Goal: Task Accomplishment & Management: Use online tool/utility

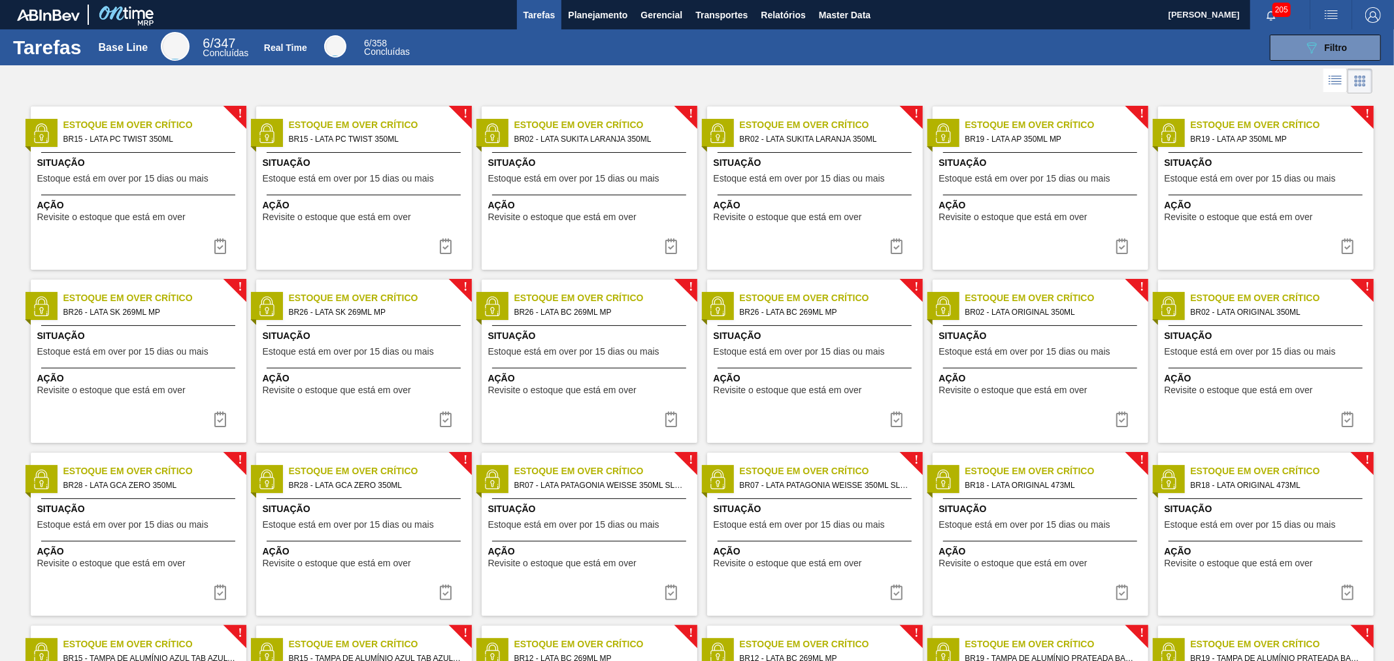
click at [1269, 11] on icon "button" at bounding box center [1270, 15] width 8 height 9
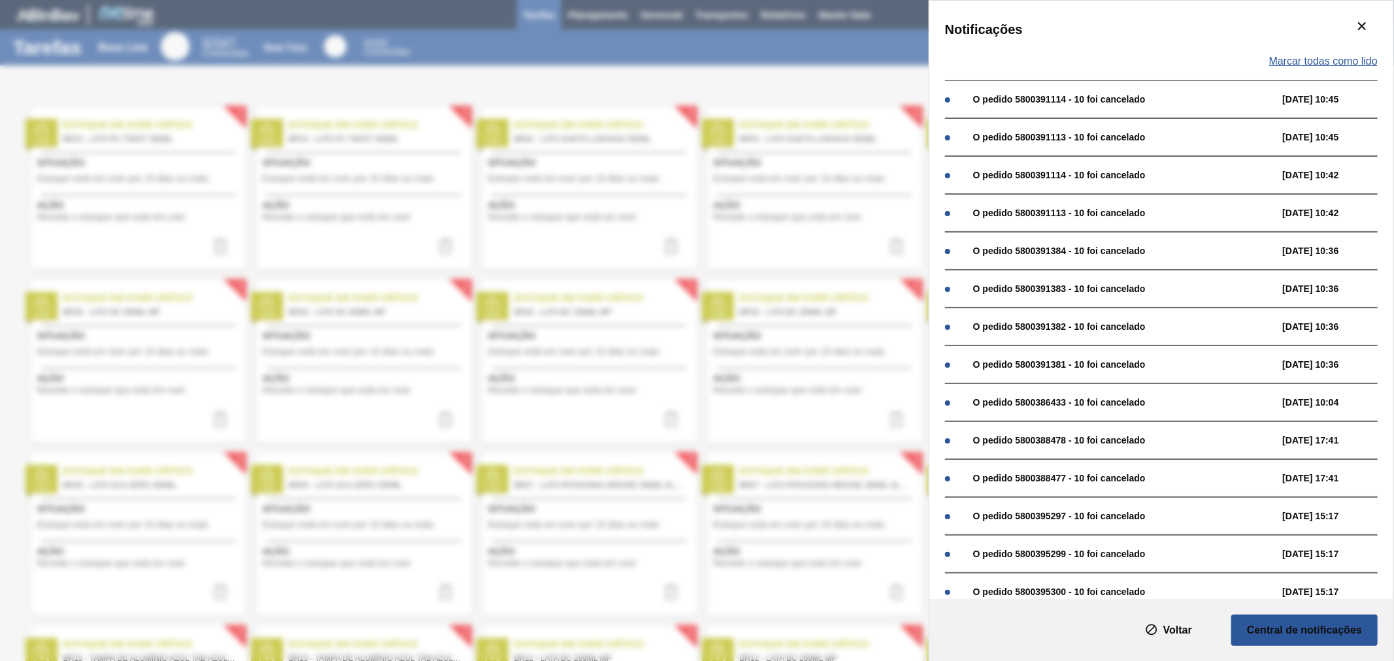
click at [1323, 58] on span "Marcar todas como lido" at bounding box center [1323, 62] width 108 height 12
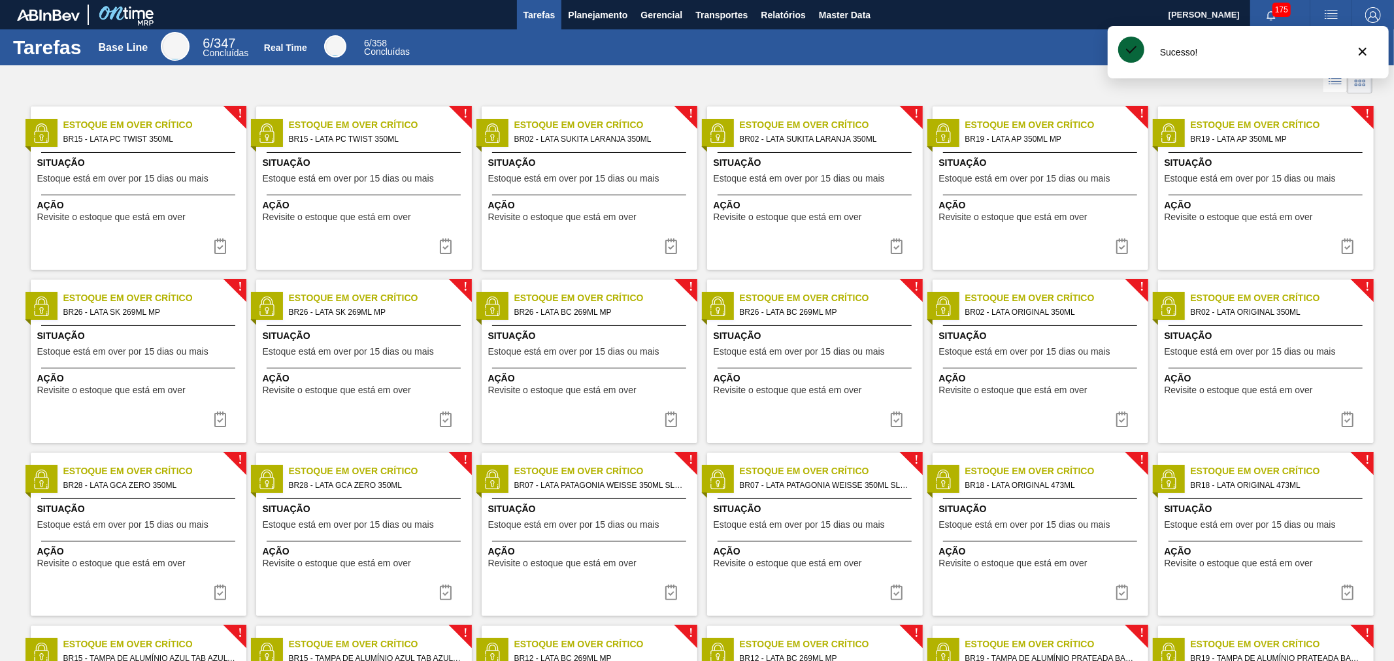
click at [1041, 48] on div "089F7B8B-B2A5-4AFE-B5C0-19BA573D28AC Filtro" at bounding box center [903, 48] width 968 height 26
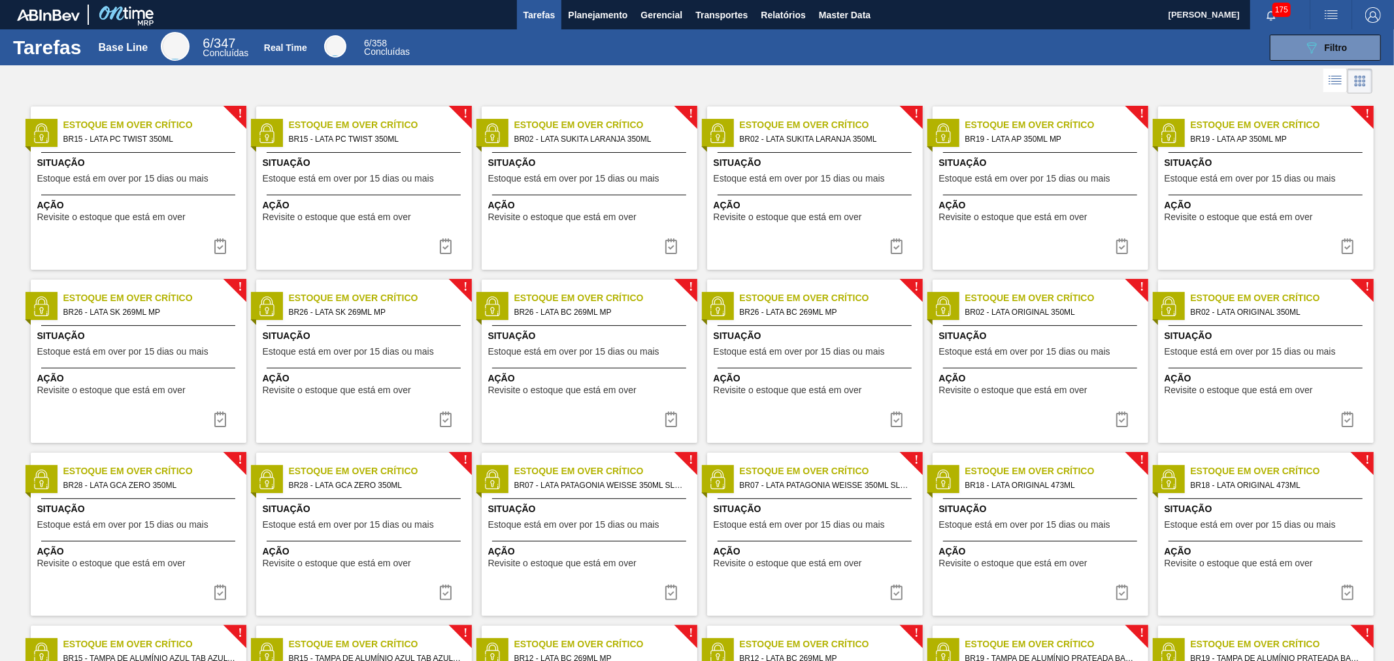
click at [765, 50] on div "089F7B8B-B2A5-4AFE-B5C0-19BA573D28AC Filtro" at bounding box center [903, 48] width 968 height 26
click at [1294, 46] on button "089F7B8B-B2A5-4AFE-B5C0-19BA573D28AC Filtro" at bounding box center [1325, 48] width 111 height 26
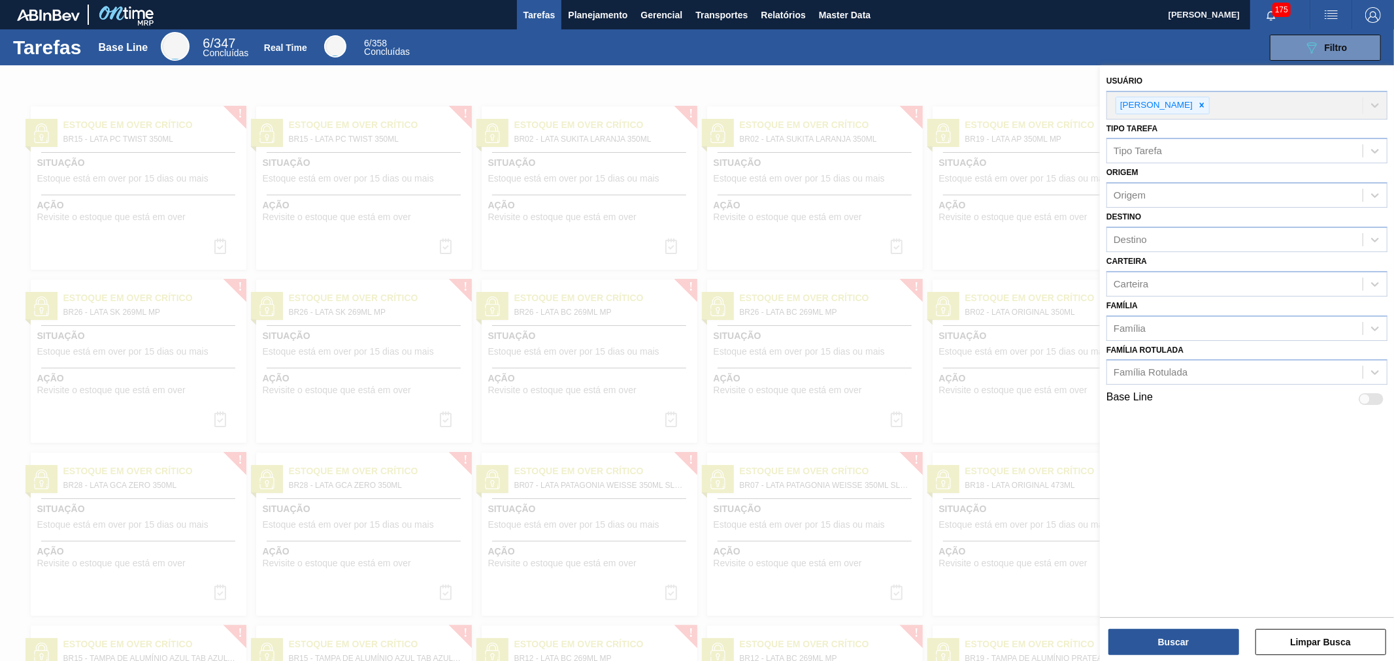
click at [584, 41] on div "089F7B8B-B2A5-4AFE-B5C0-19BA573D28AC Filtro" at bounding box center [903, 48] width 968 height 26
click at [612, 10] on span "Planejamento" at bounding box center [597, 15] width 59 height 16
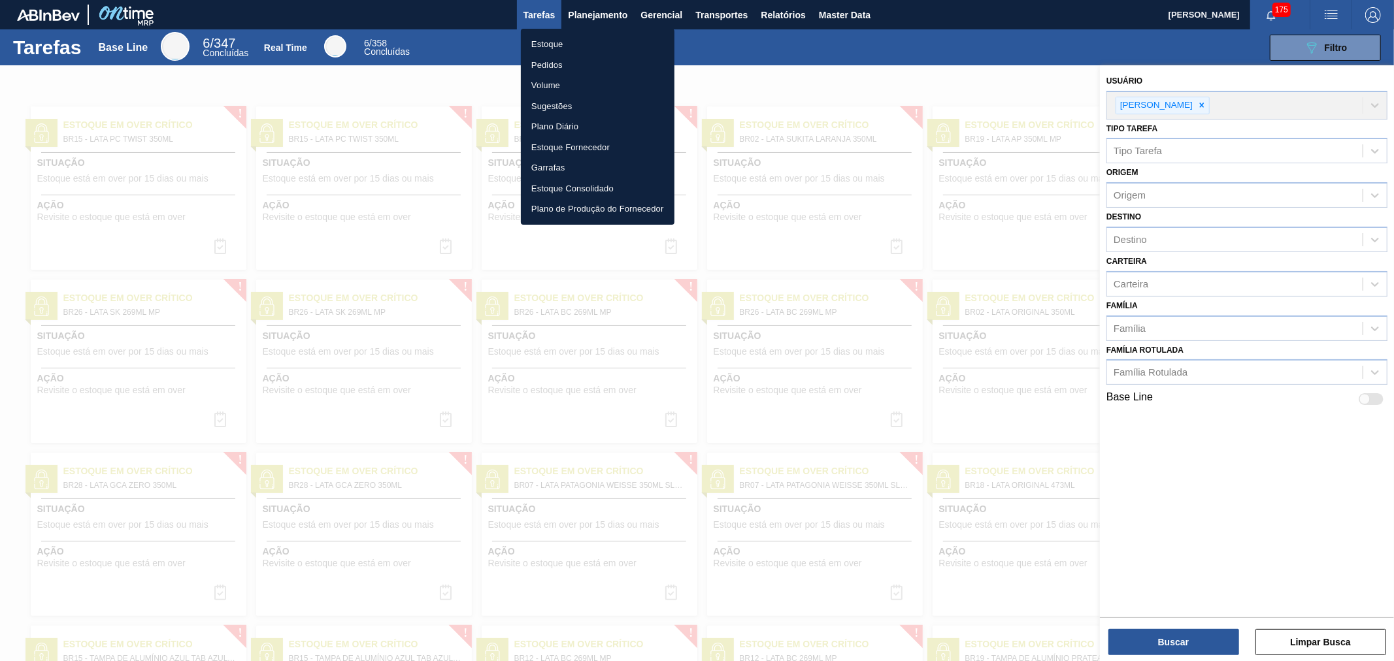
drag, startPoint x: 551, startPoint y: 61, endPoint x: 645, endPoint y: 114, distance: 107.1
click at [551, 61] on li "Pedidos" at bounding box center [598, 65] width 154 height 21
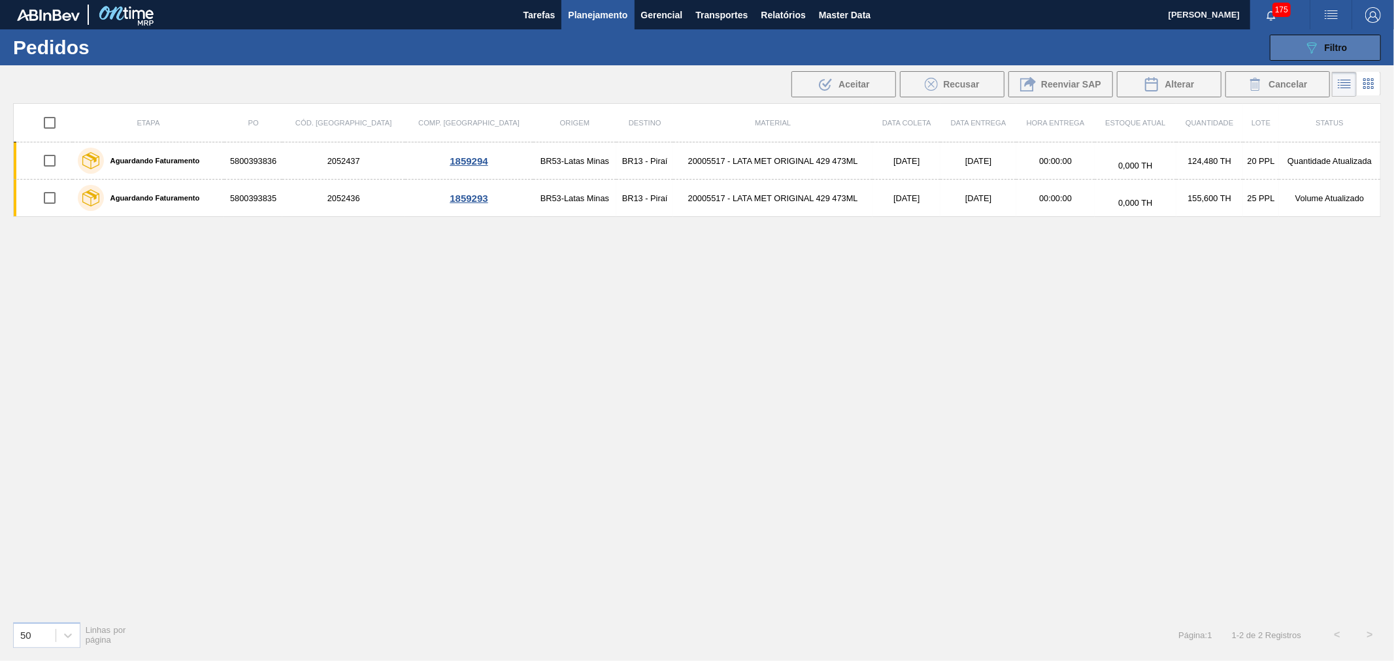
click at [1325, 35] on button "089F7B8B-B2A5-4AFE-B5C0-19BA573D28AC Filtro" at bounding box center [1325, 48] width 111 height 26
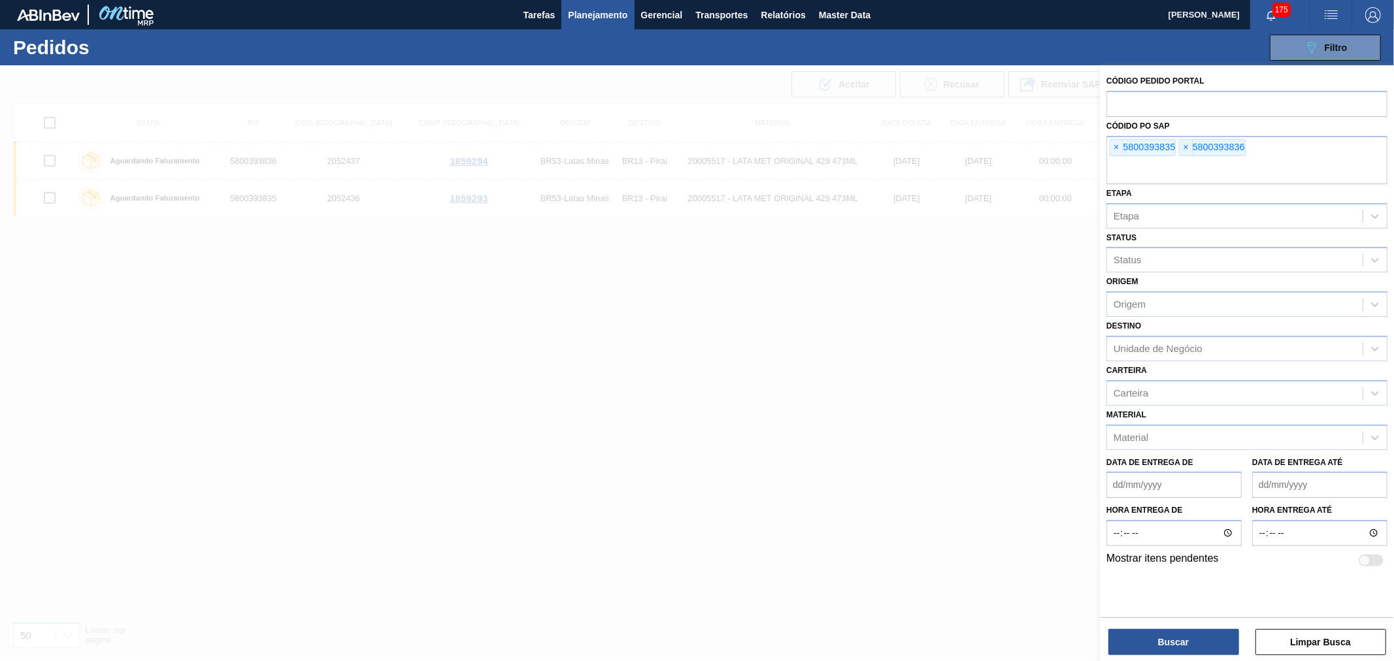
click at [976, 240] on div at bounding box center [697, 395] width 1394 height 661
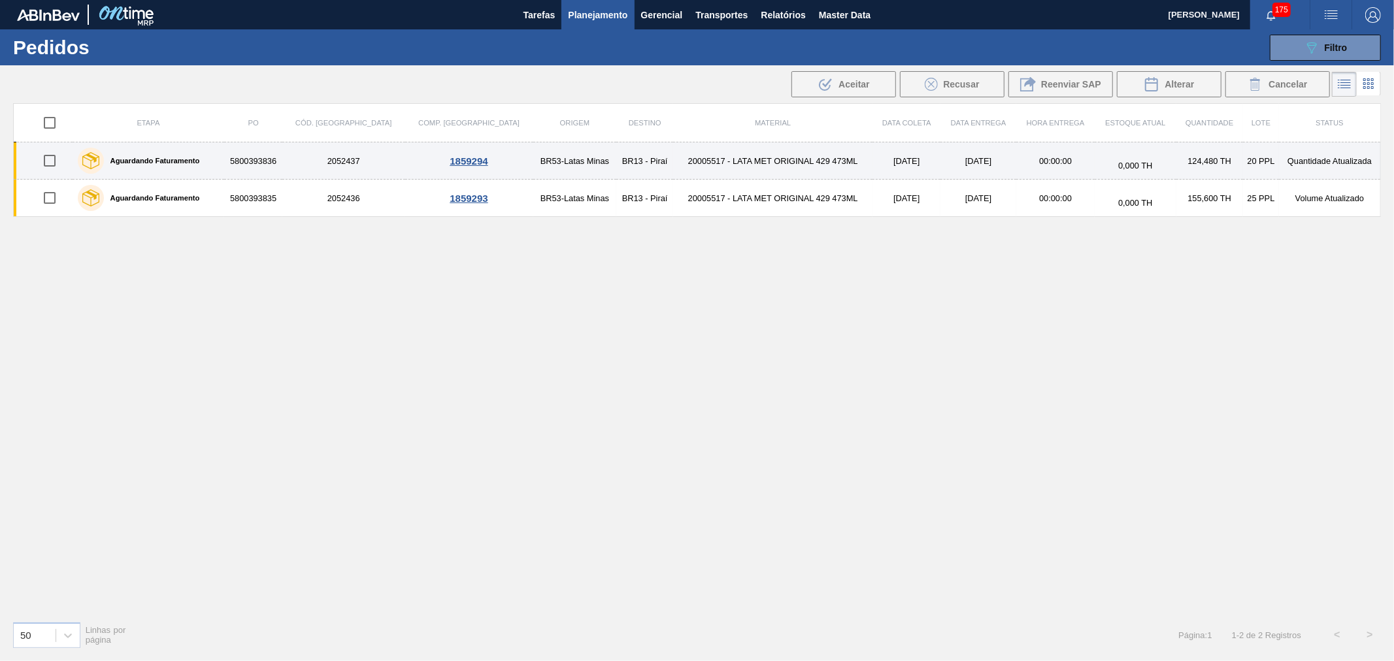
click at [717, 157] on td "20005517 - LATA MET ORIGINAL 429 473ML" at bounding box center [772, 160] width 199 height 37
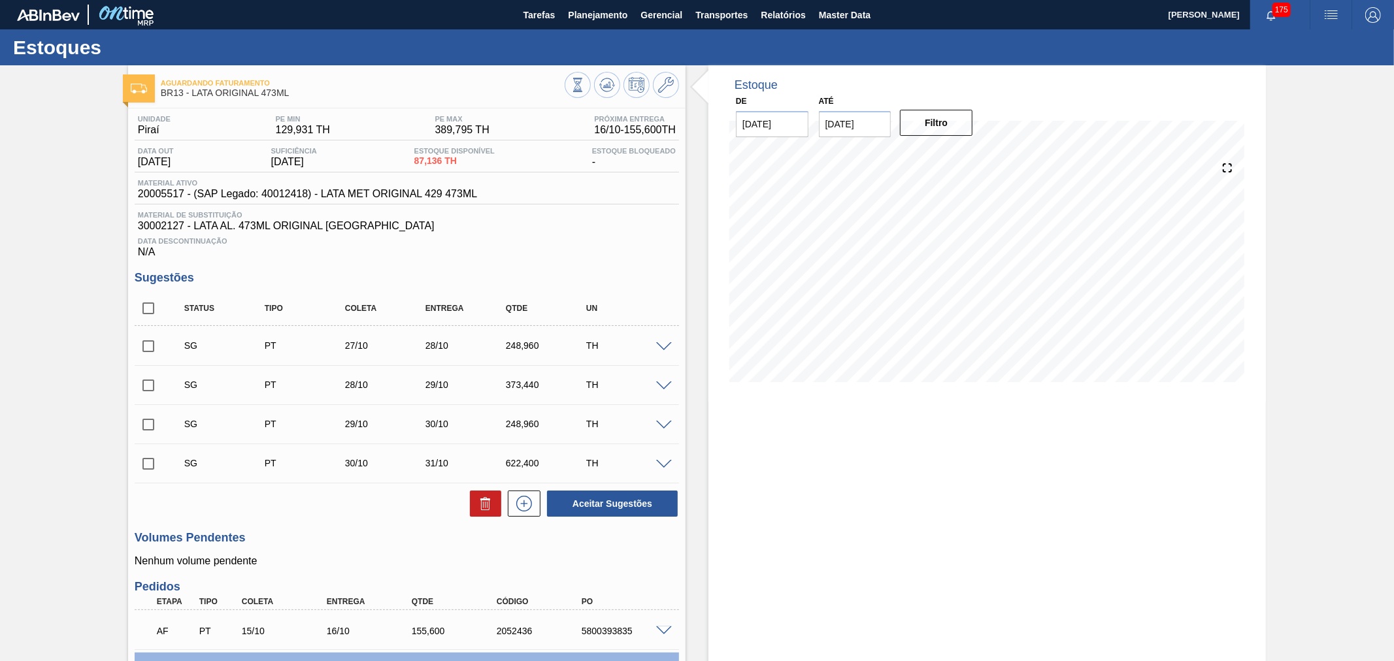
click at [695, 120] on div "Estoque De 15/10/2025 Até 29/10/2025 Filtro" at bounding box center [975, 430] width 580 height 731
click at [700, 191] on div "Estoque De 15/10/2025 Até 29/10/2025 Filtro" at bounding box center [975, 430] width 580 height 731
click at [670, 86] on icon at bounding box center [666, 85] width 16 height 16
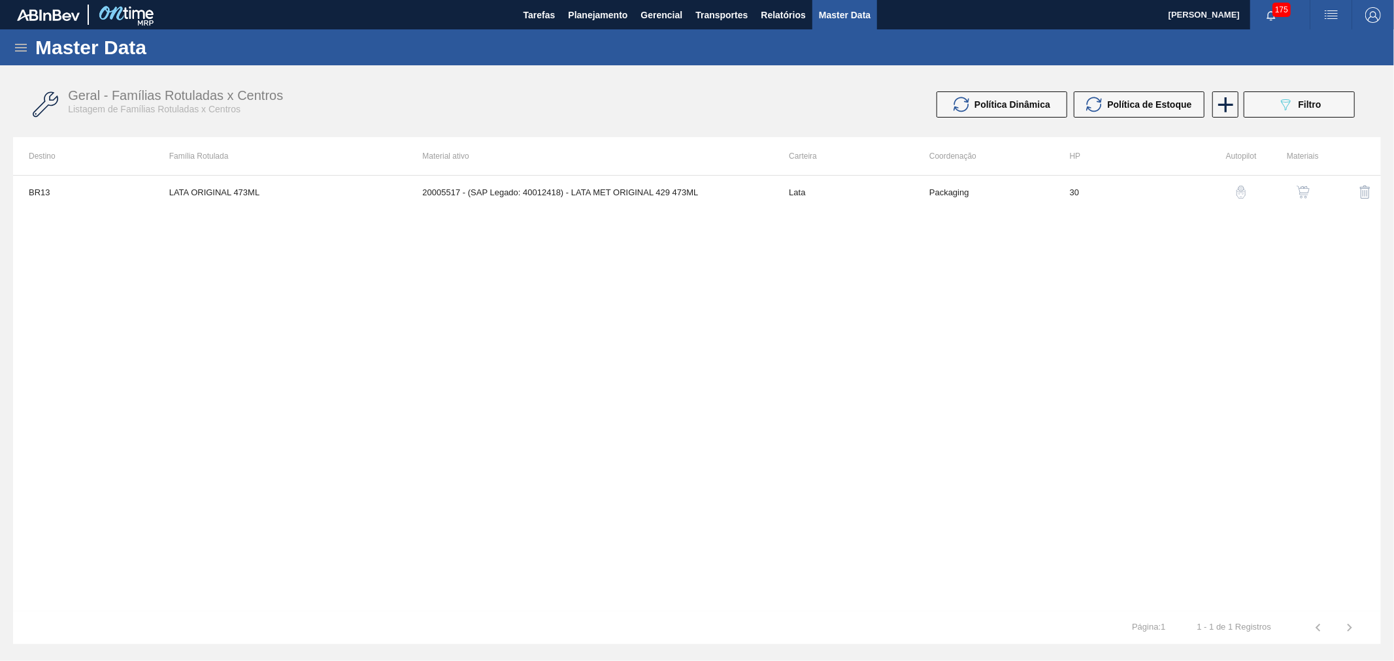
click at [1302, 187] on img "button" at bounding box center [1302, 192] width 13 height 13
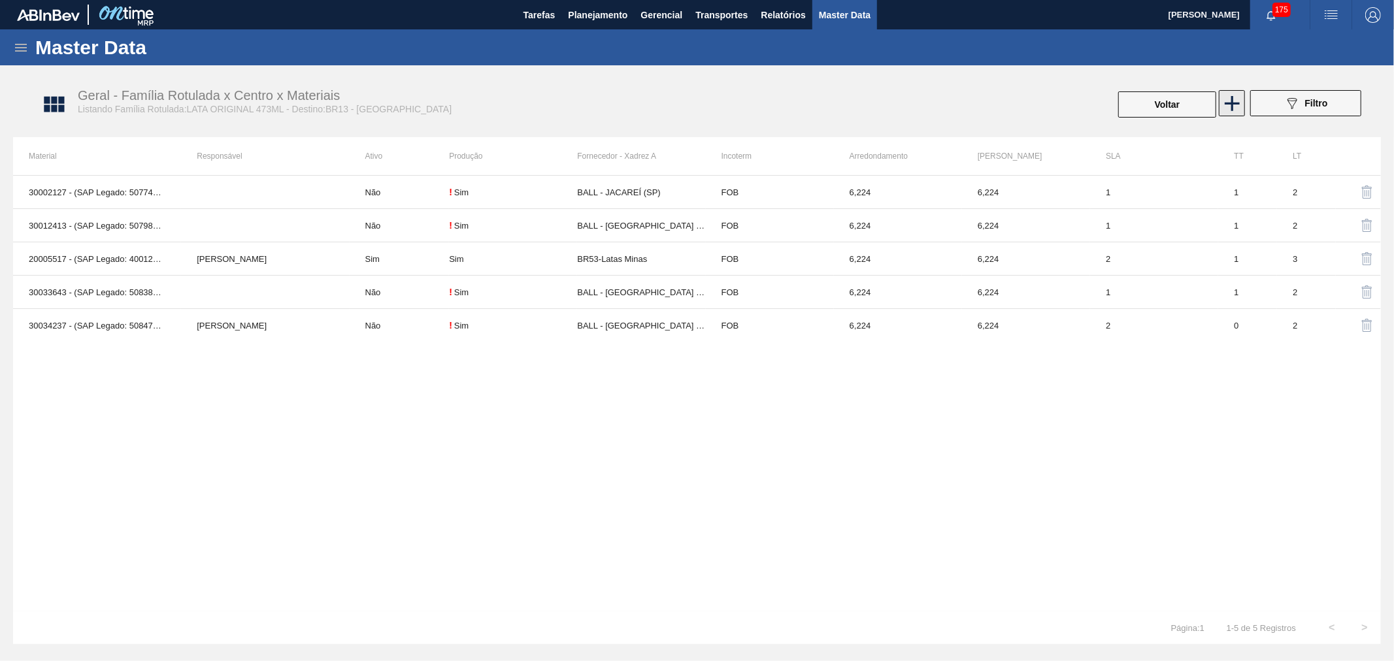
click at [1226, 98] on icon at bounding box center [1231, 103] width 25 height 25
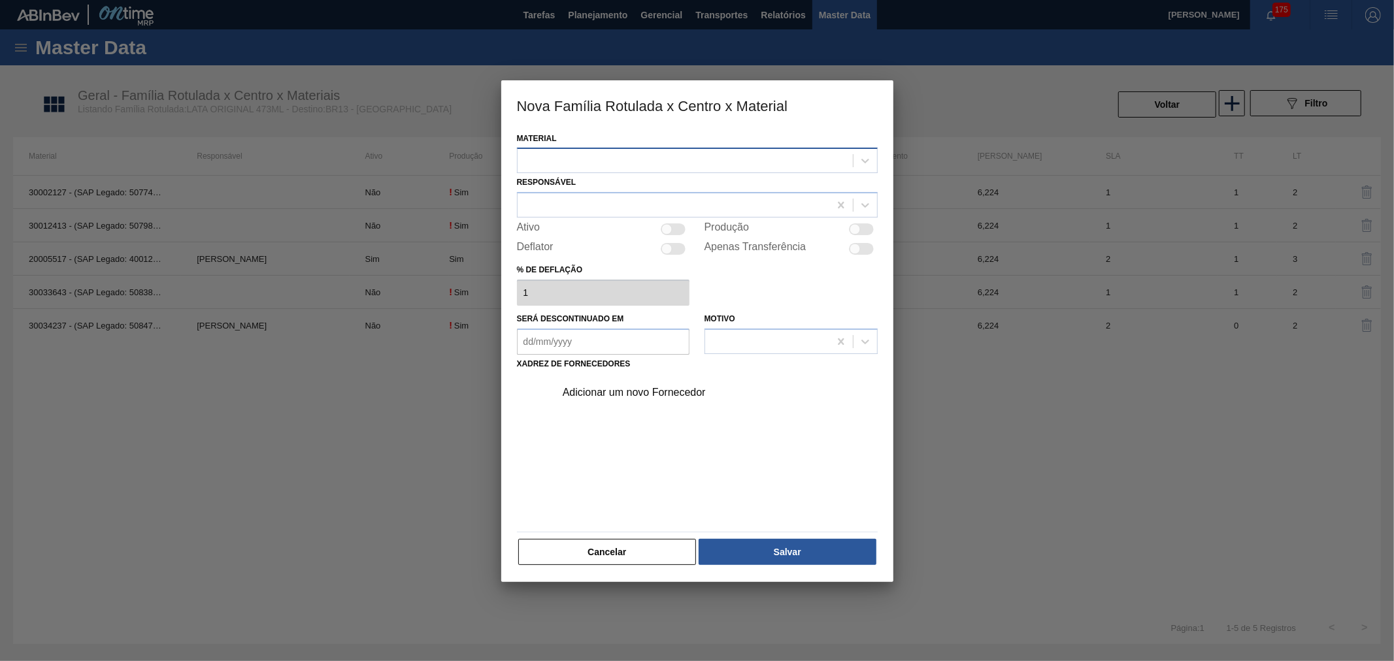
click at [712, 167] on div at bounding box center [685, 161] width 335 height 19
click at [670, 146] on div "Material Select is focused ,type to refine list, press Down to open the menu," at bounding box center [697, 151] width 361 height 44
click at [669, 152] on div at bounding box center [685, 161] width 335 height 19
click at [612, 546] on button "Cancelar" at bounding box center [607, 552] width 178 height 26
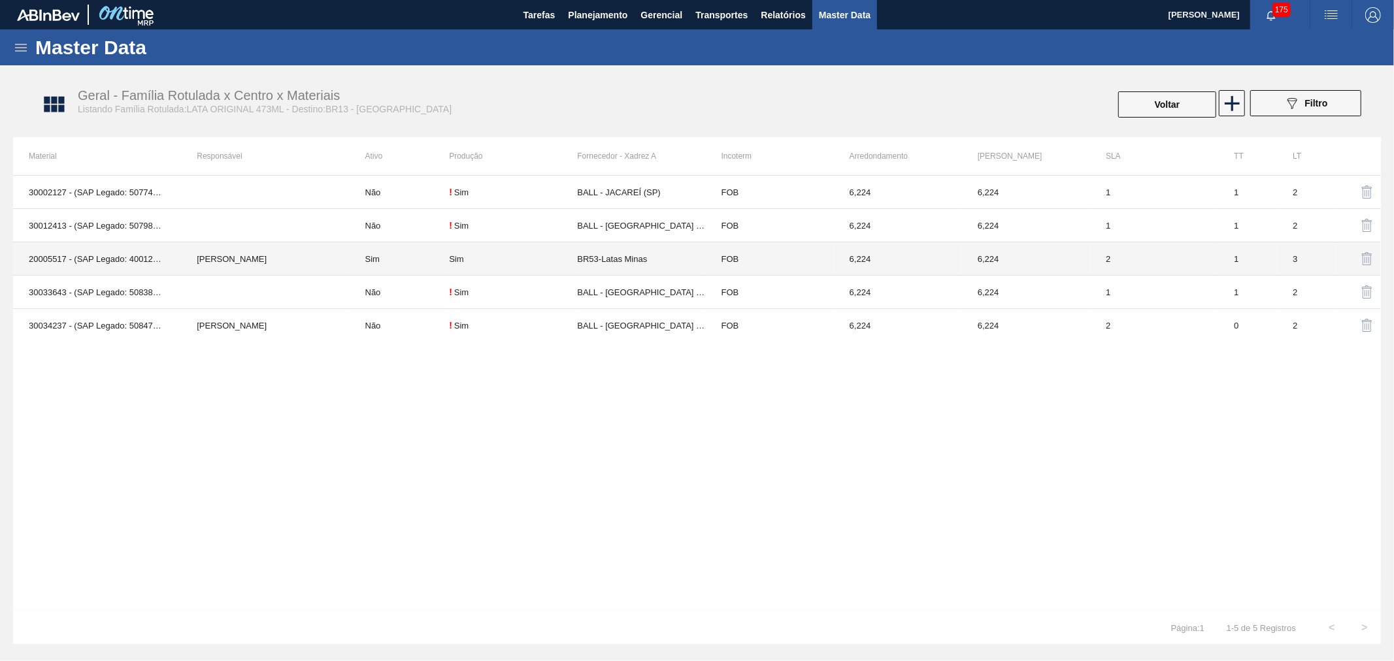
click at [206, 247] on td "[PERSON_NAME]" at bounding box center [265, 258] width 168 height 33
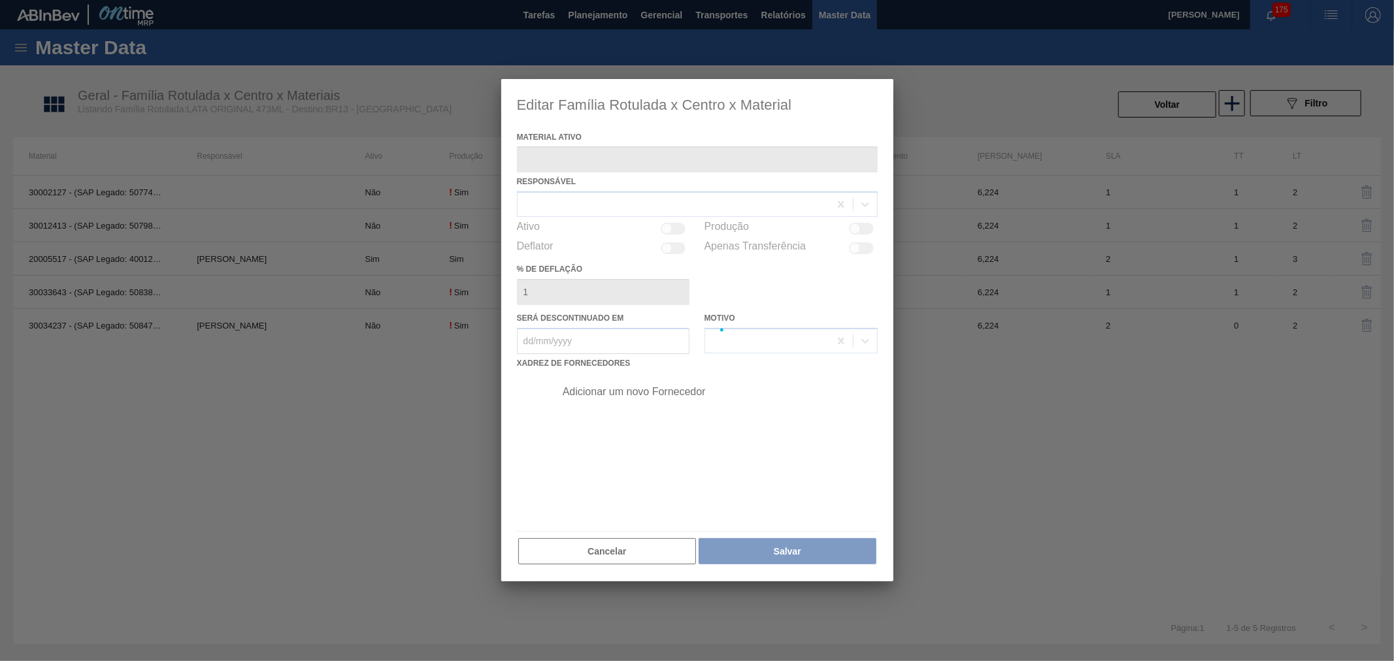
type ativo "20005517 - (SAP Legado: 40012418) - LATA MET ORIGINAL 429 473ML"
checkbox input "true"
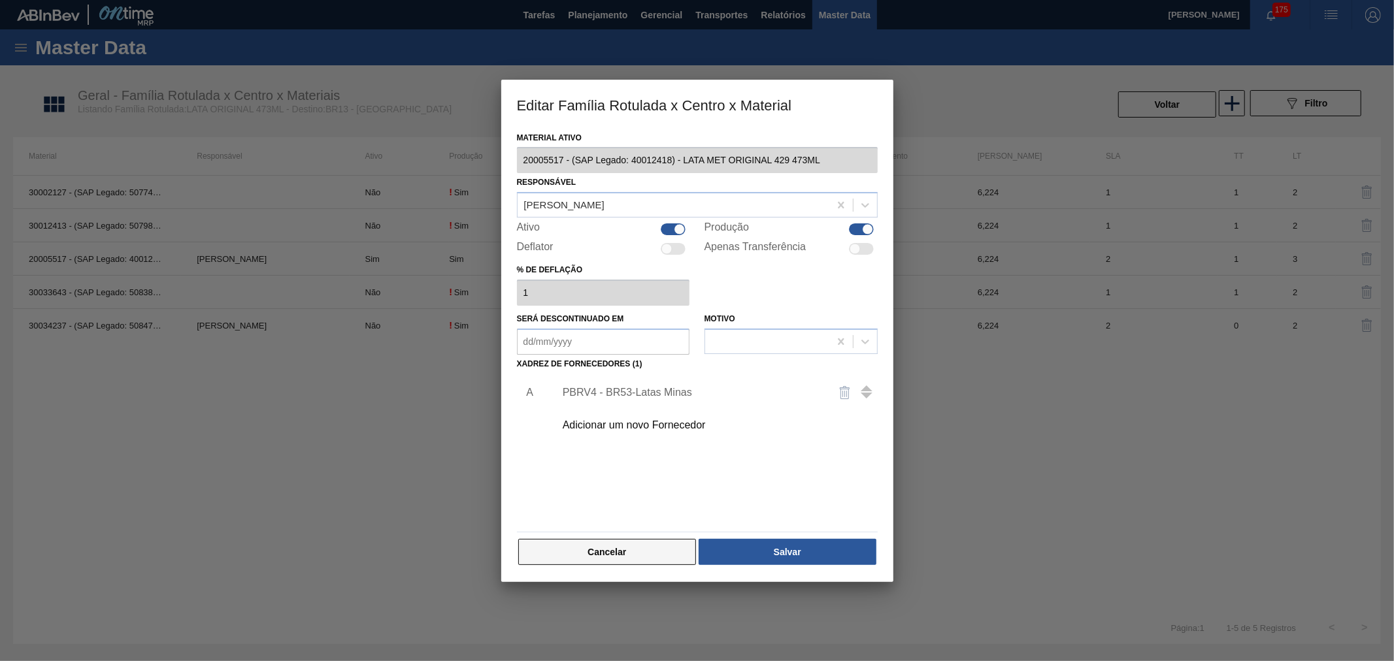
click at [616, 543] on button "Cancelar" at bounding box center [607, 552] width 178 height 26
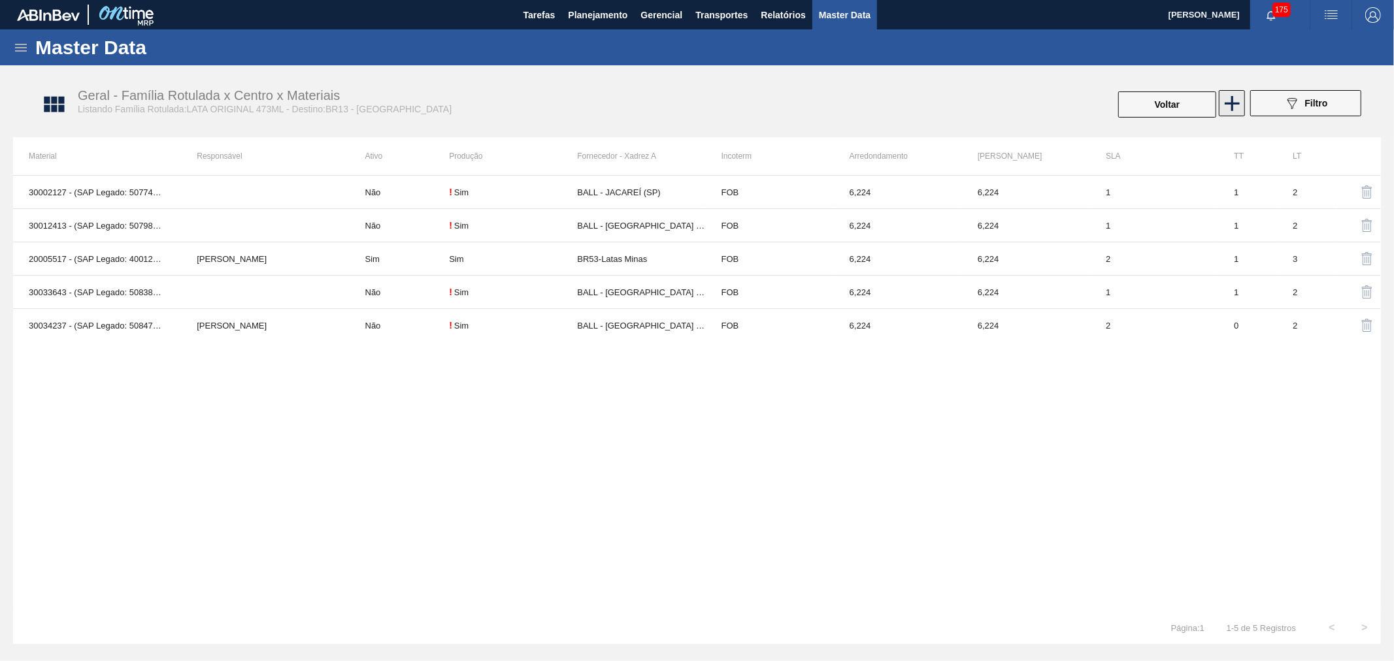
click at [1236, 99] on icon at bounding box center [1231, 103] width 25 height 25
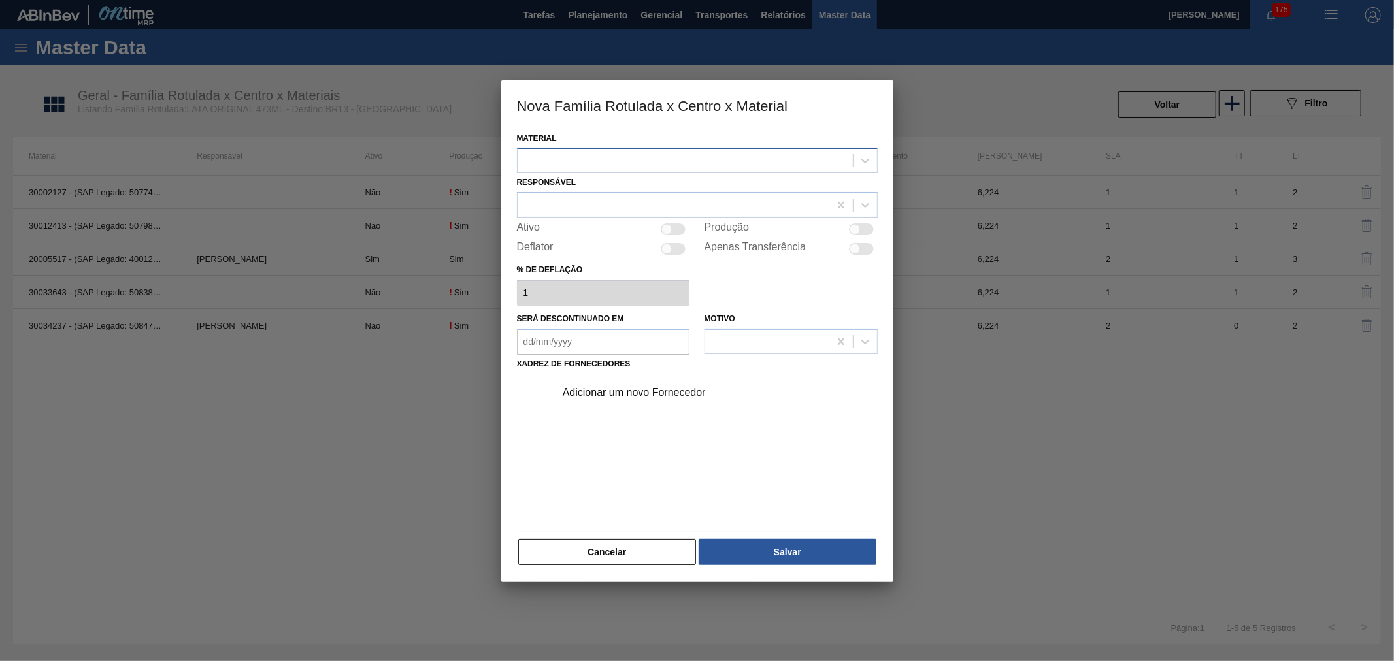
click at [584, 148] on div at bounding box center [697, 160] width 361 height 25
click at [633, 539] on button "Cancelar" at bounding box center [607, 552] width 178 height 26
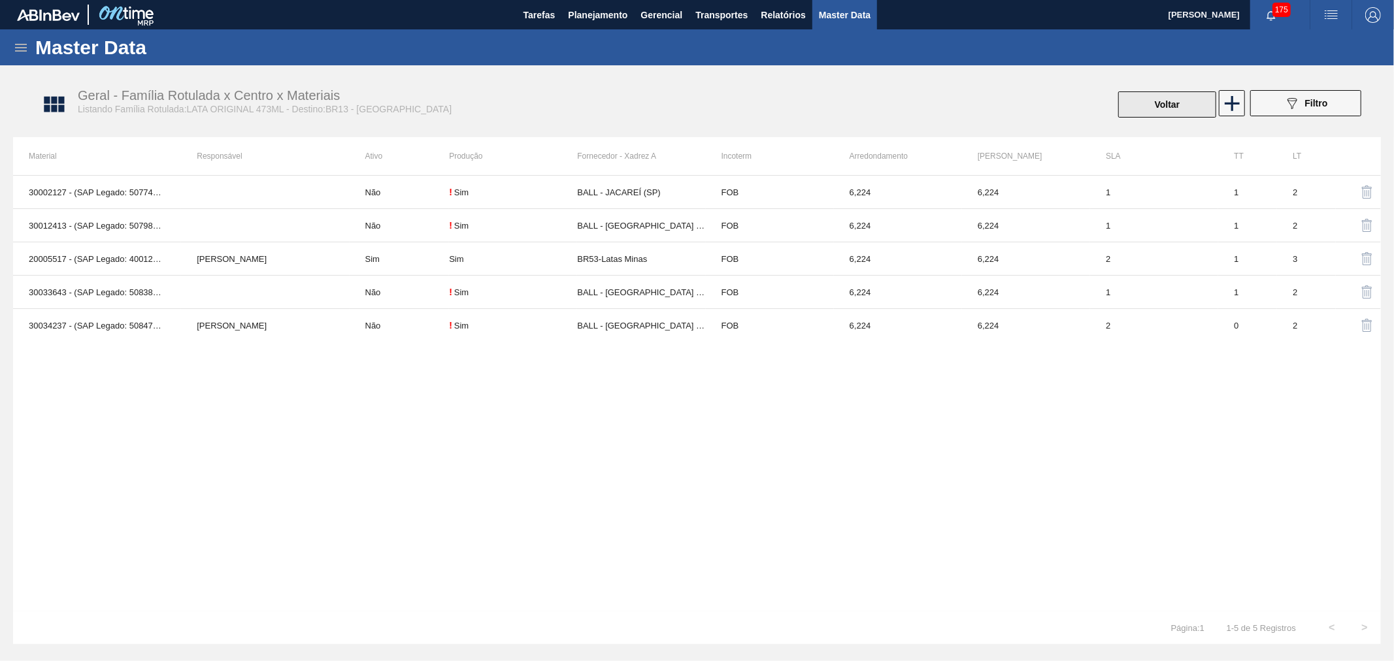
click at [1159, 108] on button "Voltar" at bounding box center [1167, 104] width 98 height 26
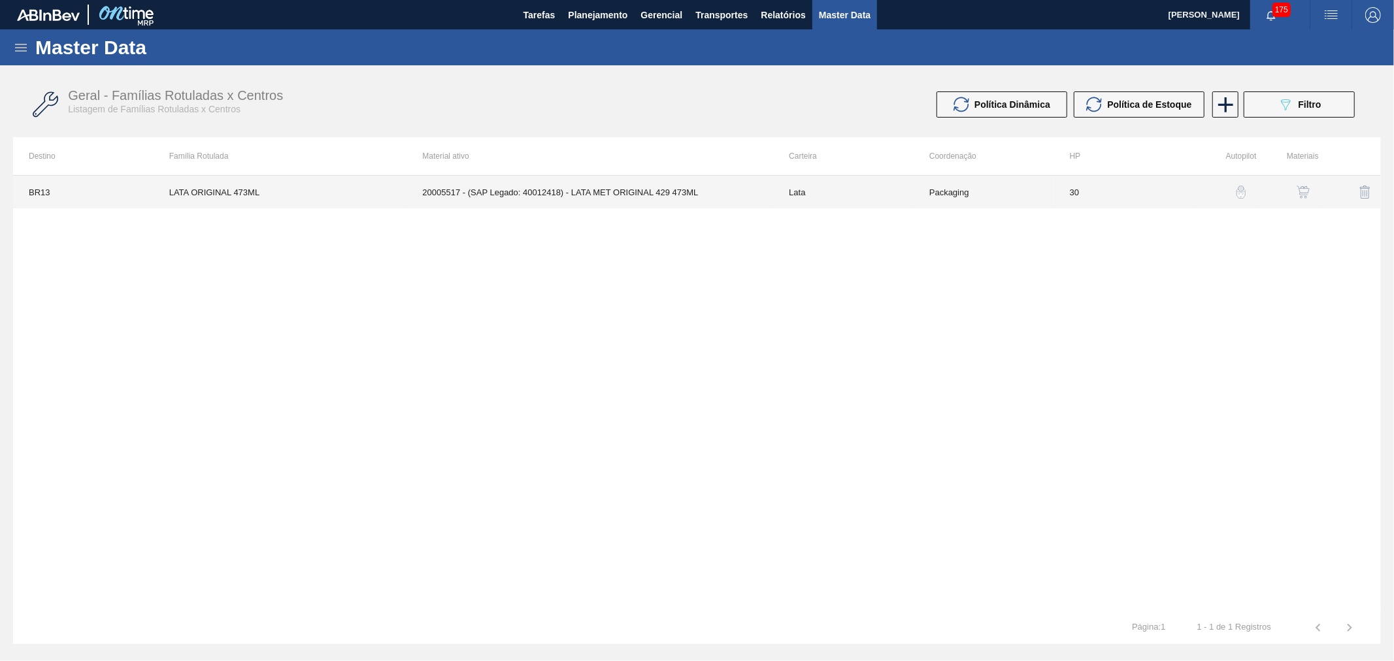
click at [1092, 201] on td "30" at bounding box center [1124, 192] width 140 height 33
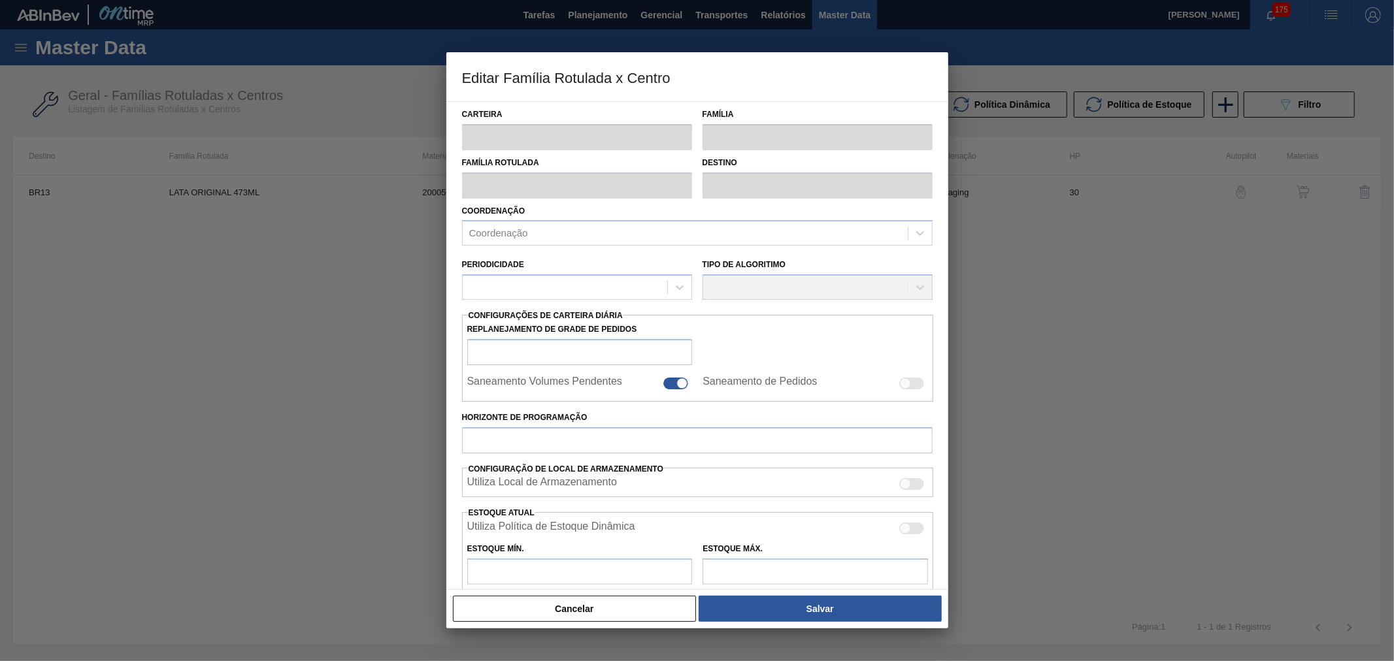
type input "Lata"
type input "LATA ORIGINAL 473ML"
type input "BR13 - Piraí"
type input "0"
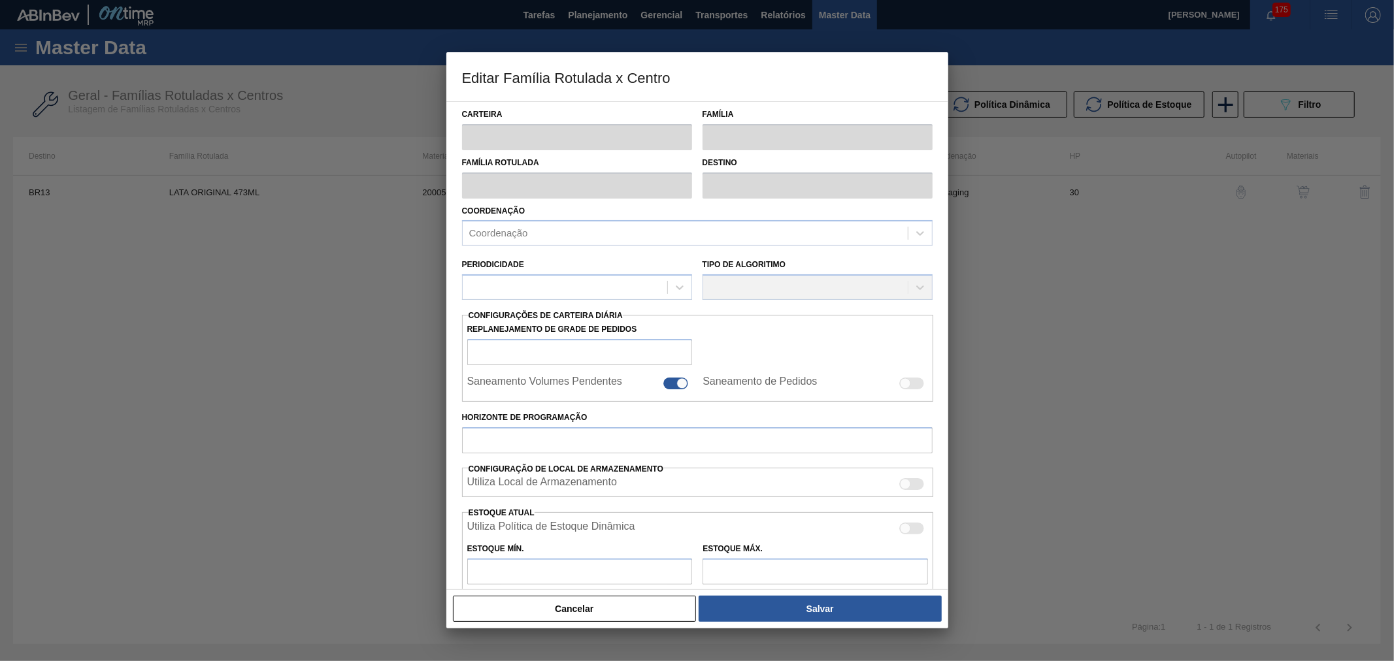
checkbox input "false"
type input "30"
type input "129,931"
type input "389,795"
type input "40"
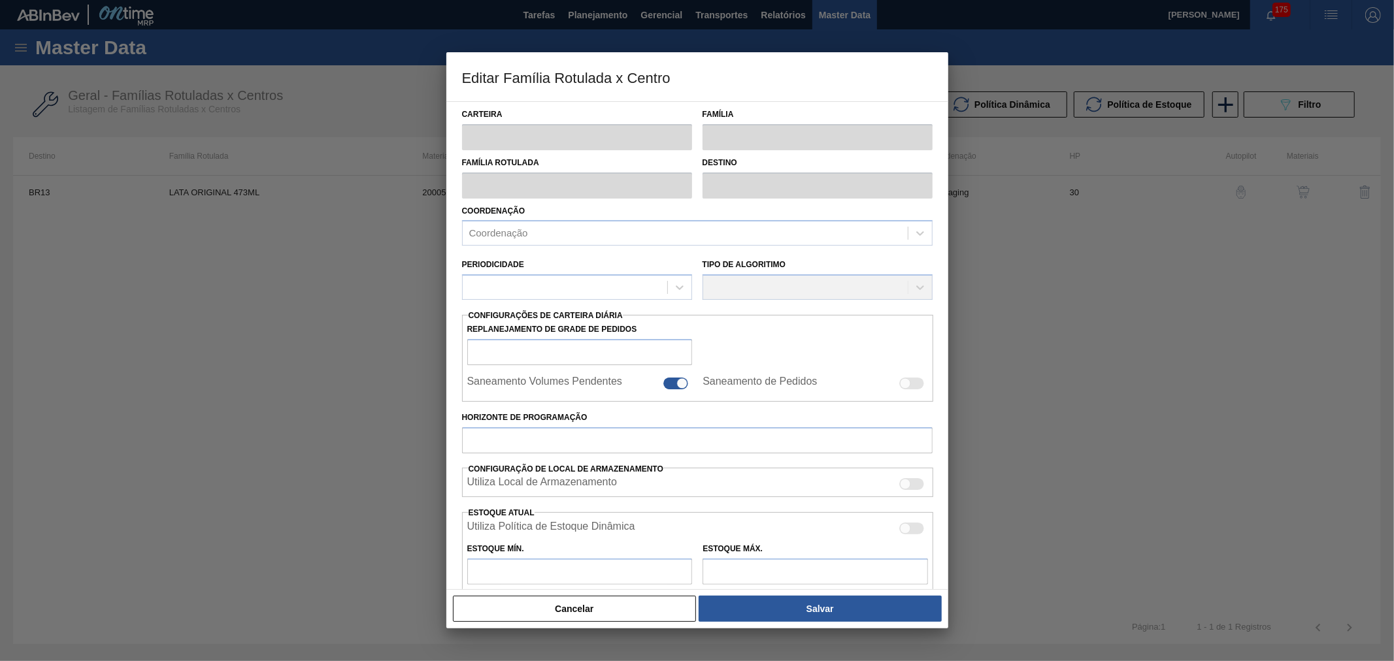
type input "233,877"
checkbox input "true"
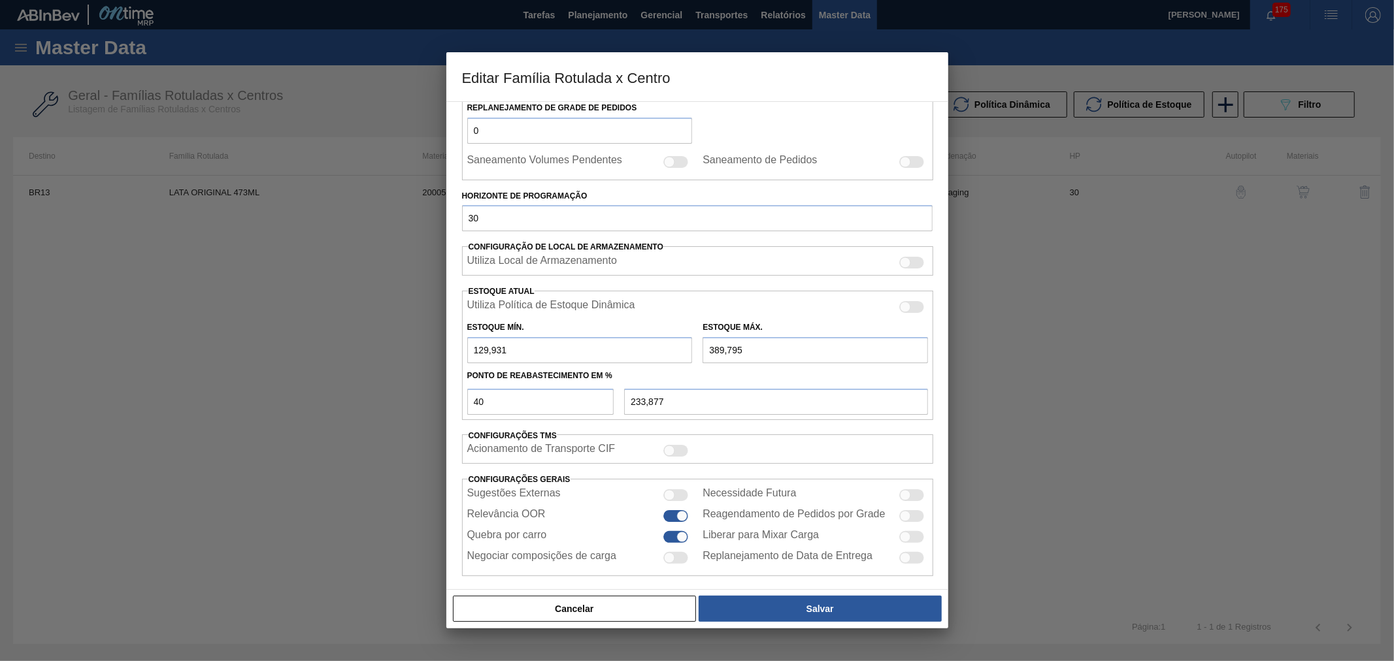
scroll to position [233, 0]
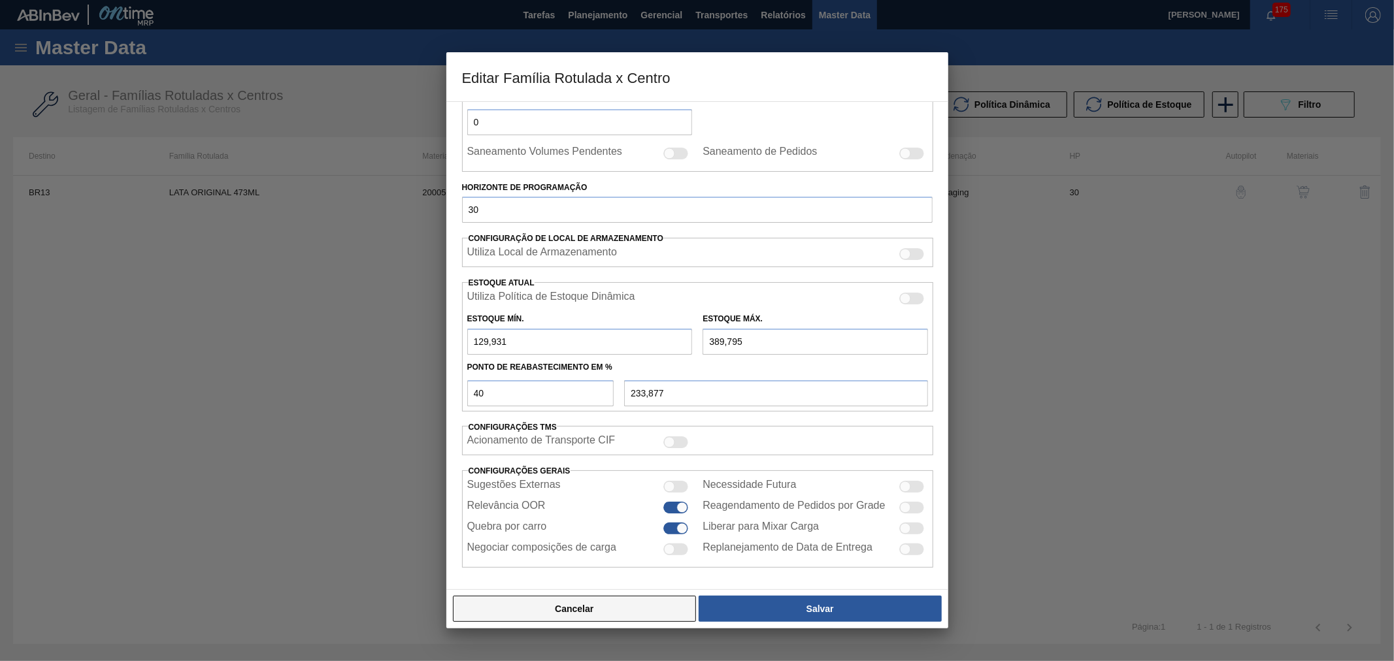
click at [598, 613] on button "Cancelar" at bounding box center [575, 609] width 244 height 26
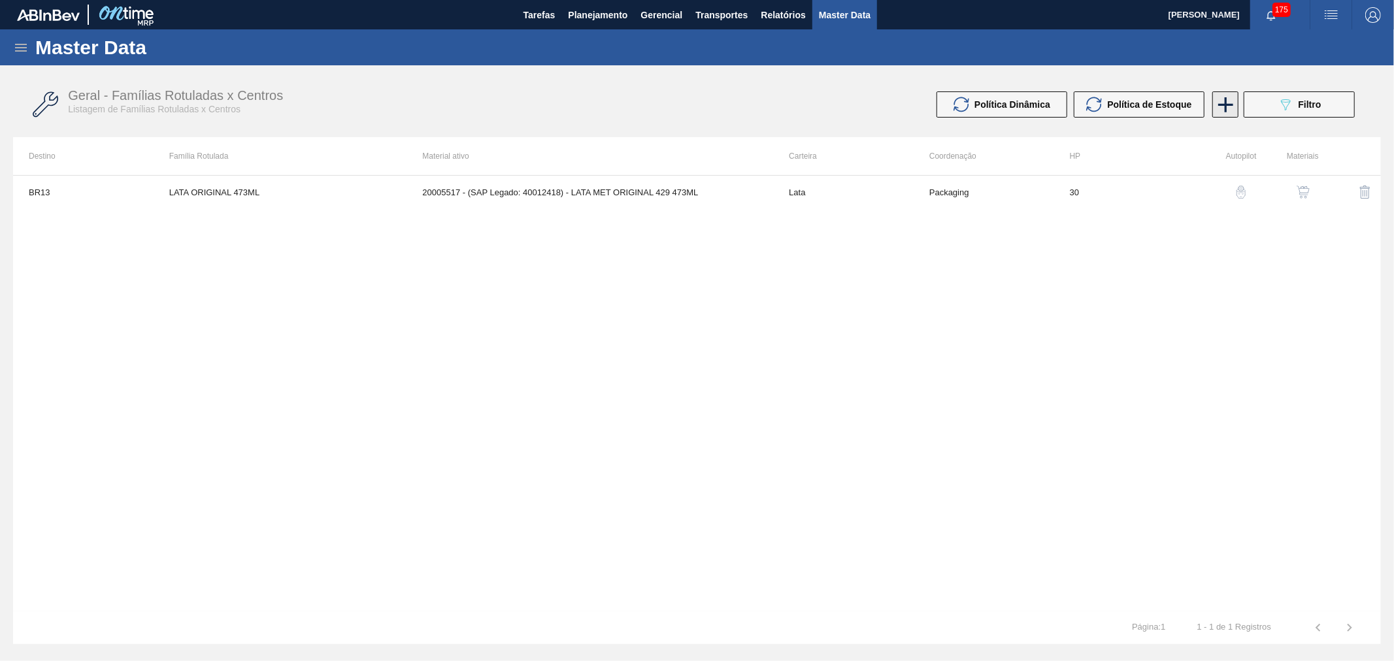
click at [1232, 102] on icon at bounding box center [1225, 104] width 25 height 25
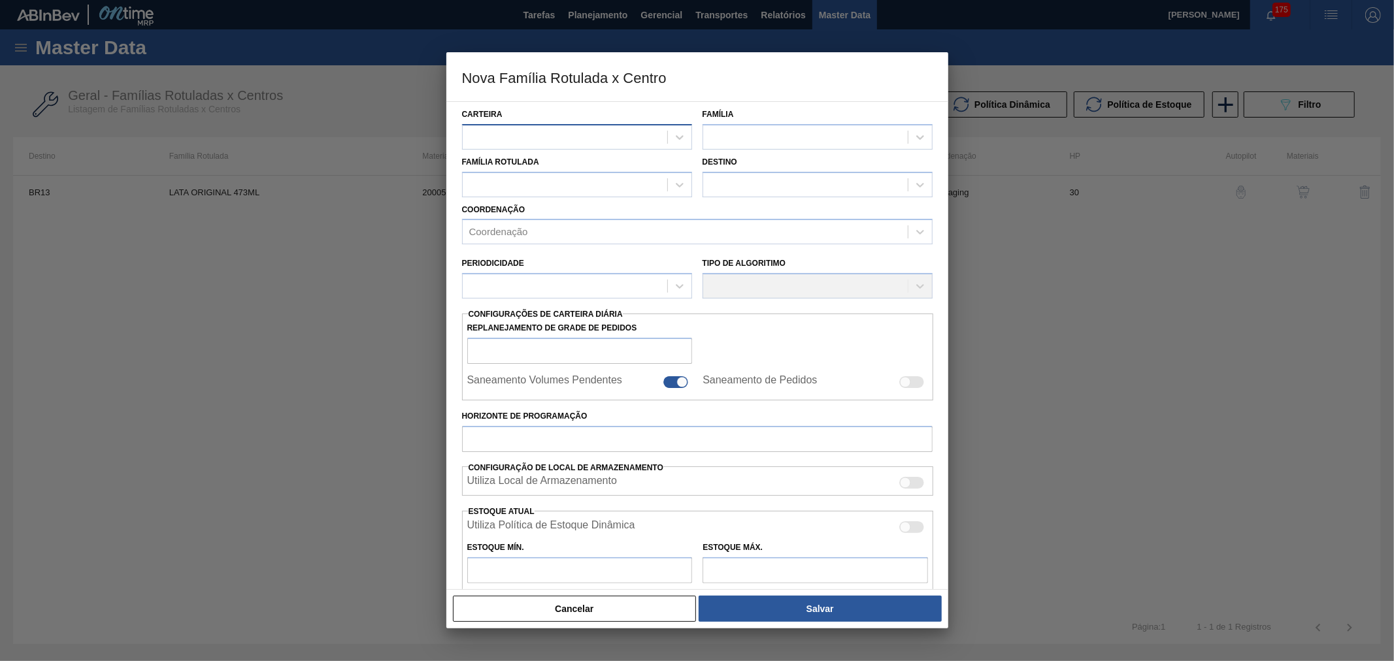
click at [600, 131] on div at bounding box center [565, 136] width 205 height 19
click at [755, 138] on div at bounding box center [805, 136] width 205 height 19
click at [725, 182] on div "Carteira Família Use Up and Down to choose options, press Enter to select the c…" at bounding box center [697, 449] width 470 height 695
click at [728, 186] on div at bounding box center [805, 184] width 205 height 19
click at [606, 127] on div at bounding box center [565, 136] width 205 height 19
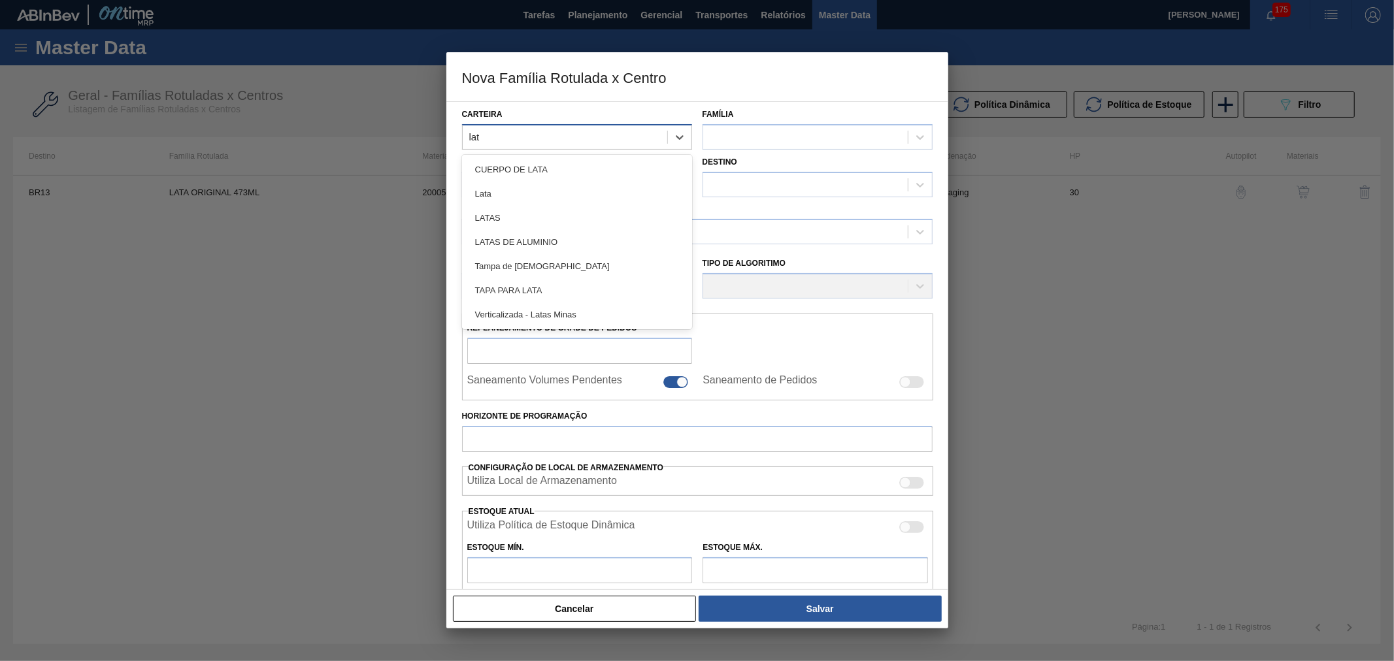
type input "lata"
click at [532, 195] on div "Lata" at bounding box center [577, 194] width 230 height 24
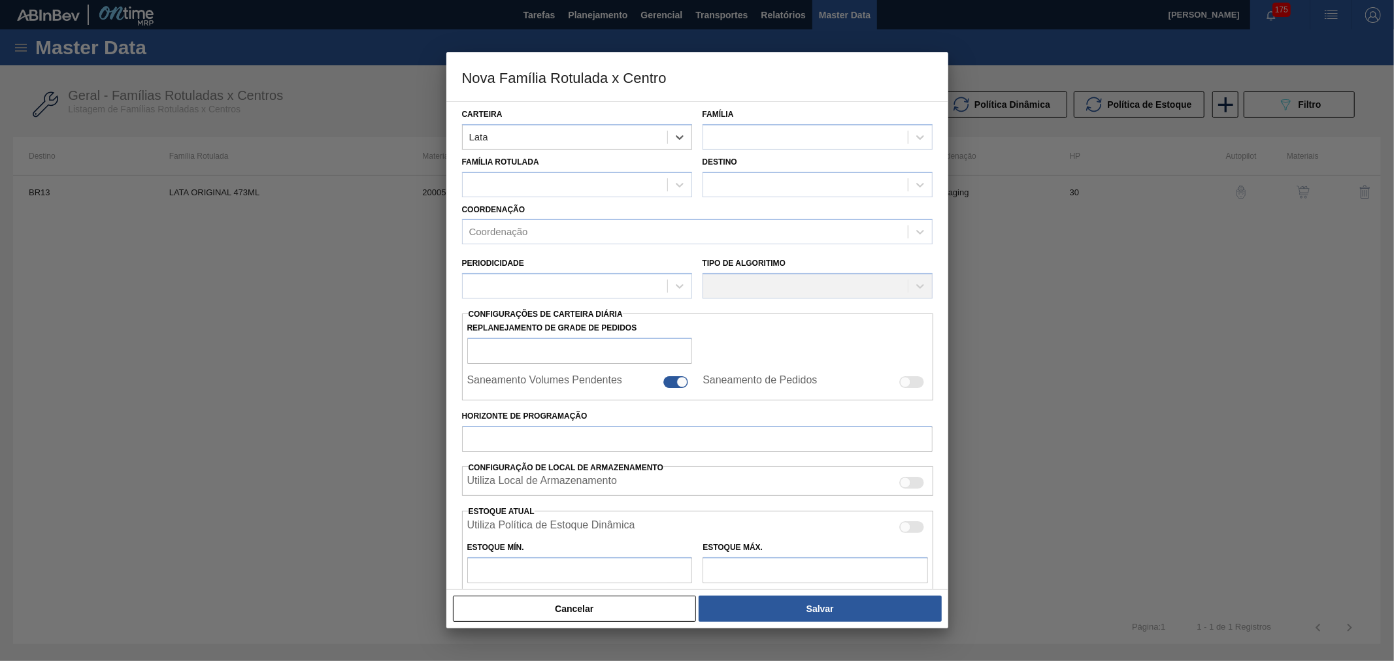
click at [804, 150] on div "Família Rotulada Destino" at bounding box center [697, 174] width 481 height 48
click at [804, 142] on div at bounding box center [805, 136] width 205 height 19
click at [742, 159] on div "Lata" at bounding box center [817, 169] width 230 height 24
click at [556, 184] on div at bounding box center [565, 184] width 205 height 19
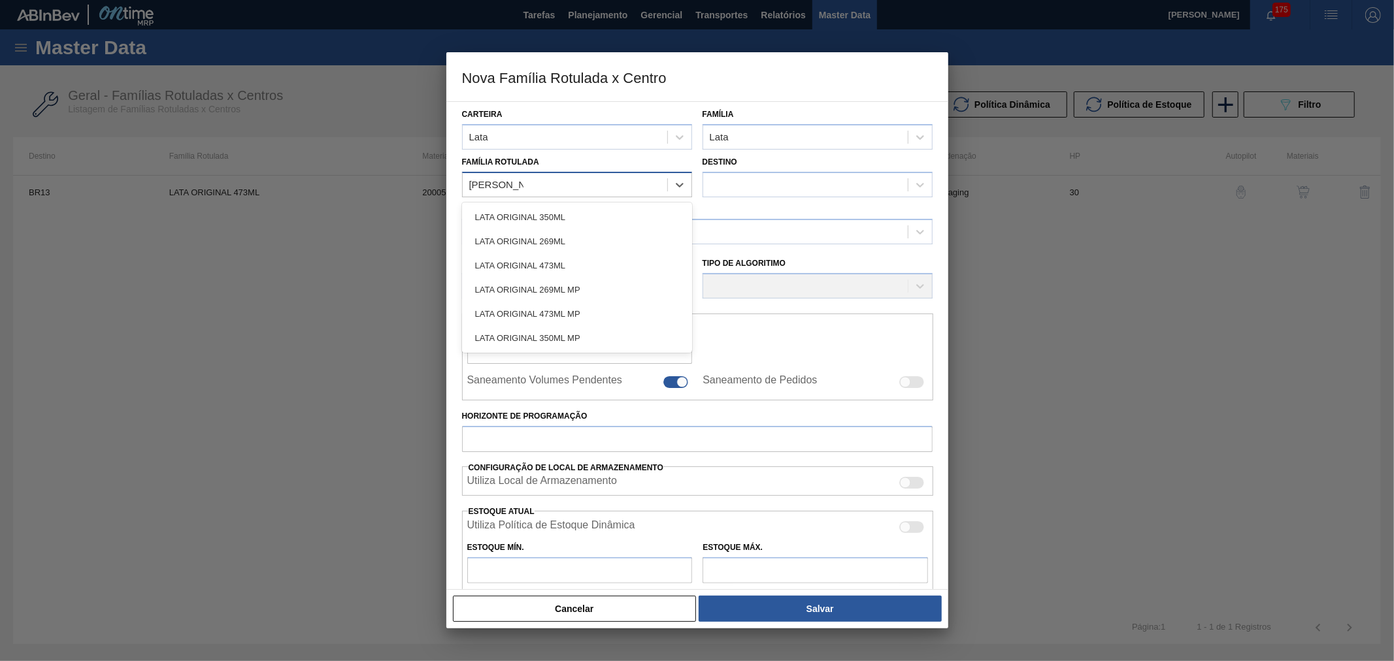
type Rotulada "LATA ORIGIN"
click at [548, 270] on div "LATA ORIGINAL 473ML" at bounding box center [577, 266] width 230 height 24
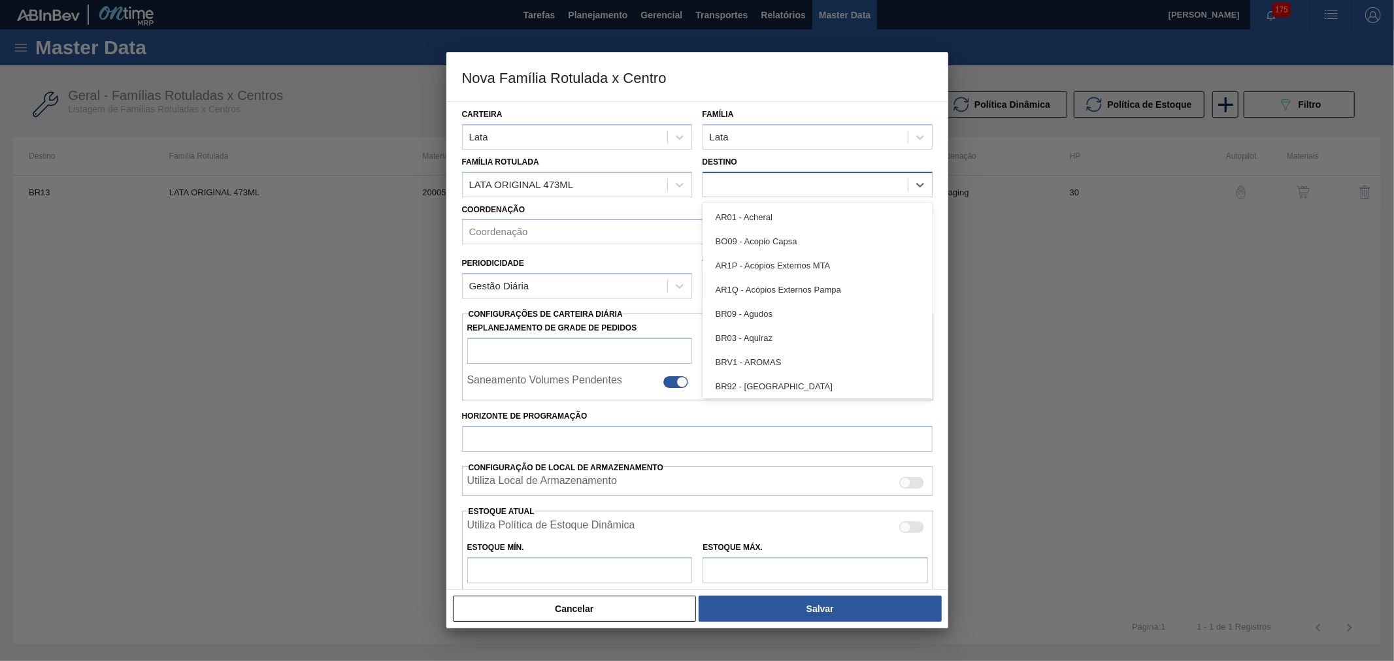
click at [771, 184] on div at bounding box center [805, 184] width 205 height 19
type input "BR13"
click at [670, 208] on div "Coordenação Coordenação" at bounding box center [697, 223] width 470 height 44
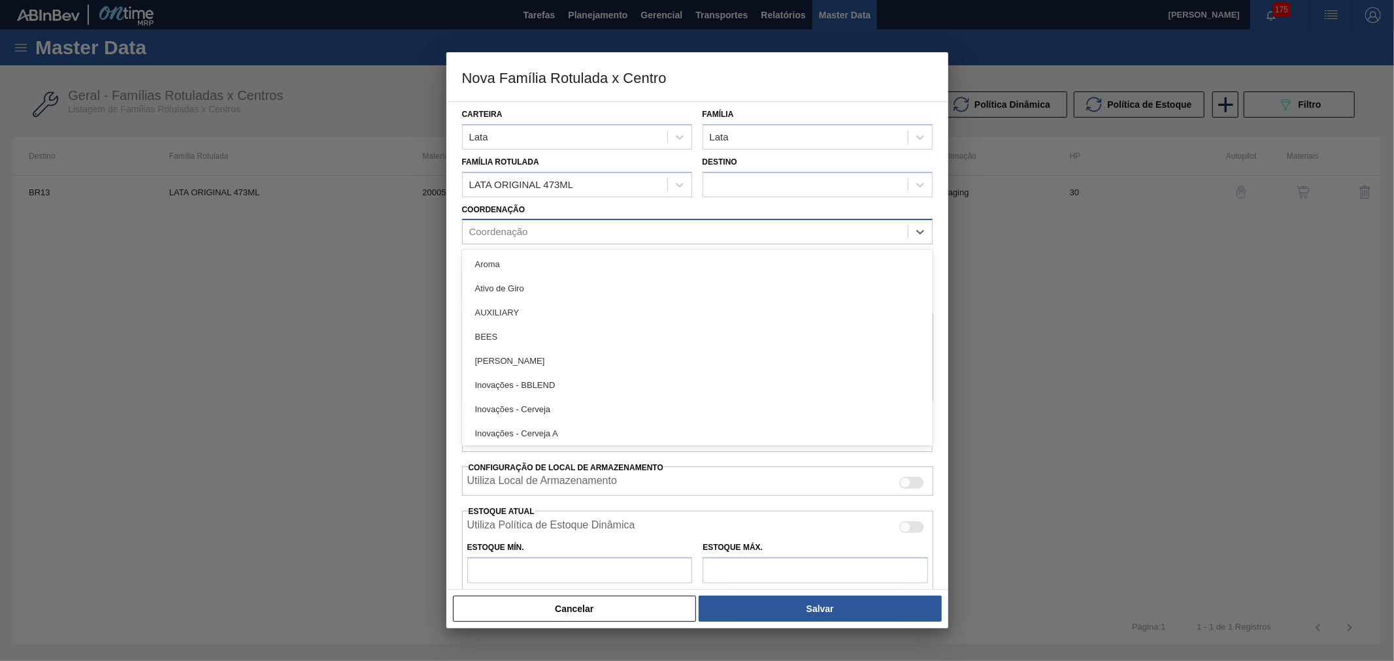
click at [540, 232] on div "Coordenação" at bounding box center [685, 232] width 445 height 19
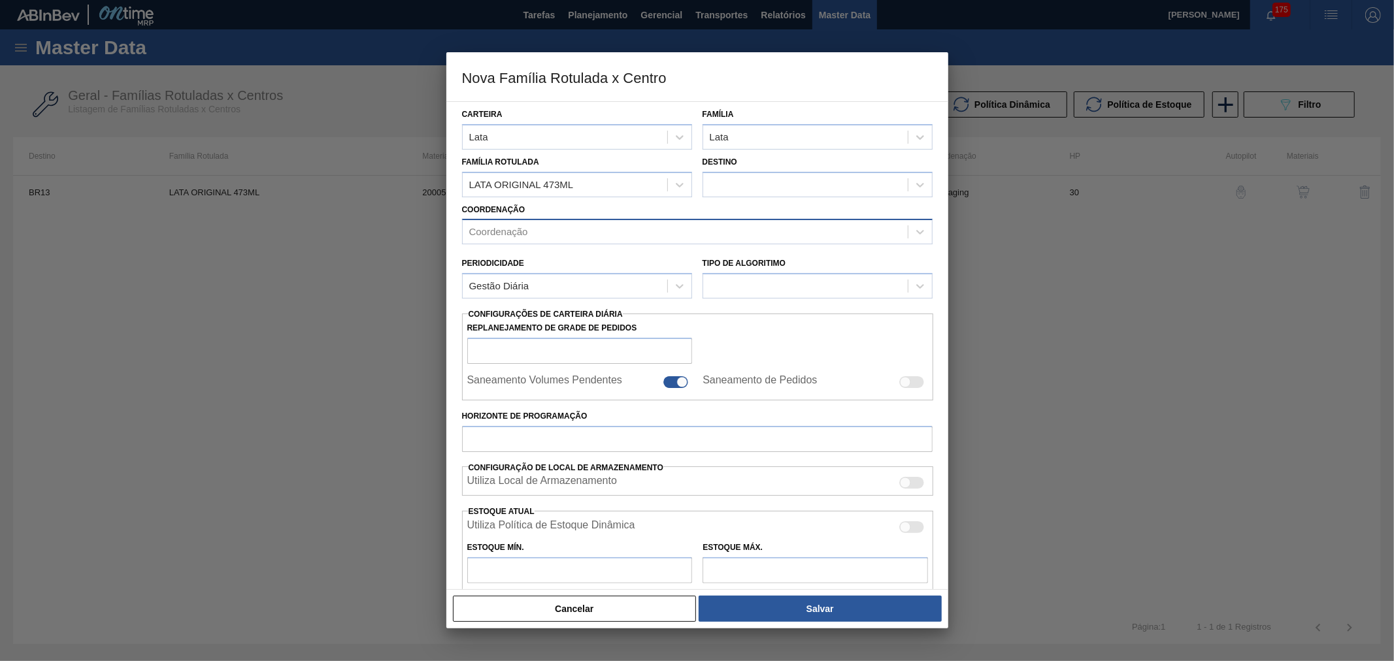
drag, startPoint x: 629, startPoint y: 210, endPoint x: 641, endPoint y: 225, distance: 19.5
click at [629, 210] on div "Coordenação Coordenação" at bounding box center [697, 223] width 470 height 44
click at [608, 617] on button "Cancelar" at bounding box center [575, 609] width 244 height 26
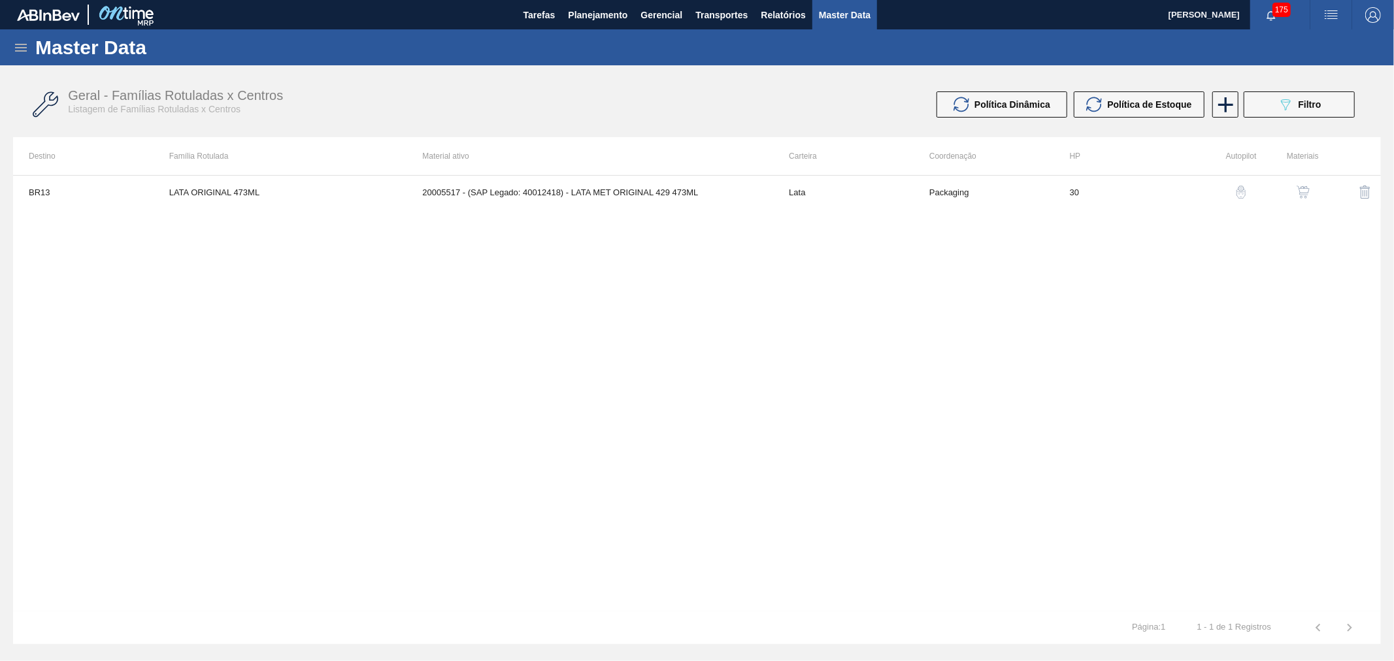
click at [697, 393] on div "BR13 LATA ORIGINAL 473ML 20005517 - (SAP Legado: 40012418) - LATA MET ORIGINAL …" at bounding box center [697, 393] width 1368 height 436
click at [1297, 198] on img "button" at bounding box center [1302, 192] width 13 height 13
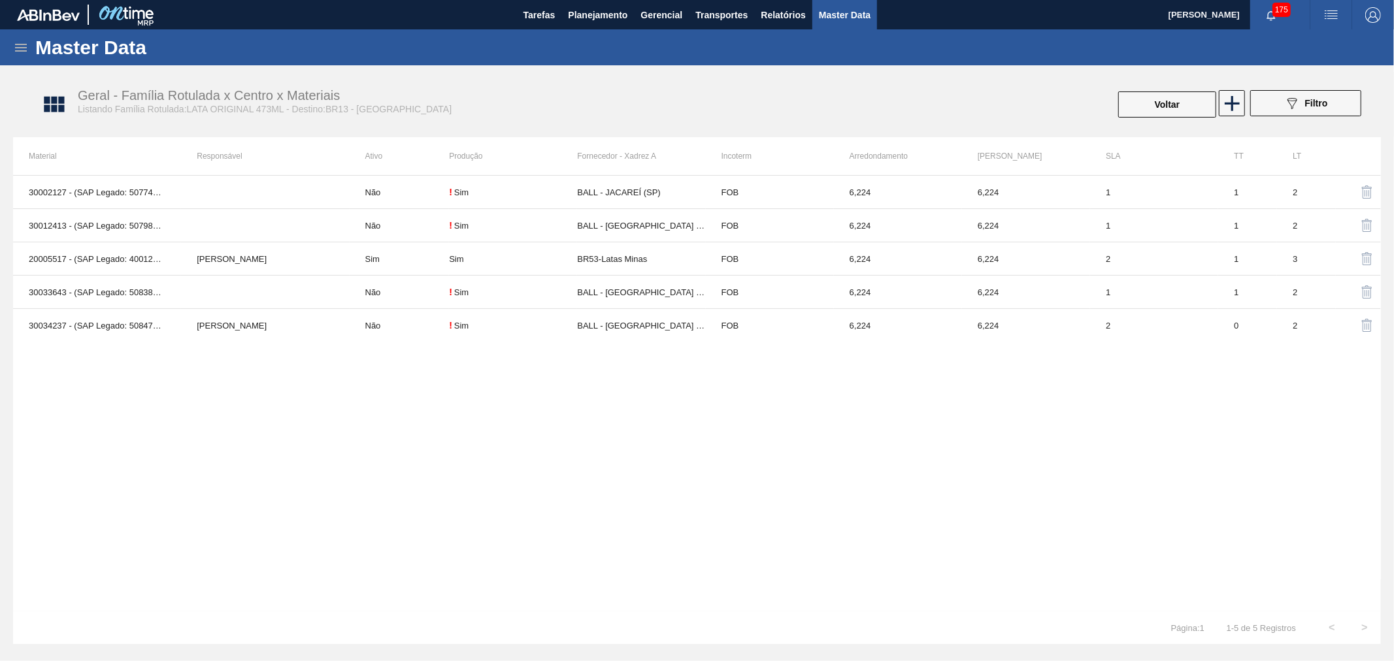
click at [945, 388] on div "30002127 - (SAP Legado: 50774192) - LATA AL. 473ML ORIGINAL SLEEK Não ! Sim BAL…" at bounding box center [697, 393] width 1368 height 436
click at [1237, 103] on icon at bounding box center [1232, 103] width 15 height 15
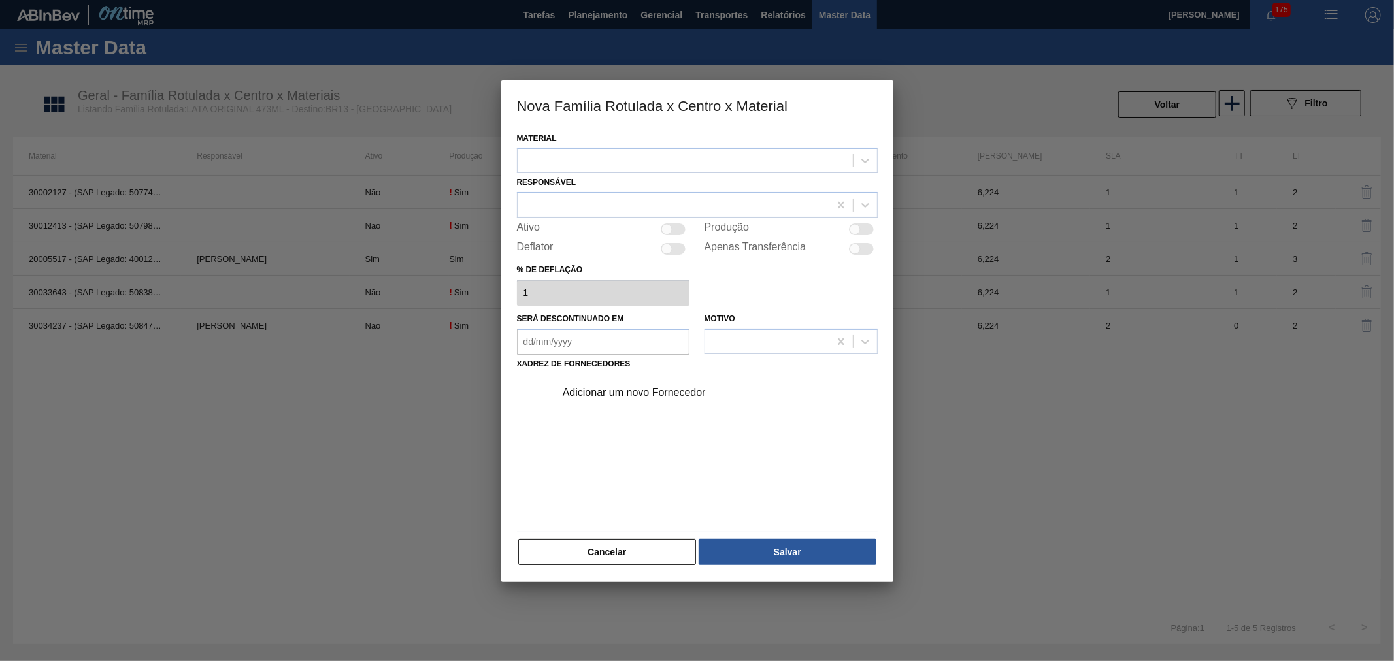
click at [806, 173] on div "Responsável" at bounding box center [697, 195] width 361 height 44
click at [801, 165] on div at bounding box center [685, 161] width 335 height 19
click at [876, 90] on h3 "Nova Família Rotulada x Centro x Material" at bounding box center [697, 105] width 392 height 50
click at [636, 551] on button "Cancelar" at bounding box center [607, 552] width 178 height 26
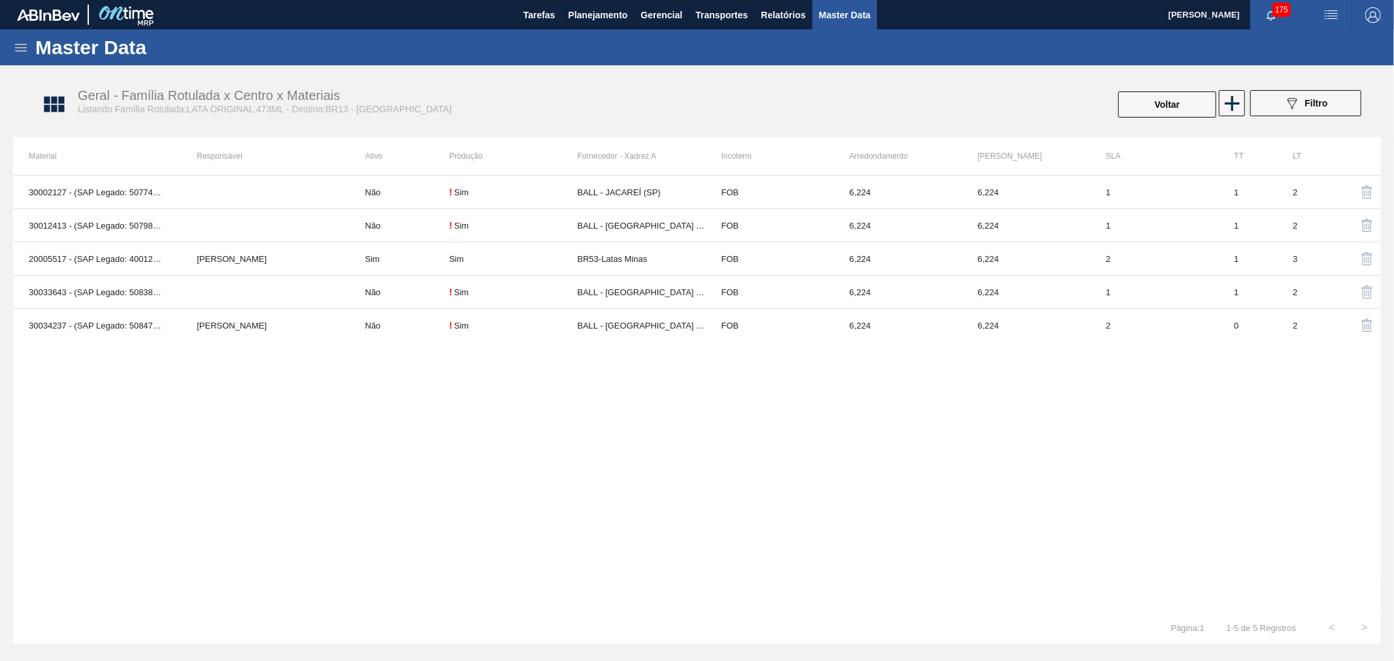
click at [539, 469] on div "30002127 - (SAP Legado: 50774192) - LATA AL. 473ML ORIGINAL SLEEK Não ! Sim BAL…" at bounding box center [697, 393] width 1368 height 436
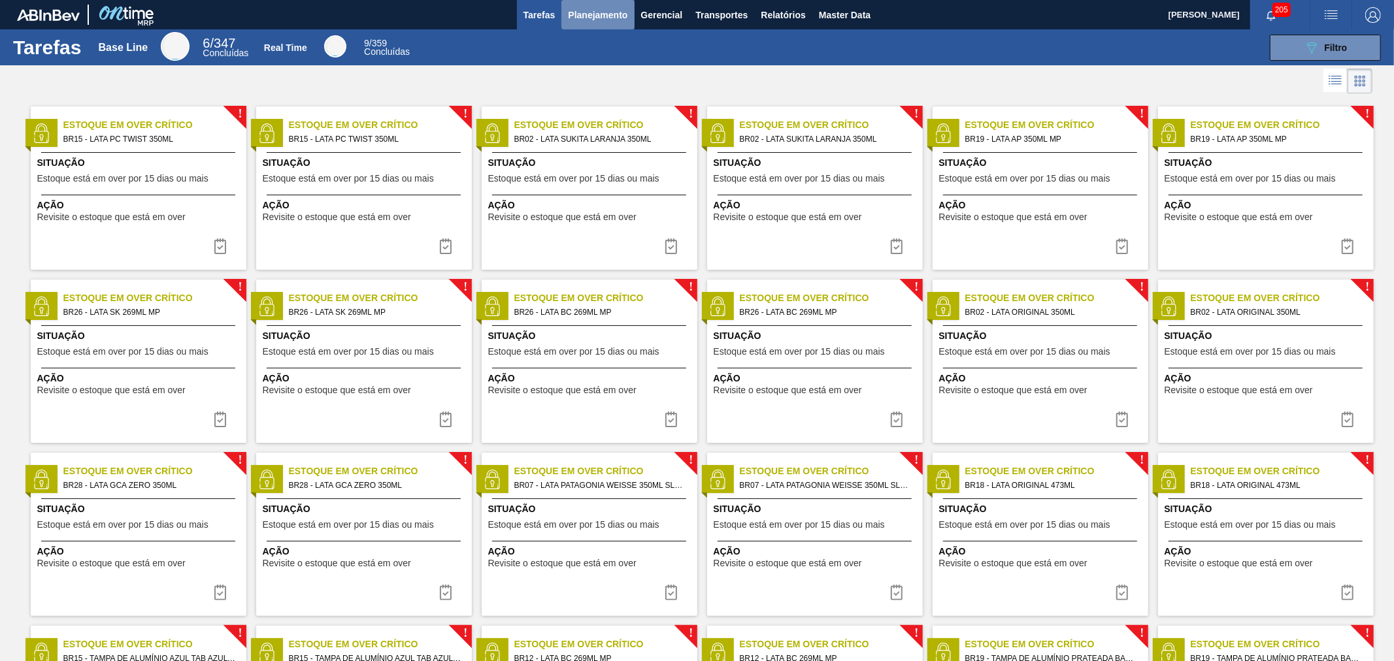
click at [587, 17] on span "Planejamento" at bounding box center [597, 15] width 59 height 16
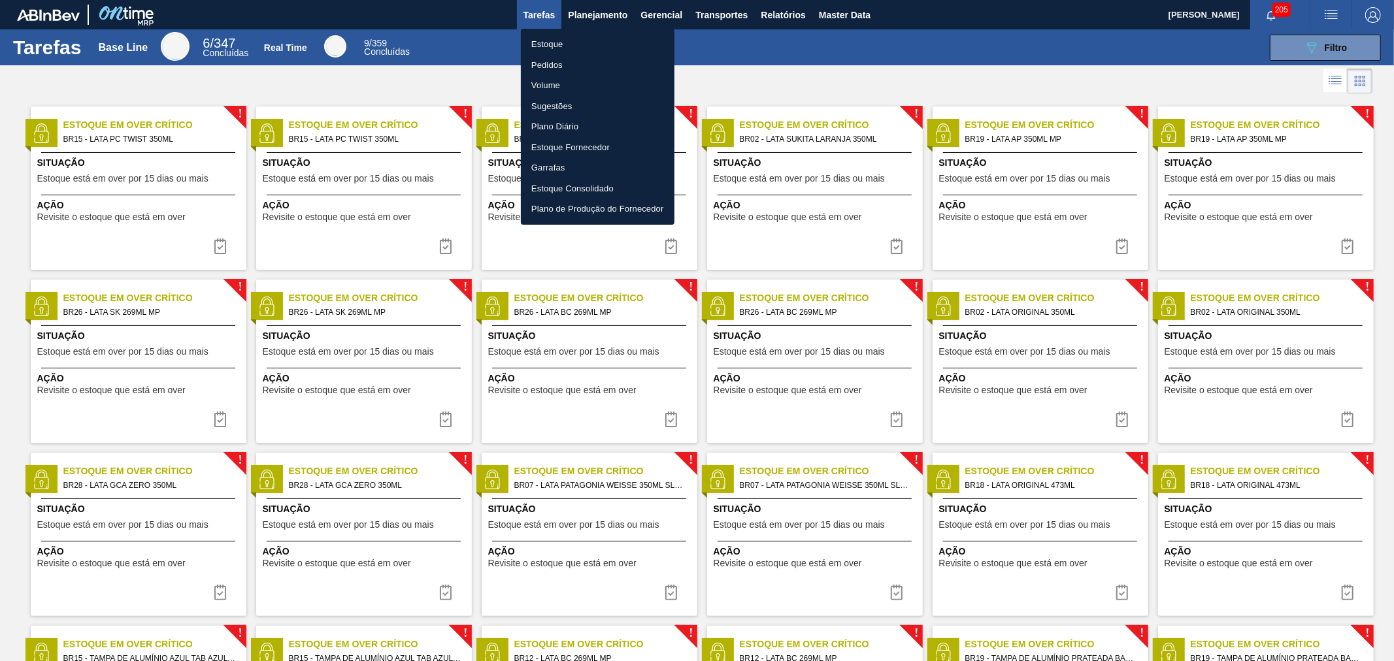
click at [553, 68] on li "Pedidos" at bounding box center [598, 65] width 154 height 21
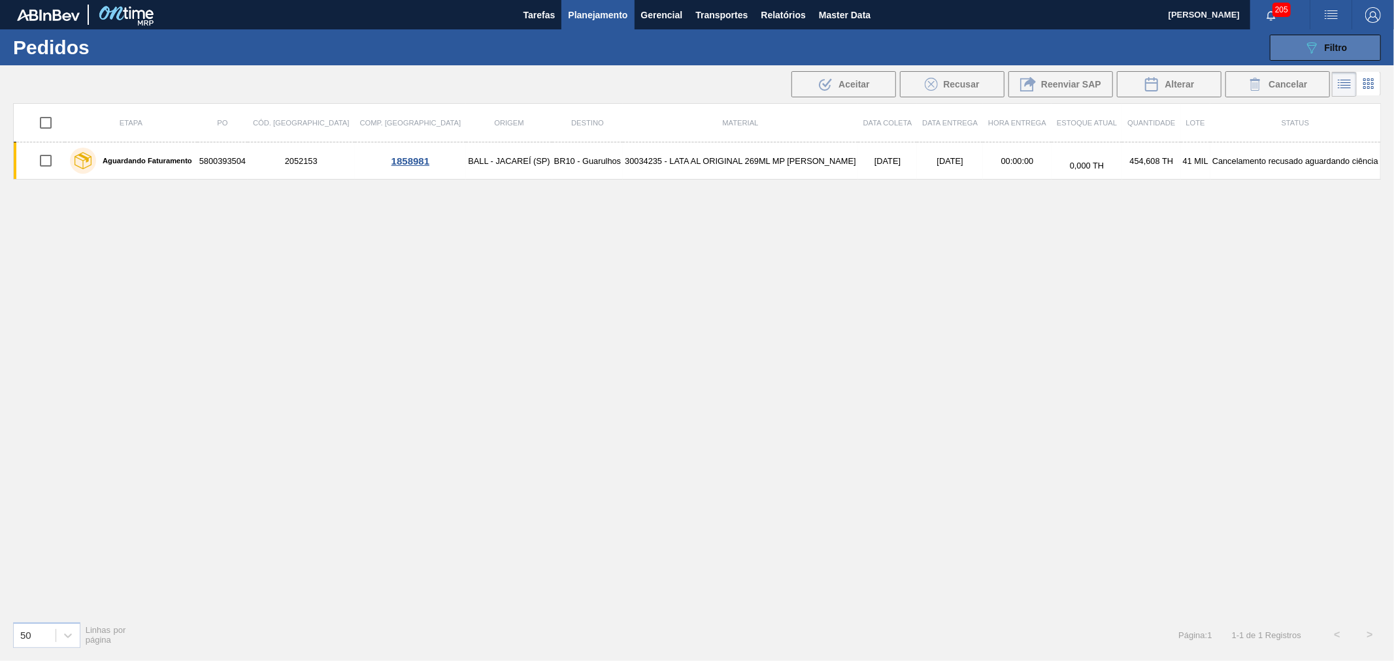
click at [1325, 48] on span "Filtro" at bounding box center [1336, 47] width 23 height 10
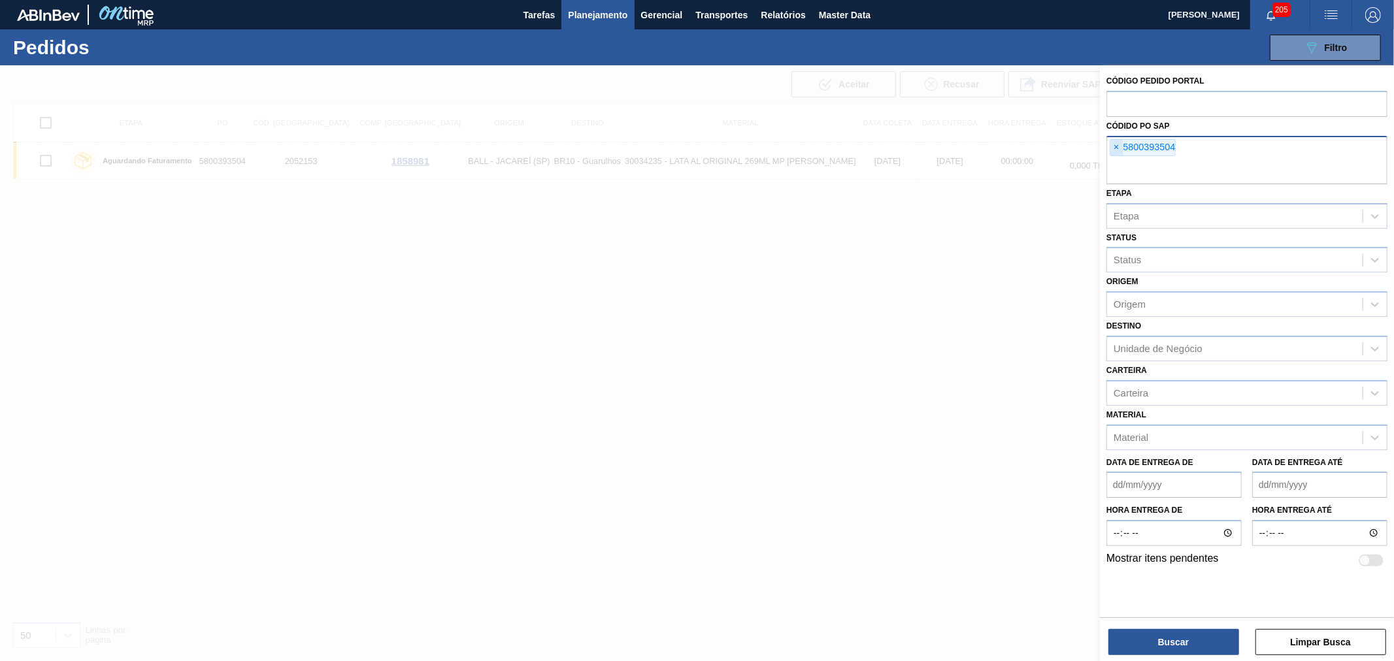
click at [1111, 154] on span "×" at bounding box center [1116, 148] width 12 height 16
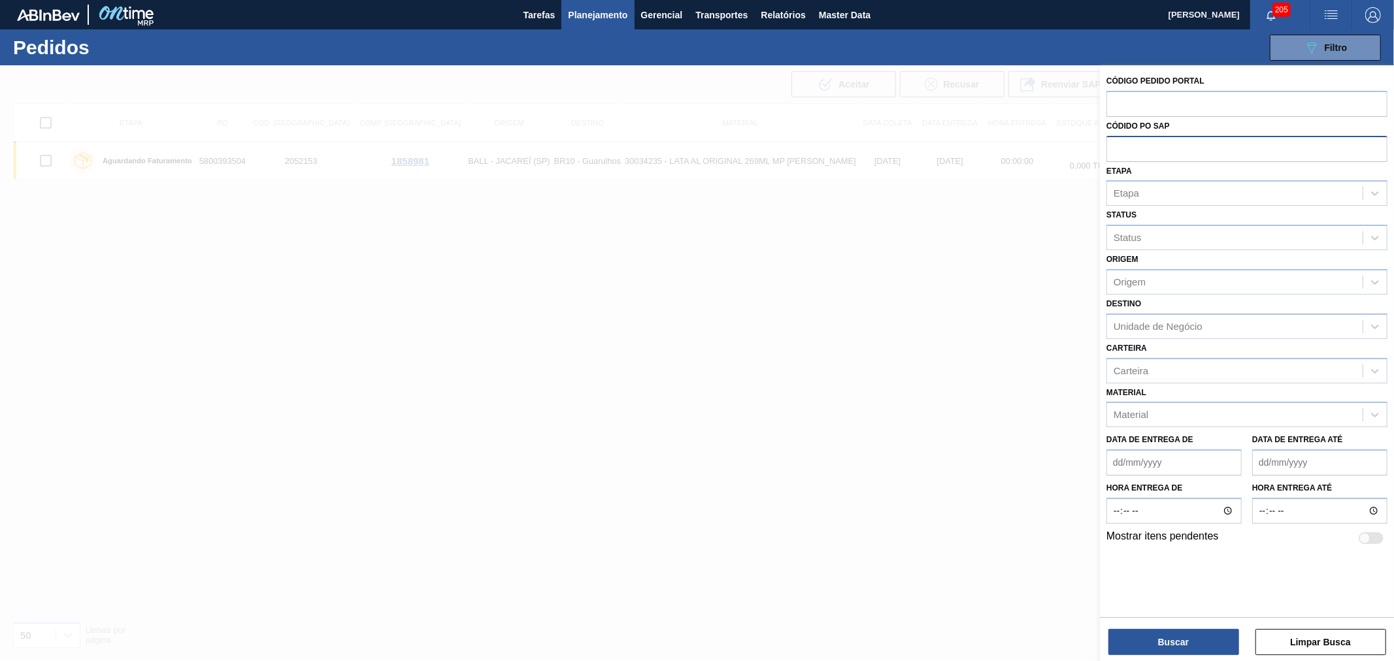
paste input "text"
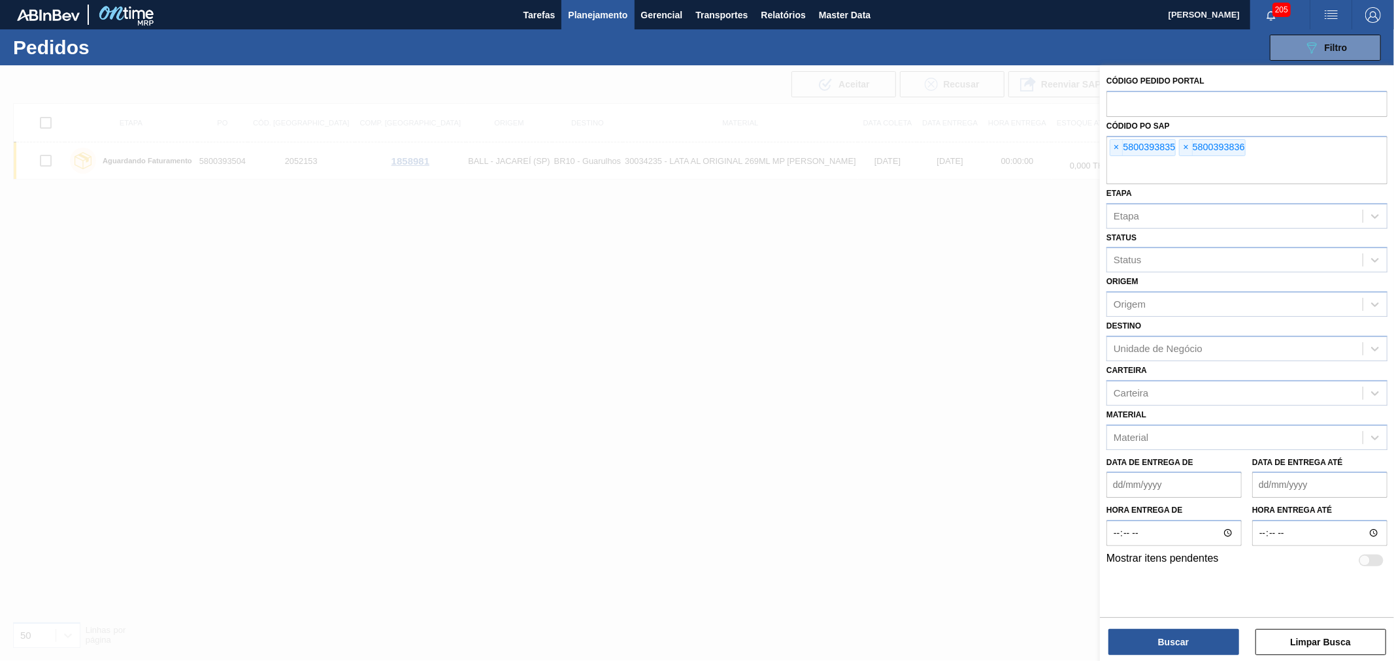
click at [1159, 628] on div "Buscar Limpar Busca" at bounding box center [1247, 635] width 294 height 37
click at [1166, 639] on button "Buscar" at bounding box center [1173, 642] width 131 height 26
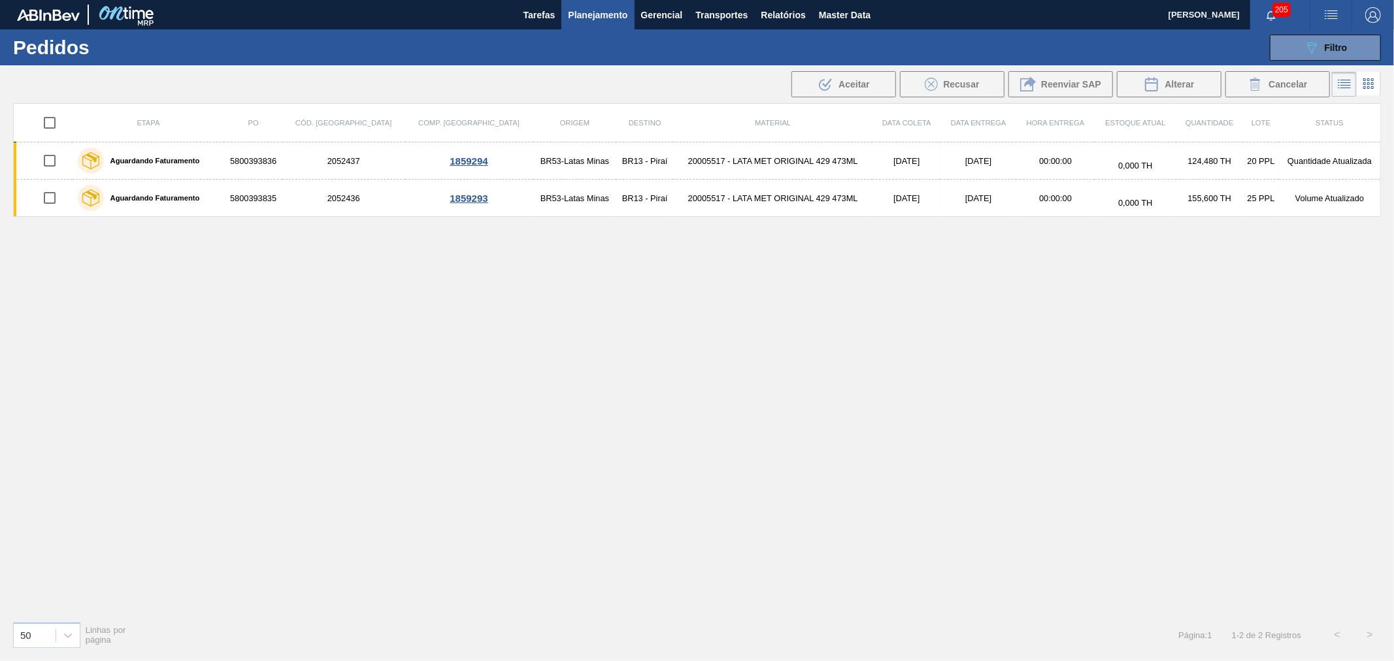
click at [920, 278] on div "Etapa PO Cód. Pedido Comp. Carga Origem Destino Material Data coleta Data Entre…" at bounding box center [697, 357] width 1368 height 508
click at [1072, 331] on div "Etapa PO Cód. Pedido Comp. Carga Origem Destino Material Data coleta Data Entre…" at bounding box center [697, 357] width 1368 height 508
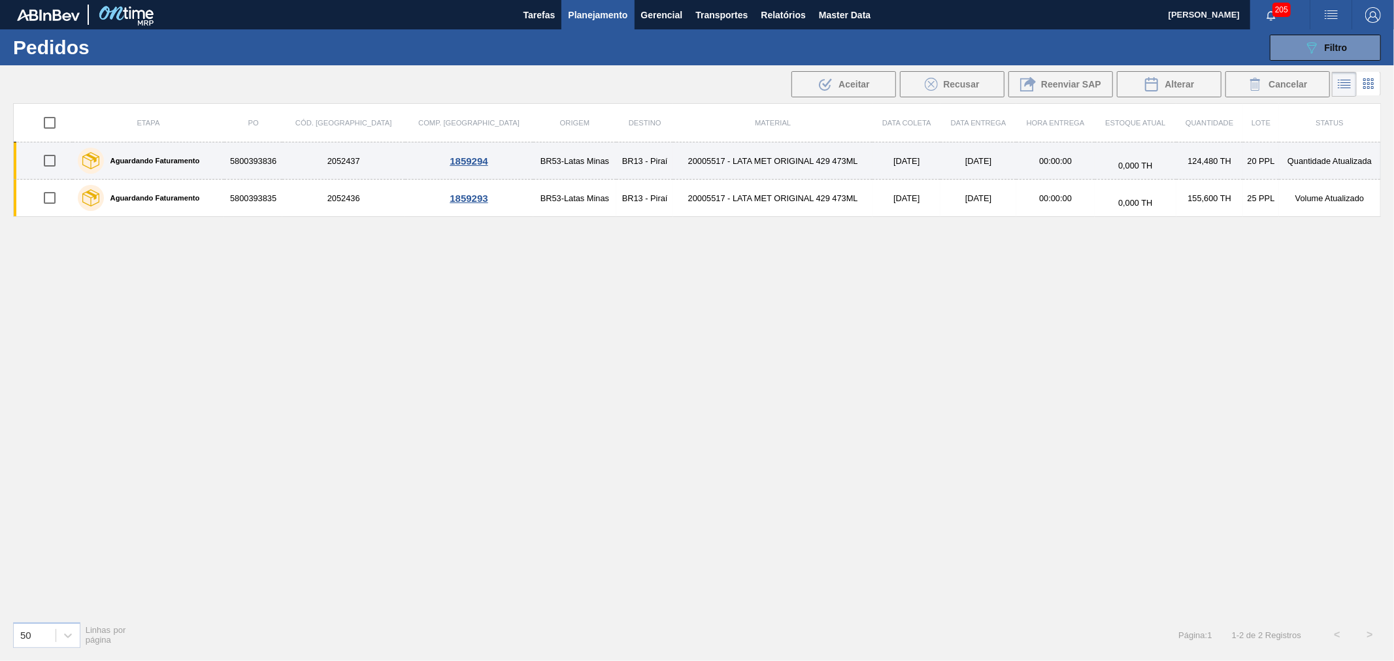
click at [533, 164] on td "BR53-Latas Minas" at bounding box center [575, 160] width 84 height 37
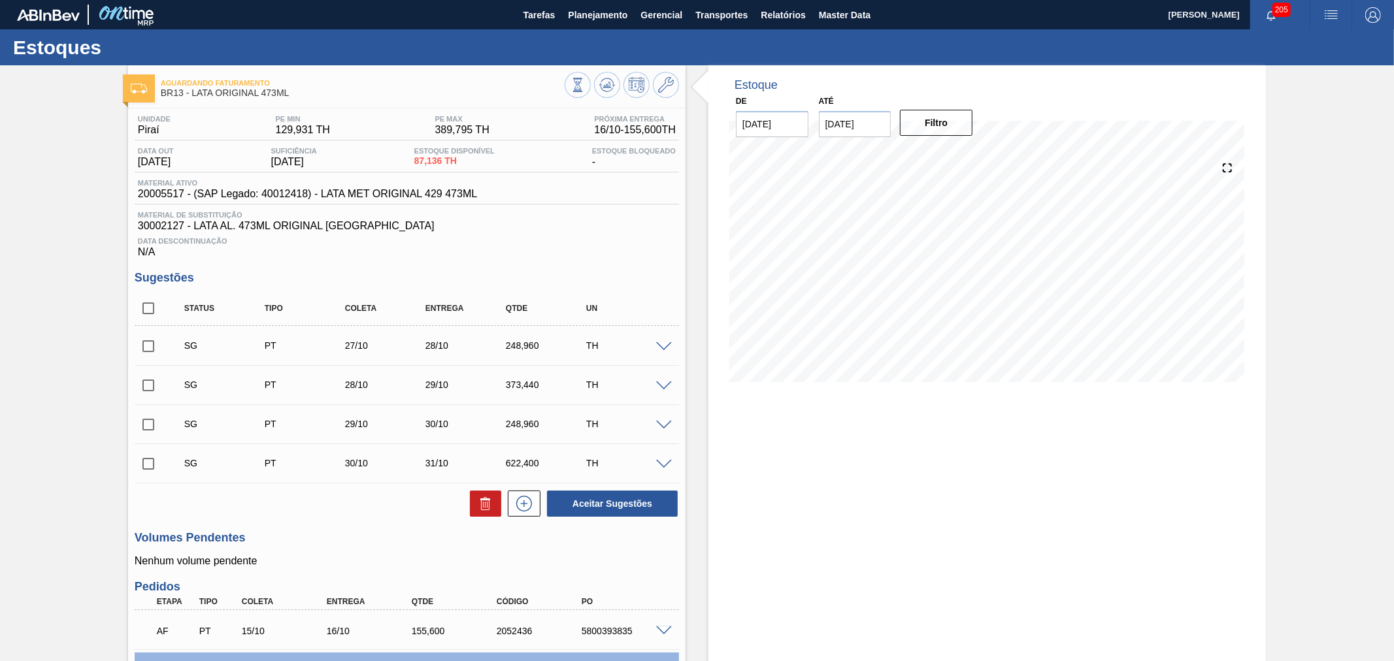
click at [678, 93] on div "Aguardando Faturamento BR13 - LATA ORIGINAL 473ML" at bounding box center [406, 86] width 557 height 29
click at [668, 88] on icon at bounding box center [666, 85] width 16 height 16
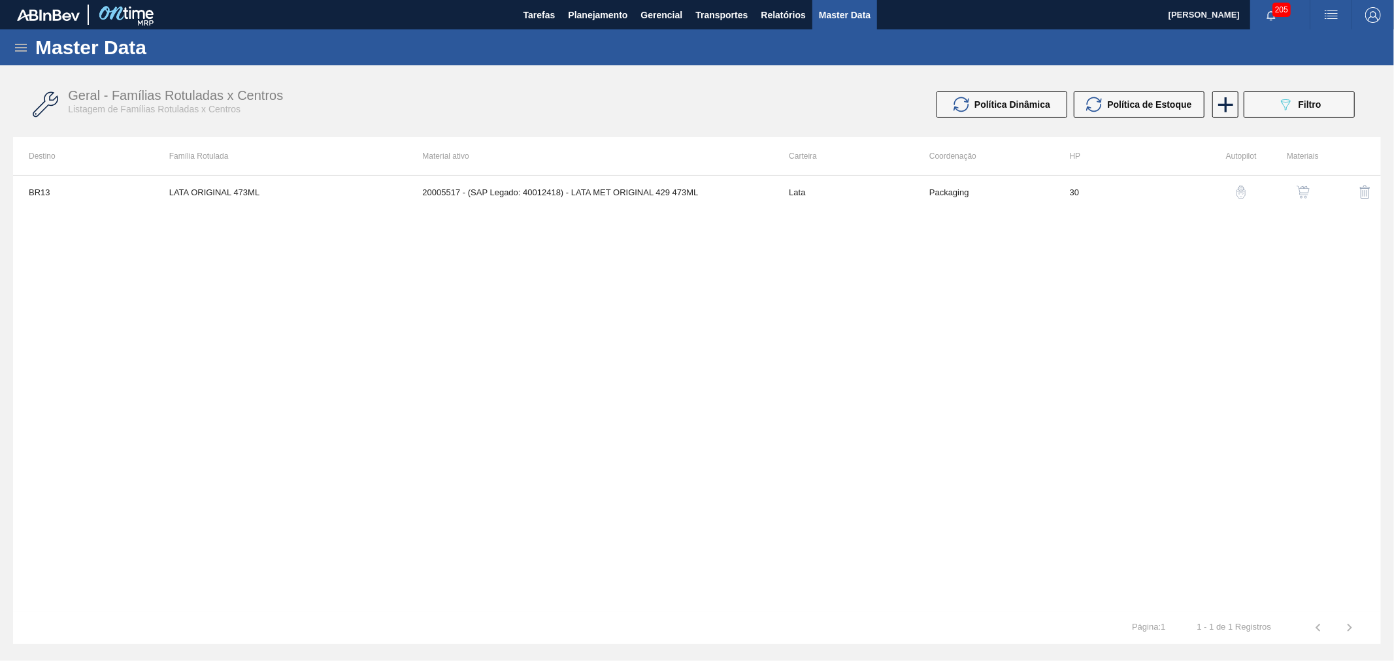
click at [1315, 191] on button "button" at bounding box center [1302, 191] width 31 height 31
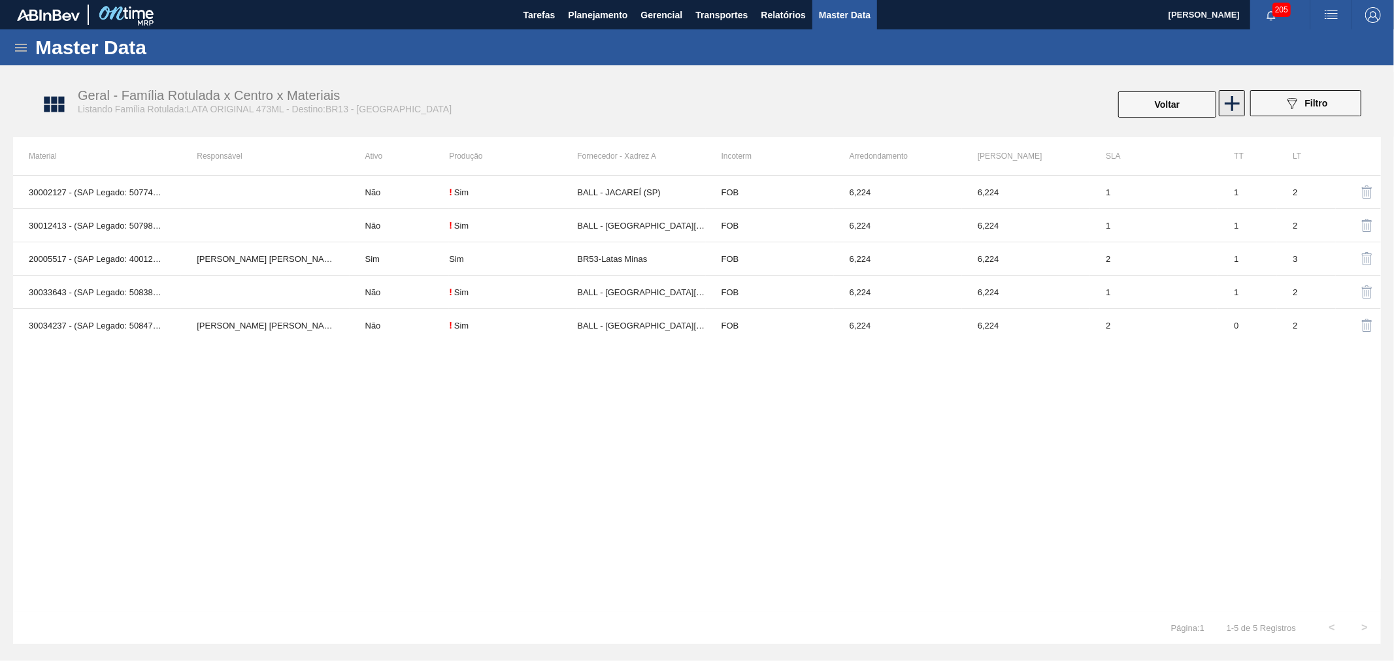
click at [1232, 99] on icon at bounding box center [1232, 103] width 15 height 15
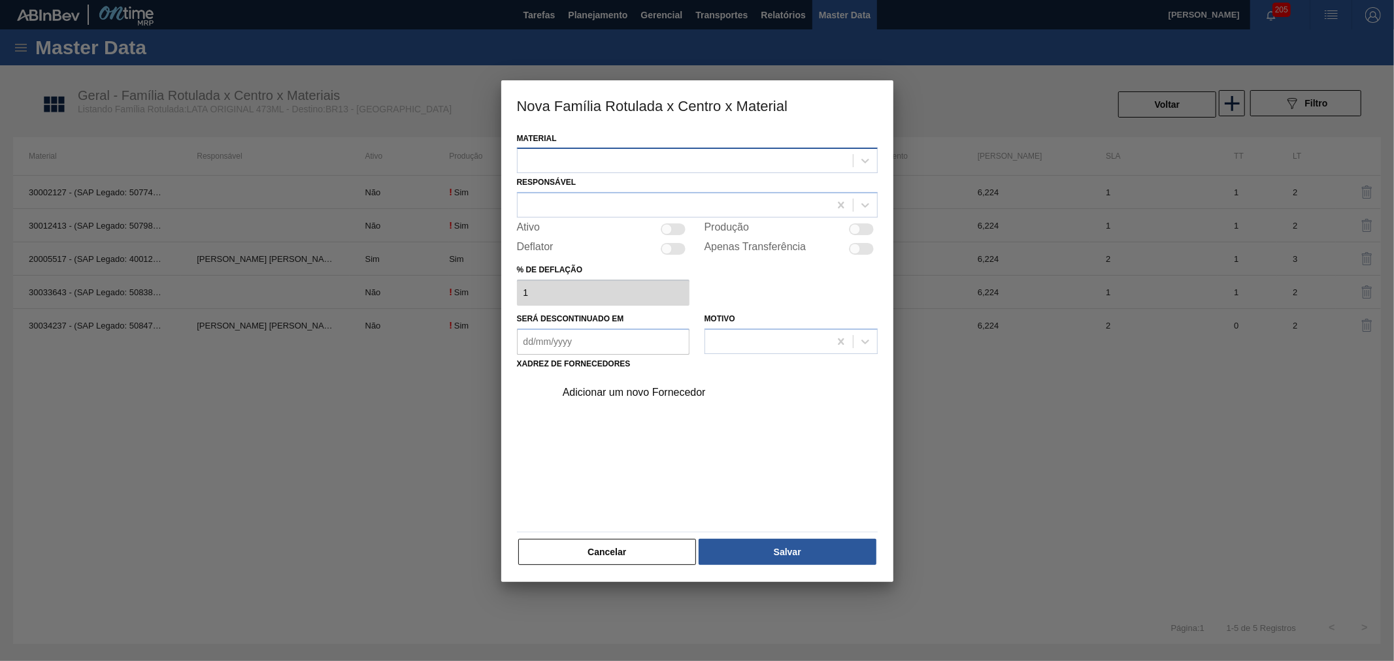
click at [650, 159] on div at bounding box center [685, 161] width 335 height 19
click at [850, 162] on div at bounding box center [685, 161] width 335 height 19
click at [841, 162] on div at bounding box center [685, 161] width 335 height 19
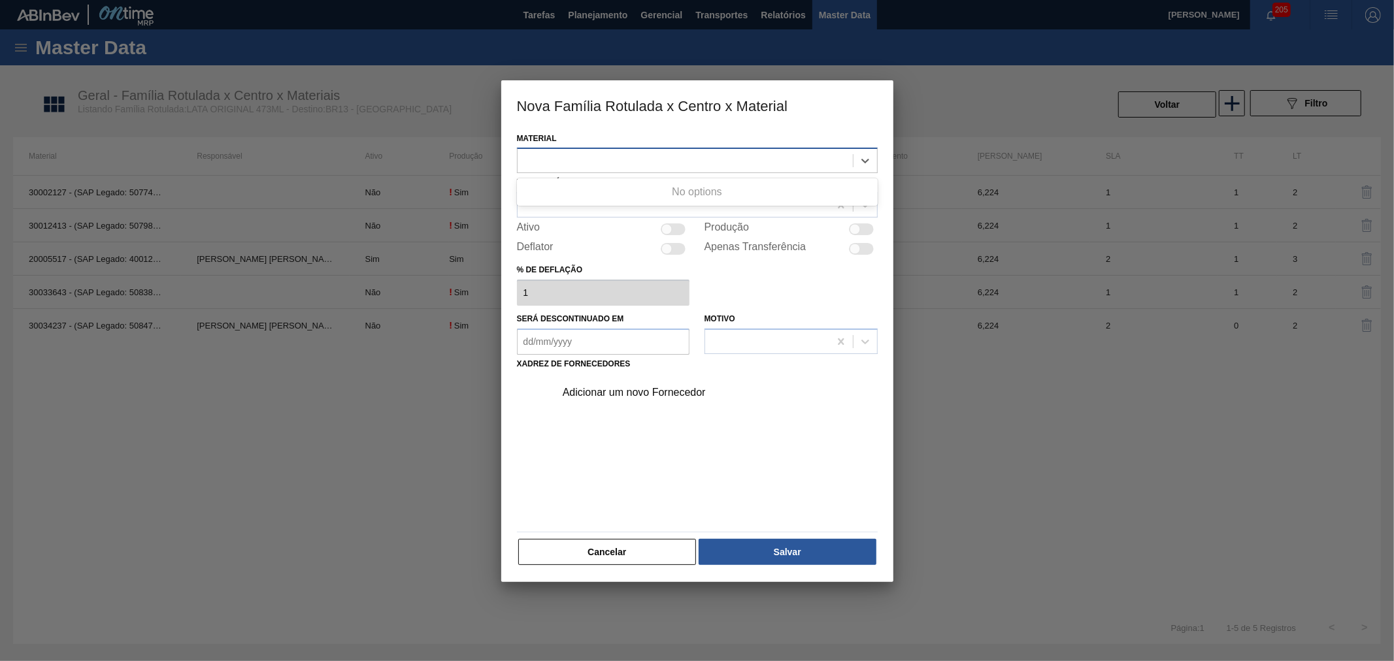
click at [841, 162] on div at bounding box center [685, 161] width 335 height 19
click at [590, 554] on button "Cancelar" at bounding box center [607, 552] width 178 height 26
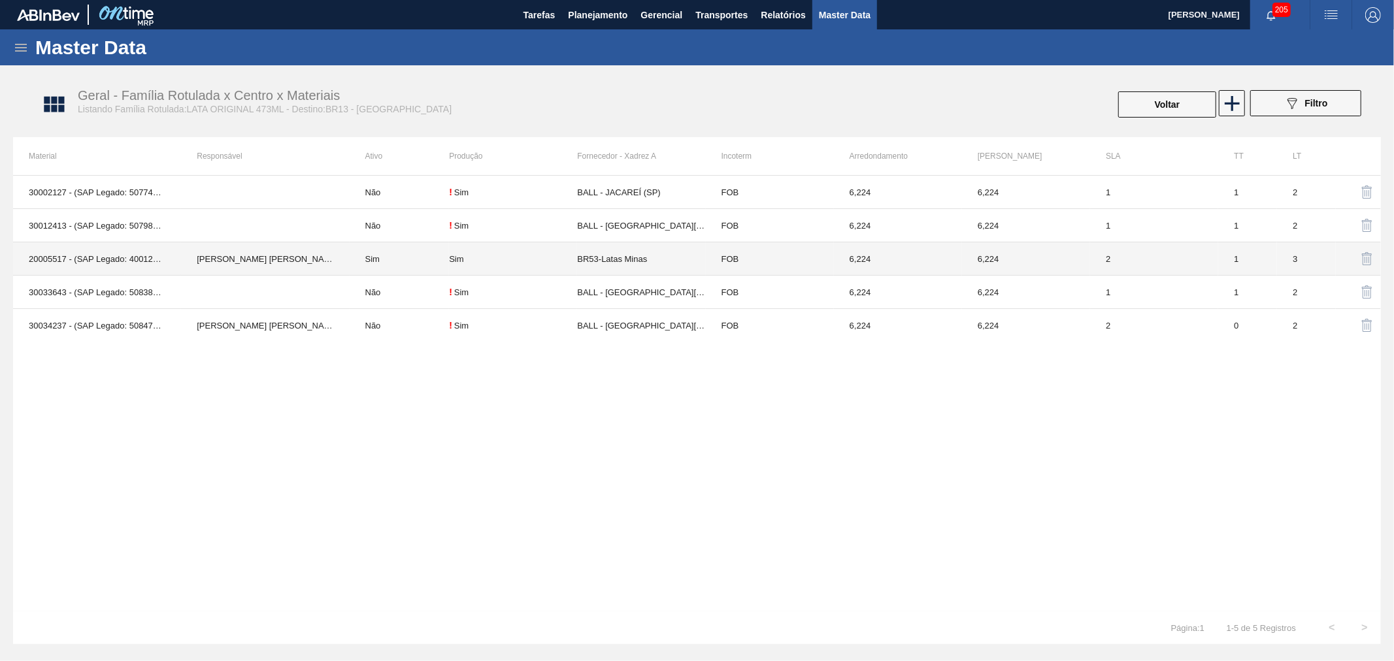
click at [197, 263] on td "[PERSON_NAME]" at bounding box center [265, 258] width 168 height 33
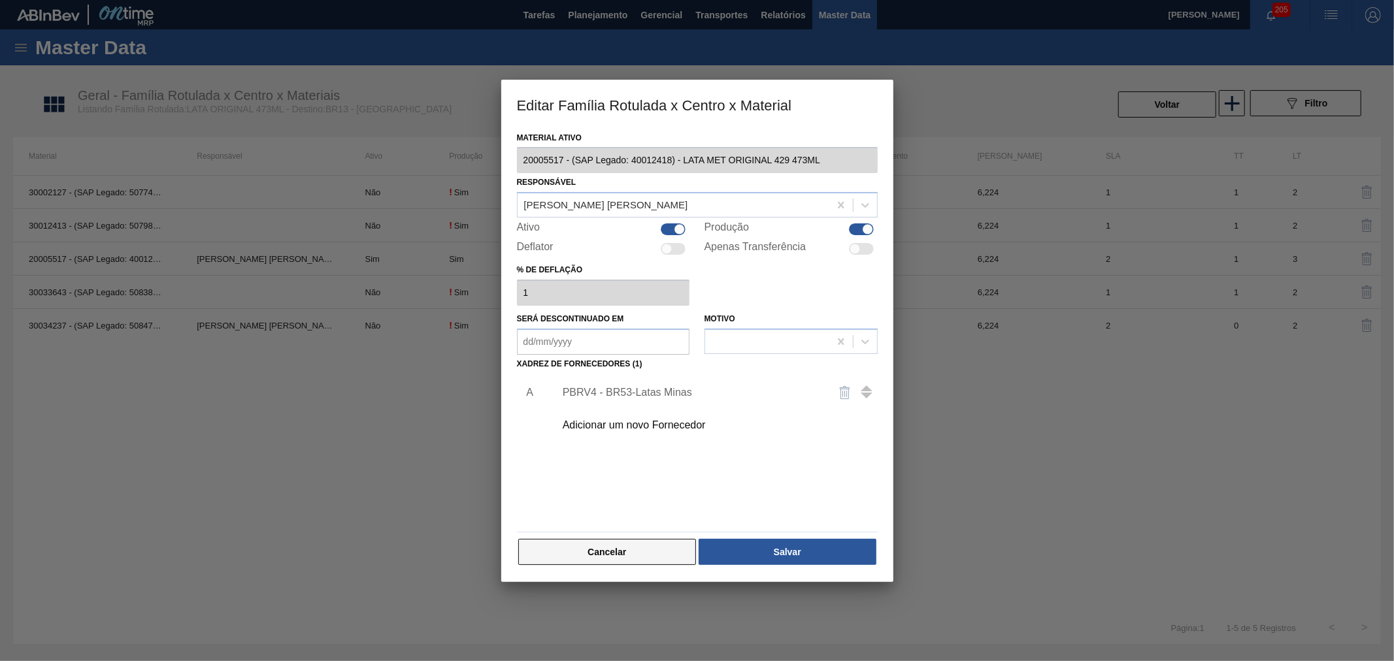
click at [609, 555] on button "Cancelar" at bounding box center [607, 552] width 178 height 26
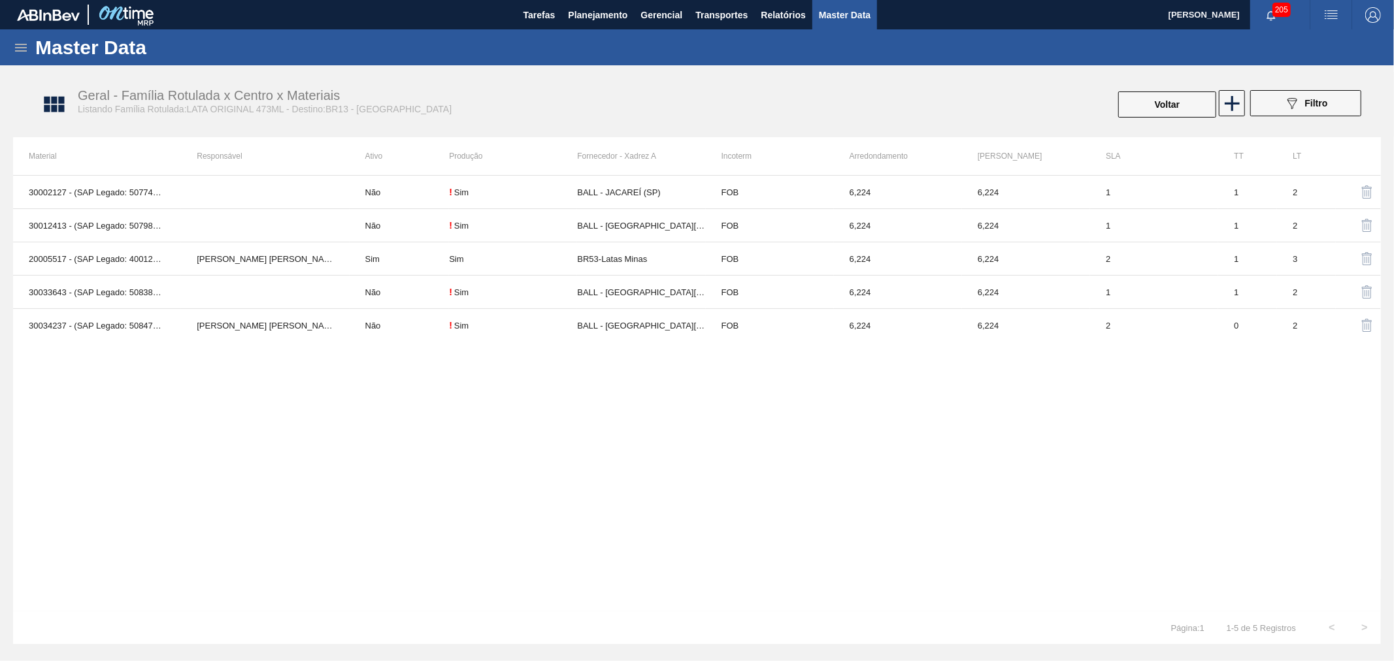
click at [18, 44] on icon at bounding box center [21, 48] width 16 height 16
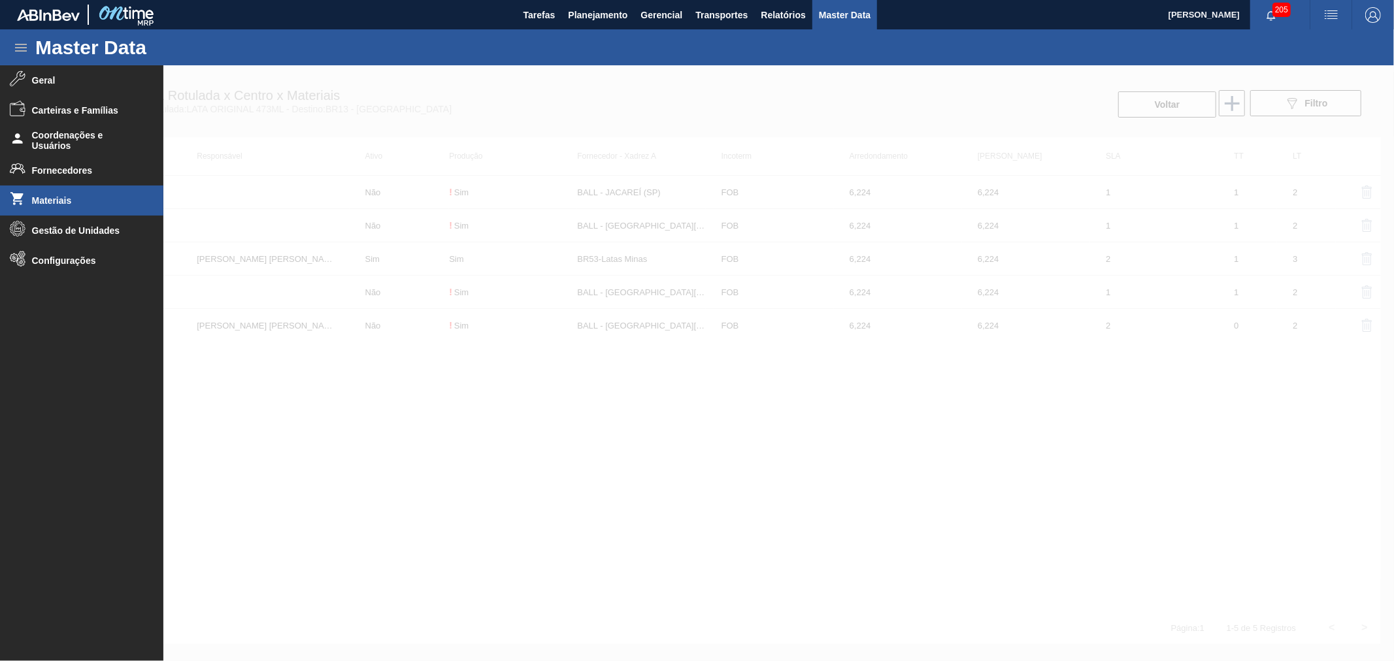
click at [61, 201] on span "Materiais" at bounding box center [86, 200] width 108 height 10
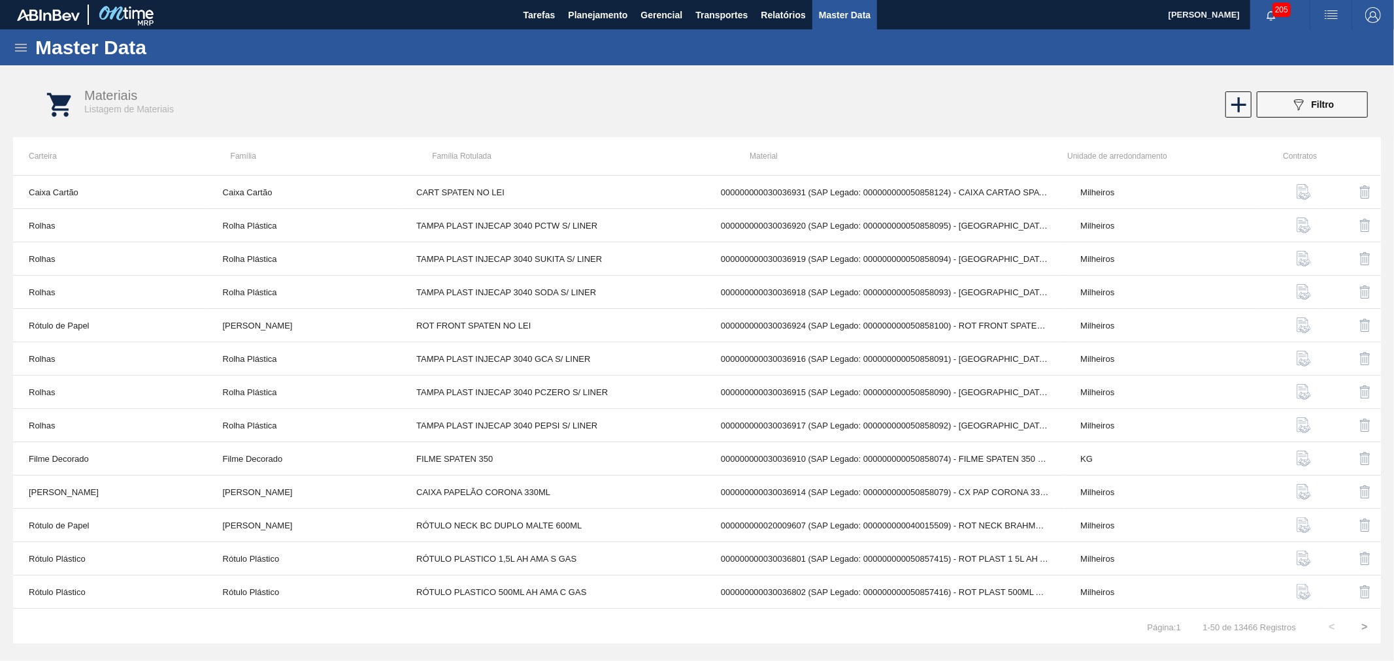
click at [16, 48] on icon at bounding box center [21, 48] width 12 height 8
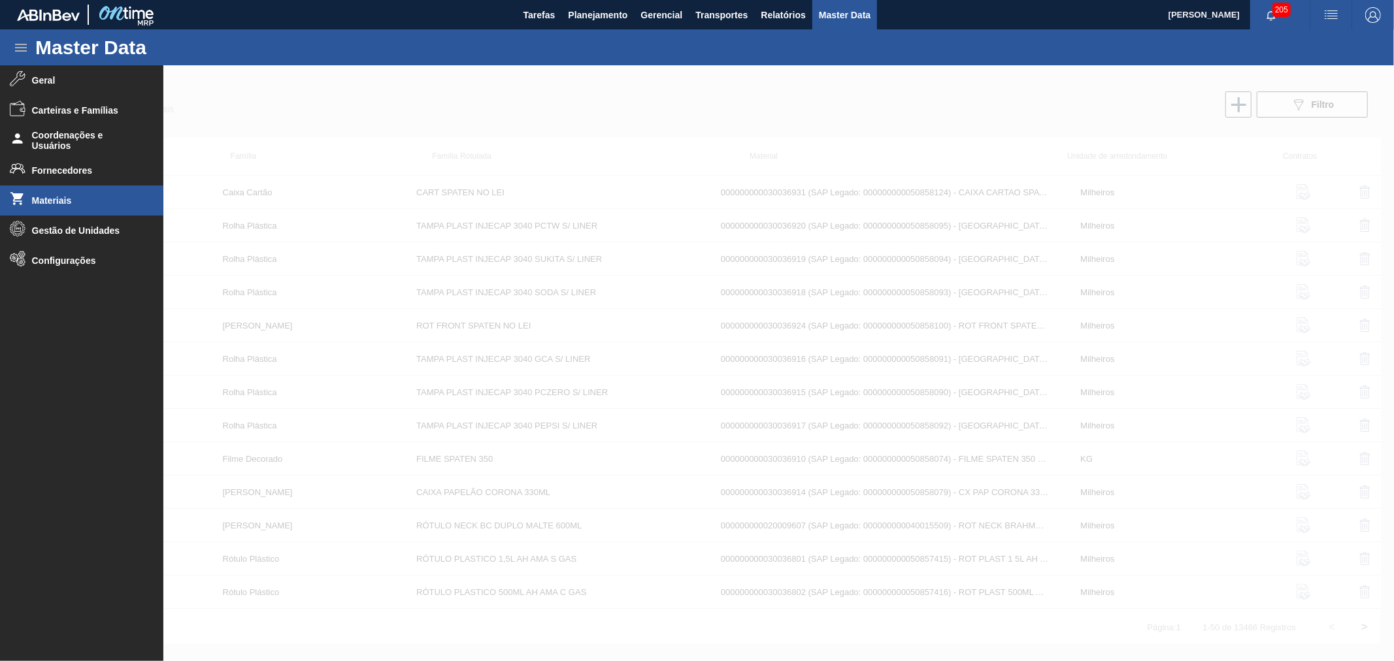
click at [756, 106] on div at bounding box center [697, 363] width 1394 height 596
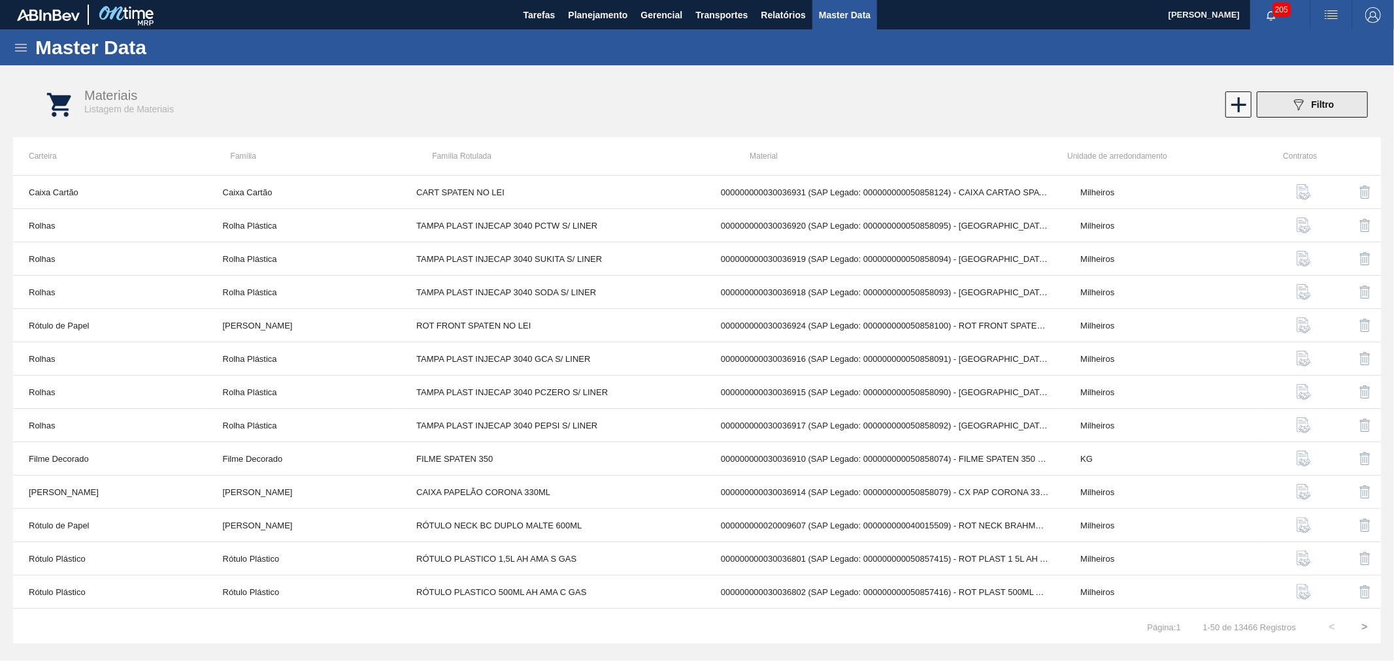
click at [1347, 100] on button "089F7B8B-B2A5-4AFE-B5C0-19BA573D28AC Filtro" at bounding box center [1312, 104] width 111 height 26
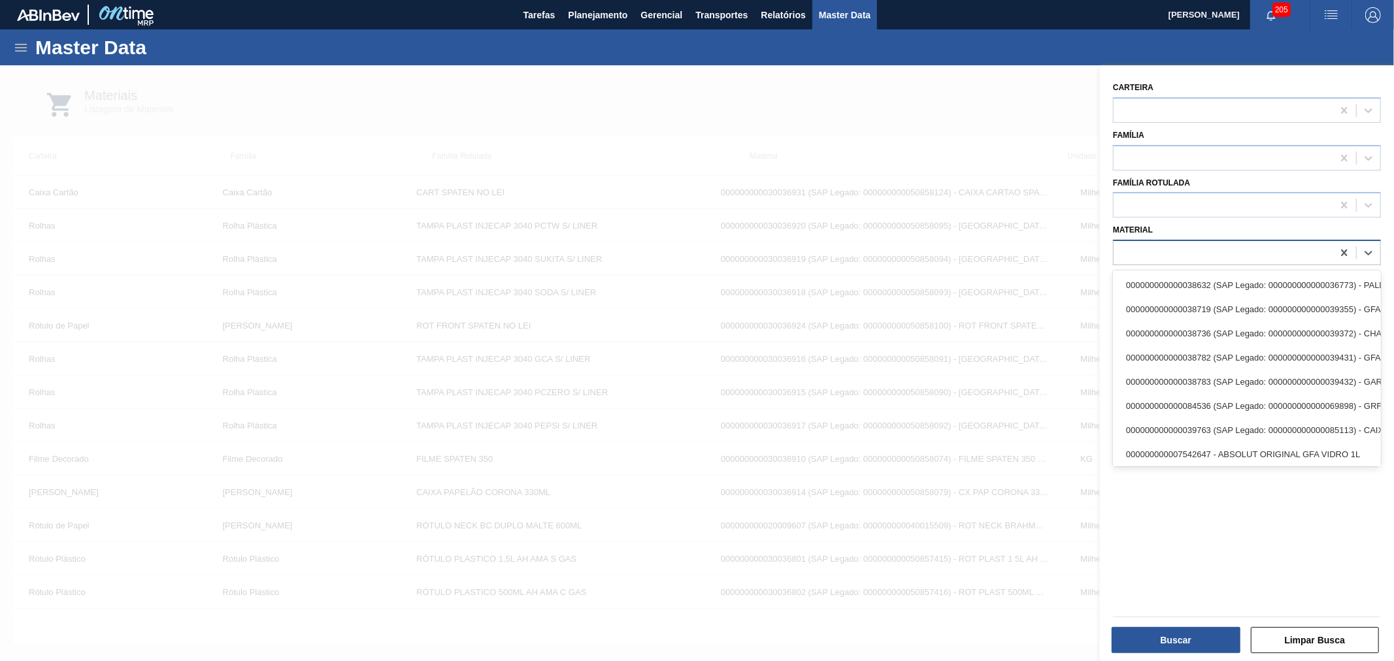
click at [1236, 255] on div at bounding box center [1222, 253] width 219 height 19
paste input "20009421"
type input "20009421"
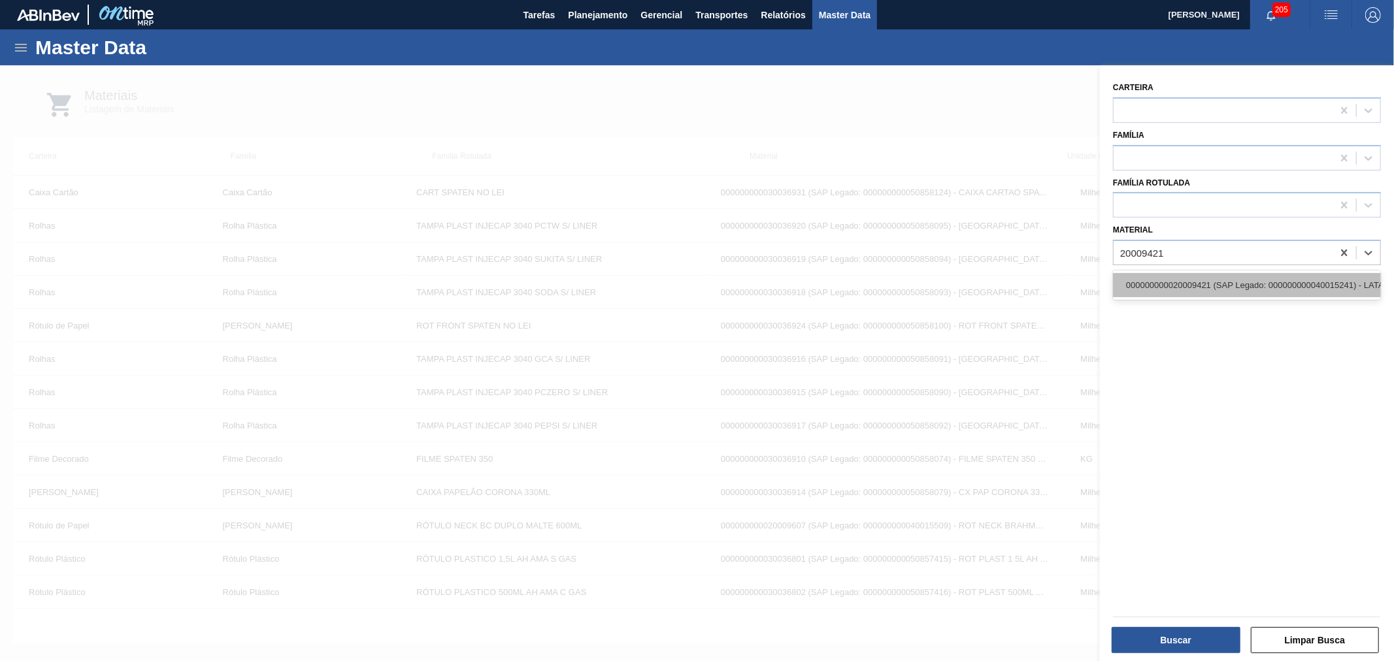
click at [1233, 288] on div "000000000020009421 (SAP Legado: 000000000040015241) - LATA MET. ORIGINAL 473ML" at bounding box center [1247, 285] width 268 height 24
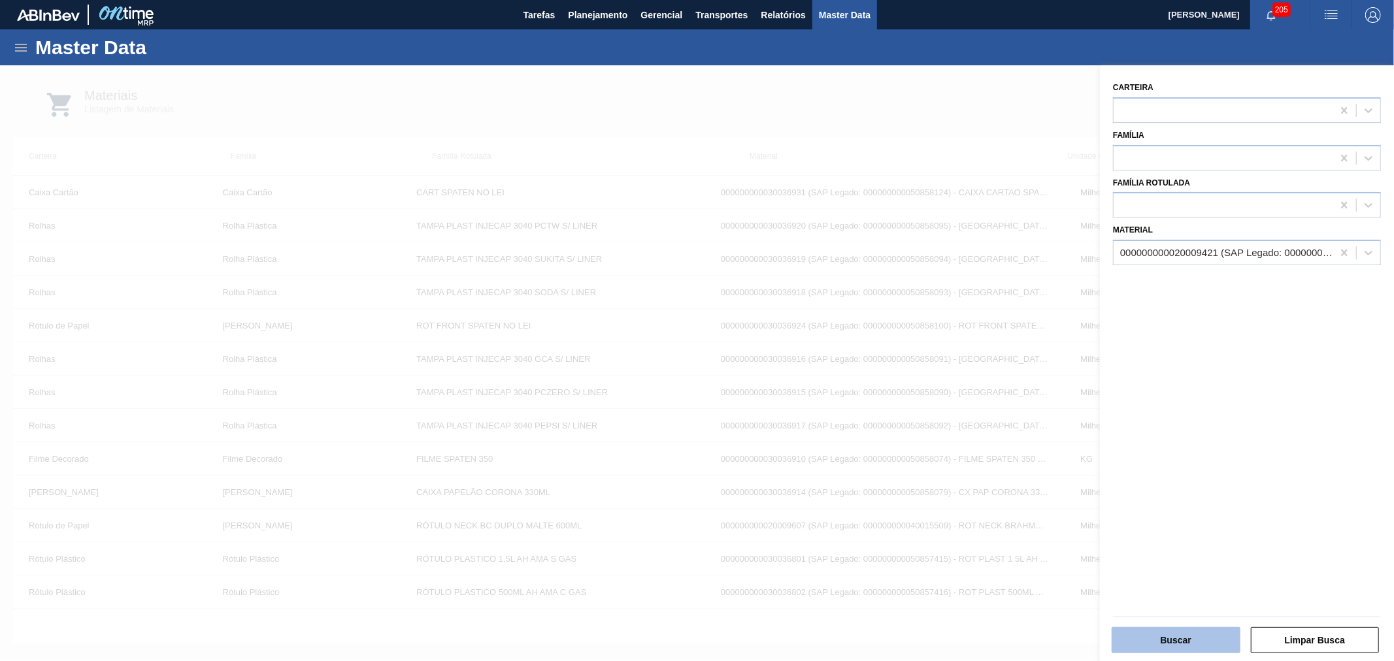
click at [1175, 637] on button "Buscar" at bounding box center [1175, 640] width 129 height 26
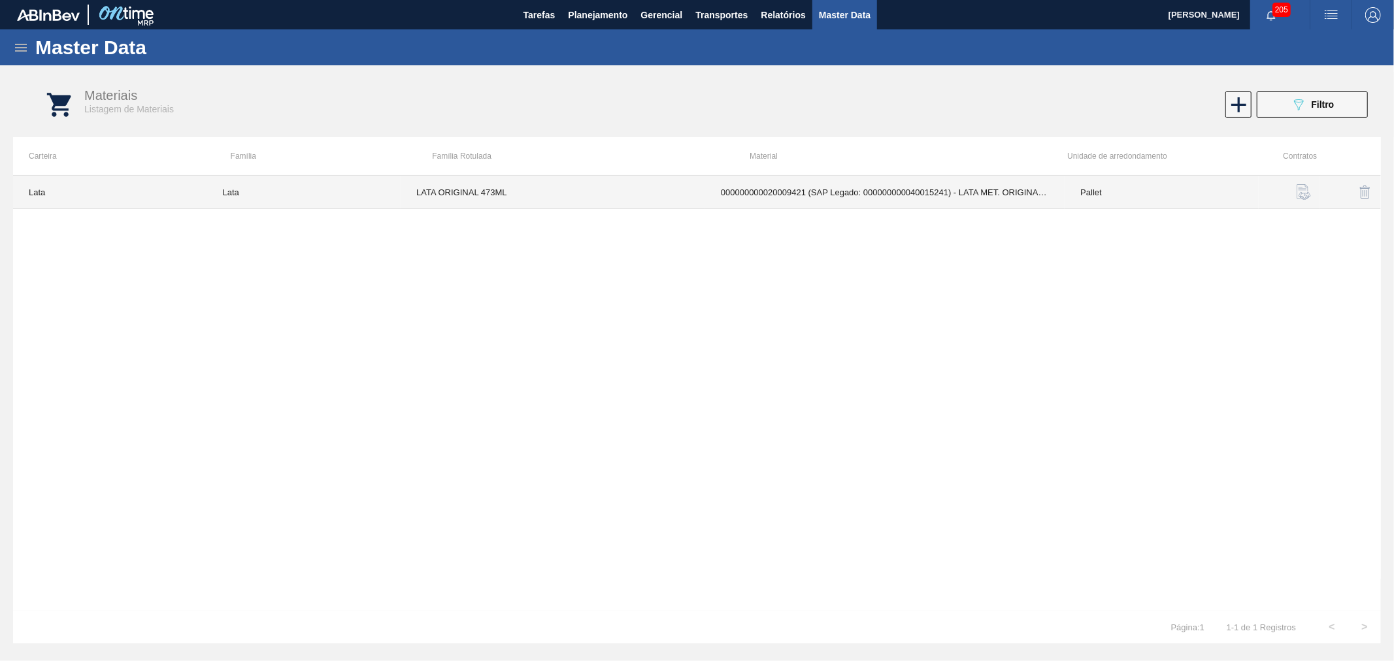
click at [891, 188] on td "000000000020009421 (SAP Legado: 000000000040015241) - LATA MET. ORIGINAL 473ML" at bounding box center [884, 192] width 359 height 33
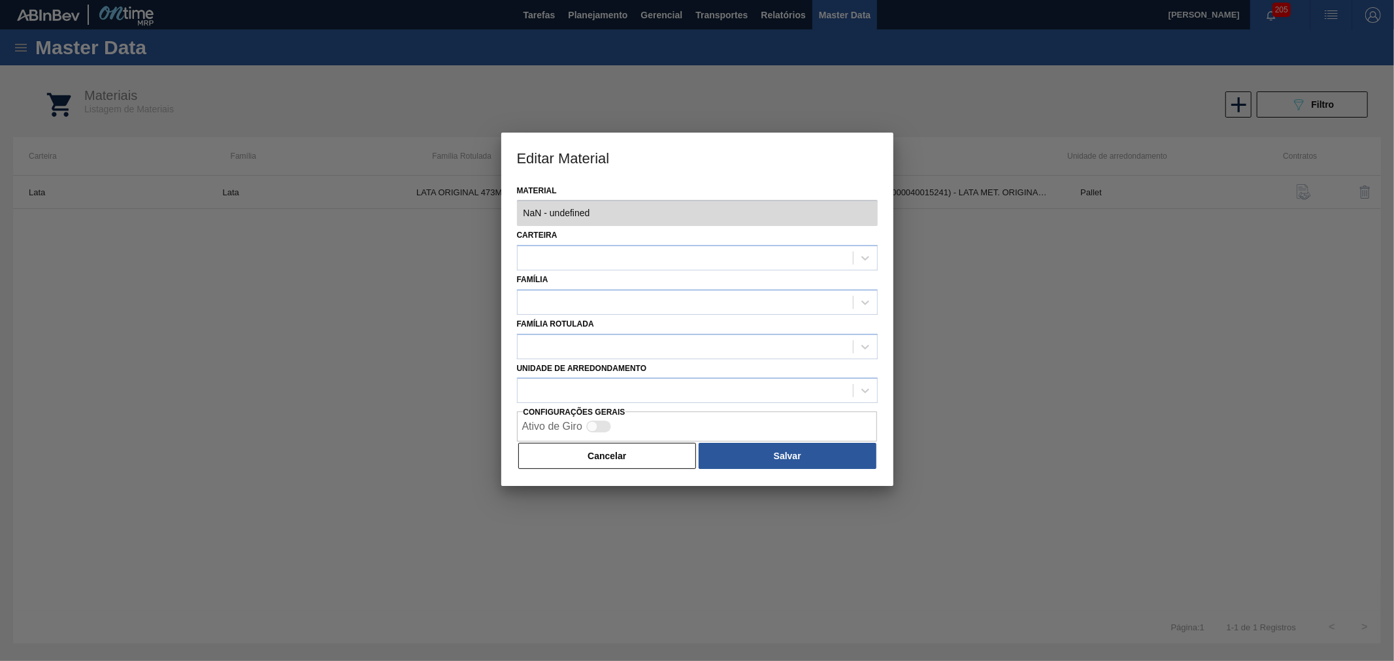
type input "20009421 - 000000000020009421 (SAP Legado: 000000000040015241) - LATA MET. ORIG…"
click at [904, 225] on div "Editar Material Material 20009421 - 000000000020009421 (SAP Legado: 00000000004…" at bounding box center [697, 330] width 1394 height 661
click at [491, 211] on div "Editar Material Material 20009421 - 000000000020009421 (SAP Legado: 00000000004…" at bounding box center [697, 330] width 1394 height 661
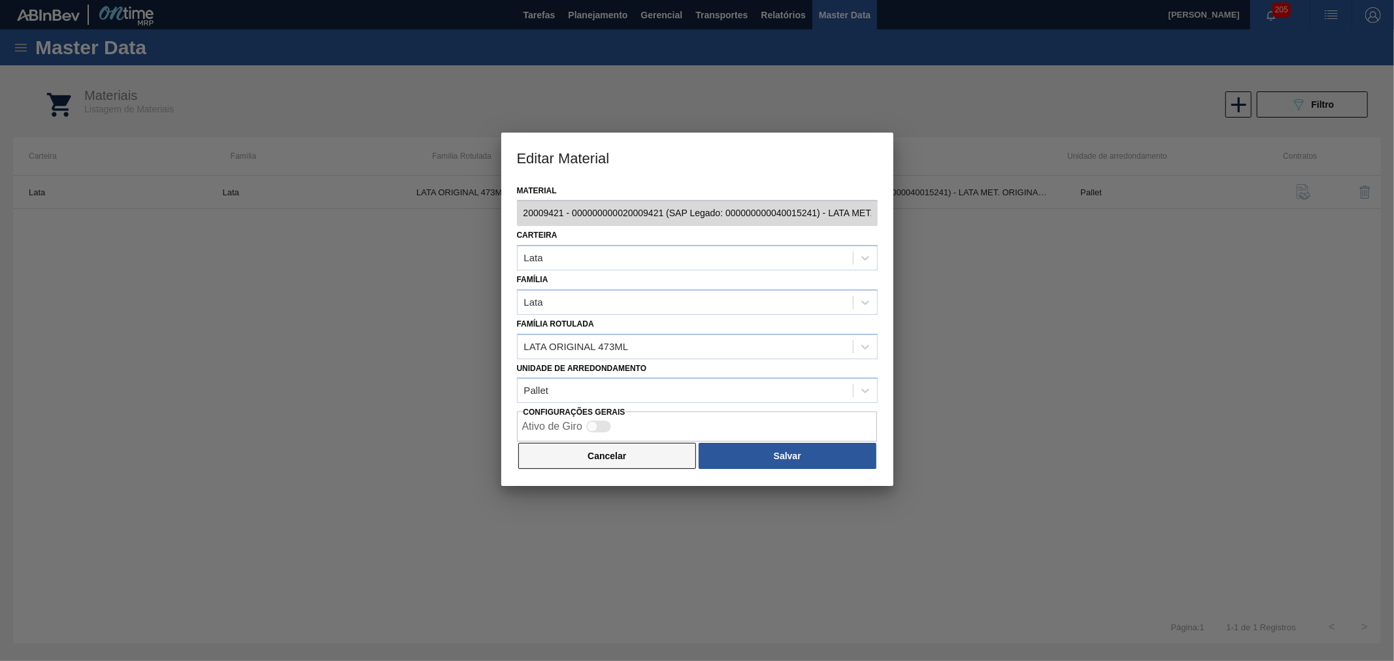
click at [604, 449] on button "Cancelar" at bounding box center [607, 456] width 178 height 26
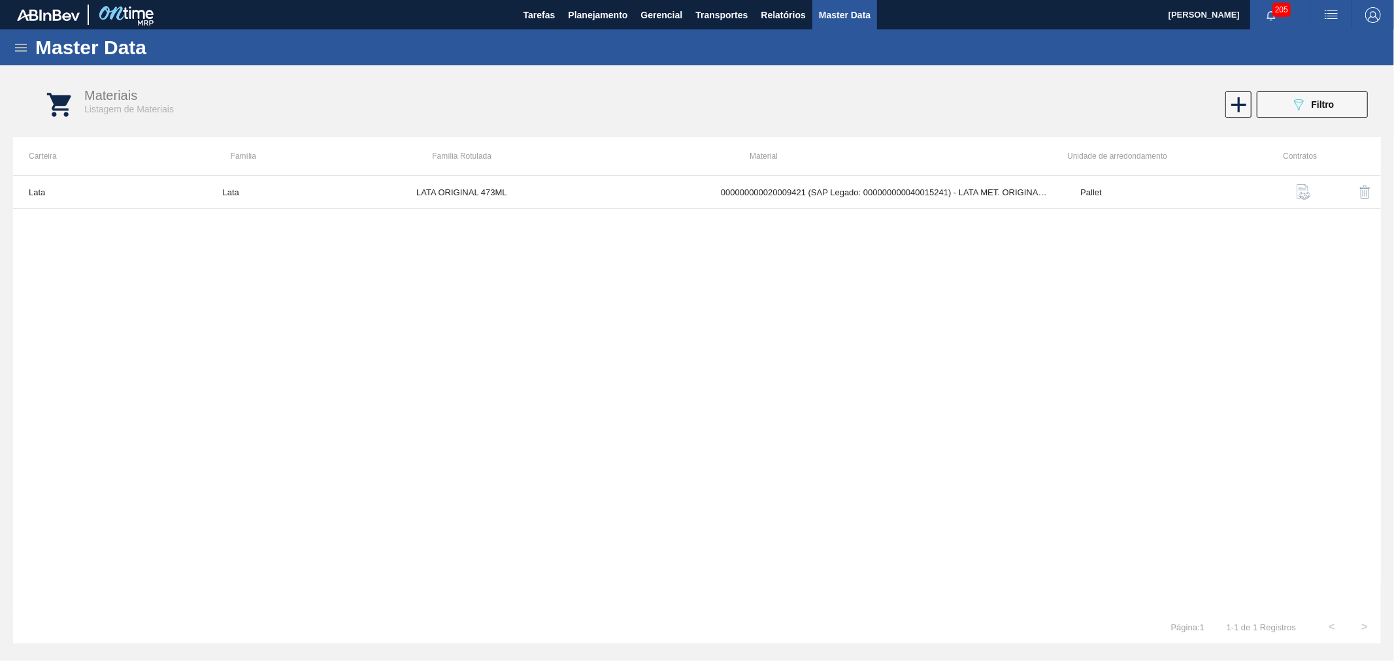
click at [695, 246] on div "Lata Lata LATA ORIGINAL 473ML 000000000020009421 (SAP Legado: 00000000004001524…" at bounding box center [697, 393] width 1368 height 436
click at [1007, 83] on div "Materiais Listagem de Materiais 089F7B8B-B2A5-4AFE-B5C0-19BA573D28AC Filtro" at bounding box center [710, 104] width 1368 height 49
drag, startPoint x: 1279, startPoint y: 154, endPoint x: 1348, endPoint y: 157, distance: 68.7
click at [1348, 157] on tr "Carteira Família Família Rotulada Material Unidade de arredondamento Contratos" at bounding box center [697, 156] width 1368 height 38
click at [1355, 144] on th at bounding box center [1349, 156] width 64 height 38
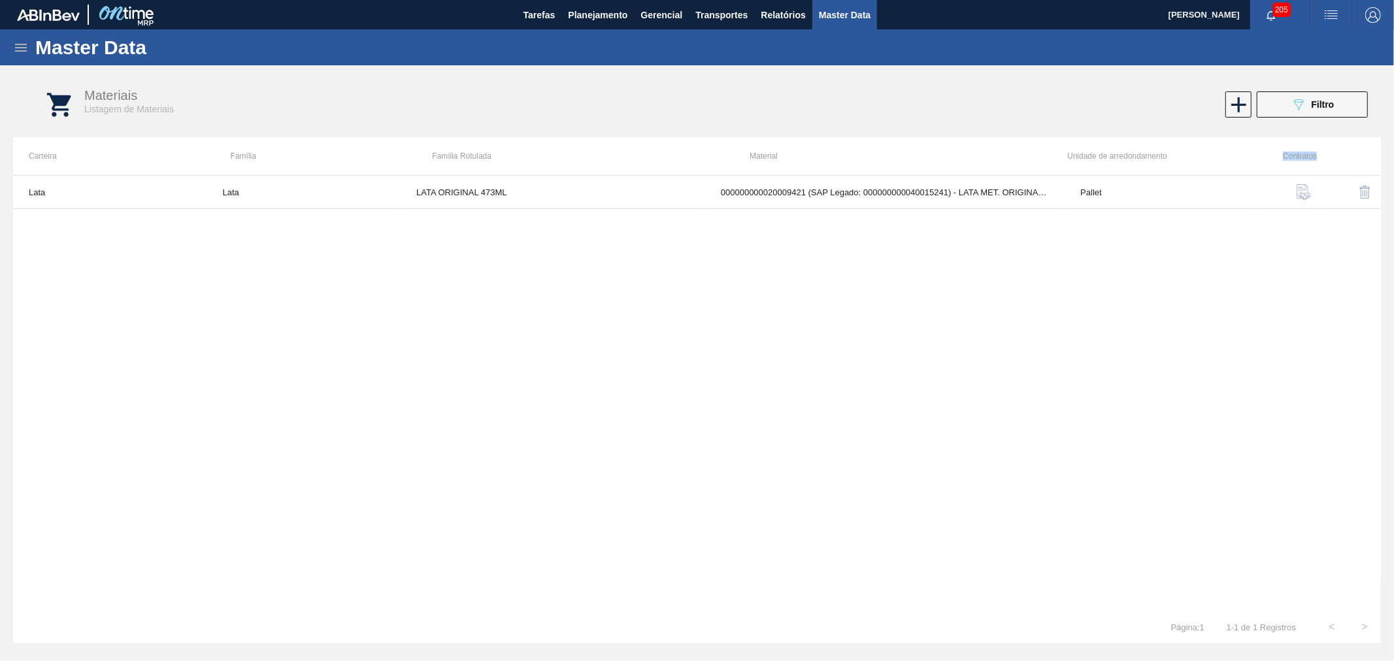
drag, startPoint x: 1268, startPoint y: 157, endPoint x: 1337, endPoint y: 154, distance: 68.7
click at [1336, 154] on tr "Carteira Família Família Rotulada Material Unidade de arredondamento Contratos" at bounding box center [697, 156] width 1368 height 38
click at [1375, 137] on th at bounding box center [1349, 156] width 64 height 38
drag, startPoint x: 1295, startPoint y: 152, endPoint x: 1340, endPoint y: 152, distance: 44.4
click at [1340, 152] on tr "Carteira Família Família Rotulada Material Unidade de arredondamento Contratos" at bounding box center [697, 156] width 1368 height 38
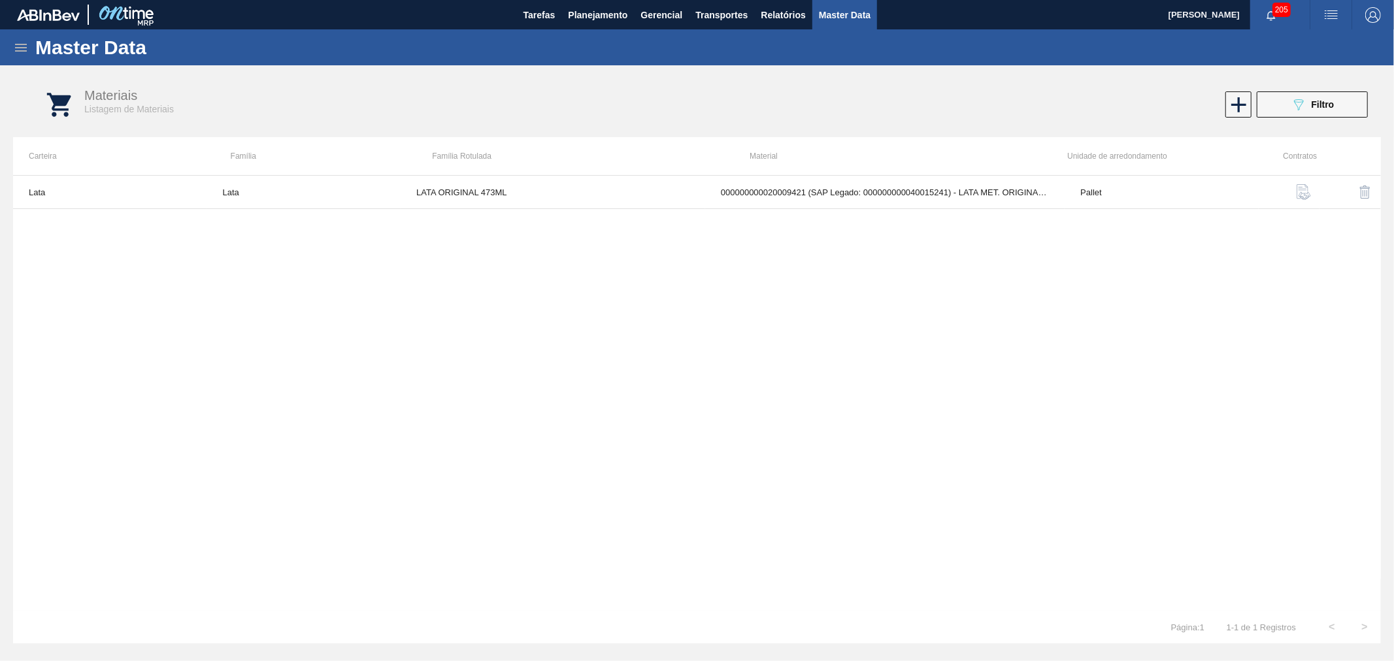
click at [1392, 125] on div "Materiais Listagem de Materiais 089F7B8B-B2A5-4AFE-B5C0-19BA573D28AC Filtro" at bounding box center [710, 104] width 1368 height 49
click at [1335, 105] on button "089F7B8B-B2A5-4AFE-B5C0-19BA573D28AC Filtro" at bounding box center [1312, 104] width 111 height 26
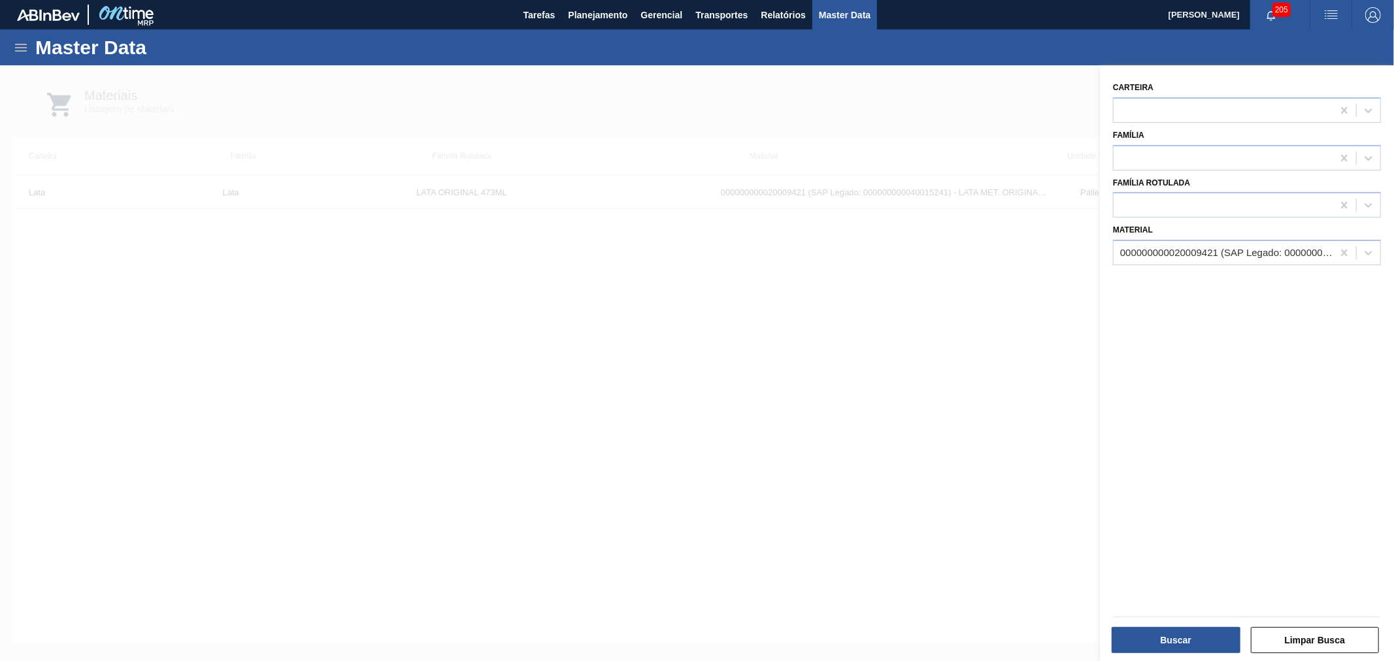
click at [982, 255] on div at bounding box center [697, 395] width 1394 height 661
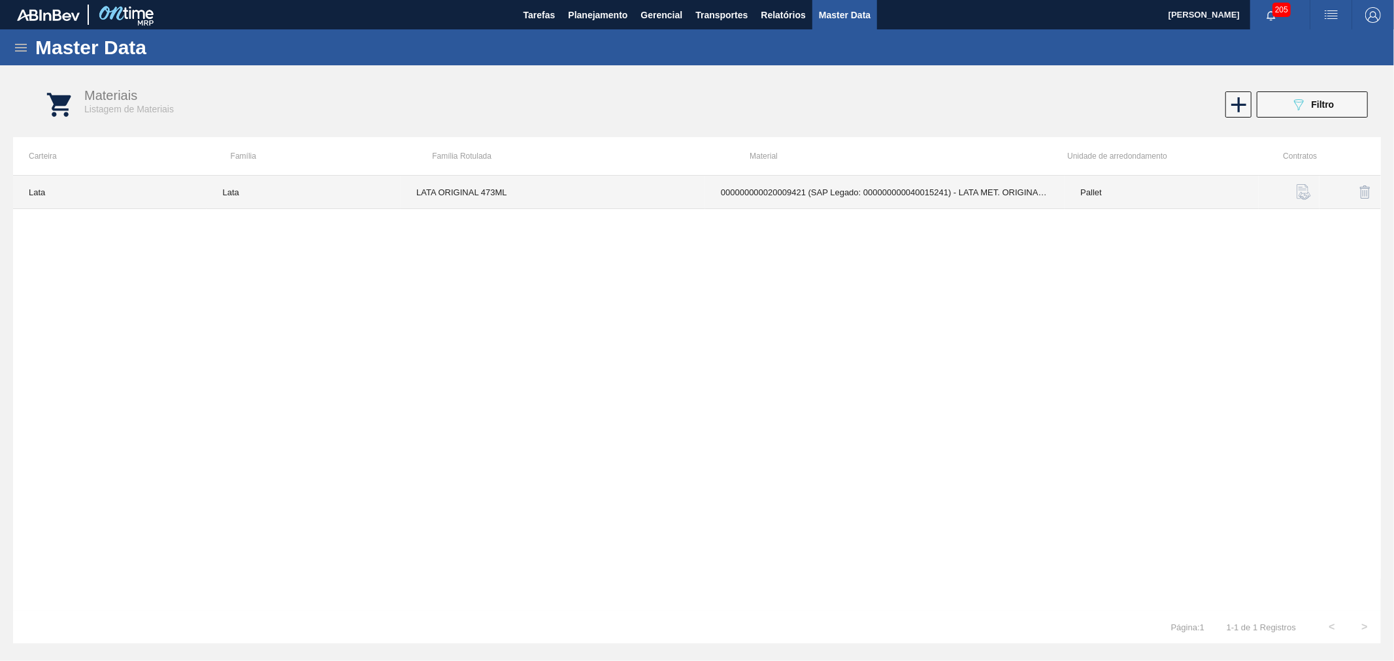
click at [991, 197] on td "000000000020009421 (SAP Legado: 000000000040015241) - LATA MET. ORIGINAL 473ML" at bounding box center [884, 192] width 359 height 33
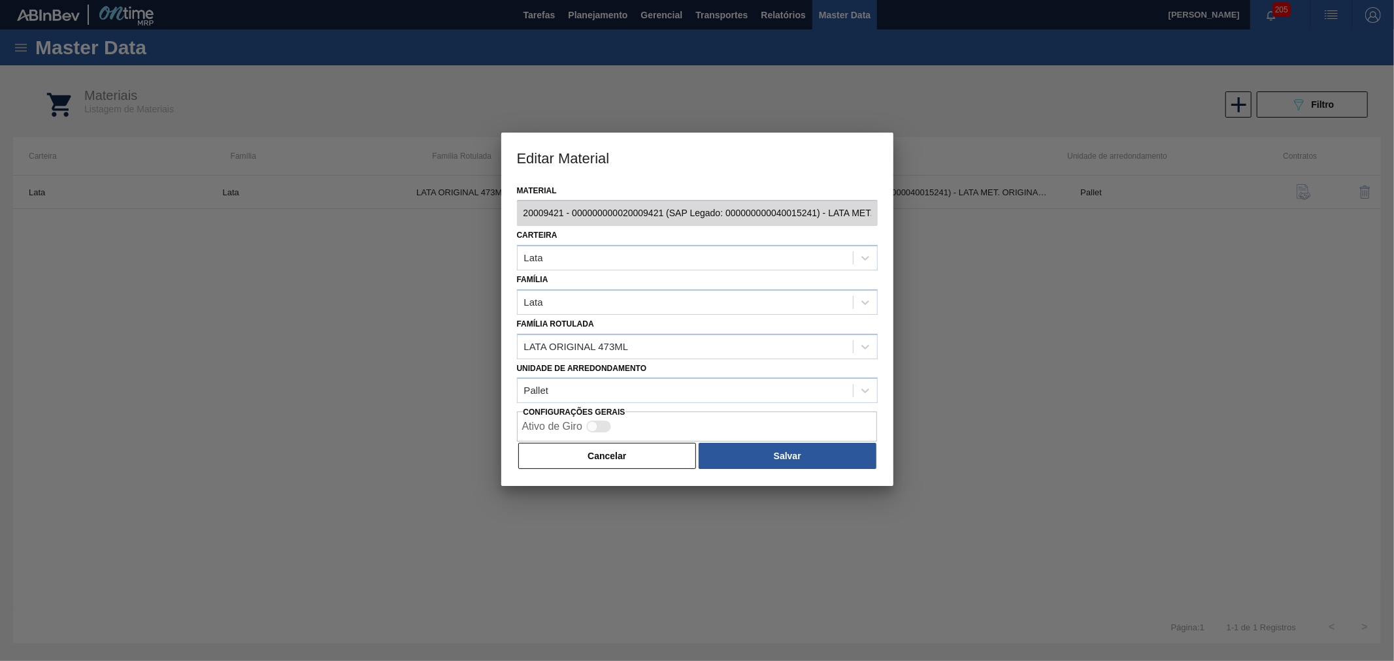
scroll to position [0, 78]
click at [961, 227] on div "Editar Material Material 20009421 - 000000000020009421 (SAP Legado: 00000000004…" at bounding box center [697, 330] width 1394 height 661
click at [984, 269] on div at bounding box center [697, 330] width 1394 height 661
click at [603, 458] on button "Cancelar" at bounding box center [607, 456] width 178 height 26
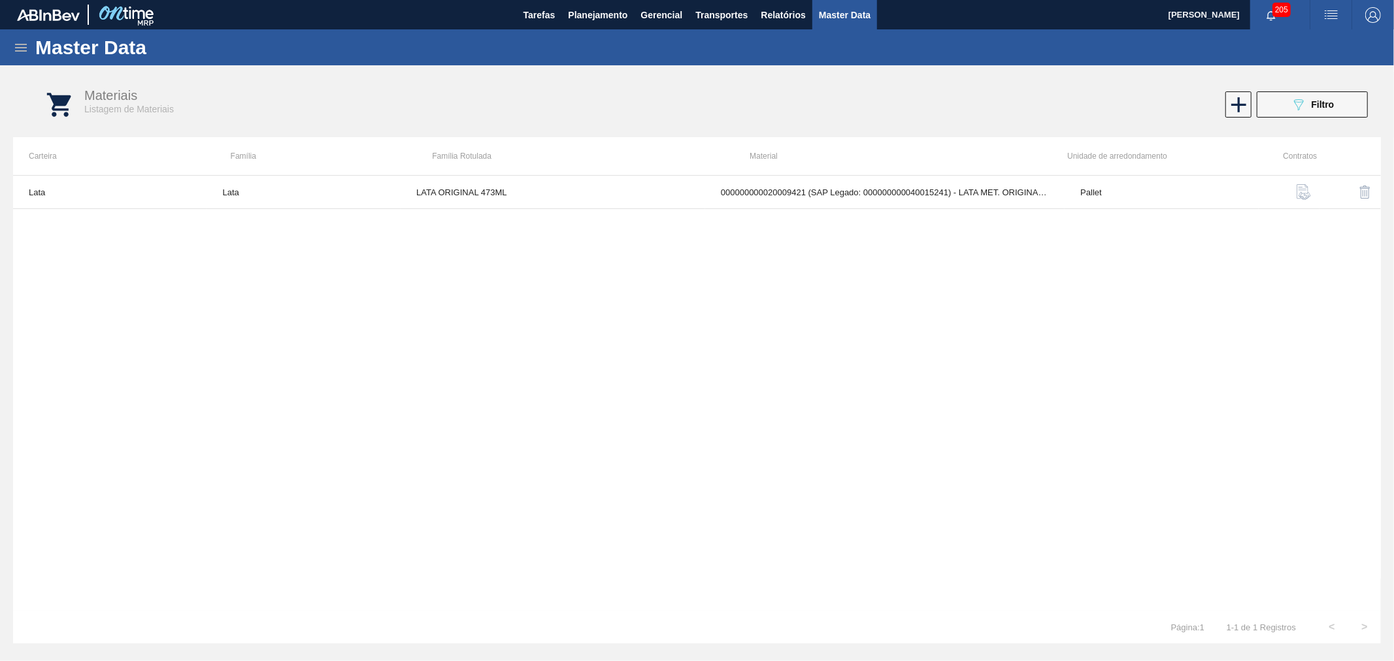
click at [1337, 8] on img "button" at bounding box center [1331, 15] width 16 height 16
click at [1289, 78] on li "Upload de Volumes" at bounding box center [1324, 70] width 120 height 24
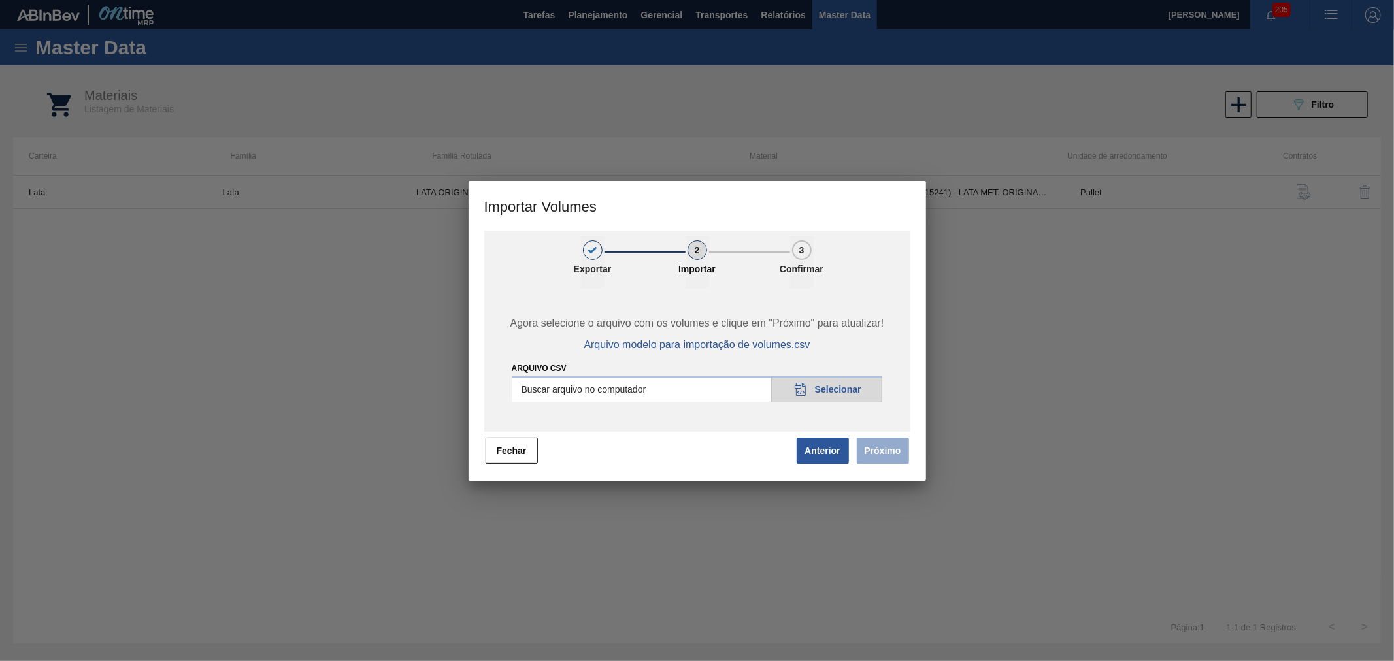
click at [815, 397] on input "Arquivo csv" at bounding box center [697, 389] width 371 height 26
type input "C:\fakepath\Template Subida LM.csv"
click at [906, 453] on button "Próximo" at bounding box center [883, 451] width 52 height 26
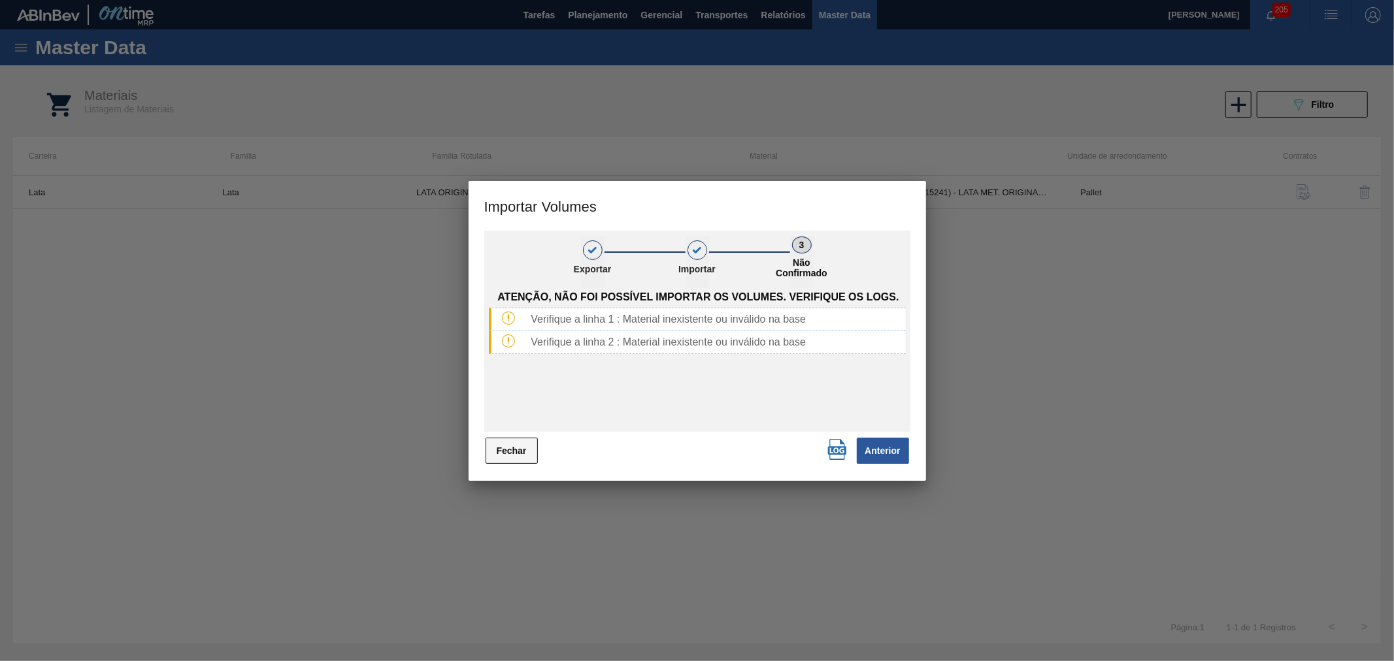
click at [511, 442] on button "Fechar" at bounding box center [511, 451] width 52 height 26
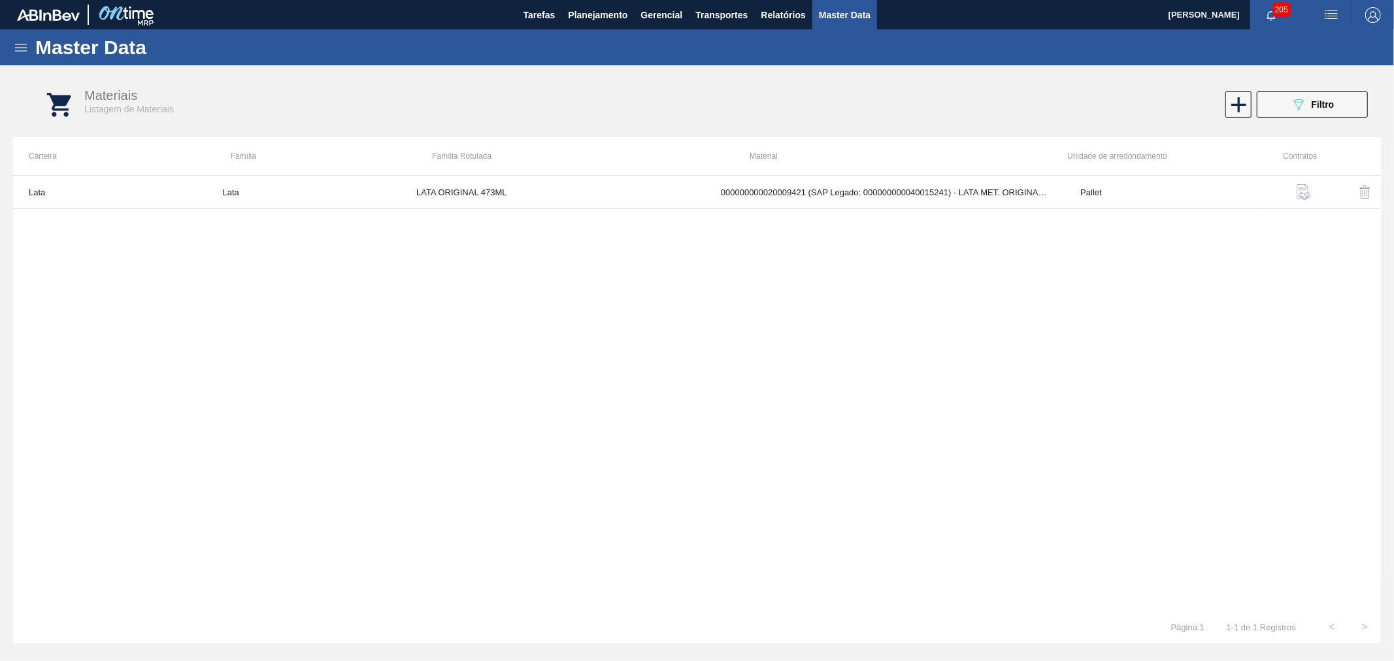
click at [712, 374] on div "Lata Lata LATA ORIGINAL 473ML 000000000020009421 (SAP Legado: 00000000004001524…" at bounding box center [697, 393] width 1368 height 436
click at [804, 249] on div "Lata Lata LATA ORIGINAL 473ML 000000000020009421 (SAP Legado: 00000000004001524…" at bounding box center [697, 393] width 1368 height 436
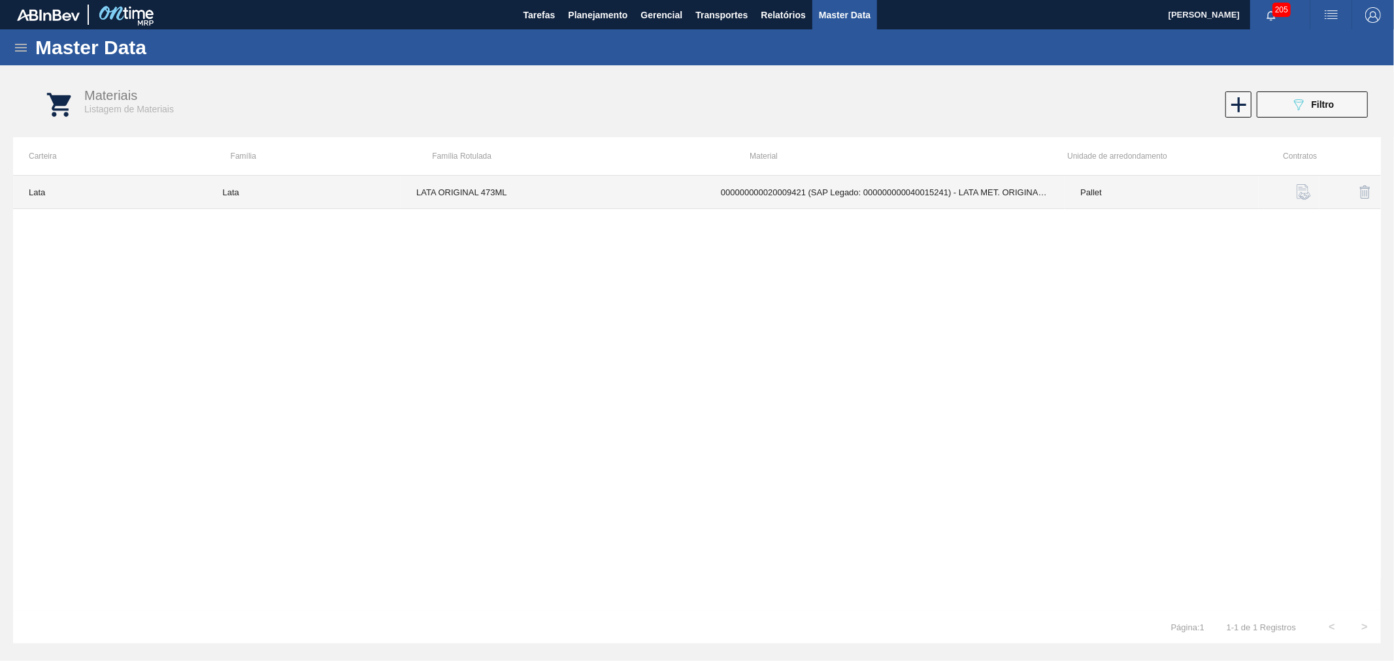
click at [842, 193] on td "000000000020009421 (SAP Legado: 000000000040015241) - LATA MET. ORIGINAL 473ML" at bounding box center [884, 192] width 359 height 33
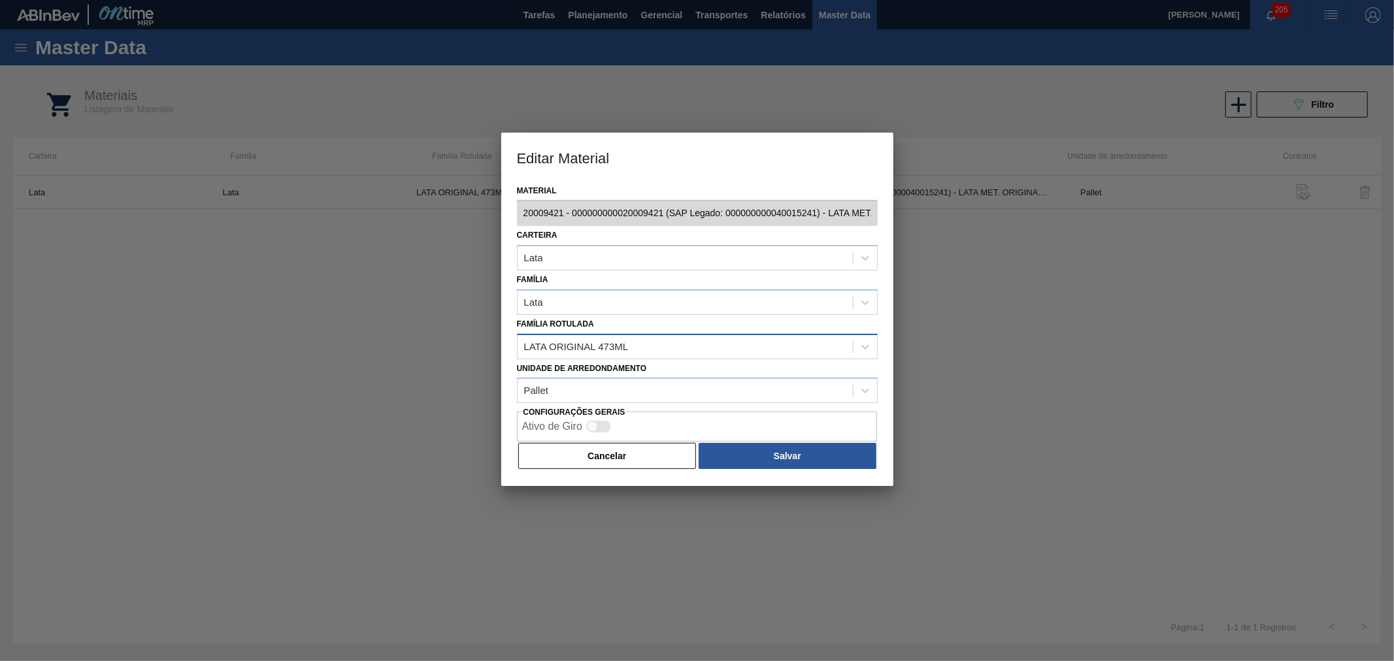
click at [670, 356] on div "LATA ORIGINAL 473ML" at bounding box center [697, 346] width 361 height 25
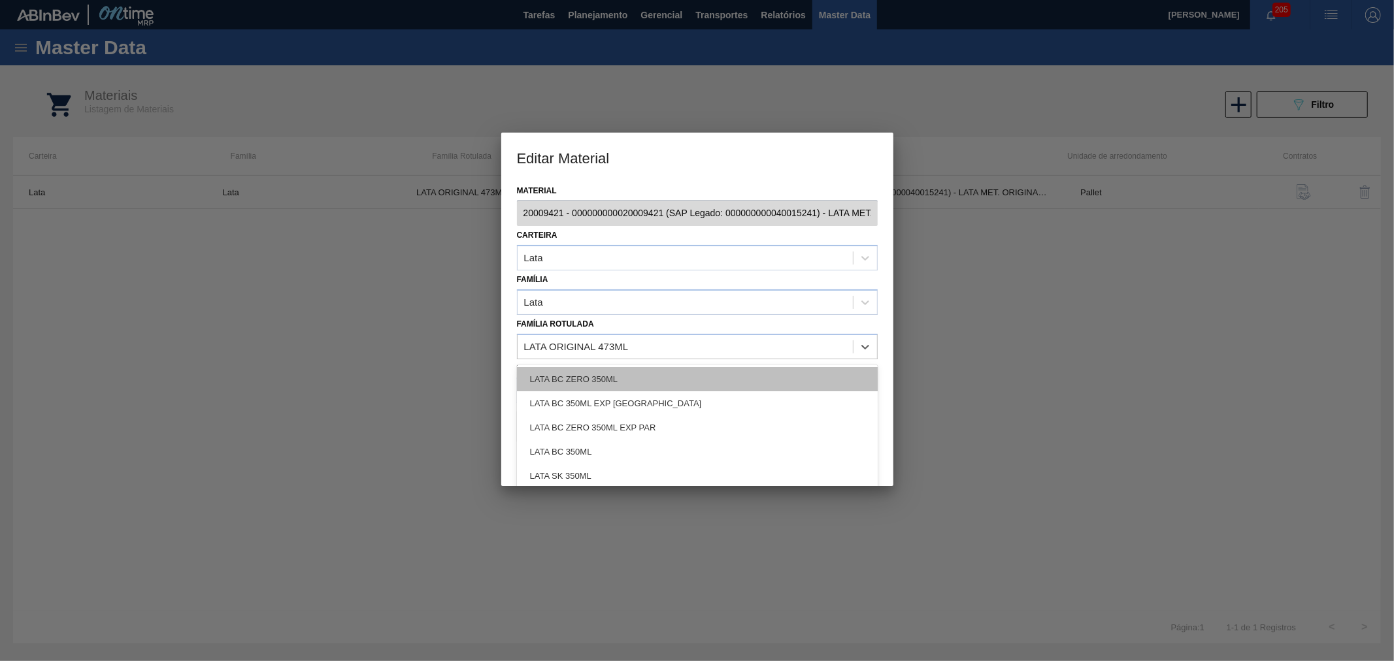
click at [656, 382] on div "LATA BC ZERO 350ML" at bounding box center [697, 379] width 361 height 24
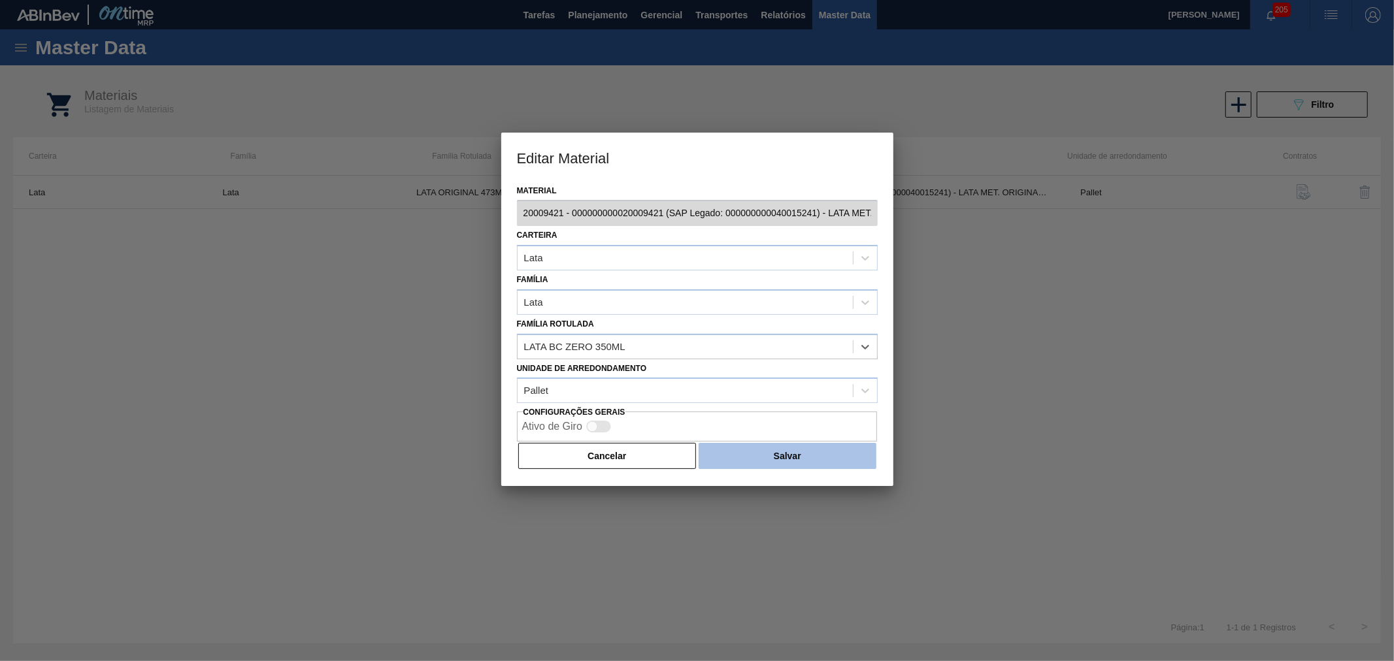
click at [752, 462] on button "Salvar" at bounding box center [787, 456] width 177 height 26
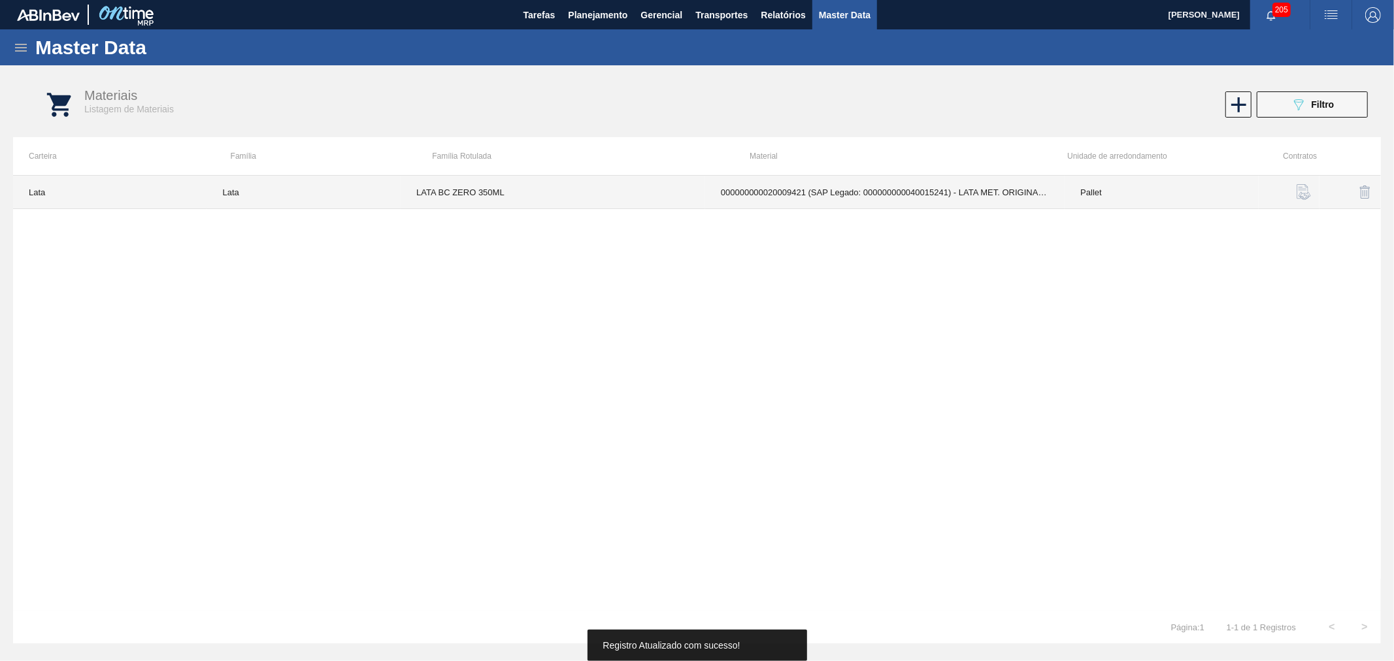
click at [754, 194] on td "000000000020009421 (SAP Legado: 000000000040015241) - LATA MET. ORIGINAL 473ML" at bounding box center [884, 192] width 359 height 33
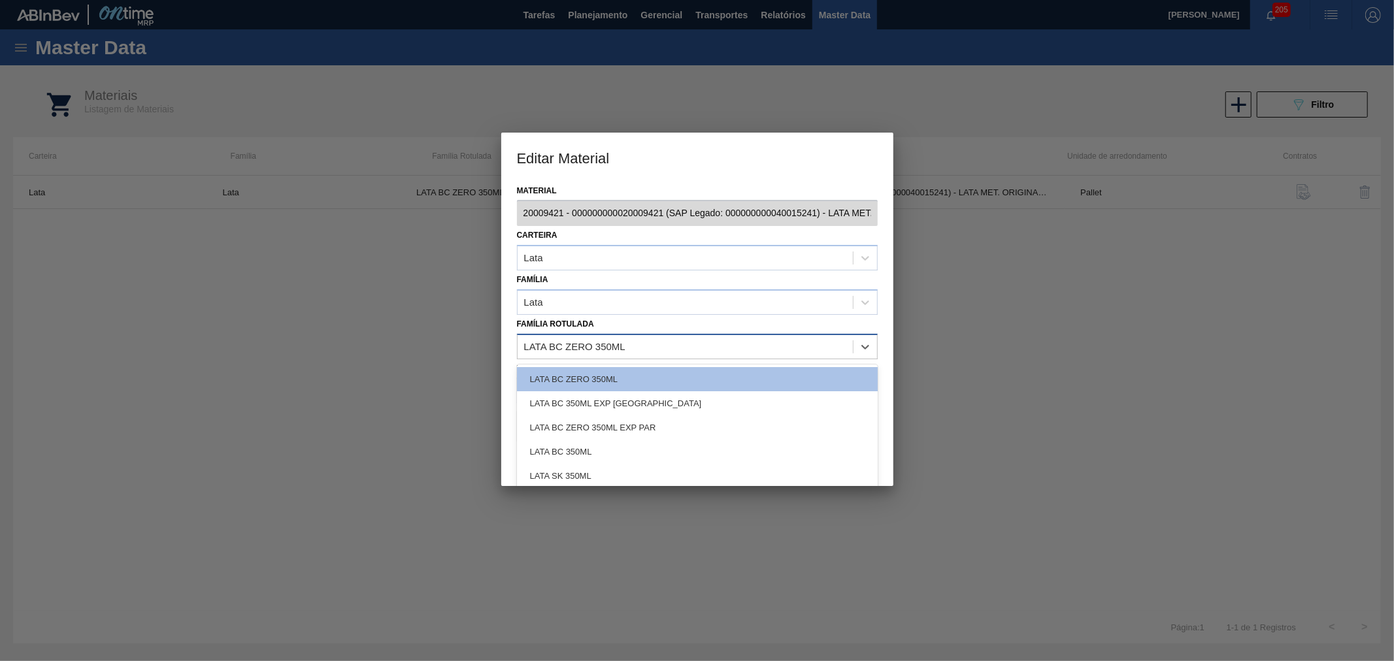
click at [643, 338] on div "LATA BC ZERO 350ML" at bounding box center [685, 346] width 335 height 19
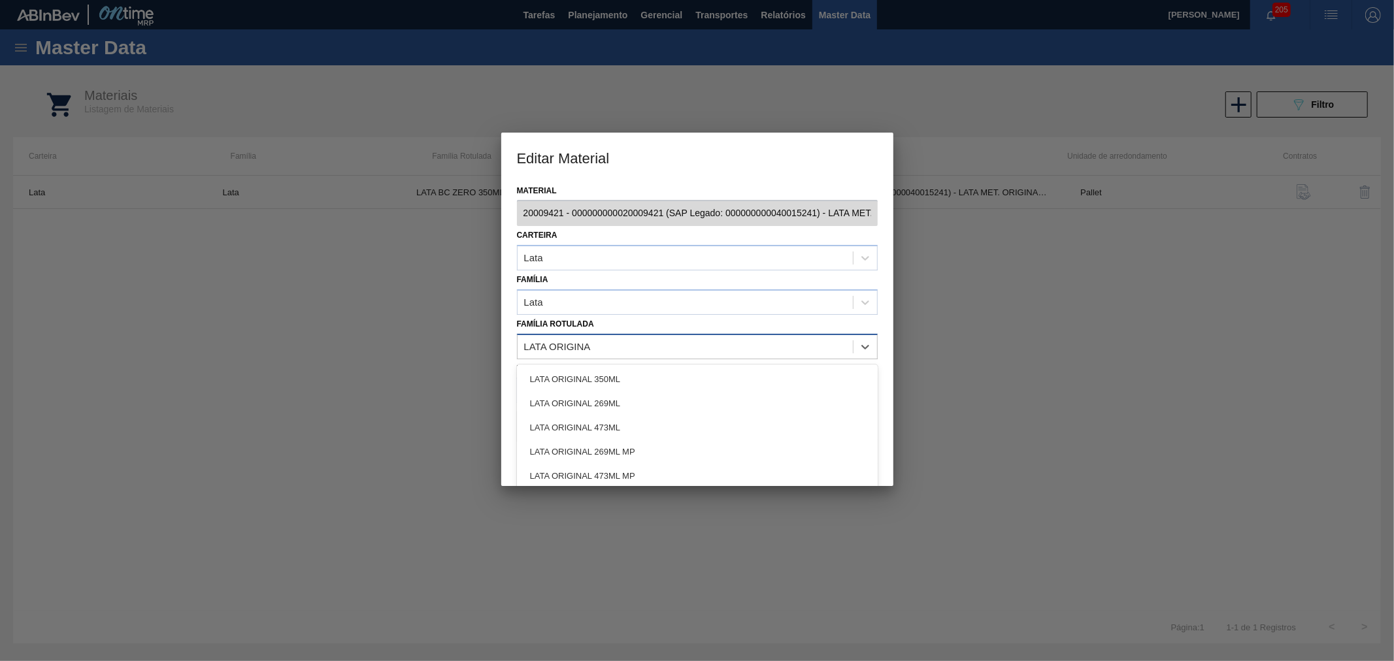
type Rotulada "LATA ORIGINAL"
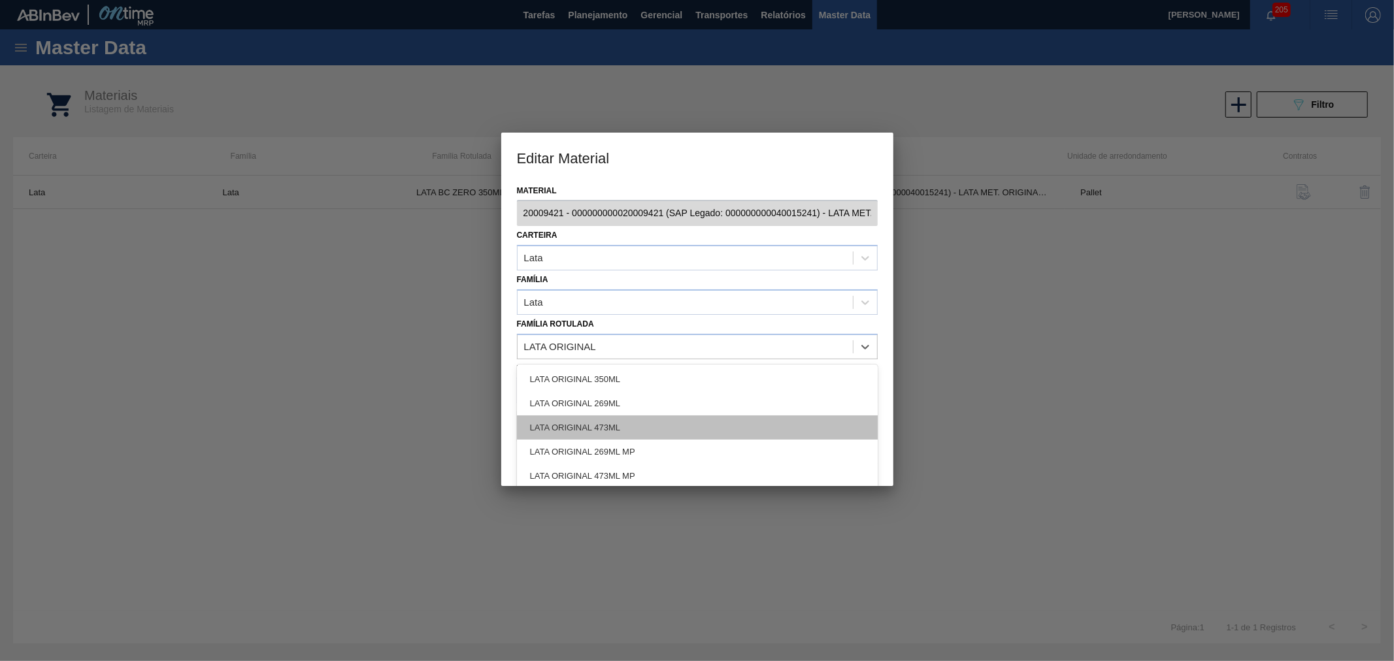
click at [618, 421] on div "LATA ORIGINAL 473ML" at bounding box center [697, 428] width 361 height 24
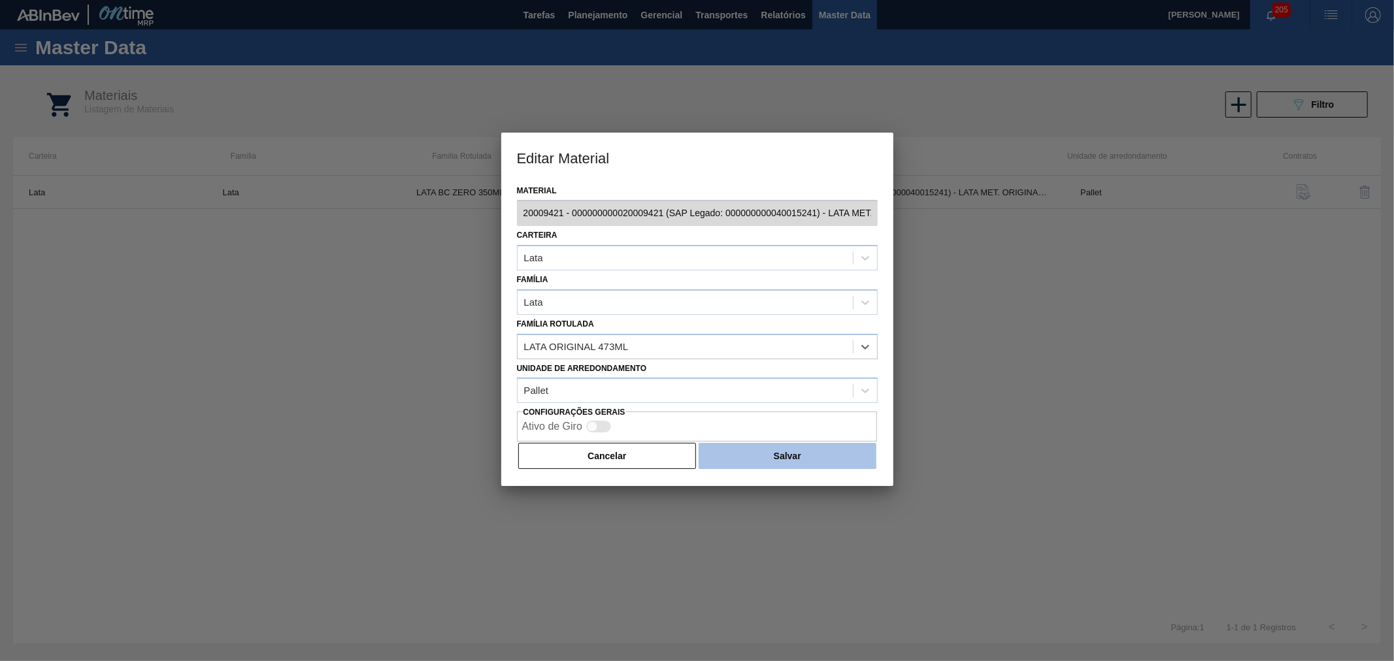
click at [791, 453] on button "Salvar" at bounding box center [787, 456] width 177 height 26
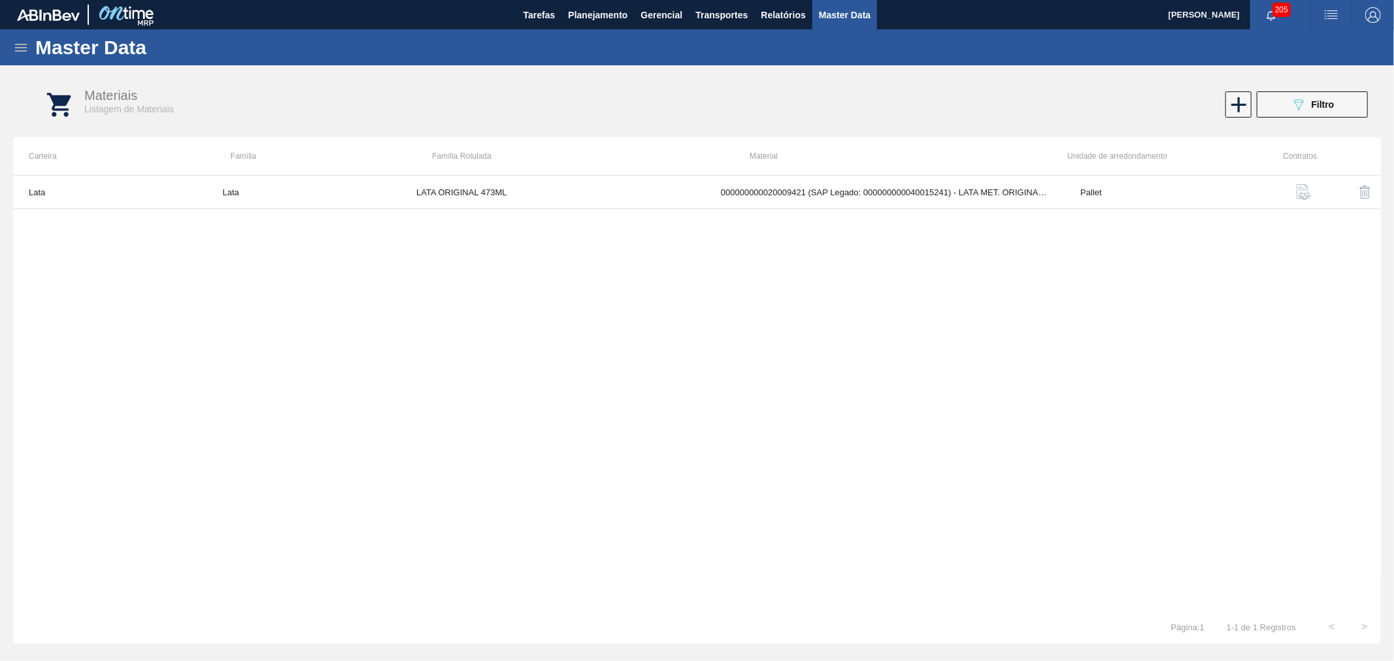
click at [793, 449] on div "Lata Lata LATA ORIGINAL 473ML 000000000020009421 (SAP Legado: 00000000004001524…" at bounding box center [697, 393] width 1368 height 436
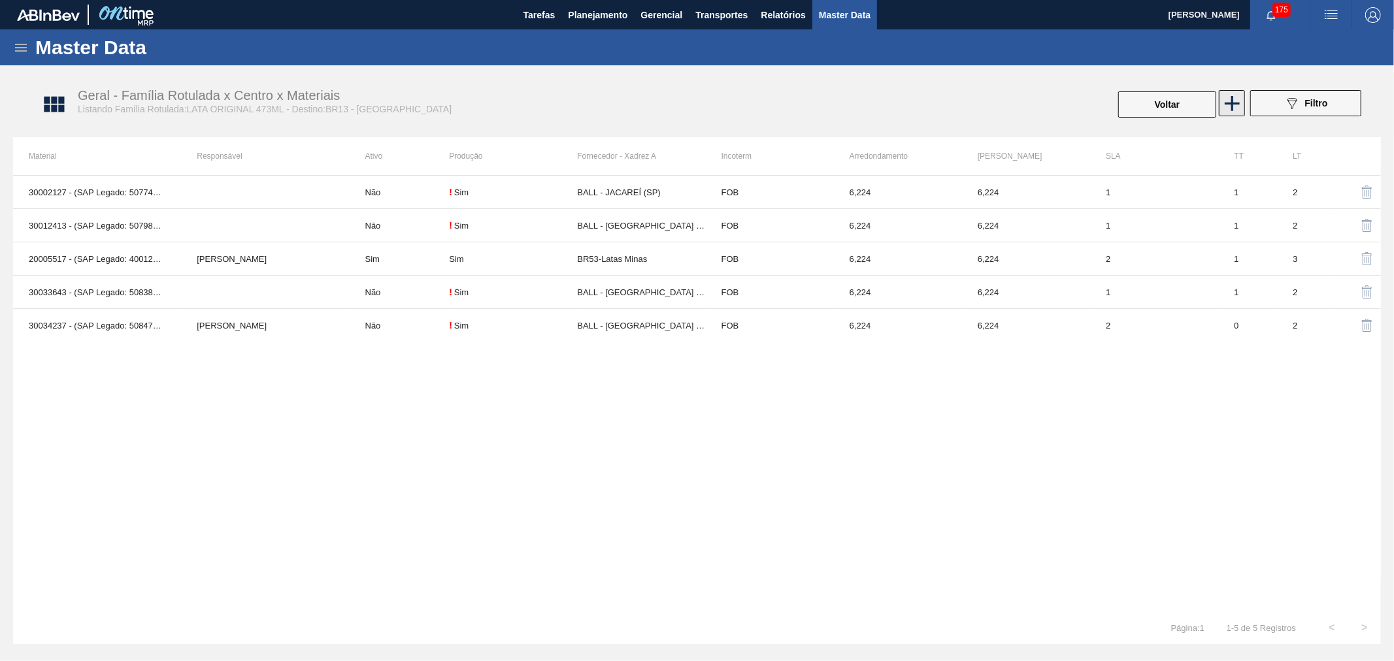
click at [1232, 101] on icon at bounding box center [1232, 103] width 15 height 15
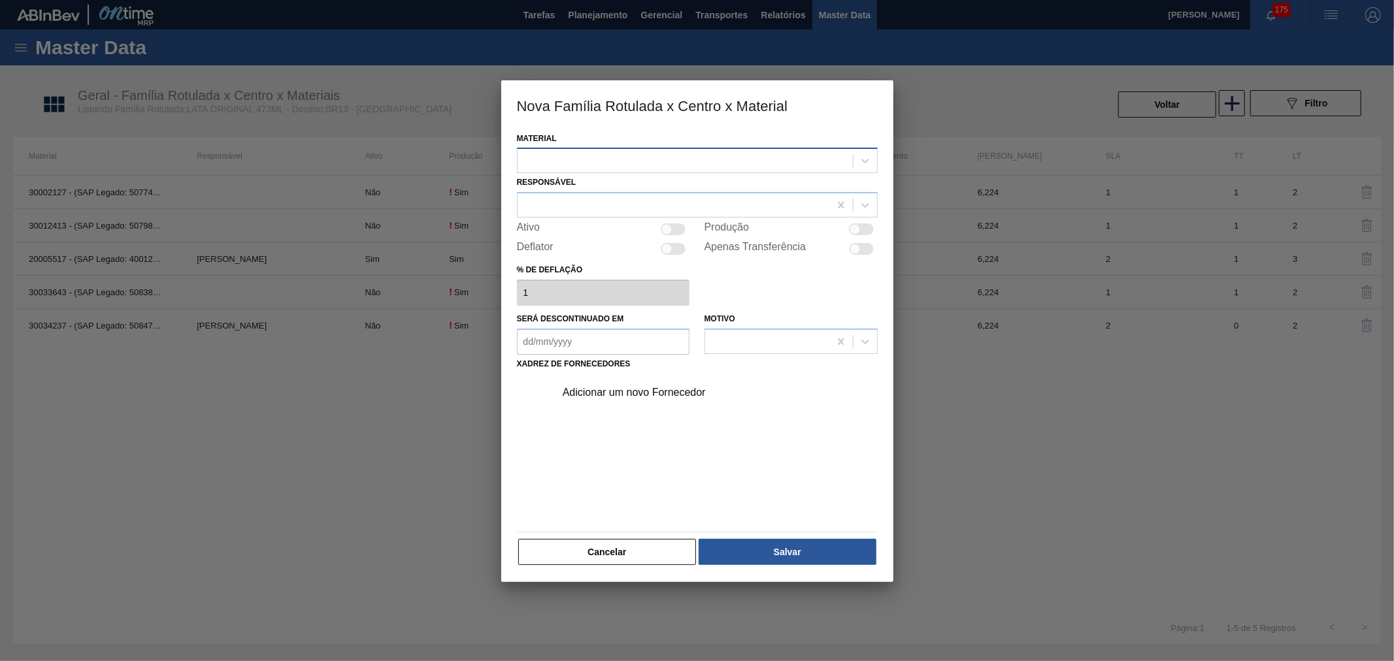
click at [778, 162] on div at bounding box center [685, 161] width 335 height 19
click at [619, 542] on button "Cancelar" at bounding box center [607, 552] width 178 height 26
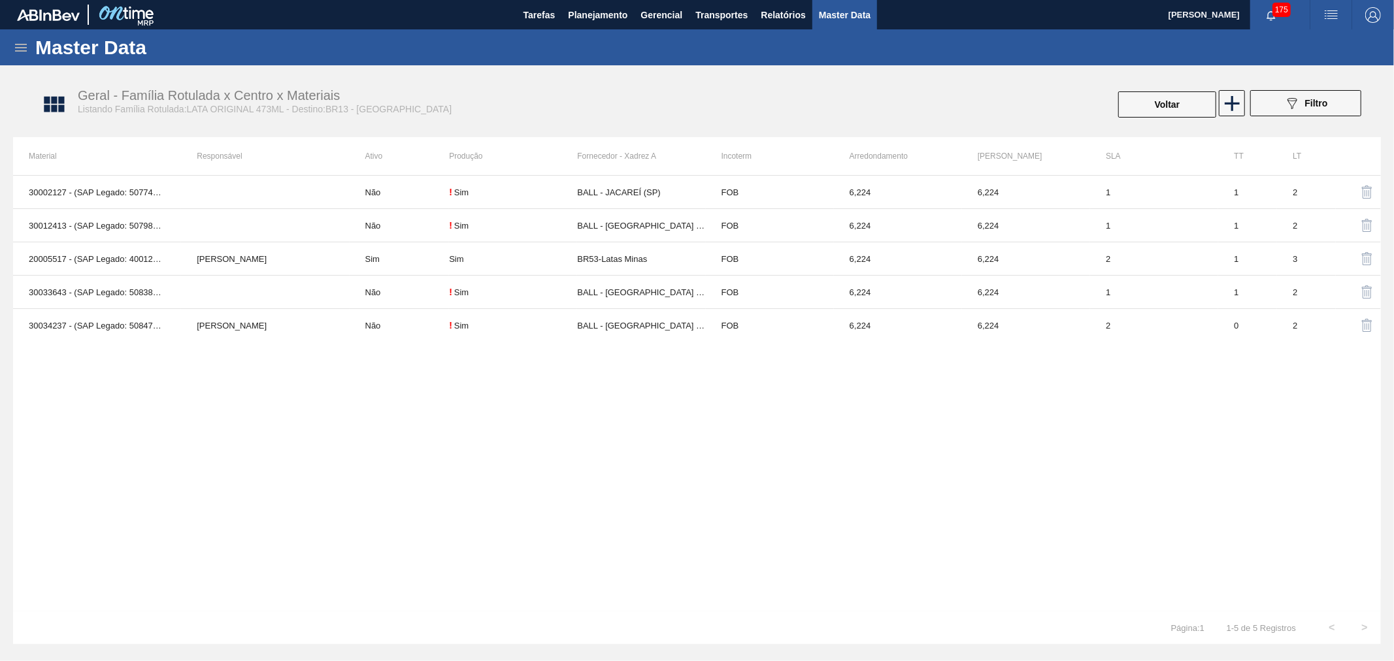
click at [638, 482] on div "30002127 - (SAP Legado: 50774192) - LATA AL. 473ML ORIGINAL SLEEK Não ! Sim BAL…" at bounding box center [697, 393] width 1368 height 436
click at [1271, 16] on icon "button" at bounding box center [1271, 15] width 10 height 10
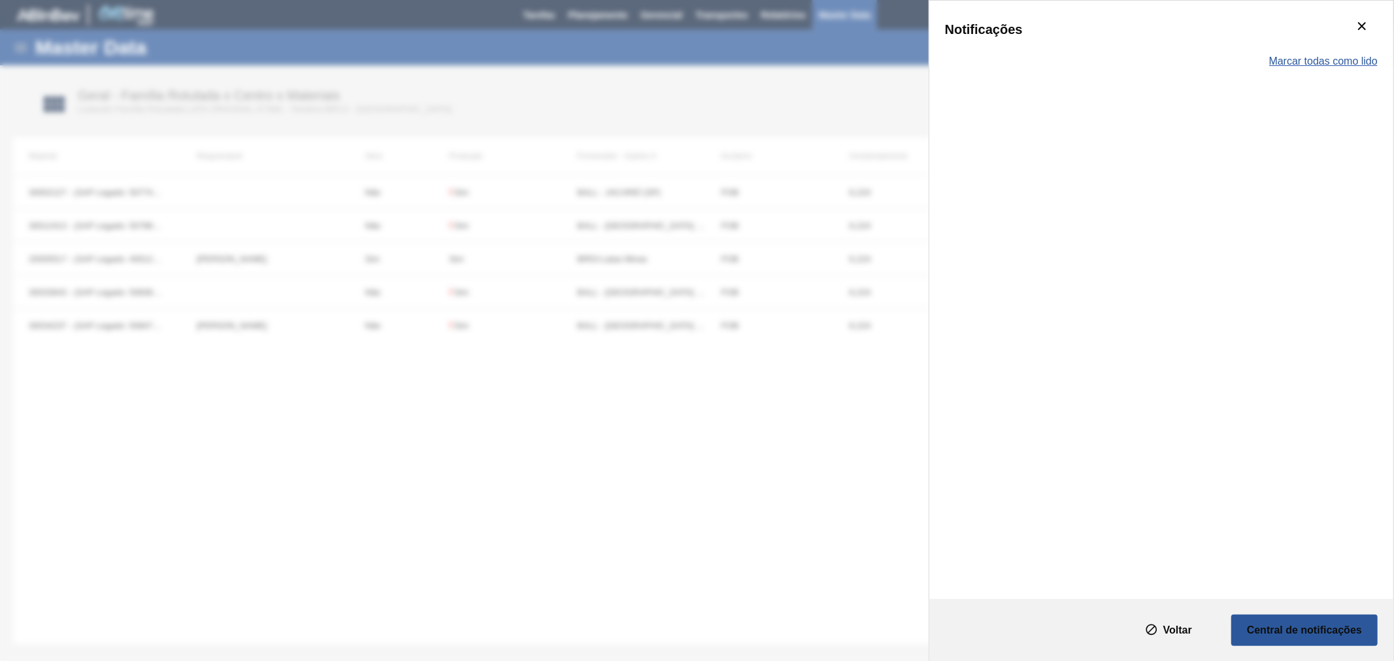
click at [1287, 62] on span "Marcar todas como lido" at bounding box center [1323, 62] width 108 height 12
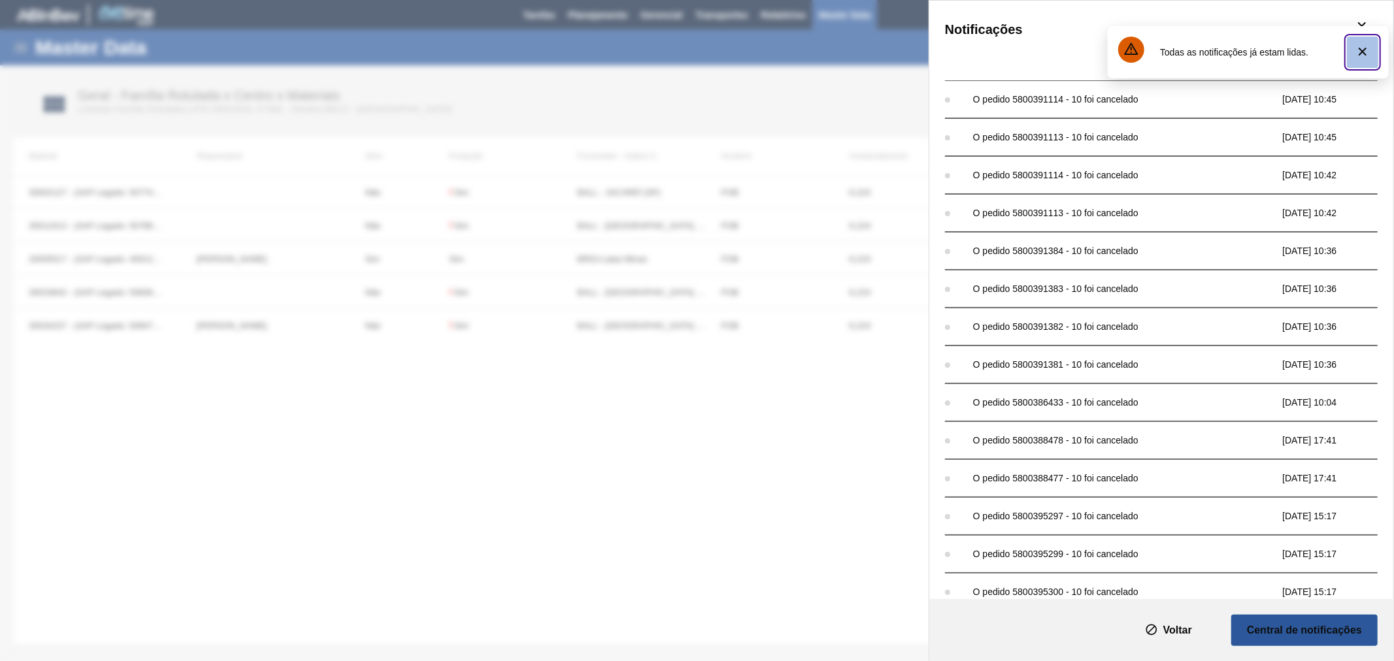
click at [1370, 53] on button "botão de ícone" at bounding box center [1362, 52] width 31 height 31
click at [1366, 20] on icon "botão de ícone" at bounding box center [1362, 26] width 16 height 16
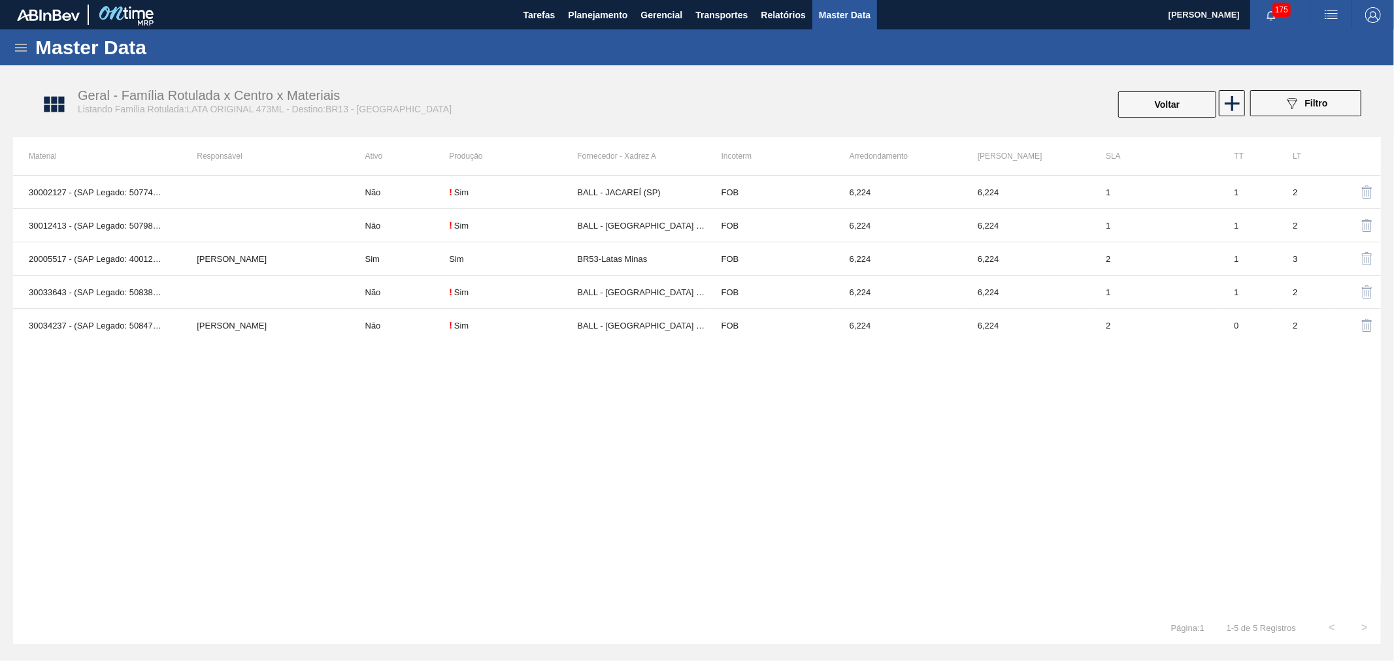
click at [931, 75] on div "Geral - Família Rotulada x Centro x Materiais Listando Família Rotulada:LATA OR…" at bounding box center [703, 104] width 1381 height 65
click at [965, 427] on div "30002127 - (SAP Legado: 50774192) - LATA AL. 473ML ORIGINAL SLEEK Não ! Sim BAL…" at bounding box center [697, 393] width 1368 height 436
click at [963, 401] on div "30002127 - (SAP Legado: 50774192) - LATA AL. 473ML ORIGINAL SLEEK Não ! Sim BAL…" at bounding box center [697, 393] width 1368 height 436
click at [516, 99] on div "Geral - Família Rotulada x Centro x Materiais Listando Família Rotulada:LATA OR…" at bounding box center [403, 101] width 650 height 27
click at [638, 92] on div "Geral - Família Rotulada x Centro x Materiais Listando Família Rotulada:LATA OR…" at bounding box center [403, 101] width 650 height 27
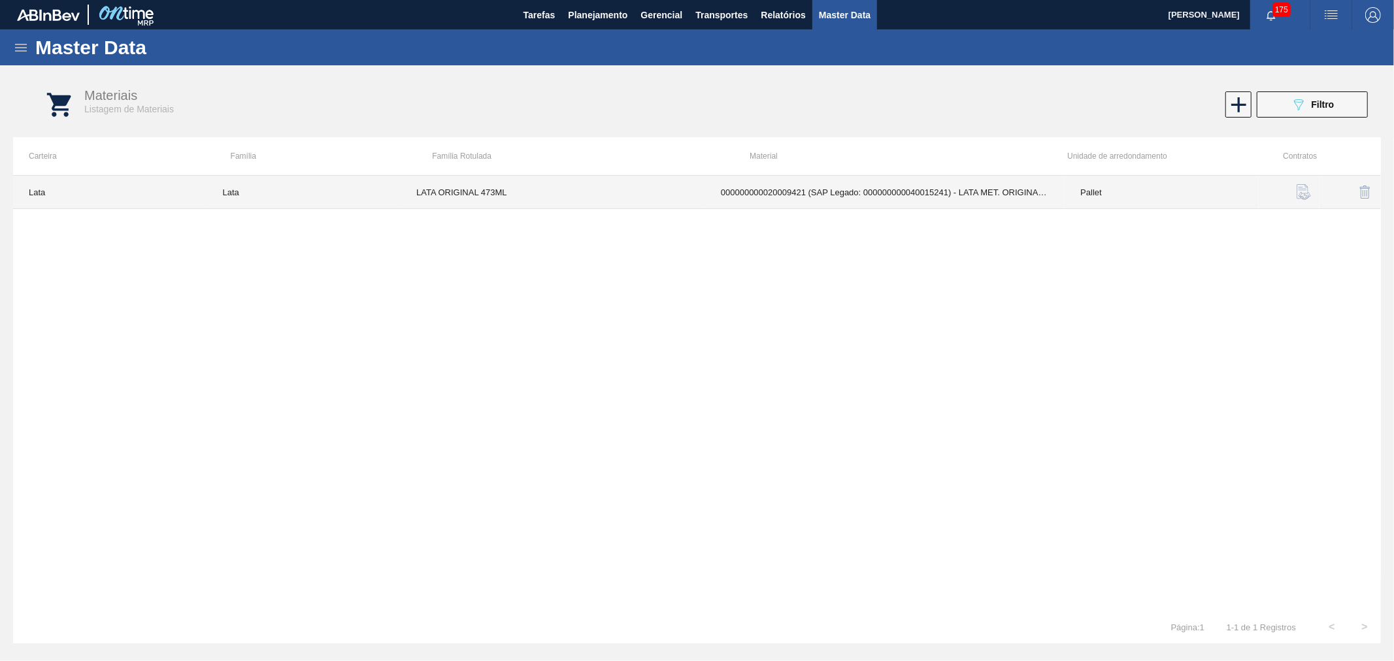
click at [904, 207] on td "000000000020009421 (SAP Legado: 000000000040015241) - LATA MET. ORIGINAL 473ML" at bounding box center [884, 192] width 359 height 33
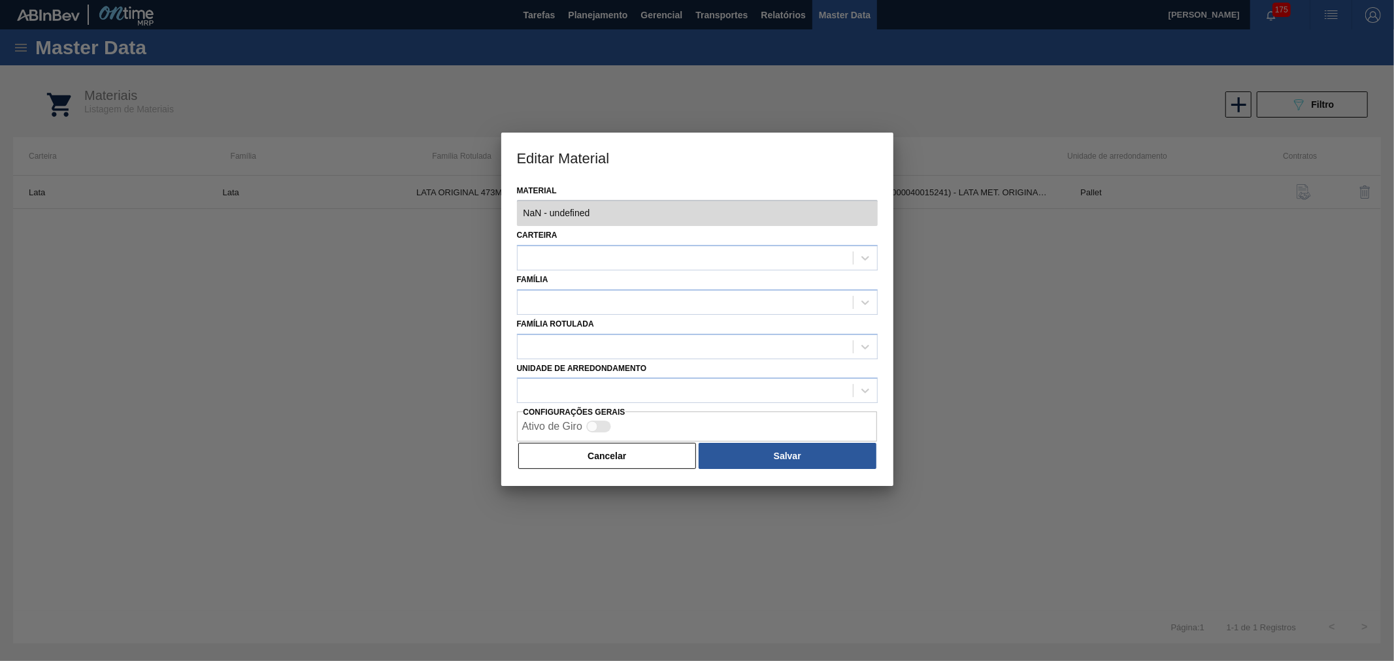
type input "20009421 - 000000000020009421 (SAP Legado: 000000000040015241) - LATA MET. ORIG…"
click at [970, 223] on div "Editar Material Material 20009421 - 000000000020009421 (SAP Legado: 00000000004…" at bounding box center [697, 330] width 1394 height 661
click at [899, 80] on div at bounding box center [697, 330] width 1394 height 661
click at [603, 462] on button "Cancelar" at bounding box center [607, 456] width 178 height 26
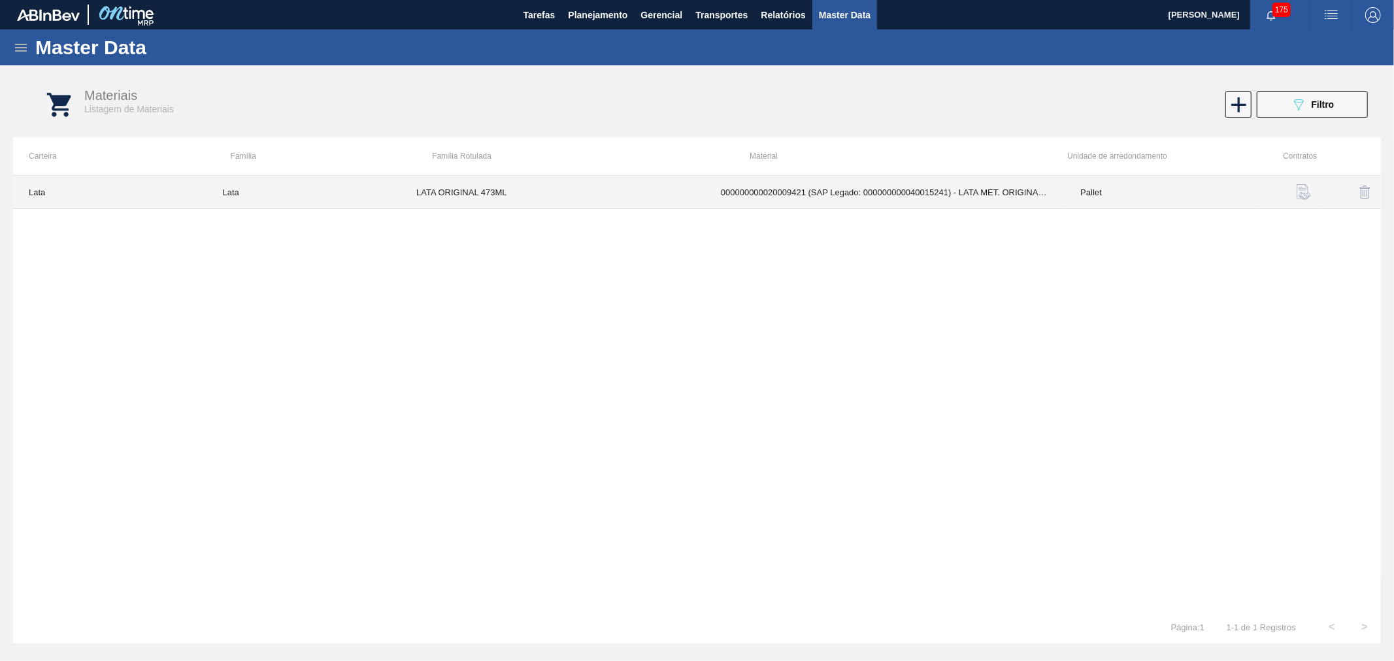
click at [870, 186] on td "000000000020009421 (SAP Legado: 000000000040015241) - LATA MET. ORIGINAL 473ML" at bounding box center [884, 192] width 359 height 33
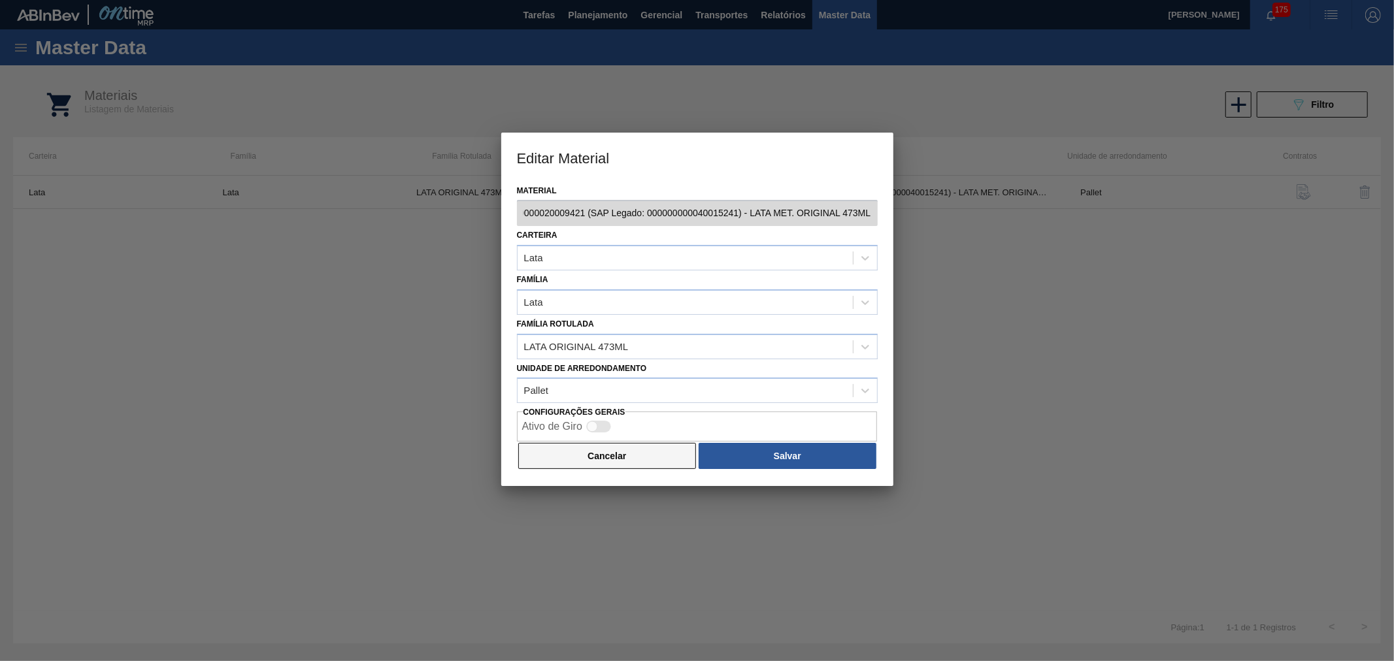
click at [631, 453] on button "Cancelar" at bounding box center [607, 456] width 178 height 26
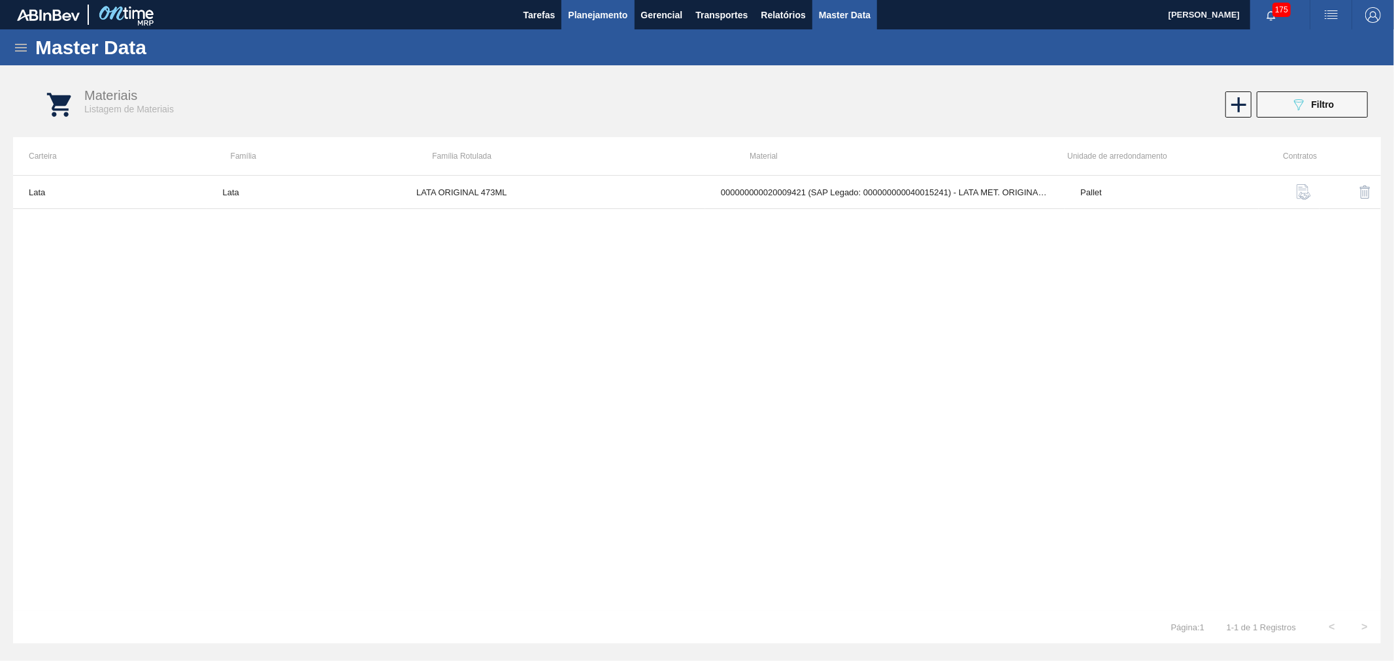
click at [623, 18] on span "Planejamento" at bounding box center [597, 15] width 59 height 16
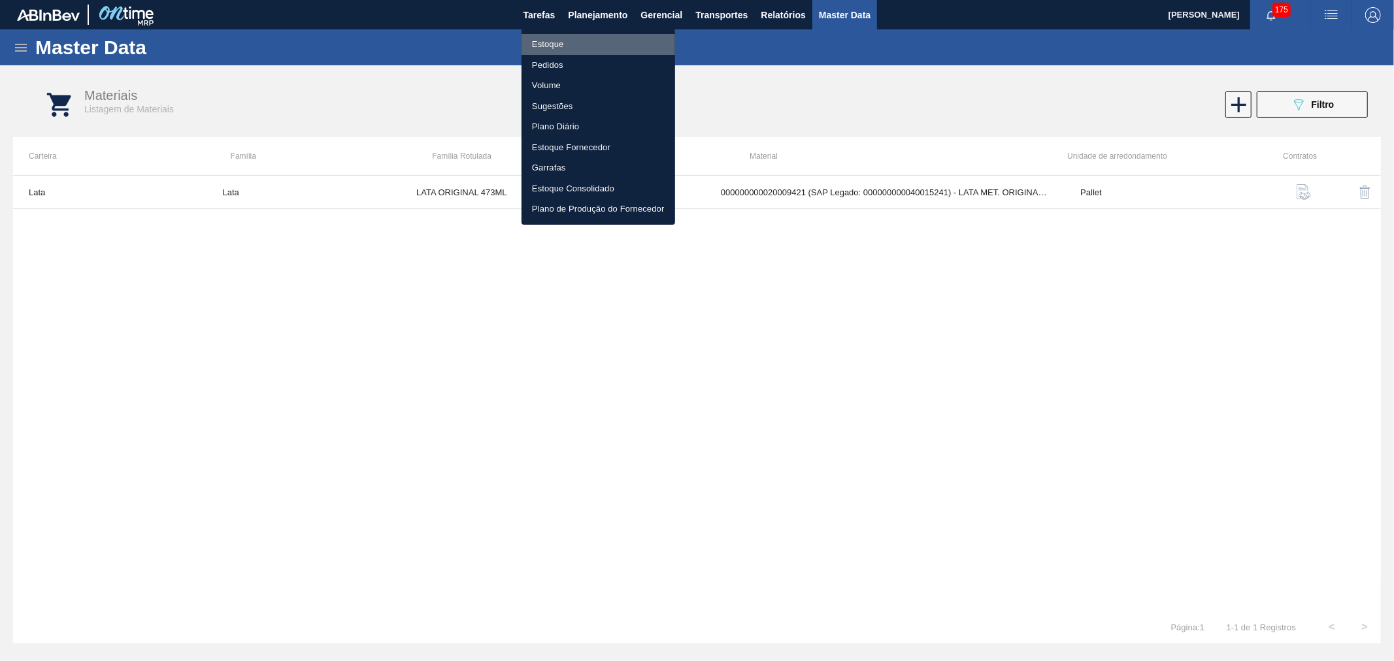
click at [553, 42] on li "Estoque" at bounding box center [598, 44] width 154 height 21
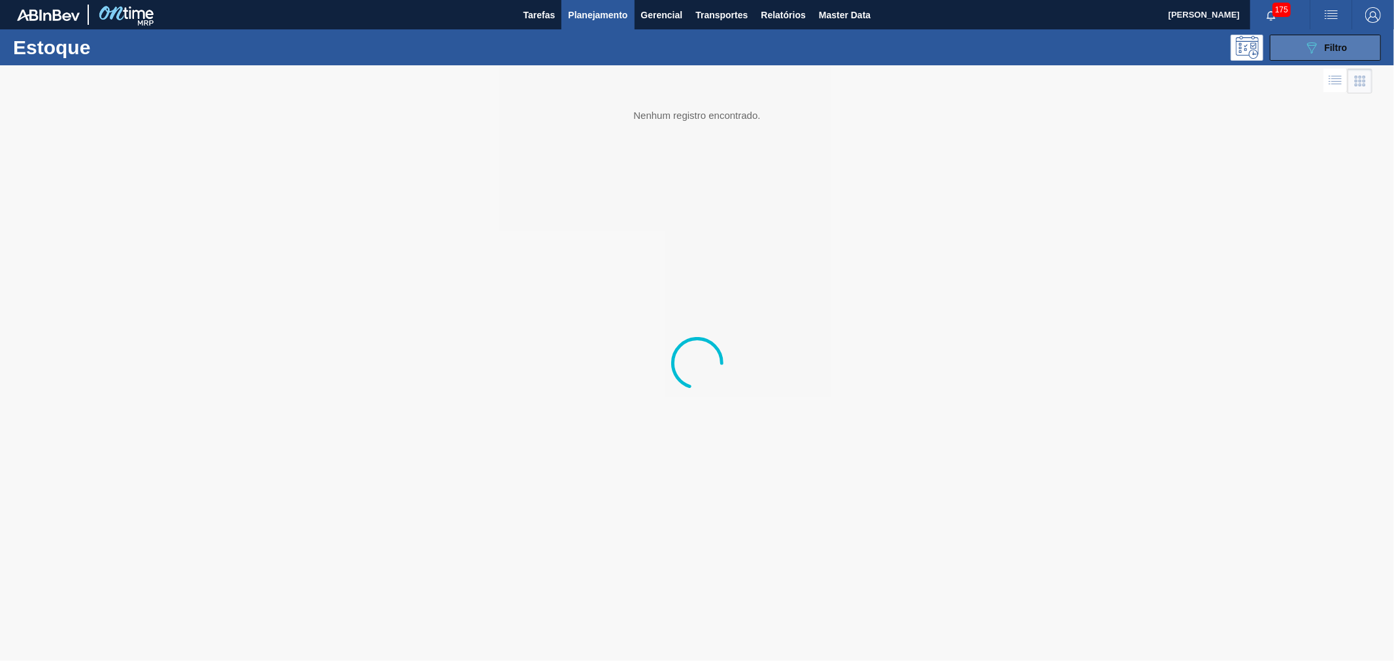
click at [1342, 44] on span "Filtro" at bounding box center [1336, 47] width 23 height 10
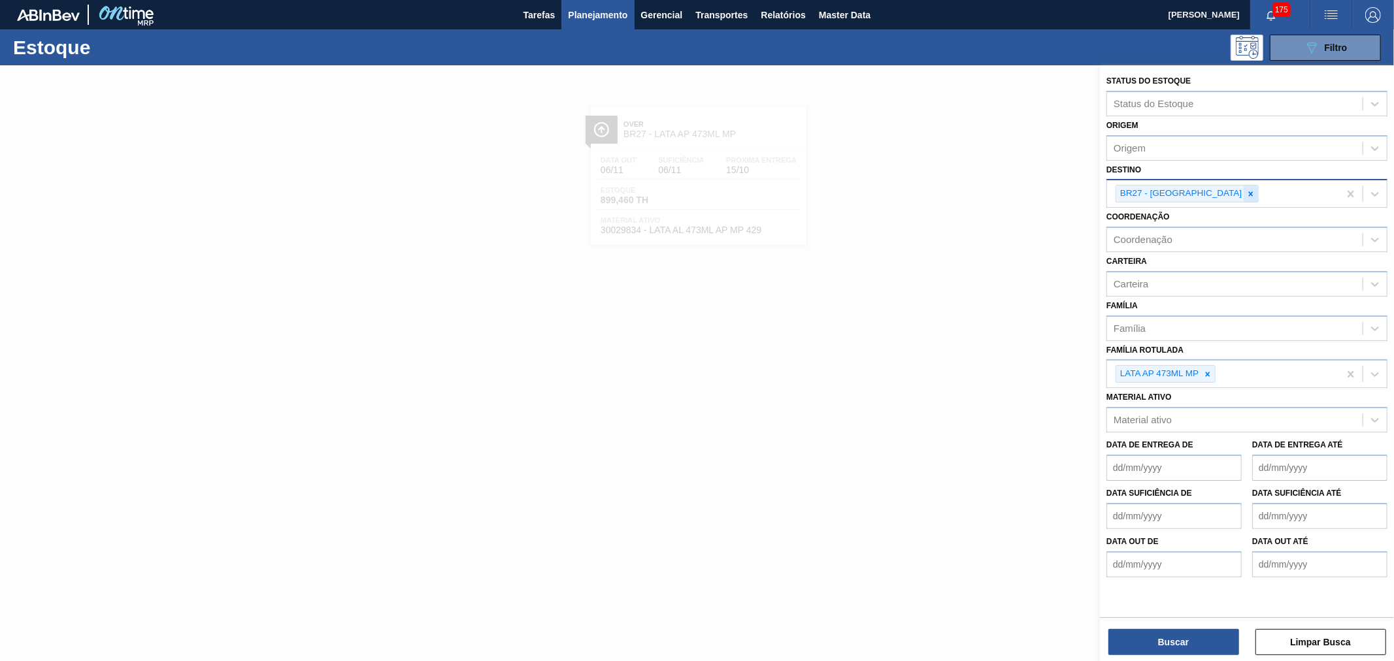
click at [1246, 195] on icon at bounding box center [1250, 193] width 9 height 9
click at [1209, 195] on div "Destino" at bounding box center [1234, 192] width 255 height 19
drag, startPoint x: 1047, startPoint y: 201, endPoint x: 1093, endPoint y: 213, distance: 47.4
click at [1047, 199] on div at bounding box center [697, 395] width 1394 height 661
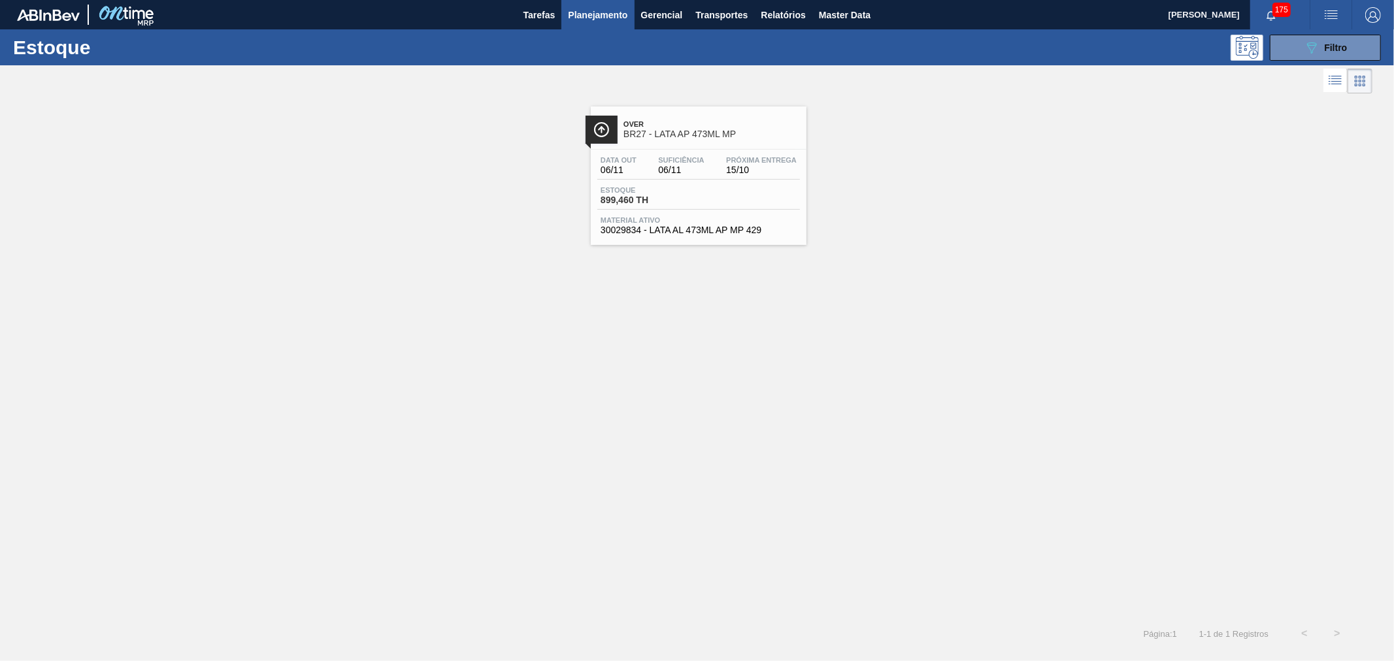
click at [1211, 198] on div "Over BR27 - LATA AP 473ML MP Data out 06/11 Suficiência 06/11 Próxima Entrega 1…" at bounding box center [697, 171] width 1394 height 148
click at [1294, 71] on div at bounding box center [686, 80] width 1372 height 31
click at [1307, 52] on icon "089F7B8B-B2A5-4AFE-B5C0-19BA573D28AC" at bounding box center [1312, 48] width 16 height 16
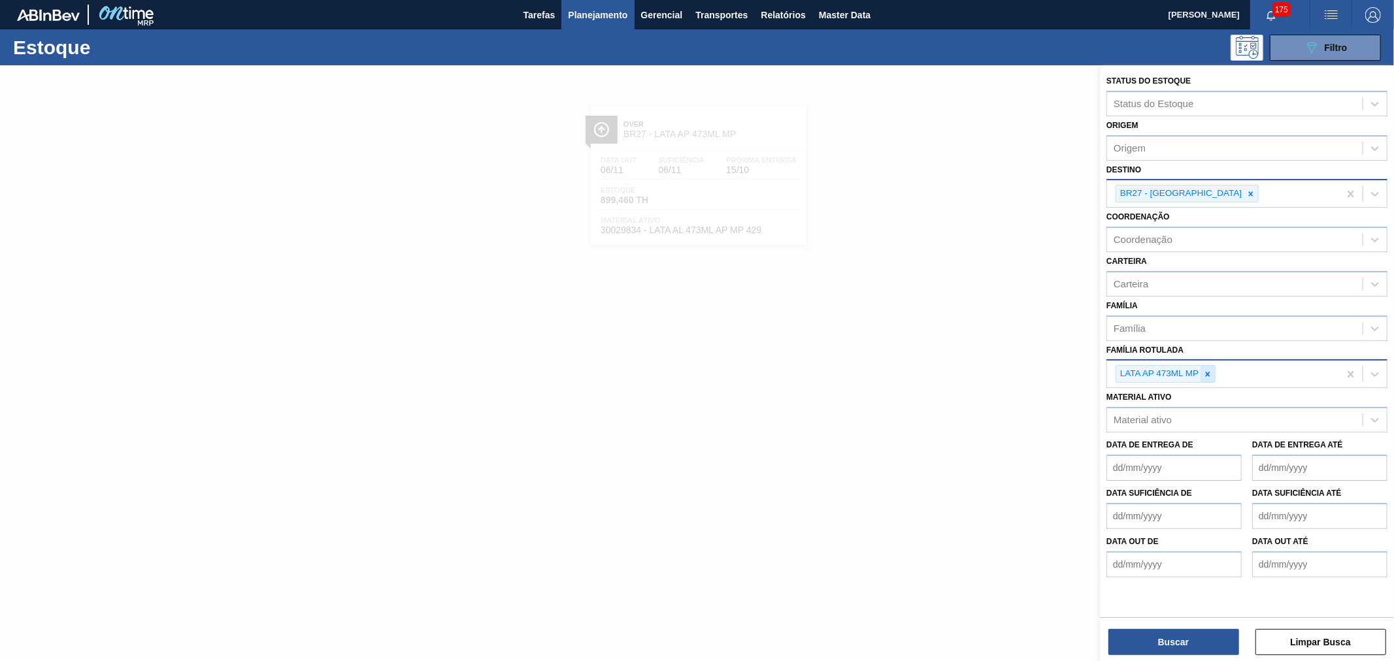
click at [1211, 371] on icon at bounding box center [1207, 374] width 9 height 9
type Rotulada "LATA SK 55"
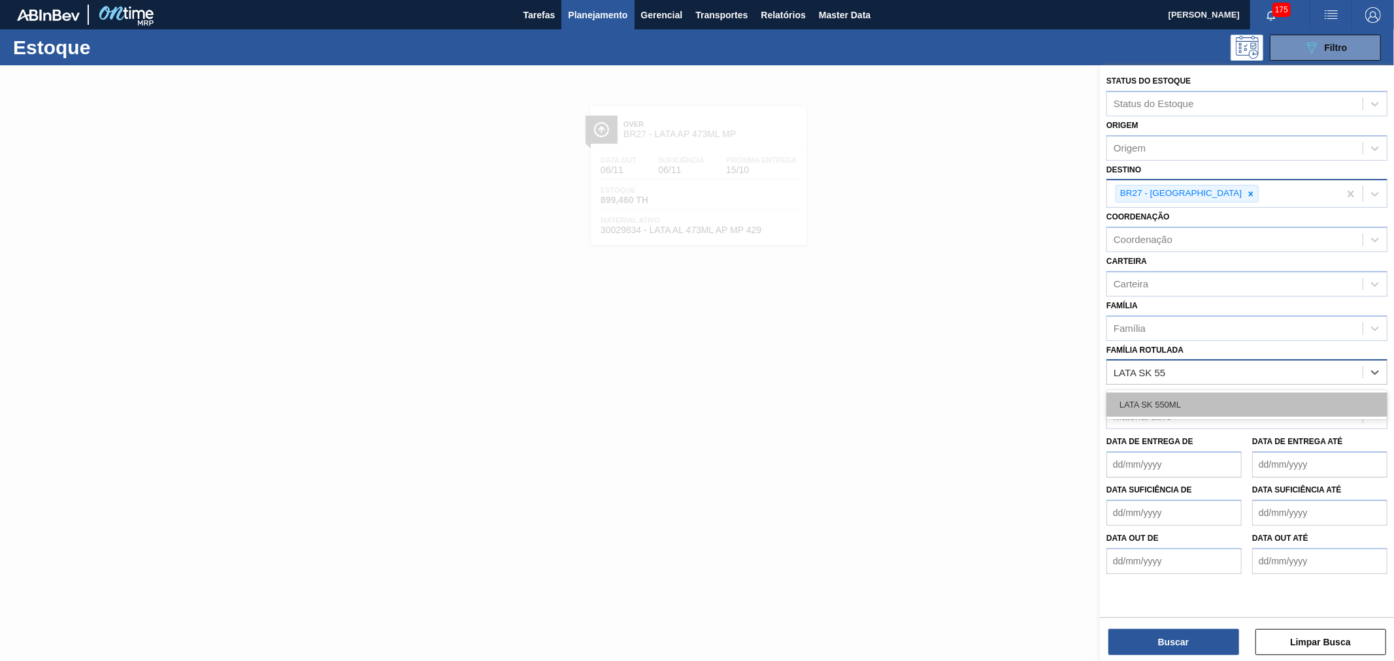
click at [1199, 393] on div "LATA SK 550ML" at bounding box center [1246, 405] width 281 height 24
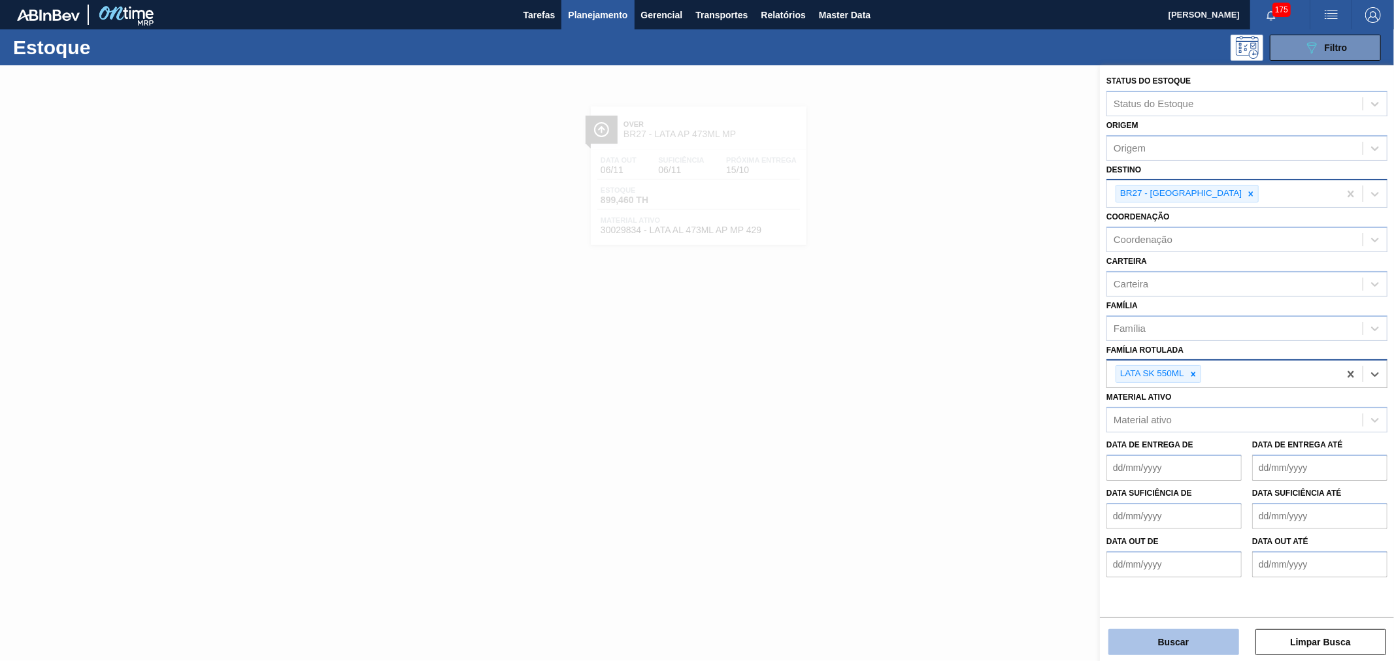
click at [1180, 638] on button "Buscar" at bounding box center [1173, 642] width 131 height 26
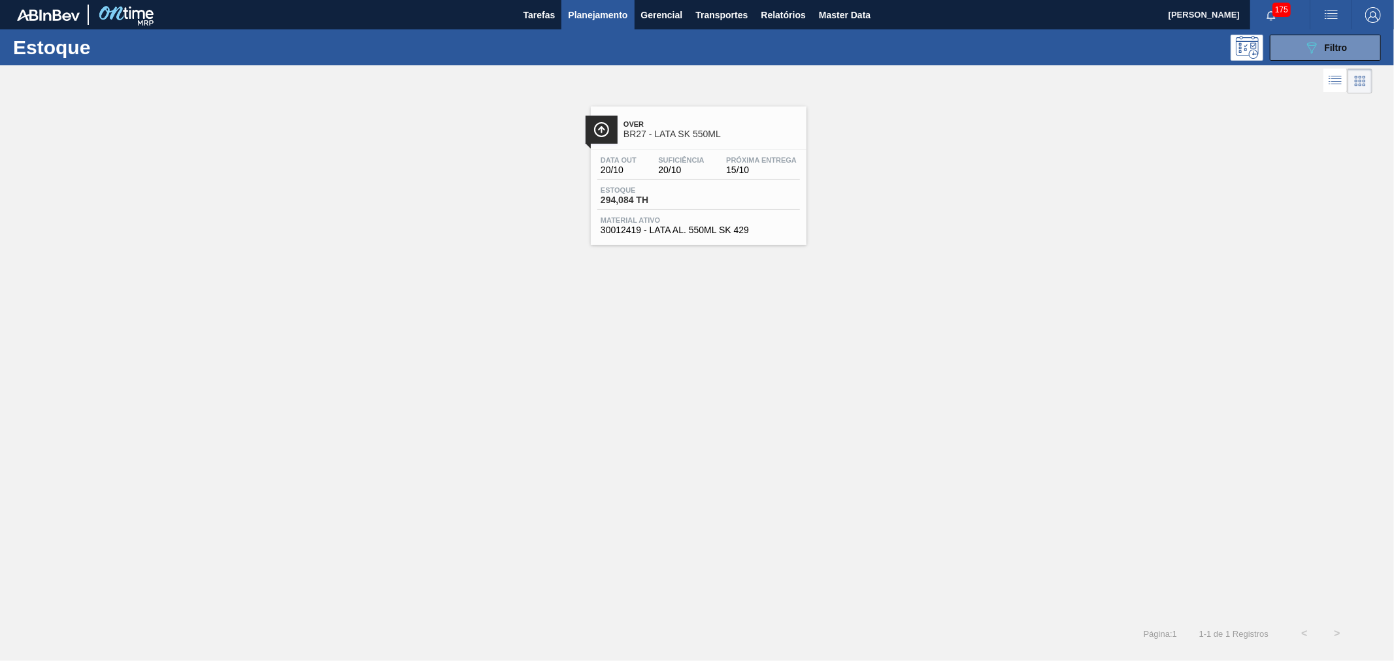
click at [708, 124] on span "Over" at bounding box center [711, 124] width 176 height 8
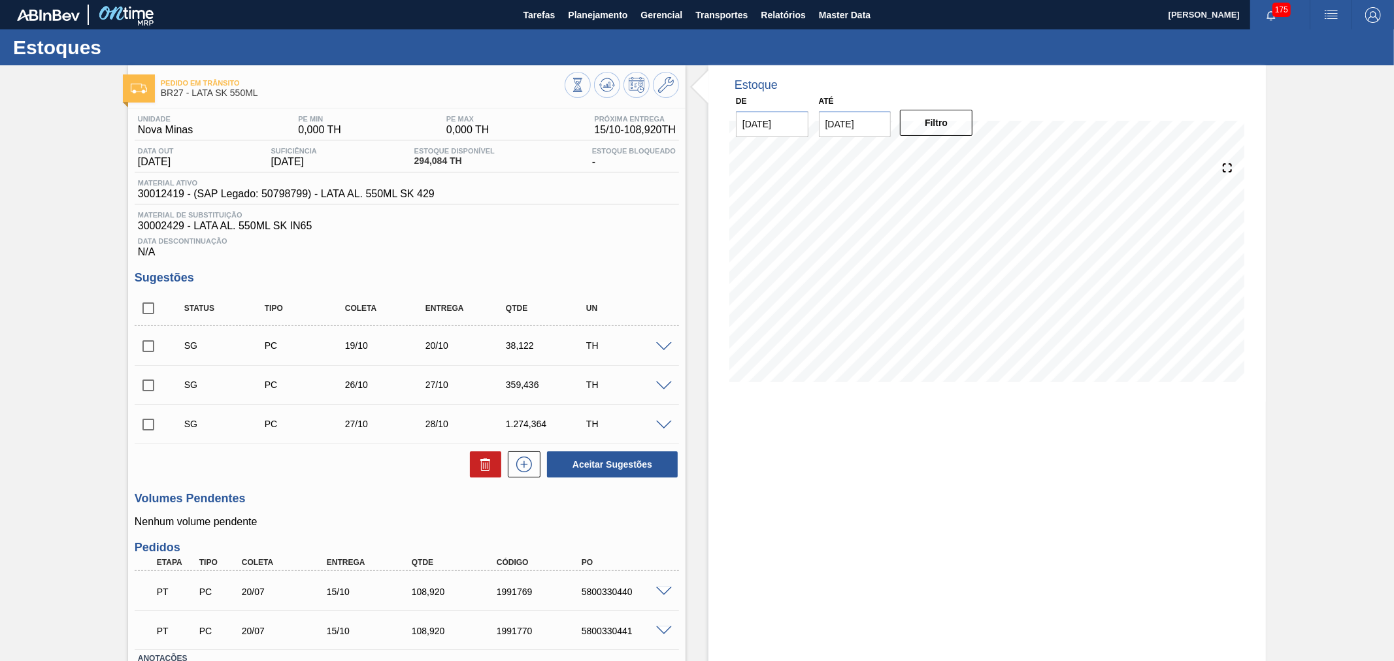
click at [1330, 18] on img "button" at bounding box center [1331, 15] width 16 height 16
click at [1311, 44] on li "Pedido Contingência" at bounding box center [1324, 47] width 120 height 24
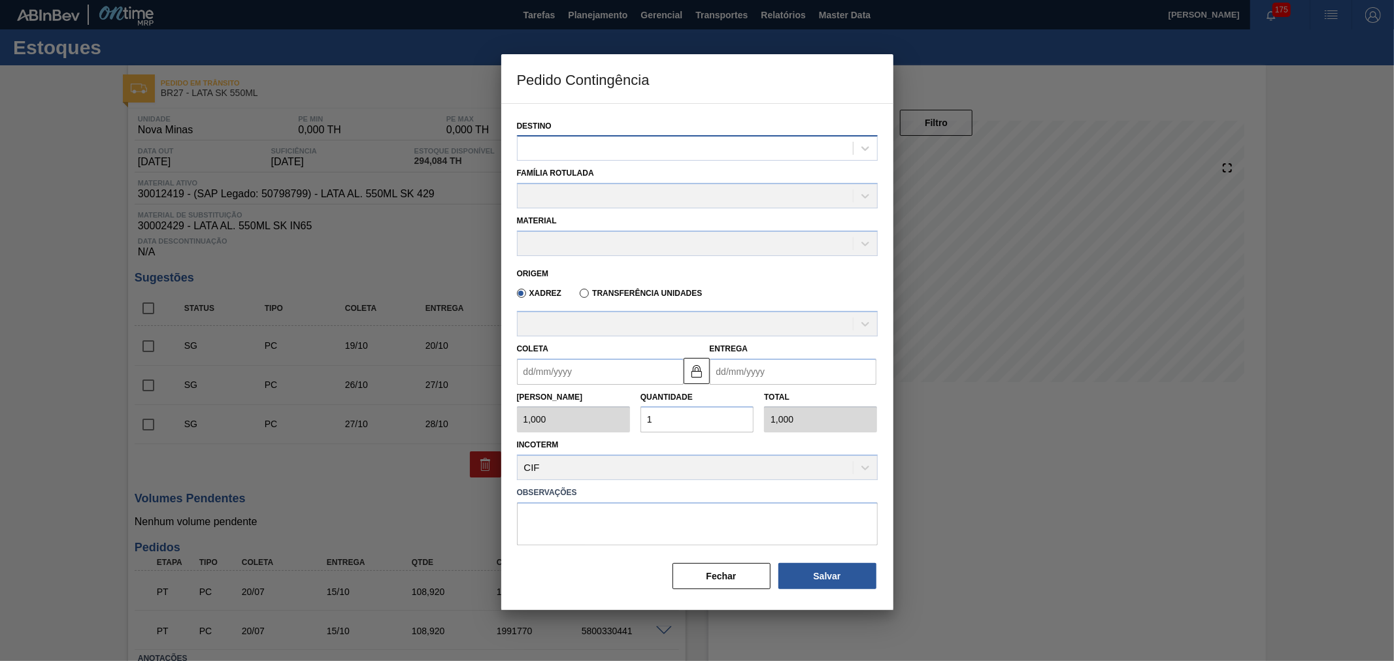
click at [612, 142] on div at bounding box center [685, 148] width 335 height 19
type input "N"
type input "NOVA M"
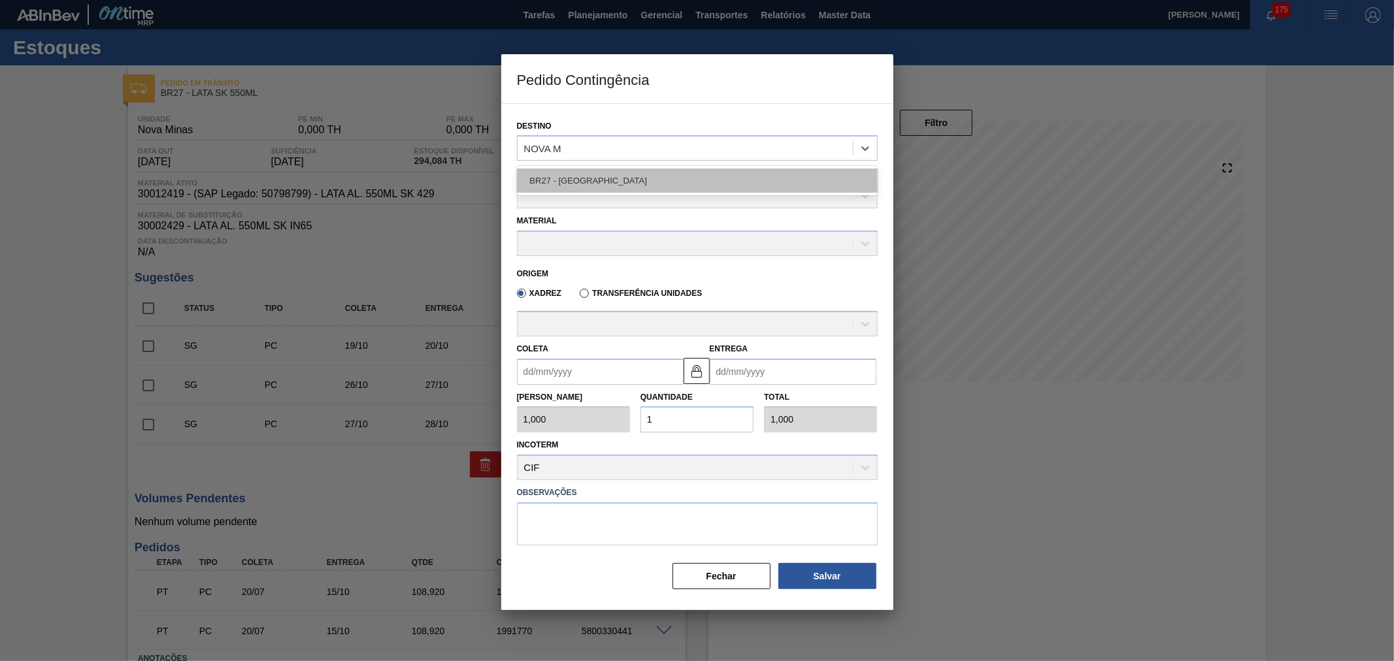
click at [587, 183] on div "BR27 - Nova Minas" at bounding box center [697, 181] width 361 height 24
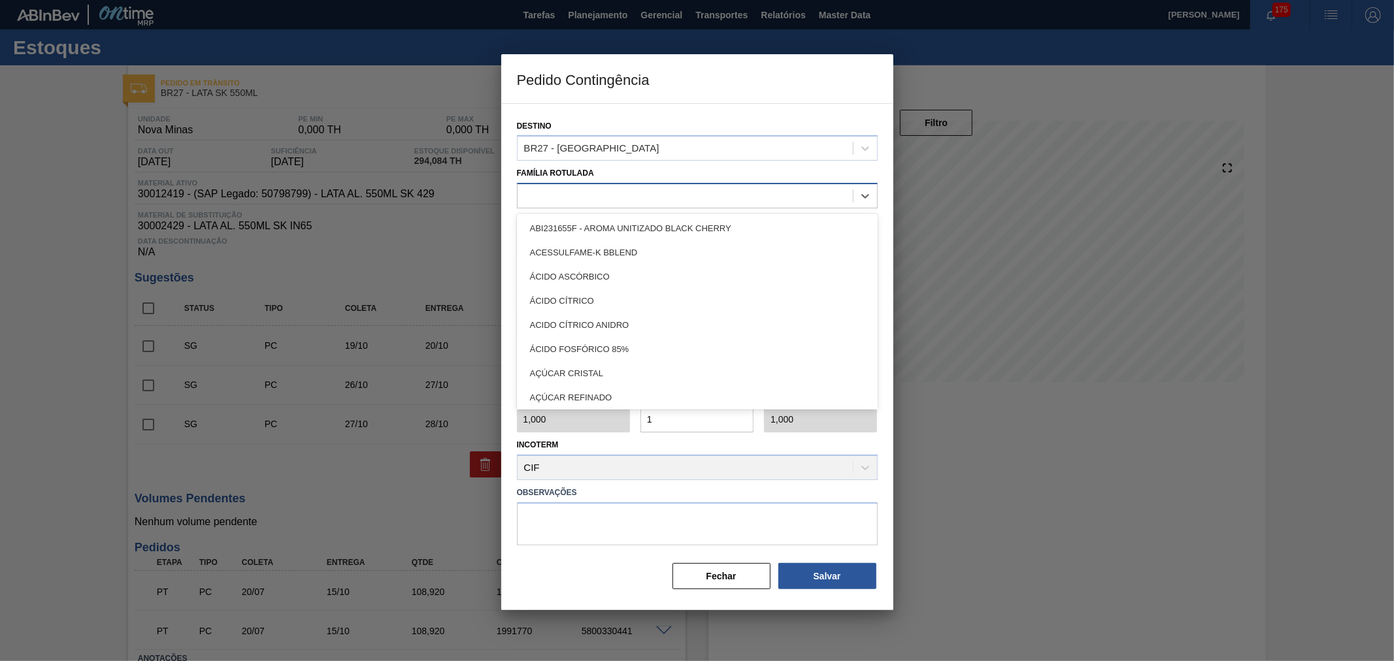
click at [579, 191] on div at bounding box center [685, 196] width 335 height 19
type Rotulada "LATA SK 5"
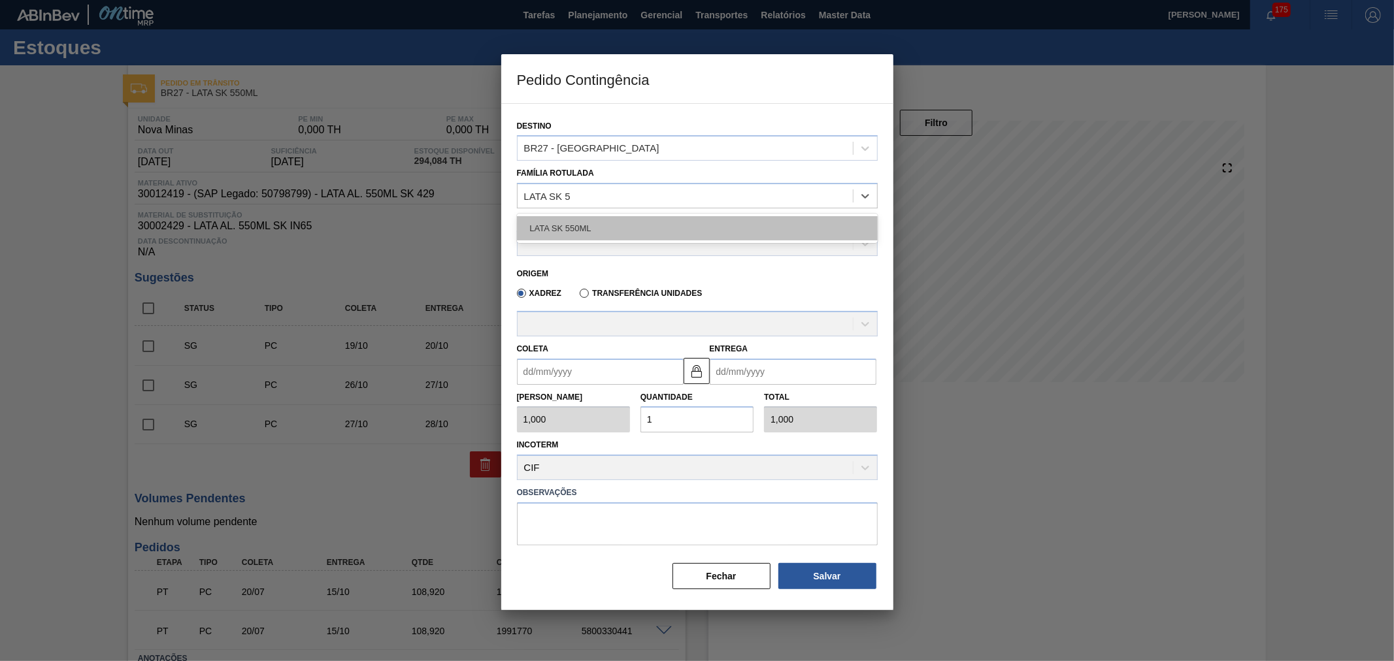
click at [578, 216] on div "LATA SK 550ML" at bounding box center [697, 228] width 361 height 24
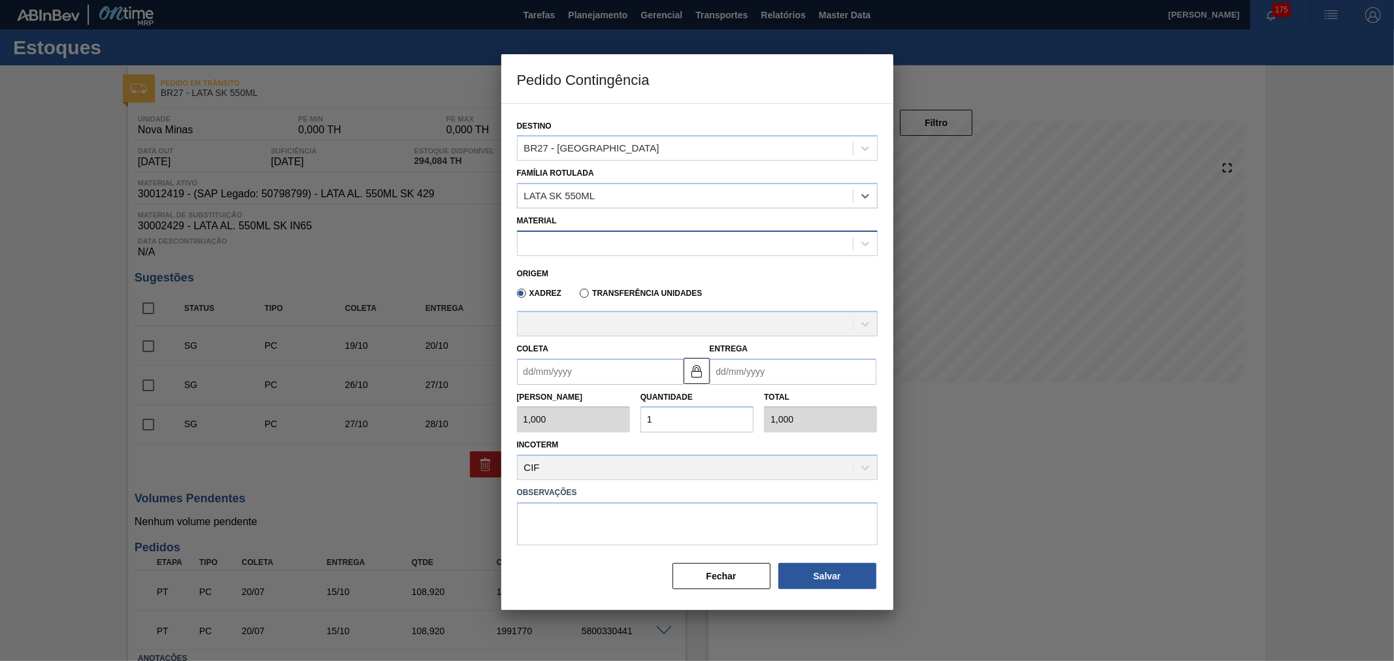
click at [568, 240] on div at bounding box center [685, 243] width 335 height 19
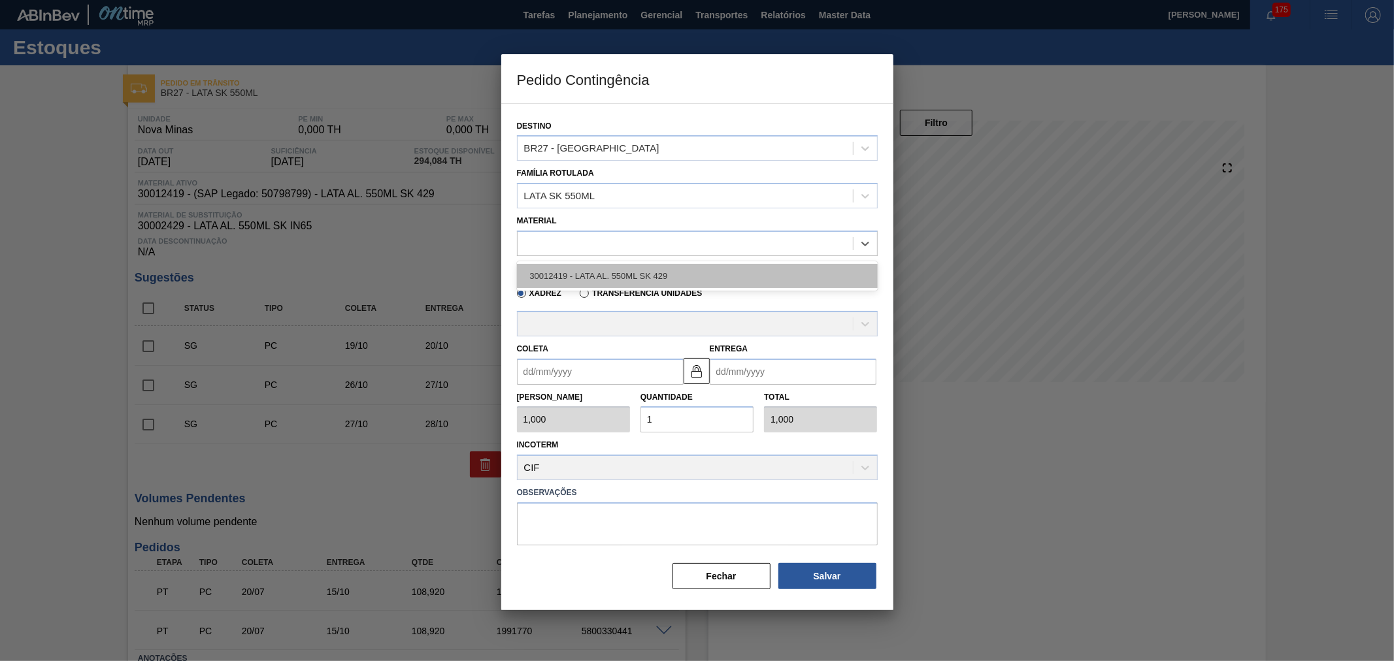
click at [598, 273] on div "30012419 - LATA AL. 550ML SK 429" at bounding box center [697, 276] width 361 height 24
type input "5,446"
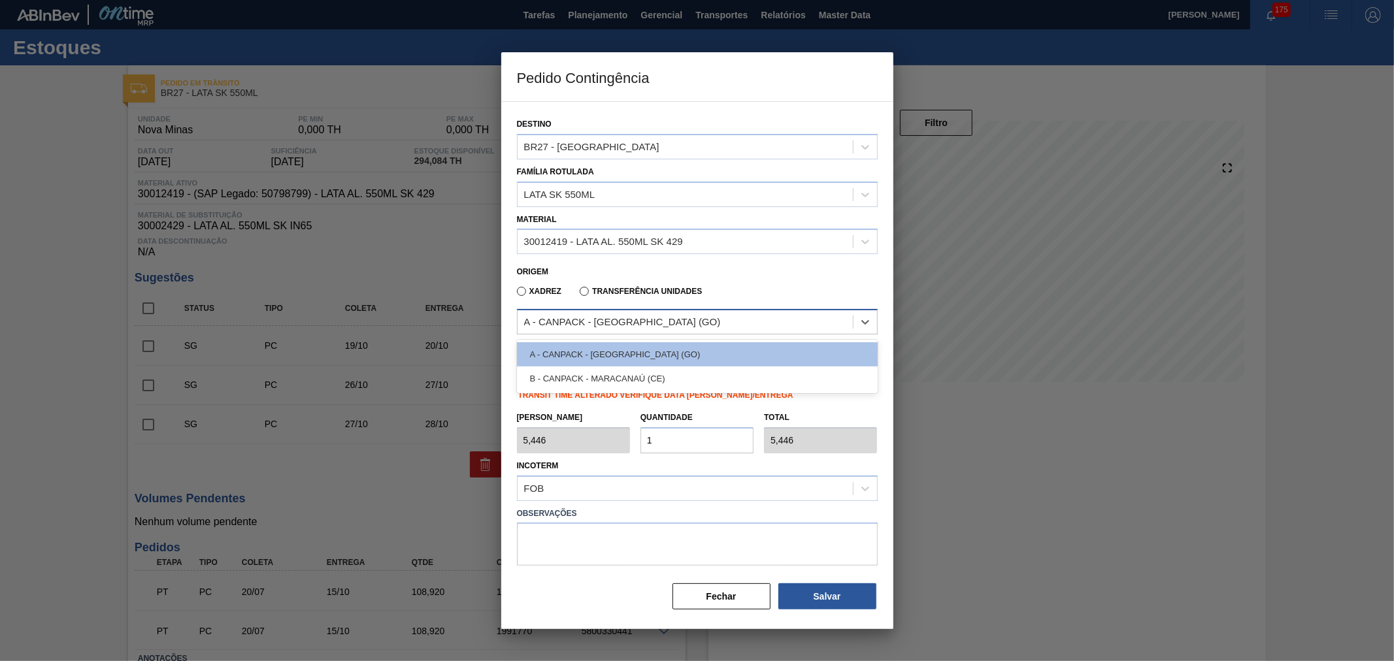
click at [616, 321] on div "A - CANPACK - ITUMBIARA (GO)" at bounding box center [622, 322] width 197 height 11
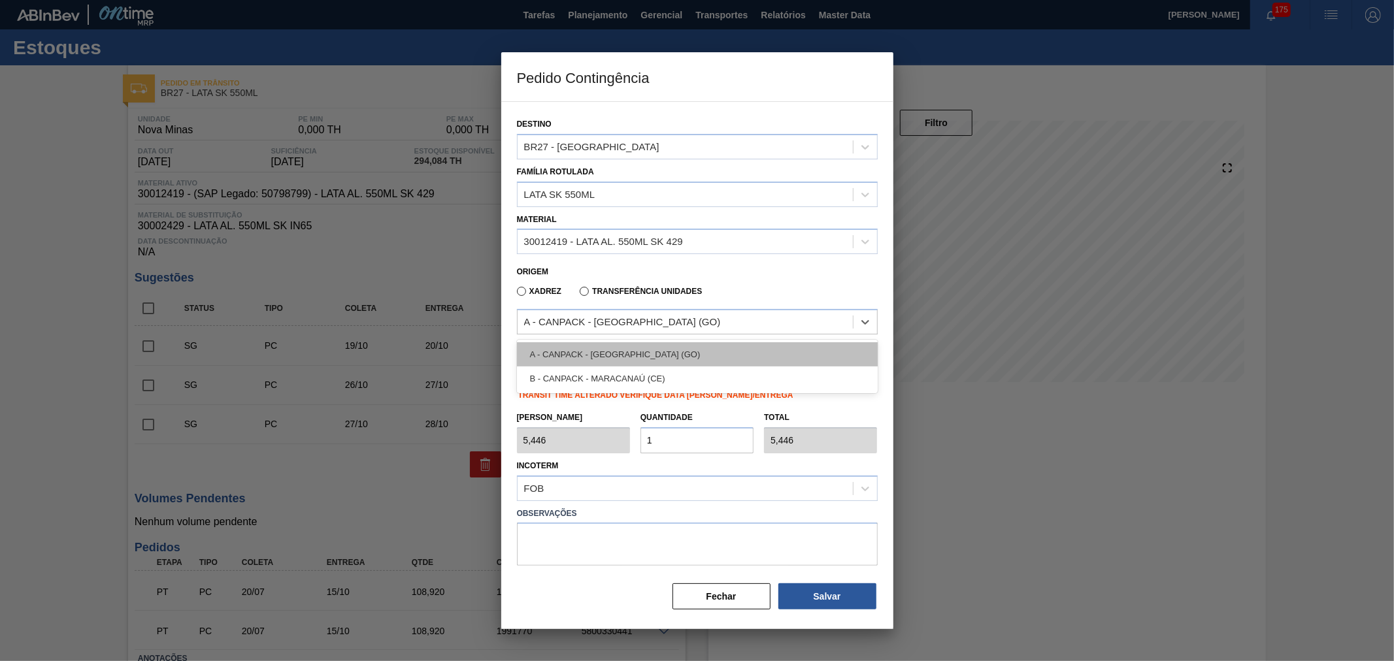
click at [633, 352] on div "A - CANPACK - ITUMBIARA (GO)" at bounding box center [697, 354] width 361 height 24
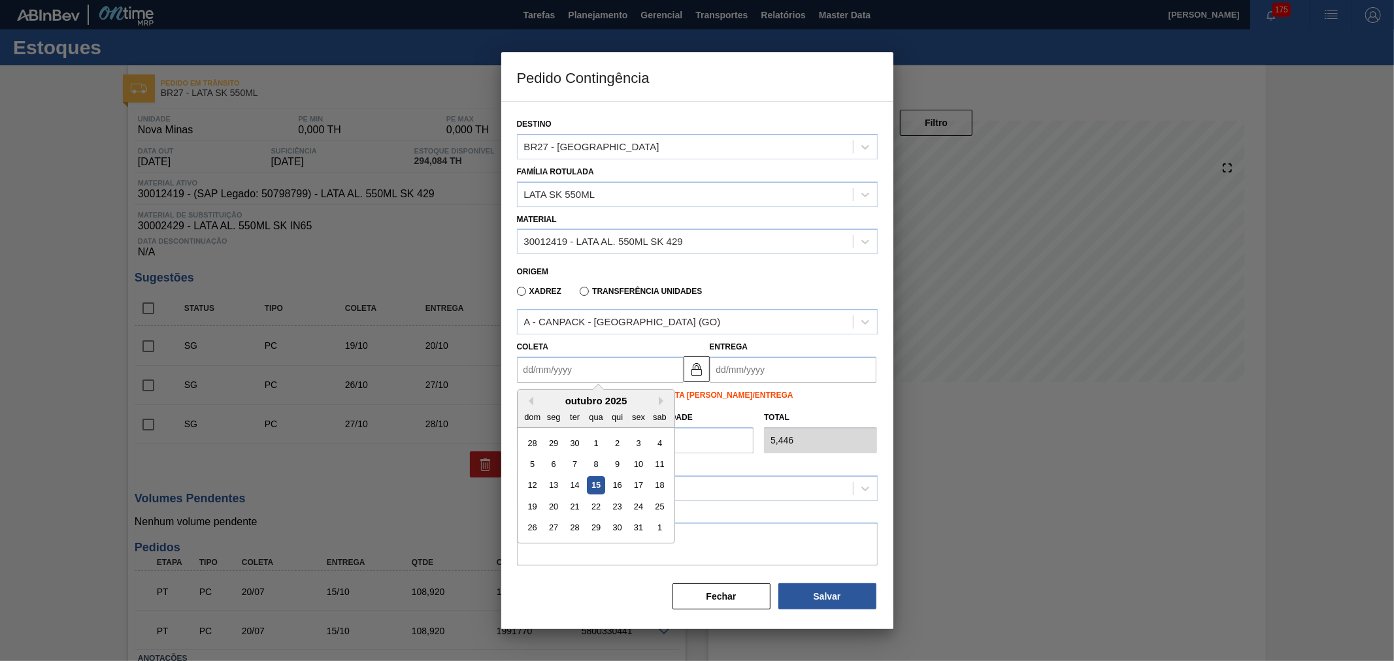
click at [591, 366] on input "Coleta" at bounding box center [600, 370] width 167 height 26
click at [600, 485] on div "15" at bounding box center [596, 486] width 18 height 18
type input "15/10/2025"
type input "16/10/2025"
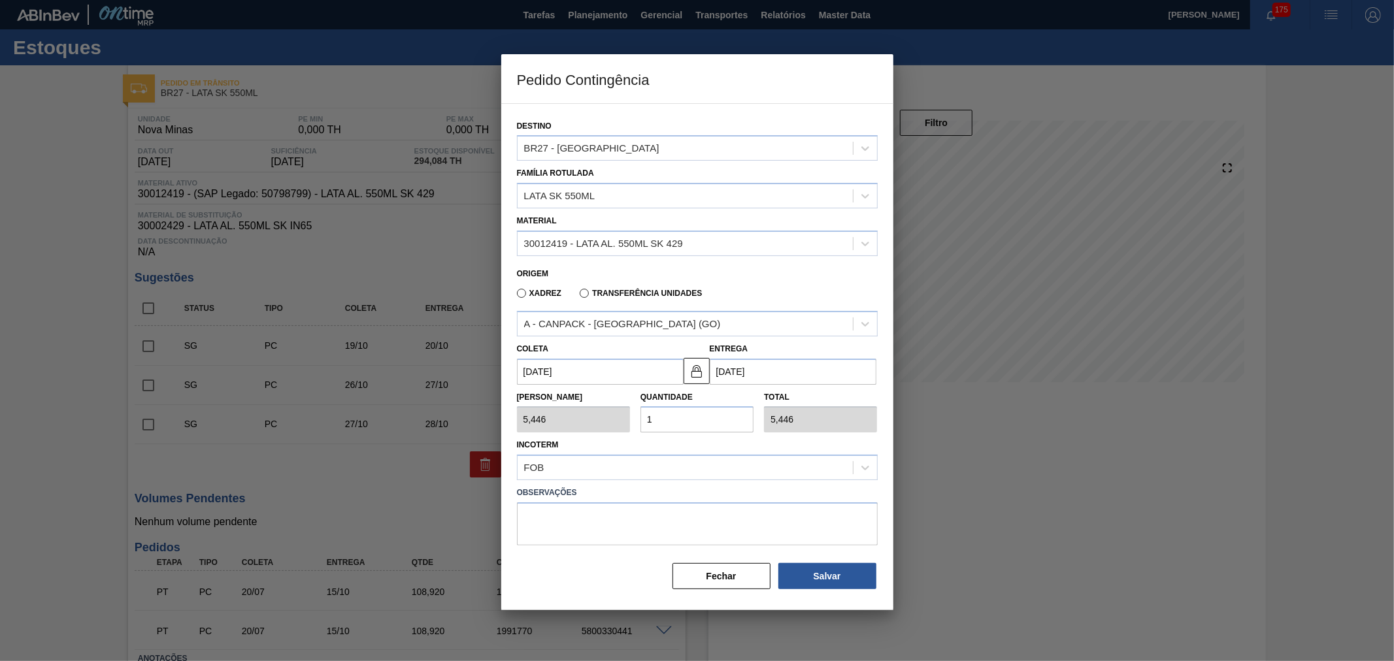
click at [669, 417] on input "1" at bounding box center [696, 419] width 113 height 26
click at [593, 413] on div "Tam Lote 5,446 Quantidade 1 Total 5,446" at bounding box center [697, 409] width 371 height 48
type input "2"
type input "10,892"
click at [589, 410] on div "Tam Lote 5,446 Quantidade 2 Total 10,892" at bounding box center [697, 409] width 371 height 48
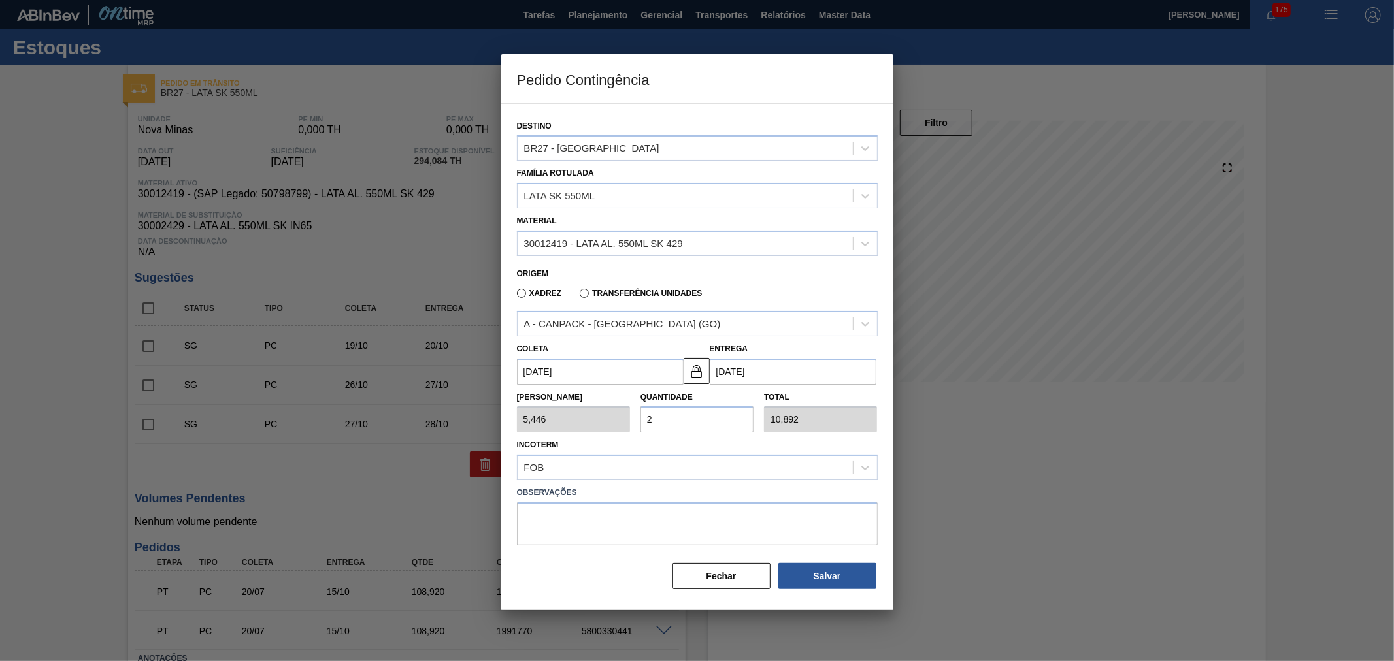
type input "20"
type input "108,920"
click at [694, 448] on div "Incoterm FOB" at bounding box center [697, 458] width 361 height 44
click at [814, 568] on button "Salvar" at bounding box center [827, 576] width 98 height 26
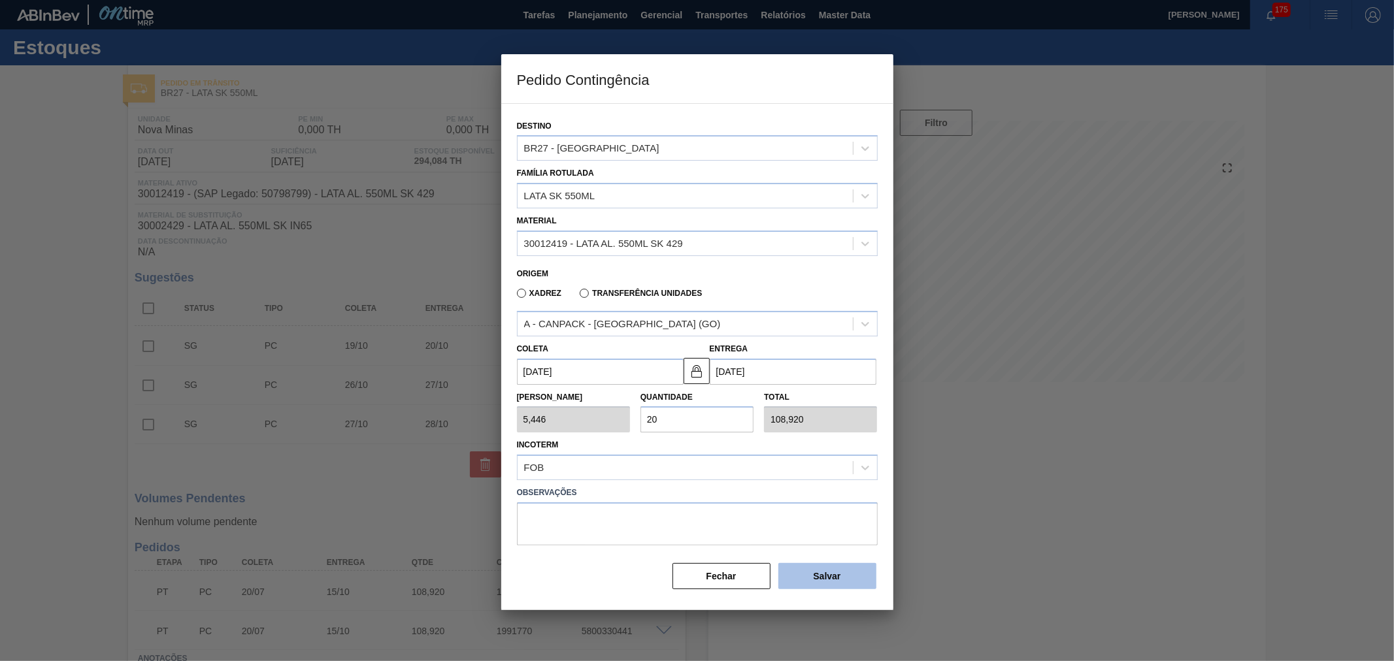
click at [814, 568] on button "Salvar" at bounding box center [827, 576] width 98 height 26
click at [779, 439] on div "Incoterm FOB" at bounding box center [697, 458] width 361 height 44
type input "1,000"
type input "1"
type input "1,000"
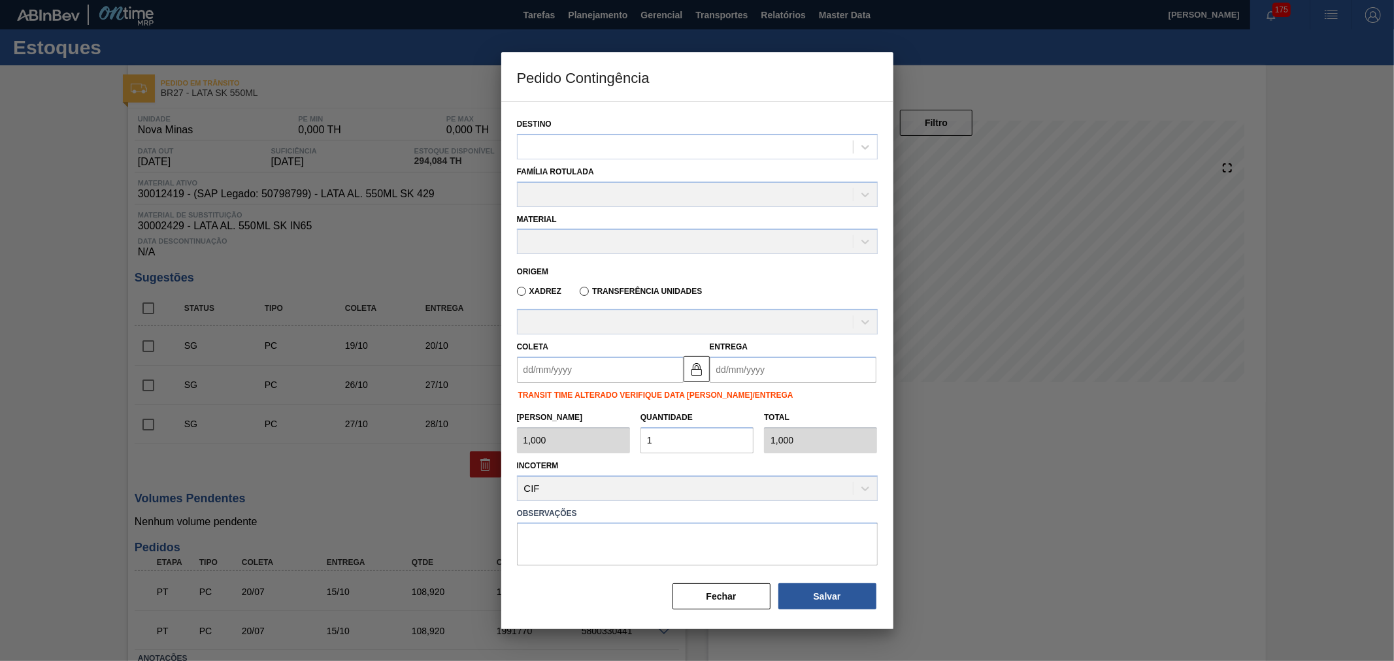
click at [805, 497] on div "Incoterm CIF" at bounding box center [697, 479] width 361 height 44
click at [738, 589] on button "Fechar" at bounding box center [721, 597] width 98 height 26
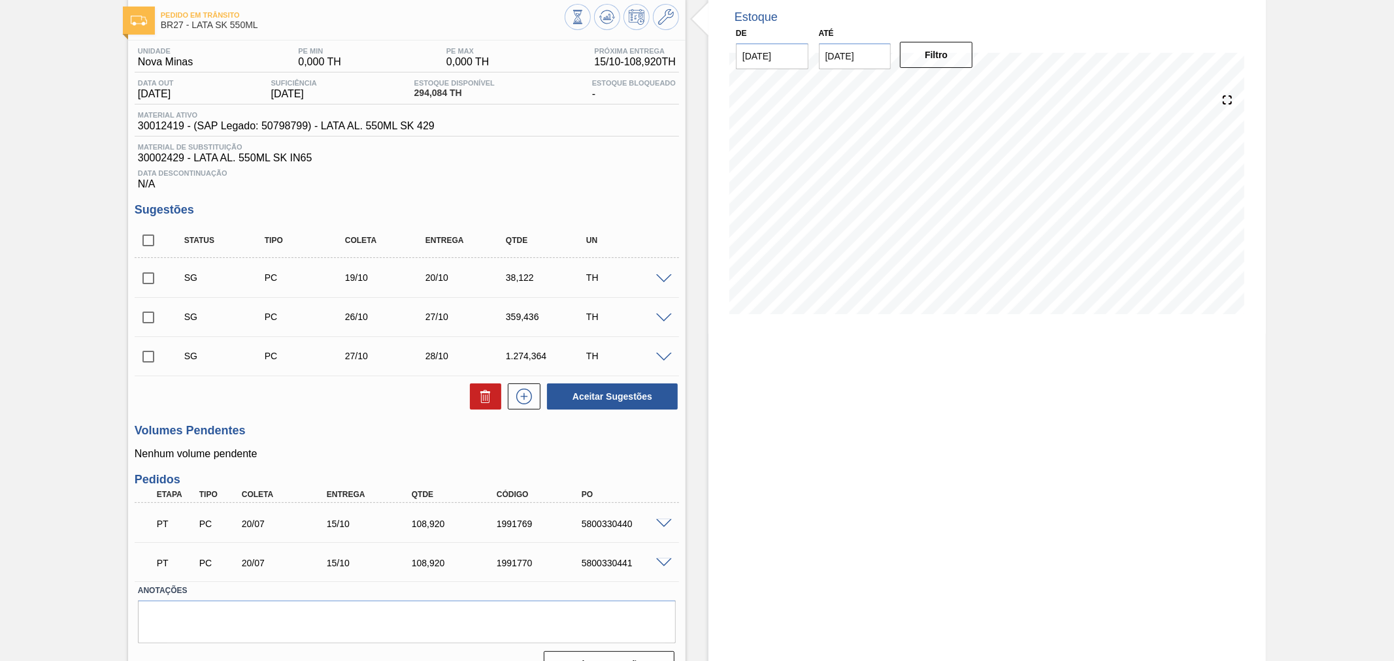
scroll to position [95, 0]
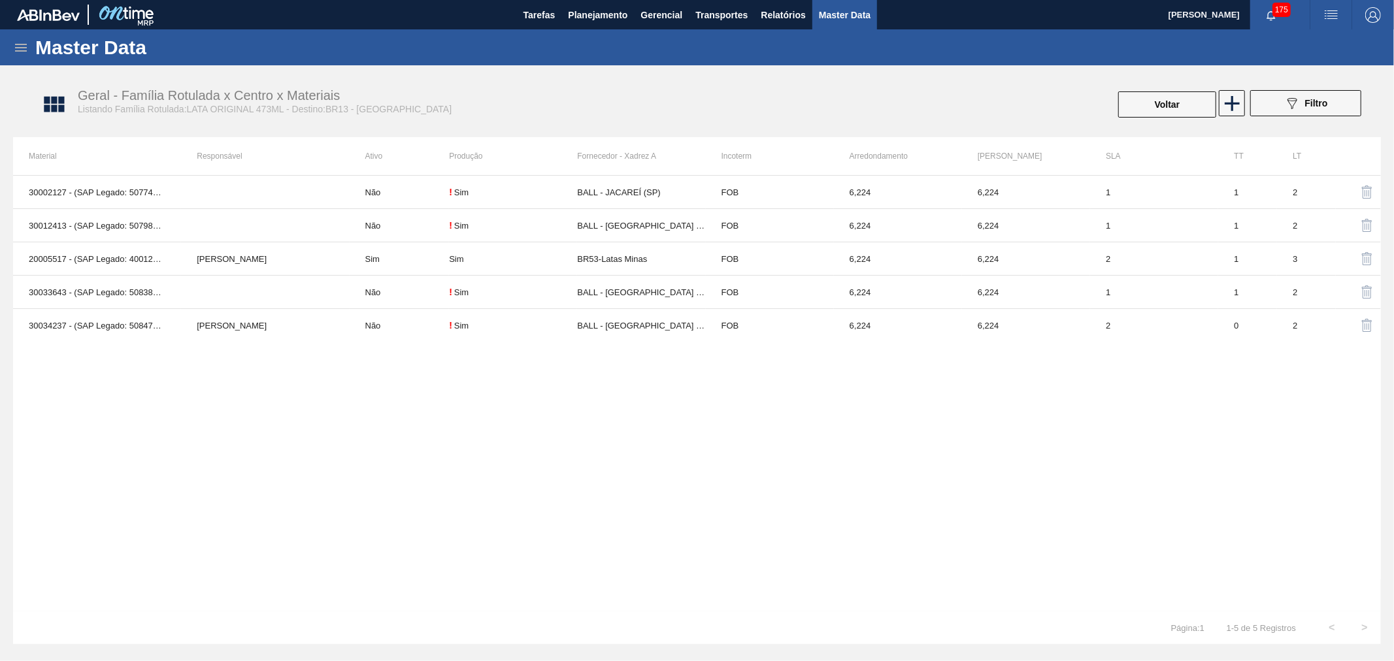
click at [614, 99] on div "Geral - Família Rotulada x Centro x Materiais Listando Família Rotulada:LATA OR…" at bounding box center [403, 101] width 650 height 27
click at [1223, 108] on icon at bounding box center [1231, 103] width 25 height 25
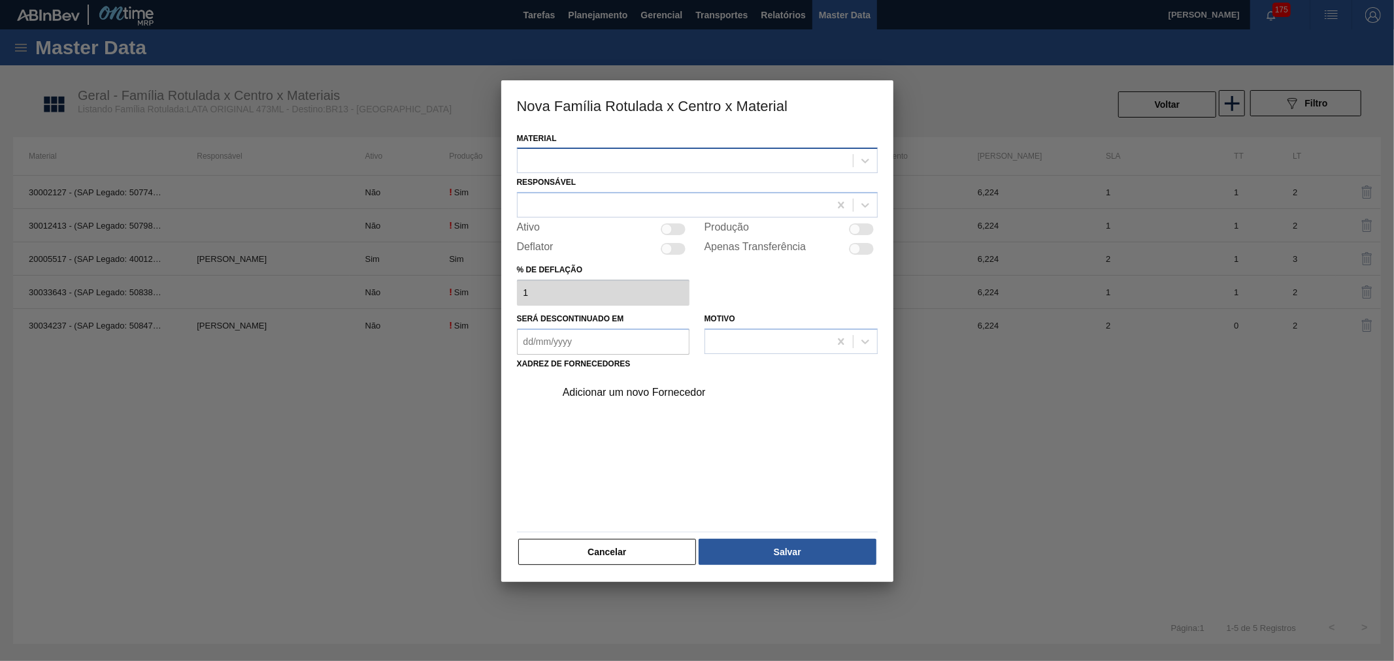
click at [751, 163] on div at bounding box center [685, 161] width 335 height 19
click at [655, 165] on div at bounding box center [685, 161] width 335 height 19
click at [644, 161] on div at bounding box center [685, 161] width 335 height 19
click at [629, 206] on div at bounding box center [674, 205] width 312 height 19
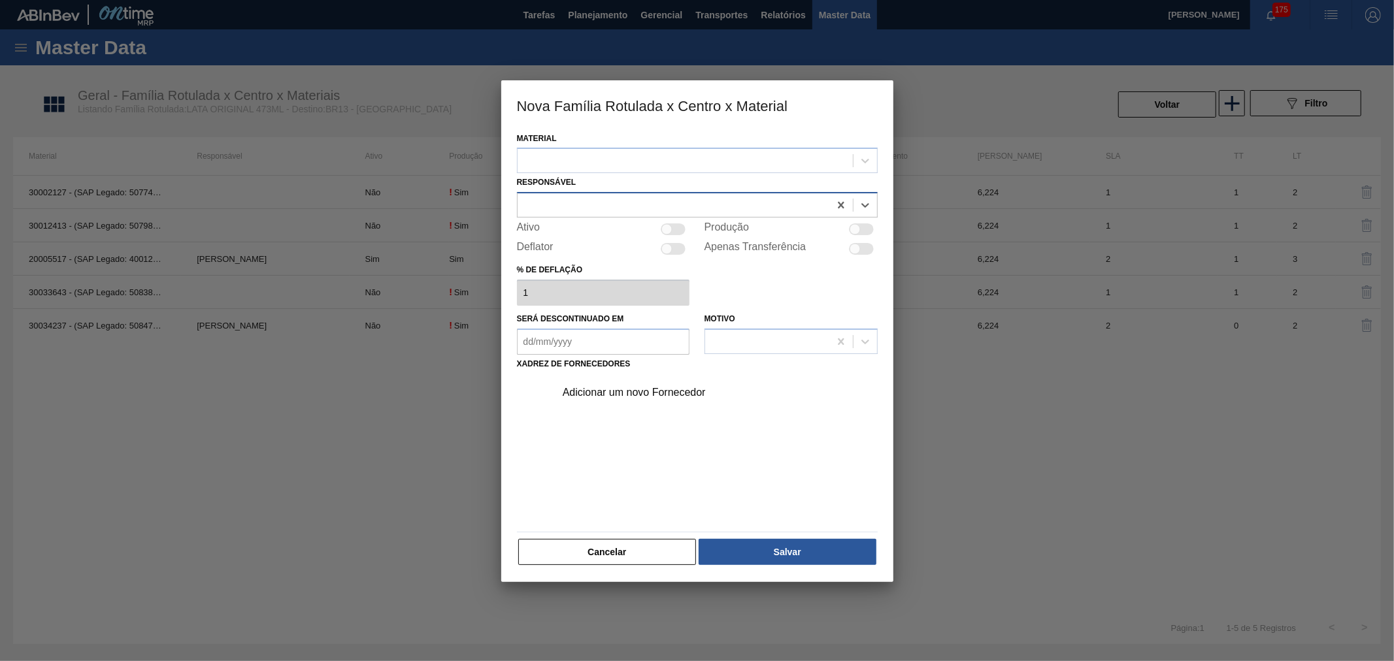
click at [621, 206] on div at bounding box center [674, 205] width 312 height 19
click at [617, 165] on div at bounding box center [685, 161] width 335 height 19
click at [668, 116] on h3 "Nova Família Rotulada x Centro x Material" at bounding box center [697, 105] width 392 height 50
click at [697, 158] on div at bounding box center [685, 161] width 335 height 19
click at [832, 655] on div at bounding box center [697, 330] width 1394 height 661
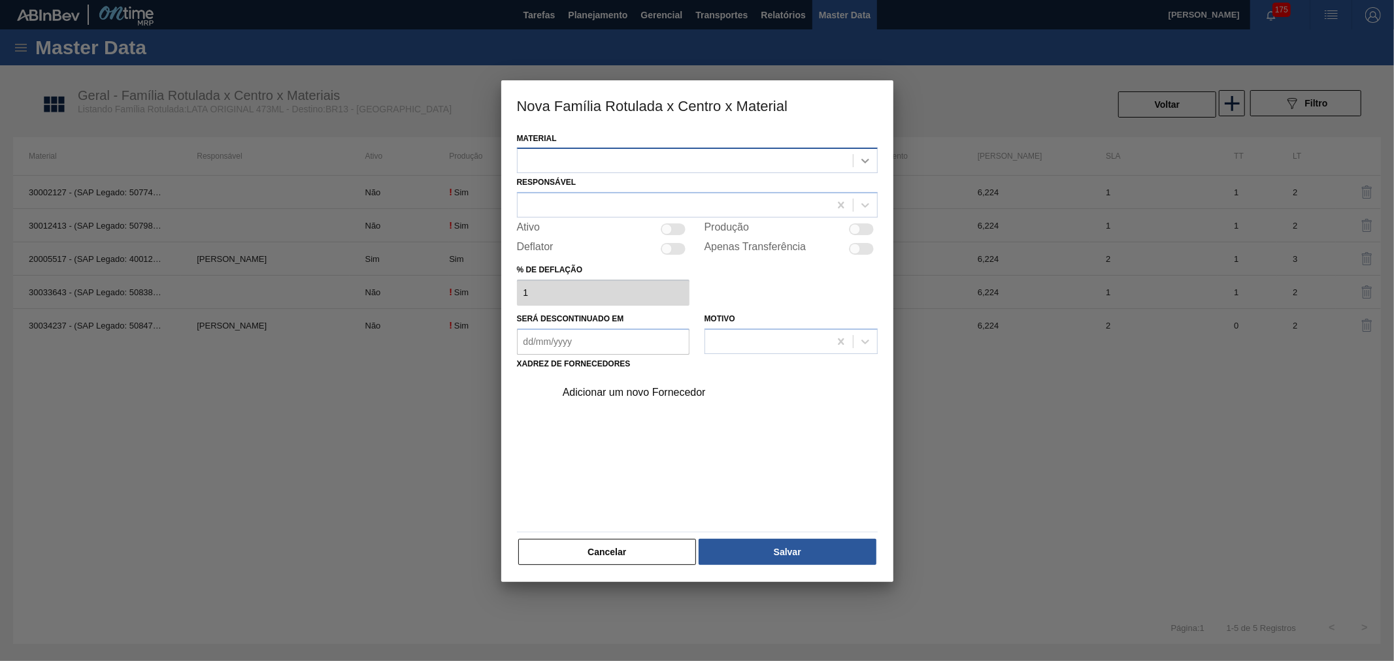
click at [870, 165] on icon at bounding box center [865, 160] width 13 height 13
click at [858, 167] on div at bounding box center [865, 161] width 24 height 24
click at [613, 551] on button "Cancelar" at bounding box center [607, 552] width 178 height 26
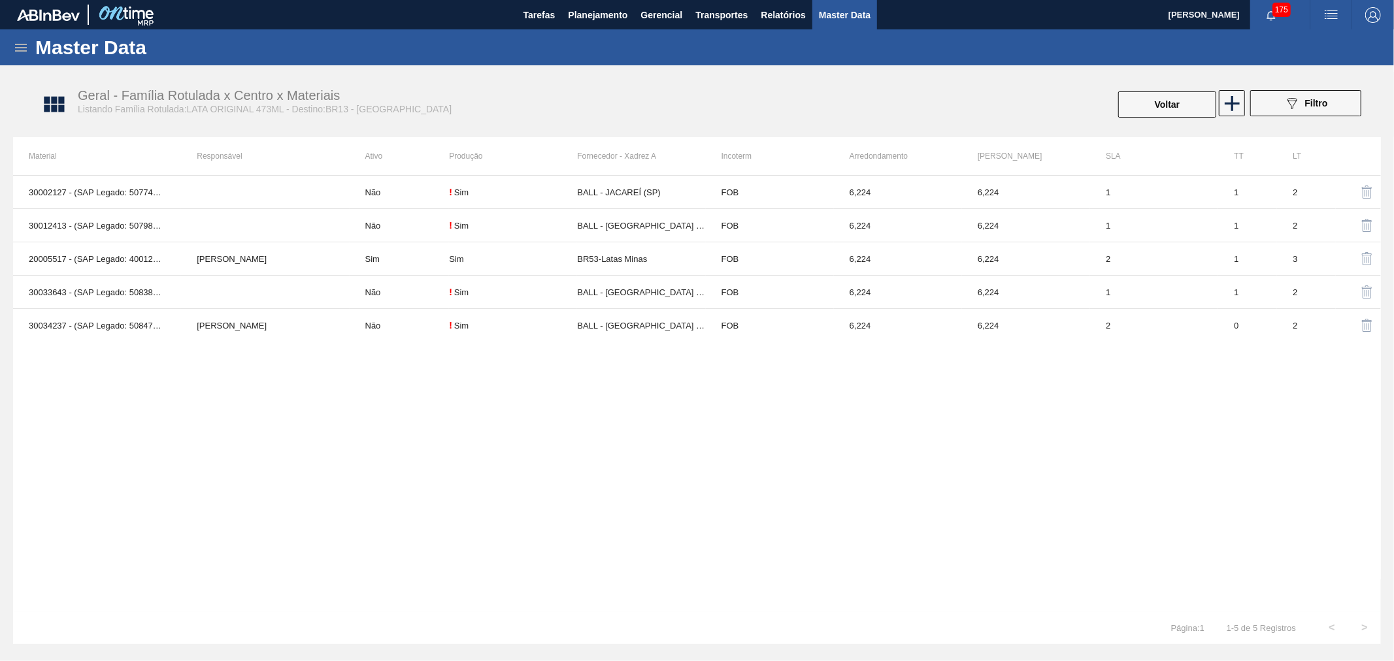
click at [651, 101] on div "Geral - Família Rotulada x Centro x Materiais Listando Família Rotulada:LATA OR…" at bounding box center [403, 101] width 650 height 27
click at [1230, 107] on icon at bounding box center [1231, 103] width 25 height 25
click at [1224, 97] on icon at bounding box center [1231, 103] width 25 height 25
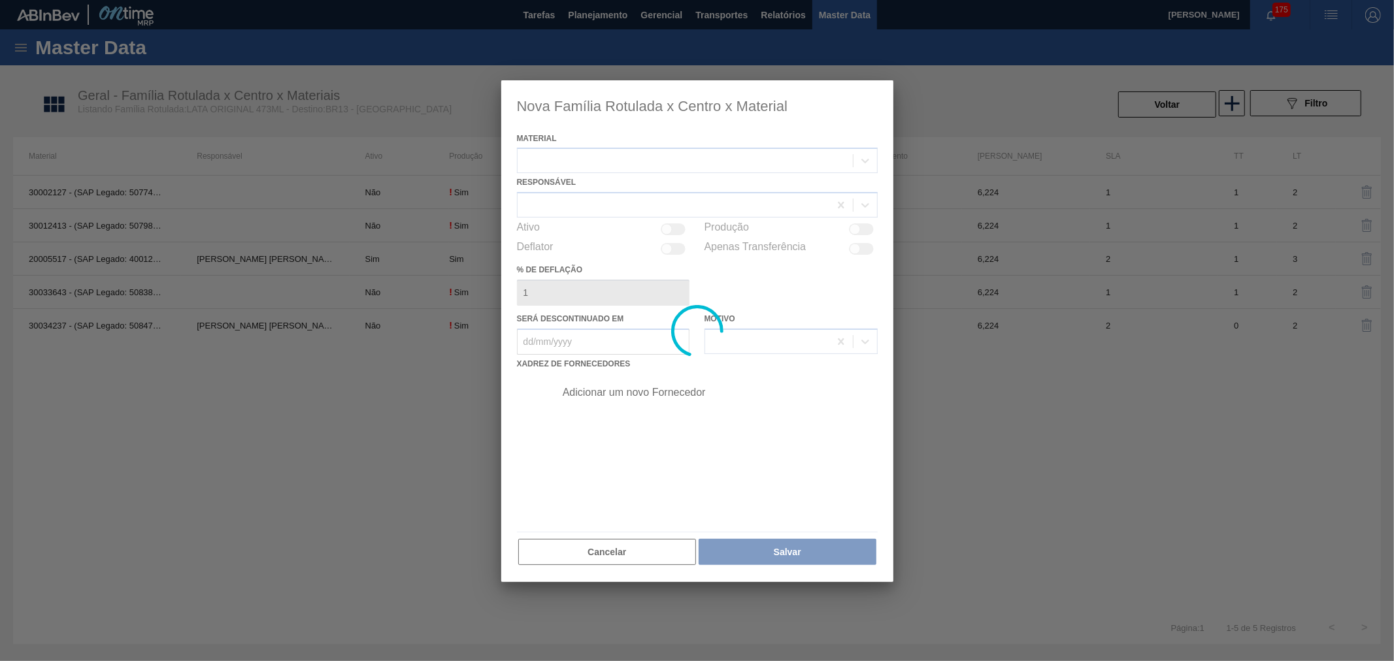
click at [683, 152] on div at bounding box center [697, 331] width 392 height 502
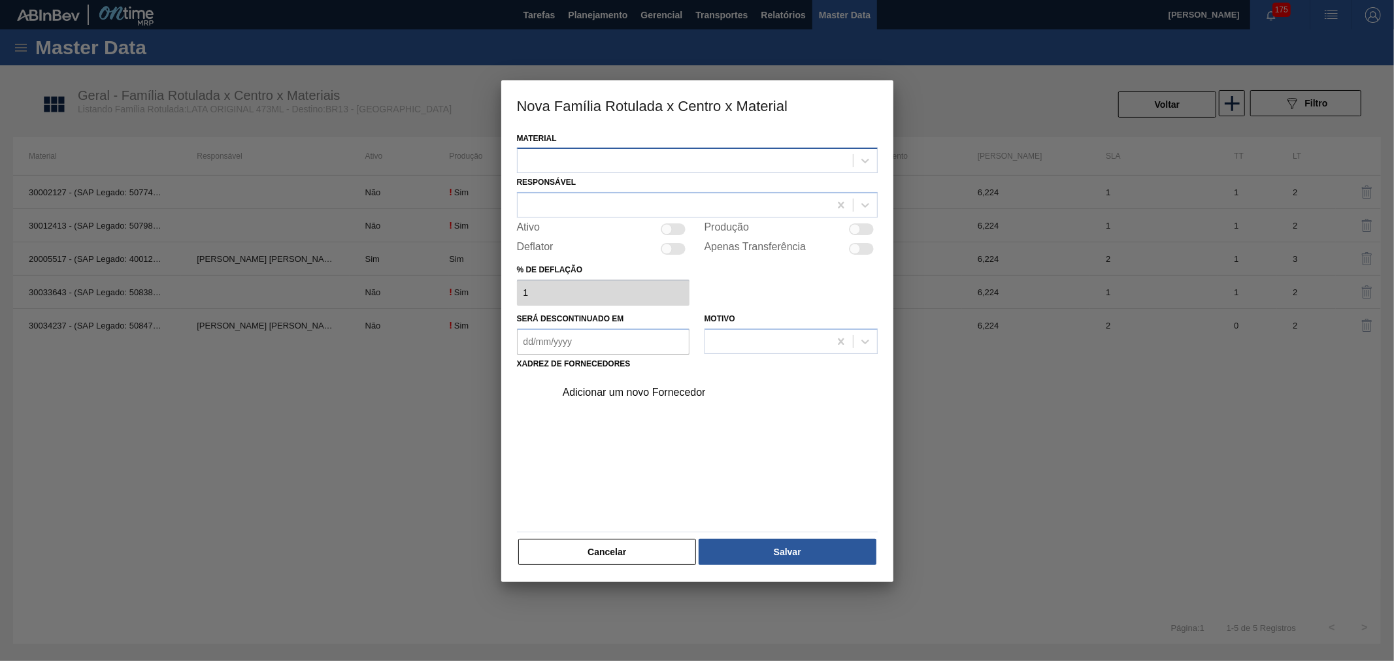
click at [688, 159] on div at bounding box center [685, 161] width 335 height 19
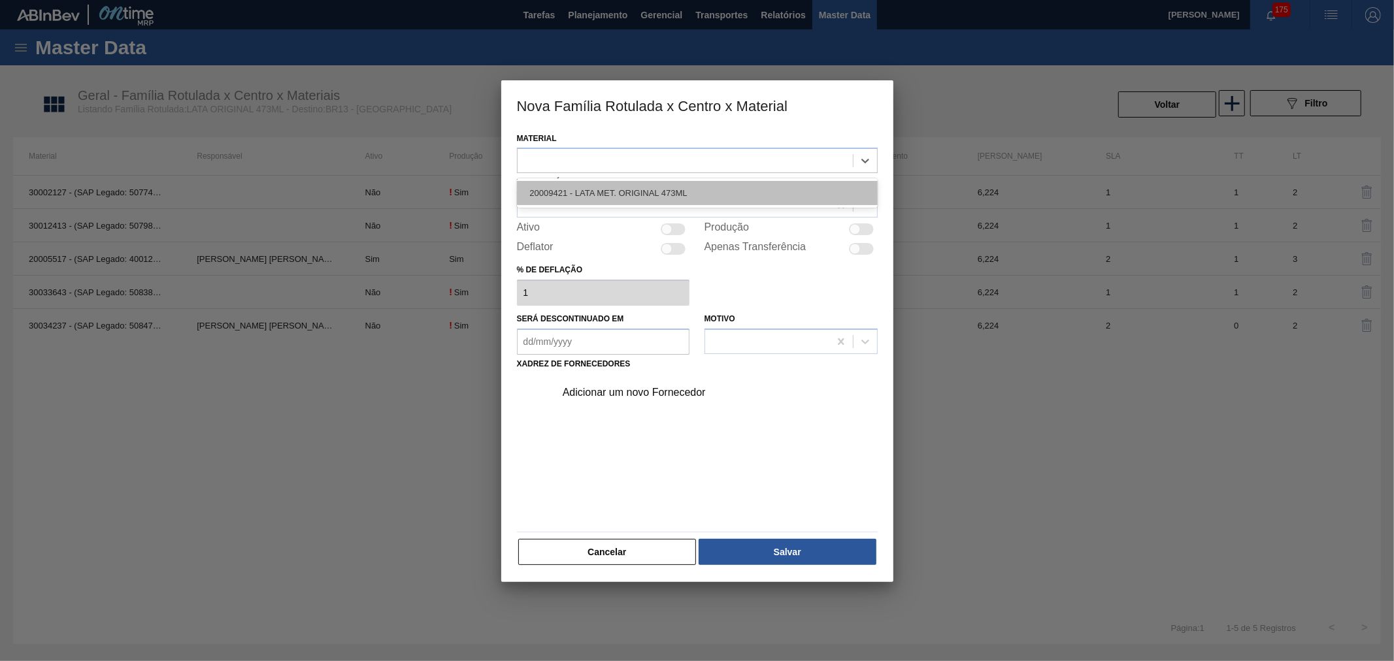
click at [627, 193] on div "20009421 - LATA MET. ORIGINAL 473ML" at bounding box center [697, 193] width 361 height 24
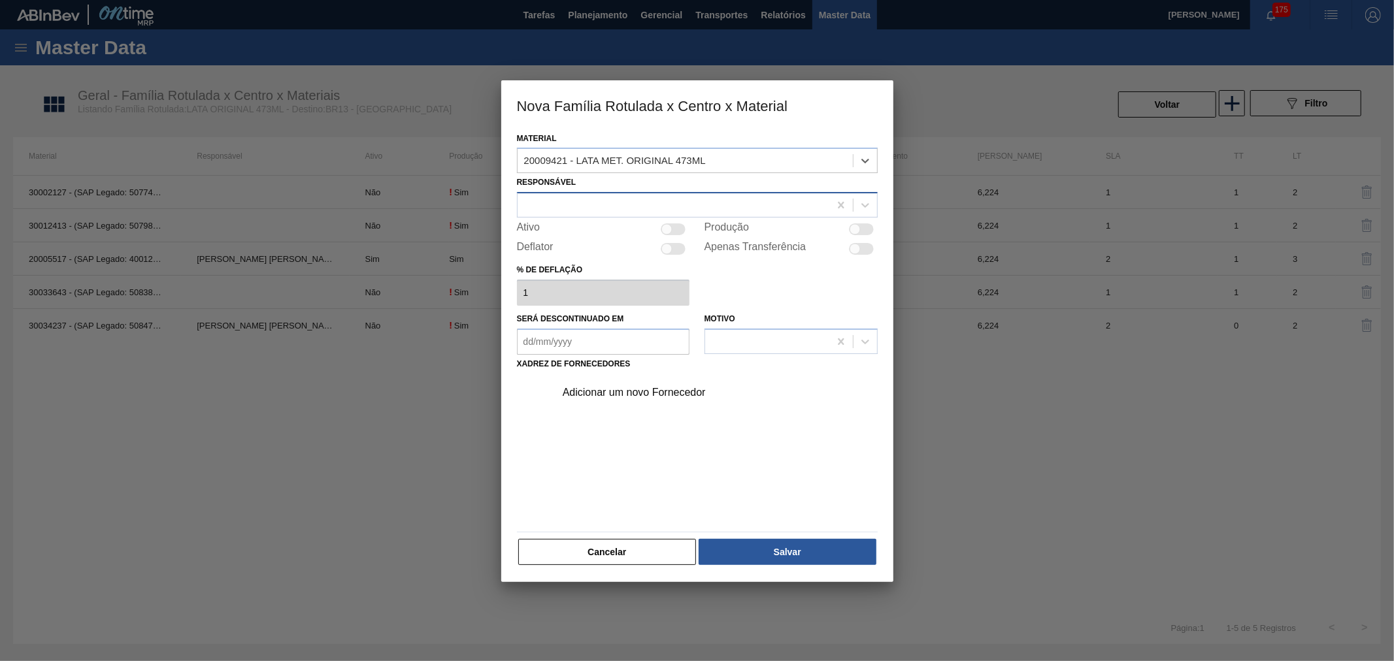
click at [597, 205] on div at bounding box center [674, 205] width 312 height 19
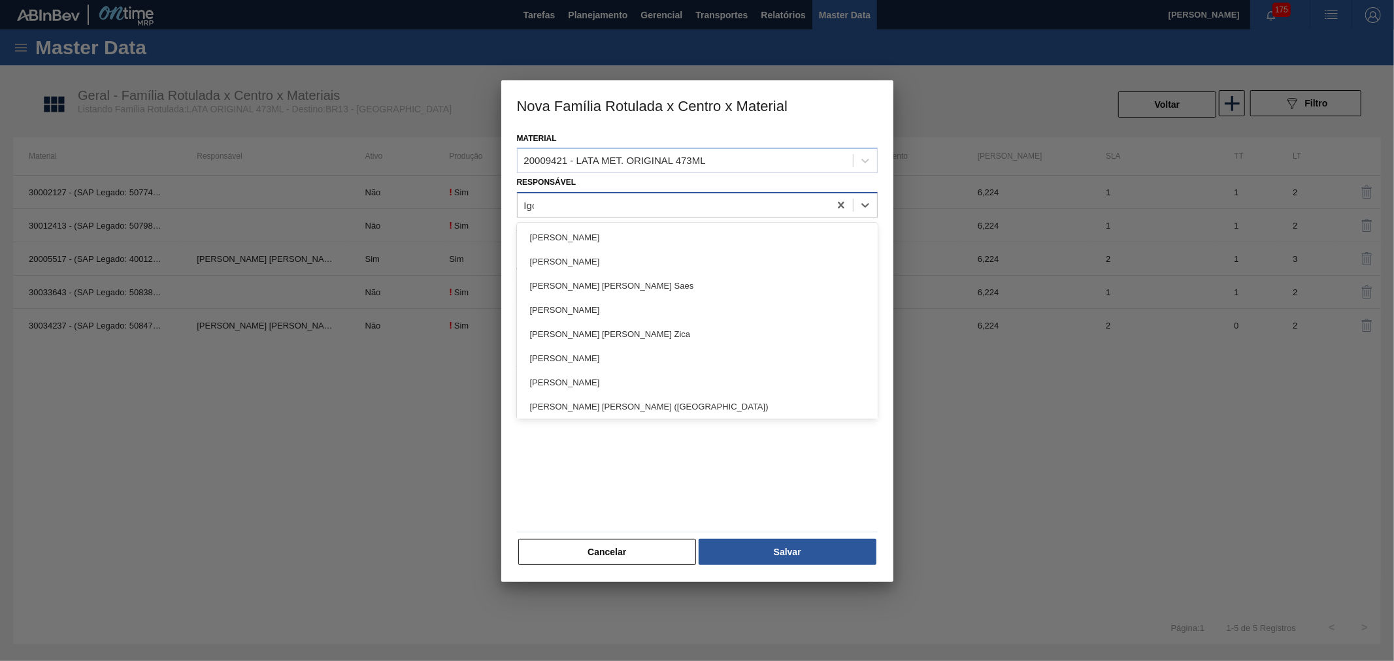
type input "Igor"
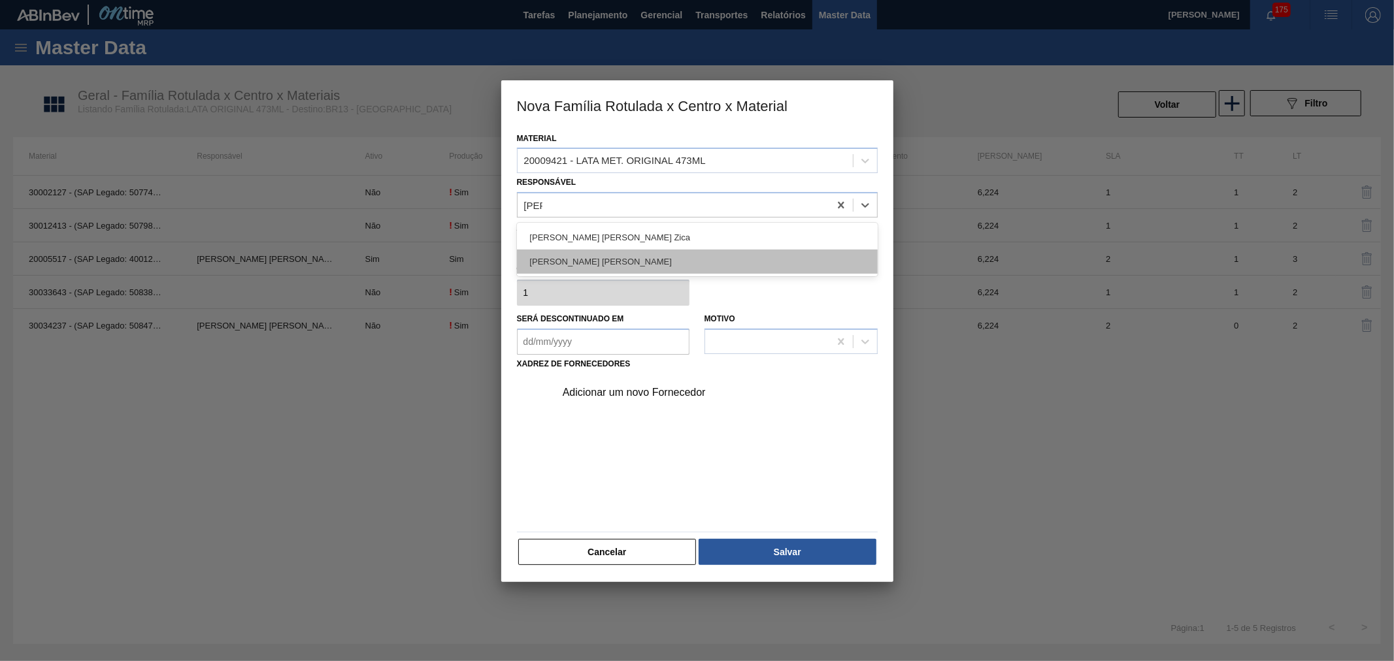
click at [595, 264] on div "[PERSON_NAME]" at bounding box center [697, 262] width 361 height 24
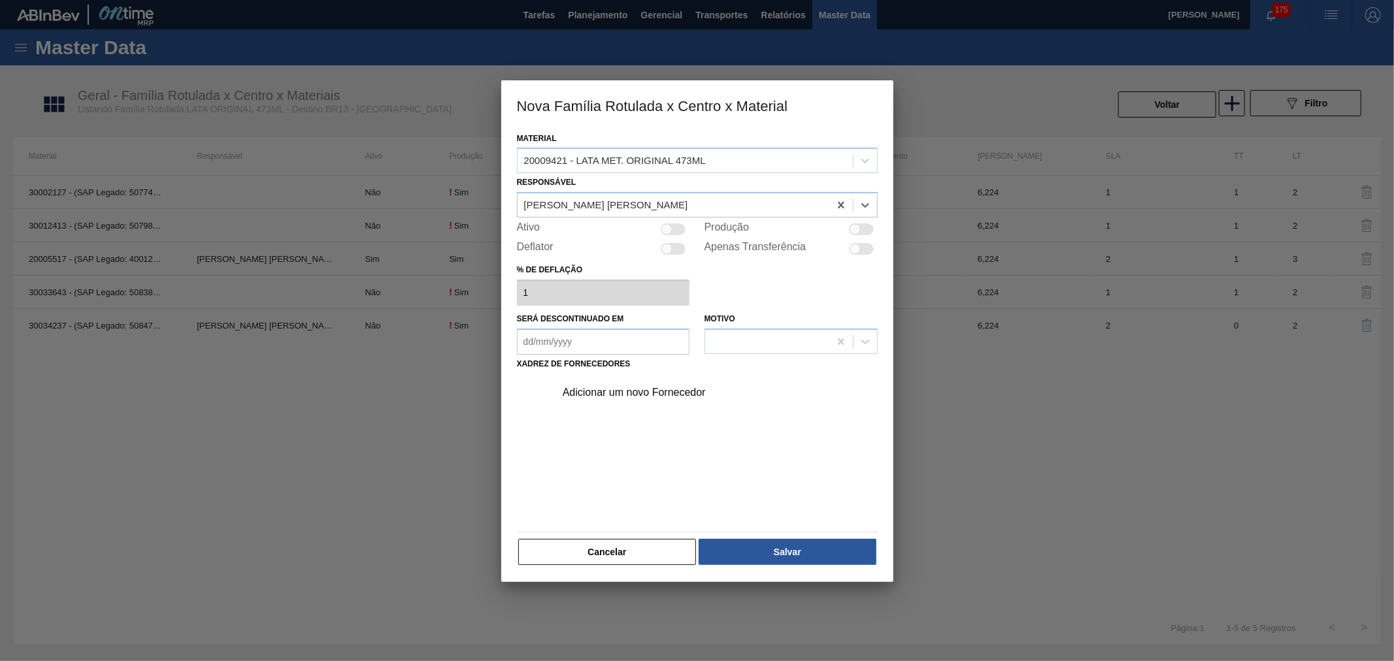
click at [864, 229] on div at bounding box center [861, 229] width 25 height 12
checkbox input "true"
click at [599, 388] on div "Adicionar um novo Fornecedor" at bounding box center [691, 393] width 256 height 12
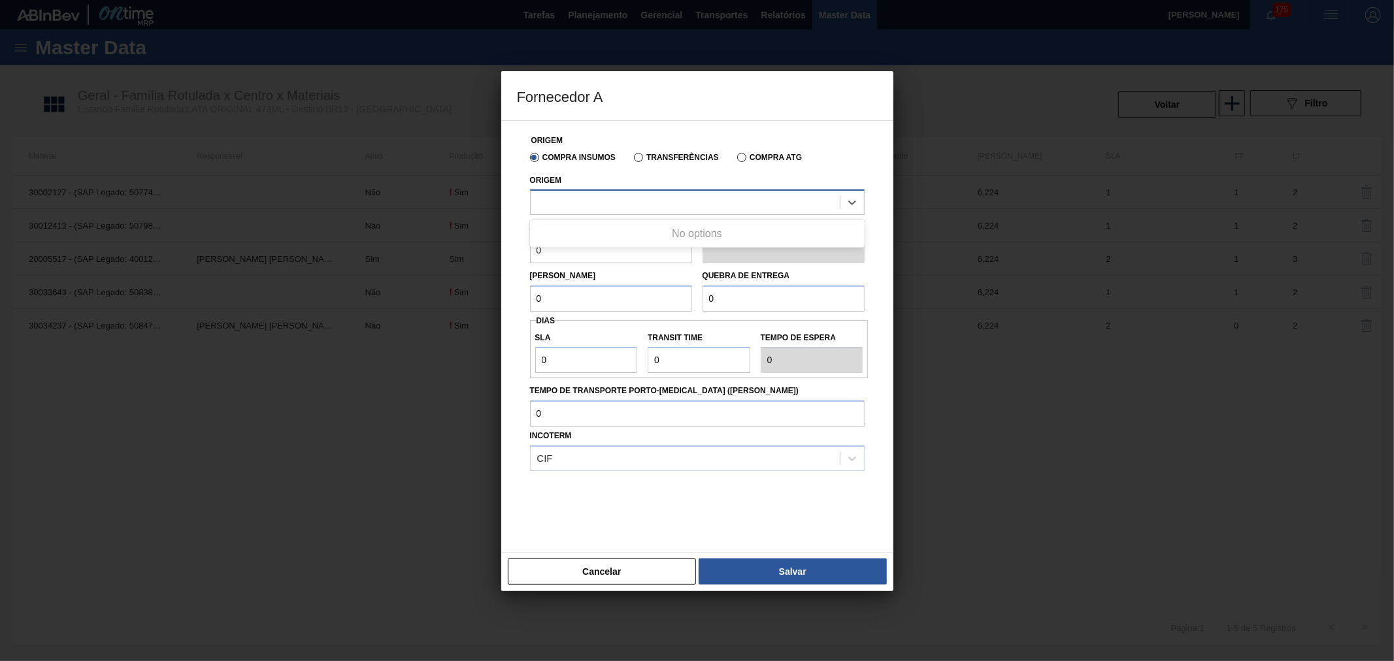
click at [595, 203] on div at bounding box center [685, 202] width 309 height 19
click at [650, 146] on div "Compra Insumos Transferências Compra ATG" at bounding box center [697, 157] width 345 height 22
click at [648, 158] on label "Transferências" at bounding box center [676, 157] width 85 height 9
click at [632, 160] on input "Transferências" at bounding box center [632, 160] width 0 height 0
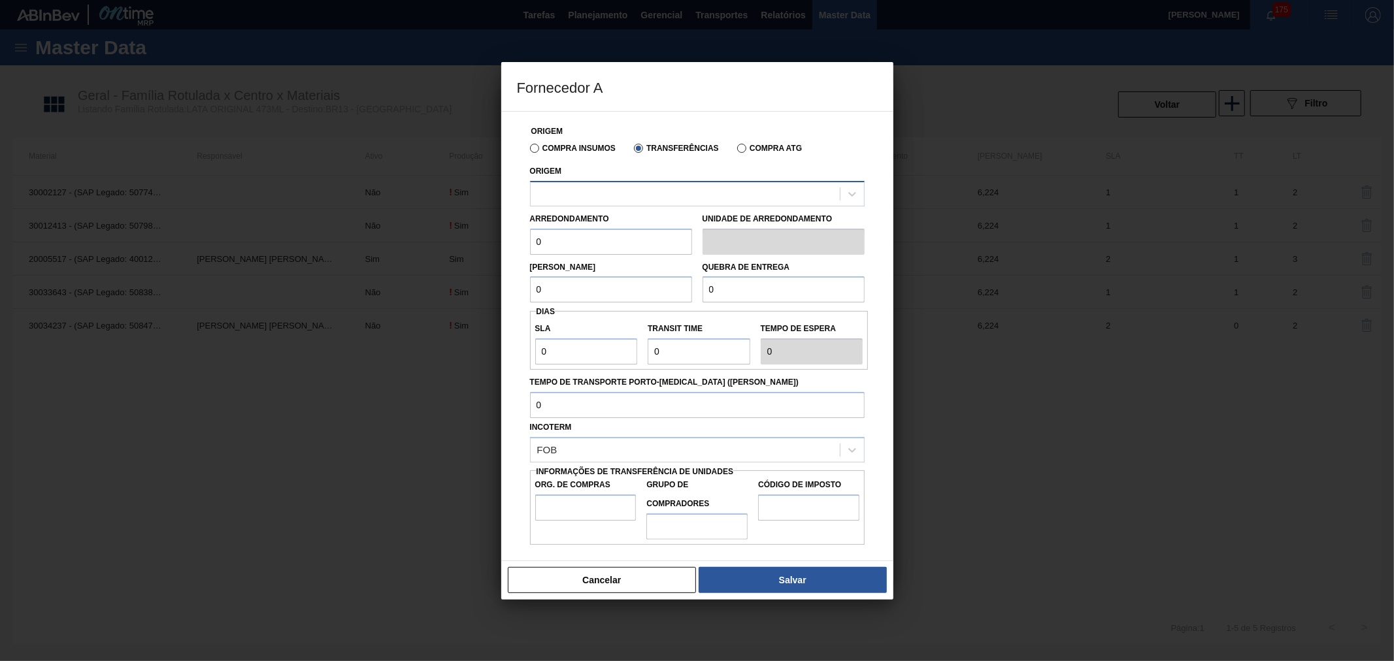
click at [615, 193] on div at bounding box center [685, 193] width 309 height 19
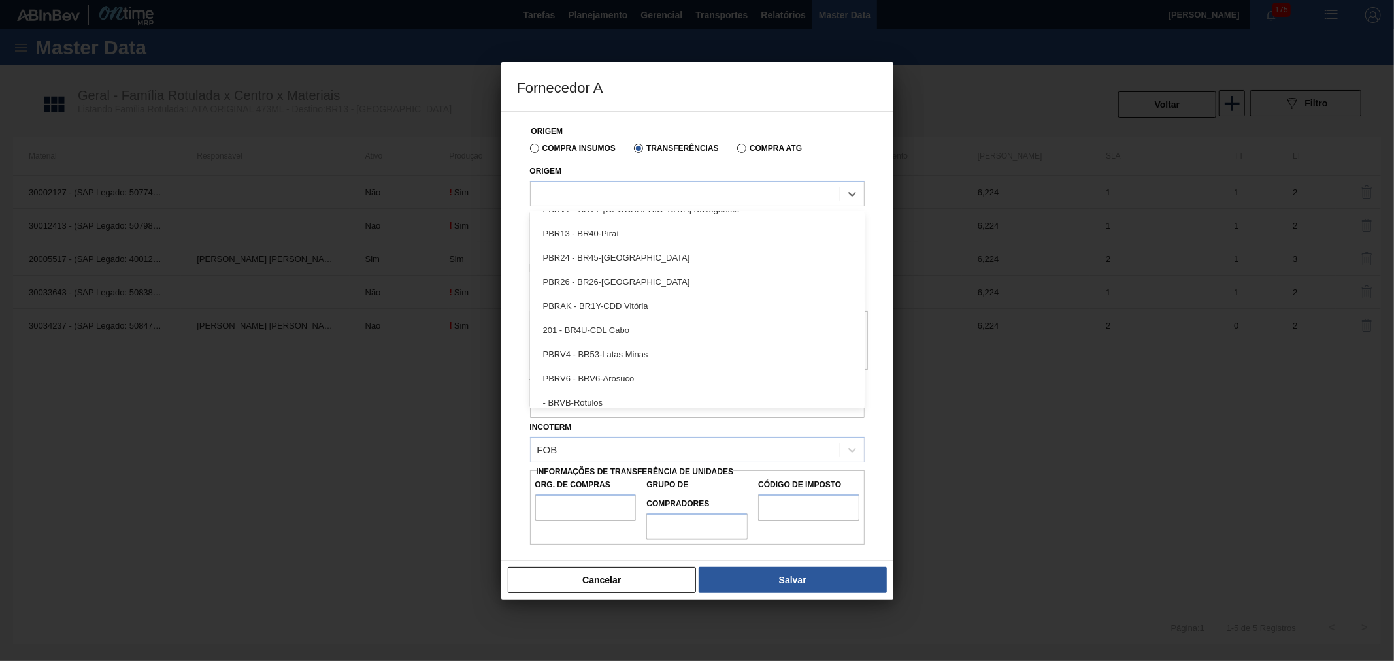
scroll to position [224, 0]
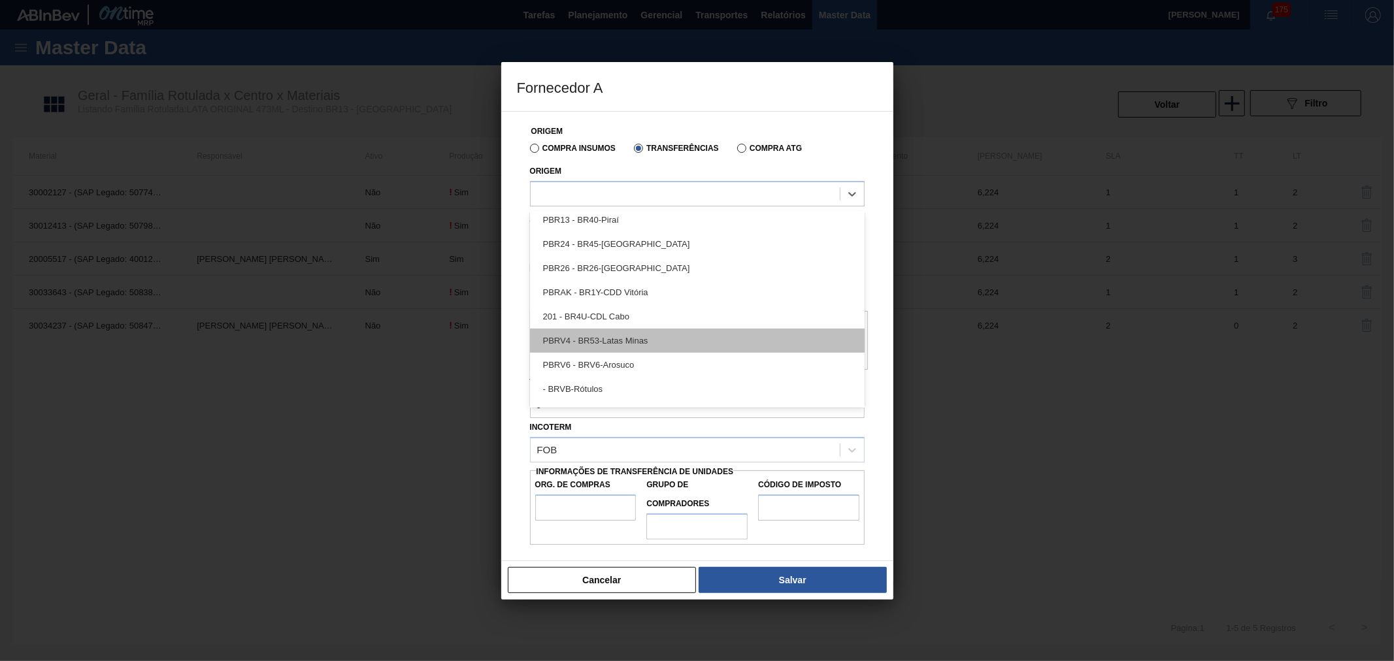
click at [612, 338] on div "PBRV4 - BR53-Latas Minas" at bounding box center [697, 341] width 335 height 24
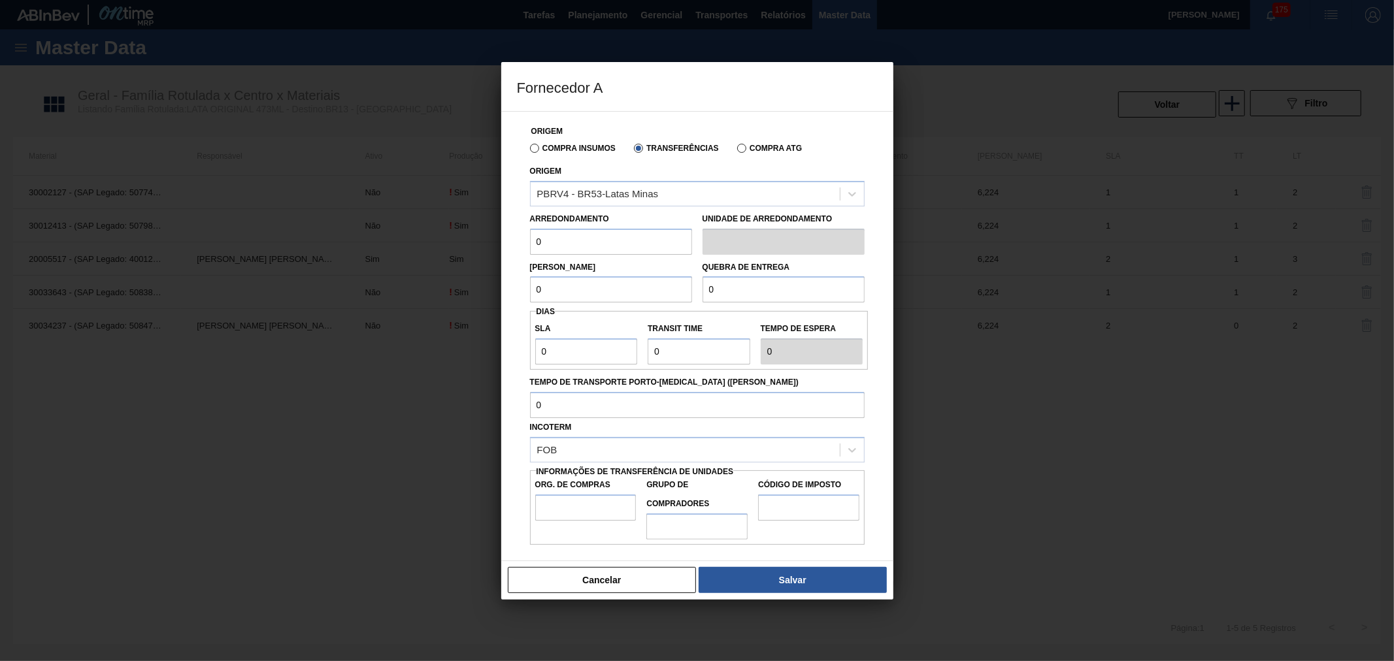
drag, startPoint x: 570, startPoint y: 242, endPoint x: 386, endPoint y: 223, distance: 184.5
click at [388, 223] on div "Fornecedor A Origem Compra Insumos Transferências Compra ATG Origem PBRV4 - BR5…" at bounding box center [697, 330] width 1394 height 661
type input "6,224"
drag, startPoint x: 548, startPoint y: 284, endPoint x: 470, endPoint y: 280, distance: 77.2
click at [464, 280] on div "Fornecedor A Origem Compra Insumos Transferências Compra ATG Origem PBRV4 - BR5…" at bounding box center [697, 330] width 1394 height 661
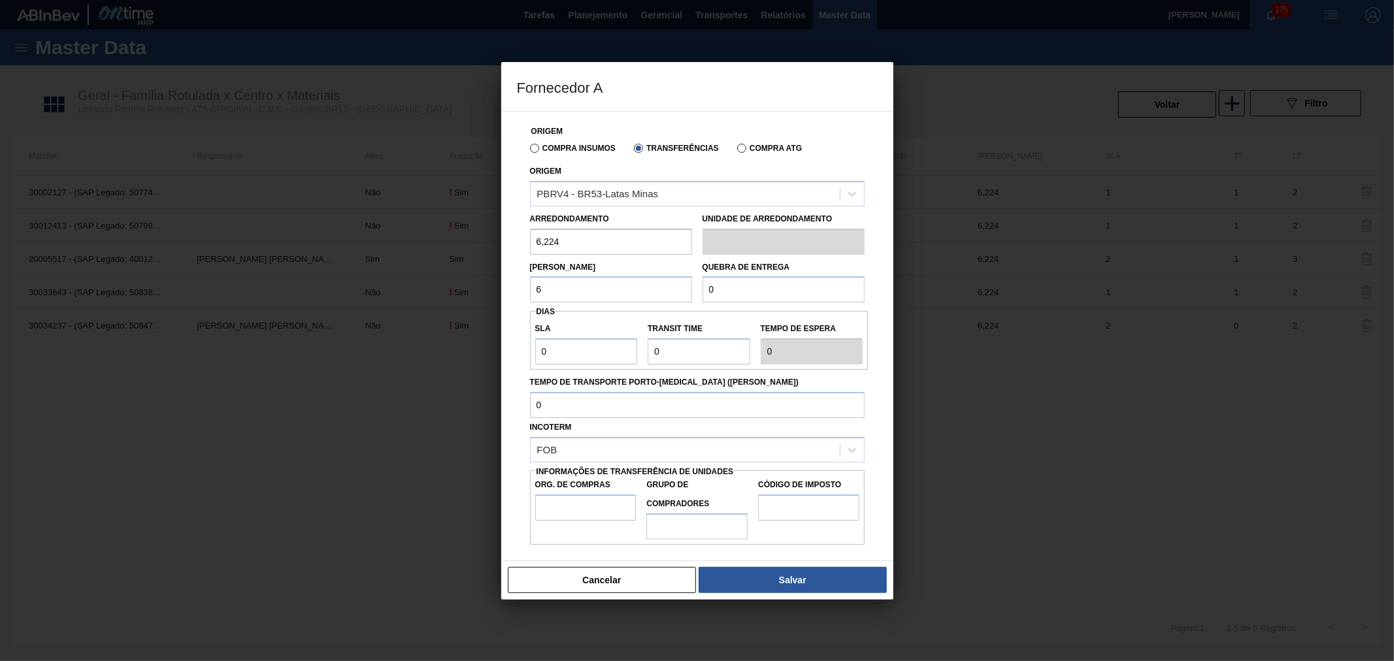
type input "6,224"
click at [760, 282] on input "0" at bounding box center [783, 289] width 162 height 26
drag, startPoint x: 770, startPoint y: 283, endPoint x: 658, endPoint y: 277, distance: 111.9
click at [651, 275] on div "Lote Mínimo 6,224 Quebra de entrega 0" at bounding box center [697, 279] width 345 height 48
click at [744, 291] on input "0" at bounding box center [783, 289] width 162 height 26
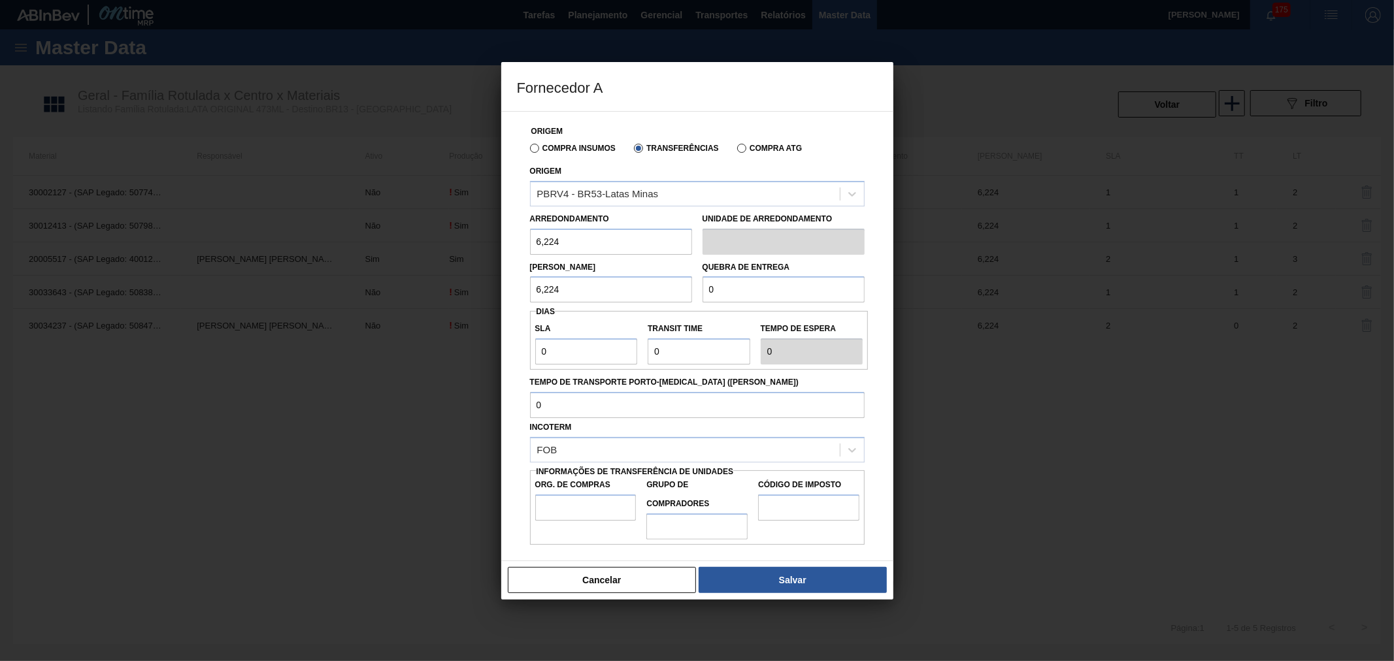
drag, startPoint x: 744, startPoint y: 291, endPoint x: 674, endPoint y: 294, distance: 70.0
click at [676, 294] on div "Lote Mínimo 6,224 Quebra de entrega 0" at bounding box center [697, 279] width 345 height 48
type input "124,48"
drag, startPoint x: 596, startPoint y: 348, endPoint x: 584, endPoint y: 345, distance: 12.0
click at [595, 347] on input "0" at bounding box center [586, 351] width 103 height 26
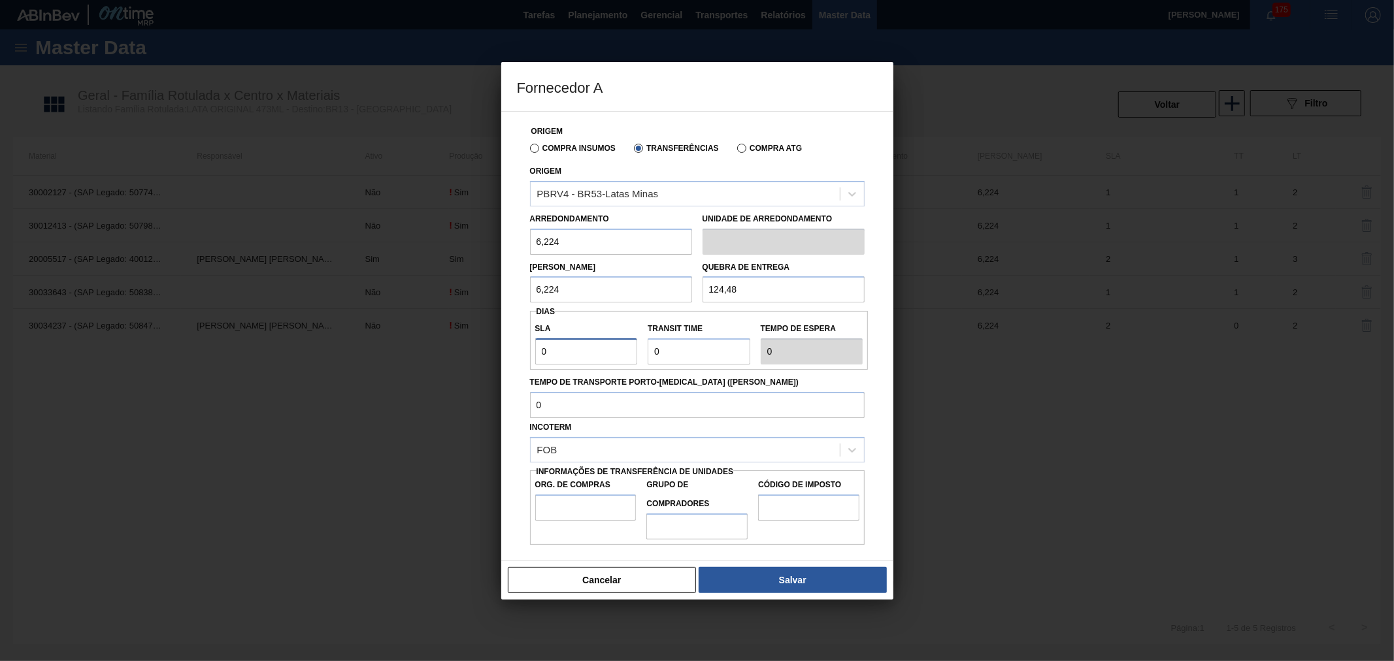
click at [438, 335] on div "Fornecedor A Origem Compra Insumos Transferências Compra ATG Origem PBRV4 - BR5…" at bounding box center [697, 330] width 1394 height 661
type input "2"
drag, startPoint x: 691, startPoint y: 360, endPoint x: 590, endPoint y: 361, distance: 100.6
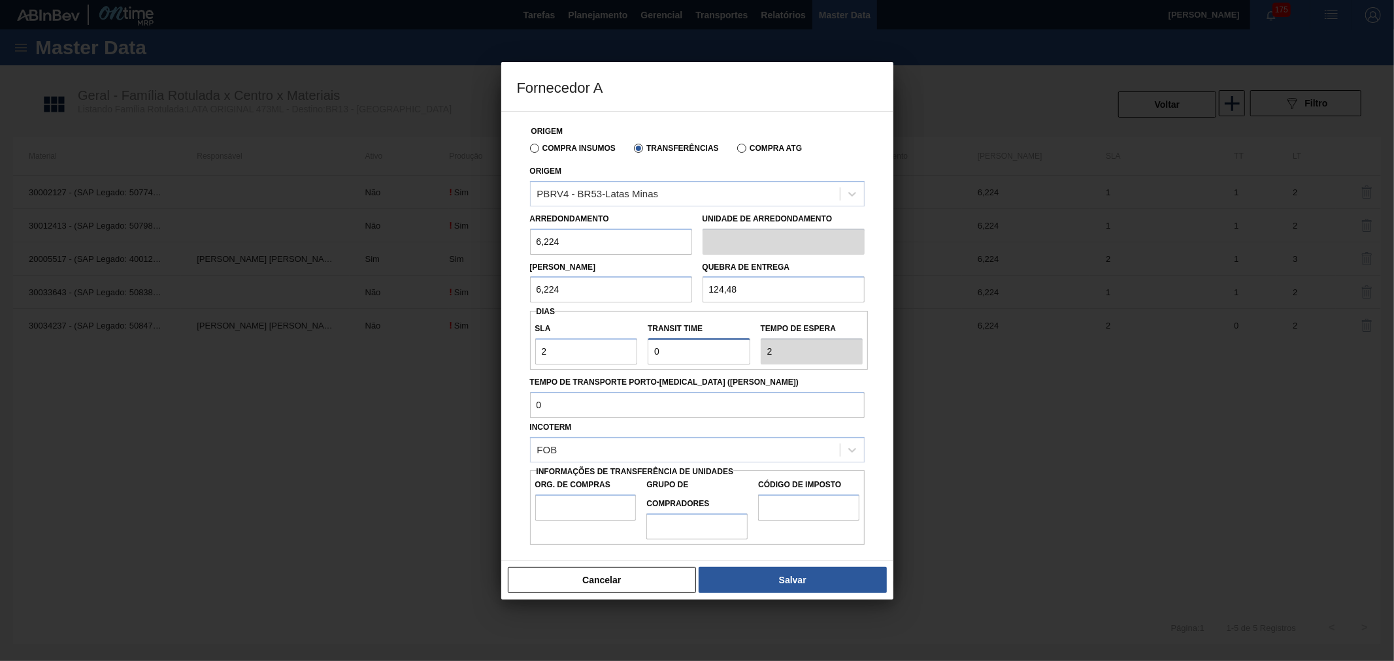
click at [592, 361] on div "SLA 2 Transit Time Tempo de espera 2" at bounding box center [699, 340] width 338 height 48
type input "1"
type input "3"
type input "1"
click at [709, 388] on label "Tempo de Transporte Porto-[MEDICAL_DATA] (dias)" at bounding box center [697, 382] width 335 height 19
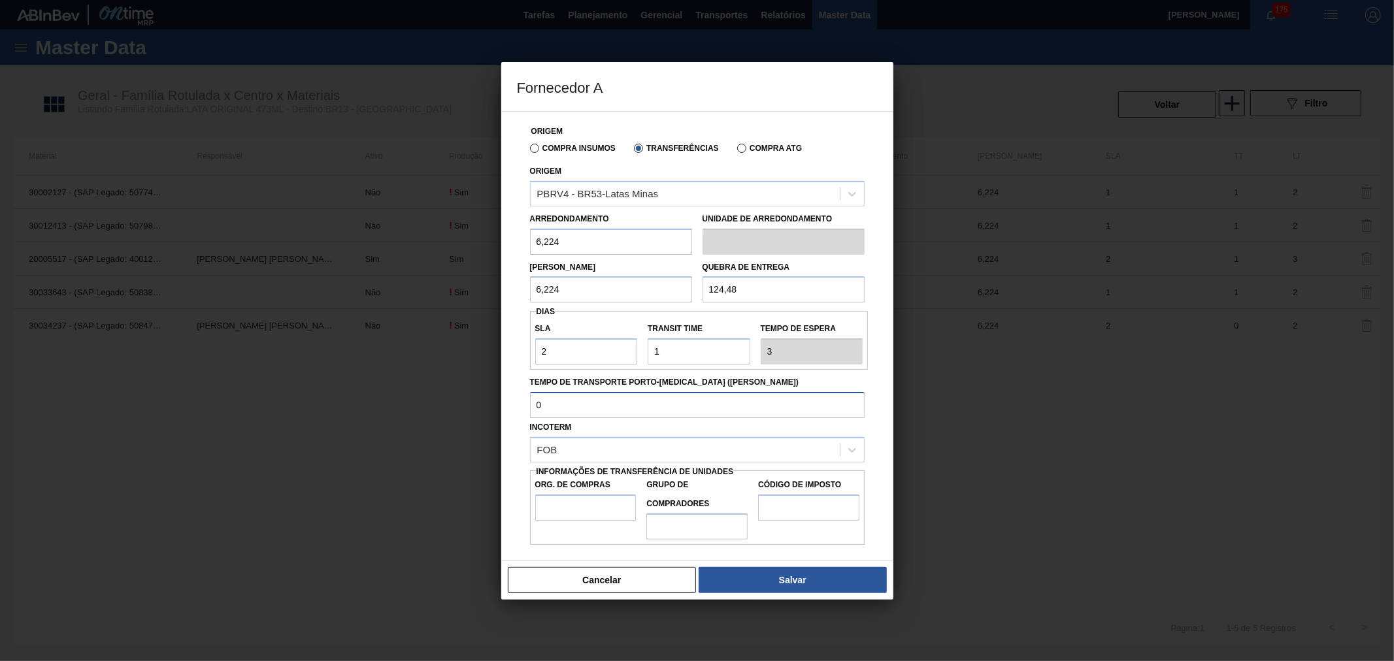
click at [709, 392] on input "Tempo de Transporte Porto-[MEDICAL_DATA] (dias)" at bounding box center [697, 405] width 335 height 26
click at [549, 506] on input "Org. de Compras" at bounding box center [585, 508] width 101 height 26
type input "A01"
click at [682, 531] on input "Grupo de Compradores" at bounding box center [696, 527] width 101 height 26
type input "BR0"
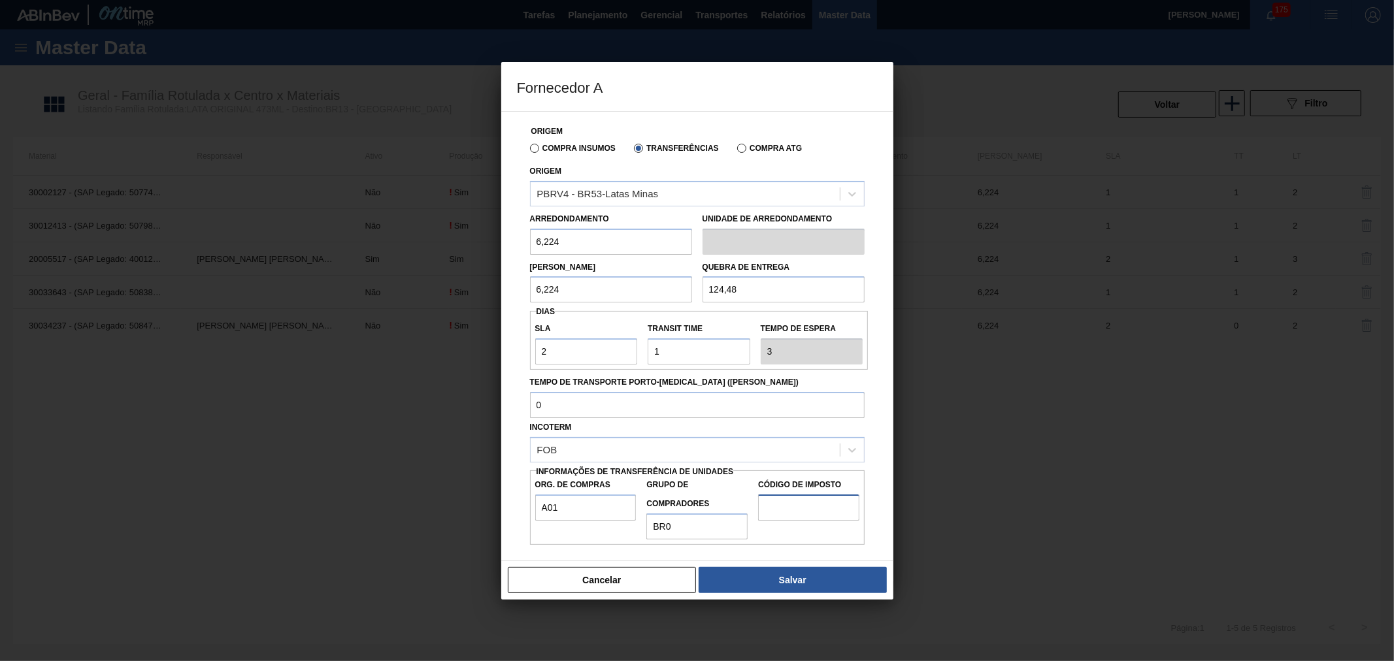
click at [794, 506] on input "Código de Imposto" at bounding box center [808, 508] width 101 height 26
click at [884, 477] on div "Origem Compra Insumos Transferências Compra ATG Origem PBRV4 - BR53-Latas Minas…" at bounding box center [697, 336] width 392 height 450
click at [800, 504] on input "Código de Imposto" at bounding box center [808, 508] width 101 height 26
type input "F2"
click at [883, 508] on div "Origem Compra Insumos Transferências Compra ATG Origem PBRV4 - BR53-Latas Minas…" at bounding box center [697, 336] width 392 height 450
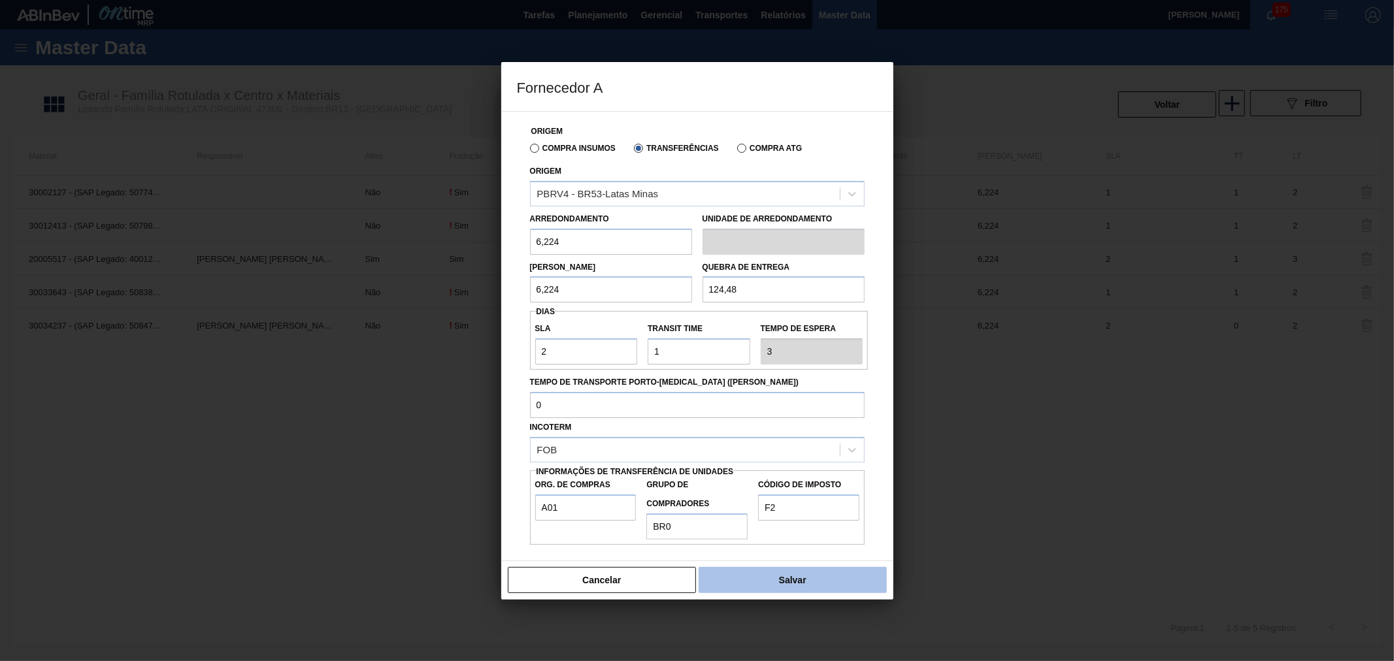
click at [791, 574] on button "Salvar" at bounding box center [793, 580] width 188 height 26
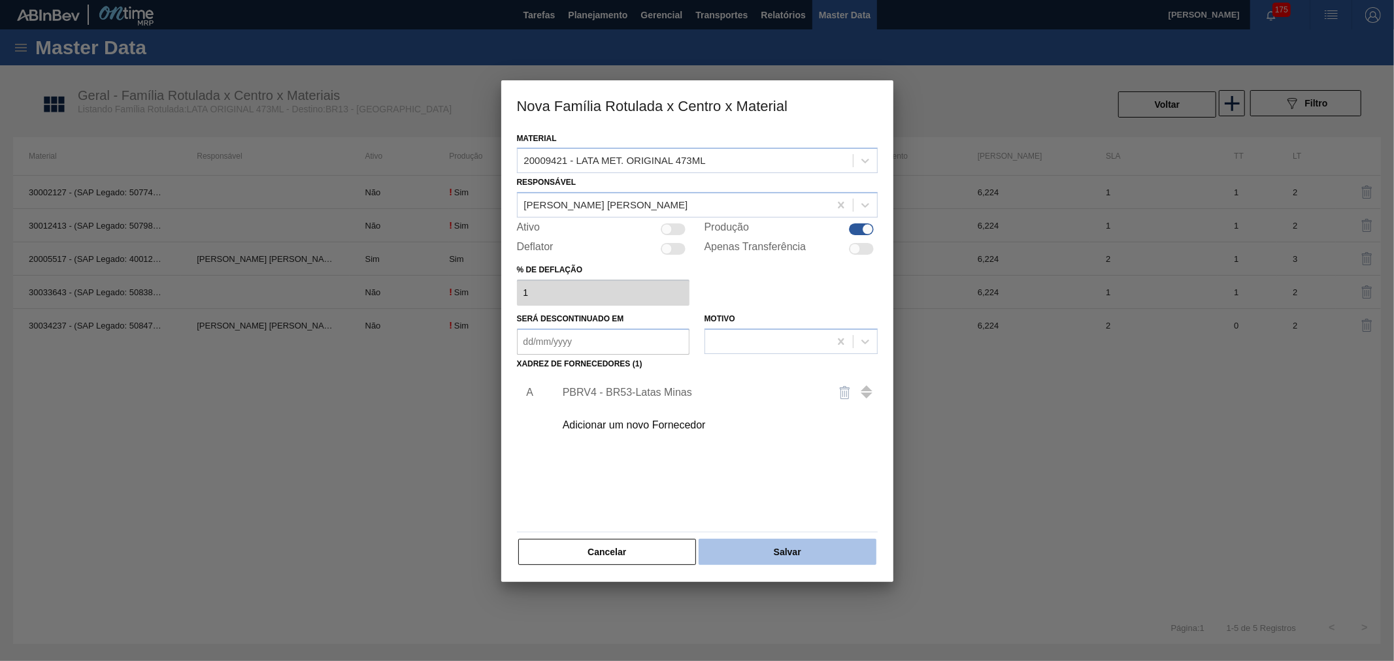
click at [805, 546] on button "Salvar" at bounding box center [787, 552] width 177 height 26
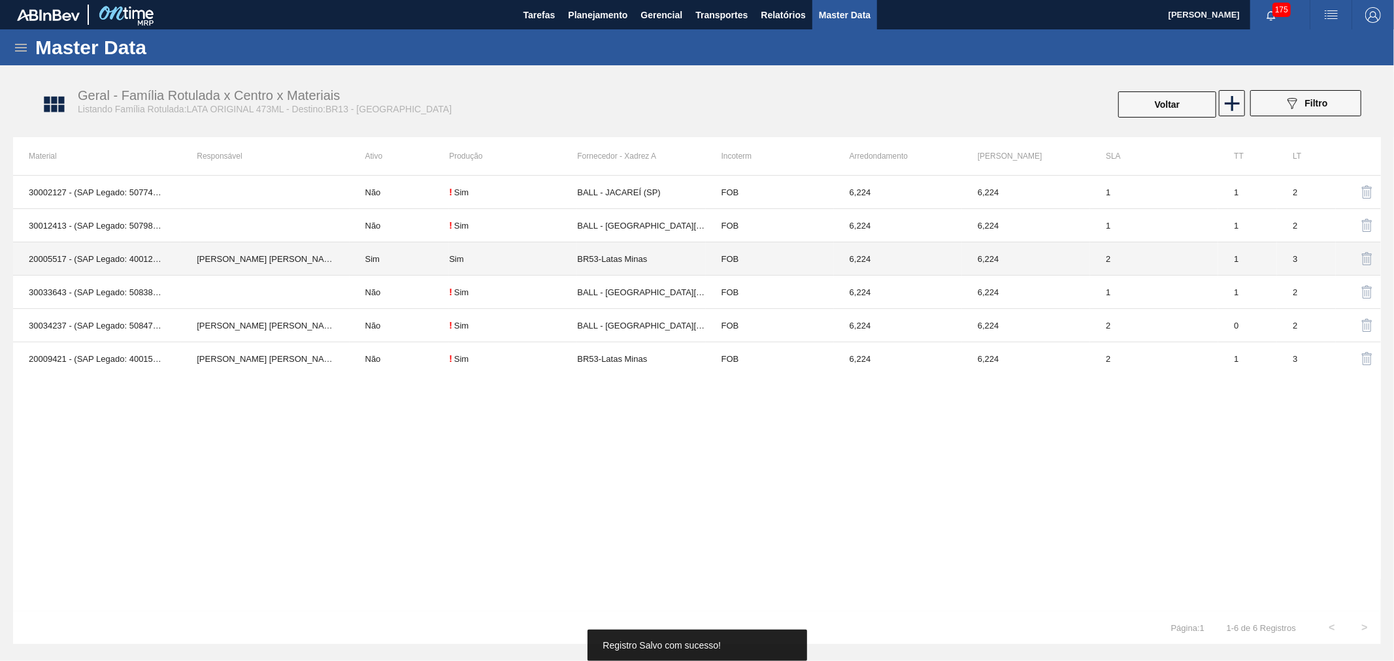
click at [382, 249] on td "Sim" at bounding box center [400, 258] width 100 height 33
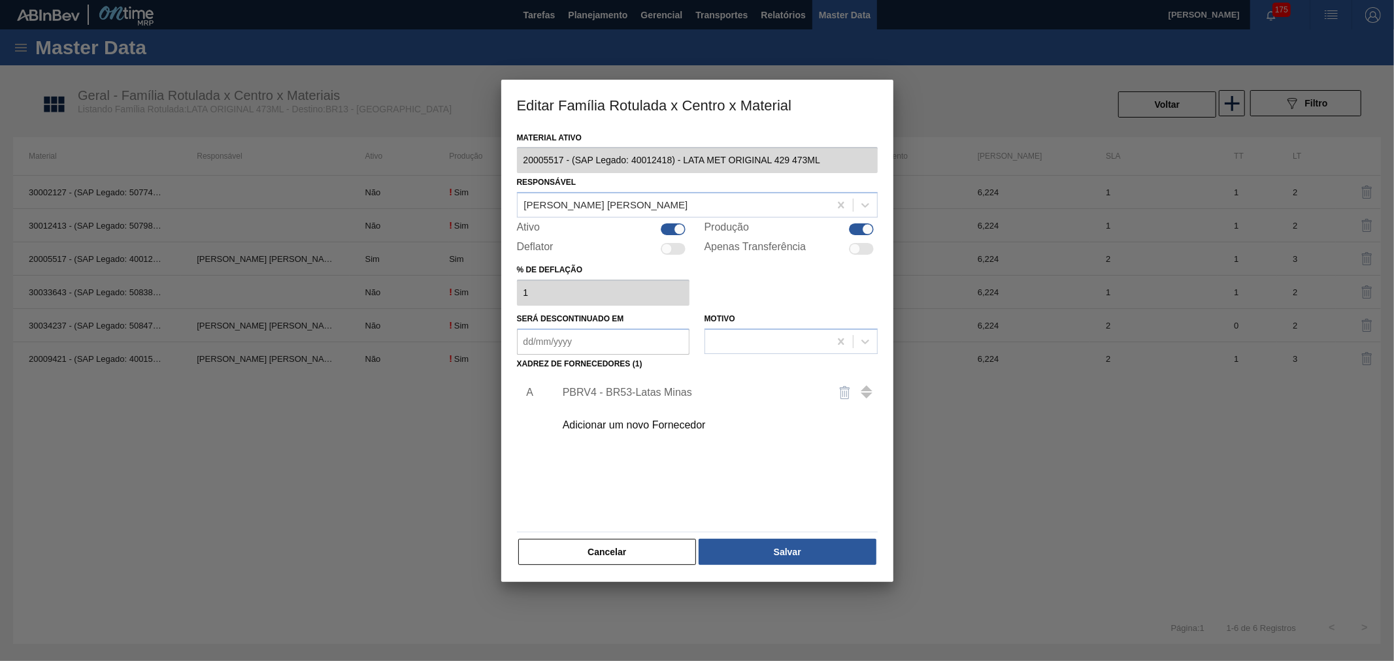
click at [674, 230] on div at bounding box center [679, 229] width 11 height 11
checkbox input "false"
click at [804, 553] on button "Salvar" at bounding box center [787, 552] width 177 height 26
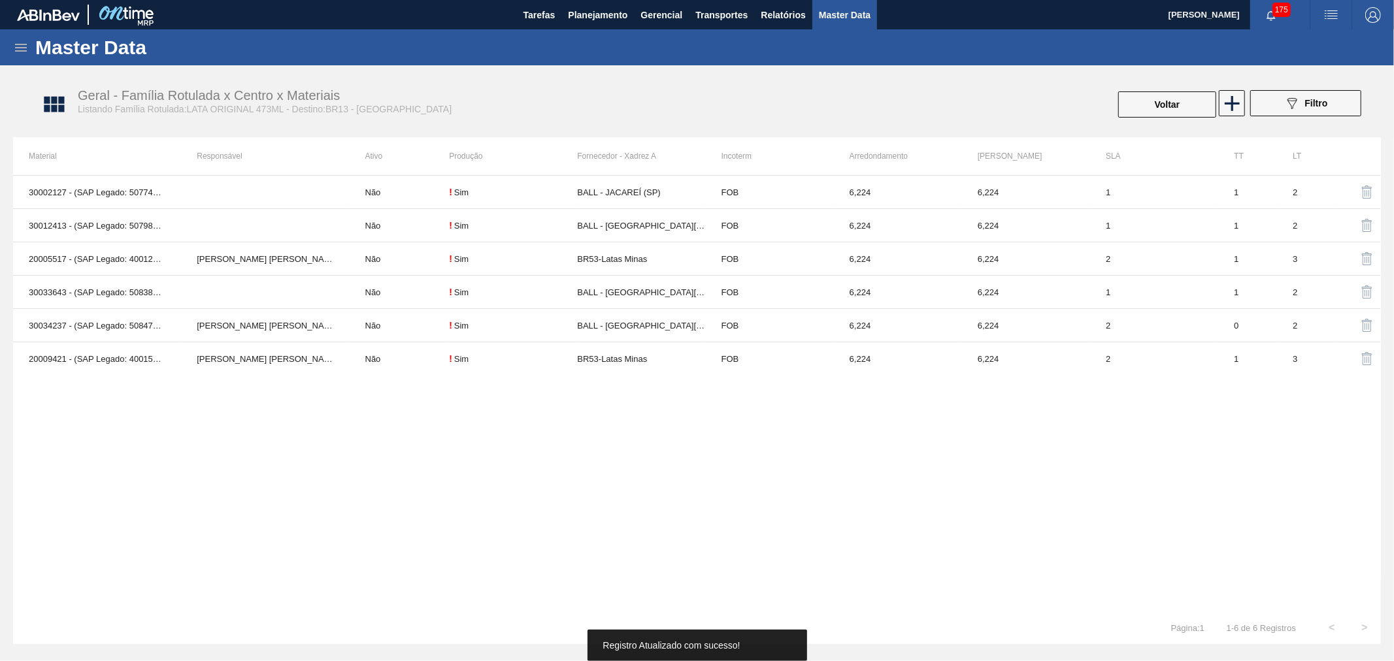
click at [386, 365] on td "Não" at bounding box center [400, 358] width 100 height 33
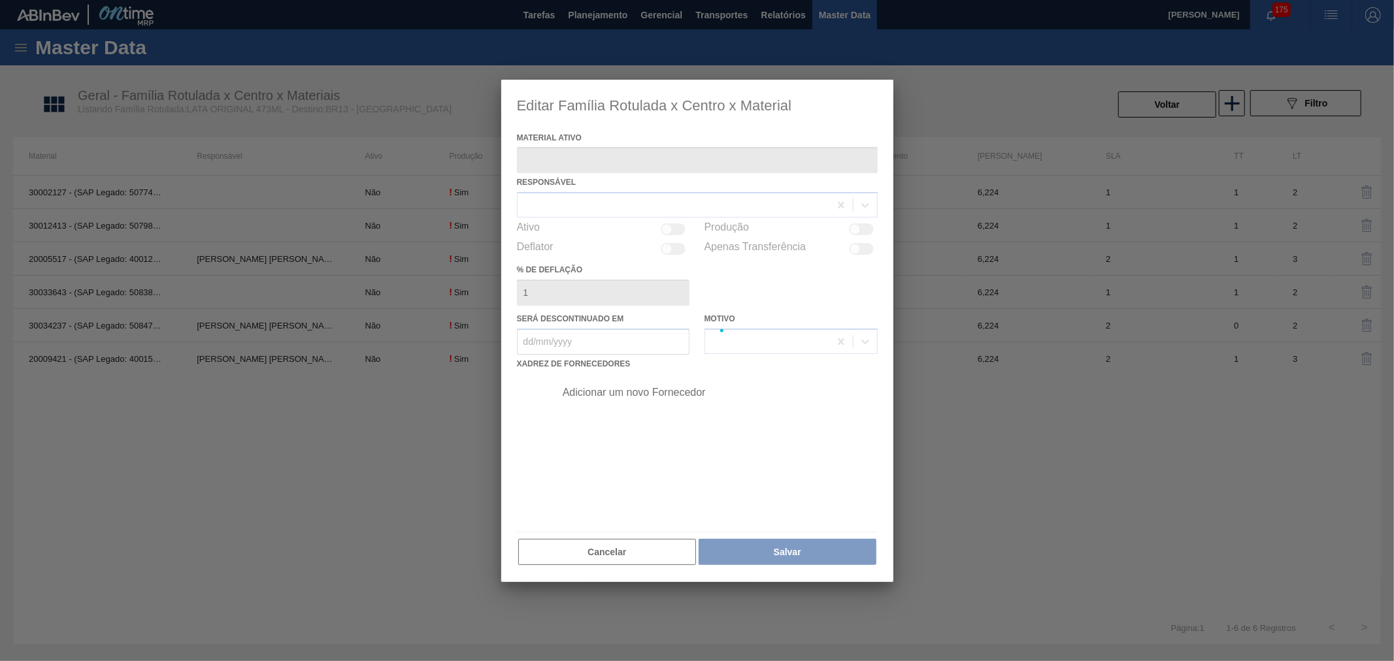
type ativo "20009421 - (SAP Legado: 40015241) - LATA MET. ORIGINAL 473ML"
checkbox input "true"
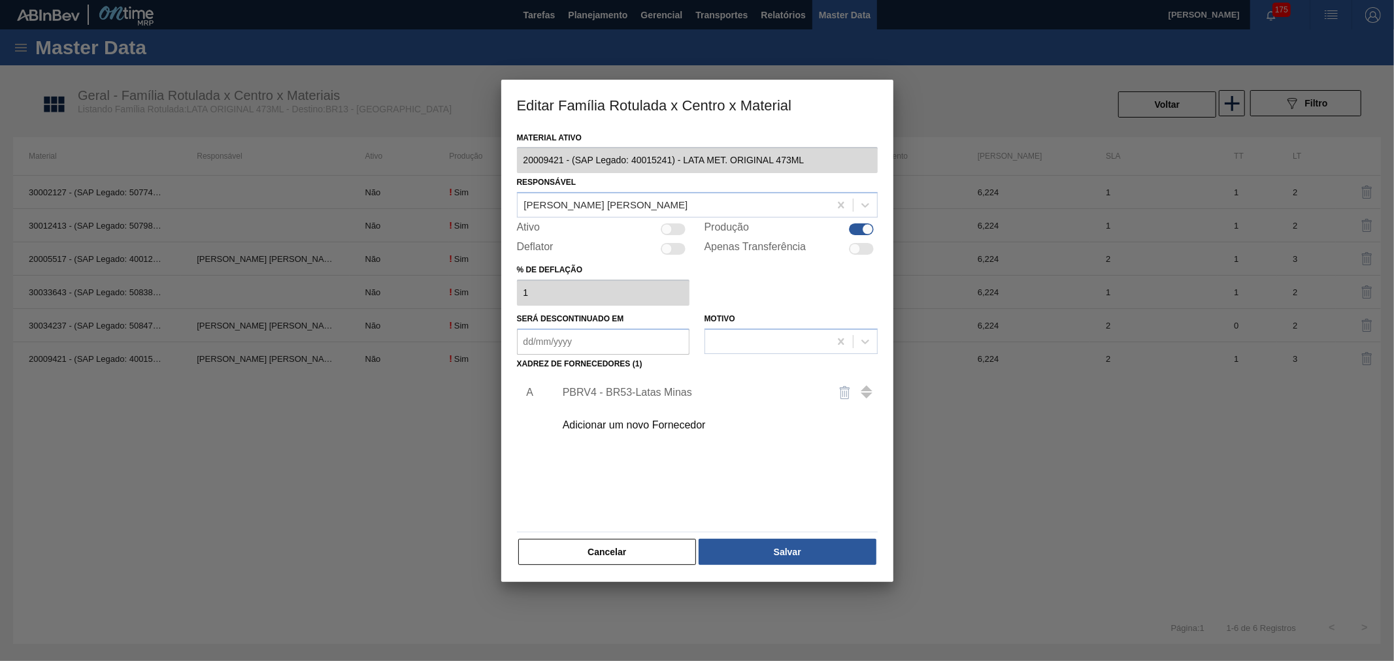
drag, startPoint x: 644, startPoint y: 229, endPoint x: 651, endPoint y: 229, distance: 7.9
click at [649, 229] on div "Ativo" at bounding box center [603, 230] width 173 height 16
click at [666, 230] on div at bounding box center [666, 229] width 11 height 11
checkbox input "true"
click at [789, 557] on button "Salvar" at bounding box center [787, 552] width 177 height 26
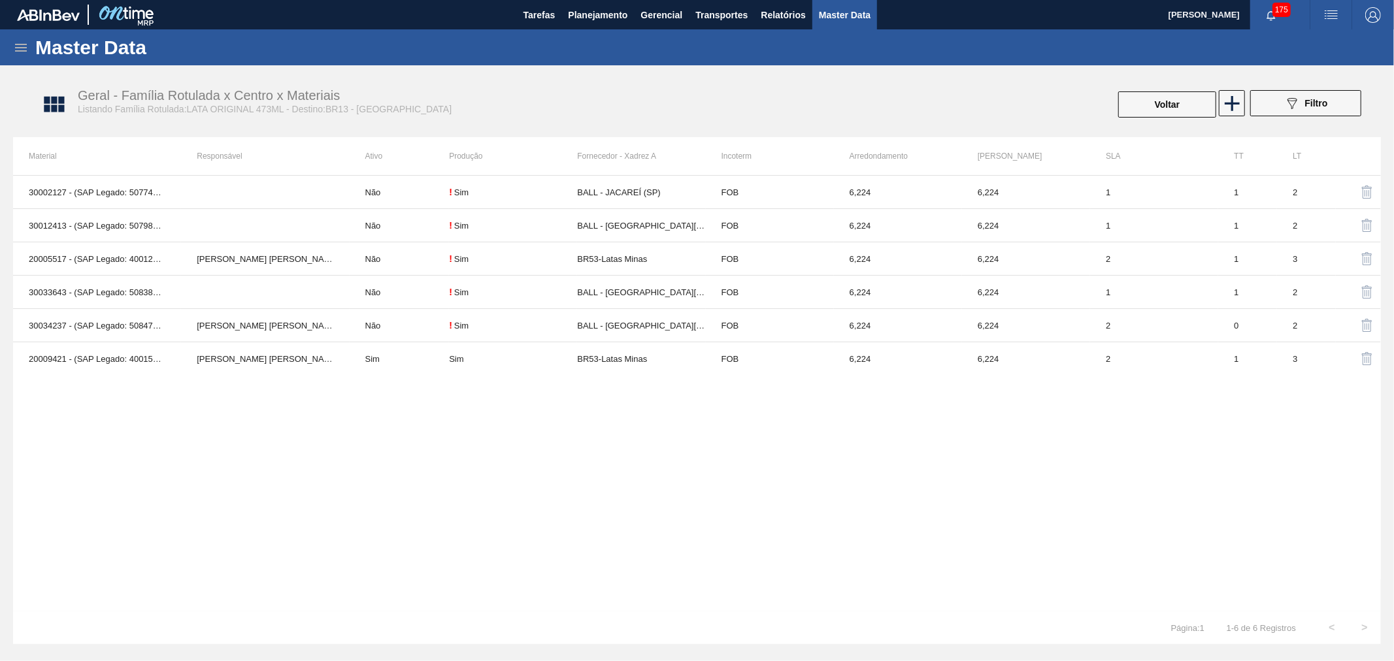
click at [565, 93] on div "Geral - Família Rotulada x Centro x Materiais Listando Família Rotulada:LATA OR…" at bounding box center [403, 101] width 650 height 27
click at [613, 11] on span "Planejamento" at bounding box center [597, 15] width 59 height 16
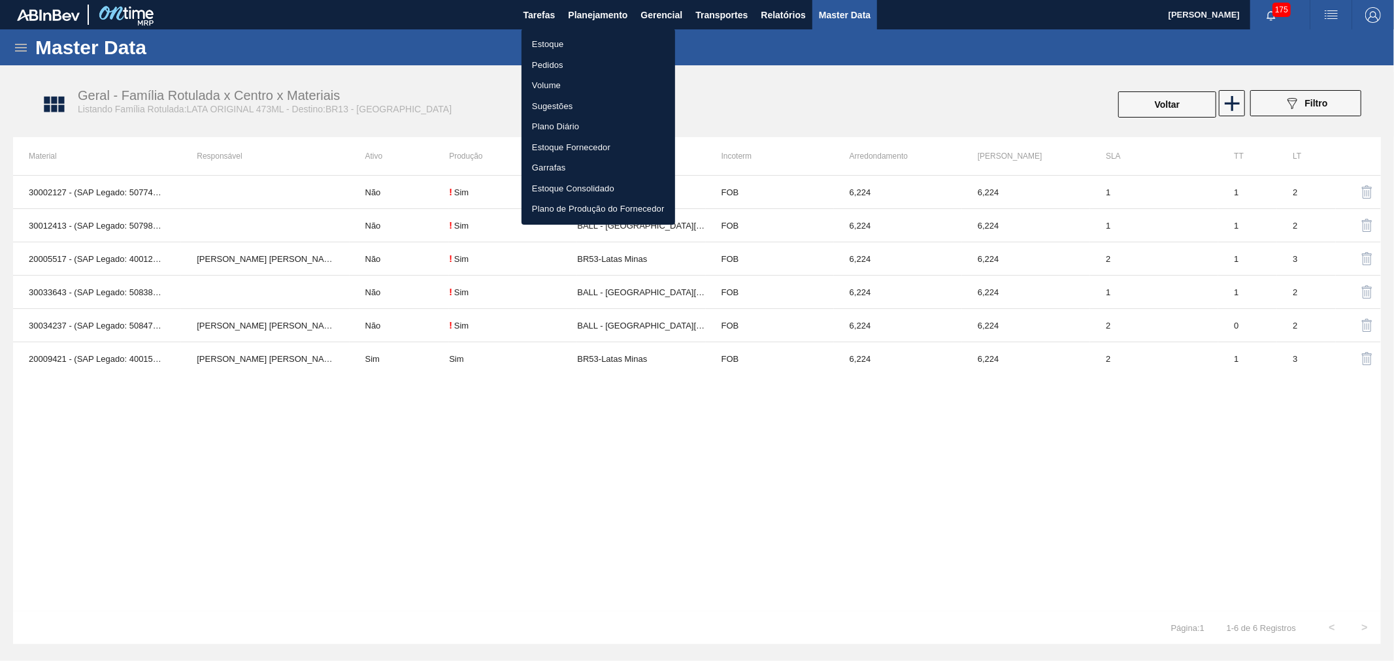
click at [553, 62] on li "Pedidos" at bounding box center [598, 65] width 154 height 21
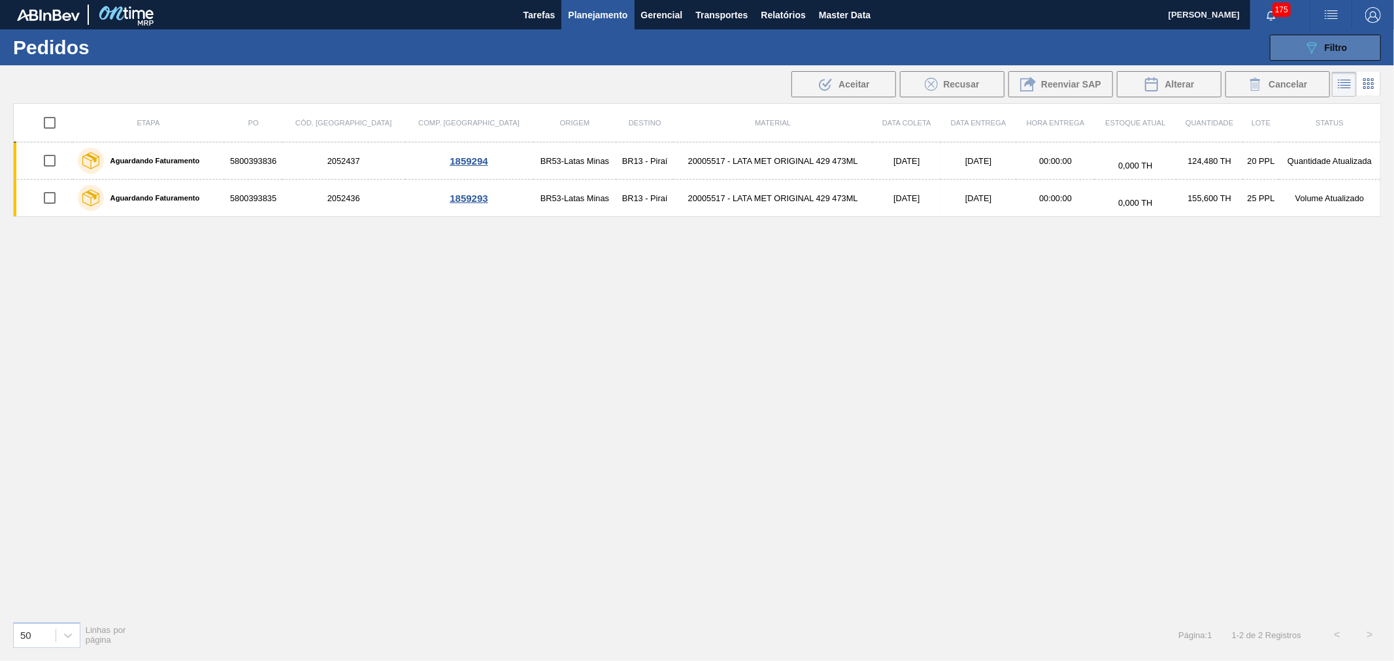
click at [1356, 42] on button "089F7B8B-B2A5-4AFE-B5C0-19BA573D28AC Filtro" at bounding box center [1325, 48] width 111 height 26
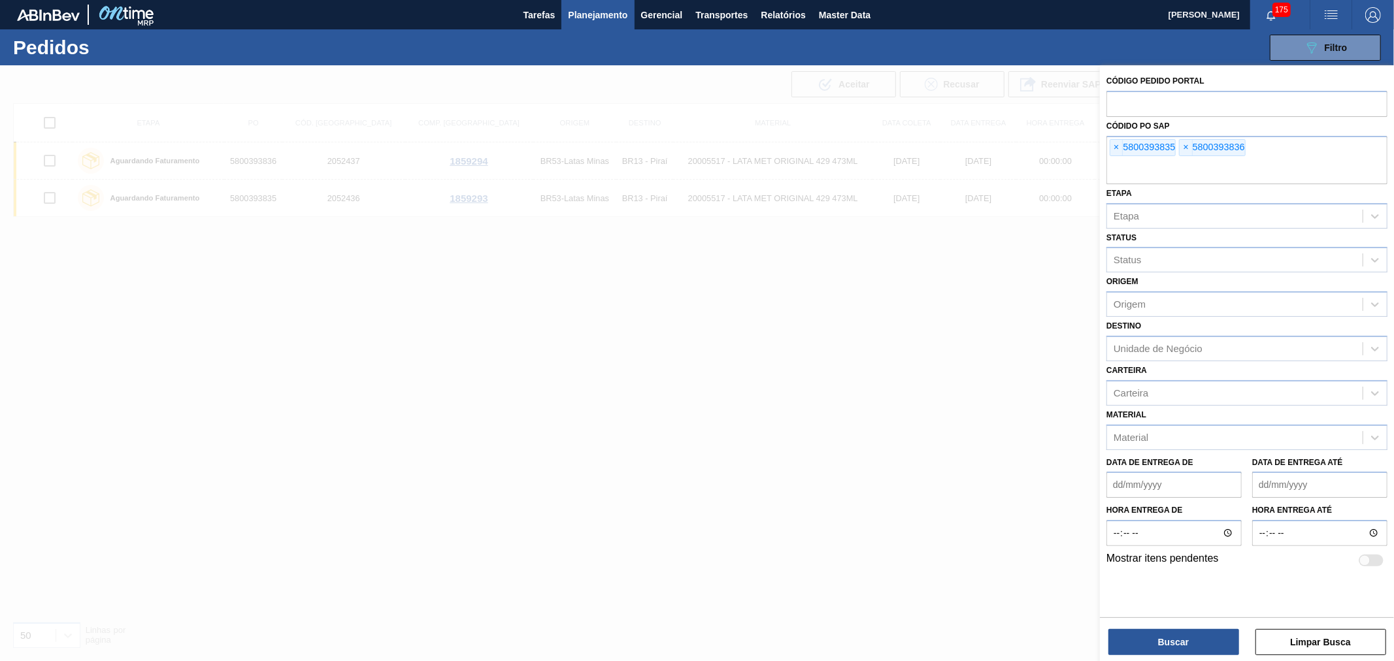
click at [623, 5] on button "Planejamento" at bounding box center [597, 14] width 73 height 29
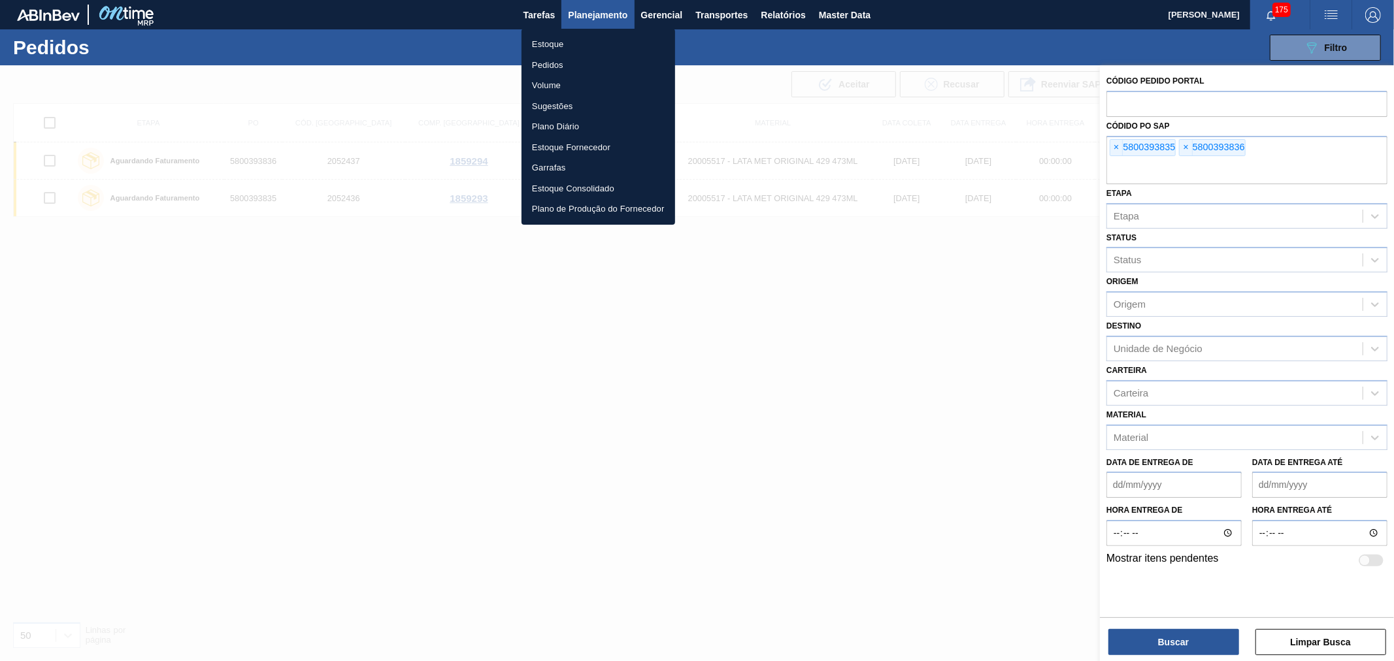
drag, startPoint x: 715, startPoint y: 48, endPoint x: 710, endPoint y: 56, distance: 8.5
click at [716, 48] on div at bounding box center [697, 330] width 1394 height 661
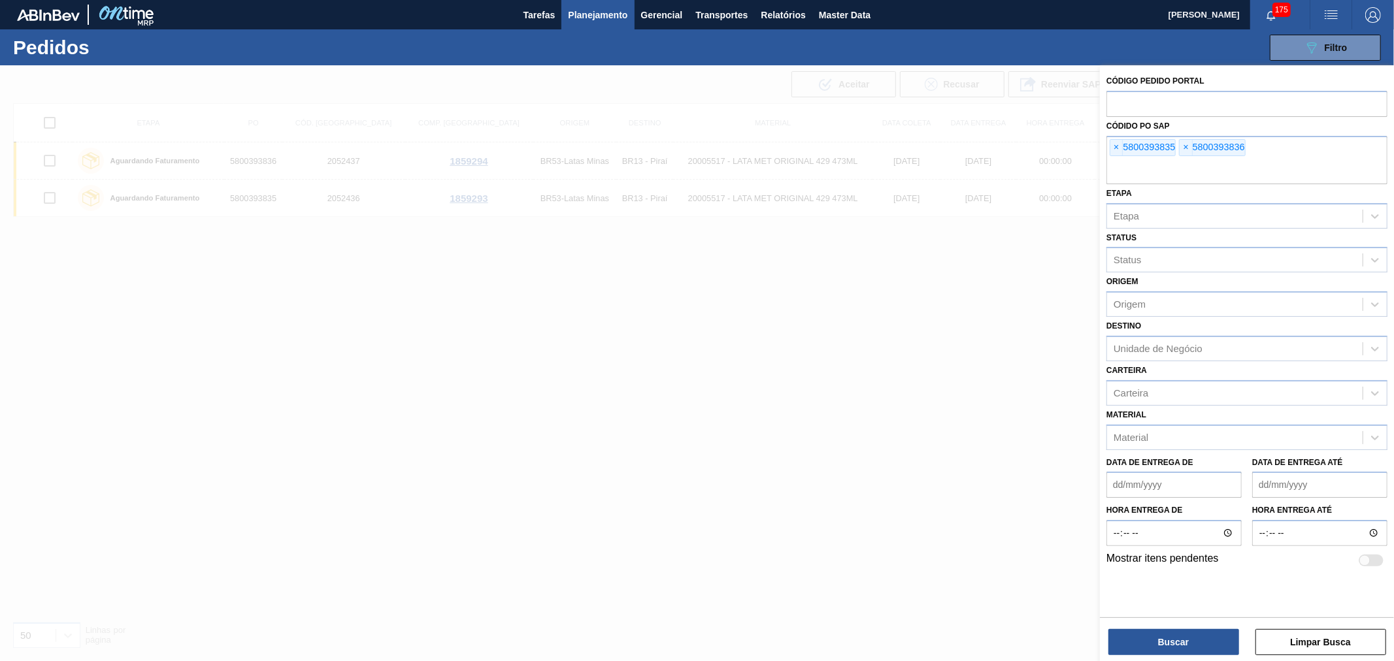
click at [543, 161] on div at bounding box center [697, 395] width 1394 height 661
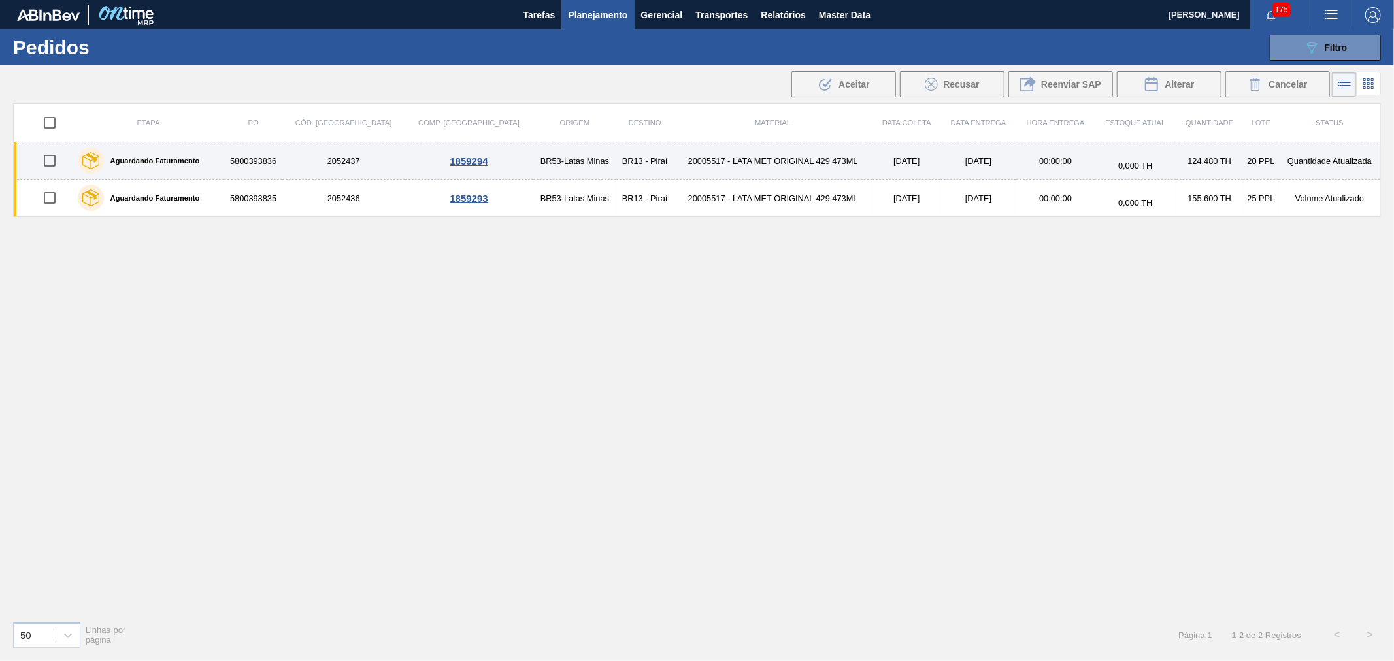
click at [673, 165] on td "20005517 - LATA MET ORIGINAL 429 473ML" at bounding box center [772, 160] width 199 height 37
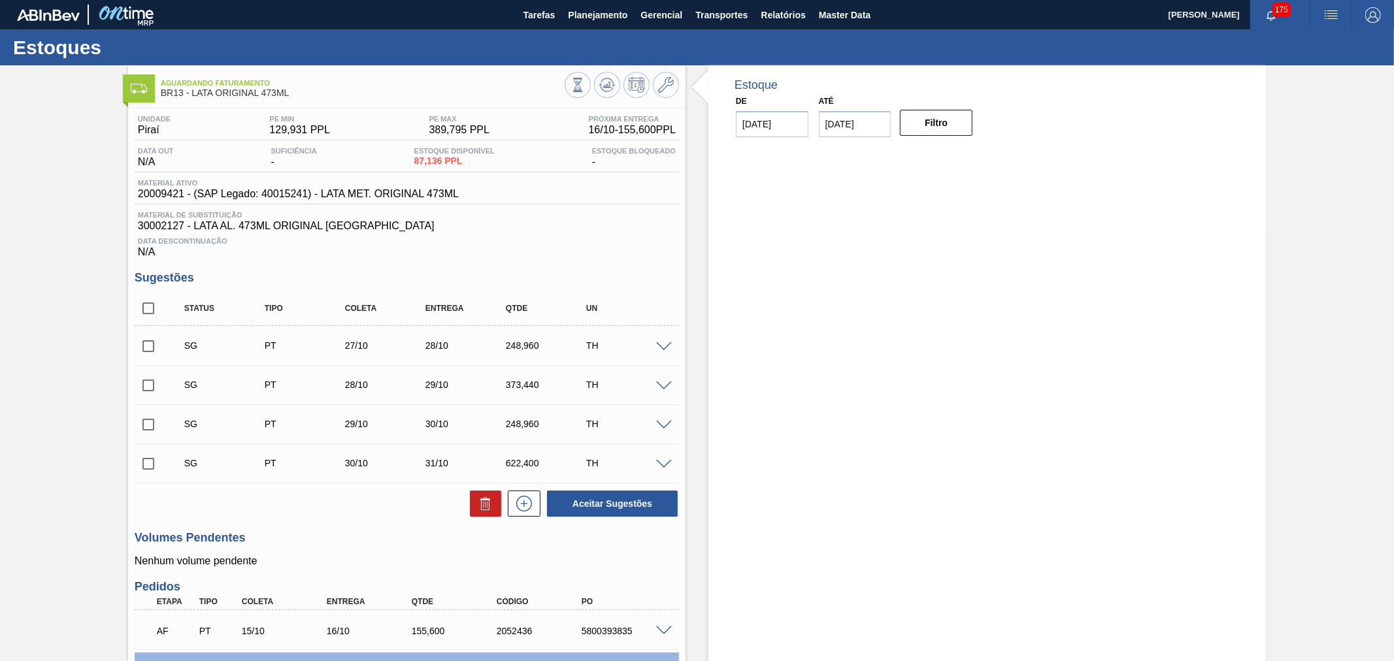
drag, startPoint x: 694, startPoint y: 131, endPoint x: 687, endPoint y: 124, distance: 10.2
click at [693, 129] on div "Estoque De 15/10/2025 Até 29/10/2025 Filtro" at bounding box center [975, 430] width 580 height 731
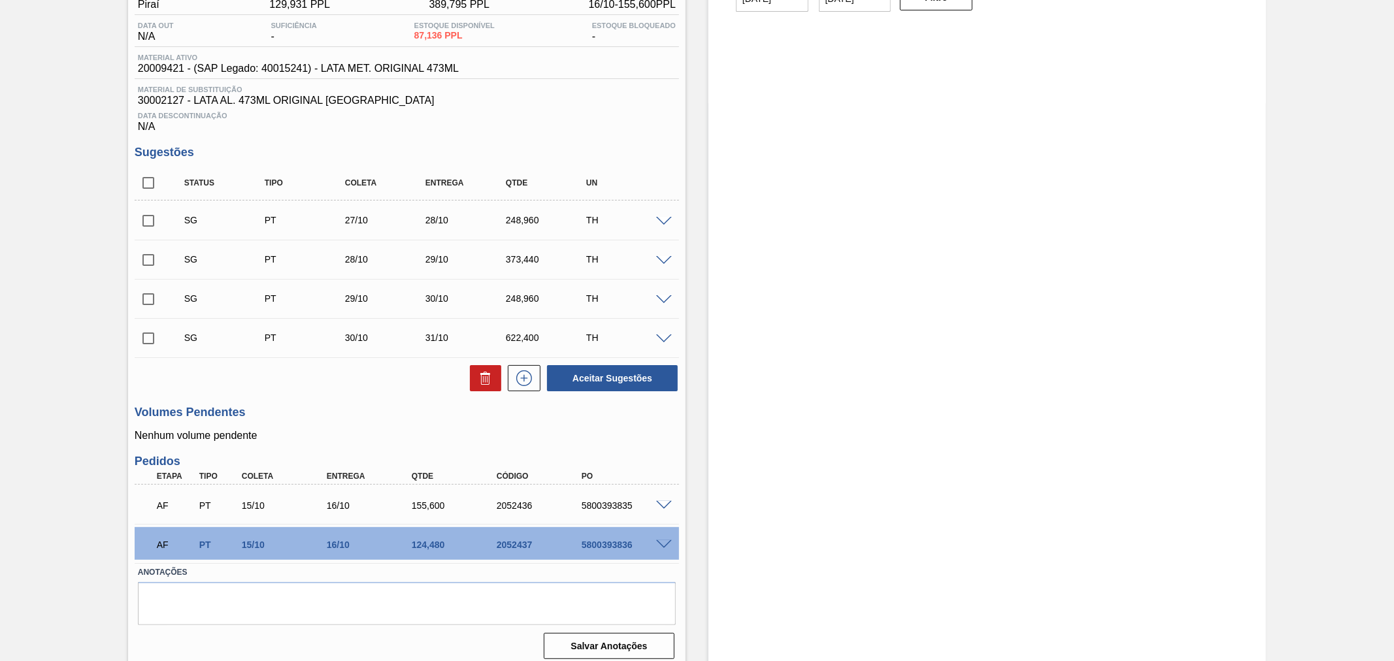
scroll to position [134, 0]
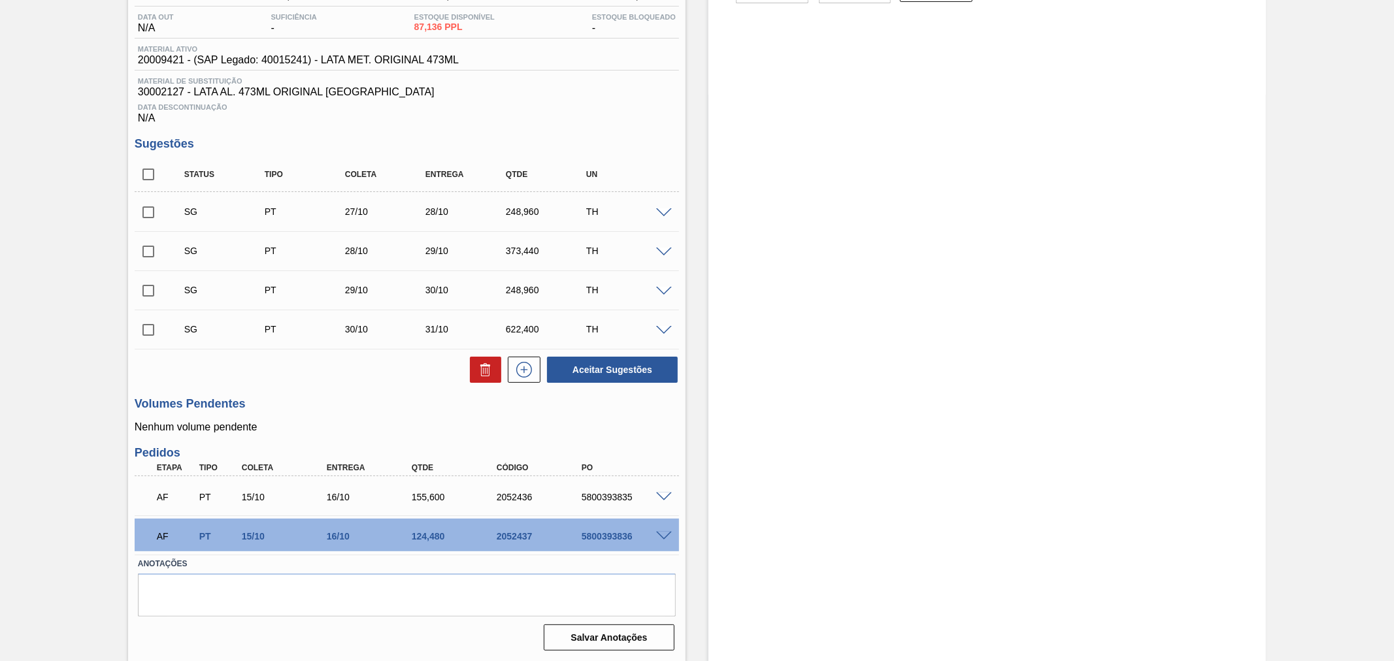
click at [662, 534] on span at bounding box center [664, 537] width 16 height 10
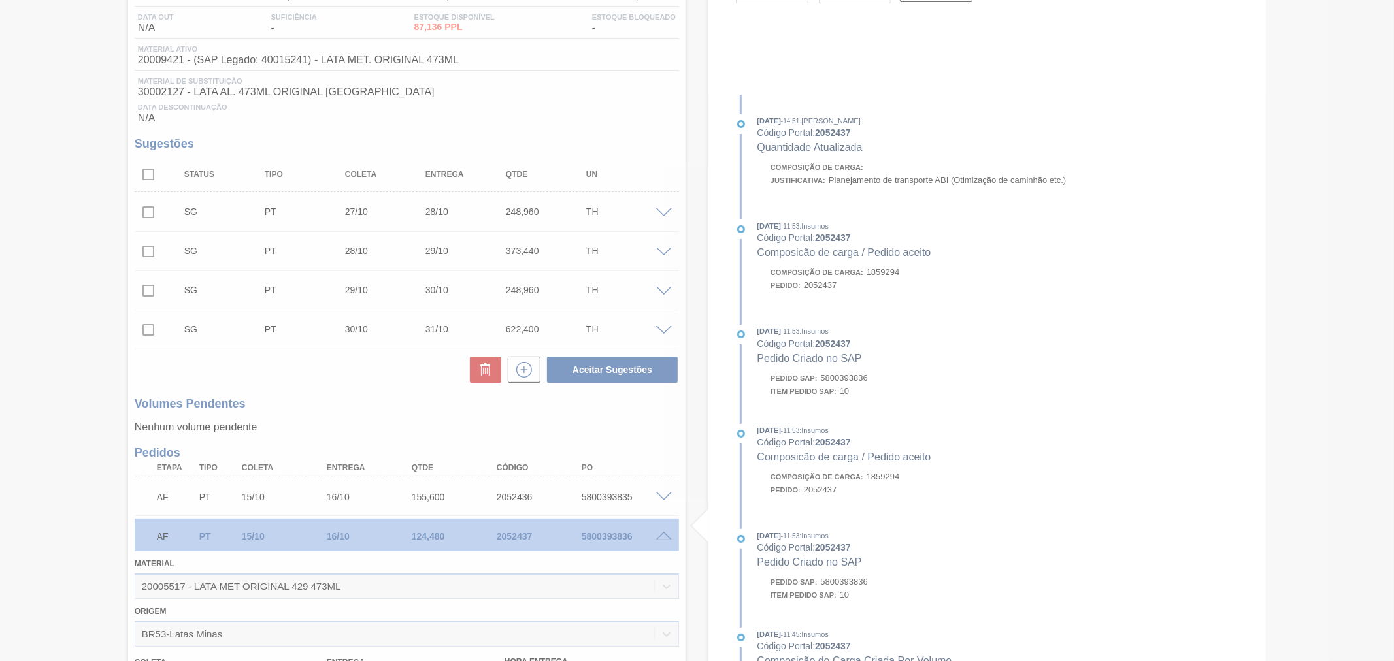
click at [663, 535] on div at bounding box center [697, 330] width 1394 height 661
click at [688, 482] on div at bounding box center [697, 330] width 1394 height 661
click at [690, 475] on div at bounding box center [697, 330] width 1394 height 661
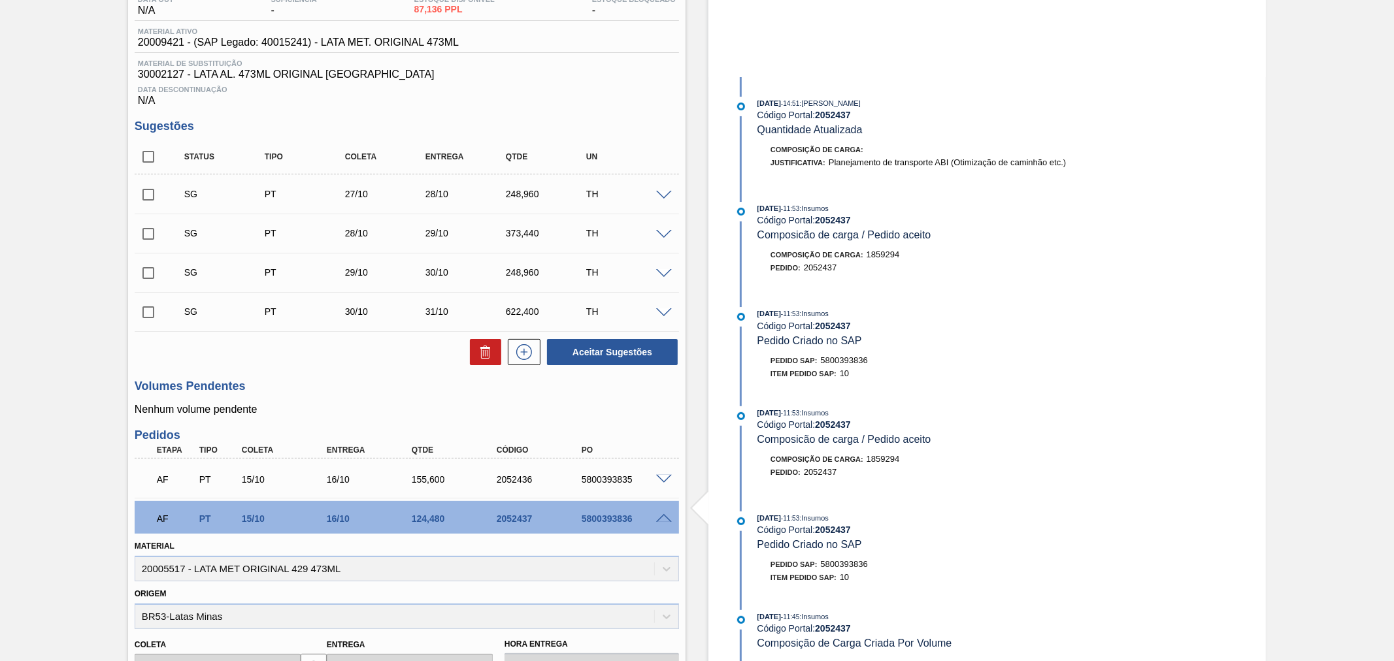
scroll to position [0, 0]
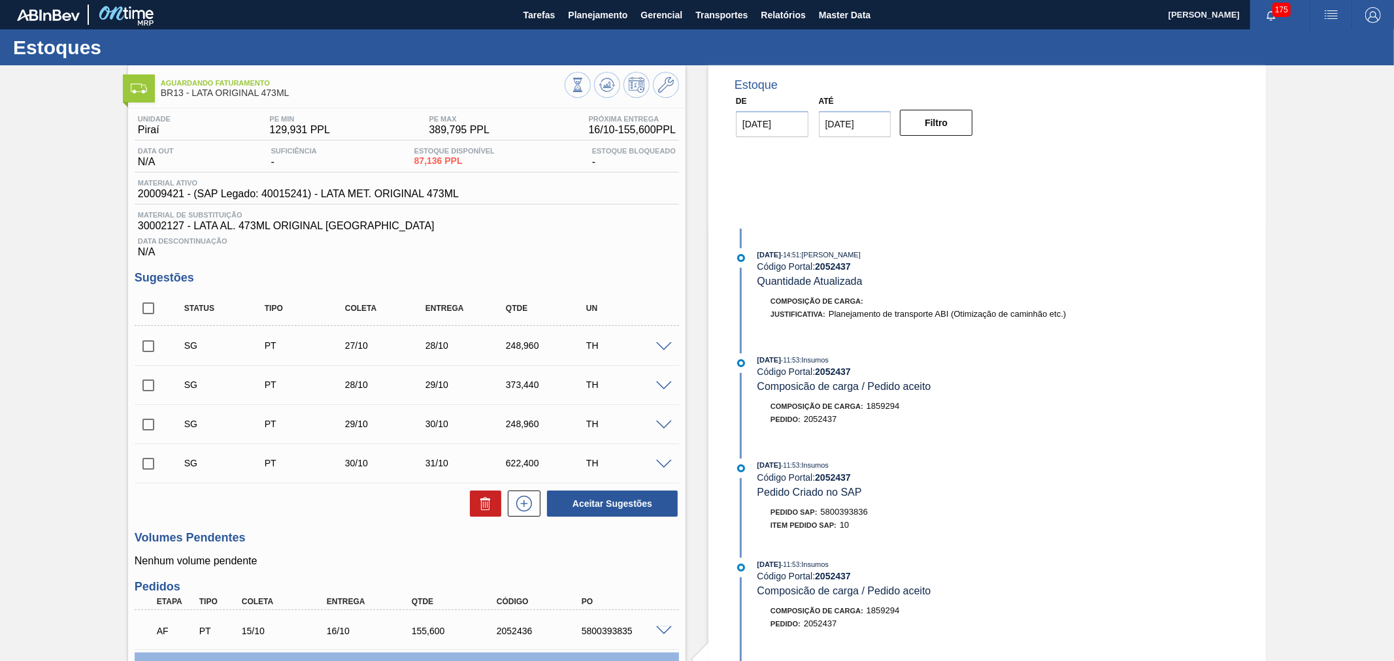
click at [665, 344] on span at bounding box center [664, 347] width 16 height 10
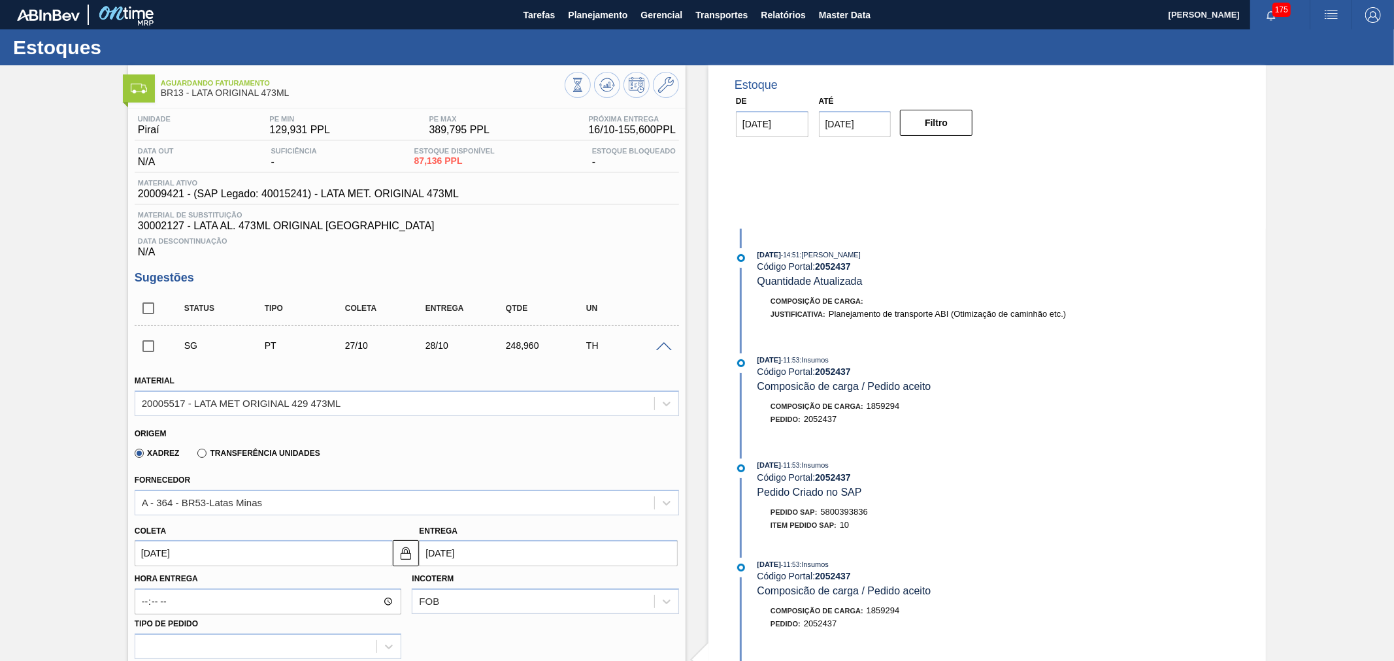
click at [664, 347] on span at bounding box center [664, 347] width 16 height 10
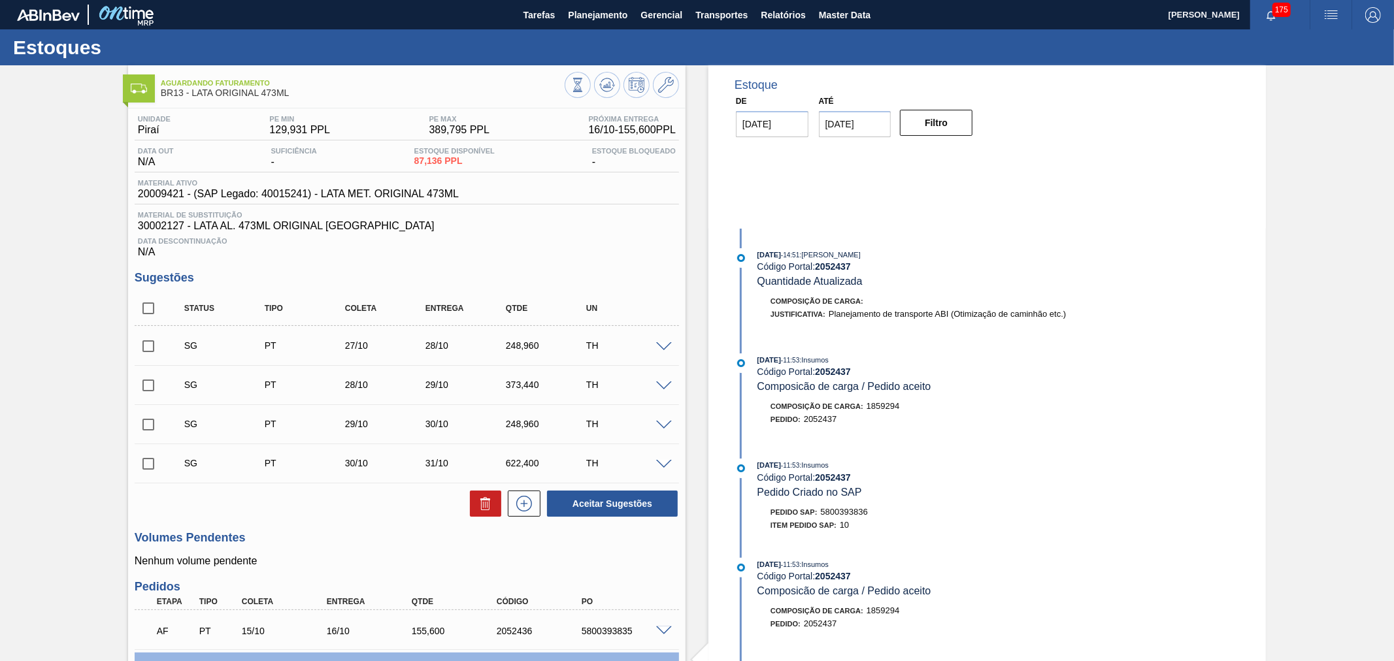
click at [658, 338] on div "SG PT 27/10 28/10 248,960 TH" at bounding box center [407, 345] width 544 height 33
click at [659, 342] on span at bounding box center [664, 347] width 16 height 10
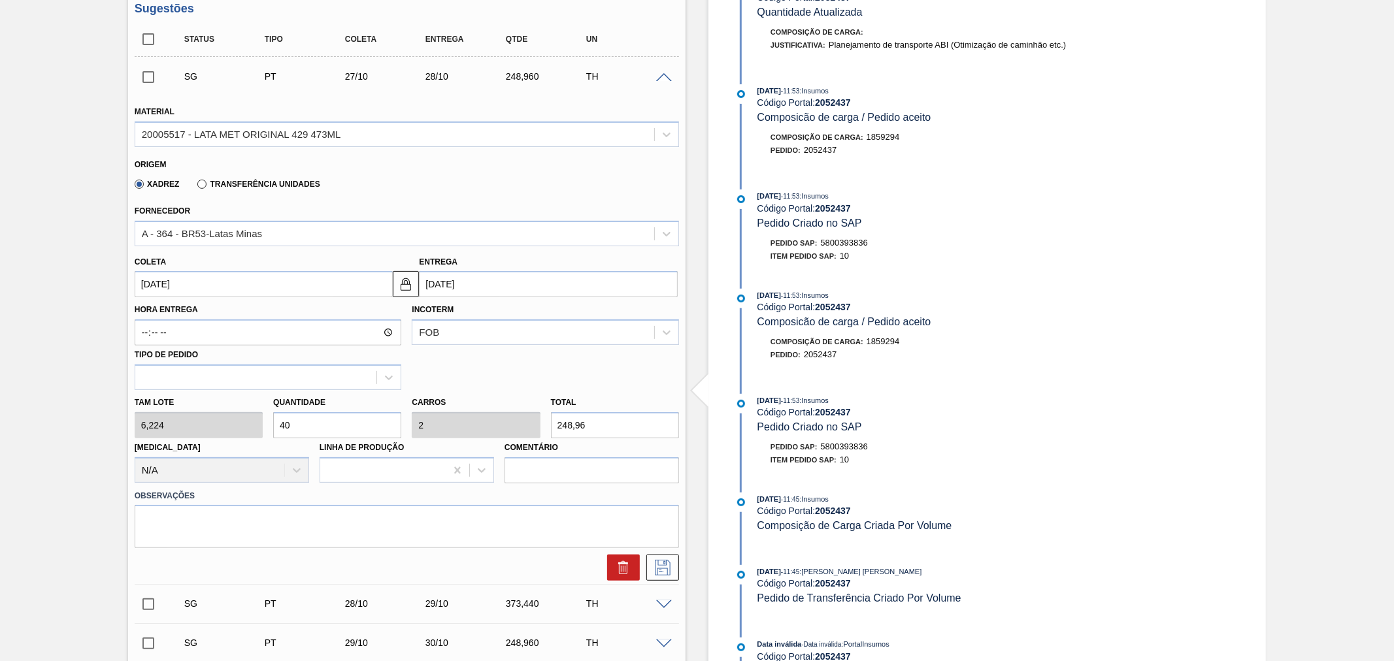
scroll to position [387, 0]
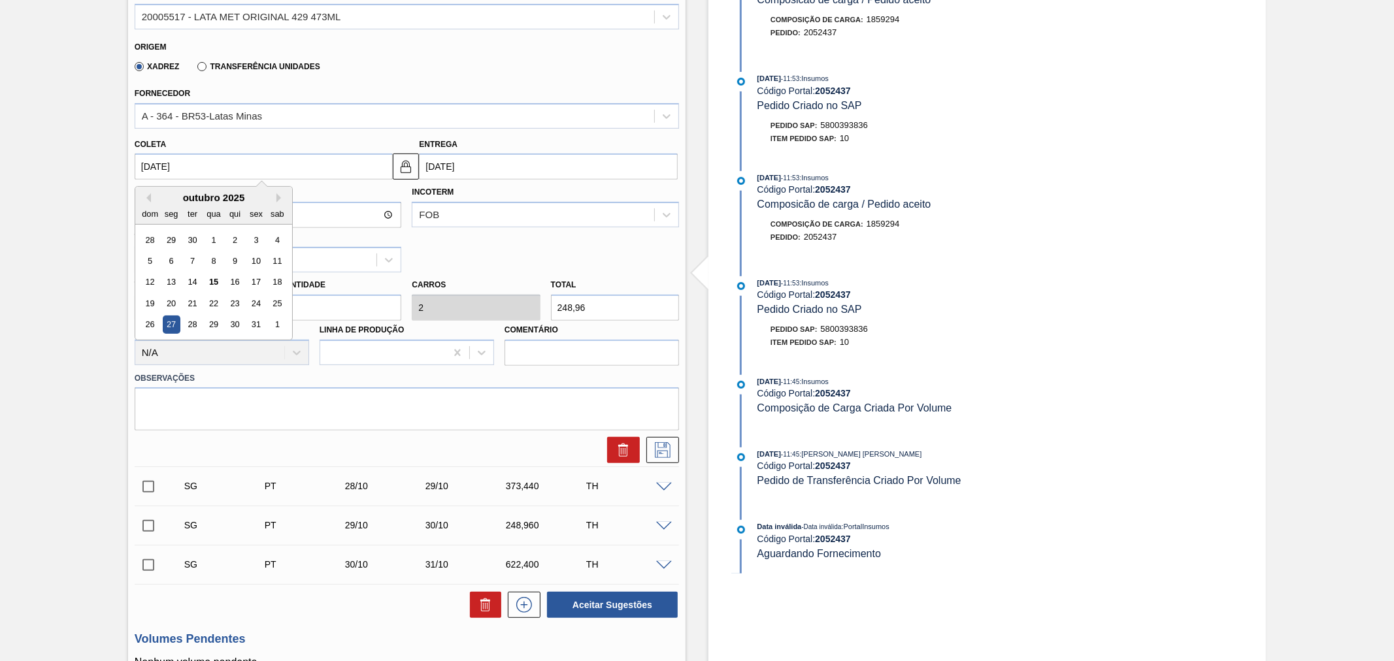
click at [204, 164] on input "[DATE]" at bounding box center [264, 167] width 259 height 26
click at [97, 268] on div "Aguardando Faturamento BR13 - LATA ORIGINAL 473ML Unidade Piraí PE MIN 129,931 …" at bounding box center [697, 482] width 1394 height 1606
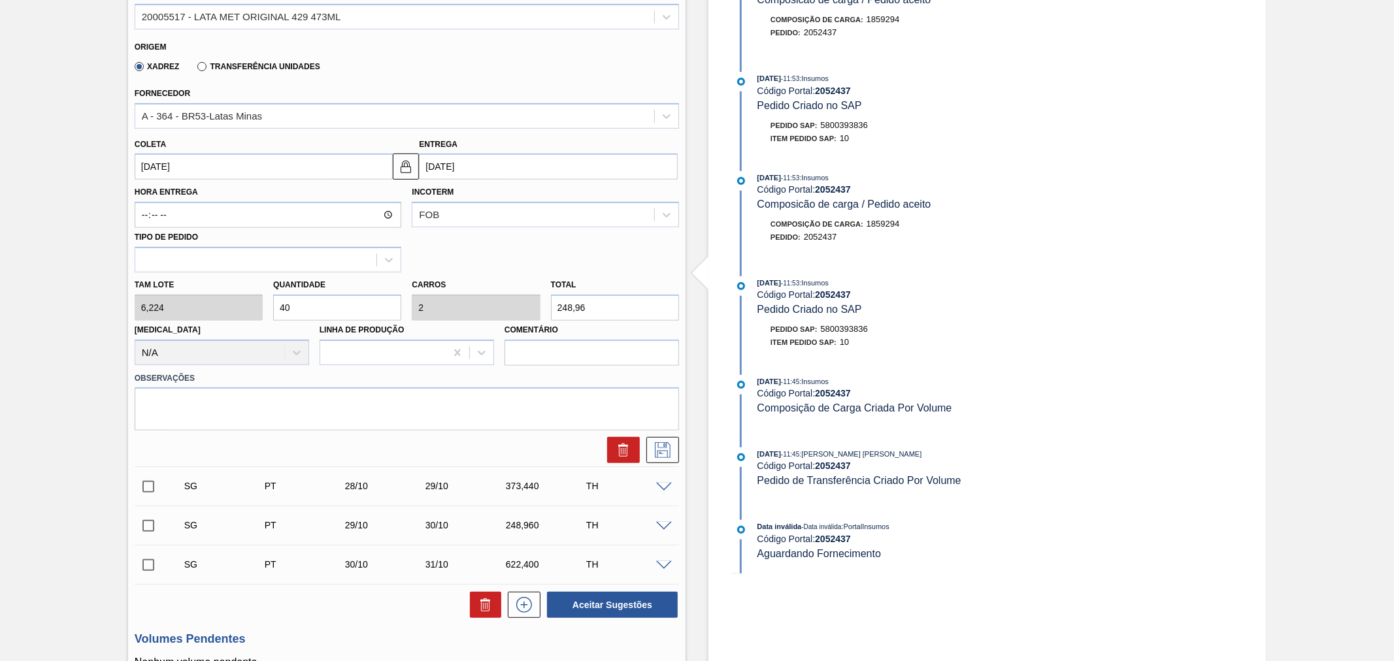
scroll to position [0, 0]
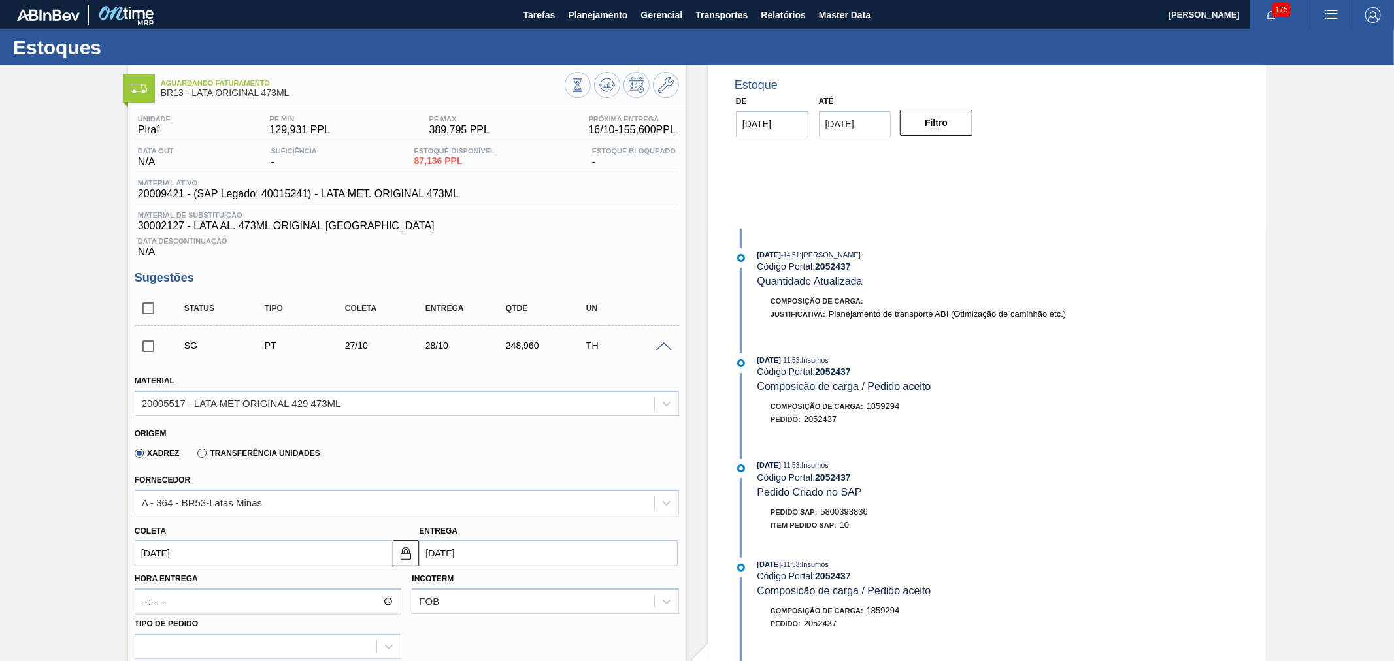
click at [1331, 18] on img "button" at bounding box center [1331, 15] width 16 height 16
click at [1292, 44] on li "Pedido Contingência" at bounding box center [1324, 47] width 120 height 24
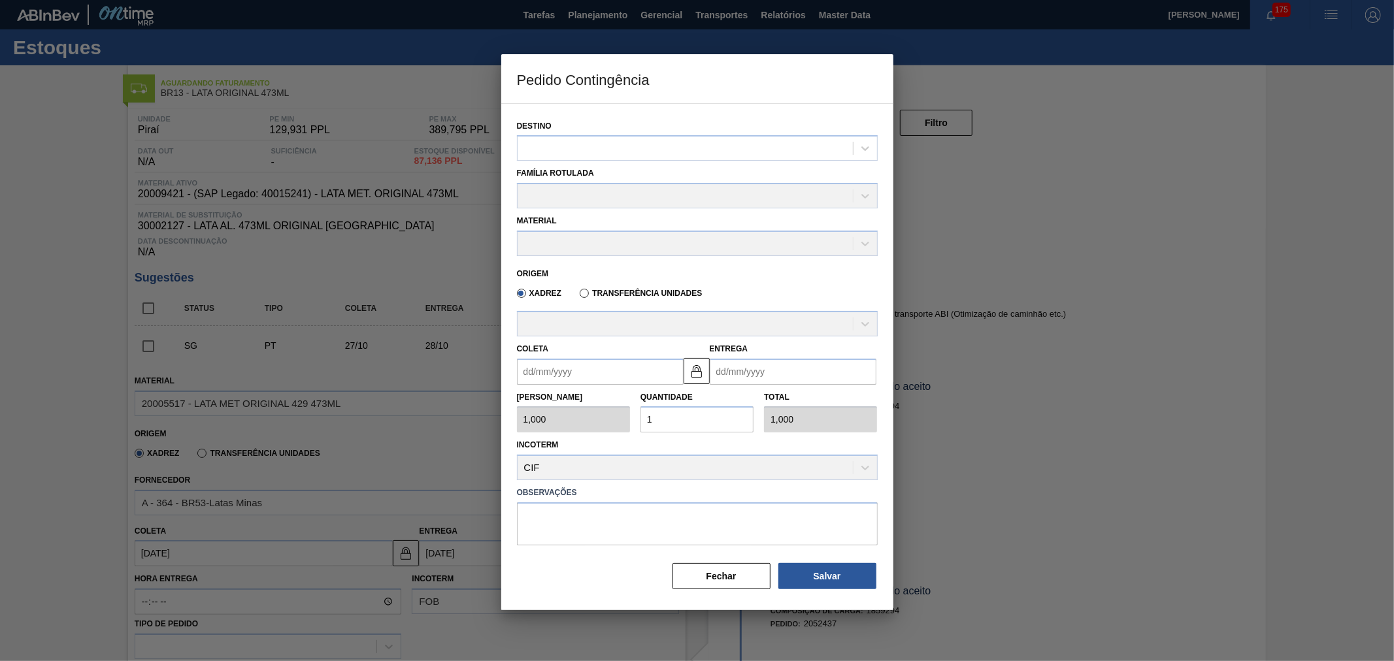
click at [634, 162] on div "Família Rotulada" at bounding box center [697, 185] width 371 height 48
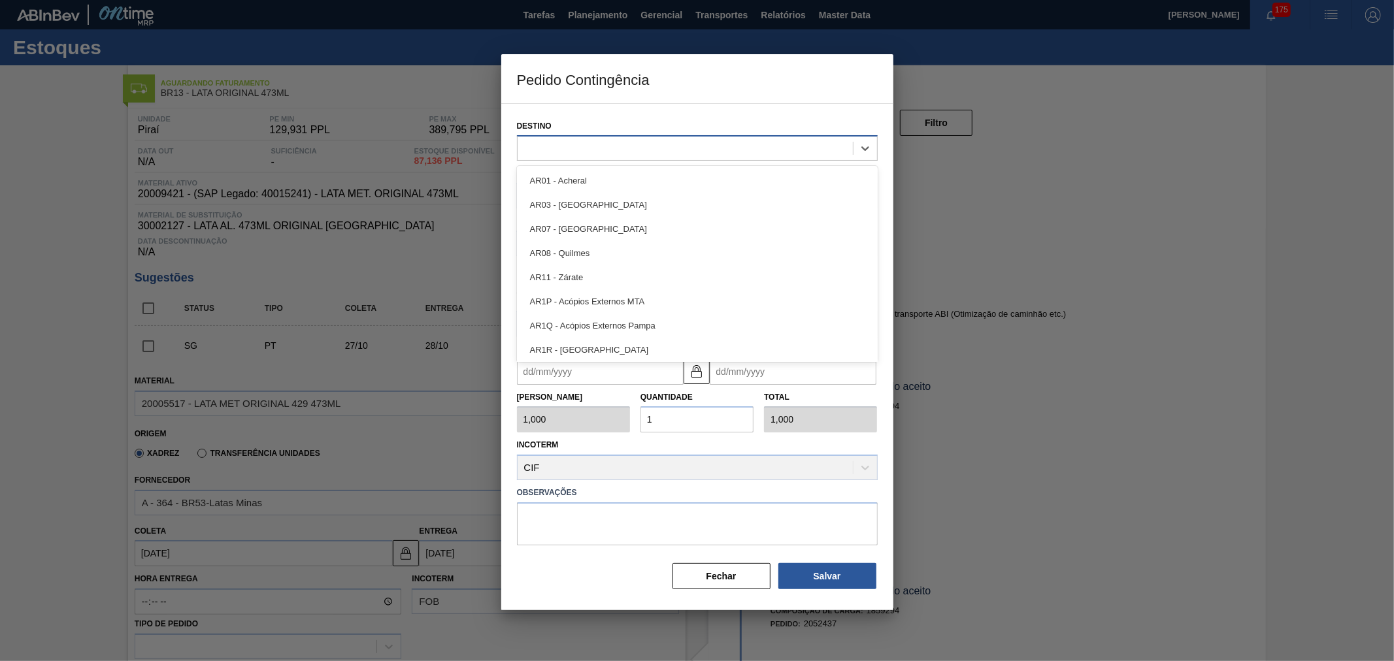
click at [635, 147] on div at bounding box center [685, 148] width 335 height 19
type input "I"
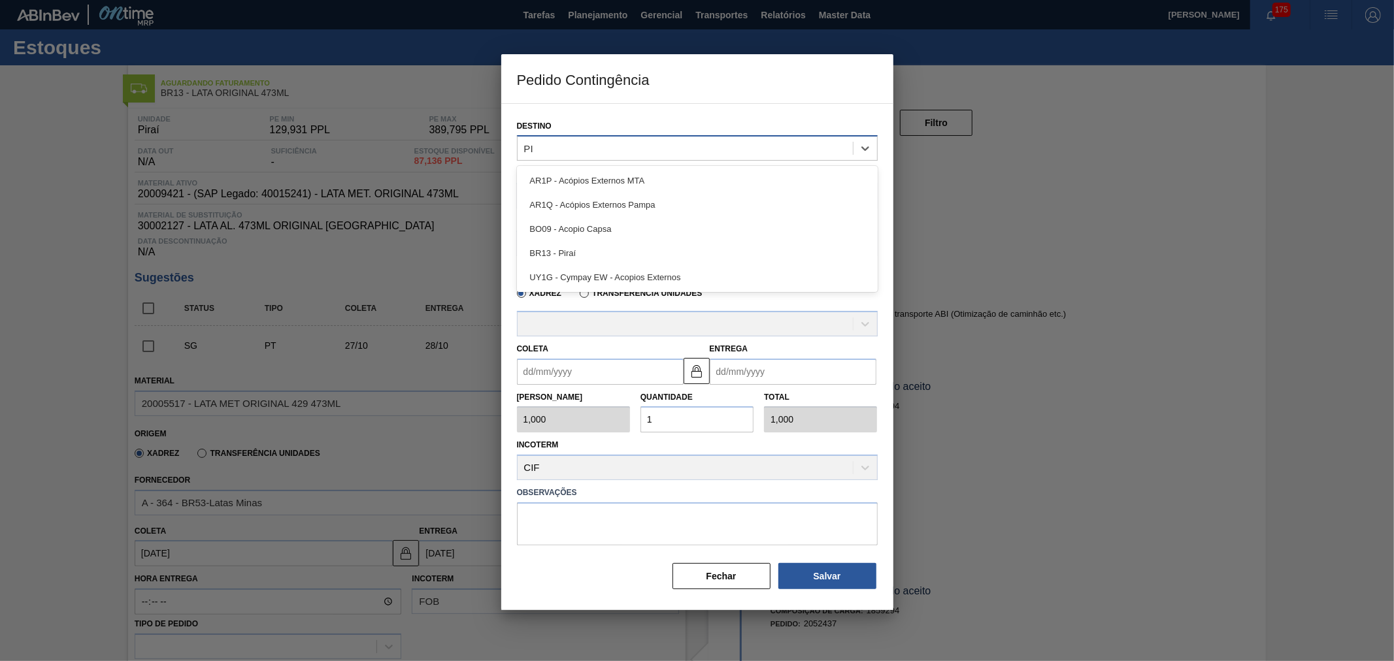
type input "PIR"
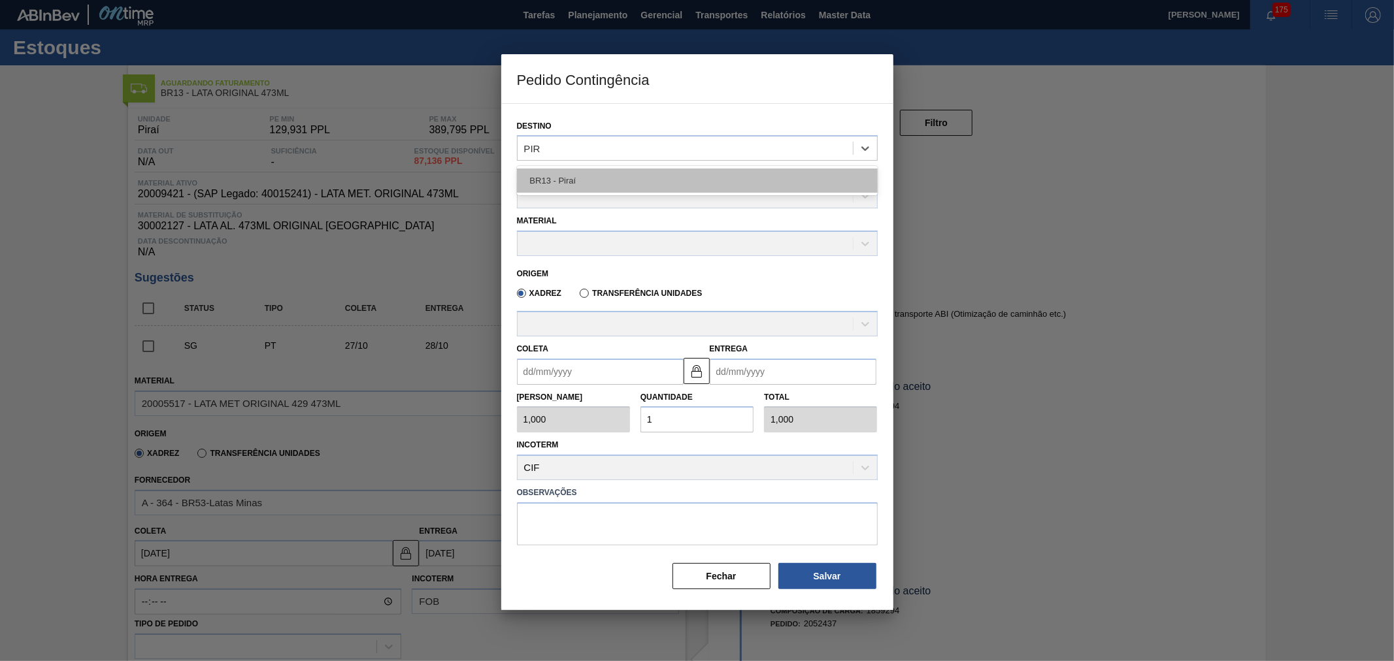
click at [586, 186] on div "BR13 - Piraí" at bounding box center [697, 181] width 361 height 24
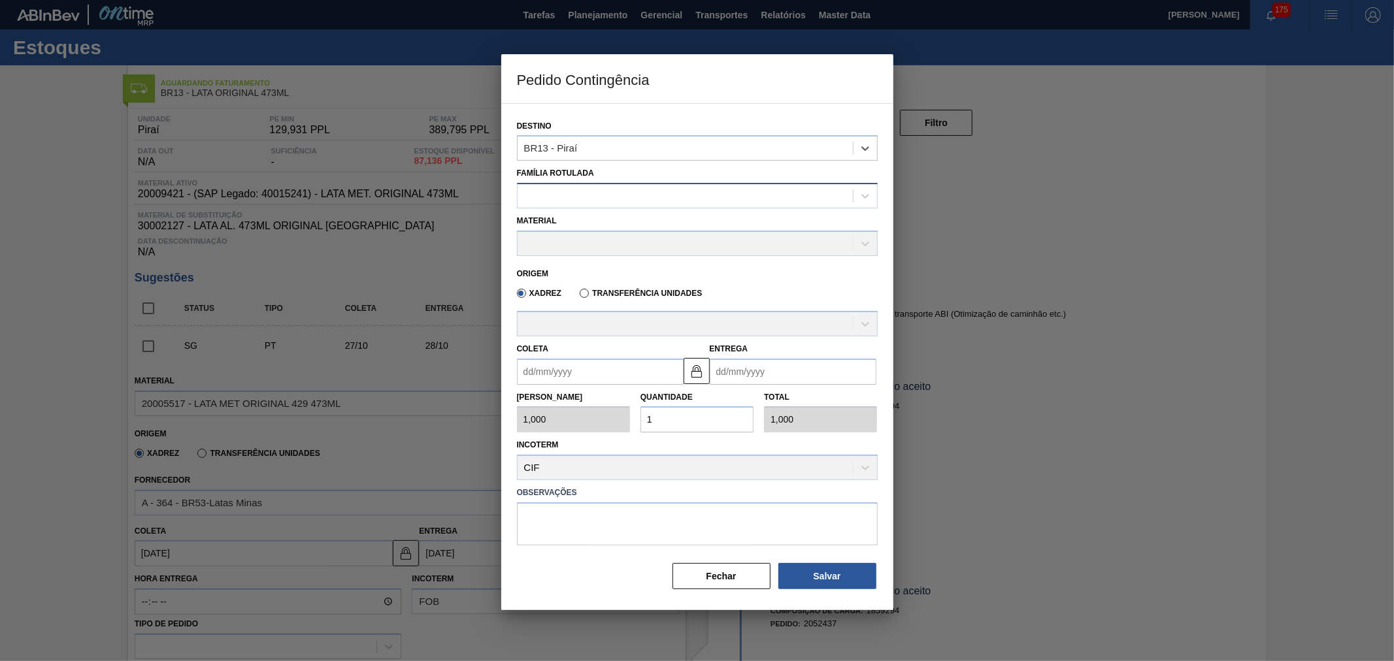
click at [572, 201] on div at bounding box center [685, 196] width 335 height 19
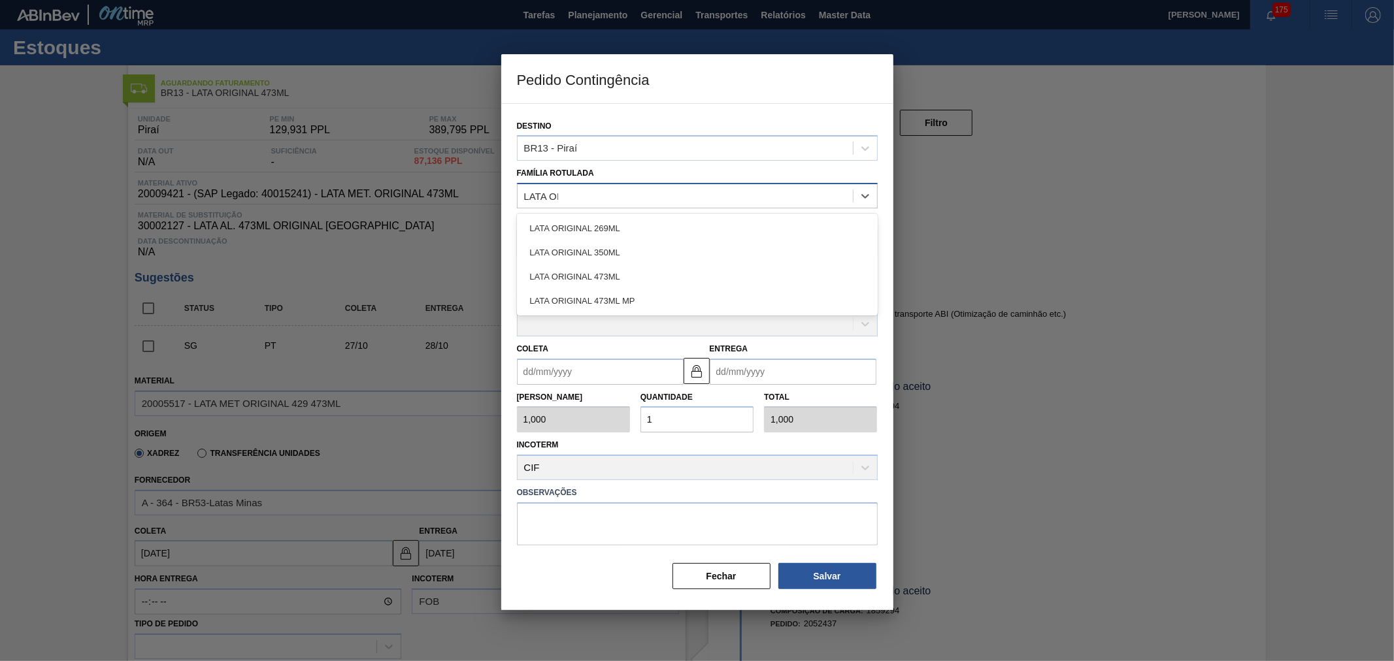
type Rotulada "LATA ORI"
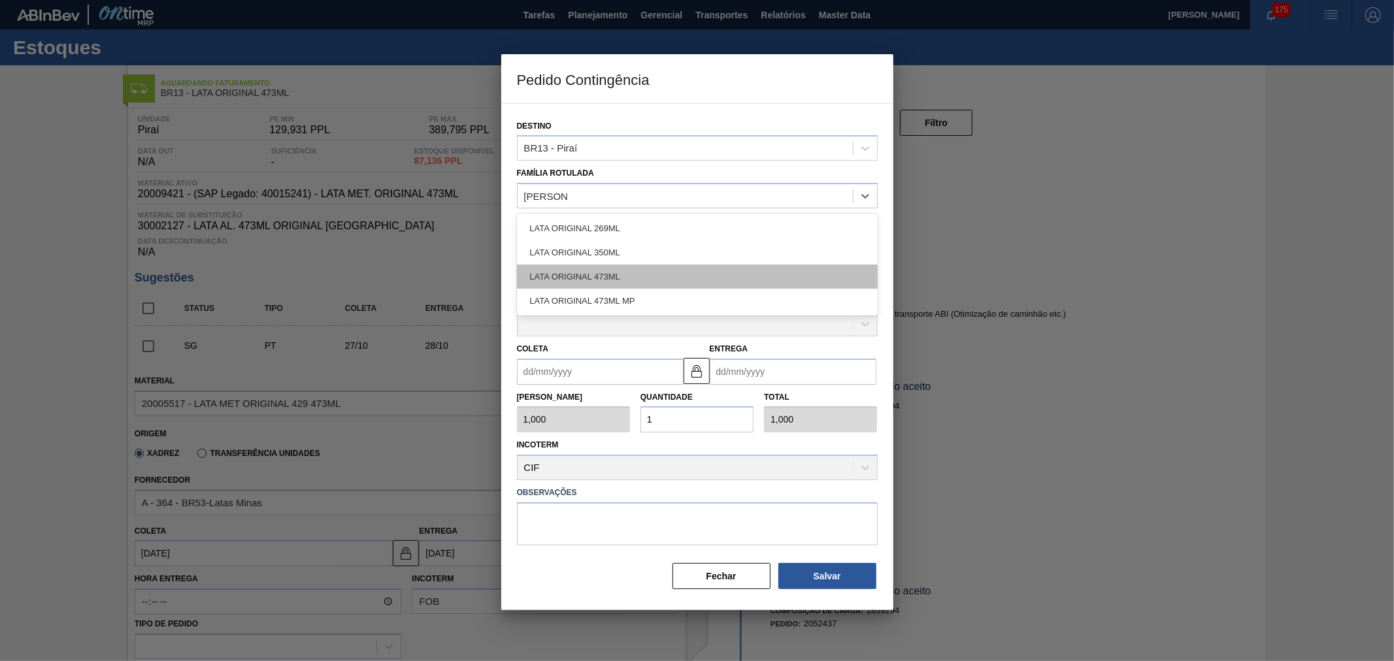
click at [642, 284] on div "LATA ORIGINAL 473ML" at bounding box center [697, 277] width 361 height 24
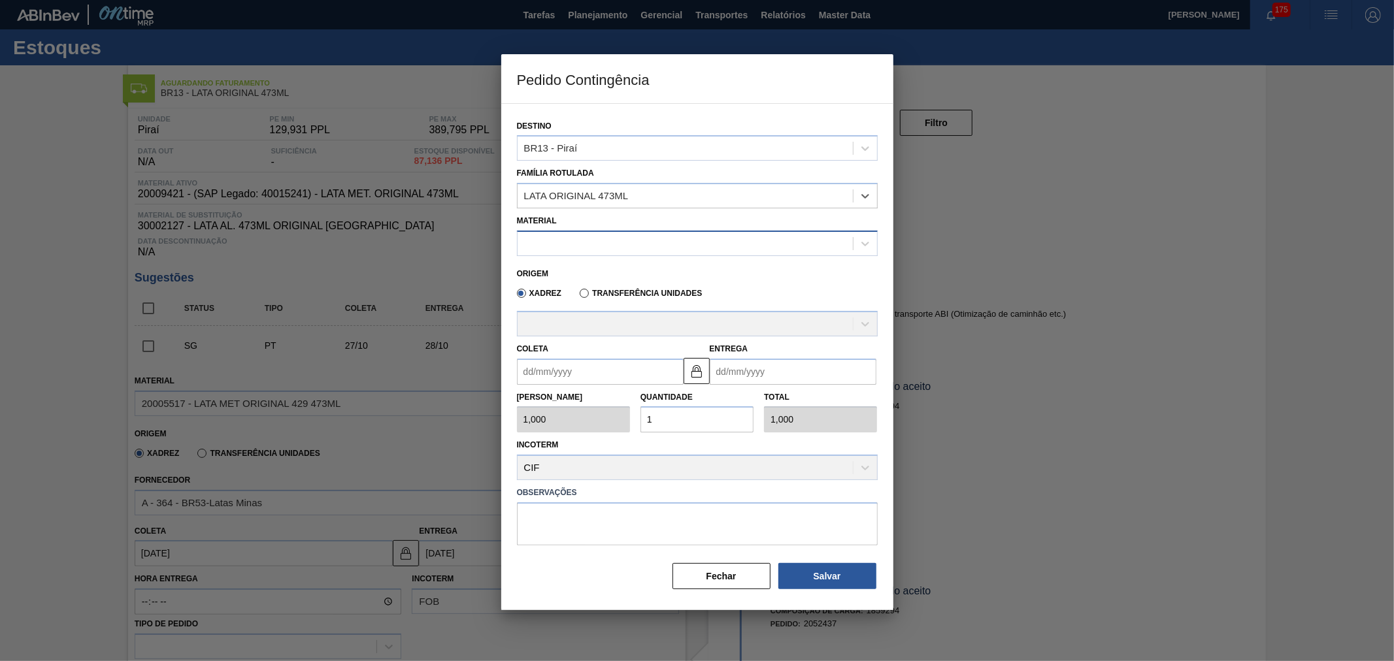
click at [584, 231] on div at bounding box center [697, 243] width 361 height 25
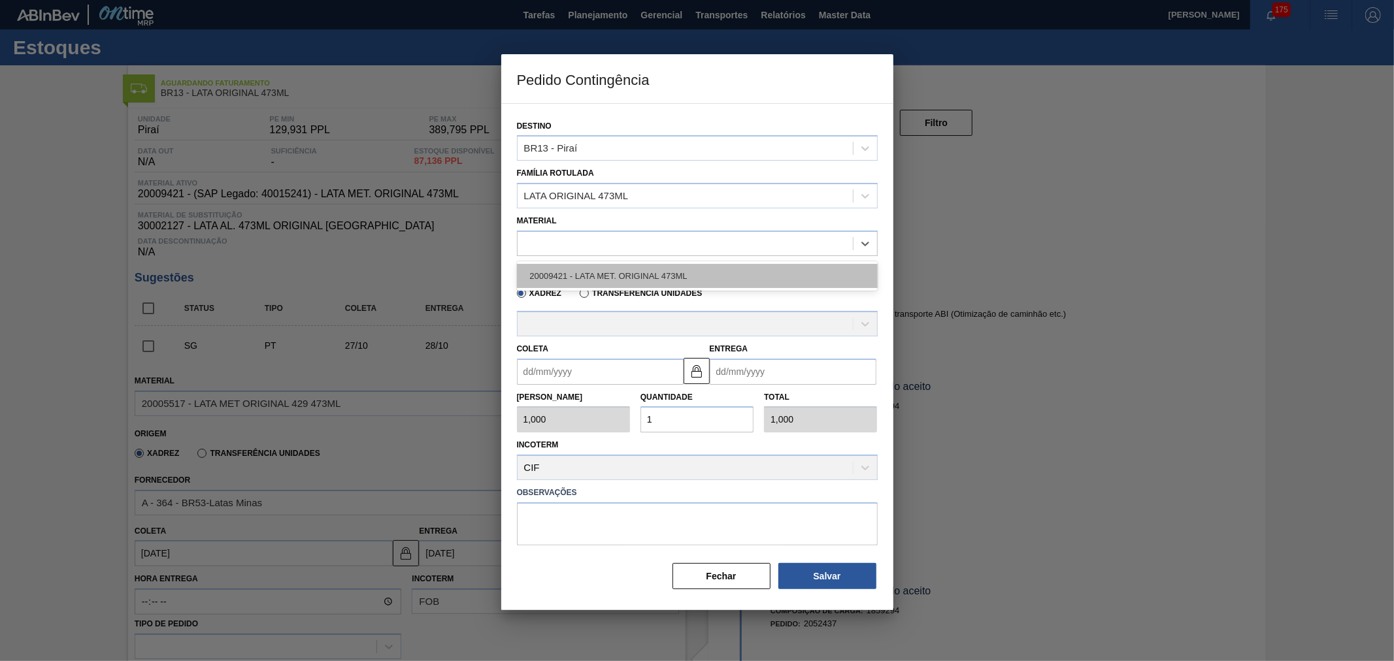
click at [612, 271] on div "20009421 - LATA MET. ORIGINAL 473ML" at bounding box center [697, 276] width 361 height 24
type input "6,224"
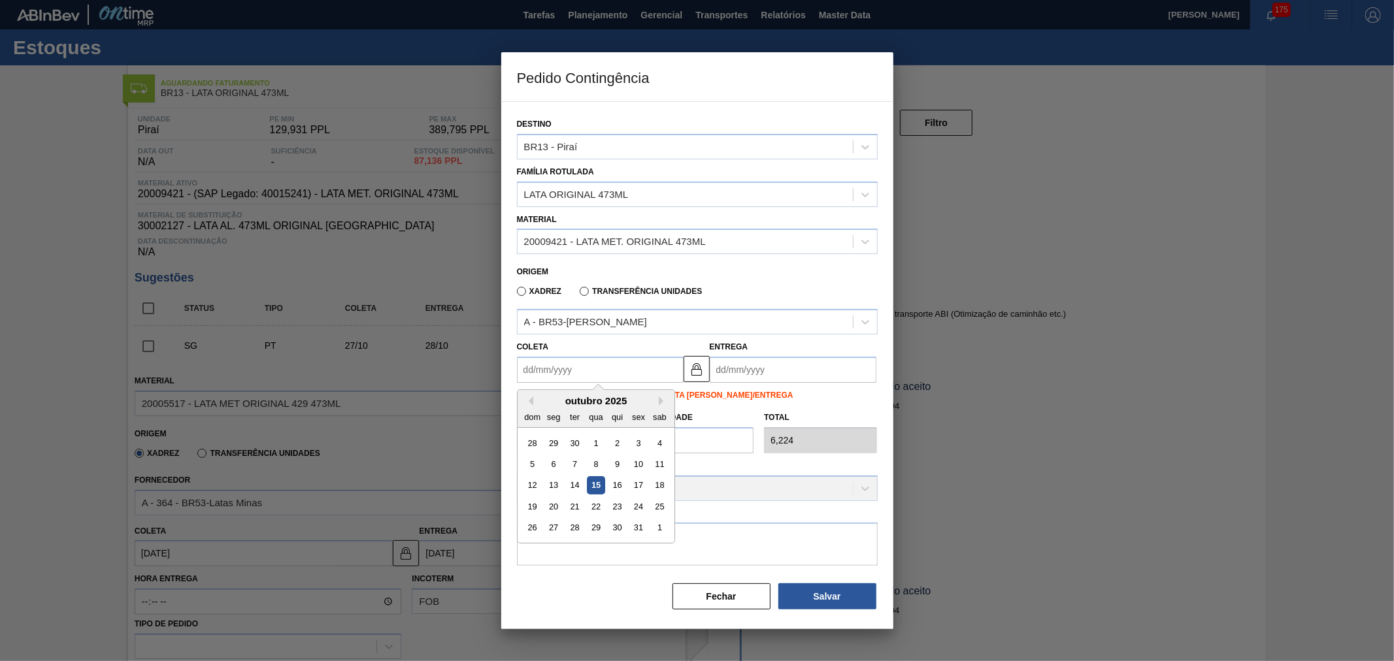
click at [597, 361] on input "Coleta" at bounding box center [600, 370] width 167 height 26
click at [597, 484] on div "15" at bounding box center [596, 486] width 18 height 18
type input "[DATE]"
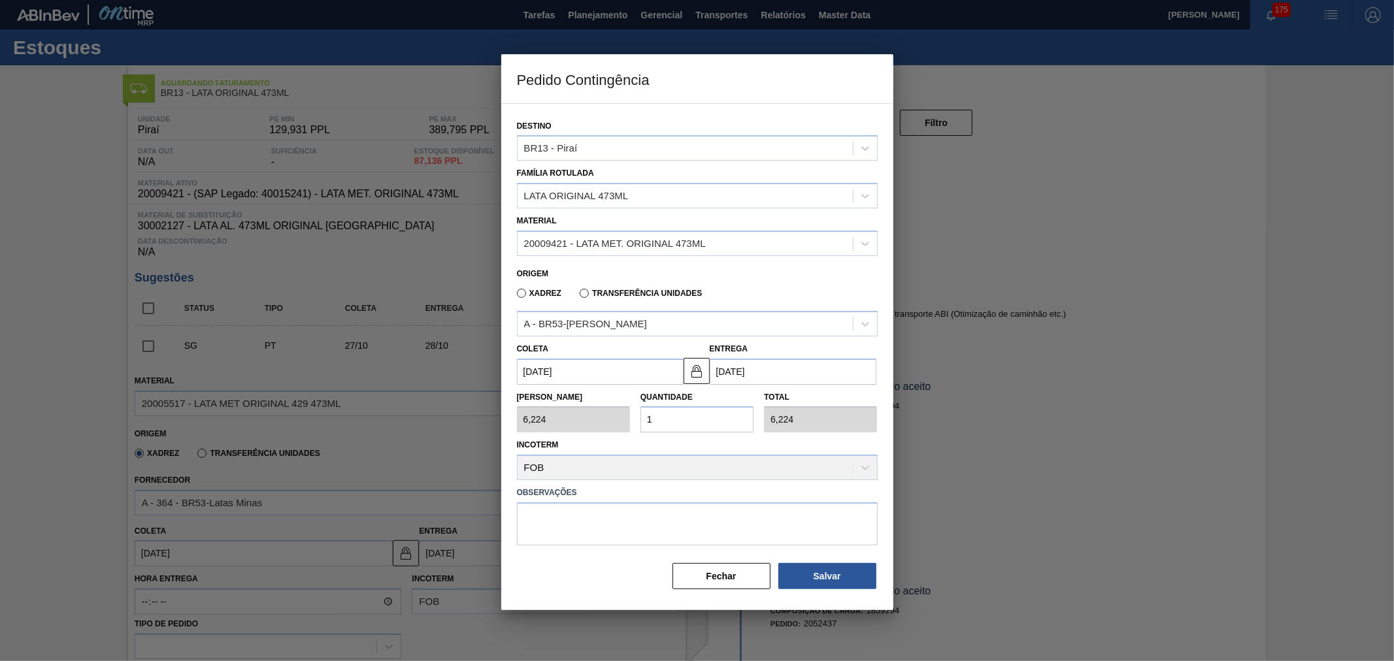
drag, startPoint x: 663, startPoint y: 423, endPoint x: 668, endPoint y: 420, distance: 6.7
click at [666, 421] on input "1" at bounding box center [696, 419] width 113 height 26
click at [616, 421] on div "Tam Lote 6,224 Quantidade 1 Total 6,224" at bounding box center [697, 409] width 371 height 48
type input "2"
type input "12,448"
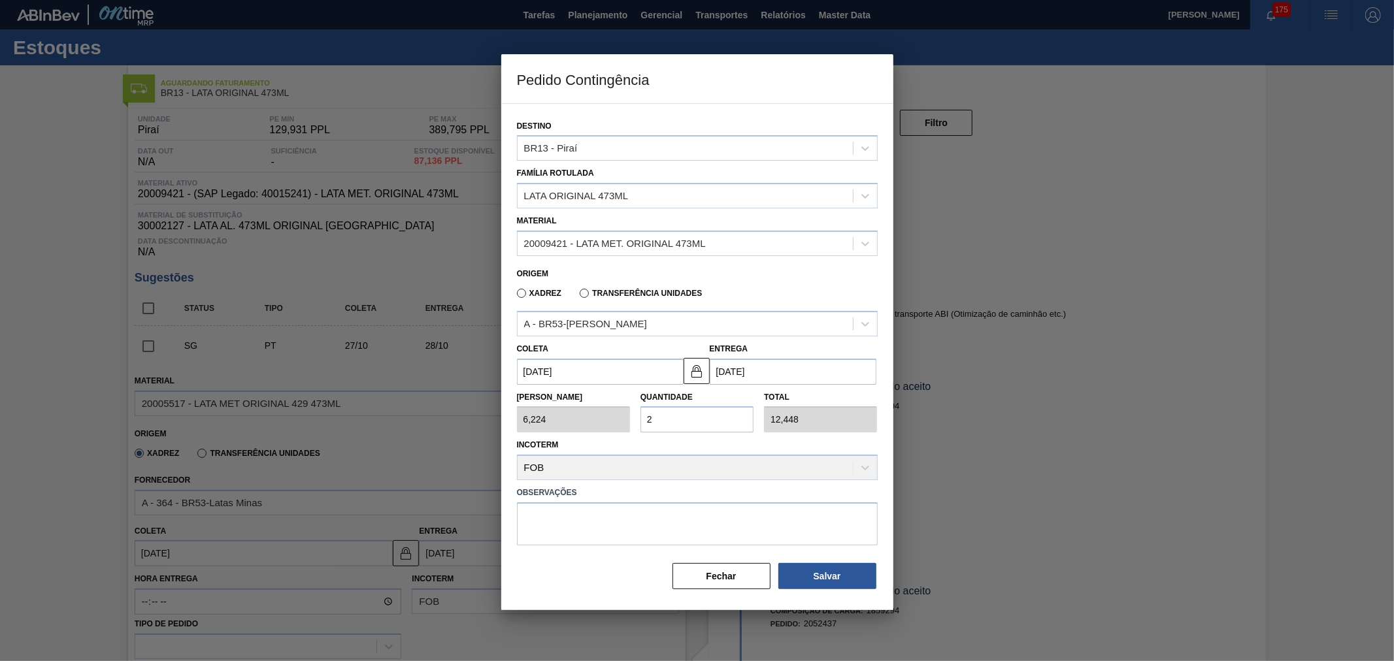
type input "20"
type input "124,480"
click at [663, 436] on div "Incoterm FOB" at bounding box center [697, 458] width 361 height 44
click at [831, 574] on button "Salvar" at bounding box center [827, 576] width 98 height 26
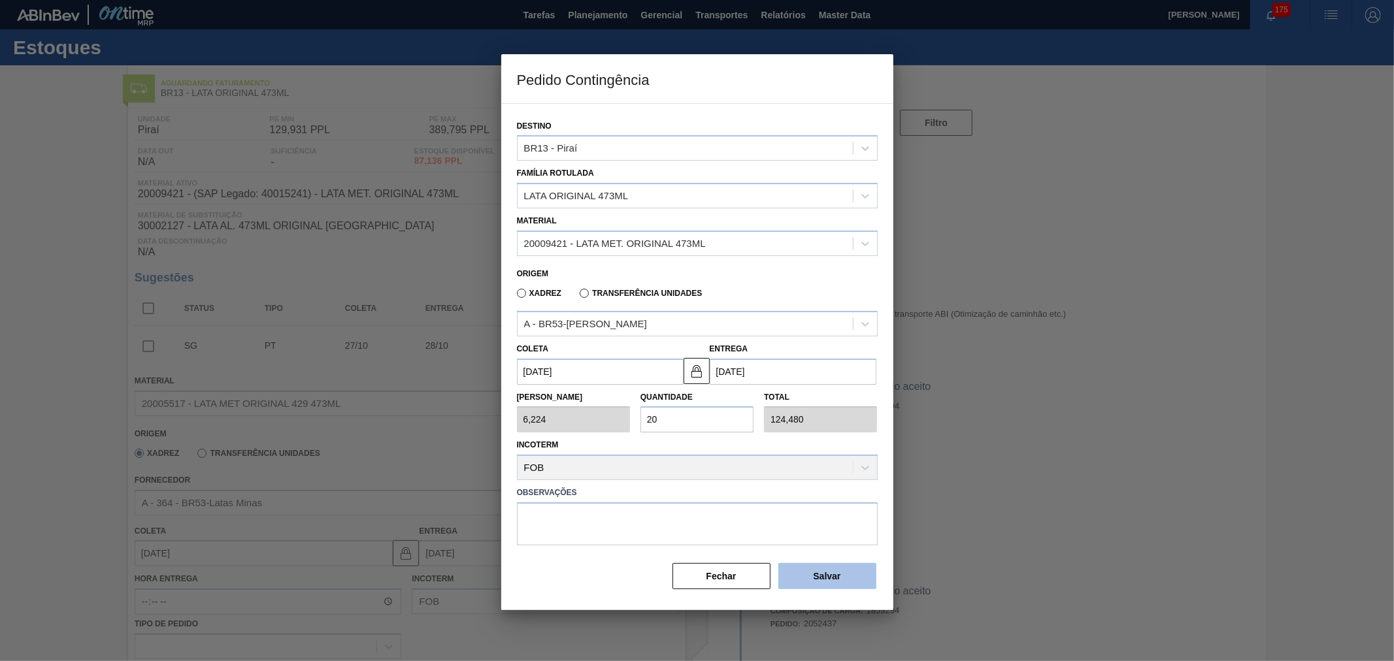
type input "1,000"
type input "1"
type input "1,000"
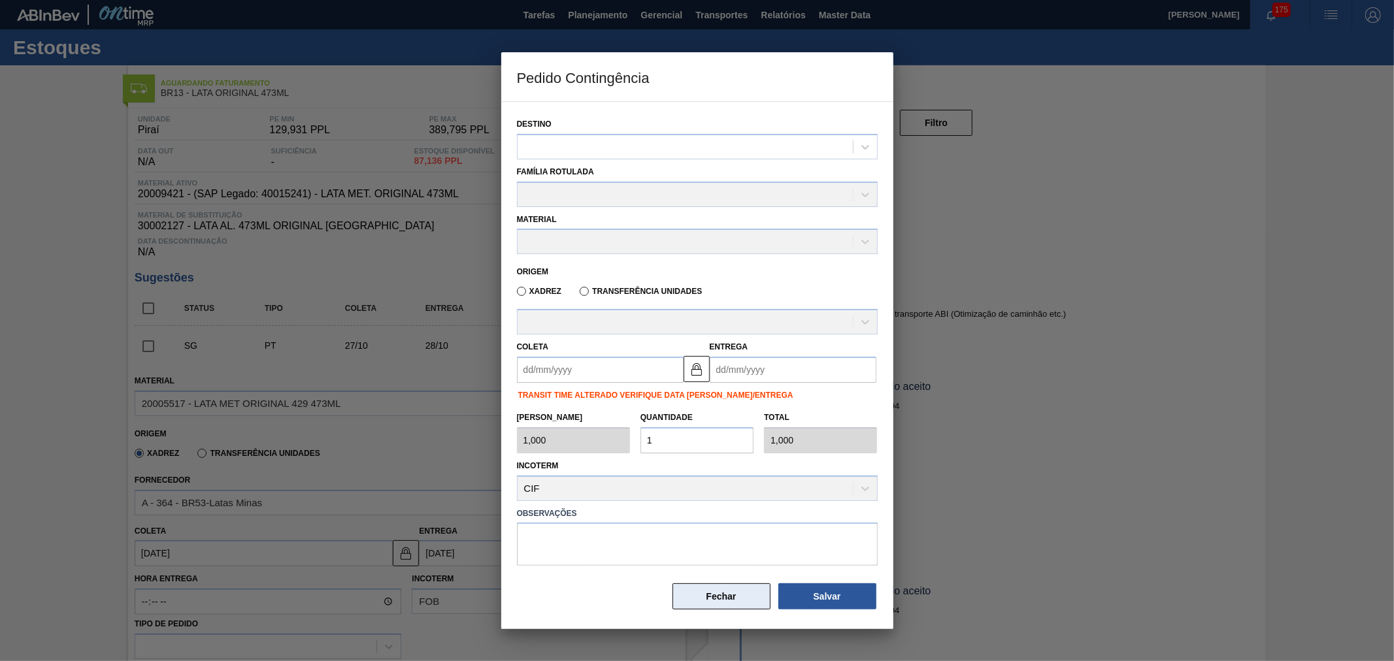
click at [689, 597] on button "Fechar" at bounding box center [721, 597] width 98 height 26
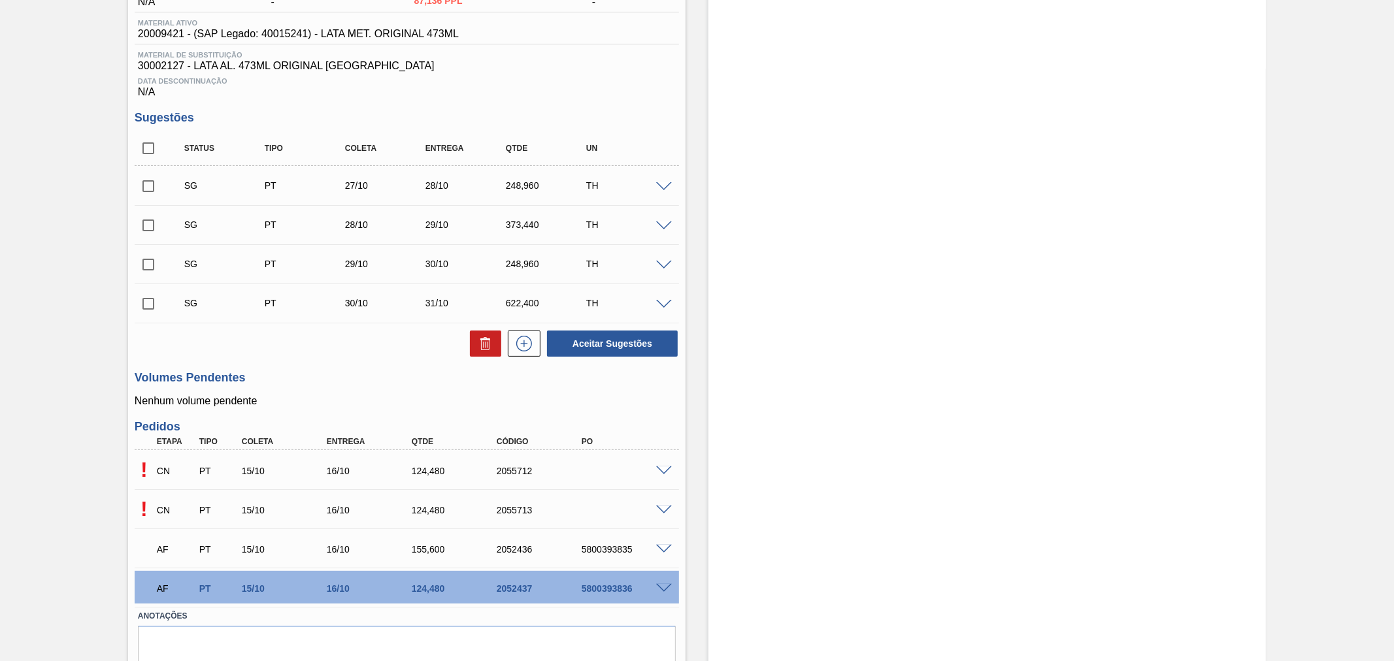
scroll to position [212, 0]
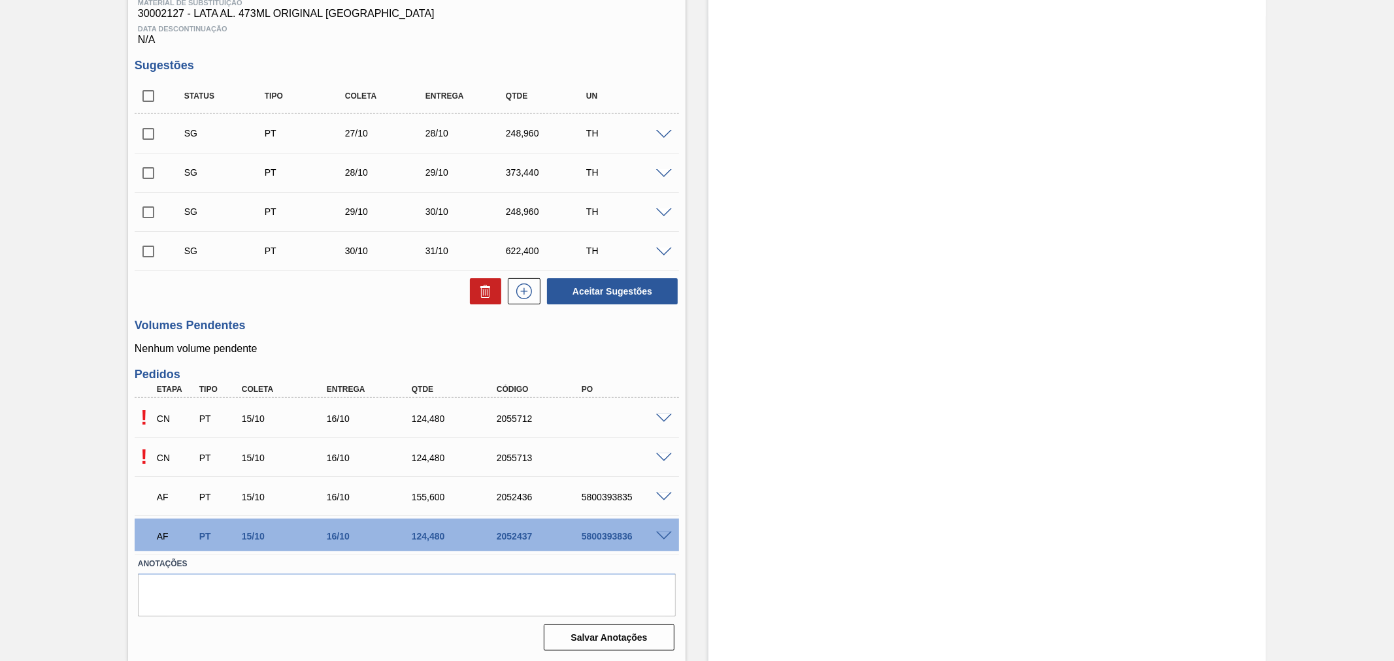
click at [663, 417] on span at bounding box center [664, 419] width 16 height 10
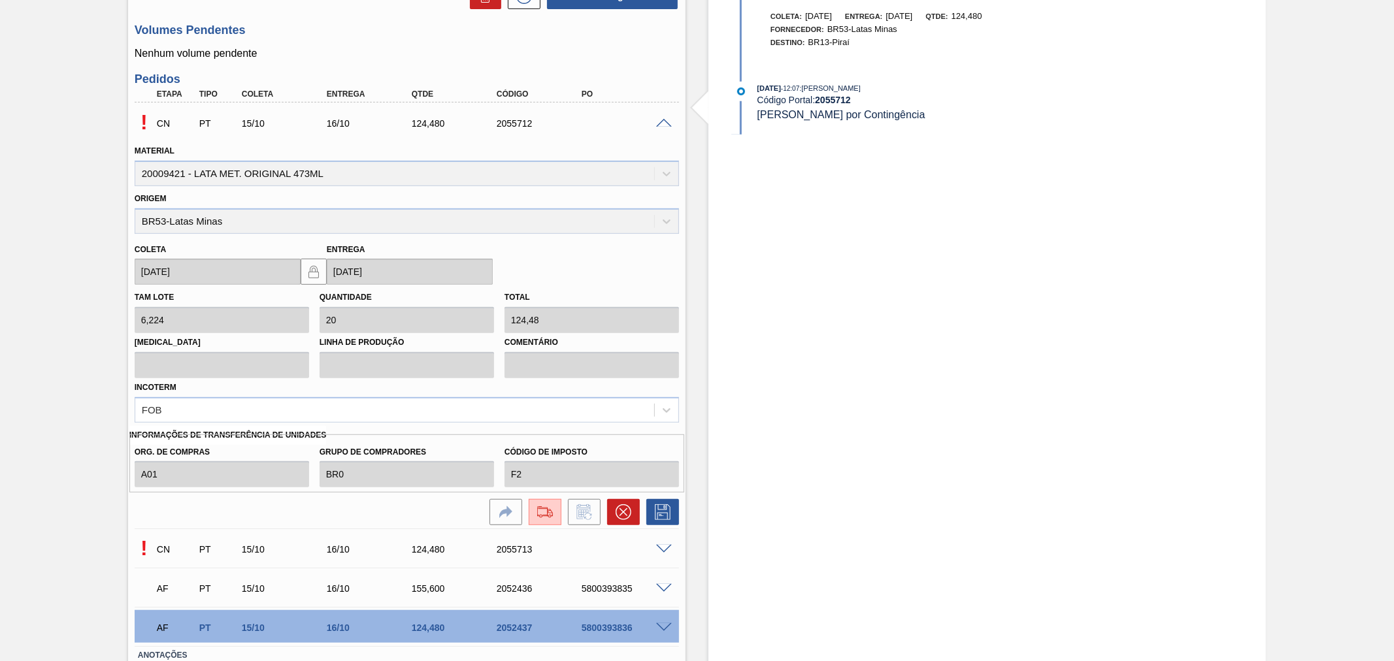
scroll to position [598, 0]
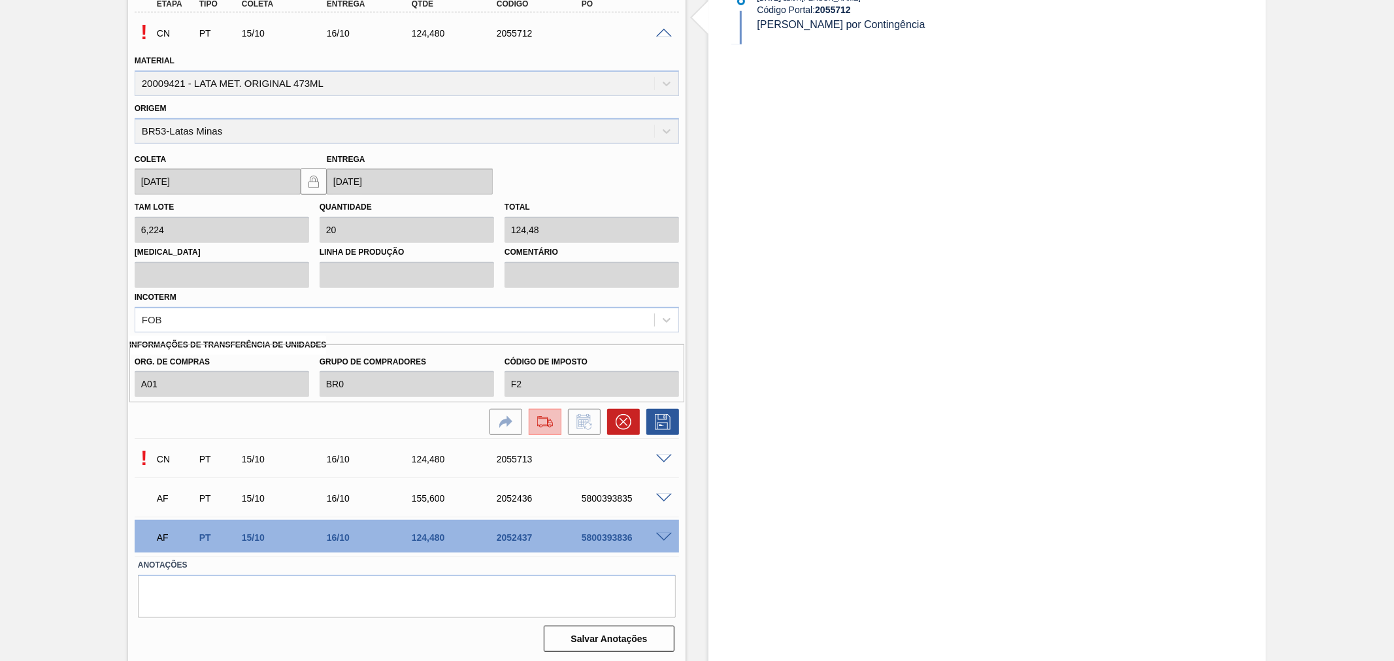
click at [544, 419] on img at bounding box center [545, 422] width 21 height 16
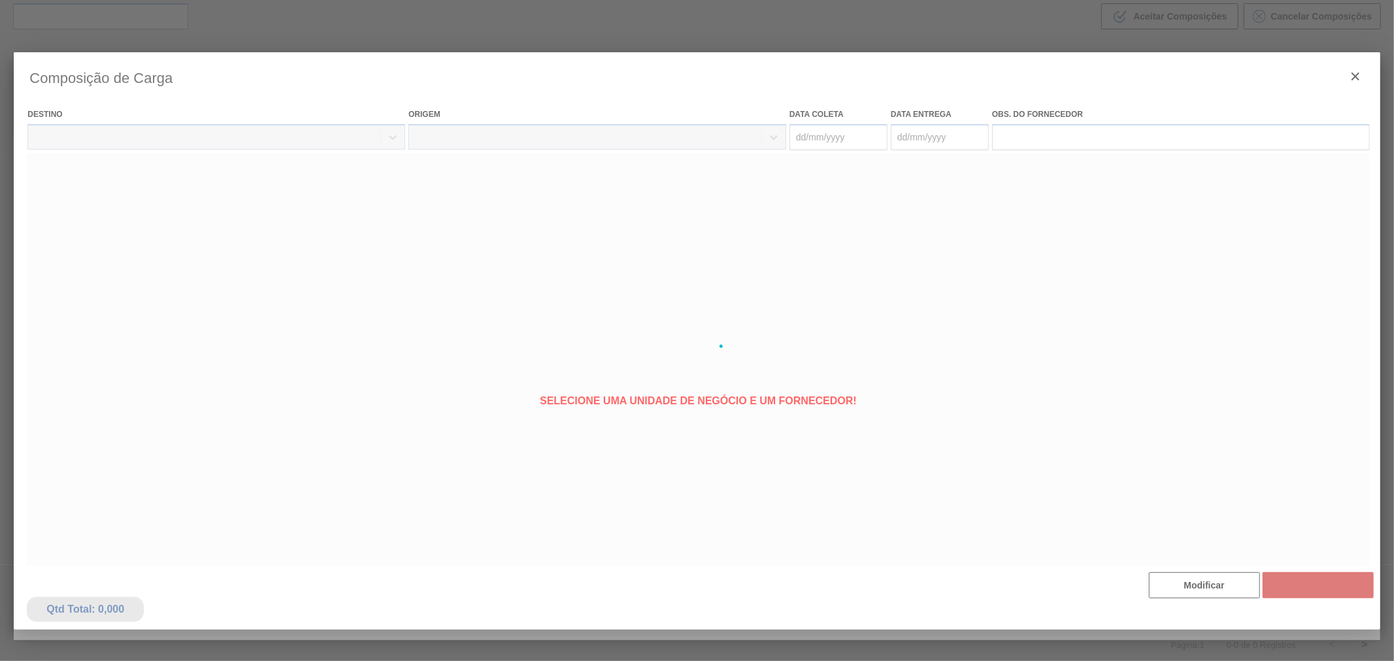
type coleta "[DATE]"
type Entrega "[DATE]"
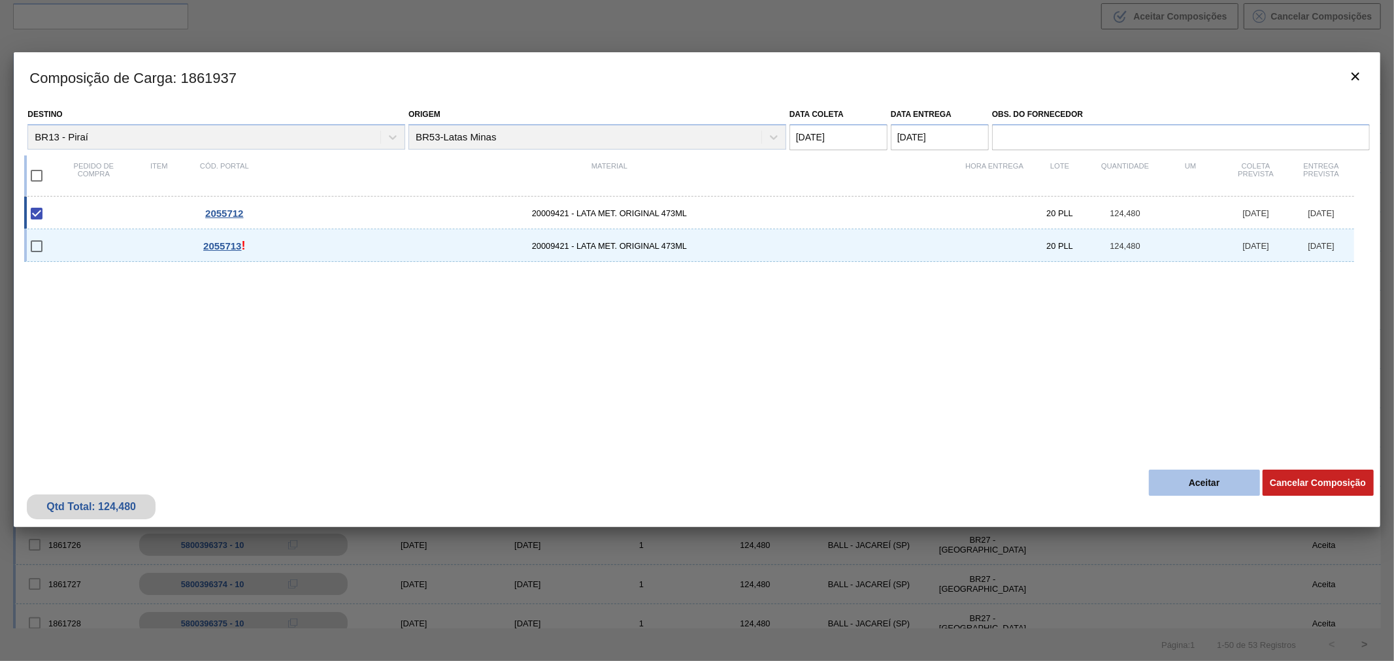
click at [1201, 484] on button "Aceitar" at bounding box center [1204, 483] width 111 height 26
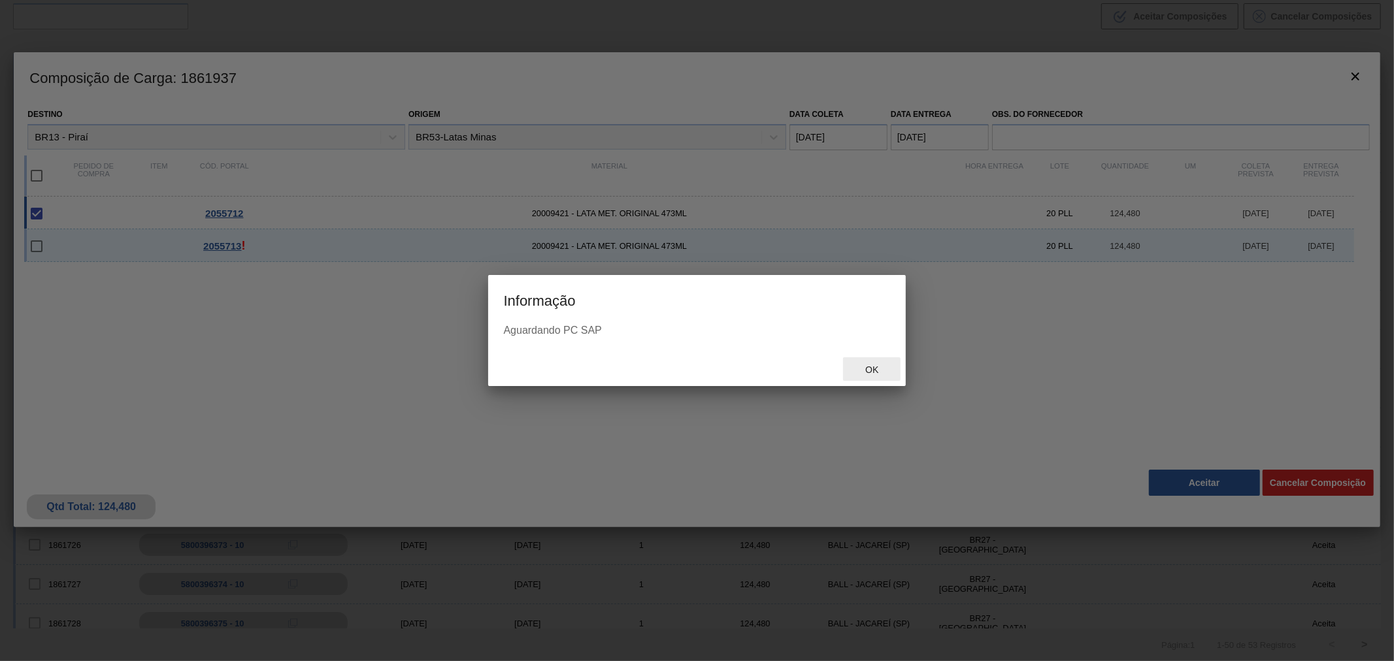
click at [883, 369] on span "Ok" at bounding box center [872, 370] width 34 height 10
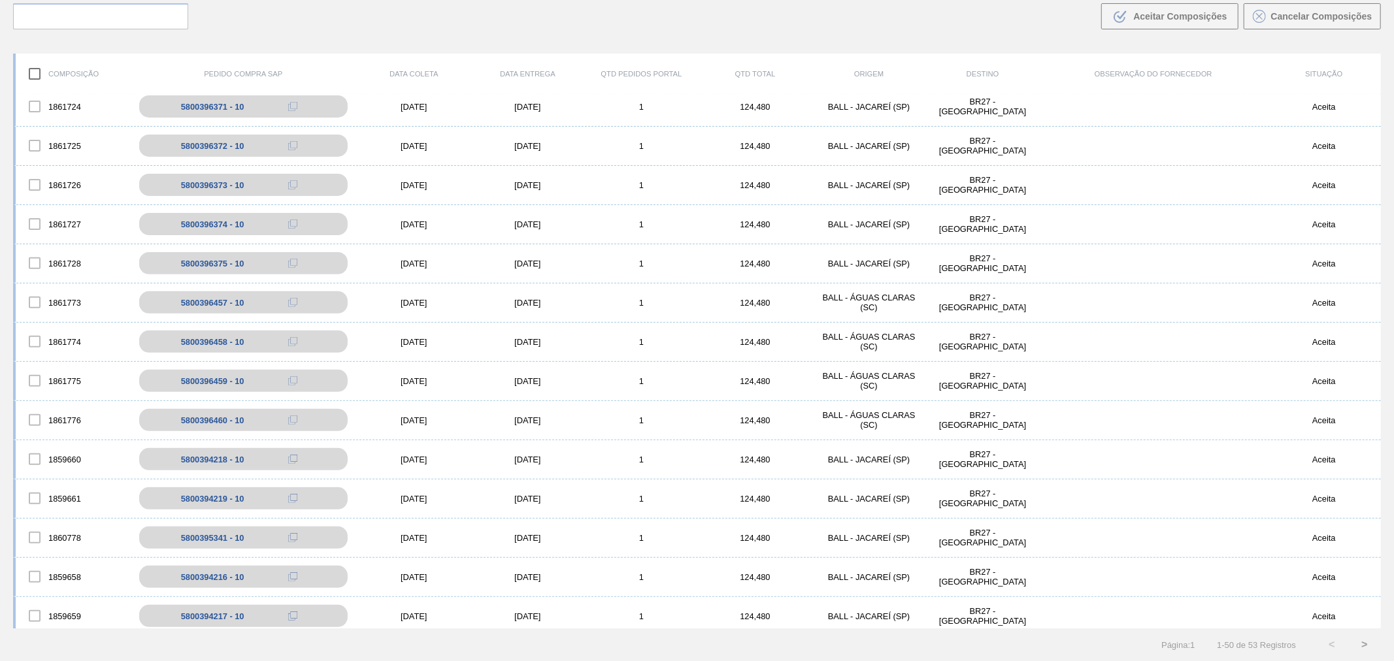
scroll to position [387, 0]
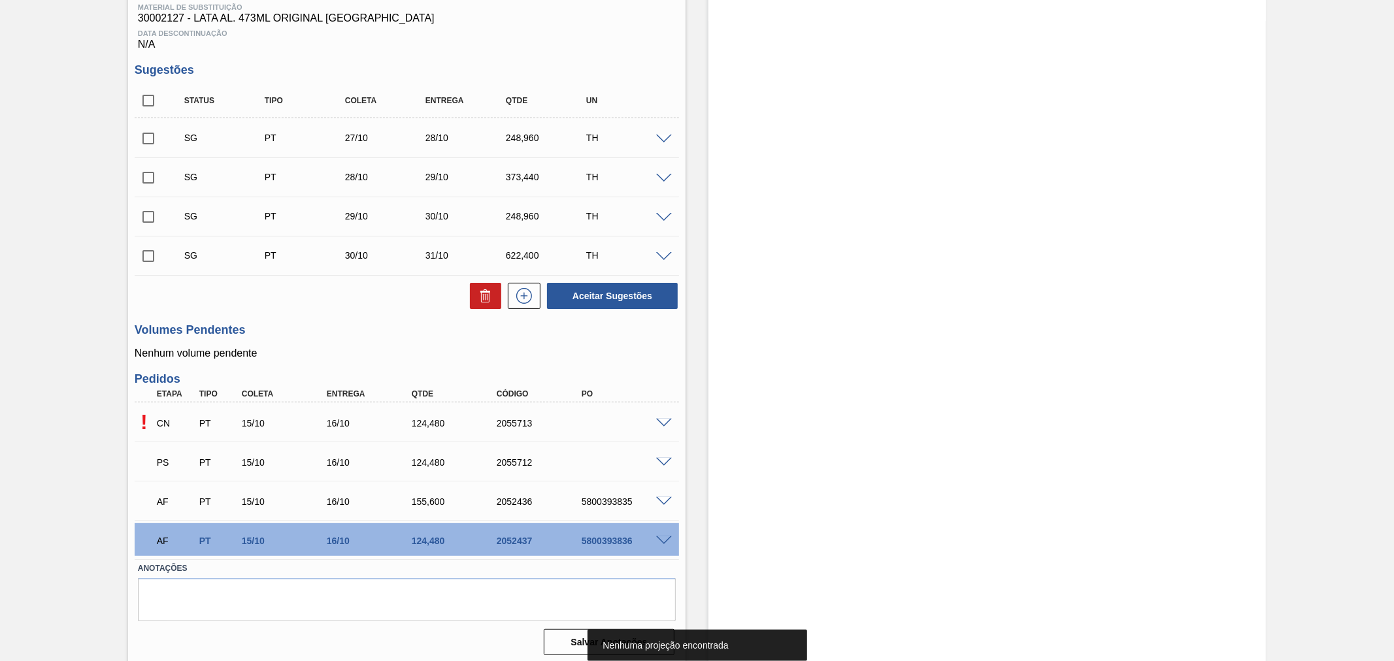
scroll to position [212, 0]
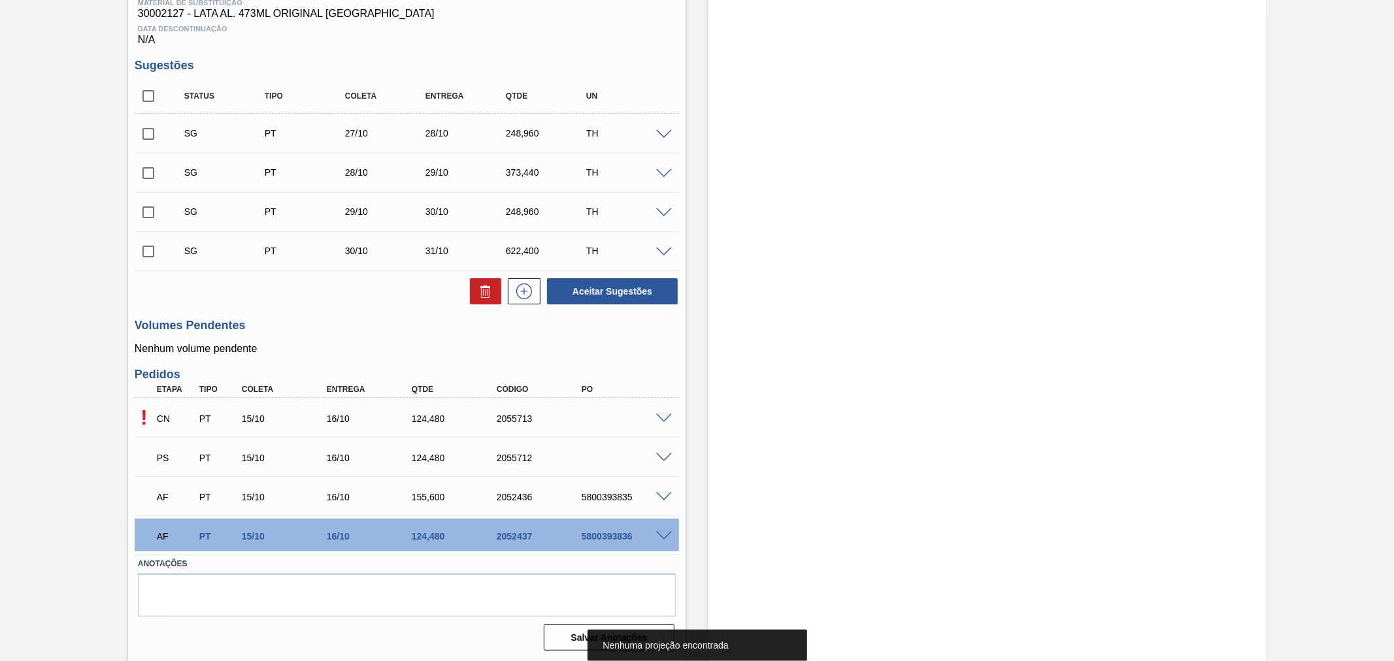
click at [658, 415] on span at bounding box center [664, 419] width 16 height 10
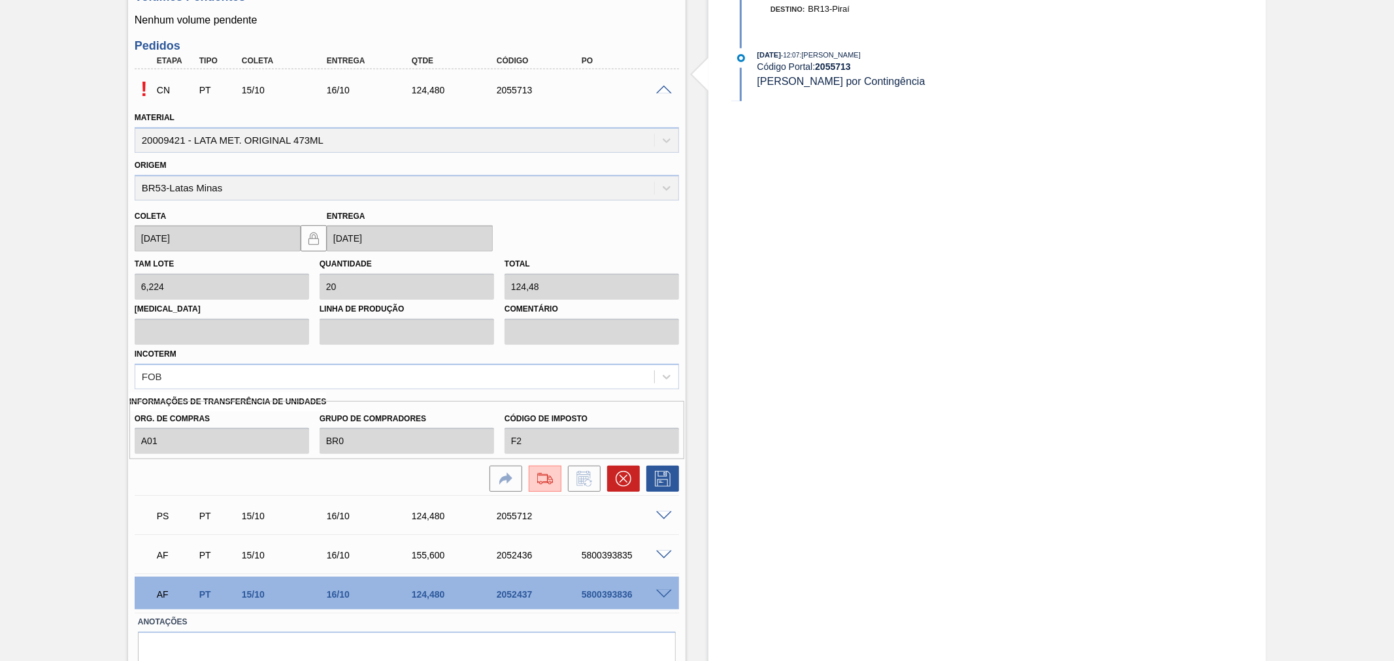
scroll to position [598, 0]
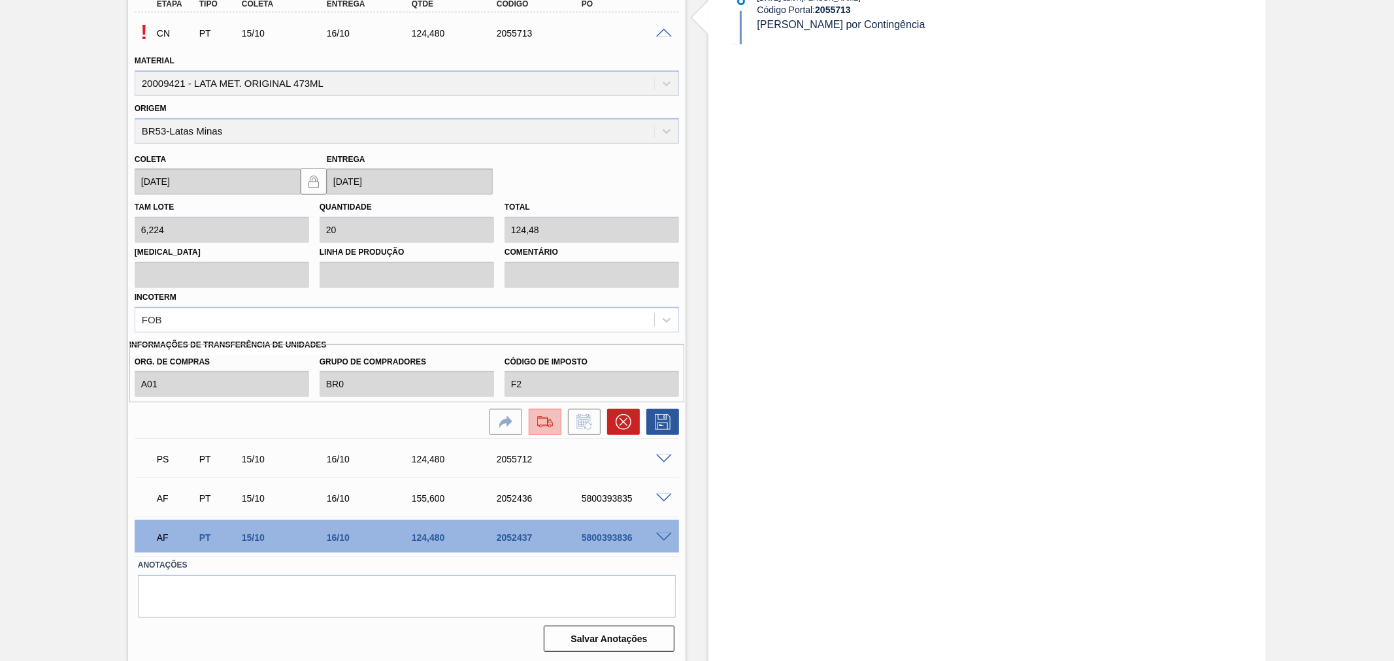
click at [559, 420] on button at bounding box center [545, 422] width 33 height 26
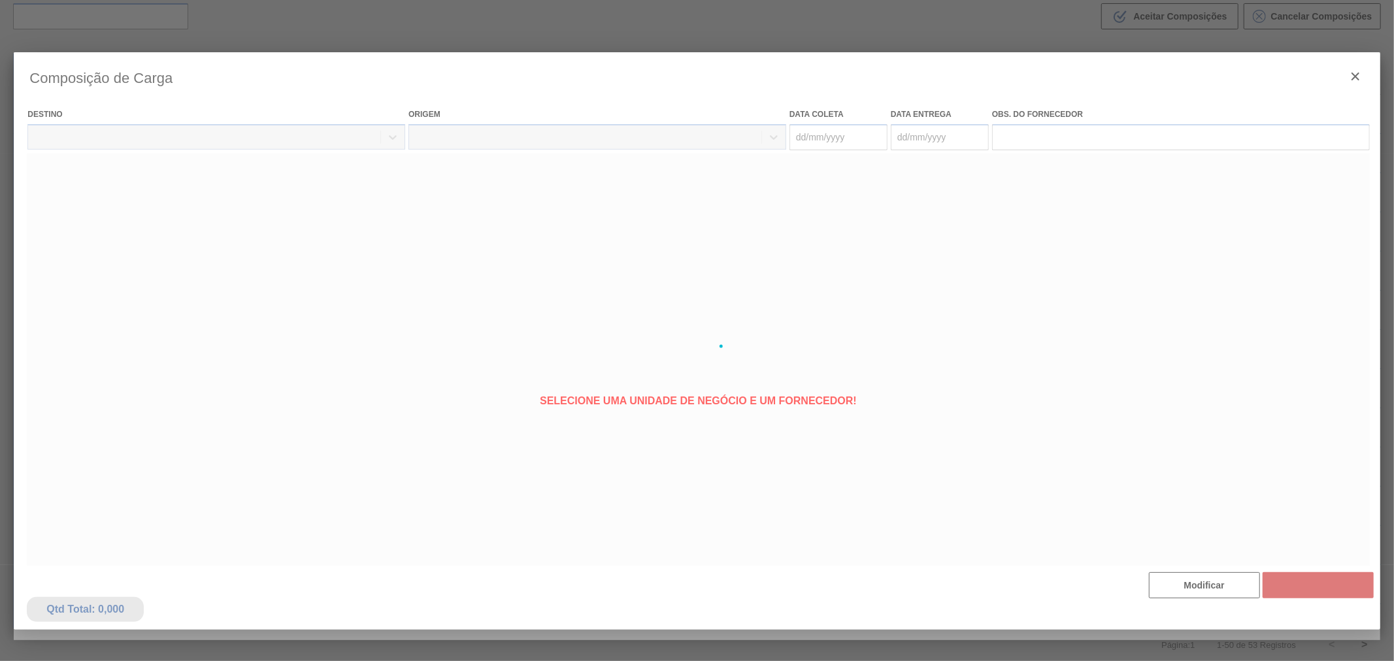
type coleta "[DATE]"
type Entrega "[DATE]"
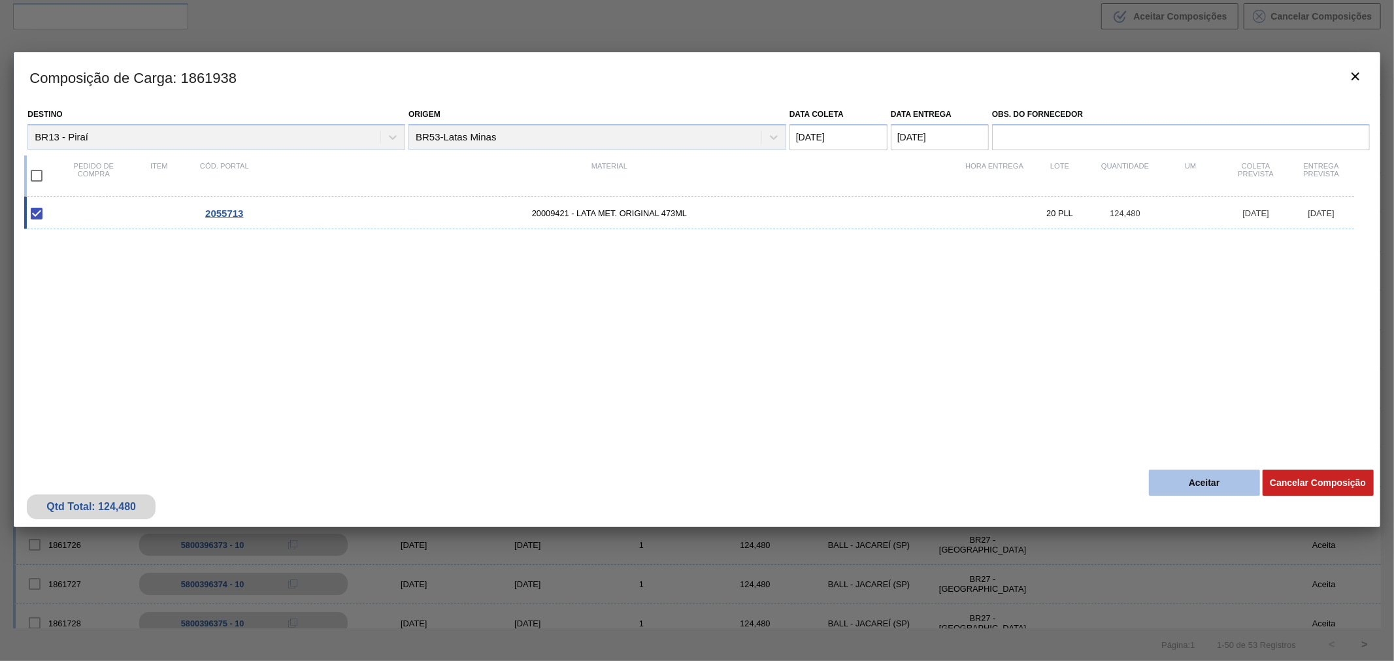
click at [1181, 493] on button "Aceitar" at bounding box center [1204, 483] width 111 height 26
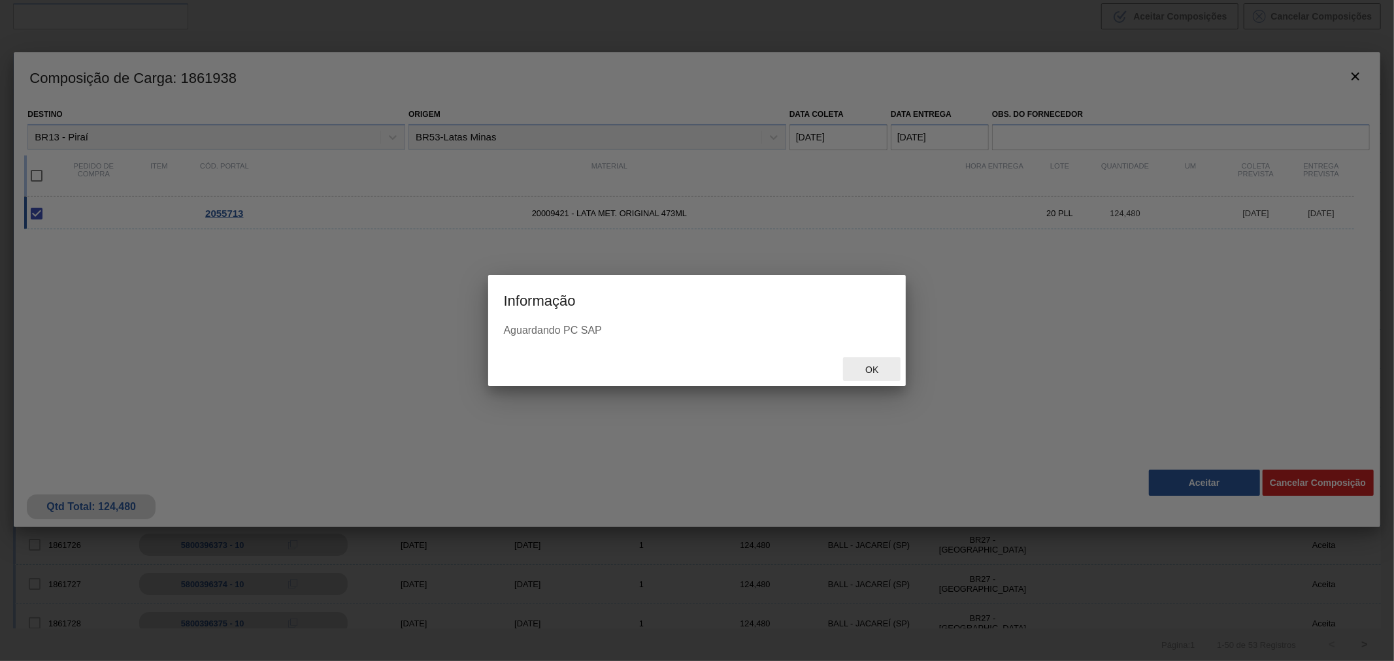
click at [870, 365] on span "Ok" at bounding box center [872, 370] width 34 height 10
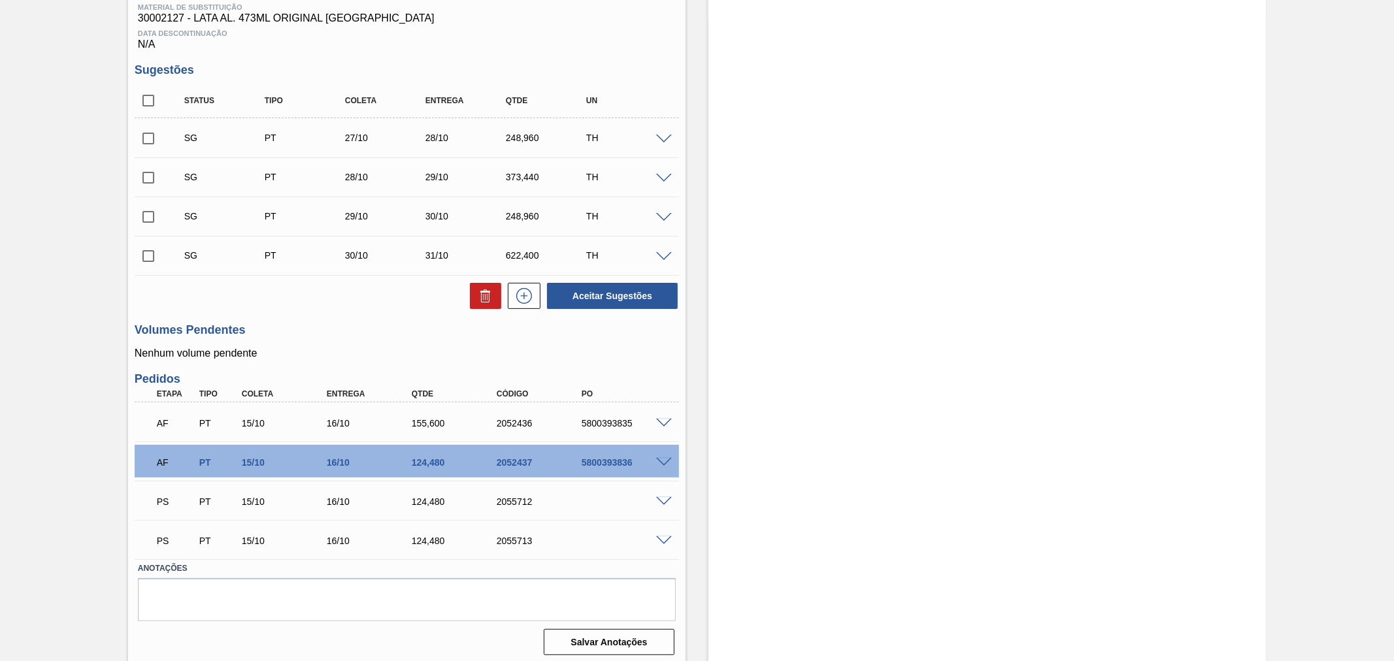
scroll to position [212, 0]
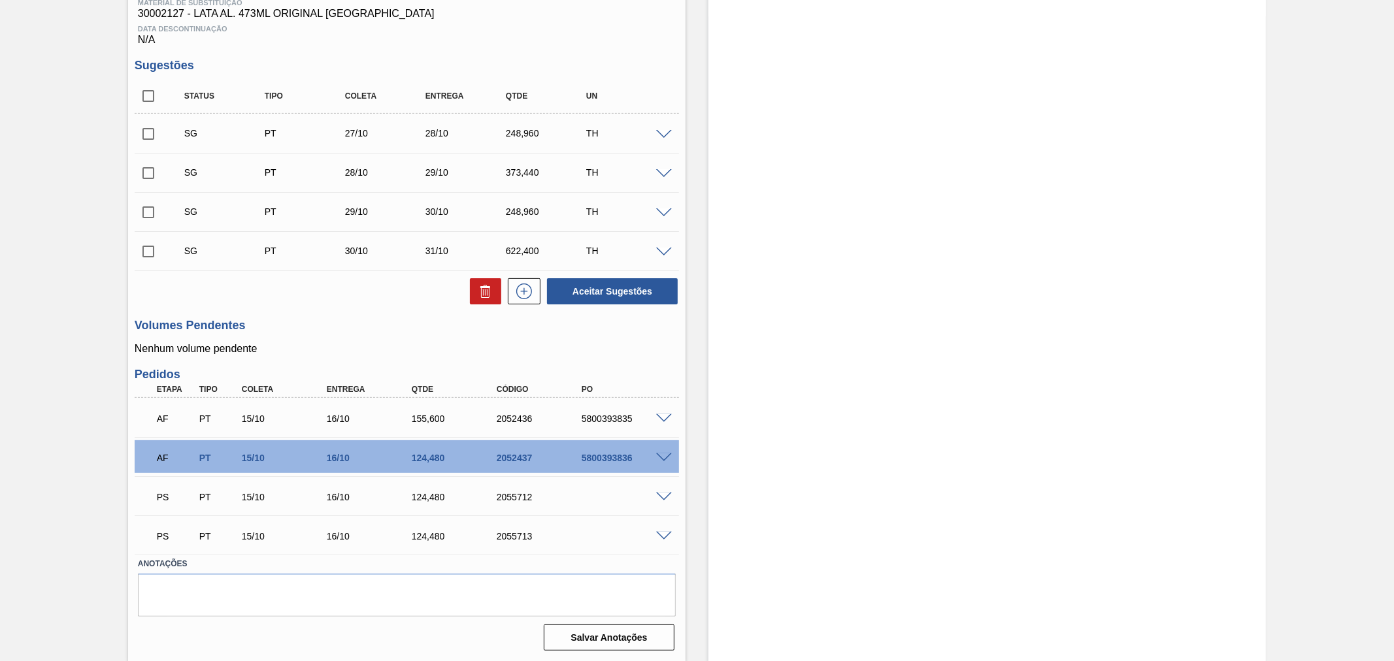
click at [660, 497] on span at bounding box center [664, 498] width 16 height 10
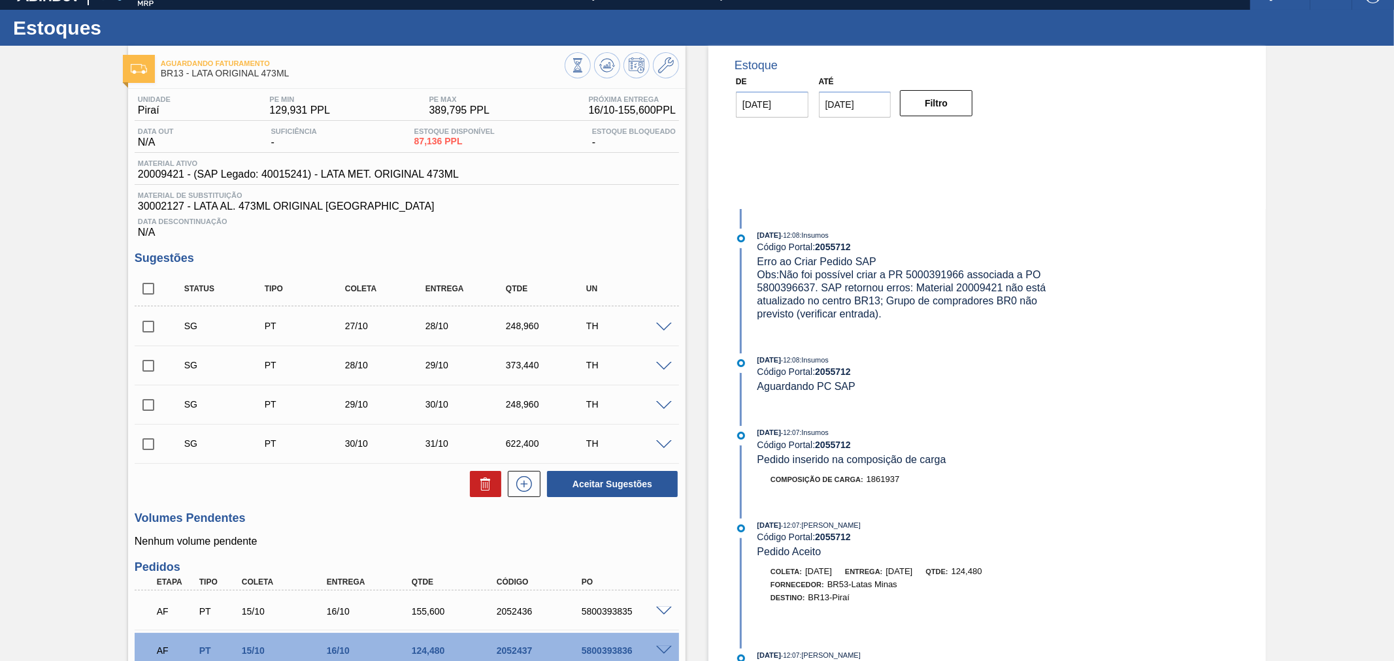
scroll to position [18, 0]
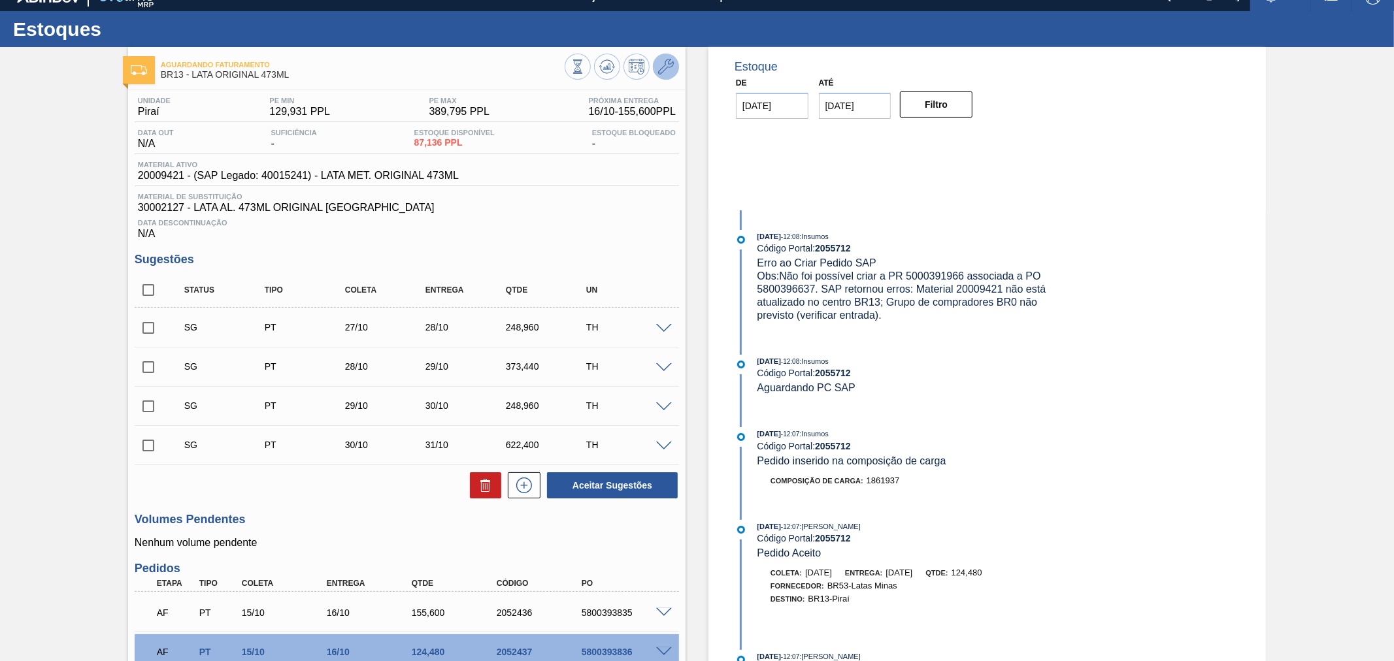
click at [663, 73] on icon at bounding box center [666, 67] width 16 height 16
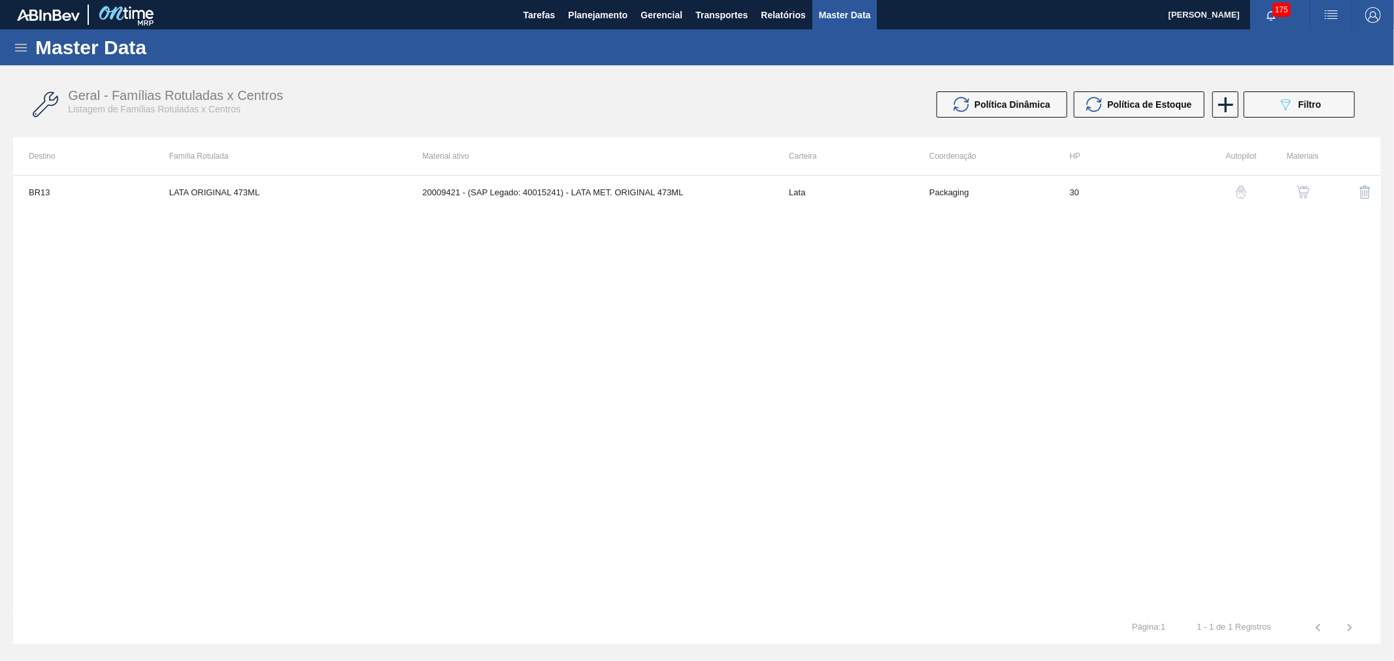
click at [1307, 190] on img "button" at bounding box center [1302, 192] width 13 height 13
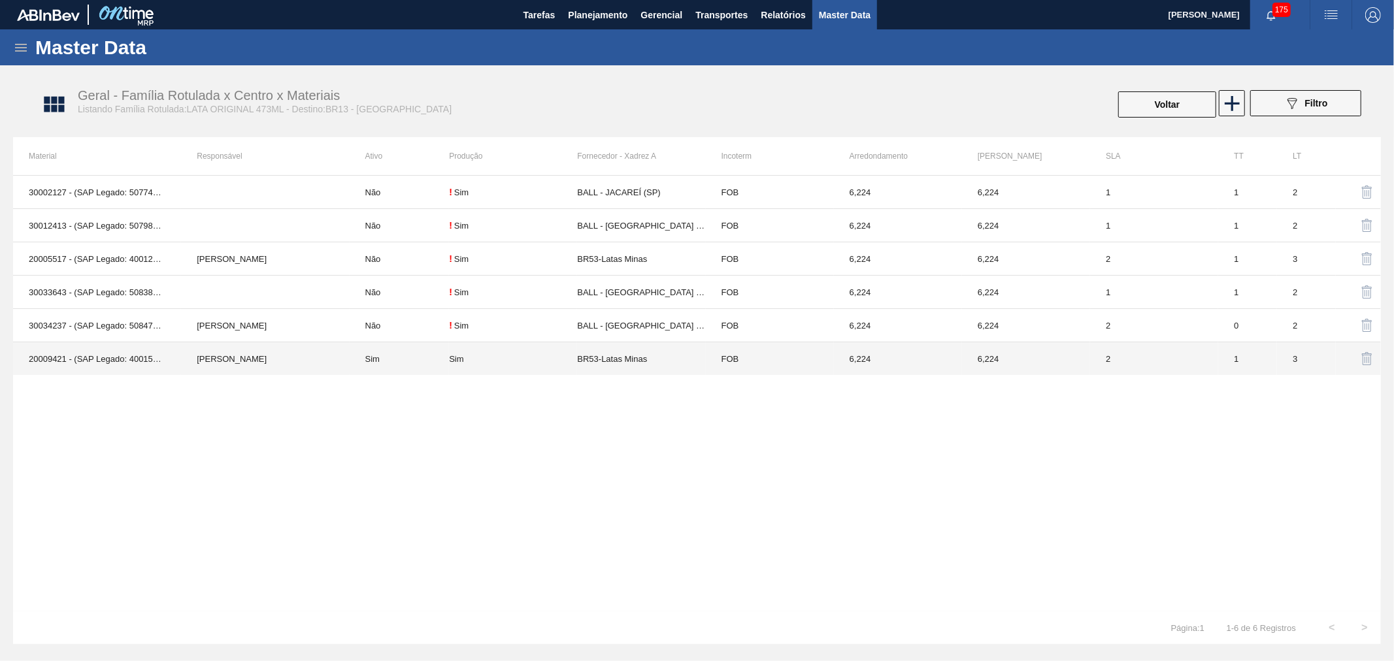
click at [294, 367] on td "[PERSON_NAME]" at bounding box center [265, 358] width 168 height 33
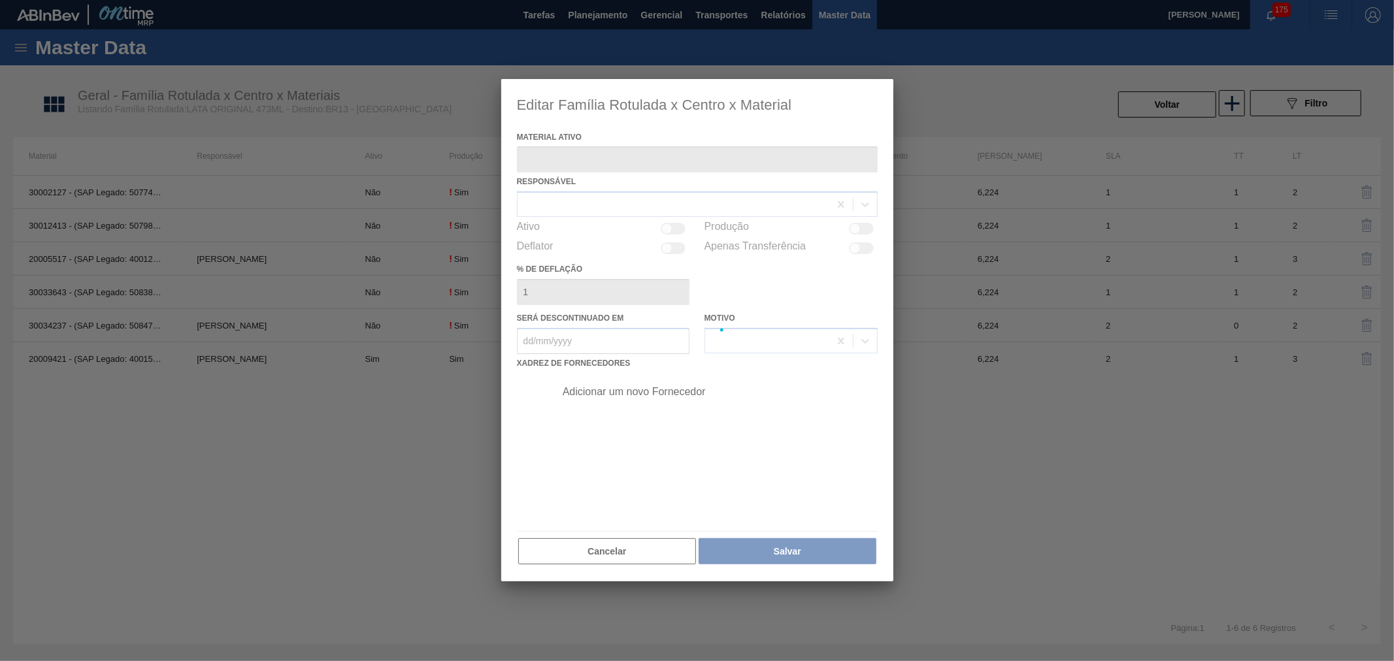
type ativo "20009421 - (SAP Legado: 40015241) - LATA MET. ORIGINAL 473ML"
checkbox input "true"
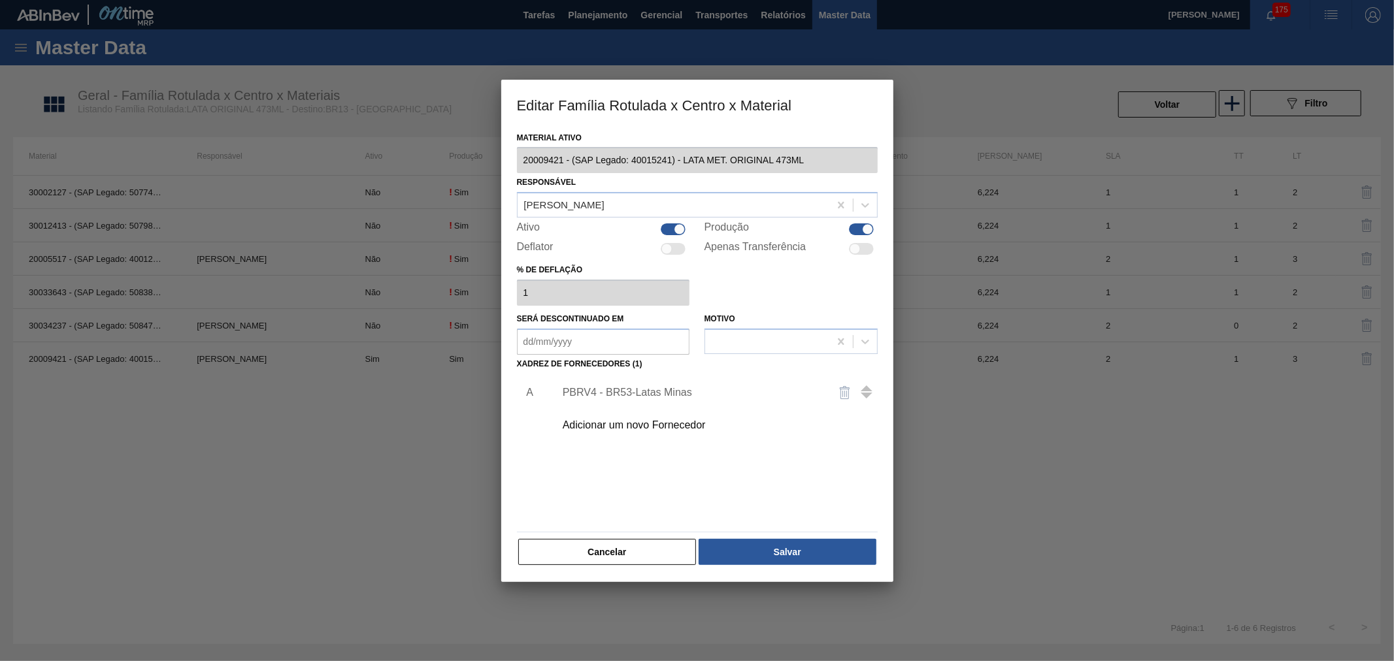
click at [656, 390] on div "PBRV4 - BR53-Latas Minas" at bounding box center [691, 393] width 256 height 12
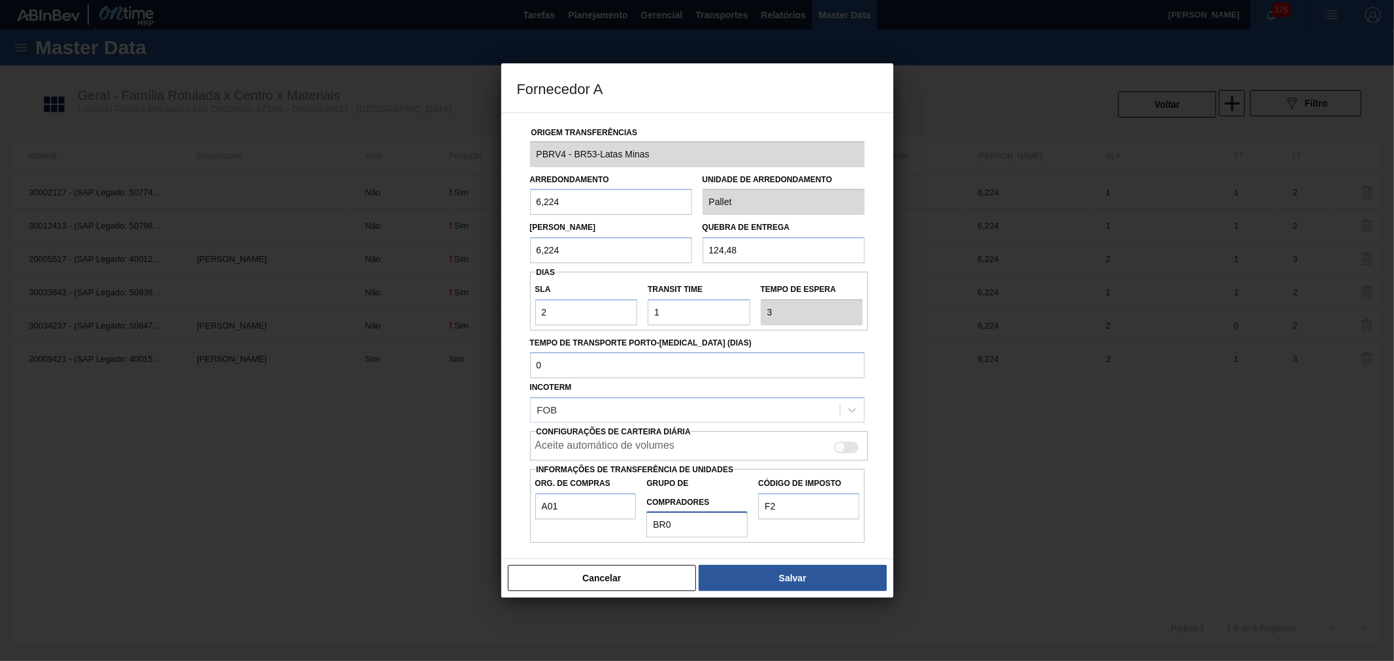
click at [688, 518] on input "BR0" at bounding box center [696, 525] width 101 height 26
click at [702, 523] on input "BR0" at bounding box center [696, 525] width 101 height 26
click at [700, 523] on input "BR0" at bounding box center [696, 525] width 101 height 26
type input "BR0"
click at [780, 520] on div "Código de Imposto F2" at bounding box center [809, 506] width 112 height 64
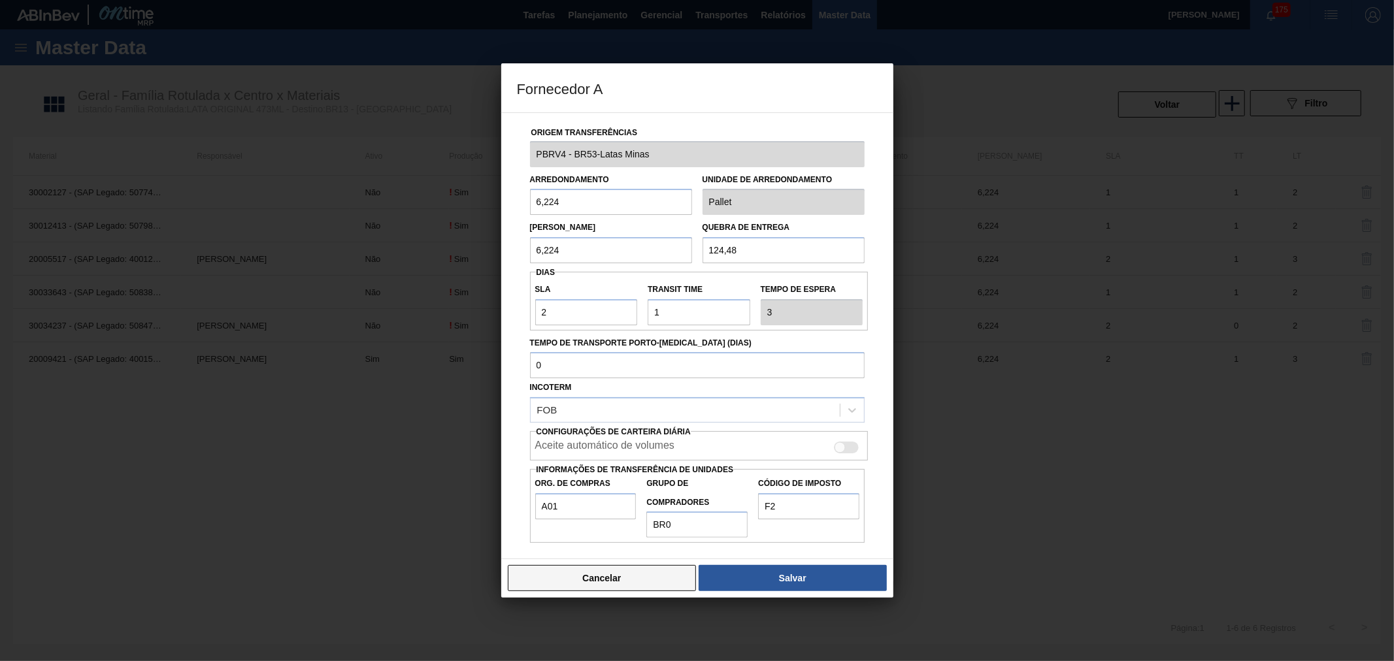
click at [641, 576] on button "Cancelar" at bounding box center [602, 578] width 189 height 26
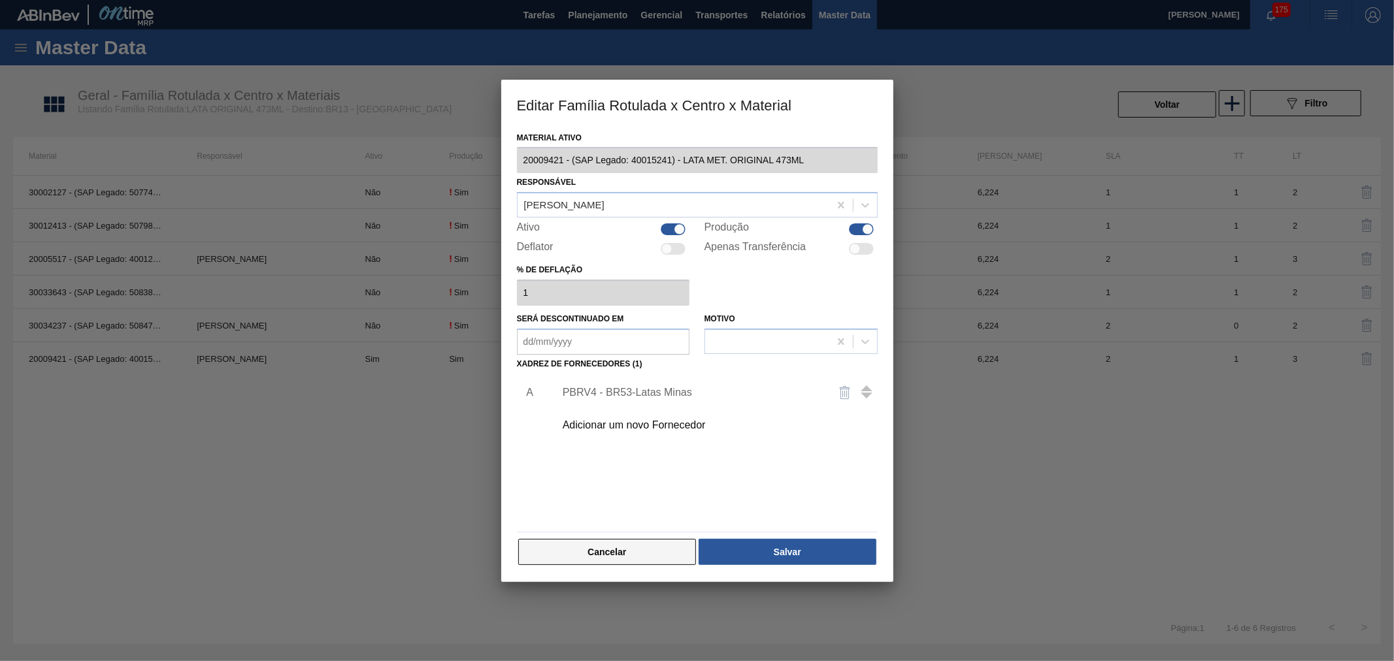
click at [644, 545] on button "Cancelar" at bounding box center [607, 552] width 178 height 26
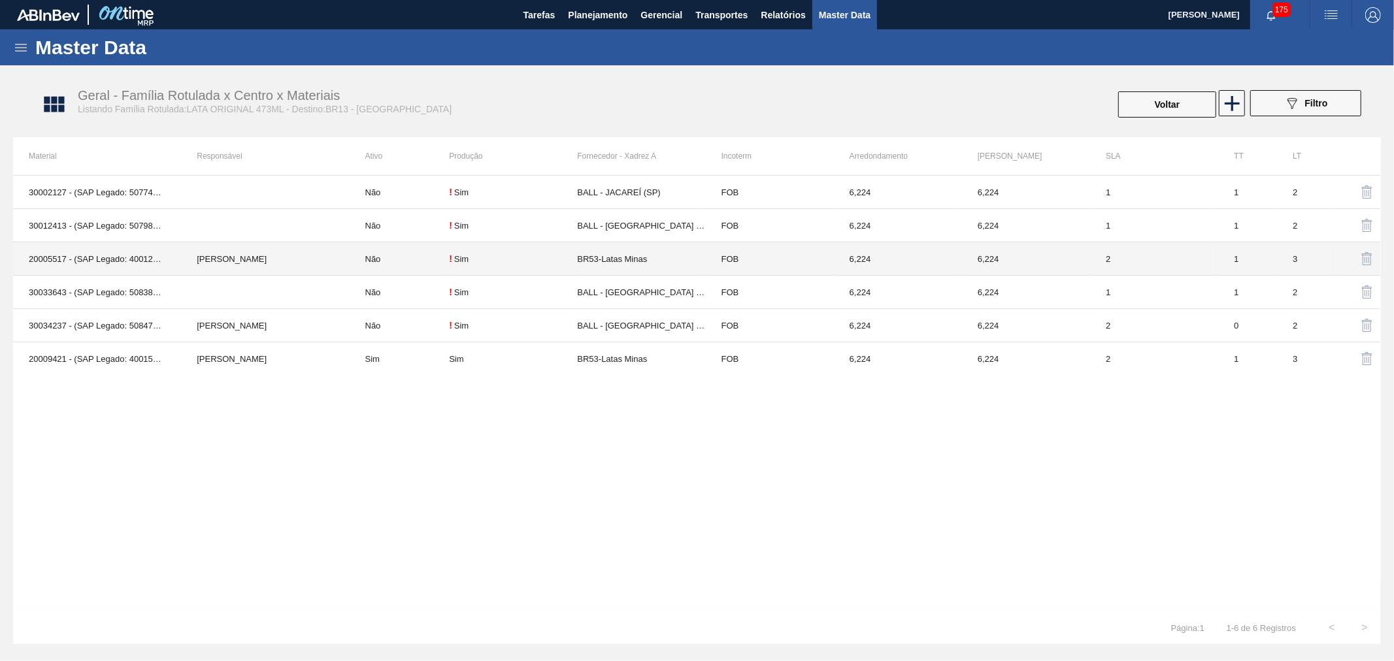
click at [165, 262] on td "20005517 - (SAP Legado: 40012418) - LATA MET ORIGINAL 429 473ML" at bounding box center [97, 258] width 168 height 33
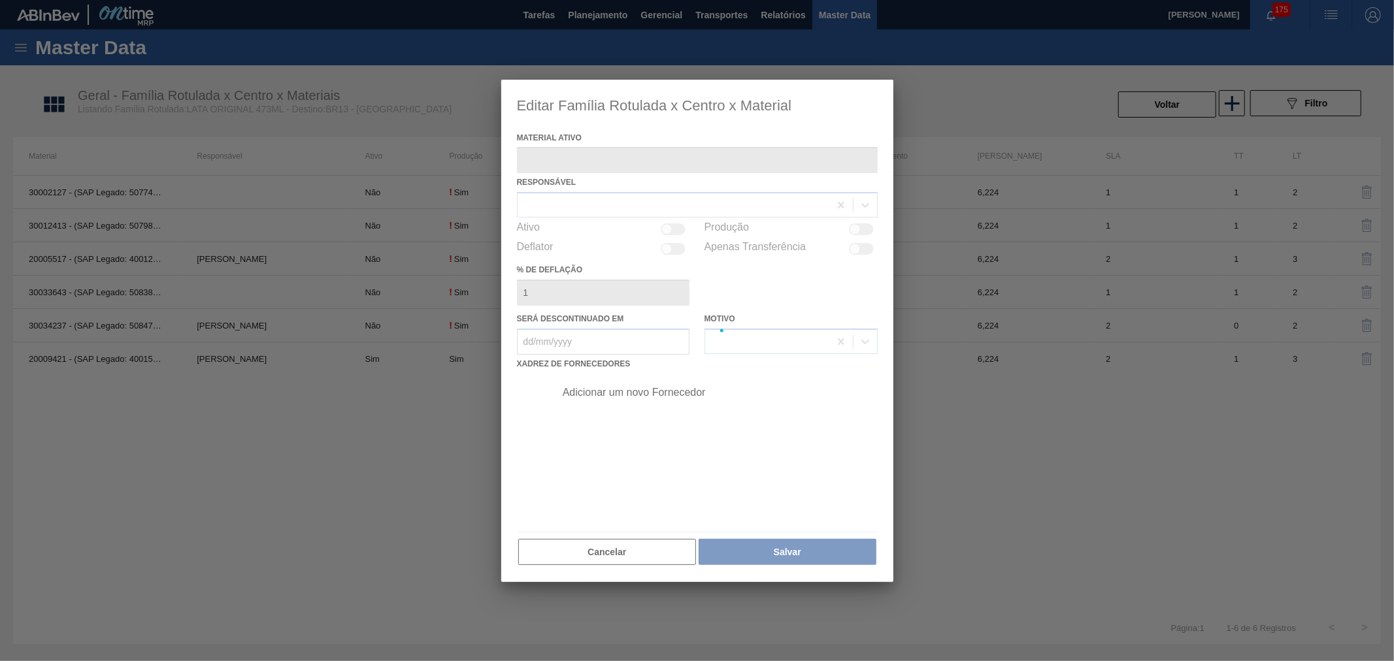
type ativo "20005517 - (SAP Legado: 40012418) - LATA MET ORIGINAL 429 473ML"
checkbox input "true"
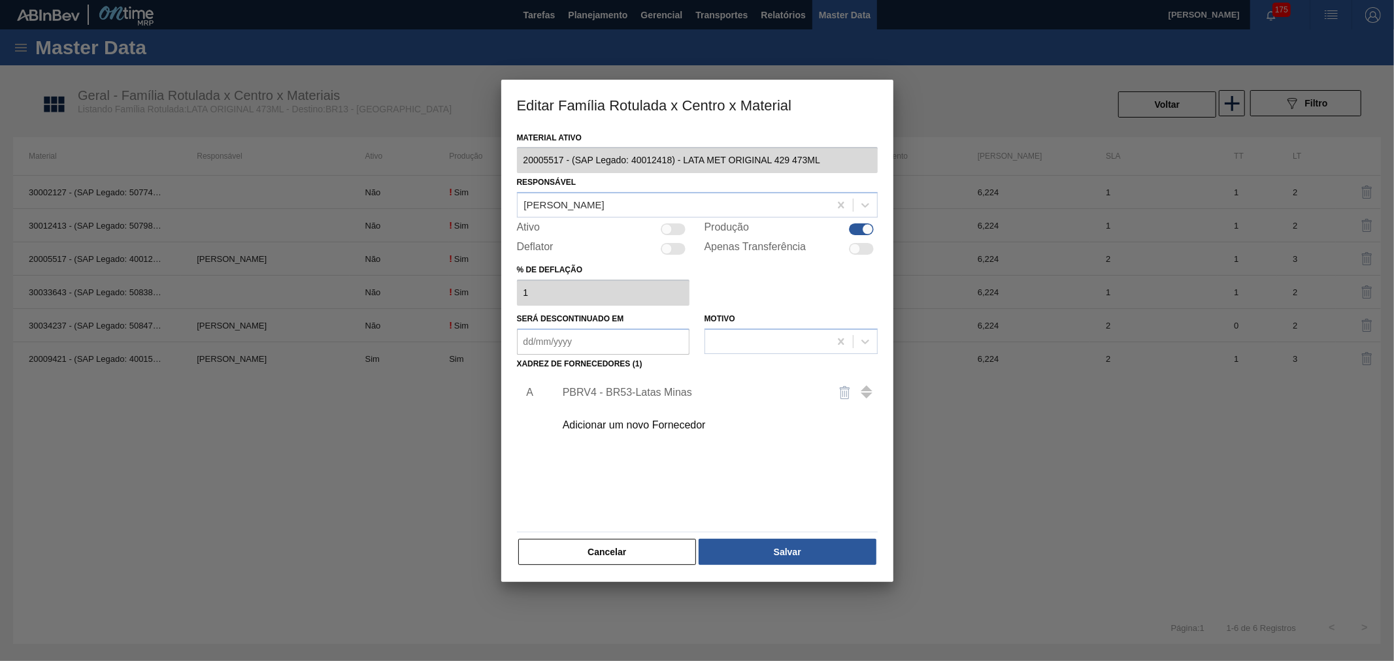
click at [640, 393] on div "PBRV4 - BR53-Latas Minas" at bounding box center [691, 393] width 256 height 12
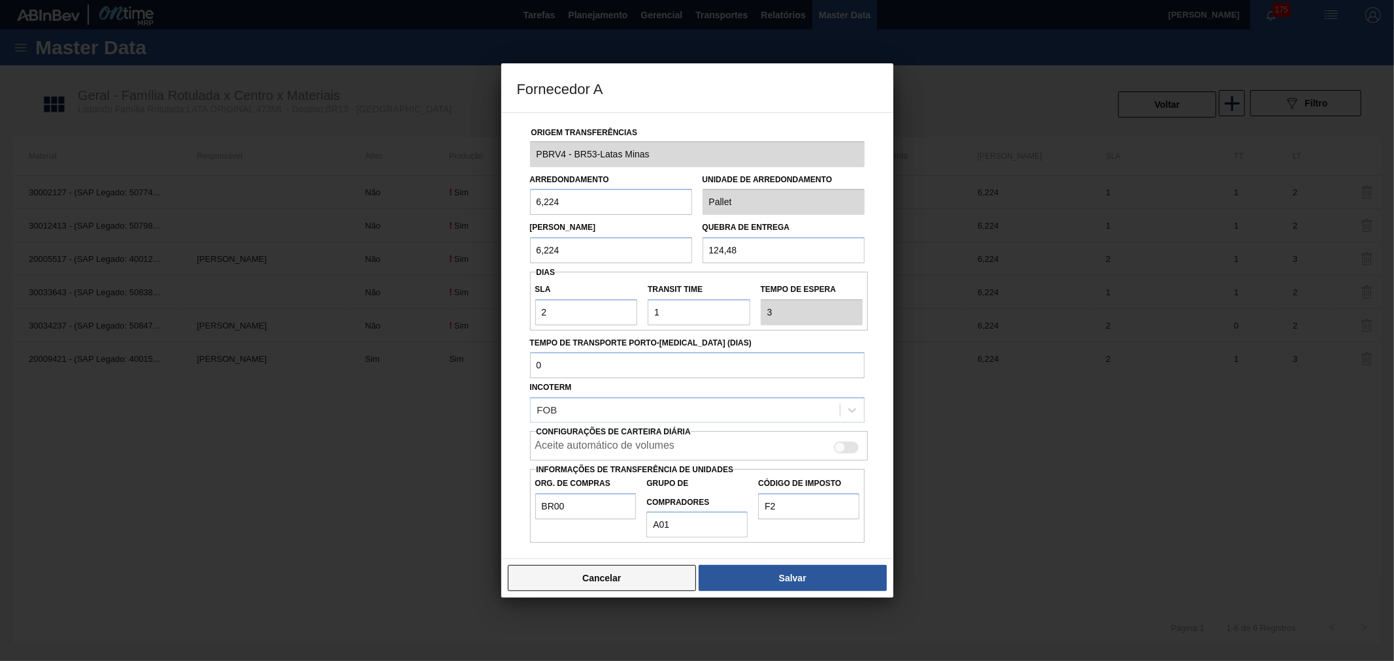
click at [636, 585] on button "Cancelar" at bounding box center [602, 578] width 189 height 26
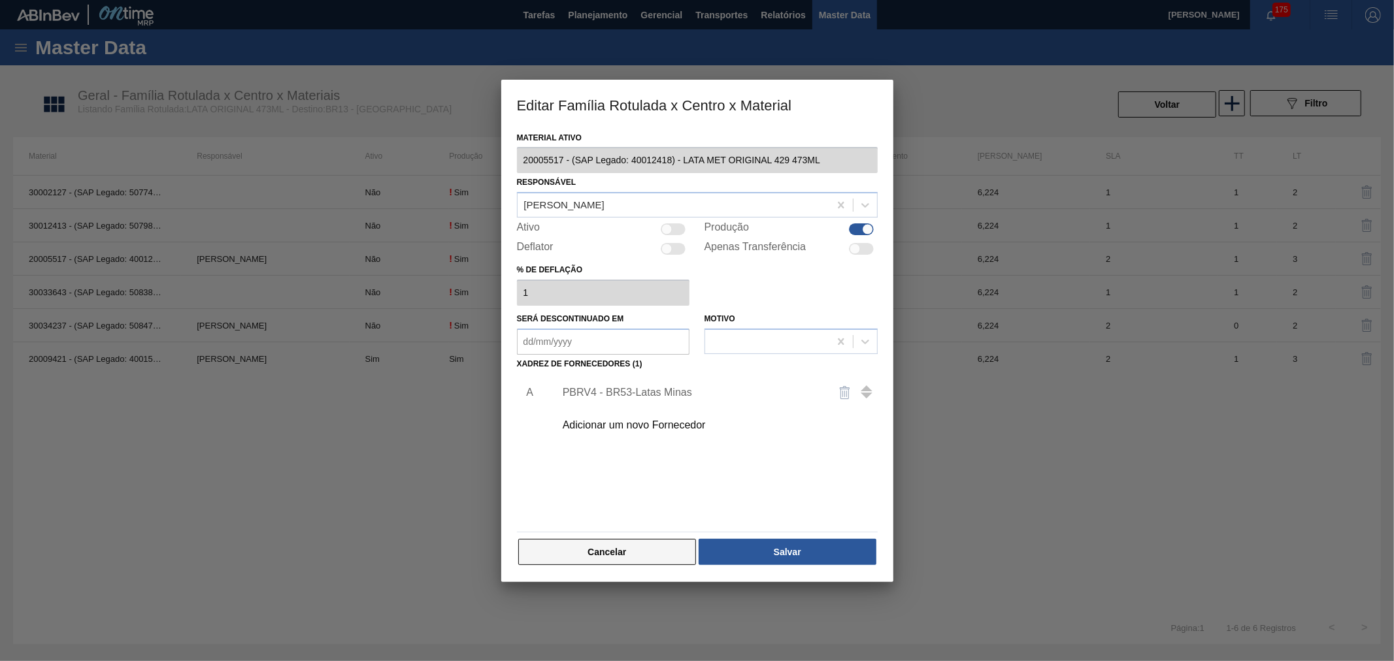
click at [578, 546] on button "Cancelar" at bounding box center [607, 552] width 178 height 26
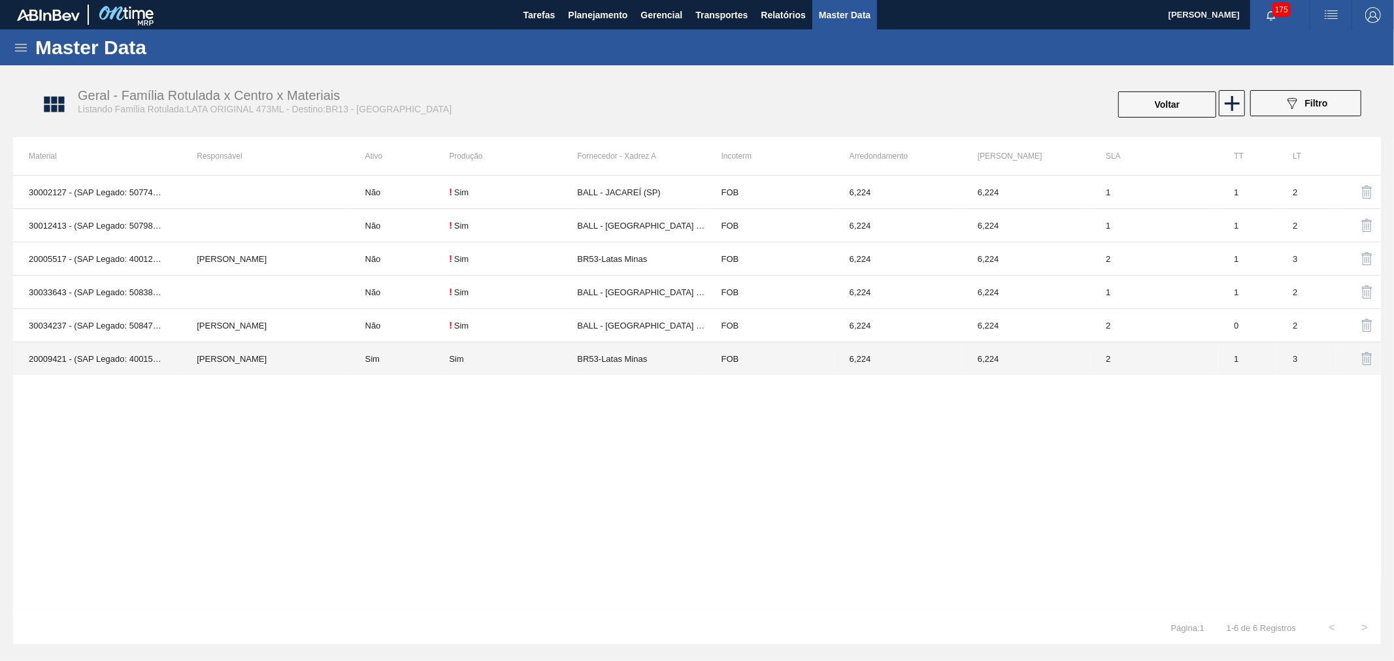
click at [275, 360] on td "[PERSON_NAME]" at bounding box center [265, 358] width 168 height 33
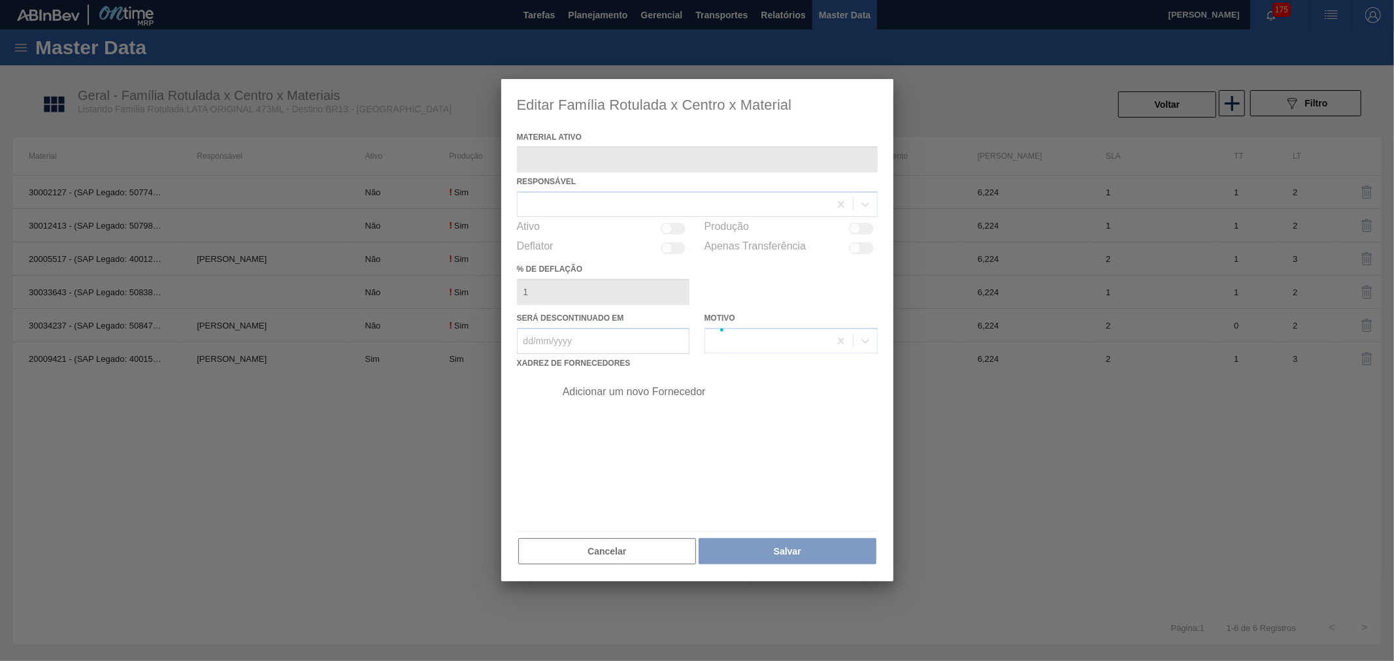
type ativo "20009421 - (SAP Legado: 40015241) - LATA MET. ORIGINAL 473ML"
checkbox input "true"
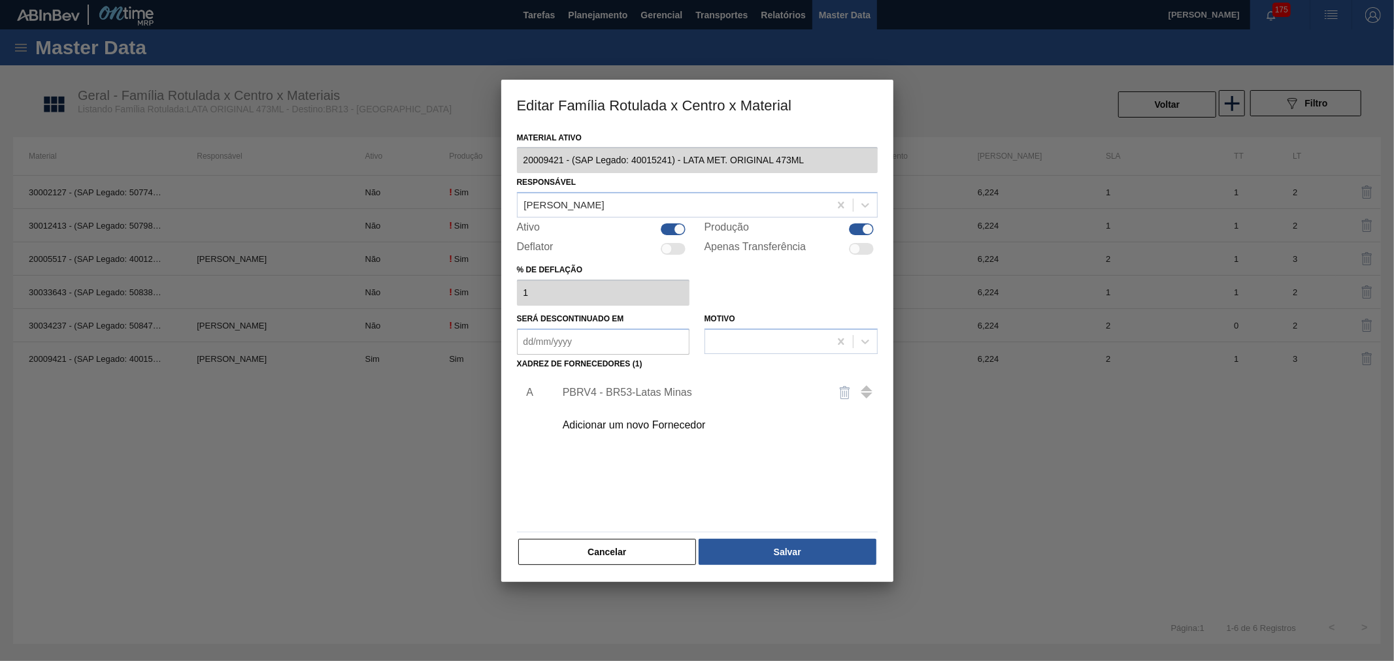
click at [650, 390] on div "PBRV4 - BR53-Latas Minas" at bounding box center [691, 393] width 256 height 12
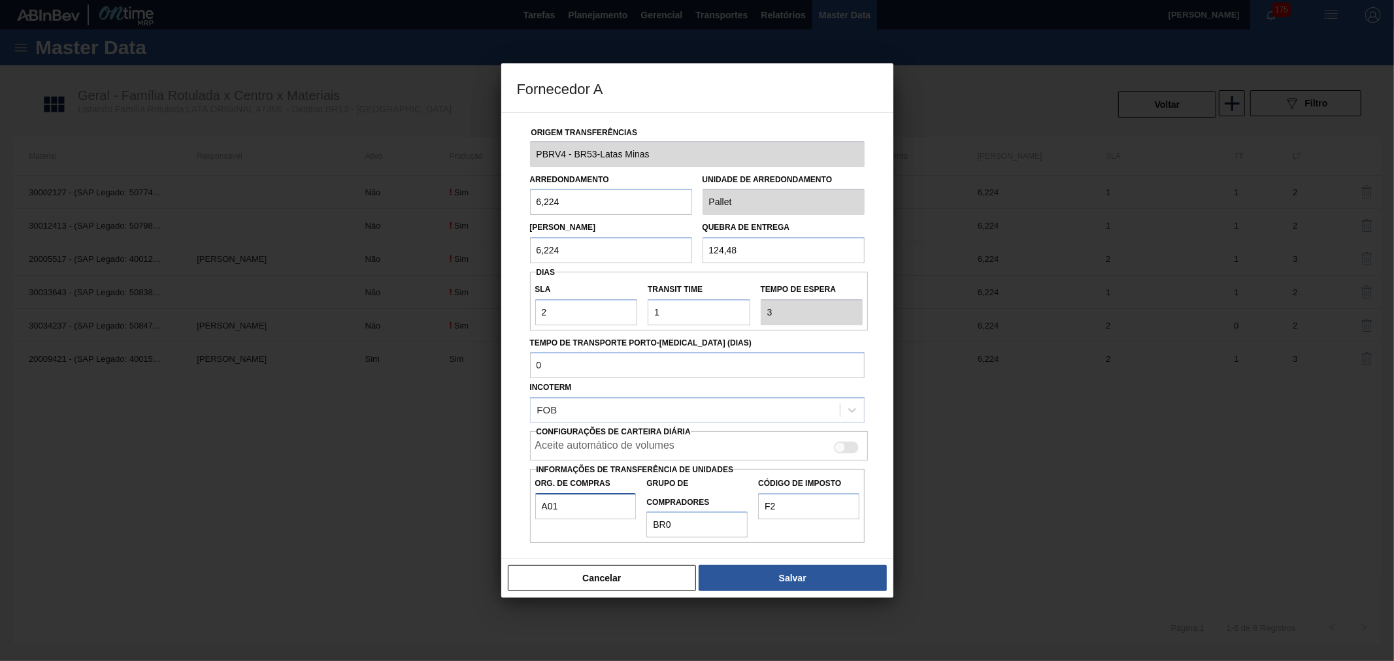
drag, startPoint x: 582, startPoint y: 504, endPoint x: 415, endPoint y: 491, distance: 167.8
click at [415, 491] on div "Fornecedor A Origem Transferências PBRV4 - BR53-Latas Minas Arredondamento 6,22…" at bounding box center [697, 330] width 1394 height 661
type input "BR00"
type input "0"
type input "A01"
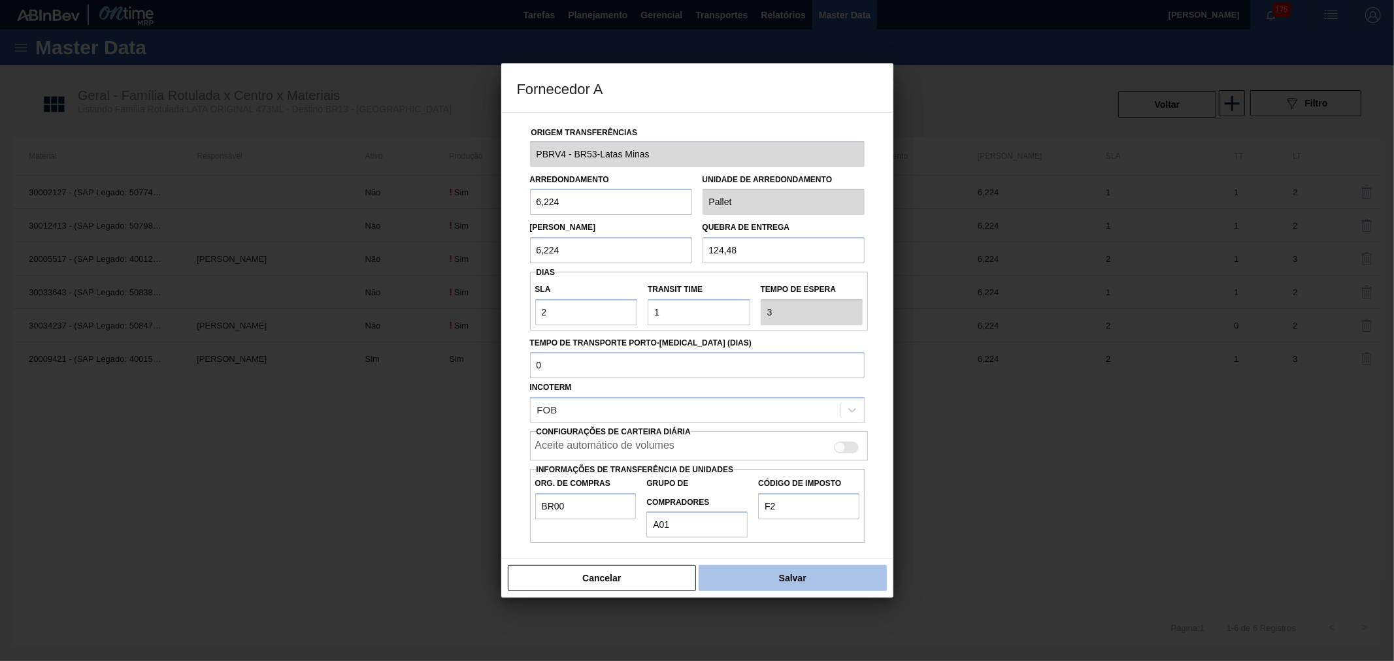
click at [772, 582] on button "Salvar" at bounding box center [793, 578] width 188 height 26
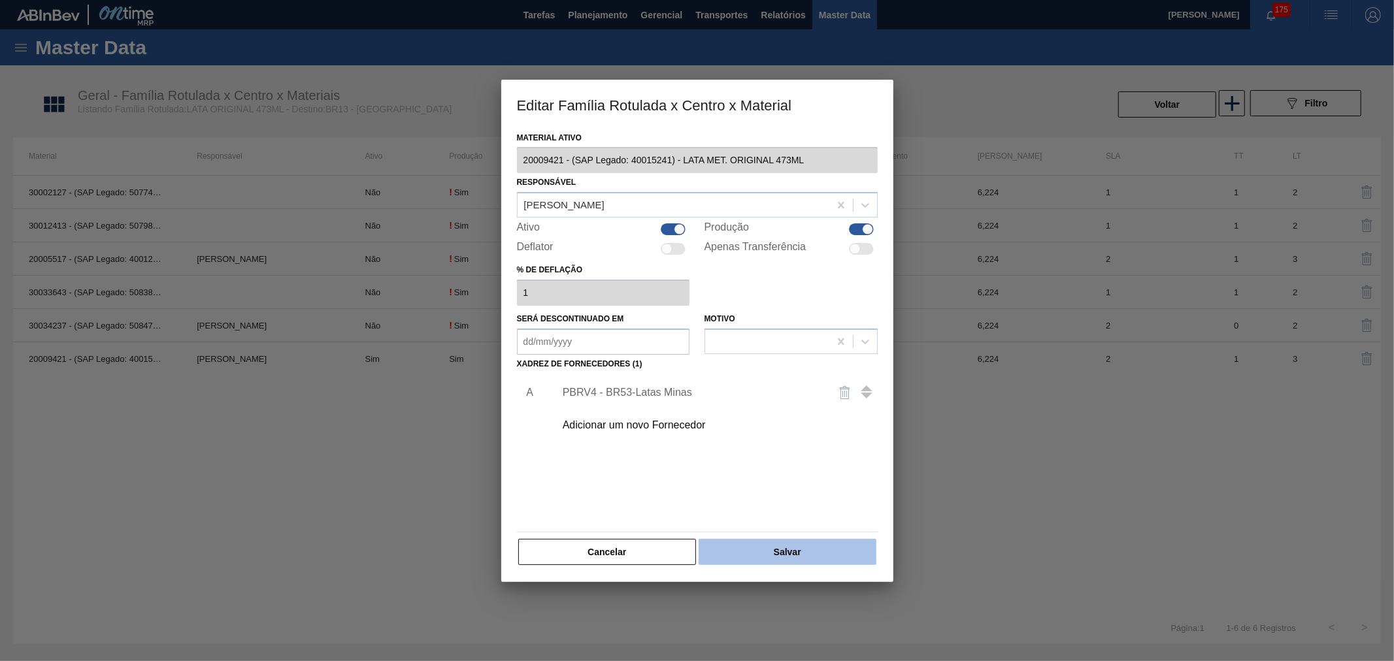
click at [771, 555] on button "Salvar" at bounding box center [787, 552] width 177 height 26
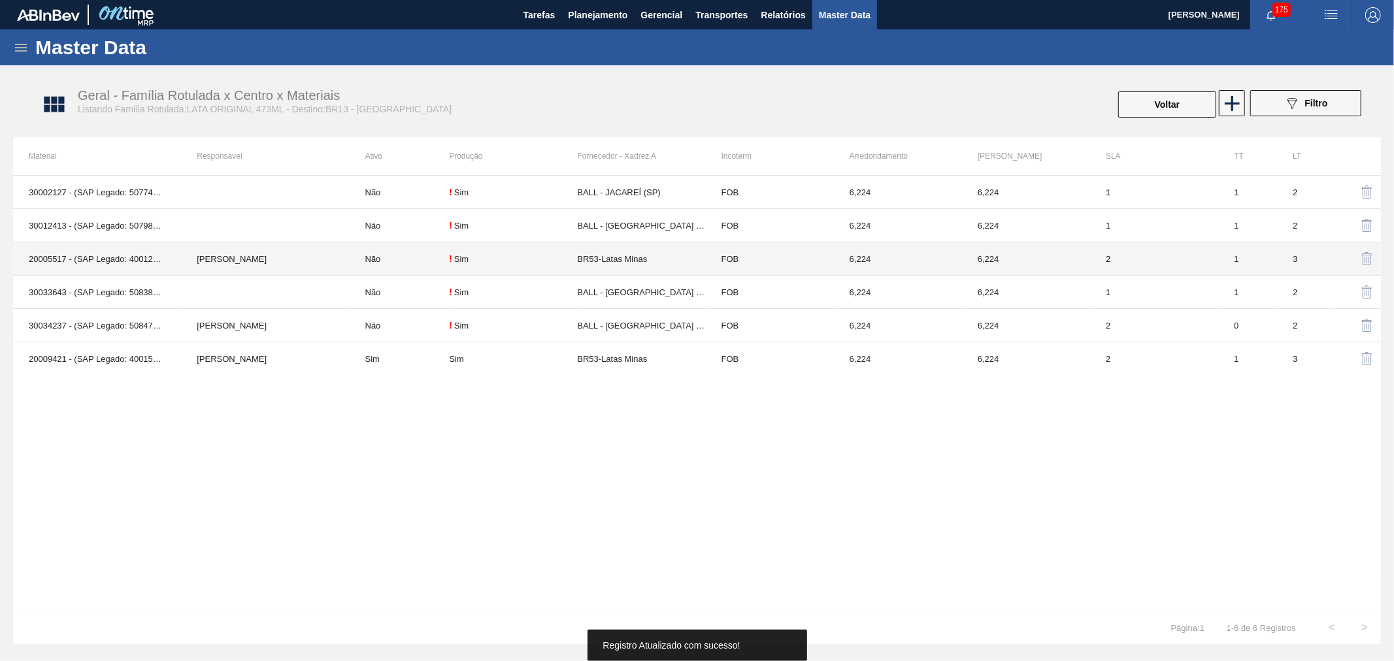
click at [240, 265] on td "[PERSON_NAME]" at bounding box center [265, 258] width 168 height 33
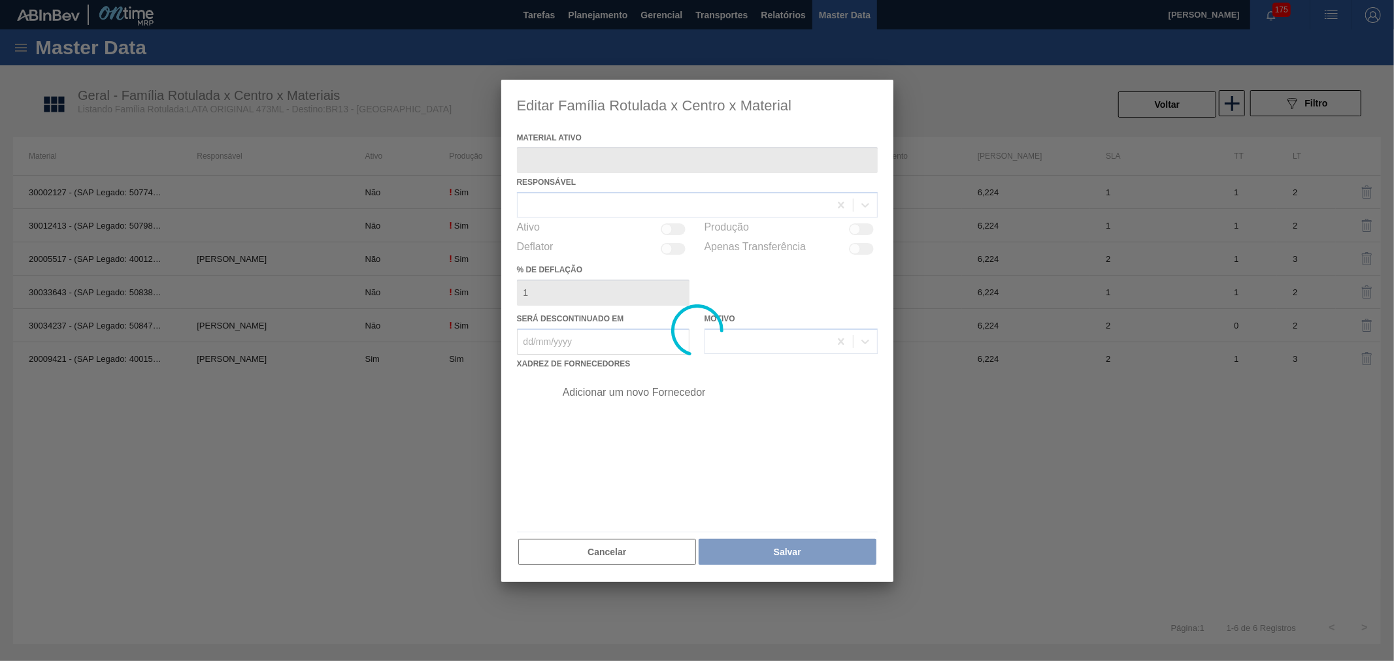
type ativo "20005517 - (SAP Legado: 40012418) - LATA MET ORIGINAL 429 473ML"
checkbox input "true"
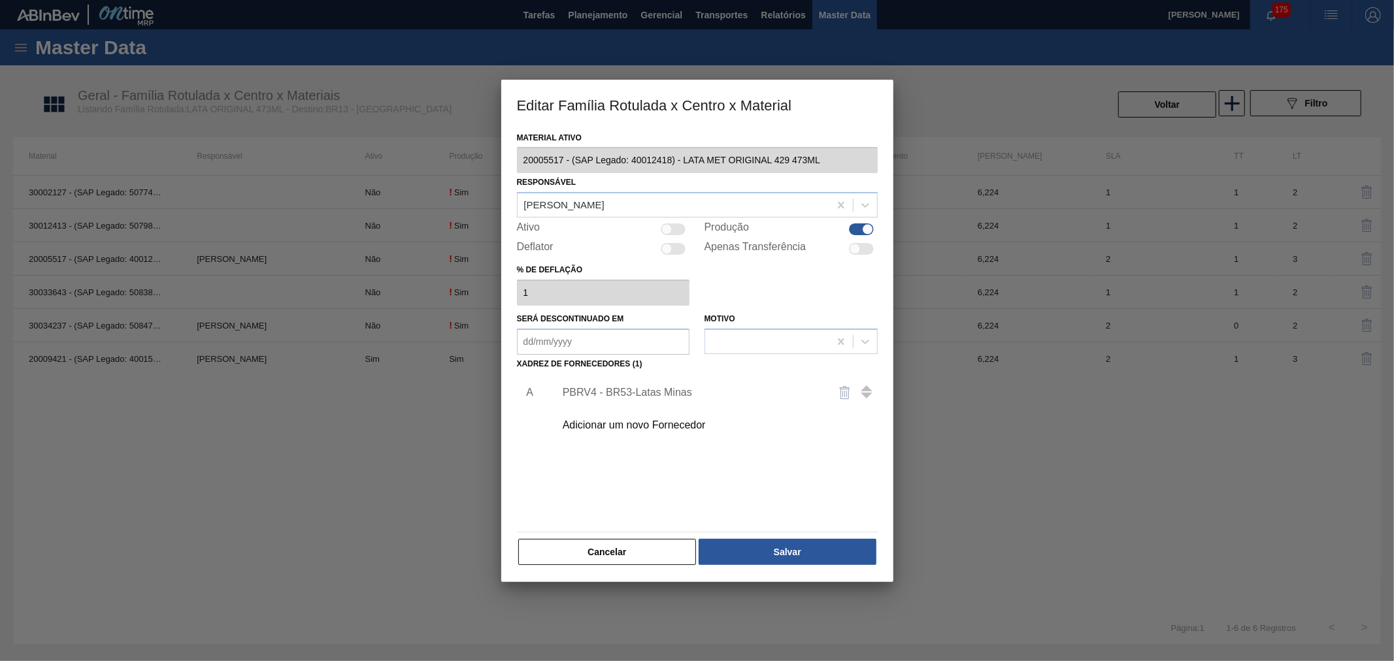
click at [642, 395] on div "PBRV4 - BR53-Latas Minas" at bounding box center [691, 393] width 256 height 12
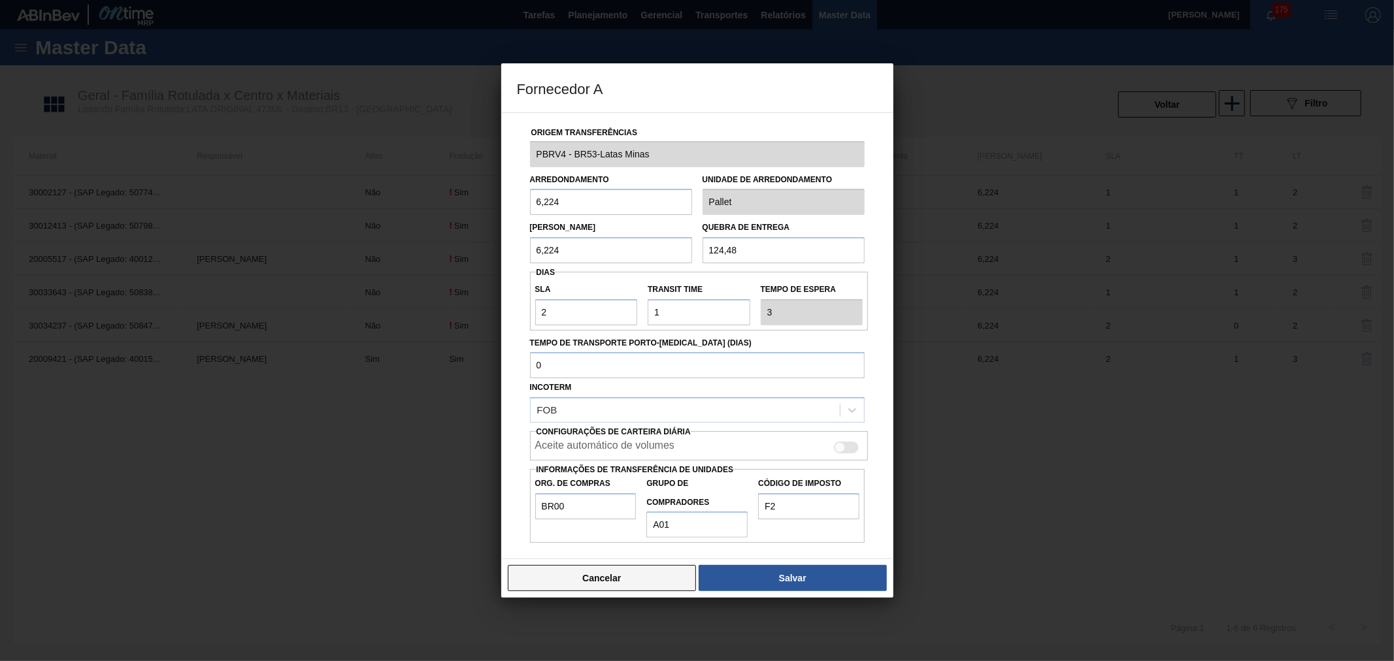
click at [651, 580] on button "Cancelar" at bounding box center [602, 578] width 189 height 26
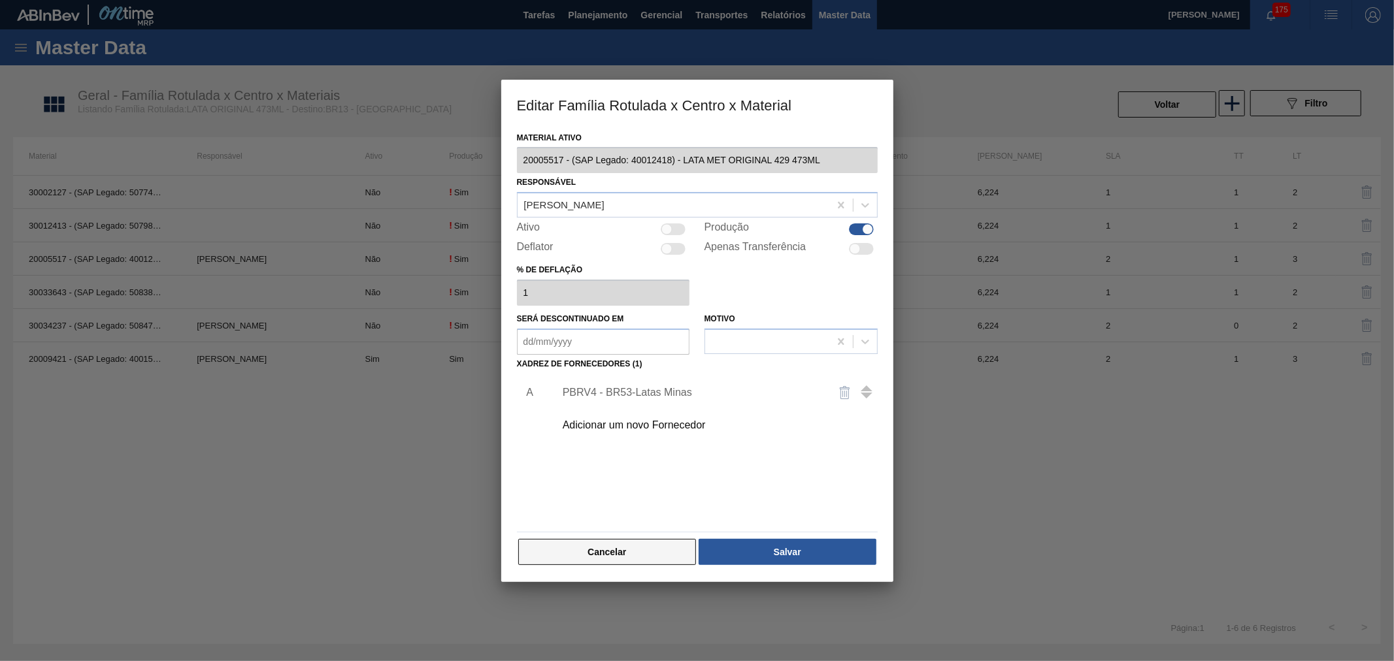
click at [647, 543] on button "Cancelar" at bounding box center [607, 552] width 178 height 26
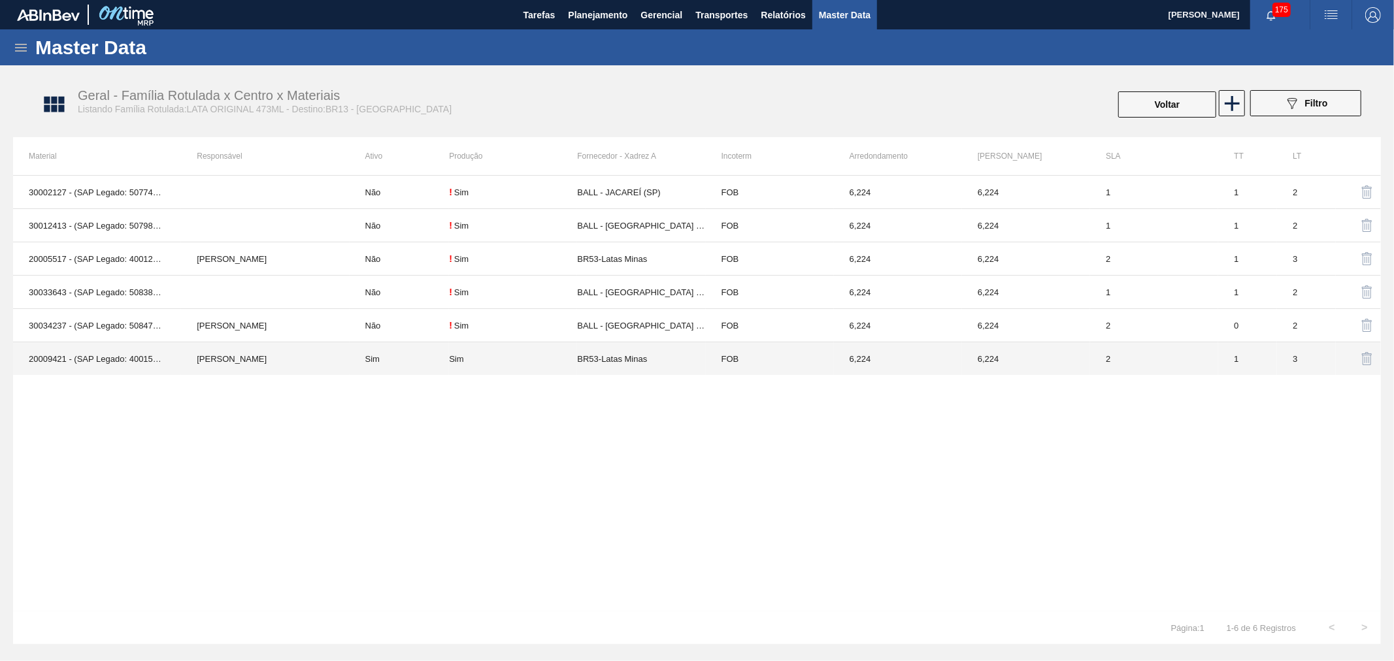
click at [772, 373] on td "FOB" at bounding box center [770, 358] width 128 height 33
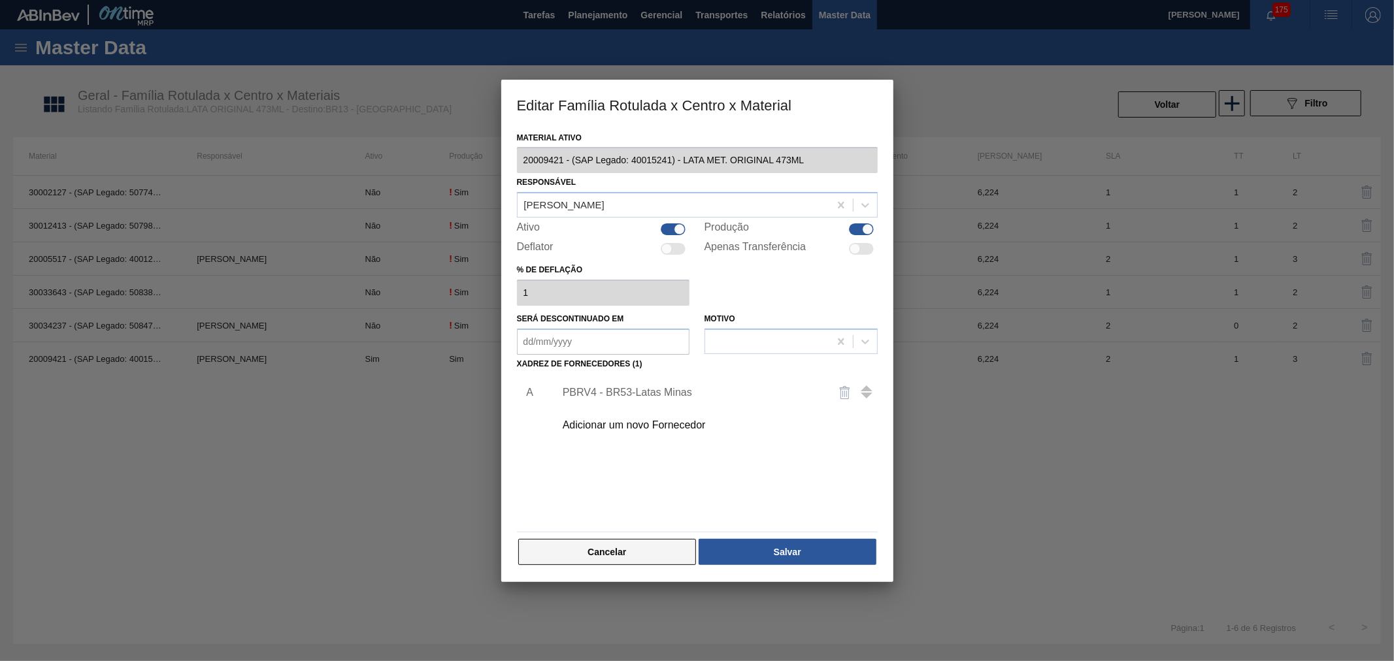
click at [601, 552] on button "Cancelar" at bounding box center [607, 552] width 178 height 26
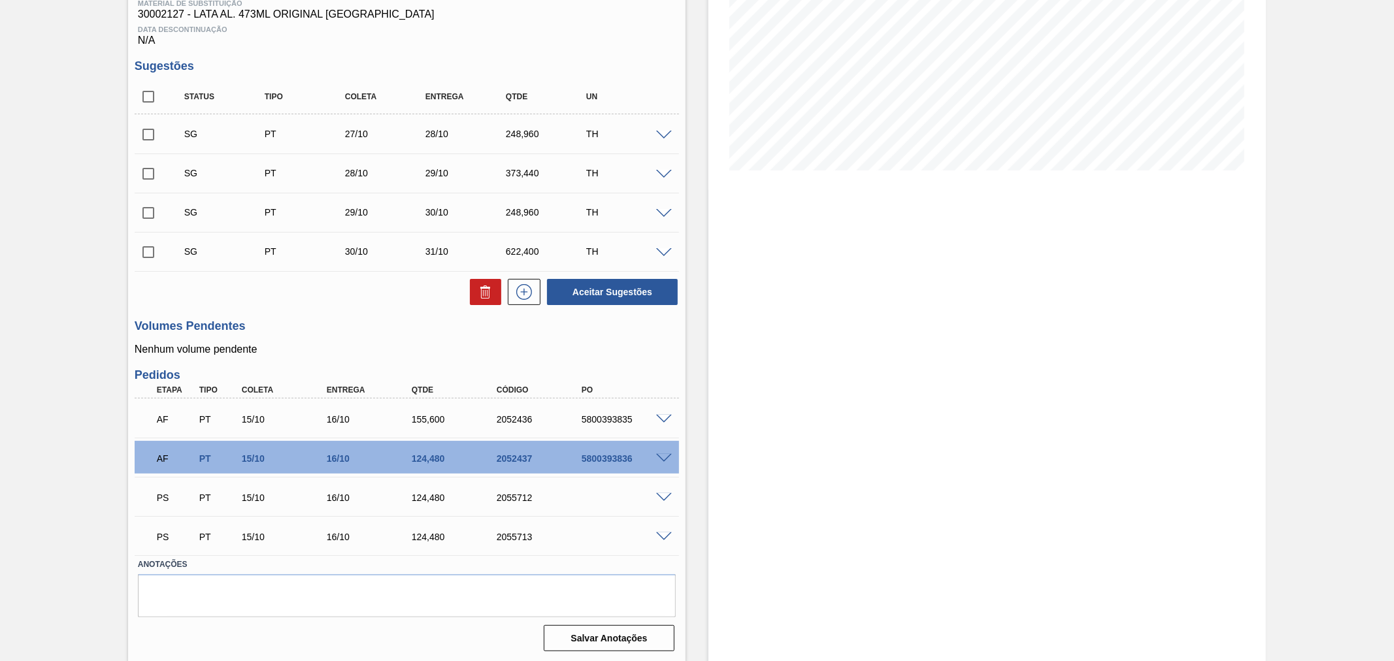
scroll to position [212, 0]
click at [668, 495] on span at bounding box center [664, 498] width 16 height 10
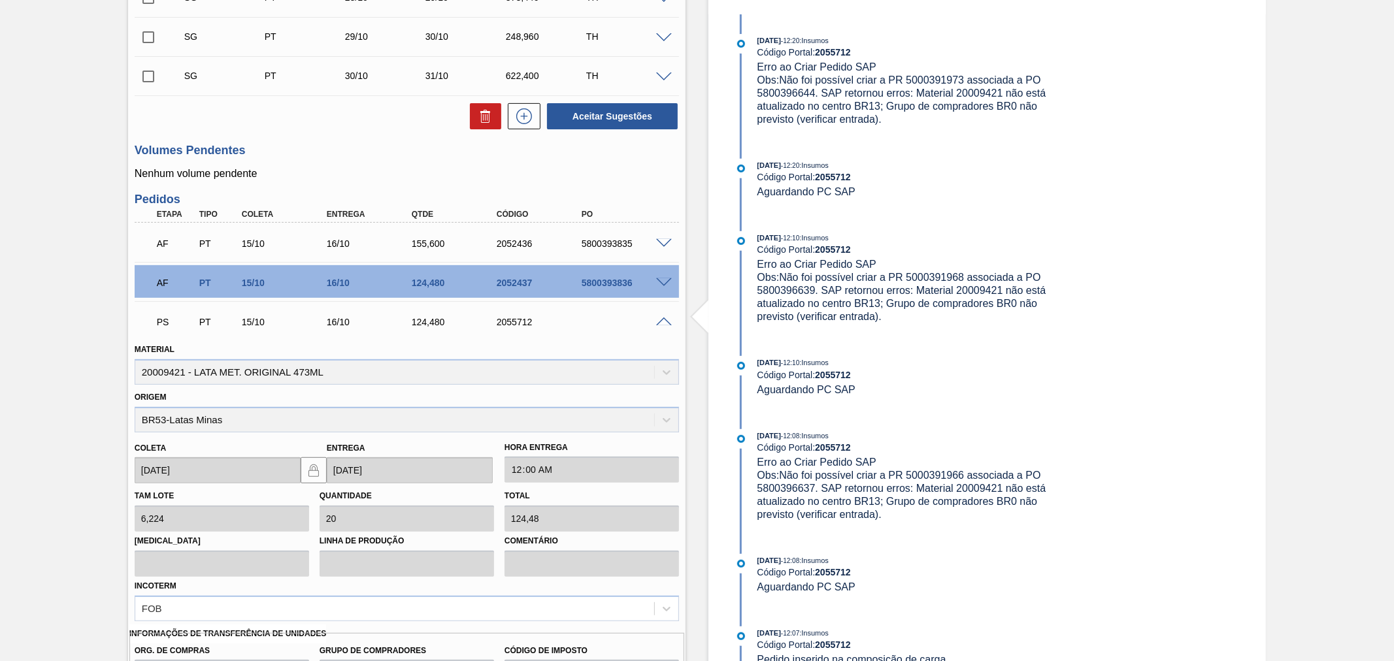
scroll to position [598, 0]
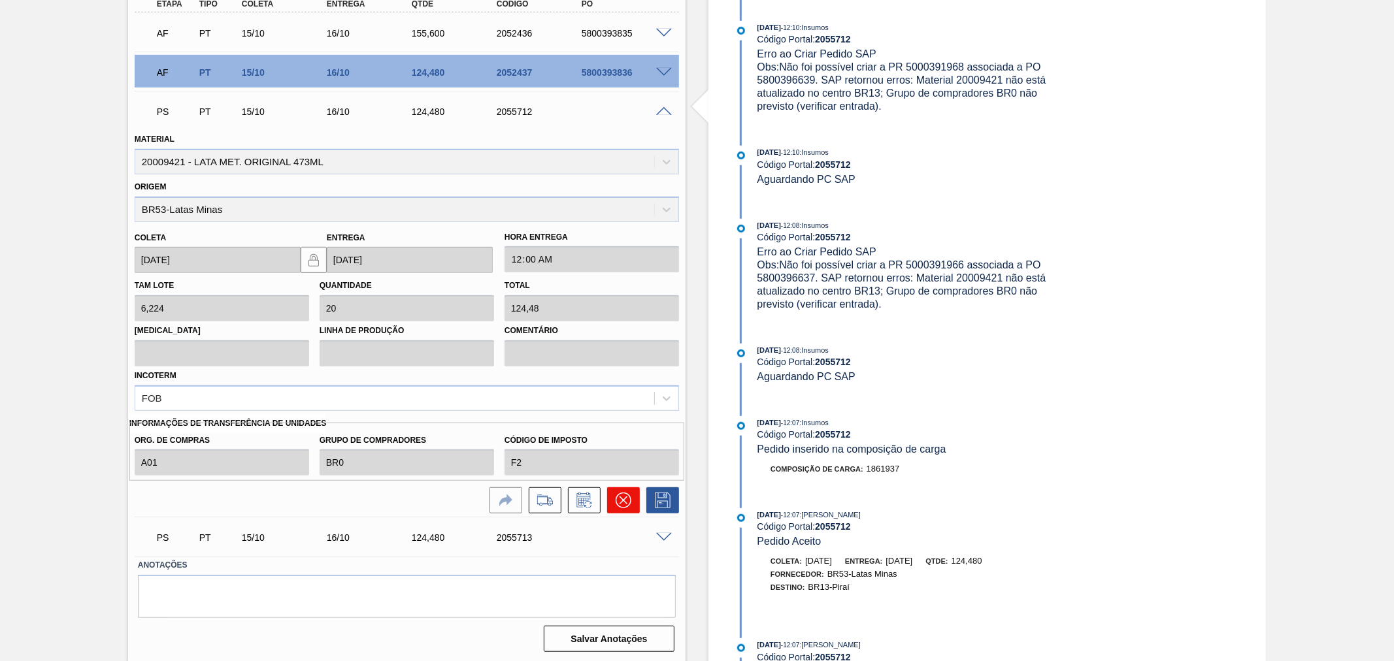
click at [619, 497] on icon at bounding box center [623, 501] width 8 height 8
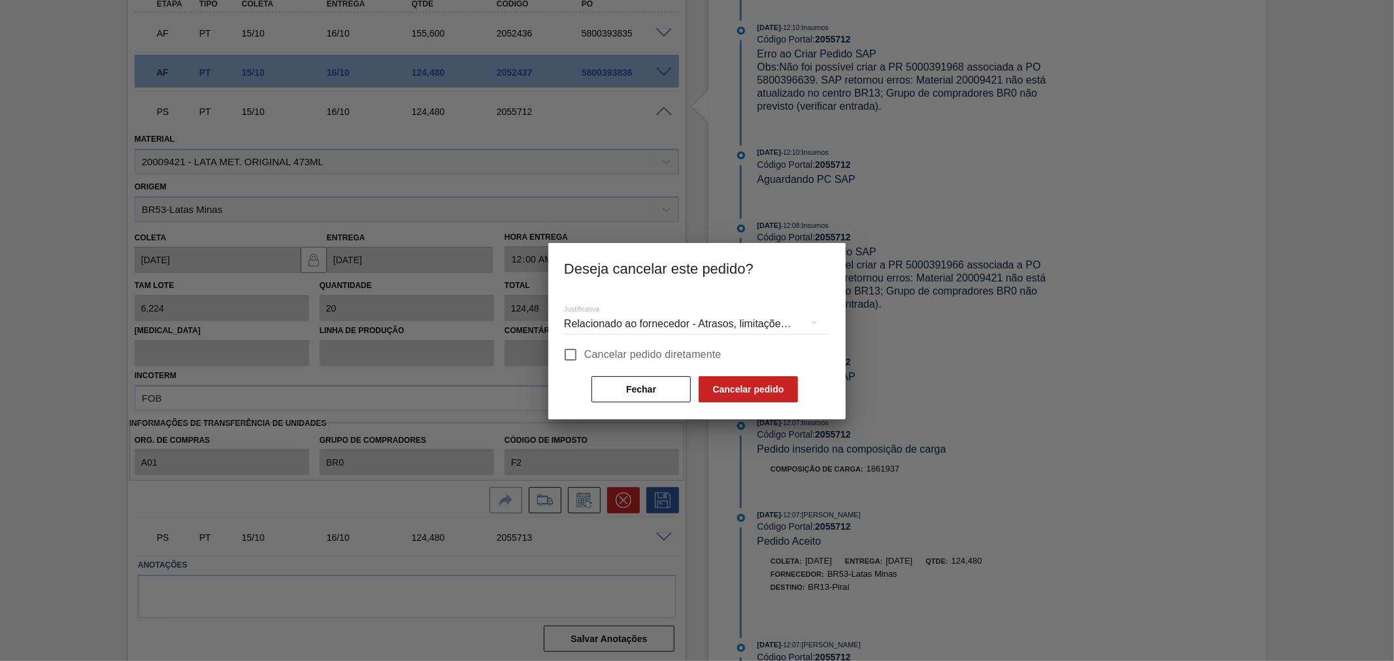
click at [652, 350] on span "Cancelar pedido diretamente" at bounding box center [652, 355] width 137 height 16
click at [584, 350] on input "Cancelar pedido diretamente" at bounding box center [570, 354] width 27 height 27
checkbox input "true"
click at [755, 393] on button "Cancelar pedido" at bounding box center [748, 389] width 99 height 26
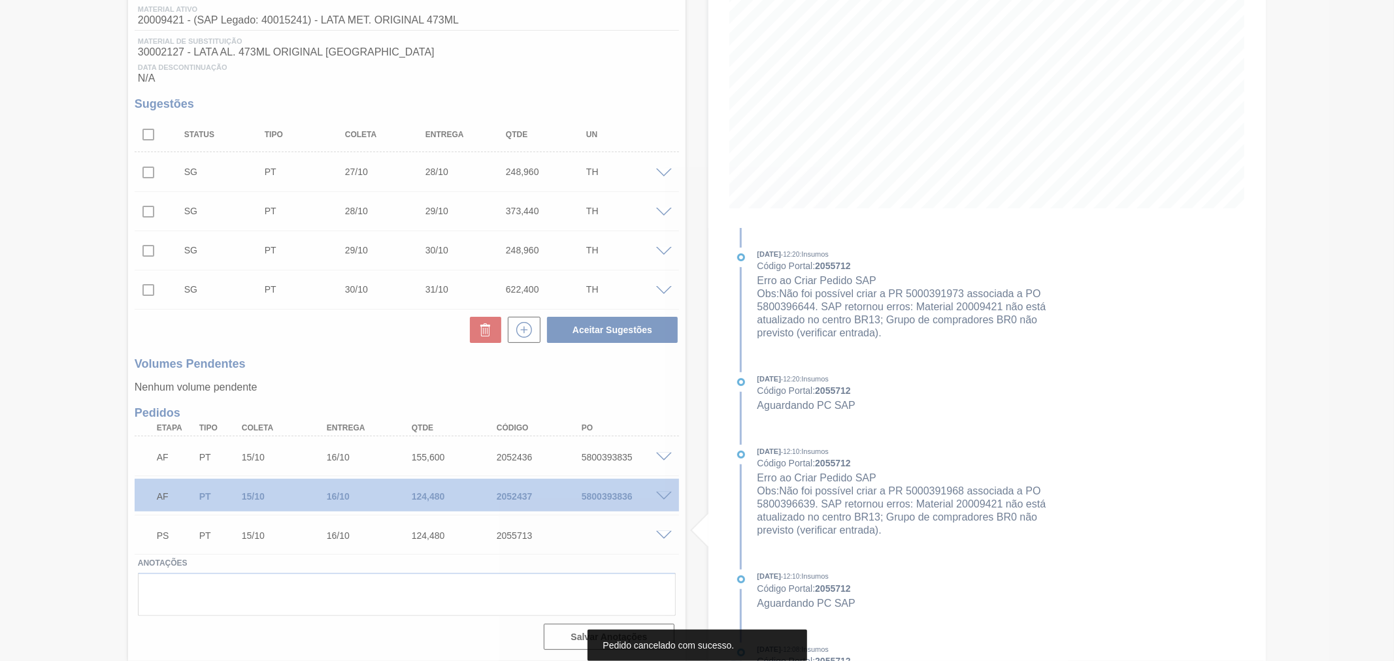
scroll to position [173, 0]
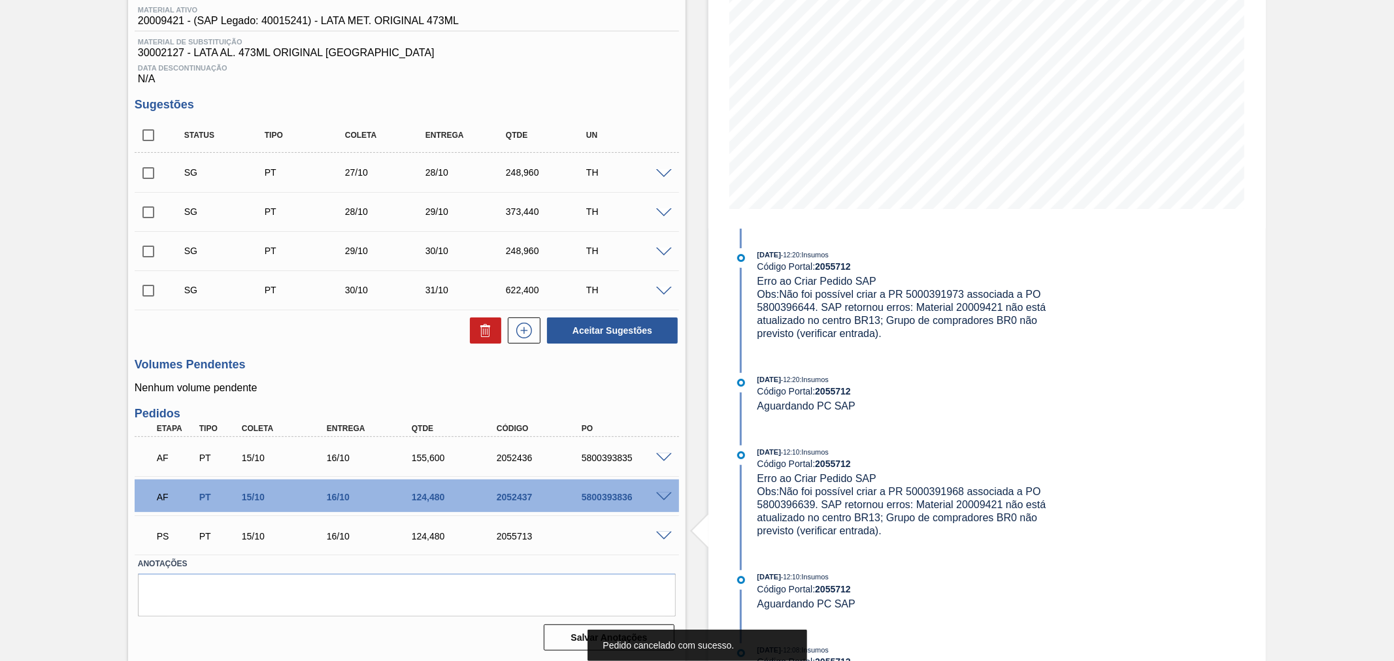
click at [657, 538] on span at bounding box center [664, 537] width 16 height 10
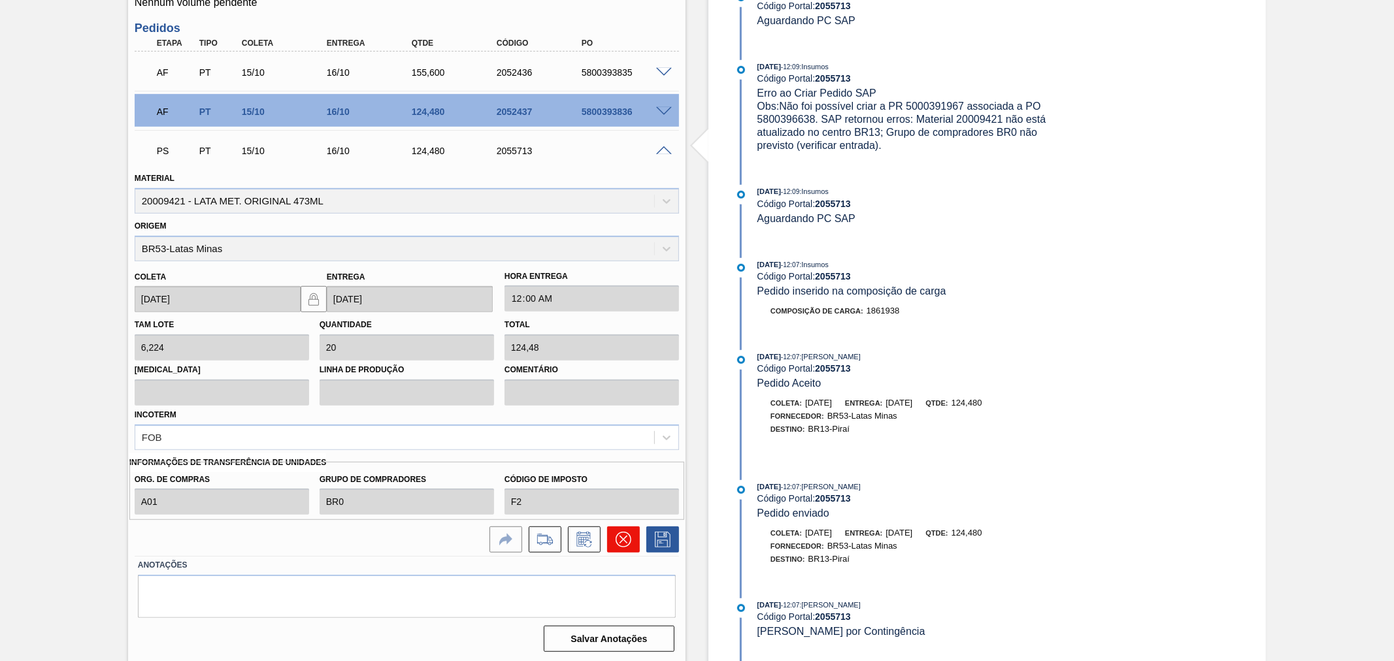
click at [636, 542] on button at bounding box center [623, 540] width 33 height 26
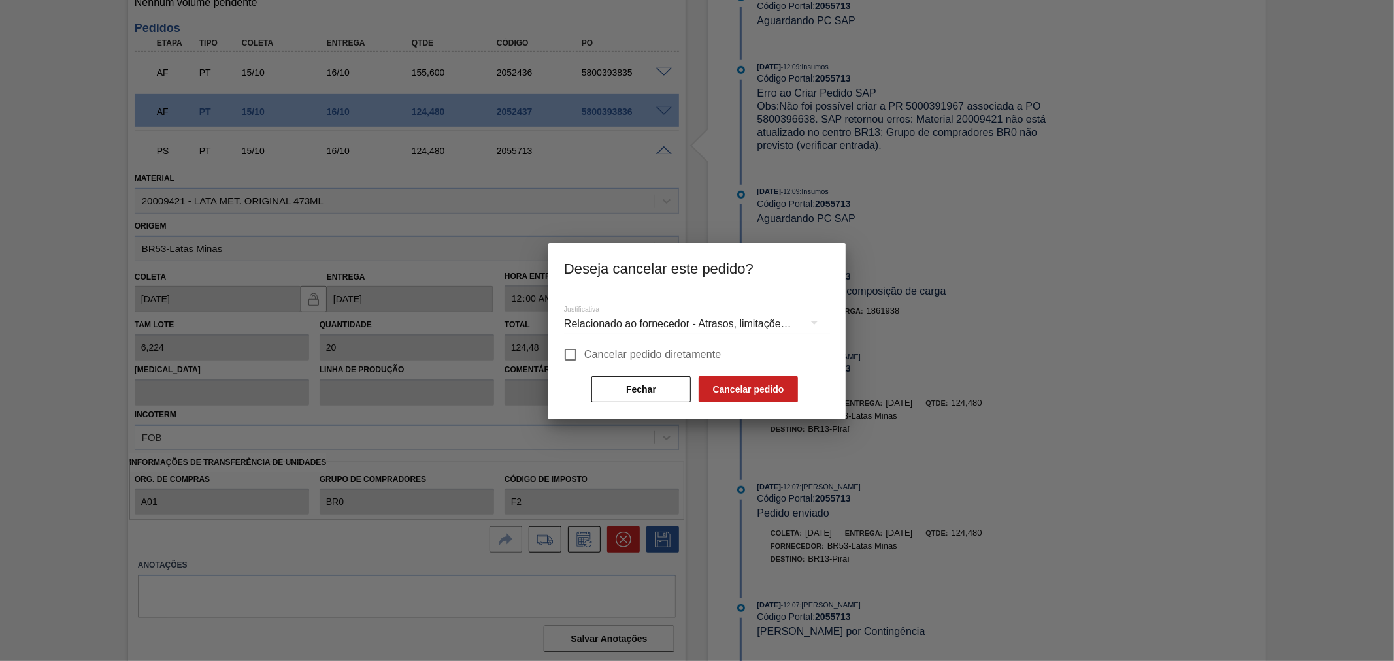
click at [639, 353] on span "Cancelar pedido diretamente" at bounding box center [652, 355] width 137 height 16
click at [584, 353] on input "Cancelar pedido diretamente" at bounding box center [570, 354] width 27 height 27
checkbox input "true"
click at [755, 376] on button "Cancelar pedido" at bounding box center [748, 389] width 99 height 26
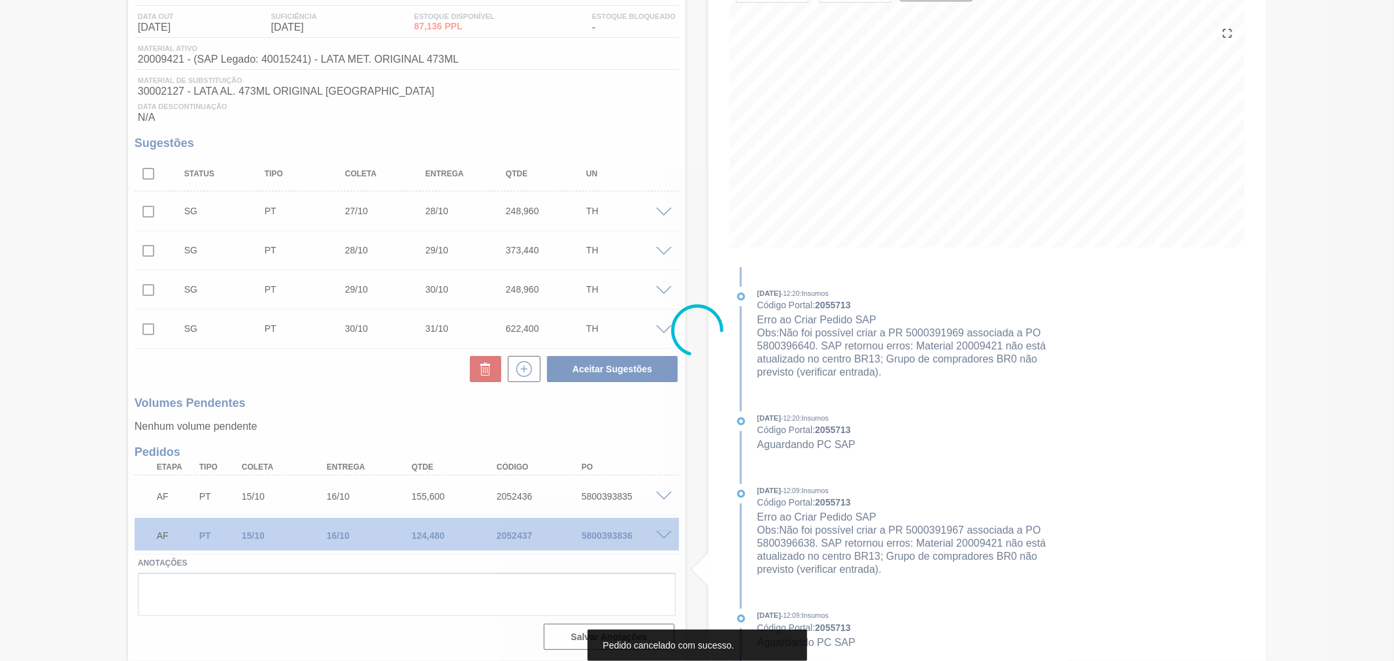
scroll to position [134, 0]
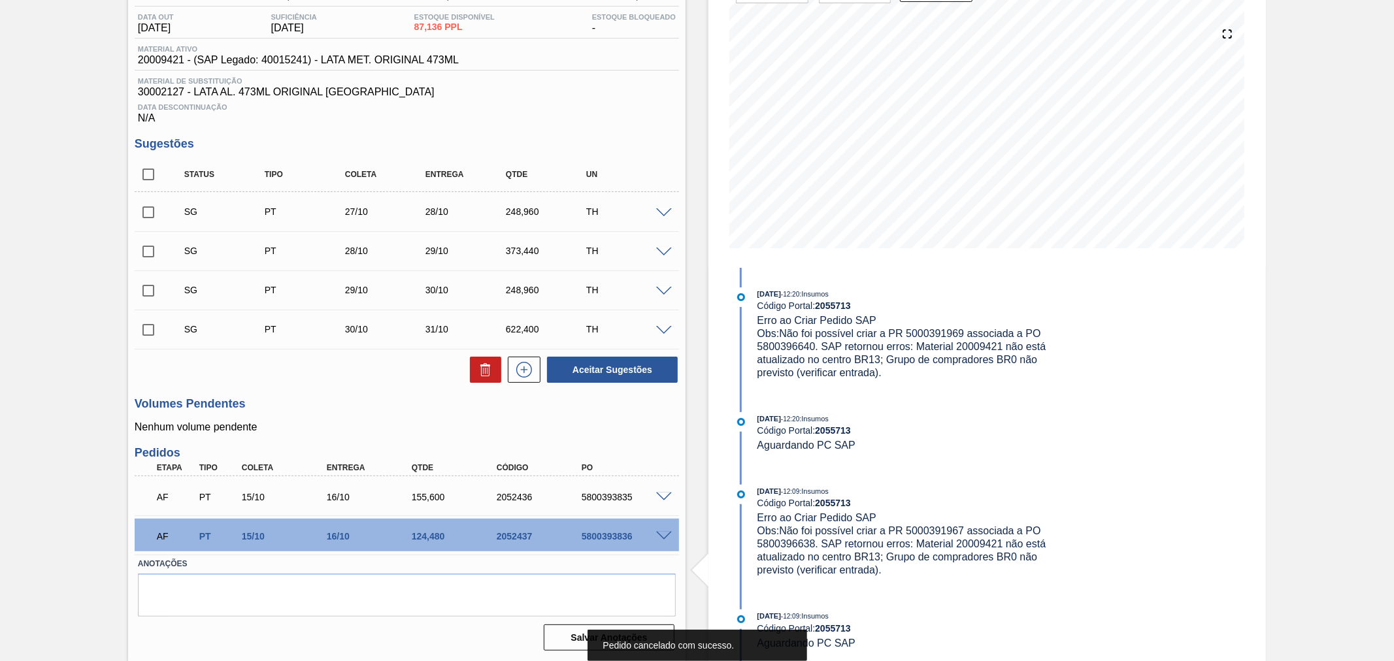
click at [700, 438] on div "Estoque De [DATE] Até [DATE] Filtro [DATE] 12:20 : Insumos Código Portal: 20557…" at bounding box center [975, 296] width 580 height 731
click at [666, 504] on div "AF PT 15/10 16/10 155,[PHONE_NUMBER] 5800393835" at bounding box center [407, 496] width 544 height 33
click at [661, 495] on span at bounding box center [664, 498] width 16 height 10
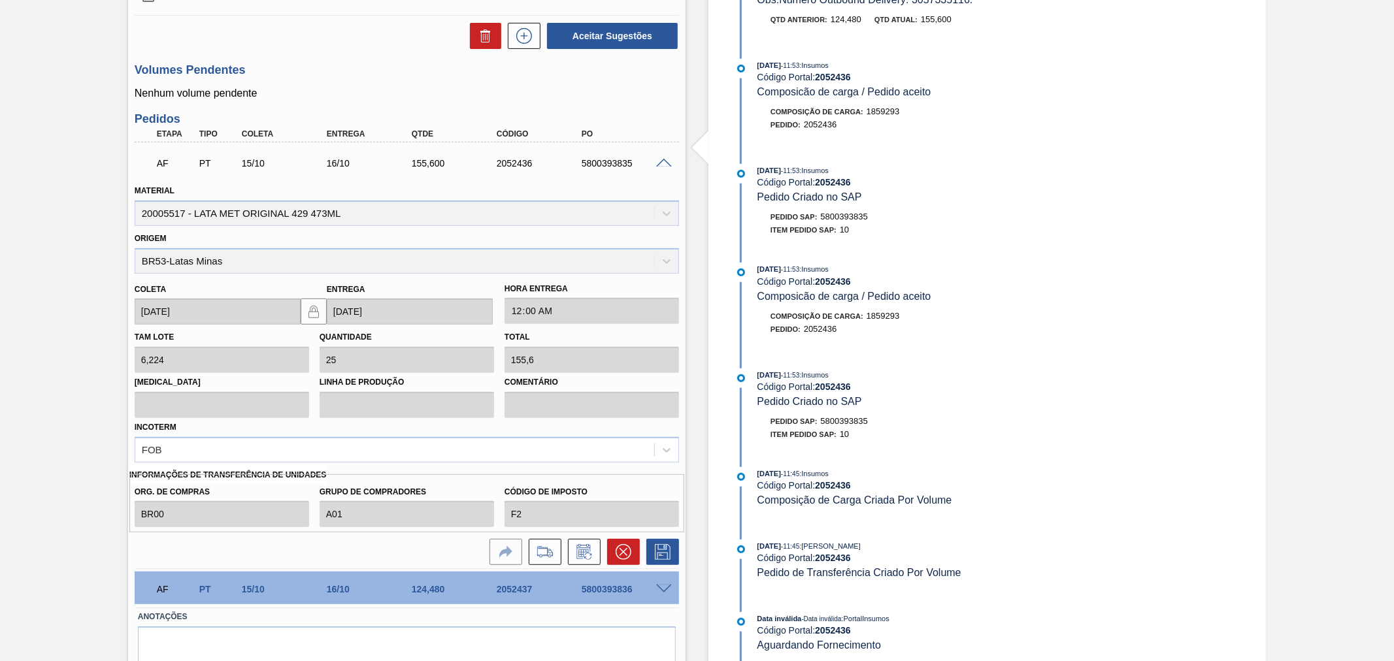
scroll to position [519, 0]
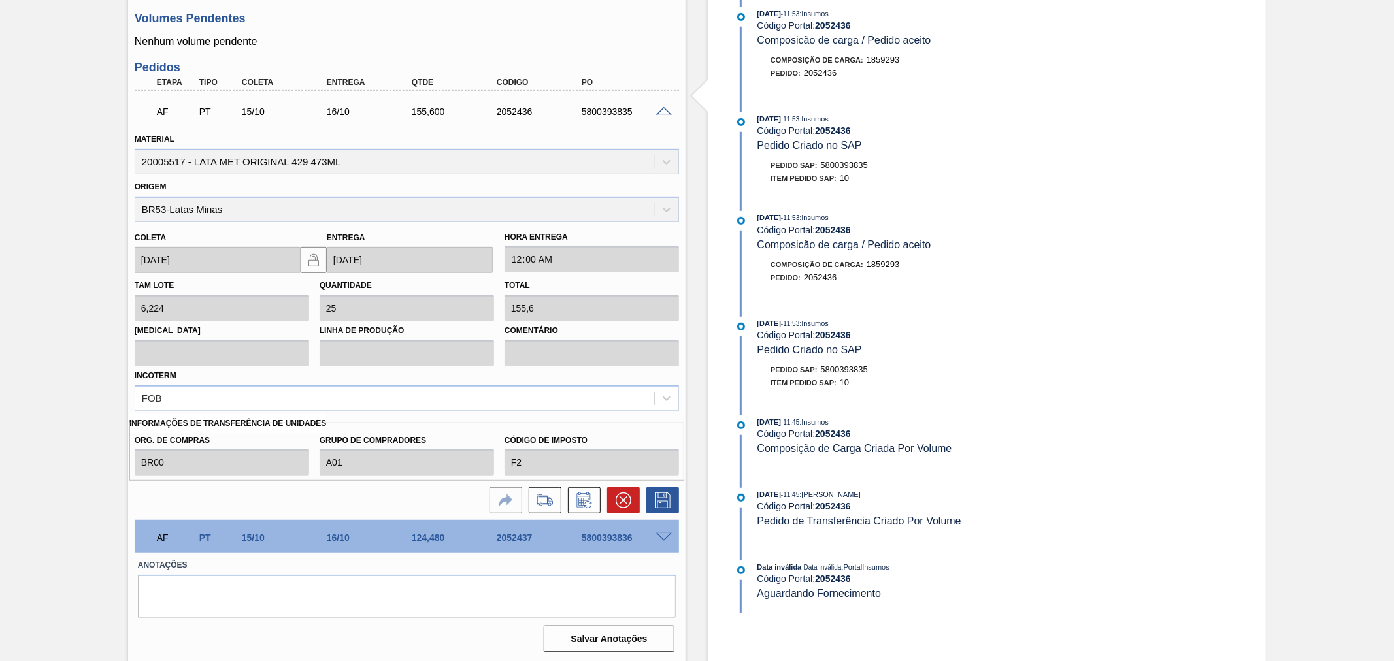
click at [669, 533] on span at bounding box center [664, 538] width 16 height 10
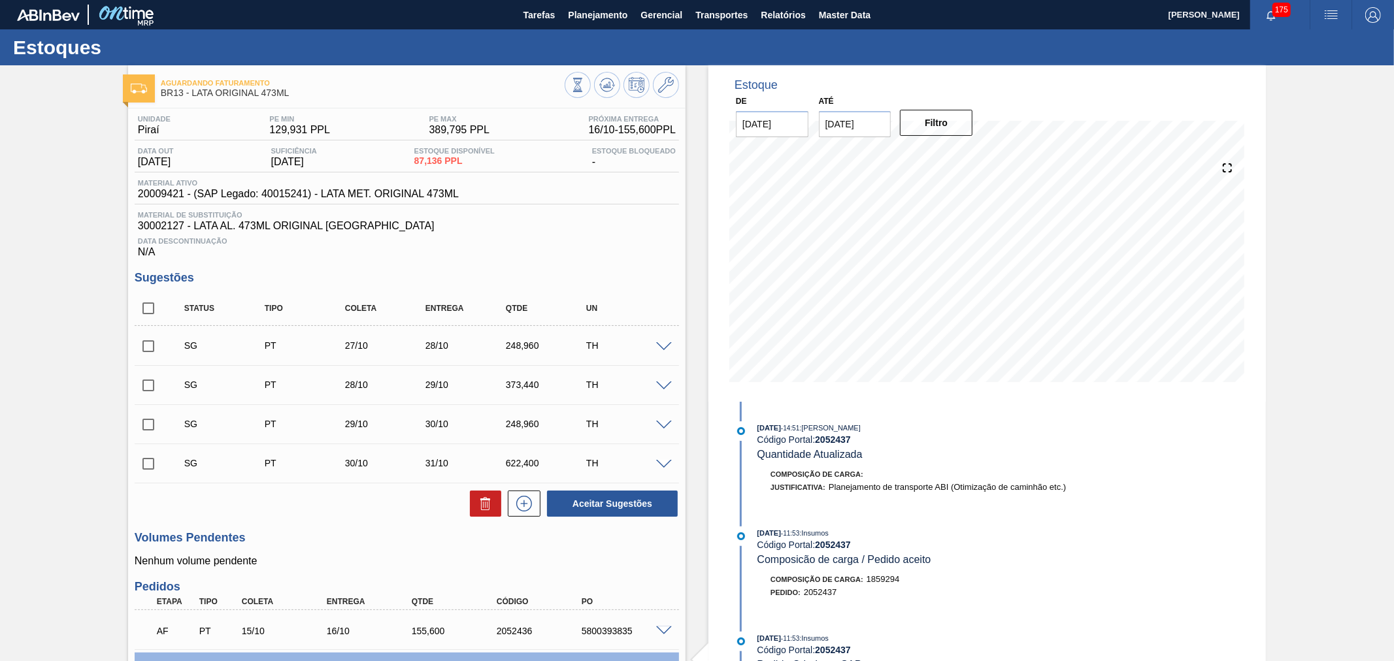
scroll to position [0, 0]
drag, startPoint x: 846, startPoint y: 20, endPoint x: 842, endPoint y: 25, distance: 6.9
click at [846, 20] on span "Master Data" at bounding box center [845, 15] width 52 height 16
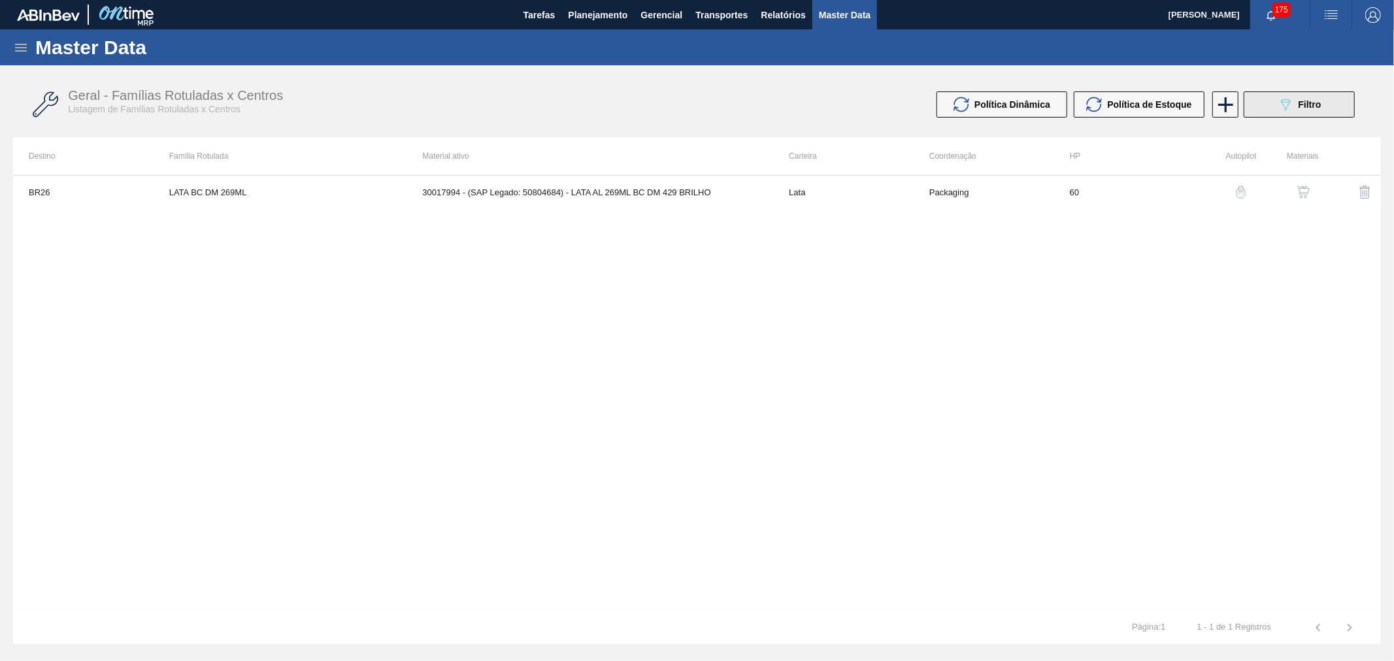
click at [1317, 100] on span "Filtro" at bounding box center [1309, 104] width 23 height 10
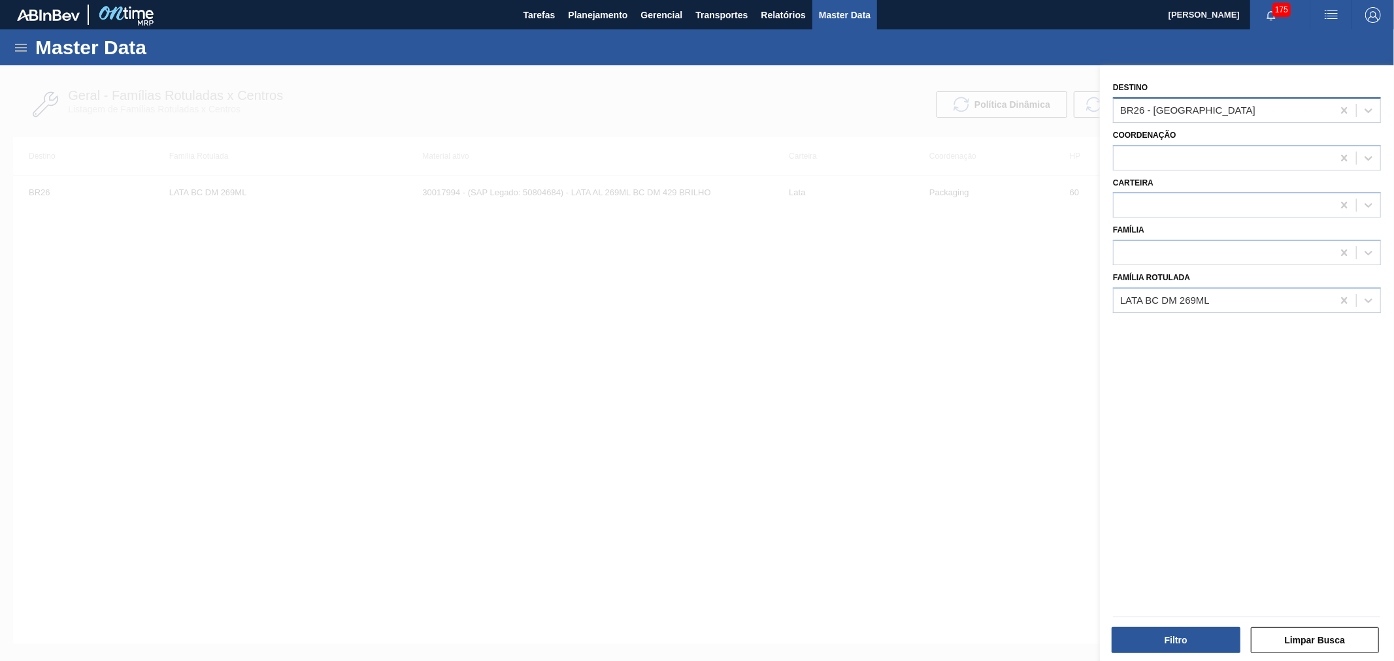
click at [1210, 106] on div "BR26 - [GEOGRAPHIC_DATA]" at bounding box center [1222, 110] width 219 height 19
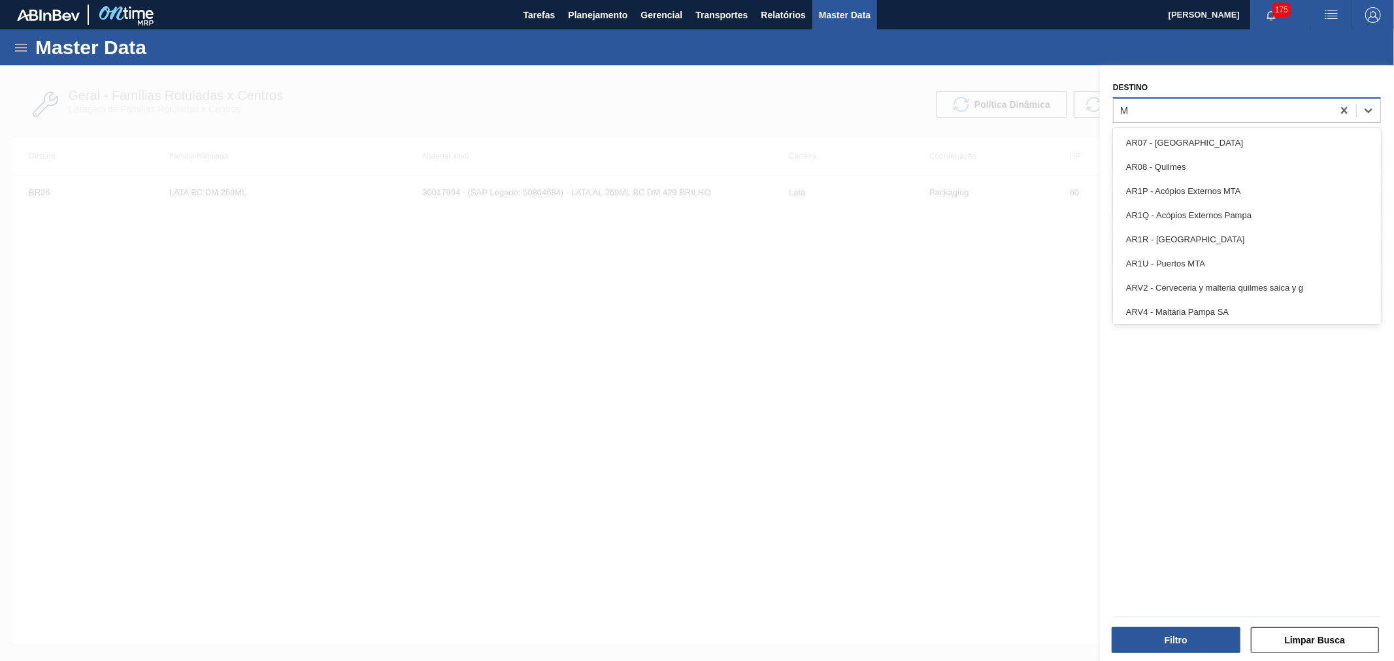
type input "M"
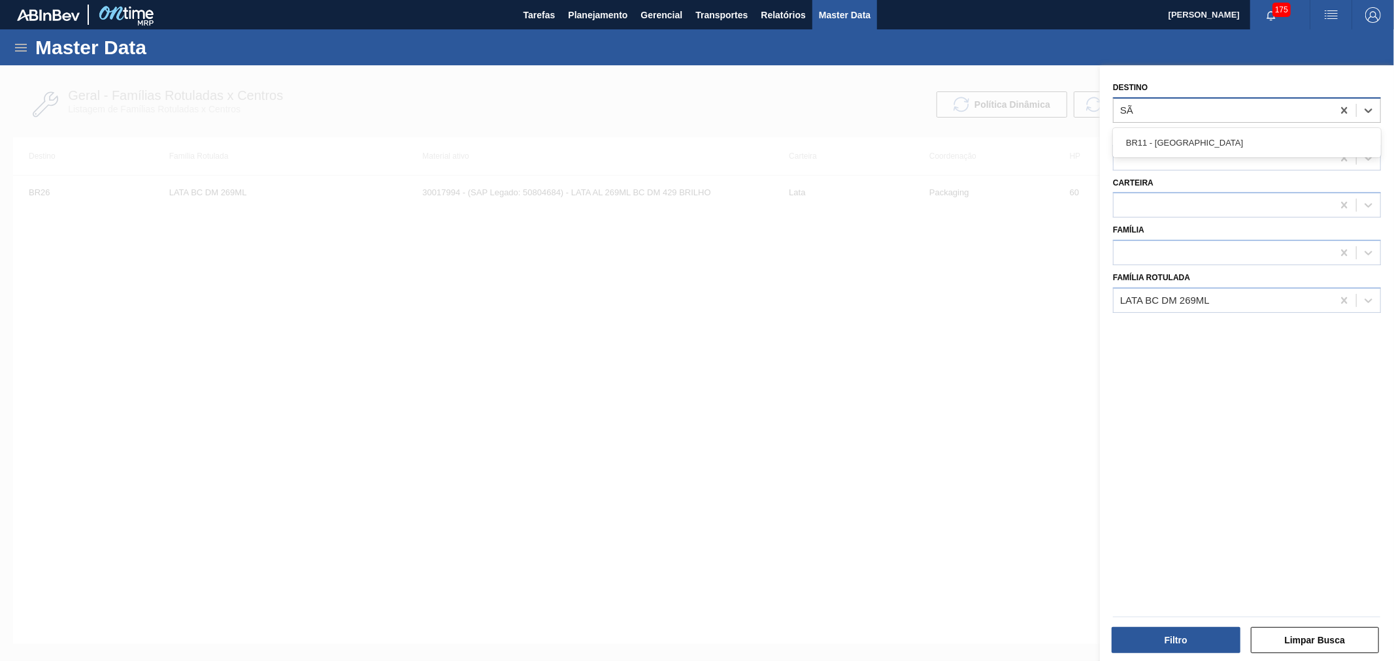
type input "SÃO"
click at [1211, 148] on div "BR11 - [GEOGRAPHIC_DATA]" at bounding box center [1247, 143] width 268 height 24
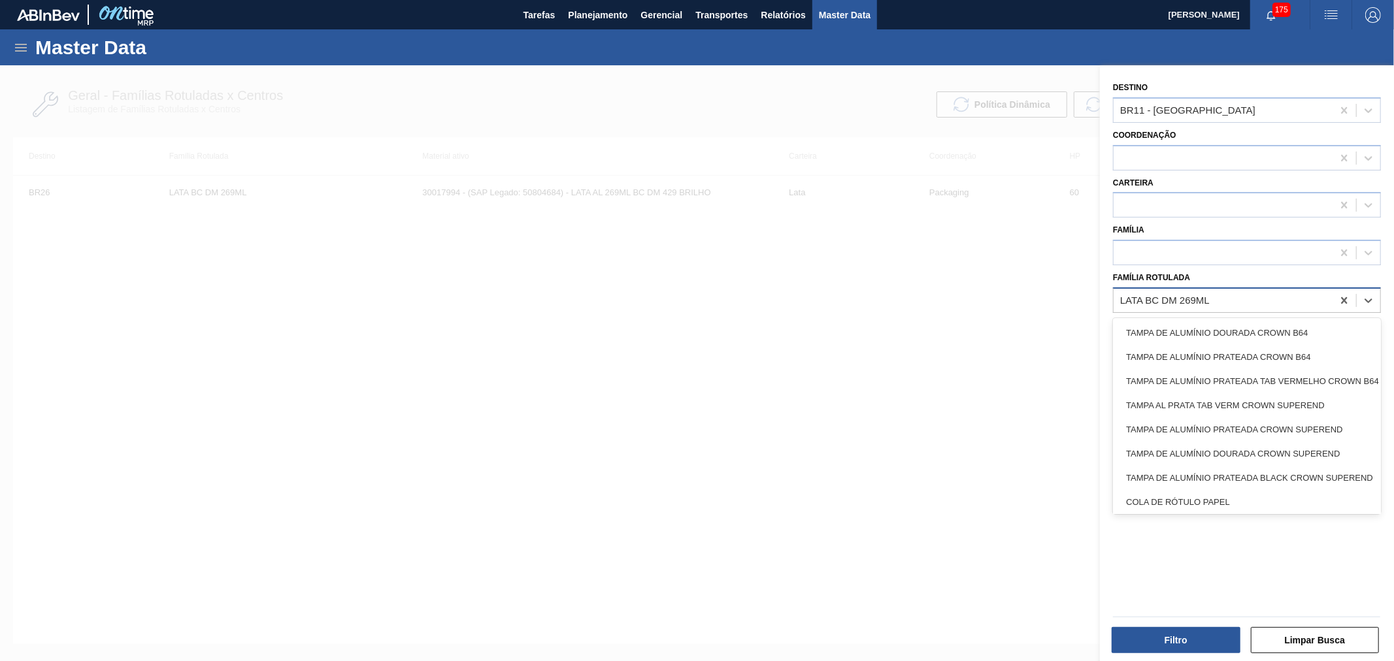
click at [1247, 293] on div "LATA BC DM 269ML" at bounding box center [1222, 300] width 219 height 19
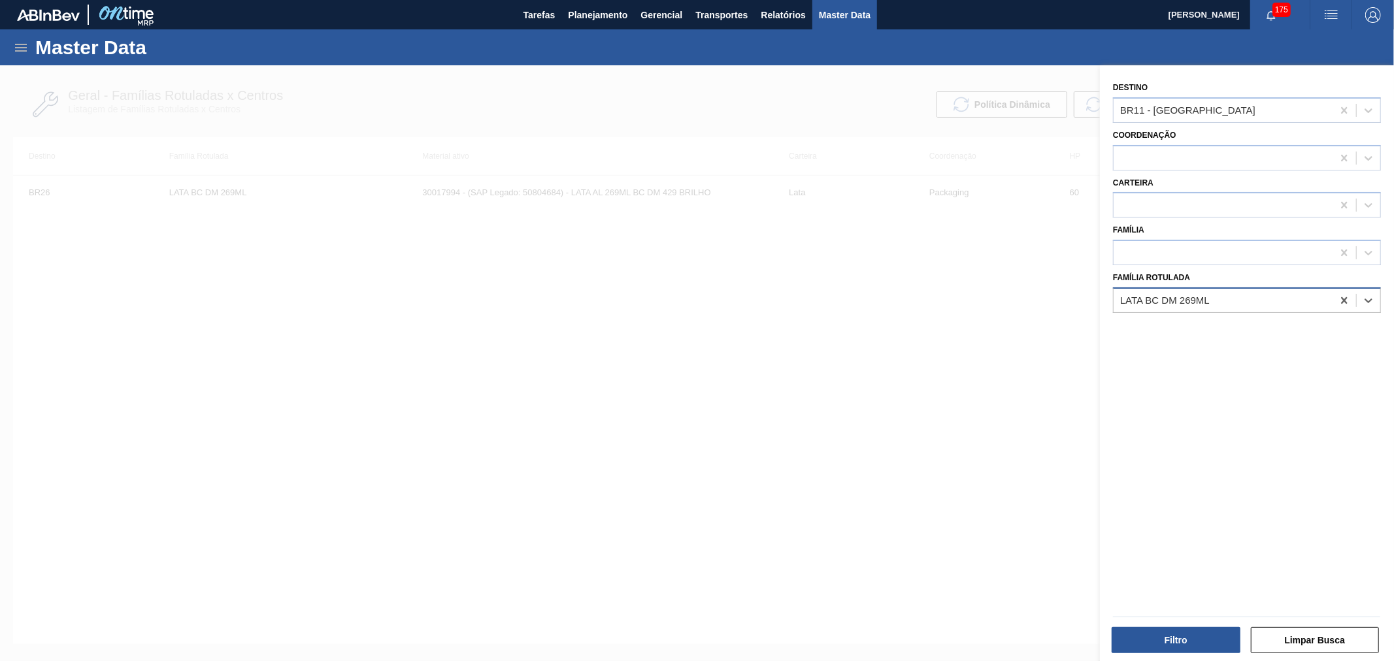
click at [1249, 291] on div "LATA BC DM 269ML" at bounding box center [1222, 300] width 219 height 19
type Rotulada "LATA SPATEN"
click at [1199, 323] on div "LATA SPATEN 350ML SLEEK" at bounding box center [1247, 333] width 268 height 24
click at [1165, 647] on button "Filtro" at bounding box center [1175, 640] width 129 height 26
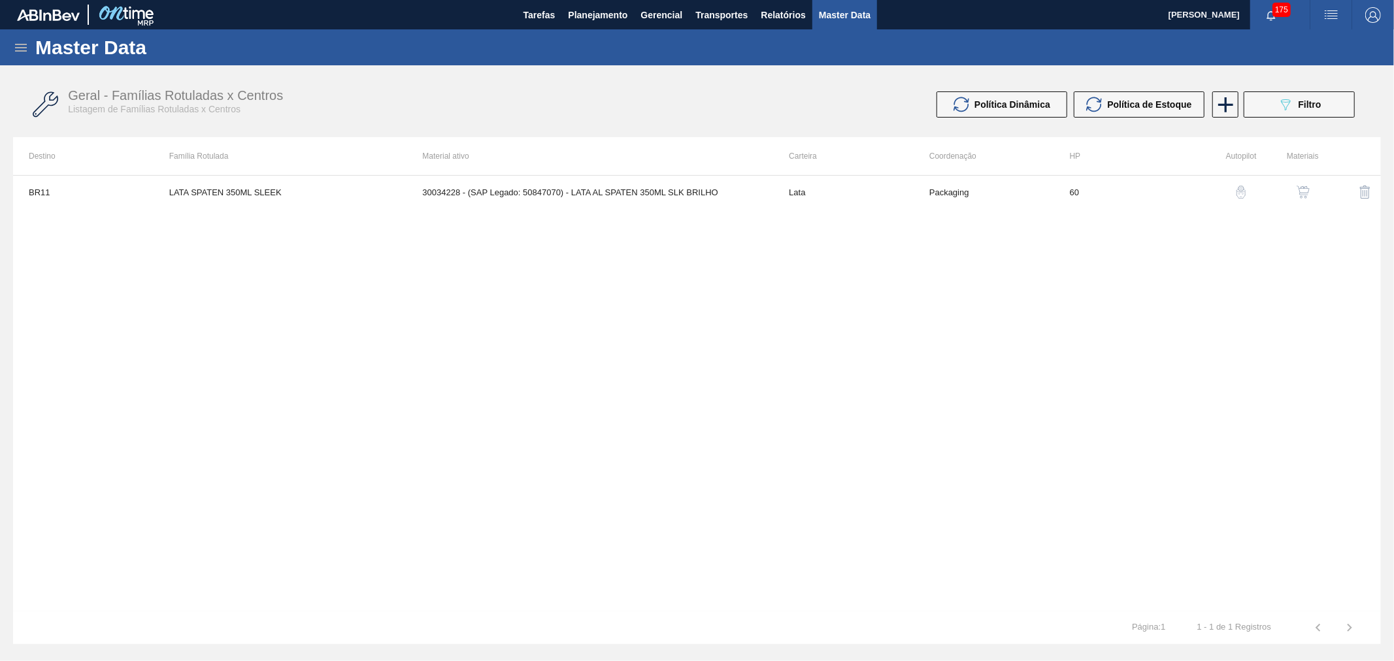
click at [1302, 191] on img "button" at bounding box center [1302, 192] width 13 height 13
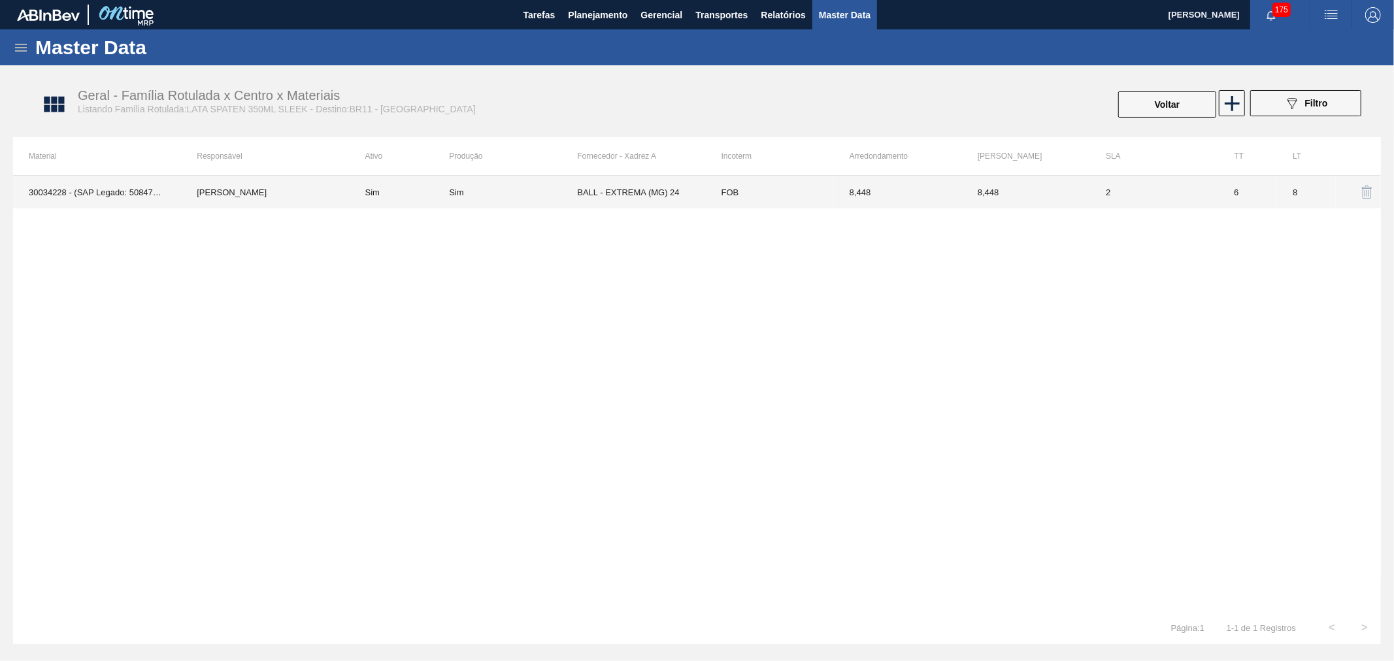
click at [432, 180] on td "Sim" at bounding box center [400, 192] width 100 height 33
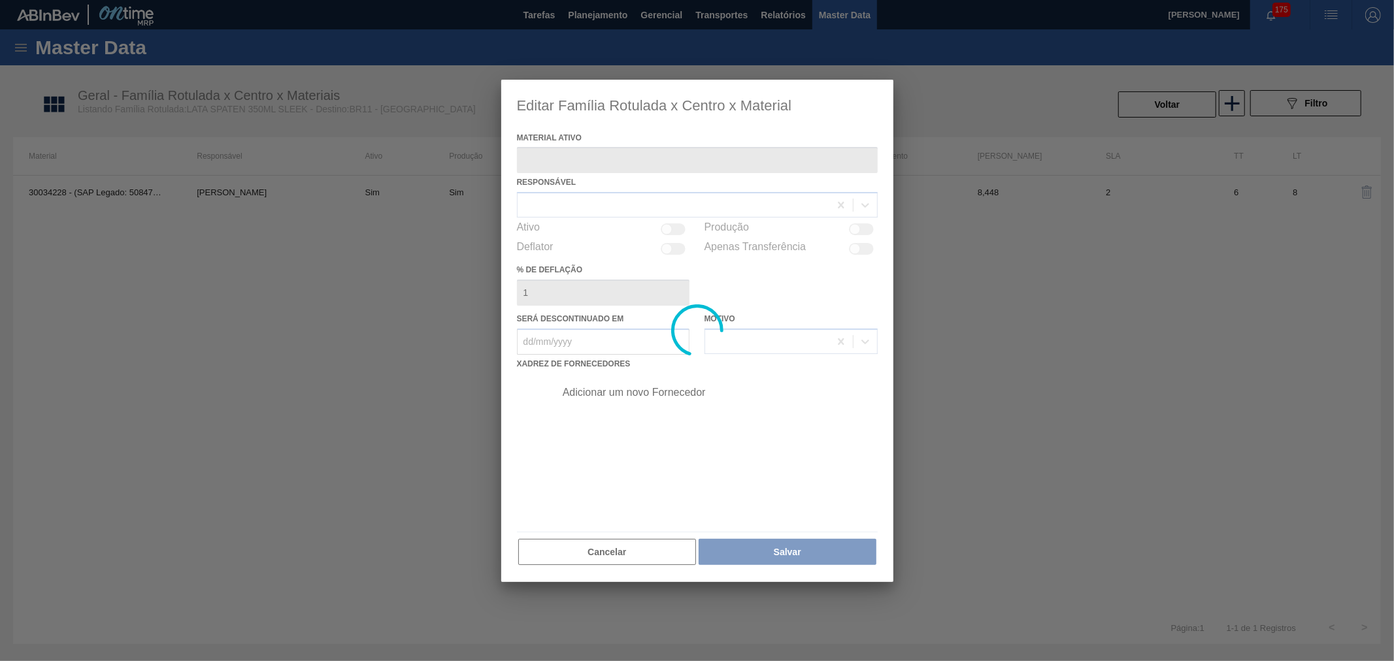
type ativo "30034228 - (SAP Legado: 50847070) - LATA AL SPATEN 350ML SLK BRILHO"
checkbox input "true"
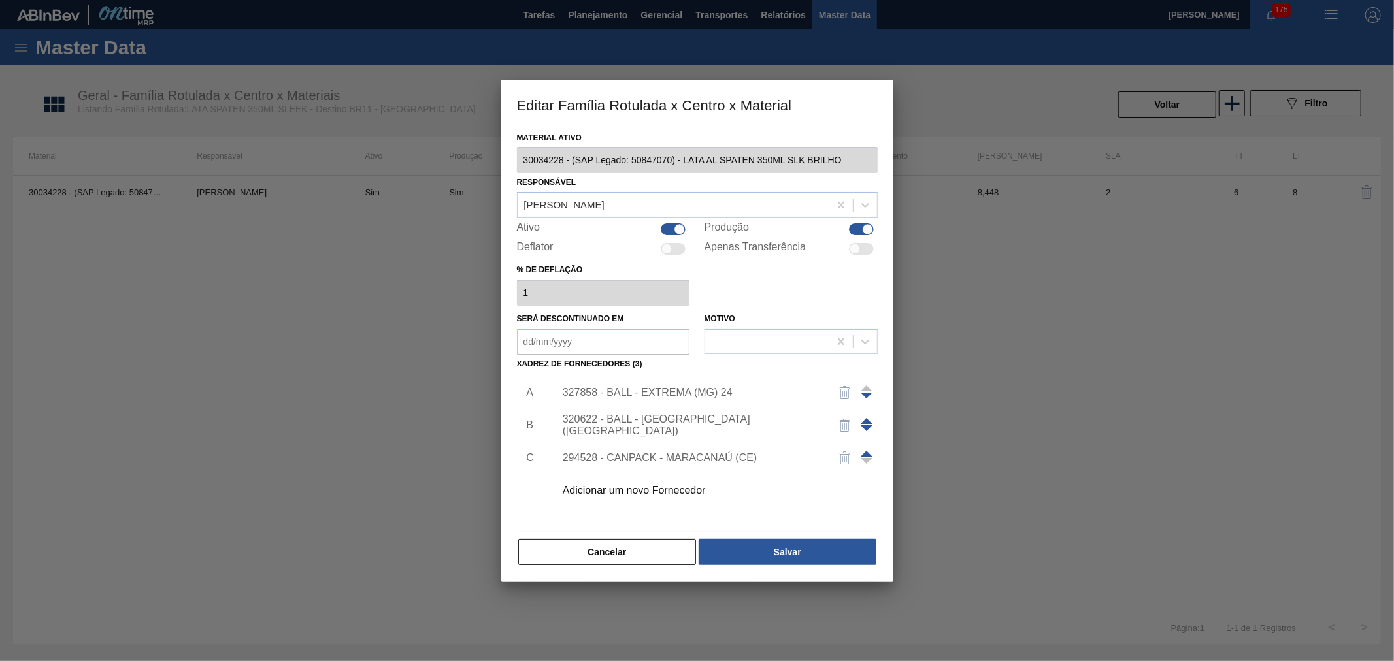
click at [661, 487] on div "Adicionar um novo Fornecedor" at bounding box center [691, 491] width 256 height 12
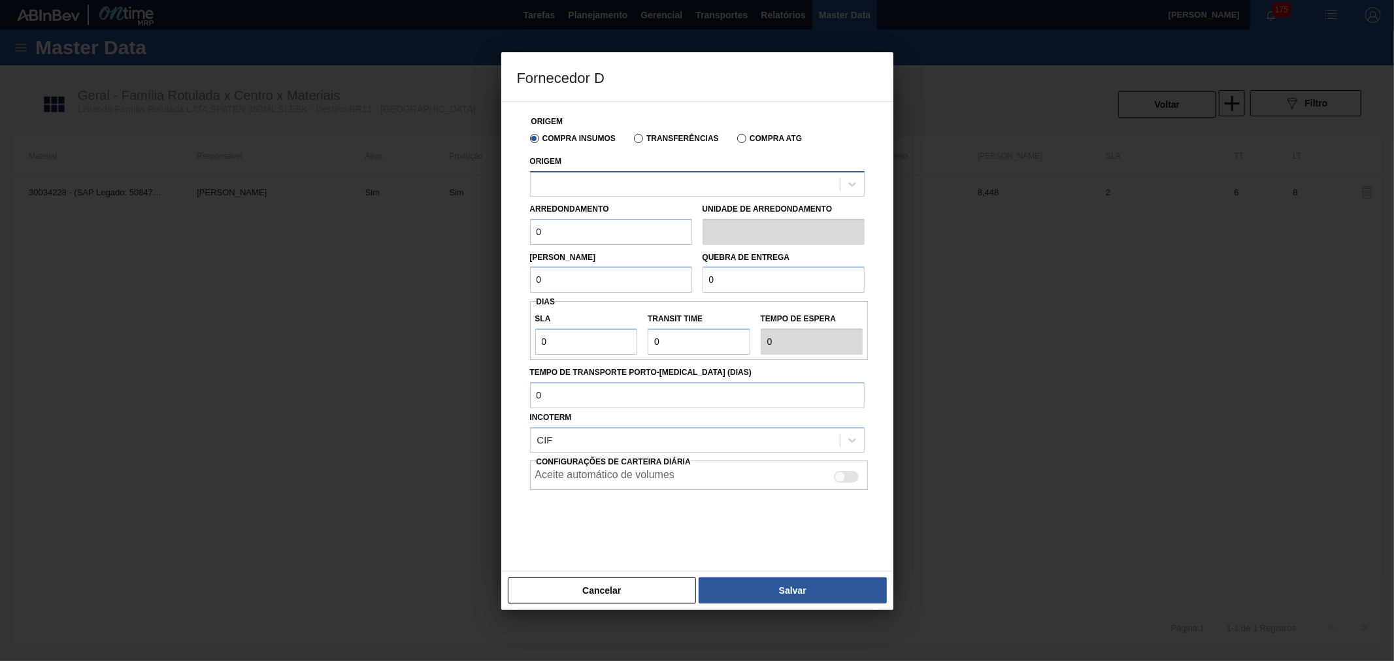
click at [611, 186] on div at bounding box center [685, 183] width 309 height 19
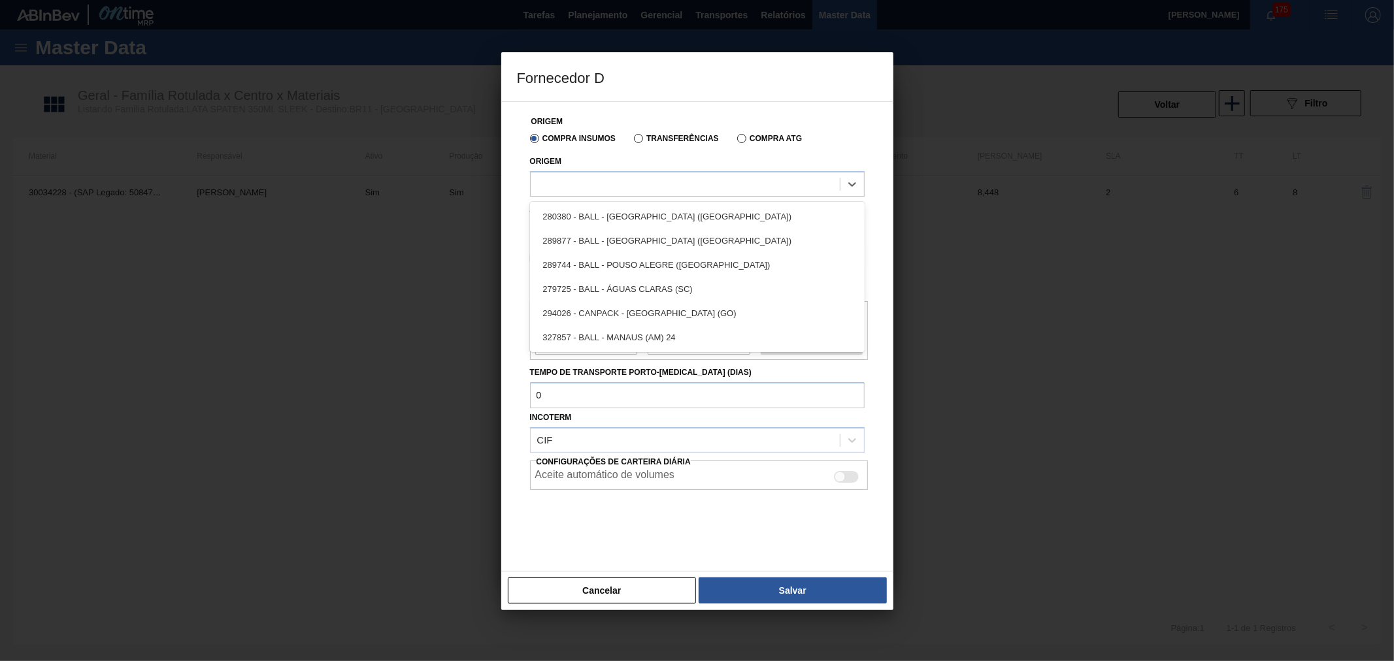
drag, startPoint x: 518, startPoint y: 227, endPoint x: 531, endPoint y: 237, distance: 16.3
click at [518, 227] on div "Origem Compra Insumos Transferências Compra ATG Origem option 289877 - BALL - T…" at bounding box center [697, 328] width 361 height 453
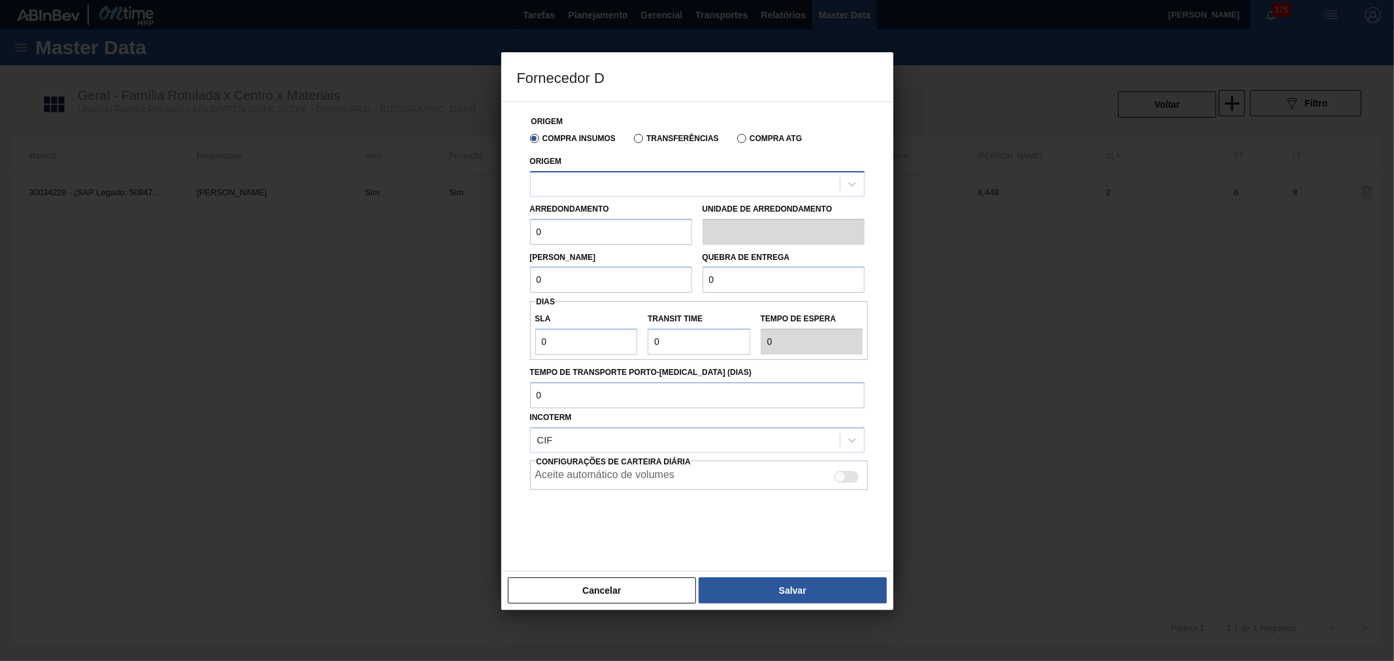
click at [584, 184] on div at bounding box center [685, 183] width 309 height 19
click at [515, 281] on div "Origem Compra Insumos Transferências Compra ATG Origem Arredondamento 0 Unidade…" at bounding box center [697, 336] width 392 height 470
click at [600, 186] on div at bounding box center [685, 183] width 309 height 19
click at [503, 296] on div "Origem Compra Insumos Transferências Compra ATG Origem Arredondamento 0 Unidade…" at bounding box center [697, 336] width 392 height 470
click at [605, 585] on button "Cancelar" at bounding box center [602, 591] width 189 height 26
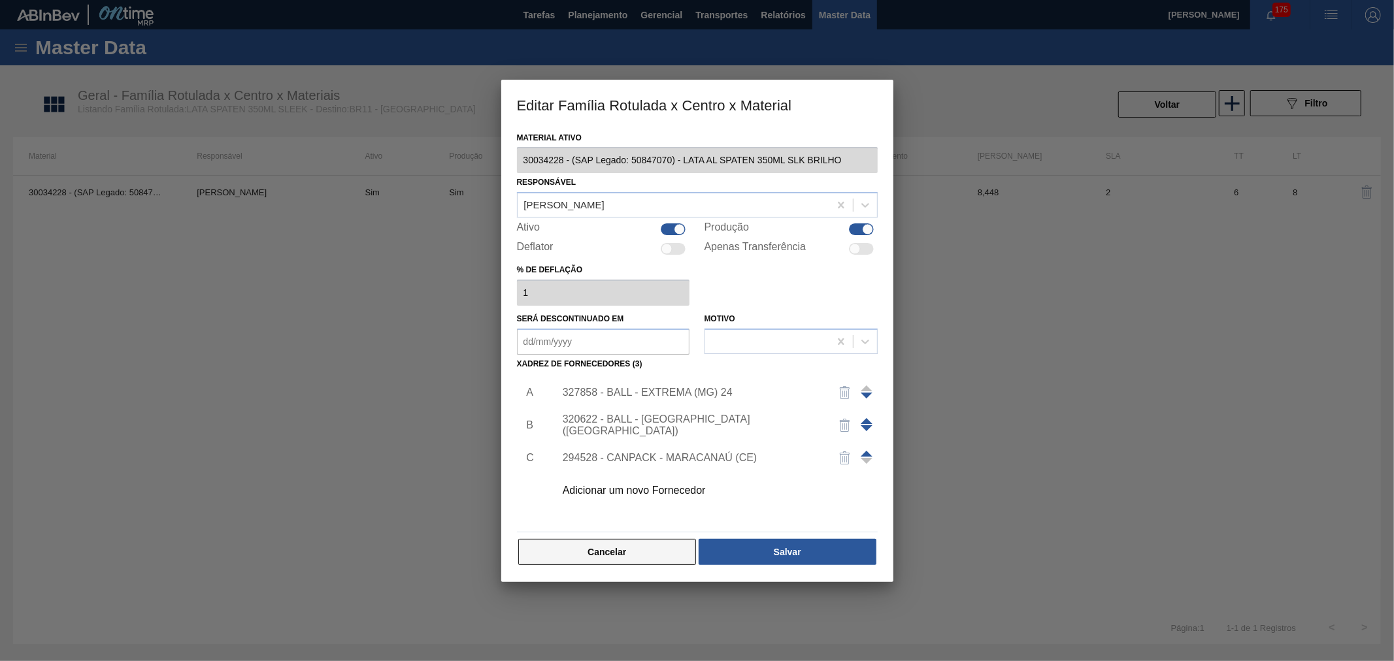
click at [615, 557] on button "Cancelar" at bounding box center [607, 552] width 178 height 26
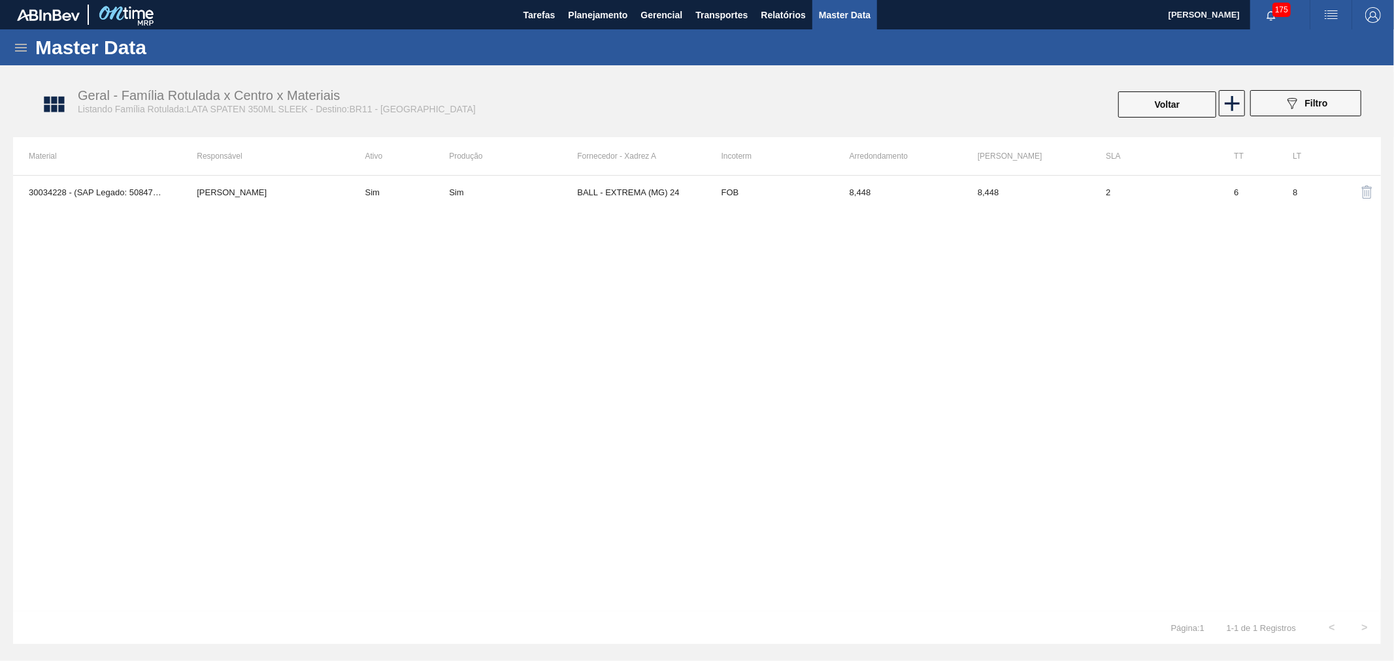
click at [814, 320] on div "30034228 - (SAP Legado: 50847070) - LATA AL SPATEN 350ML SLK BRILHO [PERSON_NAM…" at bounding box center [697, 393] width 1368 height 436
click at [1159, 95] on button "Voltar" at bounding box center [1167, 104] width 98 height 26
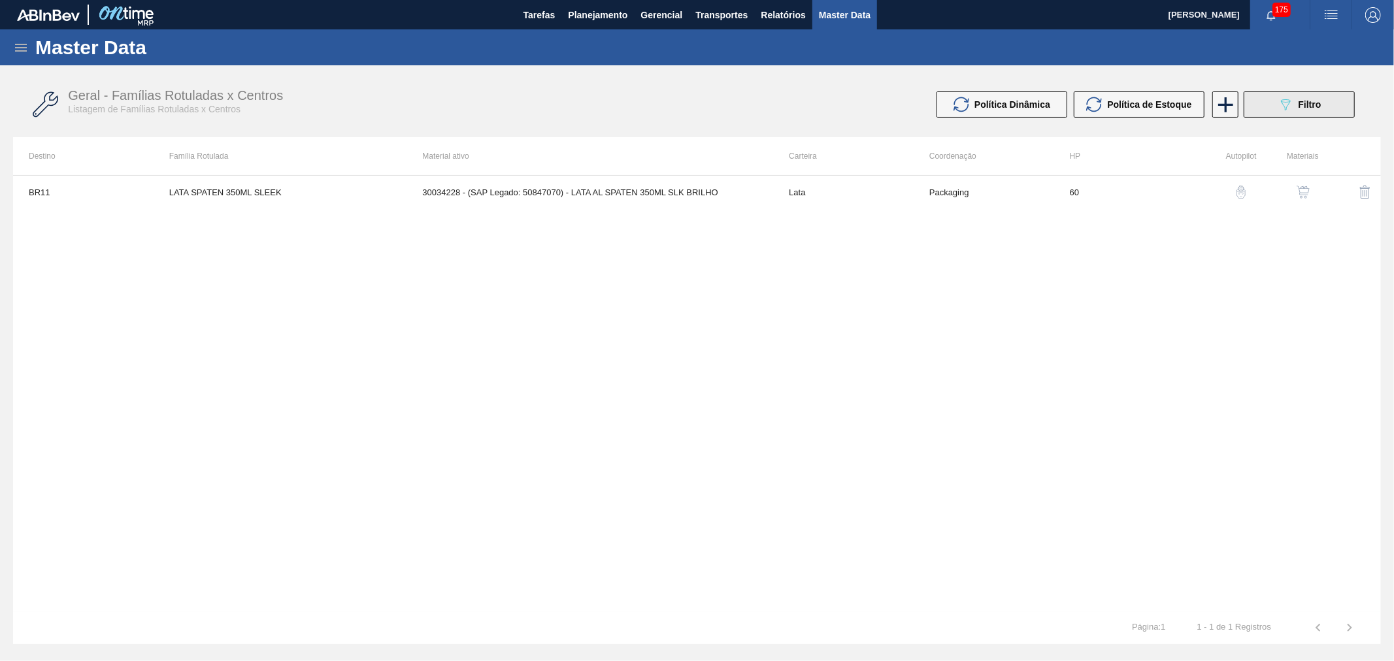
click at [1300, 99] on div "089F7B8B-B2A5-4AFE-B5C0-19BA573D28AC Filtro" at bounding box center [1299, 105] width 44 height 16
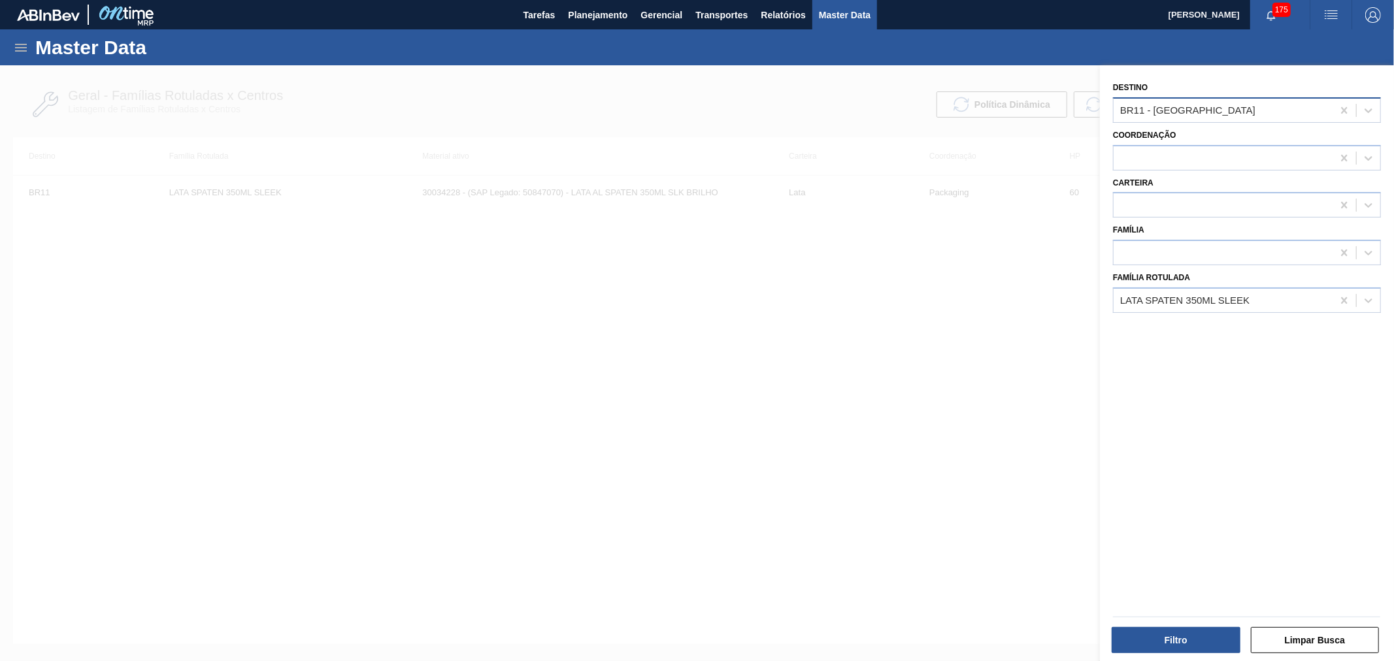
click at [1228, 99] on div "BR11 - [GEOGRAPHIC_DATA]" at bounding box center [1247, 109] width 268 height 25
type input "P"
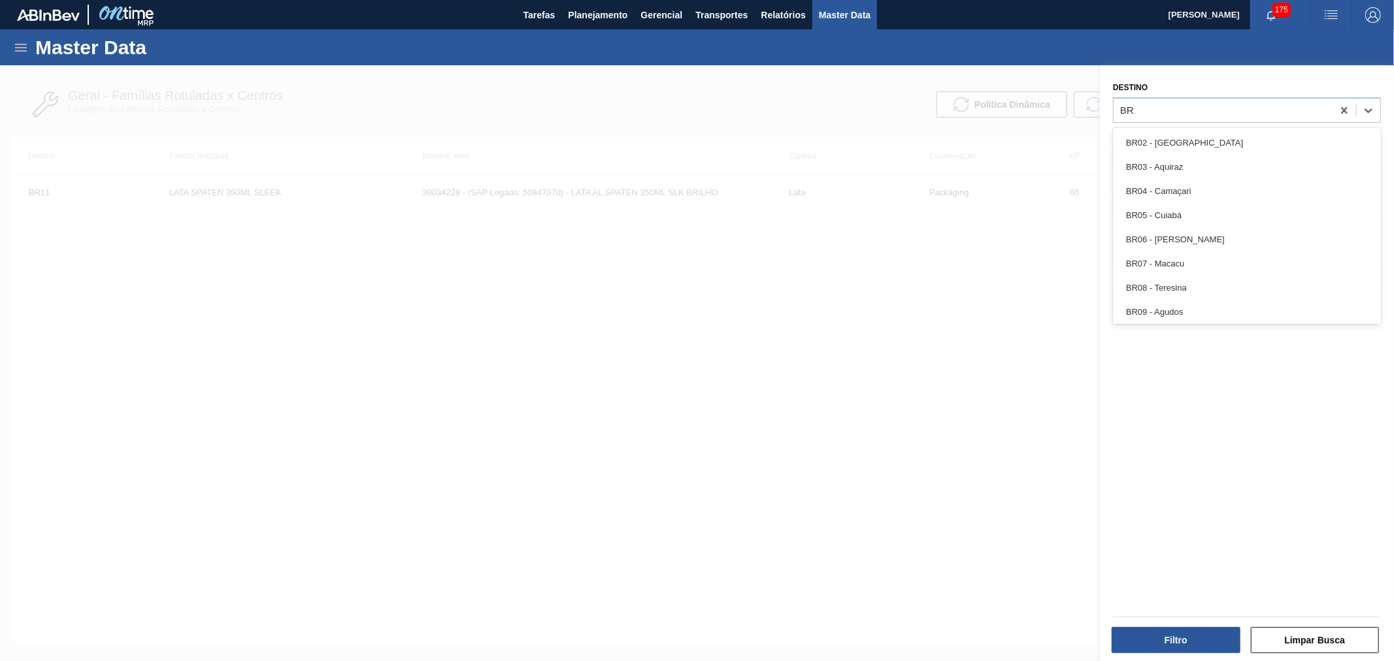
type input "BR13"
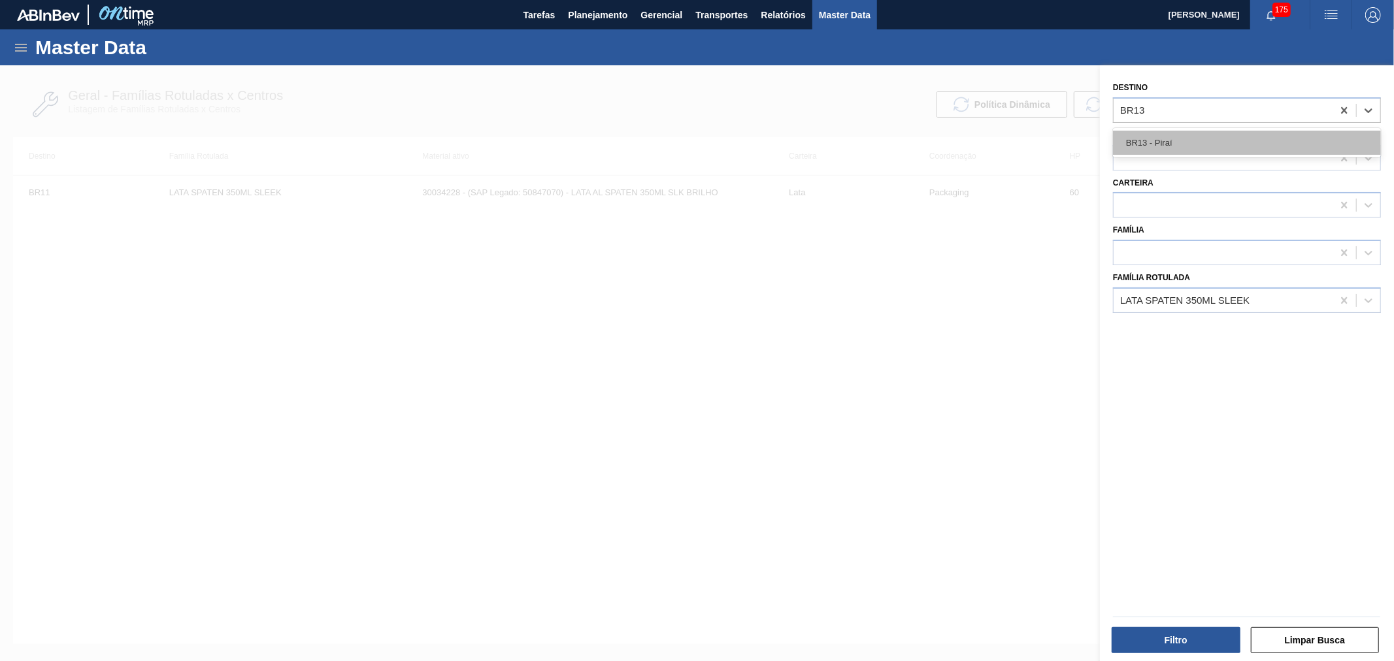
click at [1225, 152] on div "BR13 - Piraí" at bounding box center [1247, 143] width 268 height 24
click at [1257, 303] on div "LATA SPATEN 350ML SLEEK" at bounding box center [1222, 300] width 219 height 19
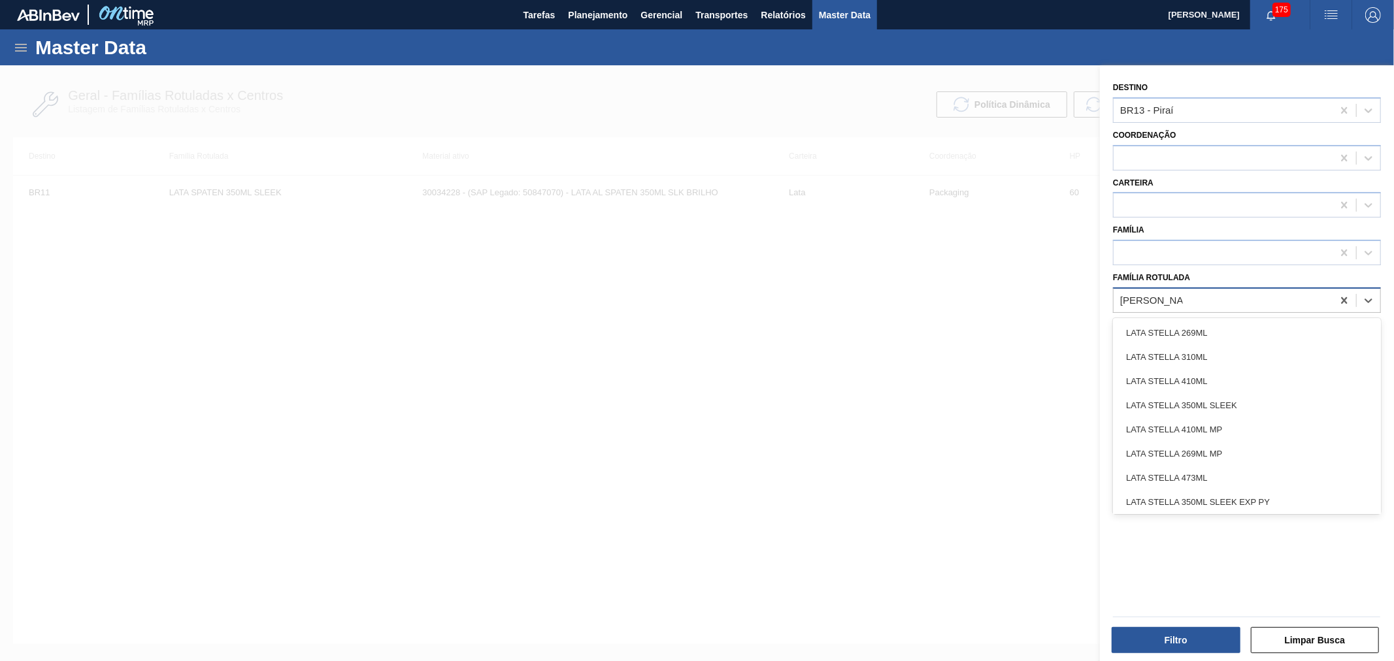
type Rotulada "[PERSON_NAME]"
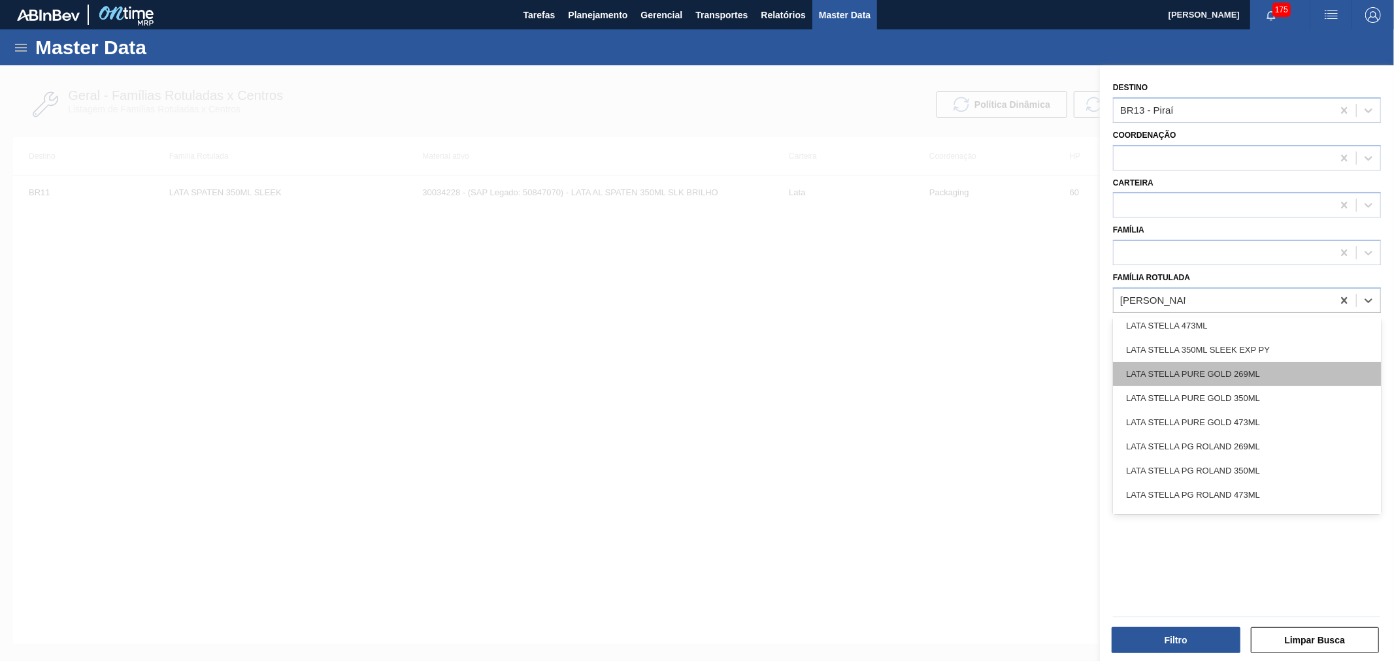
click at [1236, 379] on div "LATA STELLA PURE GOLD 269ML" at bounding box center [1247, 374] width 268 height 24
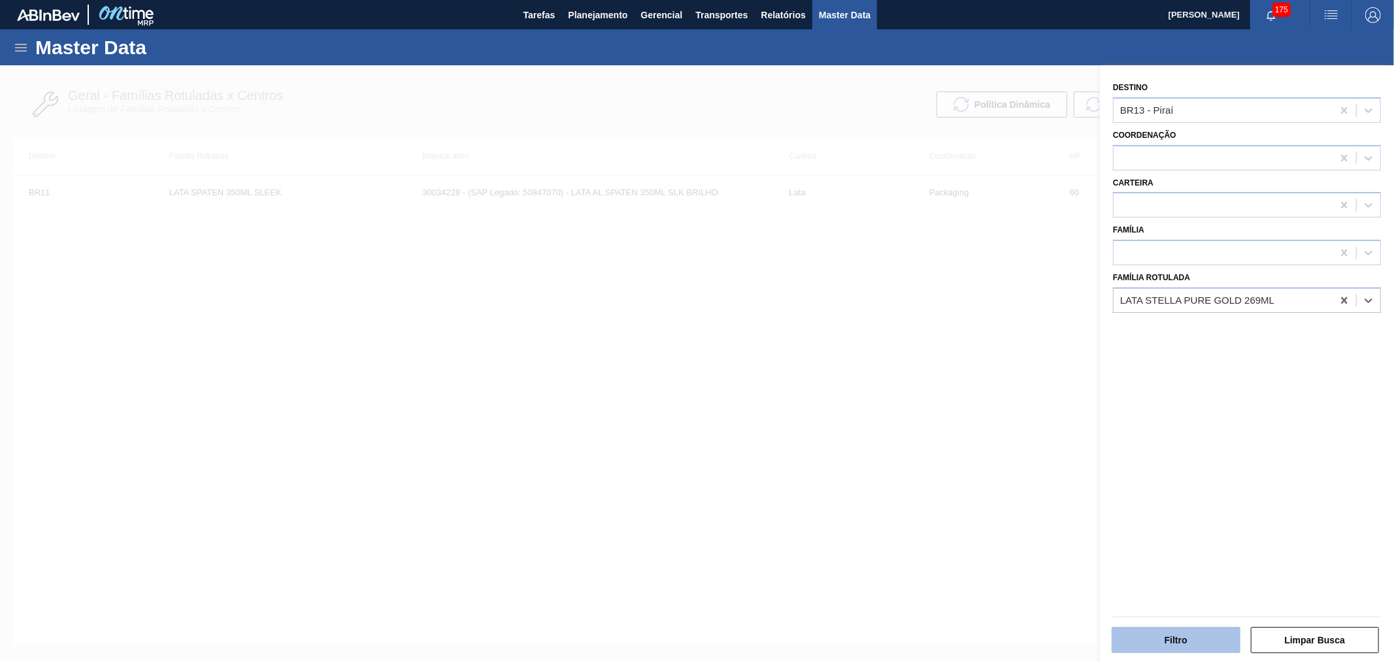
click at [1188, 631] on button "Filtro" at bounding box center [1175, 640] width 129 height 26
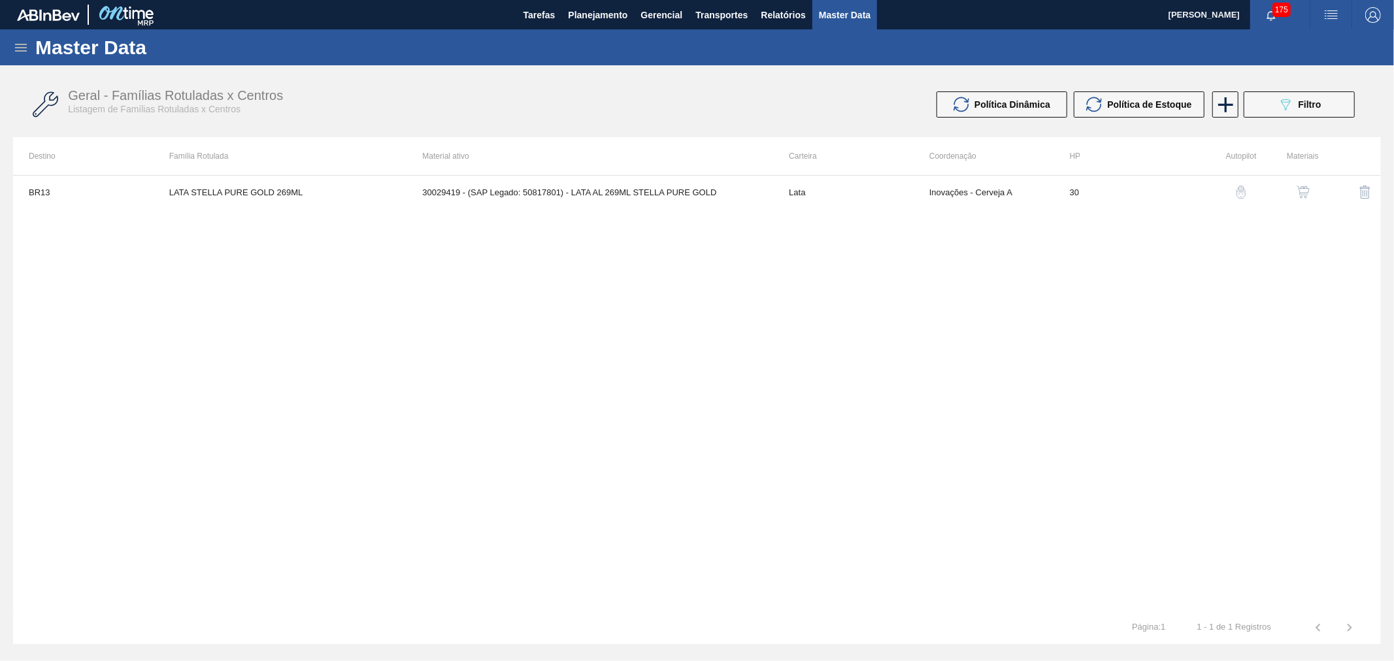
click at [1290, 100] on icon "089F7B8B-B2A5-4AFE-B5C0-19BA573D28AC" at bounding box center [1285, 105] width 16 height 16
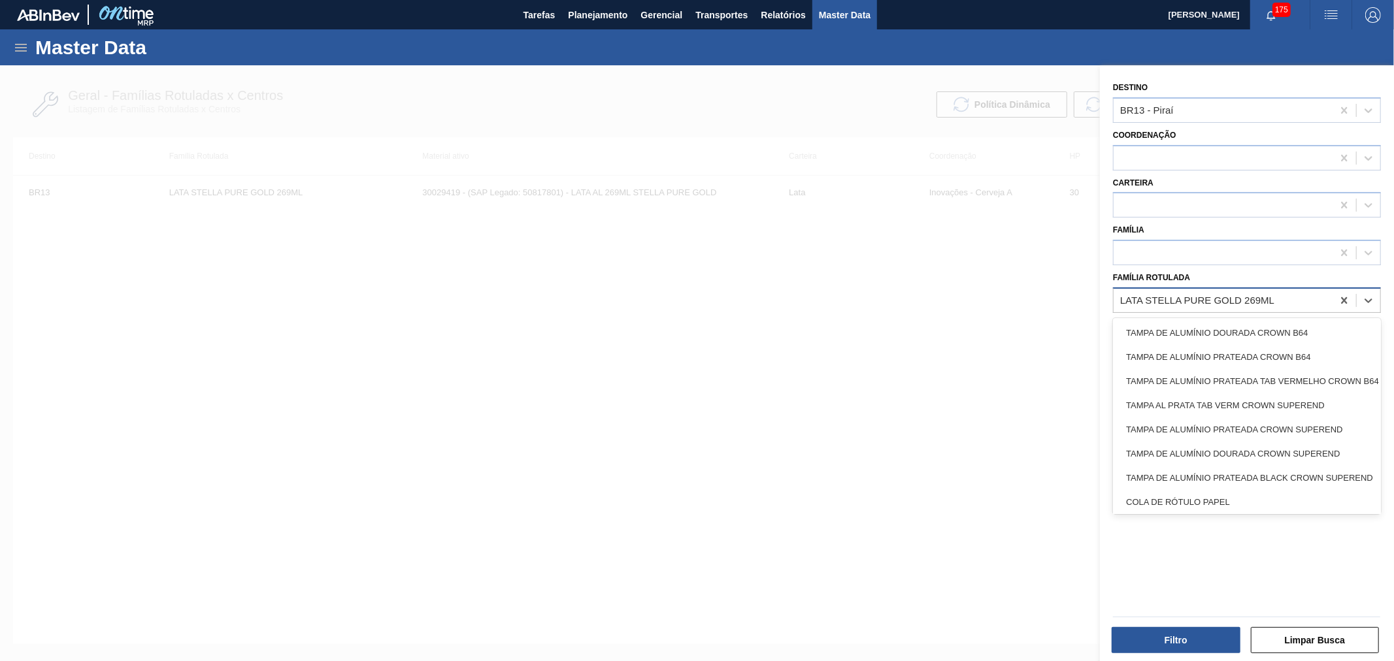
click at [1230, 299] on div "LATA STELLA PURE GOLD 269ML" at bounding box center [1197, 300] width 154 height 11
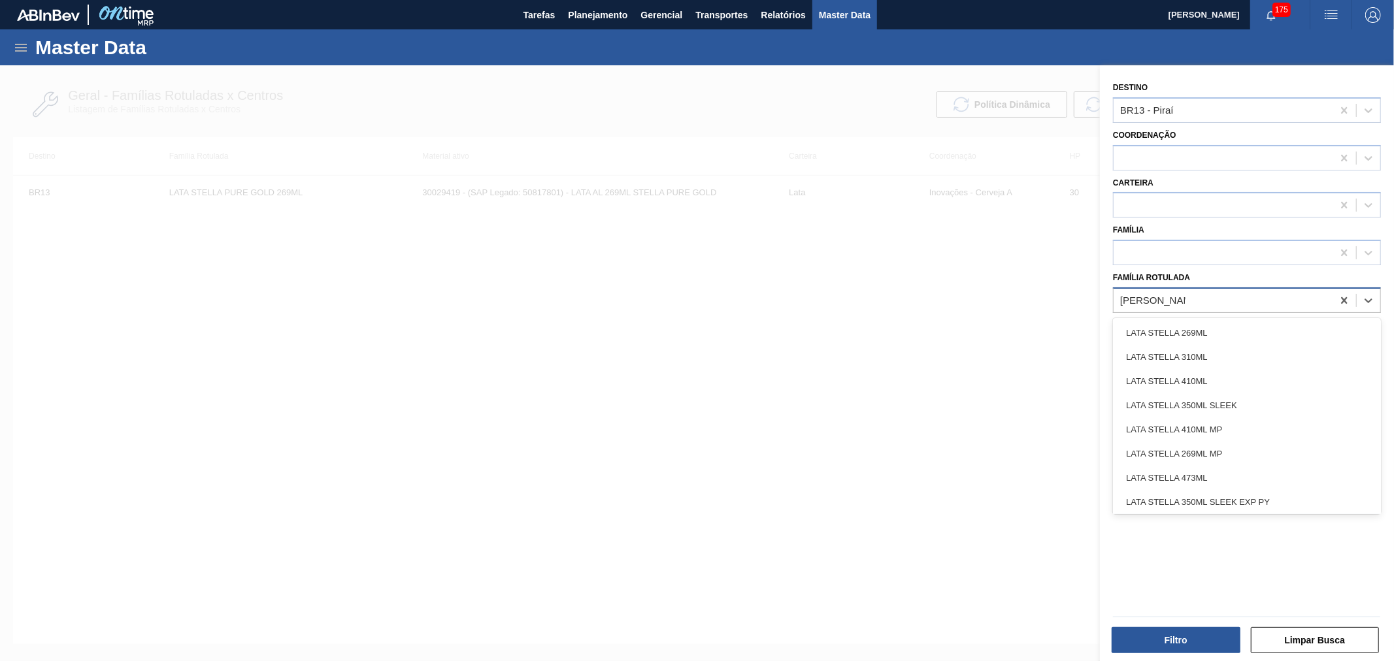
type Rotulada "LATA STELLA P"
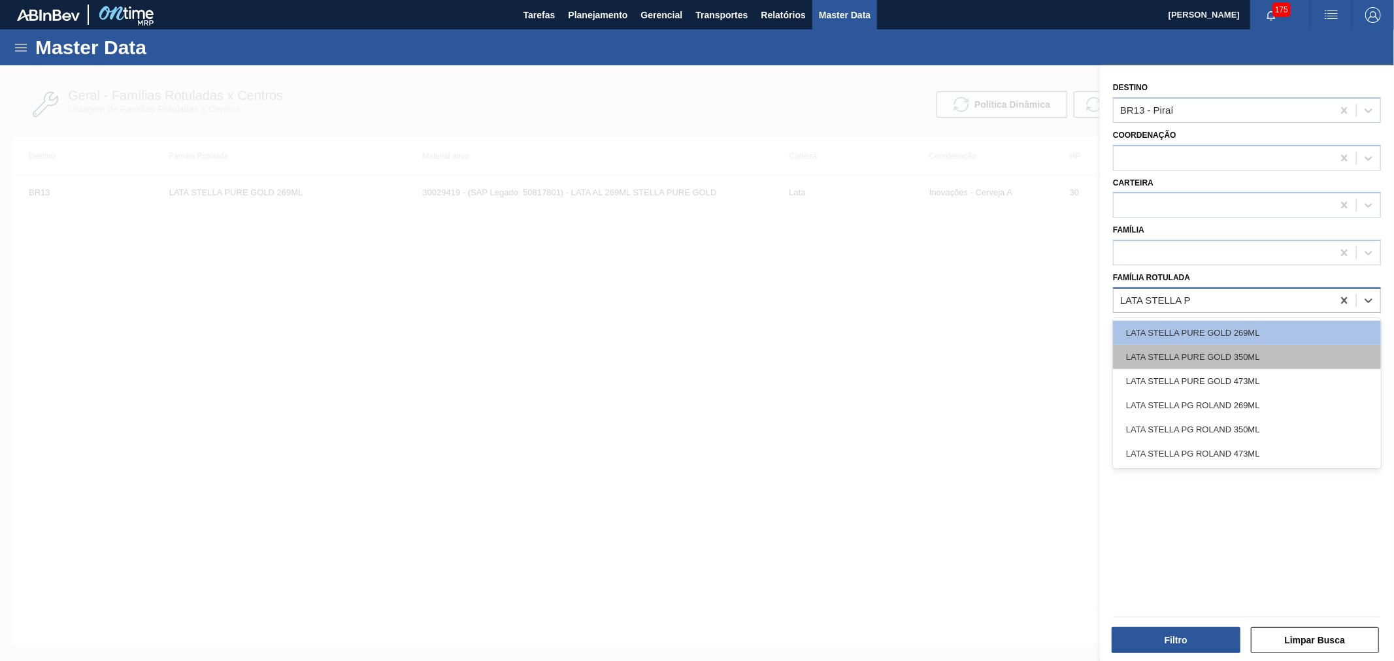
click at [1236, 350] on div "LATA STELLA PURE GOLD 350ML" at bounding box center [1247, 357] width 268 height 24
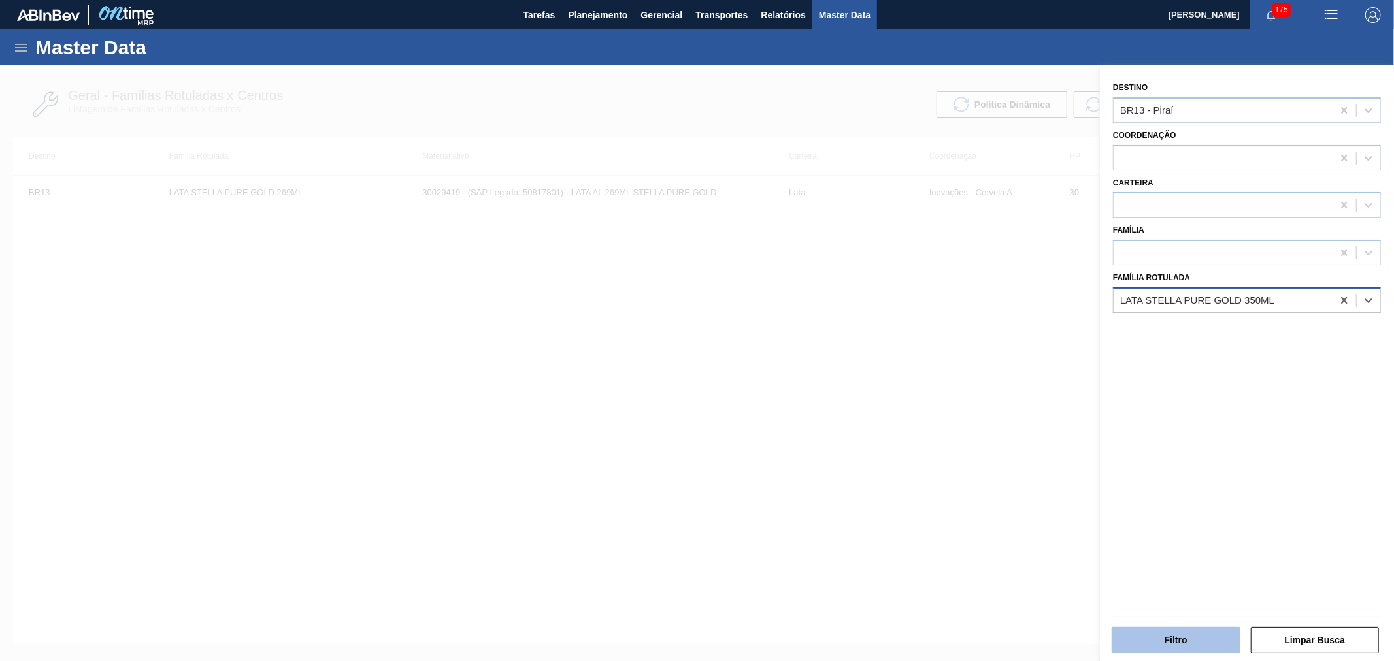
click at [1185, 629] on button "Filtro" at bounding box center [1175, 640] width 129 height 26
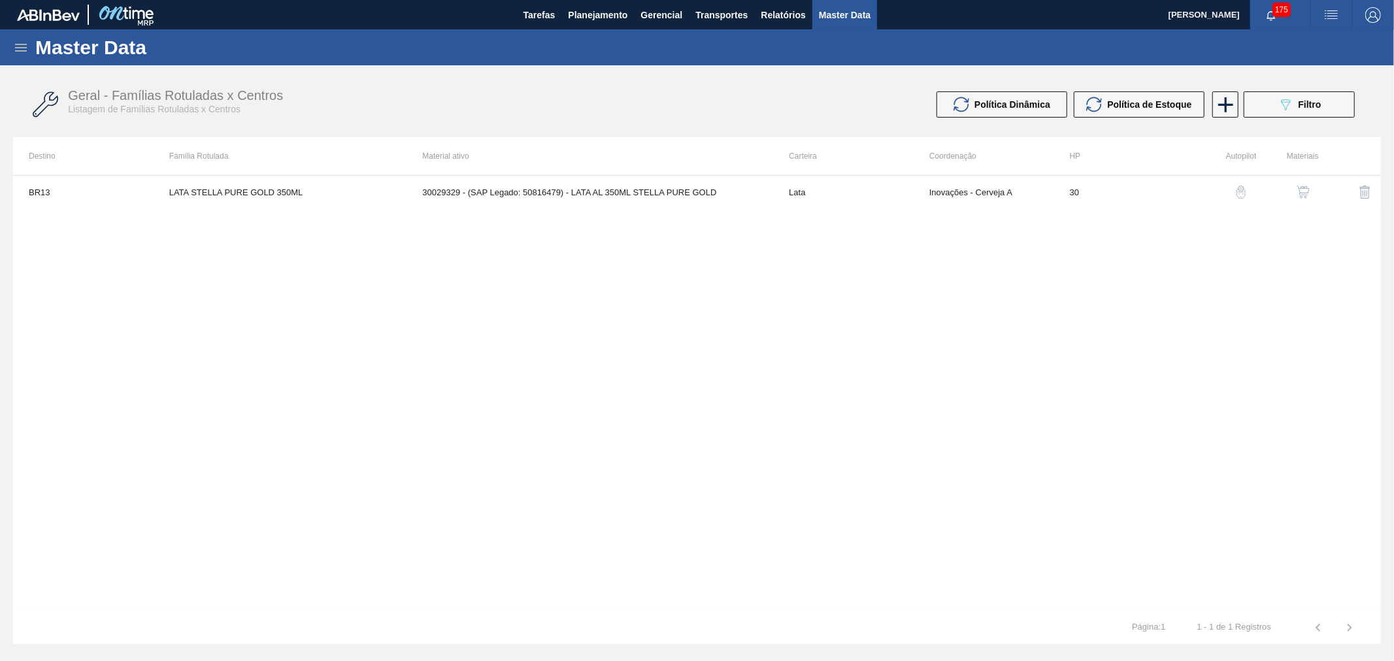
click at [1298, 200] on button "button" at bounding box center [1302, 191] width 31 height 31
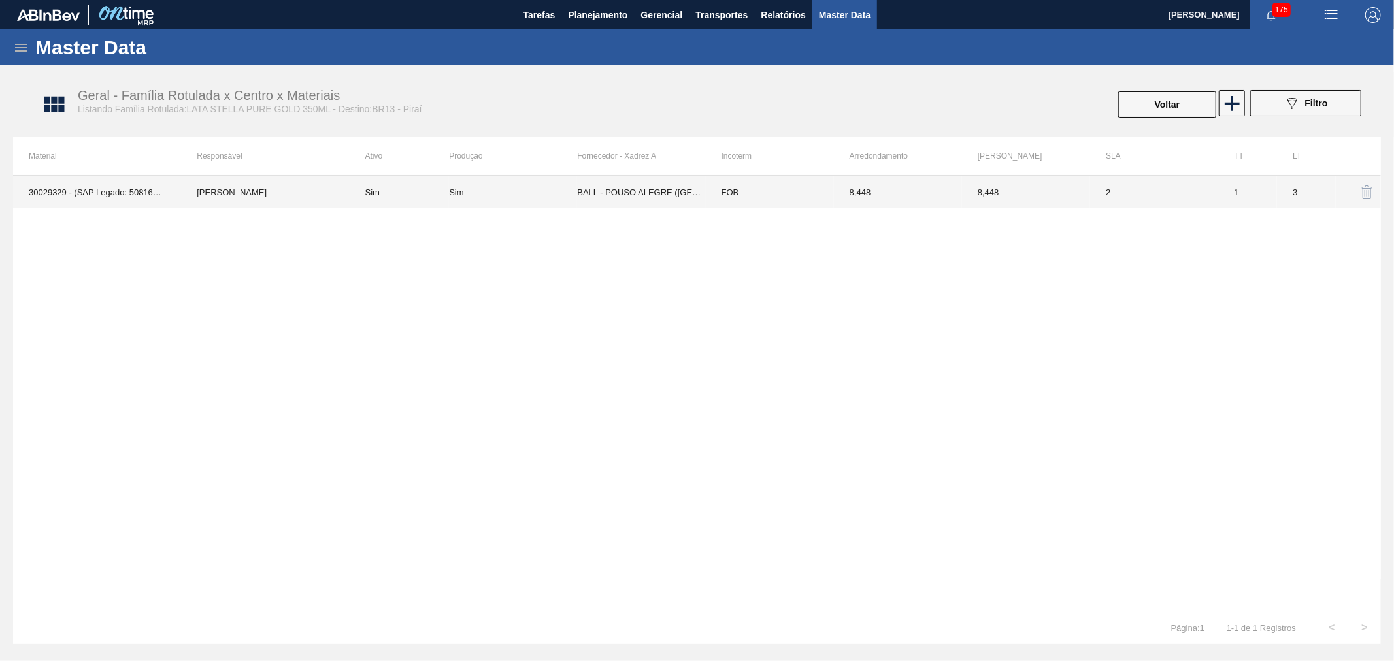
click at [621, 190] on td "BALL - POUSO ALEGRE ([GEOGRAPHIC_DATA])" at bounding box center [641, 192] width 128 height 33
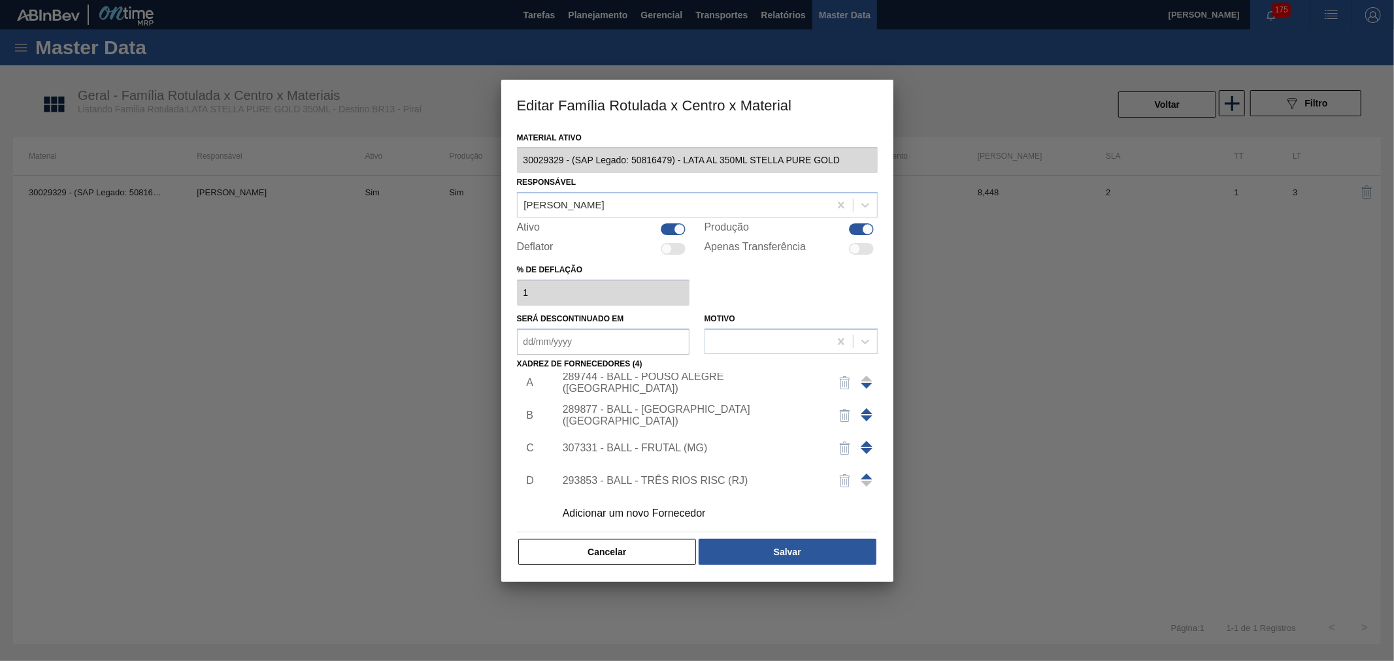
scroll to position [13, 0]
click at [654, 508] on div "Adicionar um novo Fornecedor" at bounding box center [691, 510] width 256 height 12
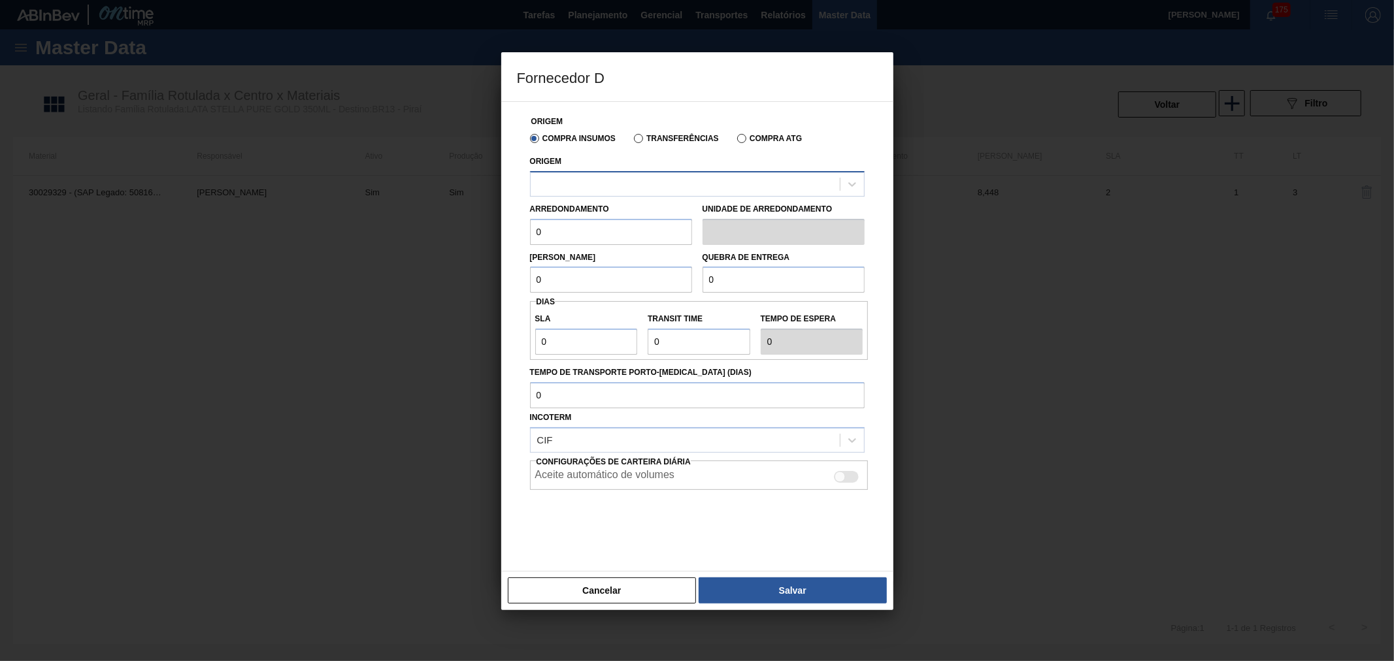
click at [626, 187] on div at bounding box center [685, 183] width 309 height 19
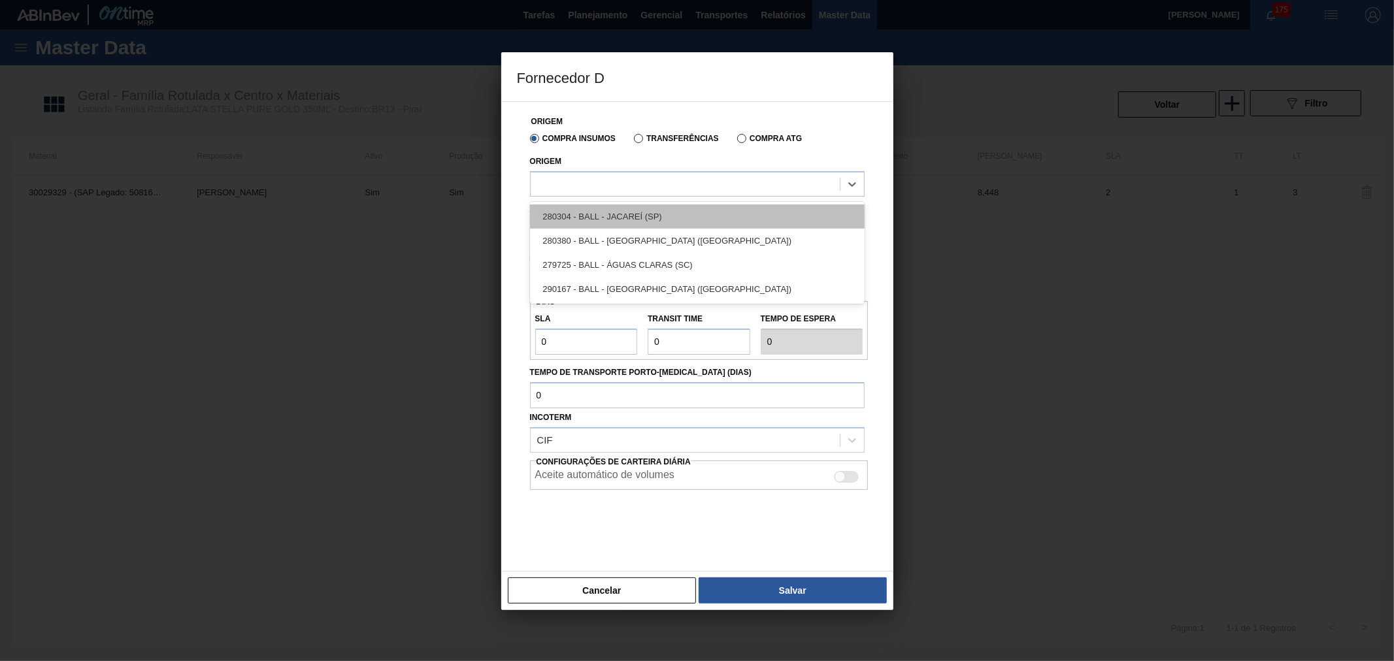
click at [633, 206] on div "280304 - BALL - JACAREÍ (SP)" at bounding box center [697, 217] width 335 height 24
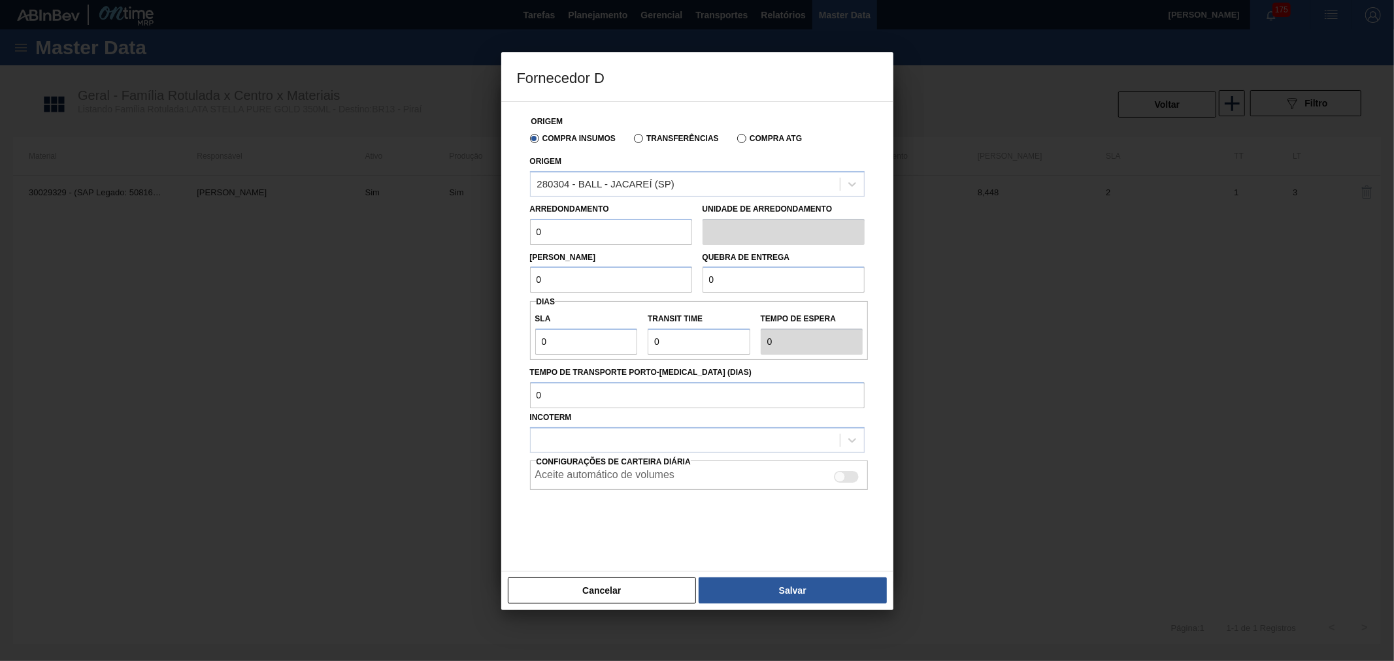
drag, startPoint x: 598, startPoint y: 236, endPoint x: 576, endPoint y: 237, distance: 22.3
click at [432, 224] on div "Fornecedor D Origem Compra Insumos Transferências Compra ATG Origem 280304 - BA…" at bounding box center [697, 330] width 1394 height 661
type input "8,169"
drag, startPoint x: 587, startPoint y: 272, endPoint x: 485, endPoint y: 275, distance: 101.3
click at [485, 275] on div "Fornecedor D Origem Compra Insumos Transferências Compra ATG Origem 280304 - BA…" at bounding box center [697, 330] width 1394 height 661
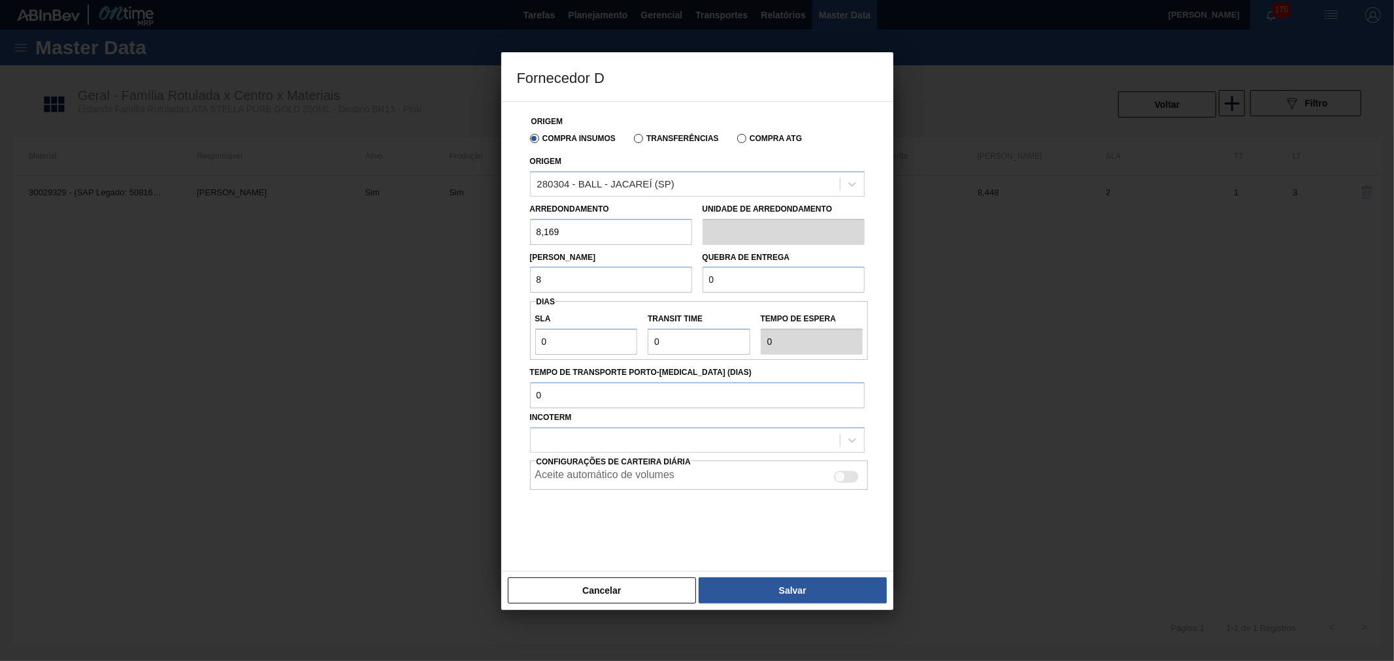
type input "8,169"
drag, startPoint x: 729, startPoint y: 279, endPoint x: 666, endPoint y: 285, distance: 63.0
click at [673, 282] on div "[PERSON_NAME] 8,169 Quebra de entrega 0" at bounding box center [697, 269] width 345 height 48
type input "163,38"
drag, startPoint x: 571, startPoint y: 346, endPoint x: 461, endPoint y: 344, distance: 109.8
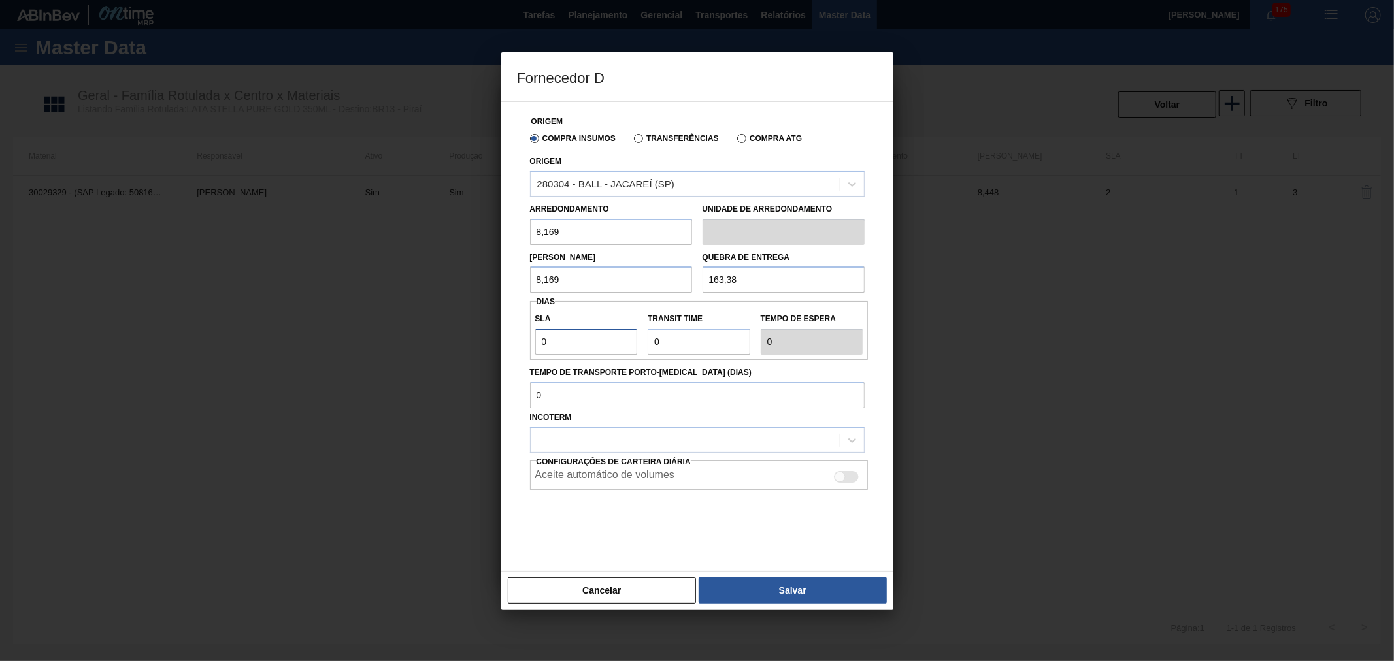
click at [527, 342] on div "Origem Compra Insumos Transferências Compra ATG Origem 280304 - BALL - JACAREÍ …" at bounding box center [697, 328] width 361 height 453
type input "2"
drag, startPoint x: 691, startPoint y: 340, endPoint x: 709, endPoint y: 340, distance: 17.6
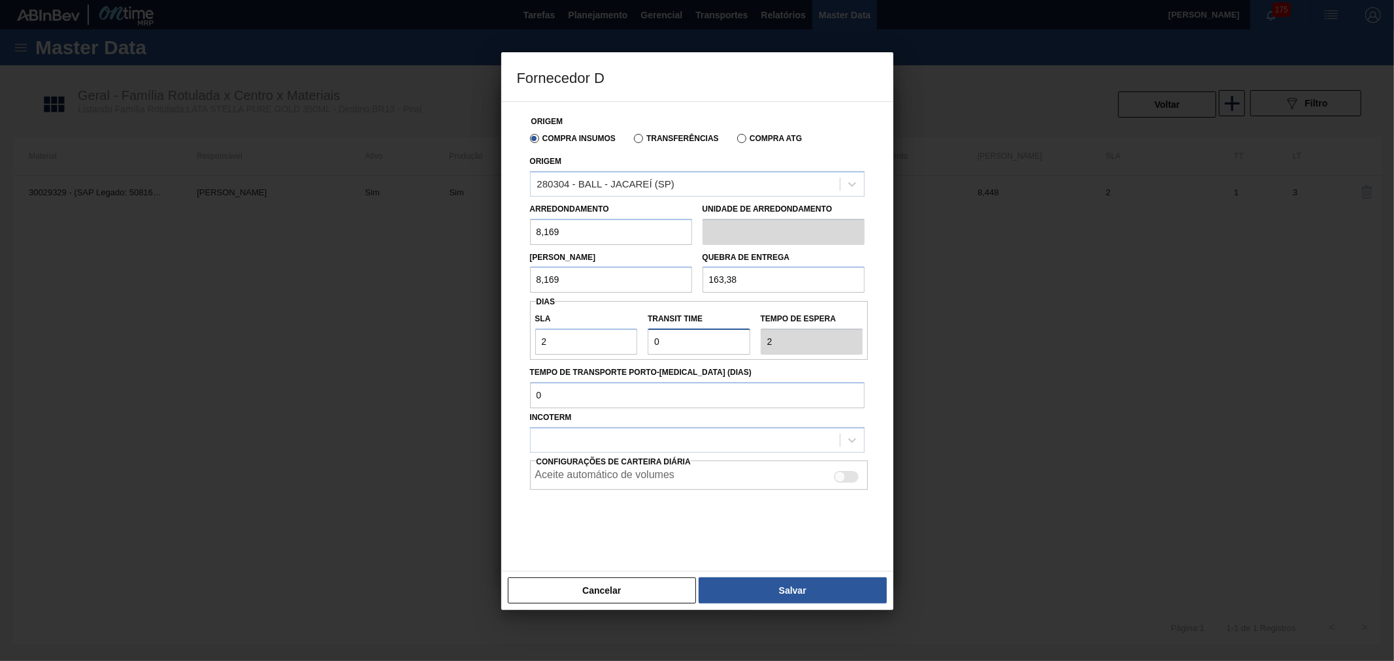
click at [691, 340] on input "Transit Time" at bounding box center [699, 342] width 103 height 26
drag, startPoint x: 719, startPoint y: 337, endPoint x: 614, endPoint y: 340, distance: 104.6
click at [617, 340] on div "SLA 2 Transit Time Tempo de espera 2" at bounding box center [699, 330] width 338 height 48
type input "1"
type input "3"
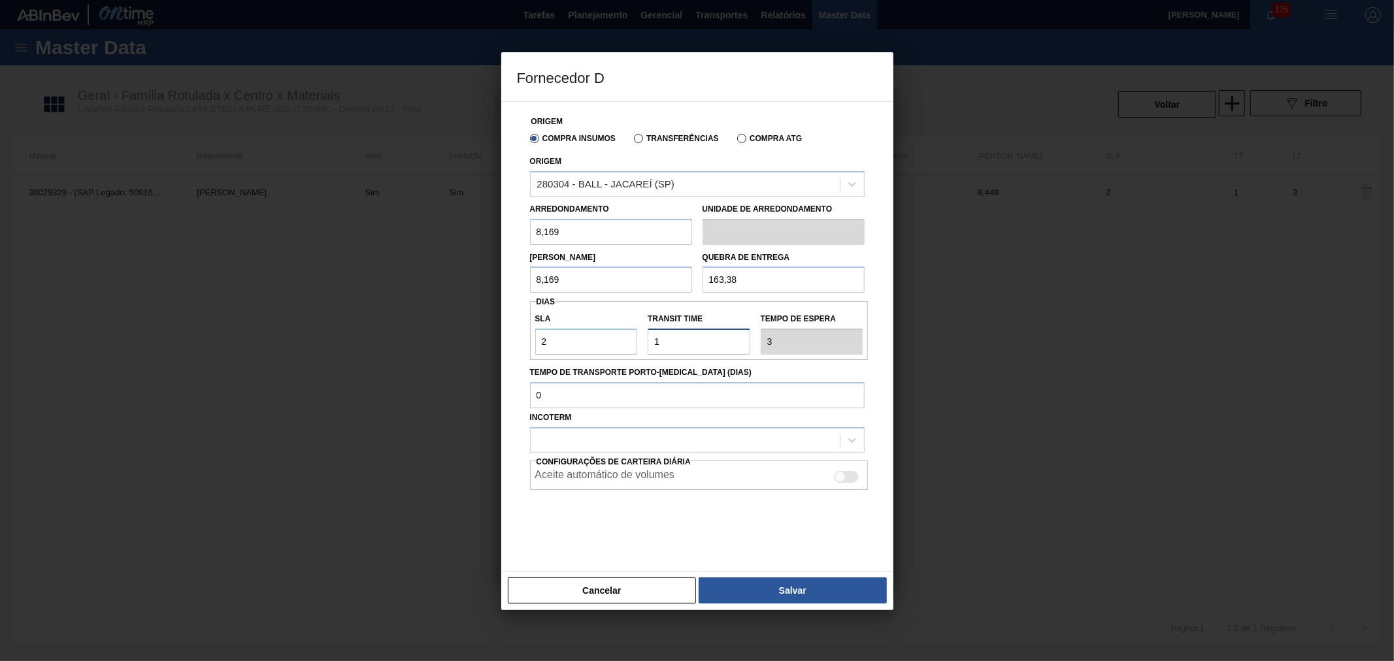
type input "1"
click at [744, 361] on div "Tempo de Transporte Porto-[MEDICAL_DATA] (dias)" at bounding box center [697, 384] width 345 height 48
click at [606, 438] on div at bounding box center [685, 440] width 309 height 19
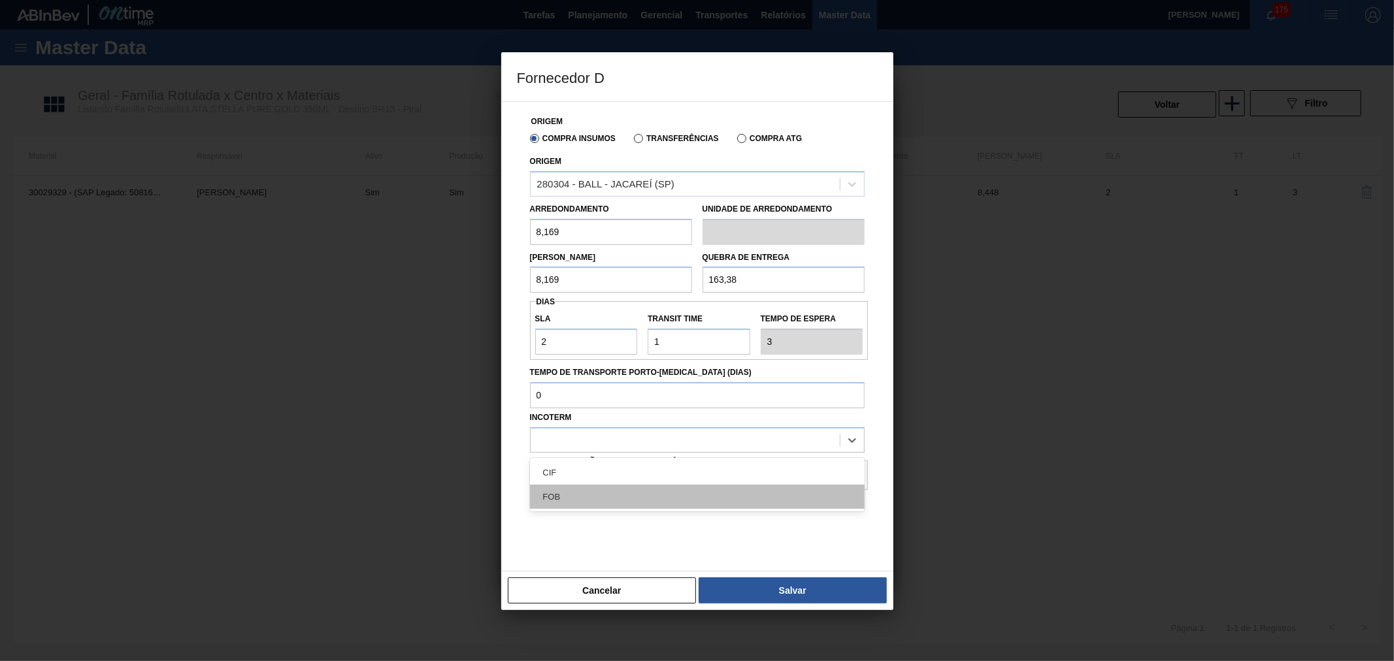
click at [582, 491] on div "FOB" at bounding box center [697, 497] width 335 height 24
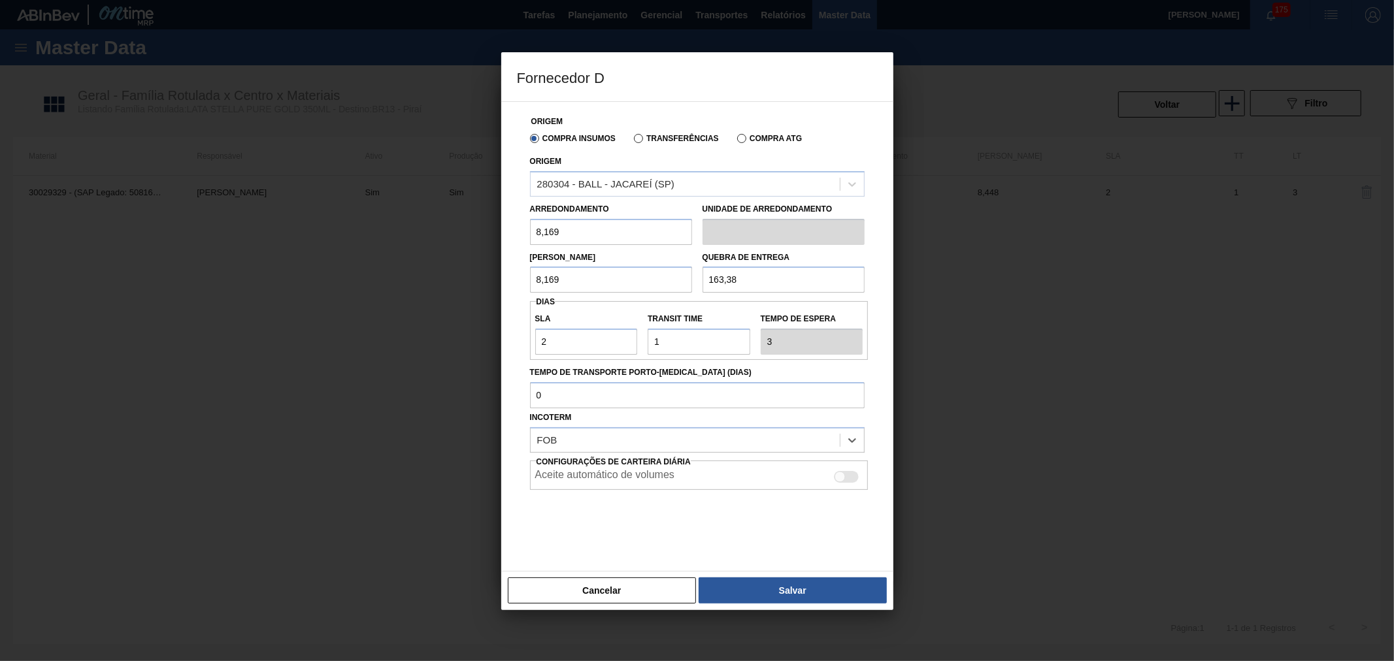
click at [725, 482] on div "Aceite automático de volumes" at bounding box center [699, 477] width 328 height 16
click at [856, 479] on div at bounding box center [846, 477] width 25 height 12
click at [852, 478] on div at bounding box center [852, 477] width 11 height 11
checkbox input "false"
click at [794, 592] on button "Salvar" at bounding box center [793, 591] width 188 height 26
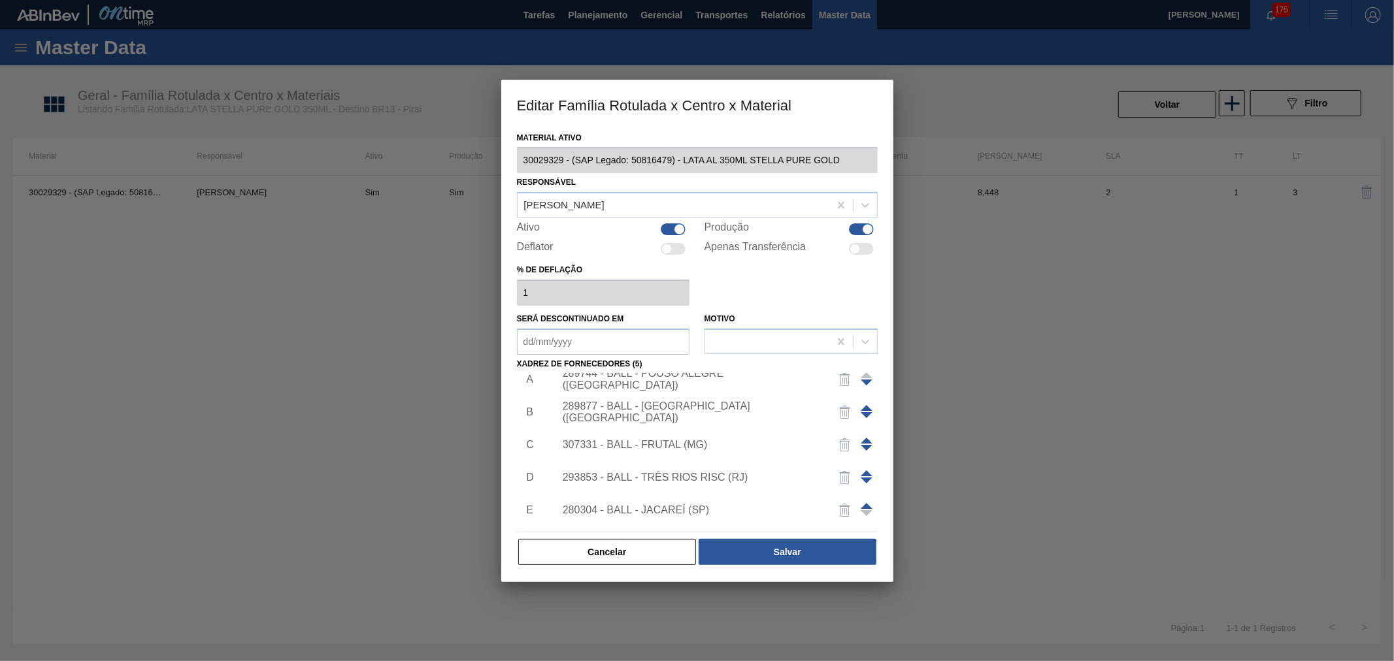
scroll to position [0, 0]
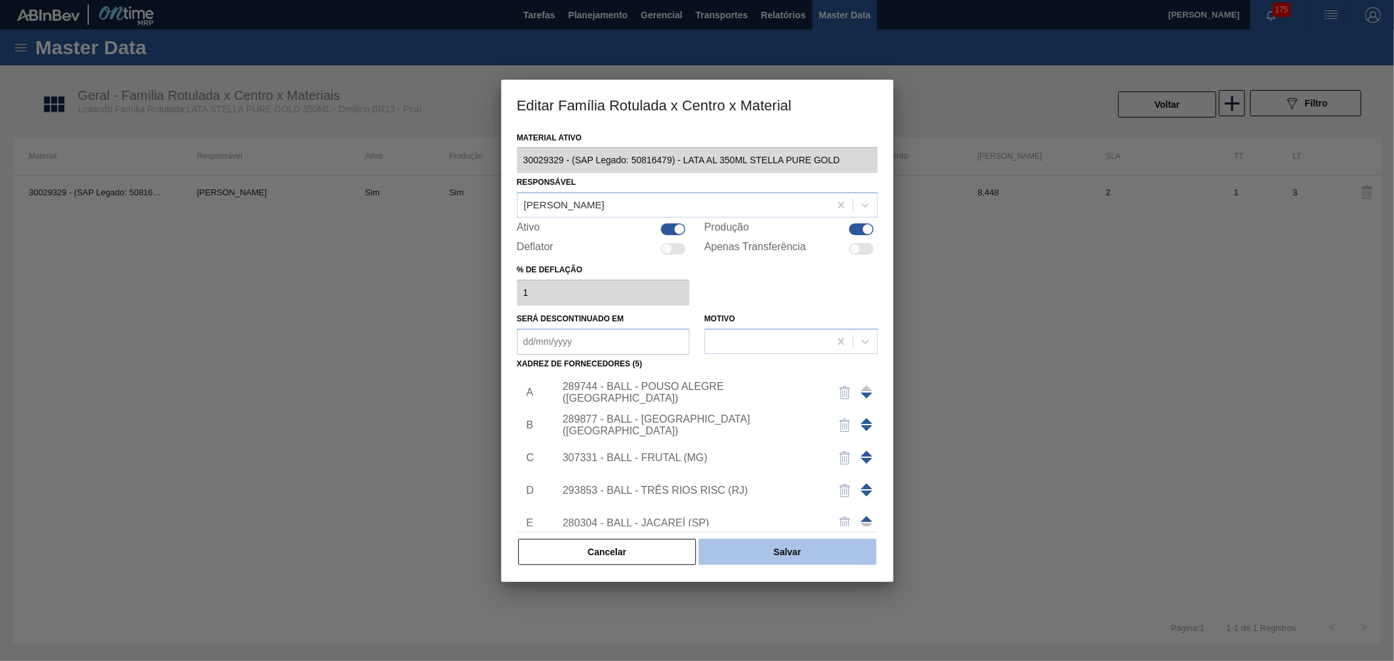
click at [781, 553] on button "Salvar" at bounding box center [787, 552] width 177 height 26
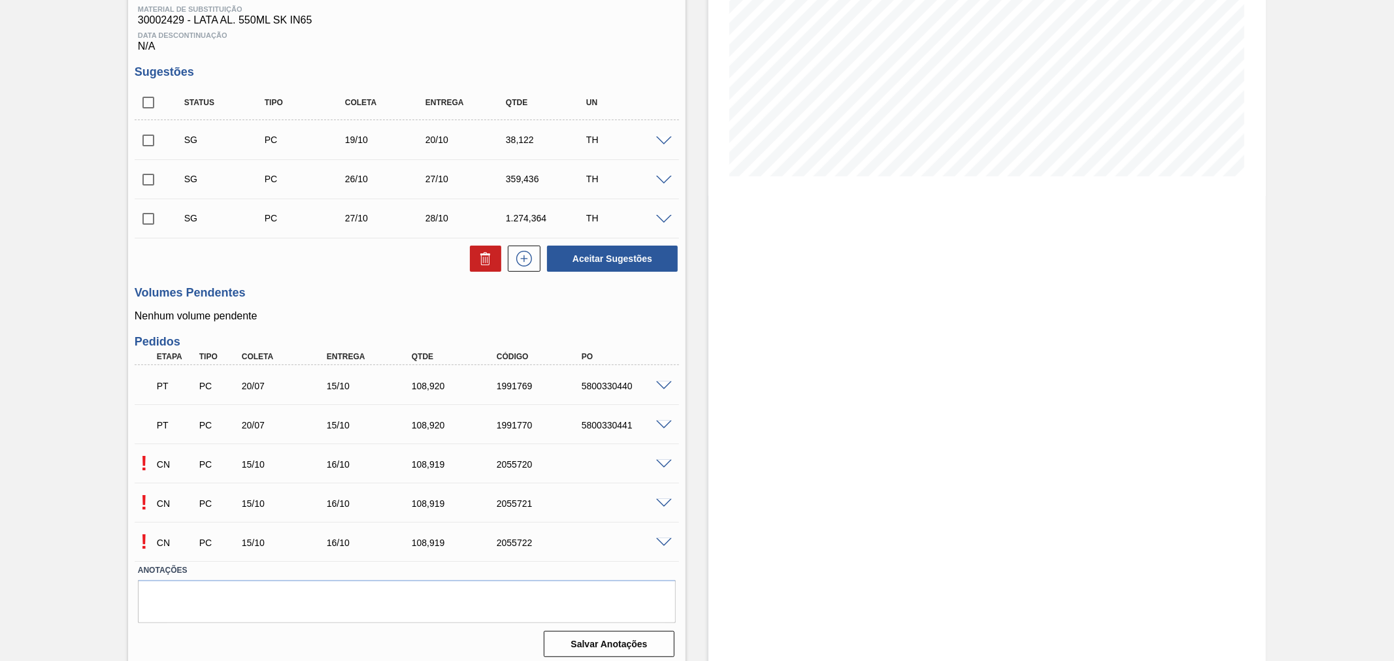
scroll to position [212, 0]
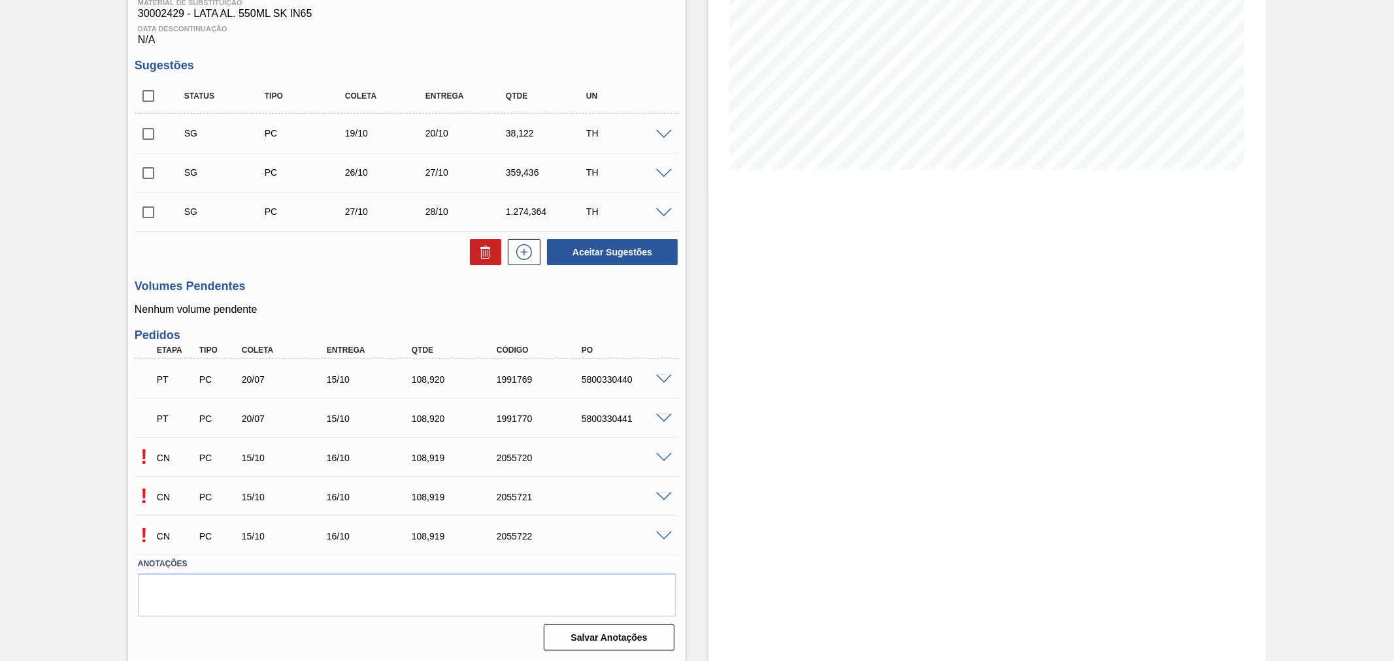
click at [659, 454] on span at bounding box center [664, 458] width 16 height 10
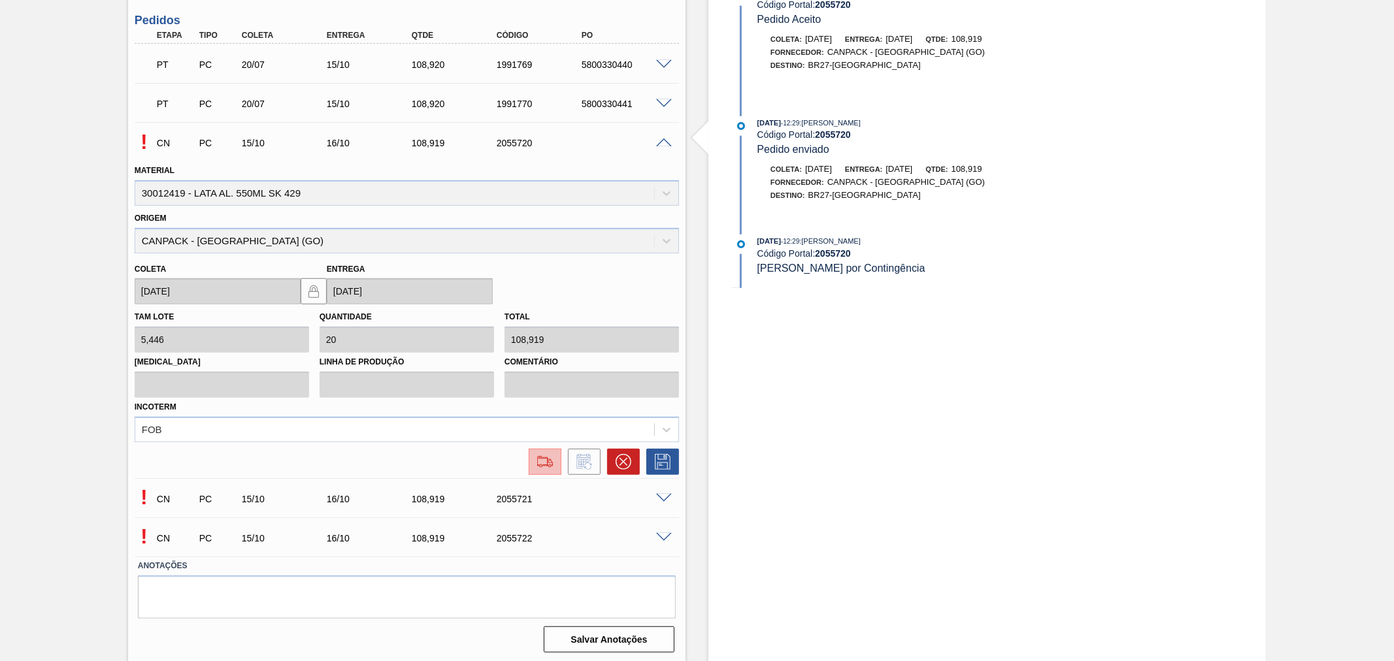
click at [538, 456] on img at bounding box center [545, 462] width 21 height 16
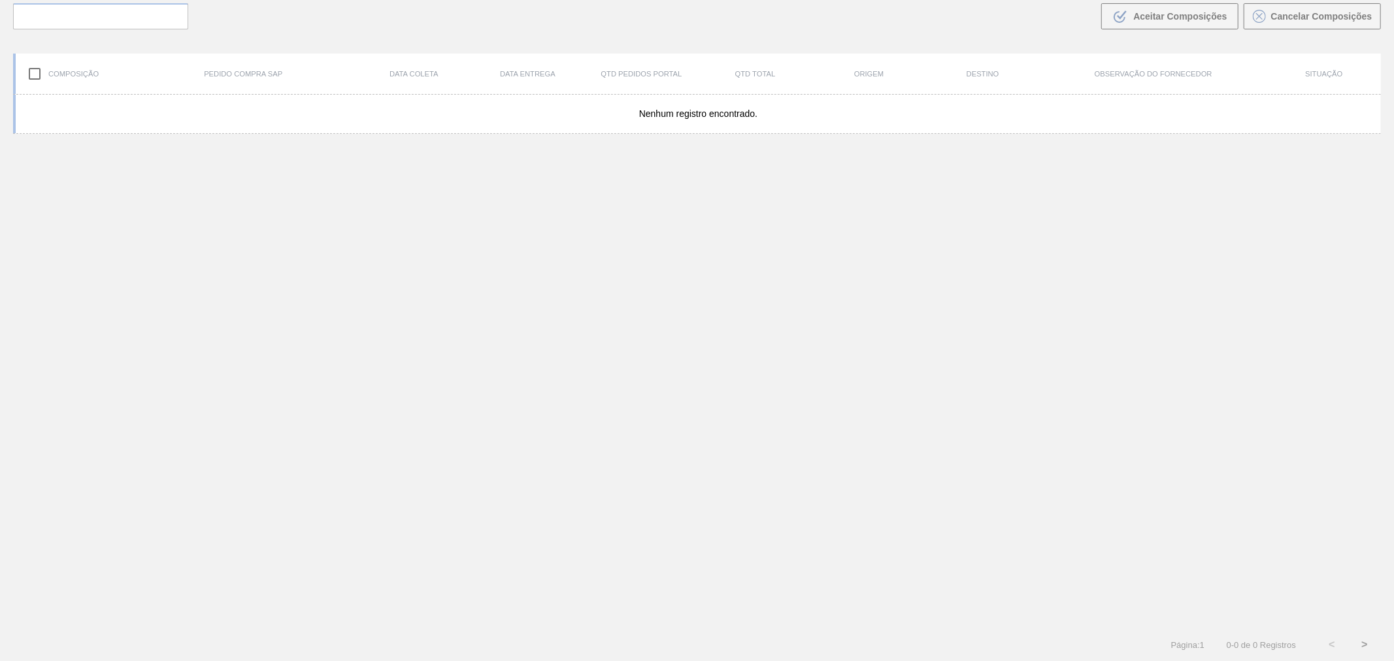
scroll to position [94, 0]
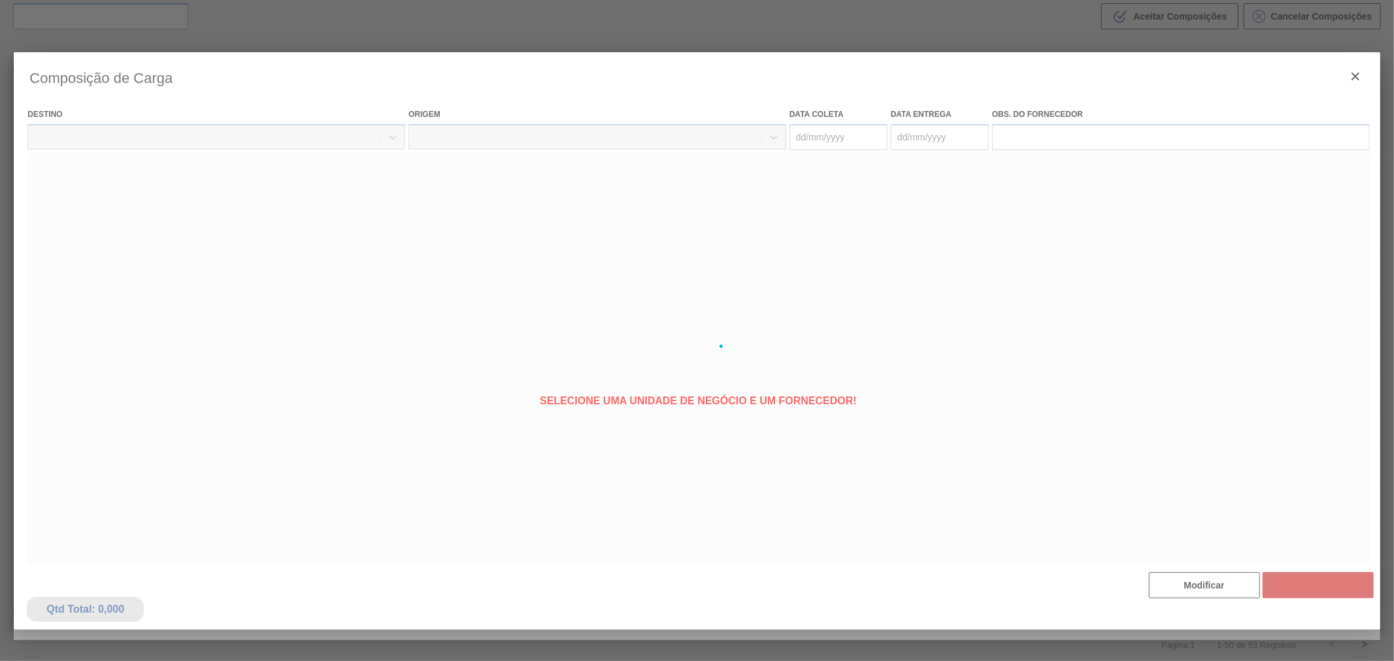
type coleta "[DATE]"
type Entrega "[DATE]"
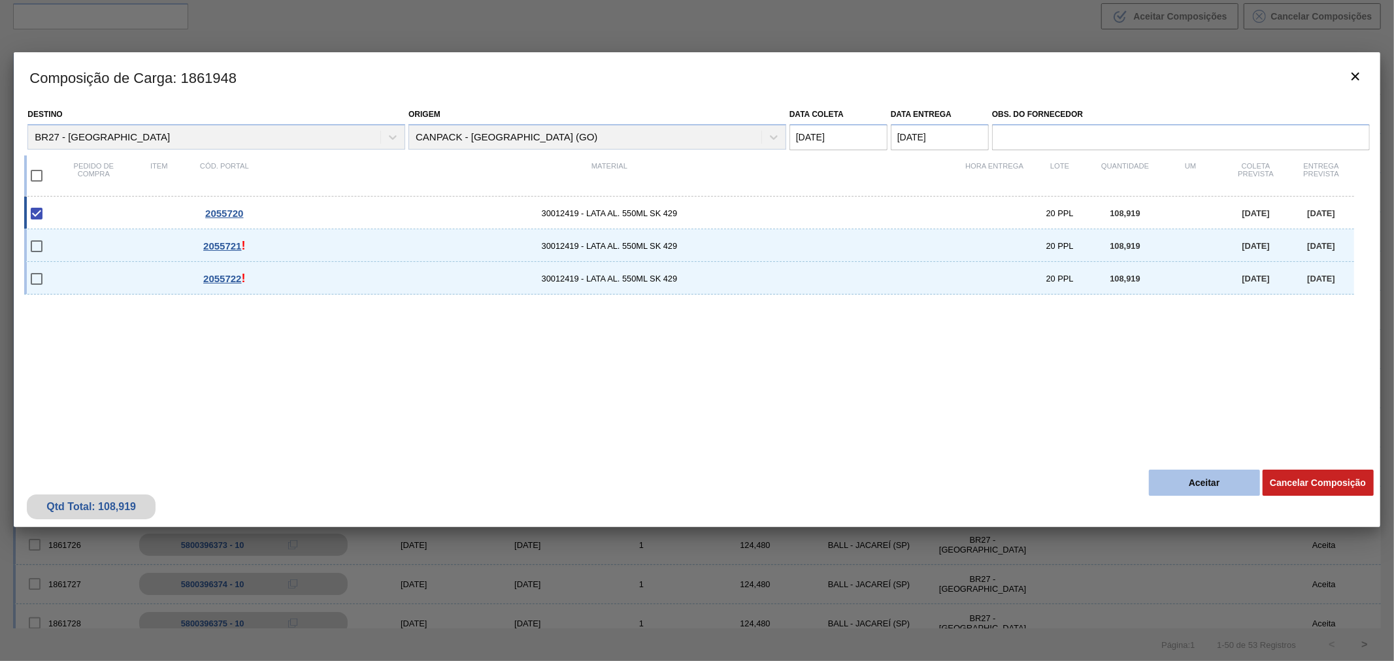
click at [1220, 489] on button "Aceitar" at bounding box center [1204, 483] width 111 height 26
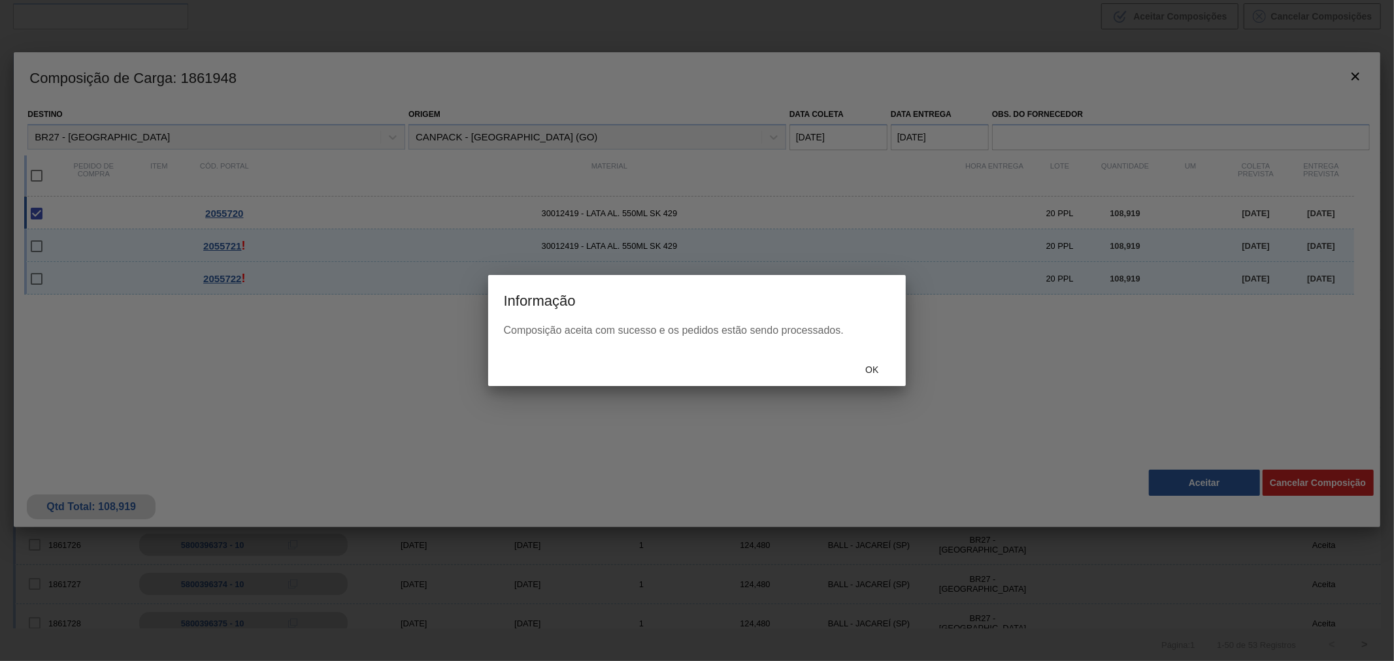
click at [870, 362] on div "Ok" at bounding box center [872, 369] width 58 height 24
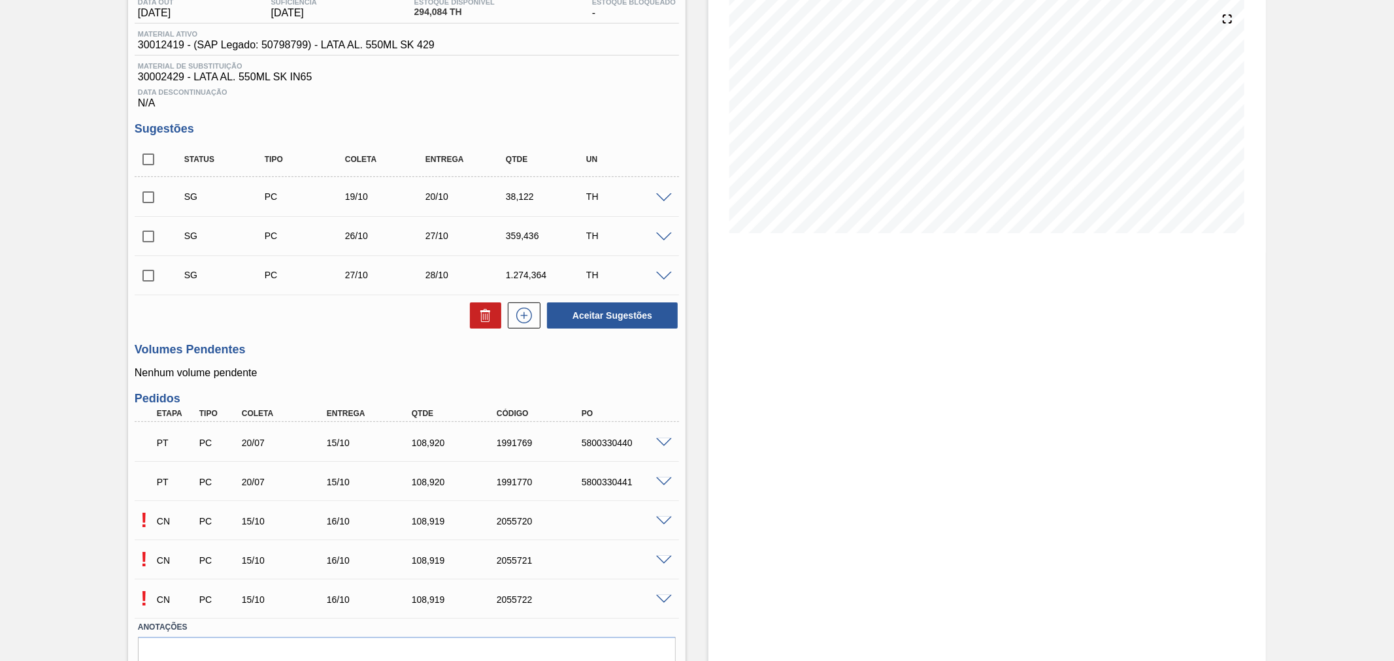
scroll to position [212, 0]
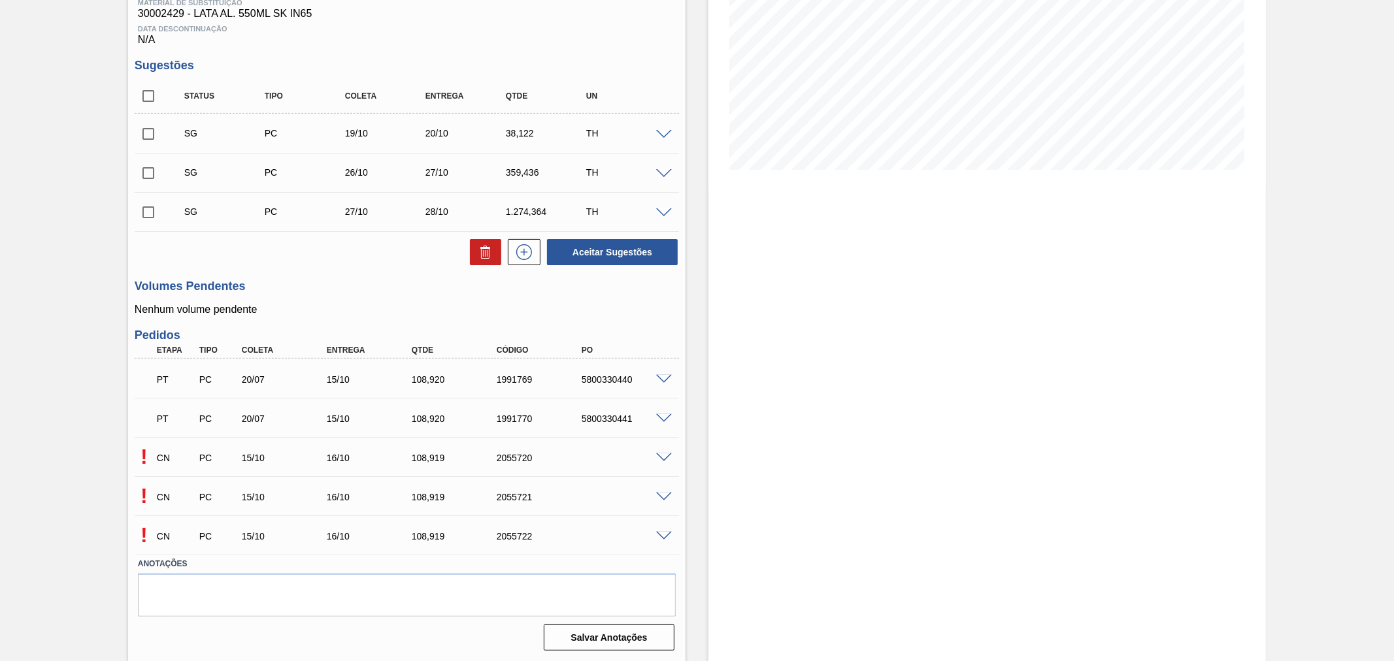
click at [664, 497] on span at bounding box center [664, 498] width 16 height 10
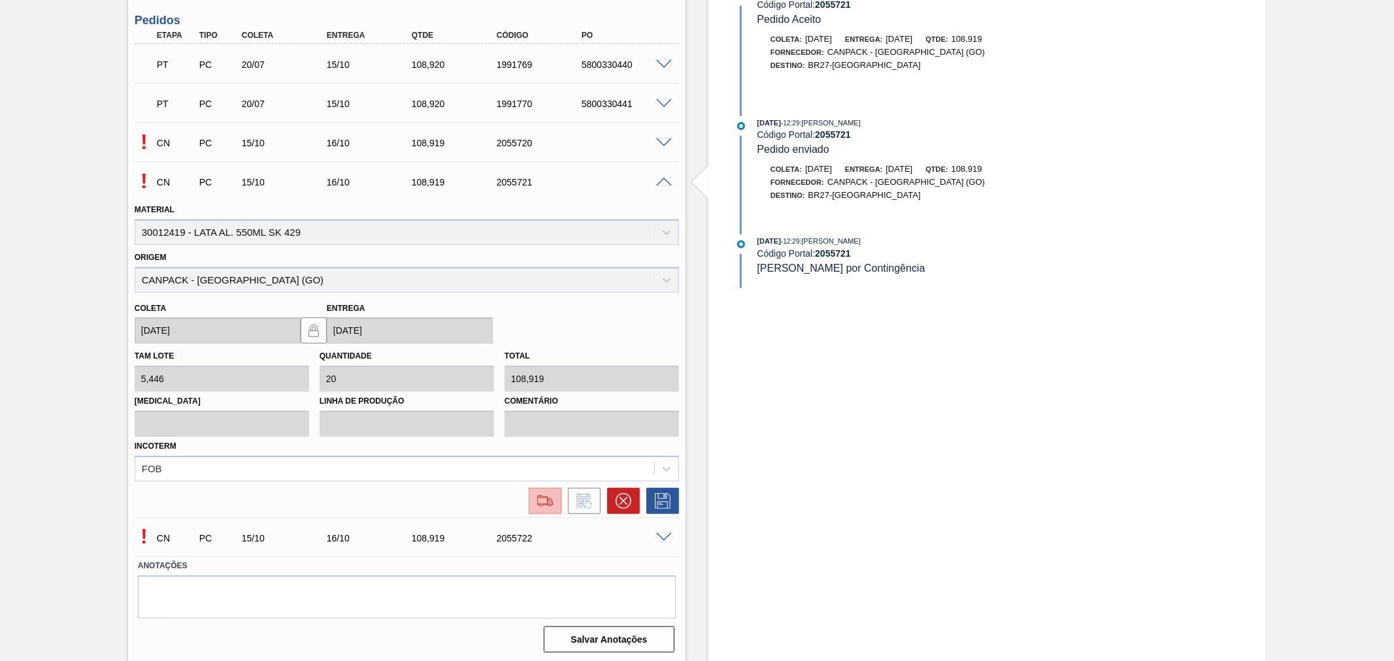
click at [544, 506] on img at bounding box center [545, 501] width 21 height 16
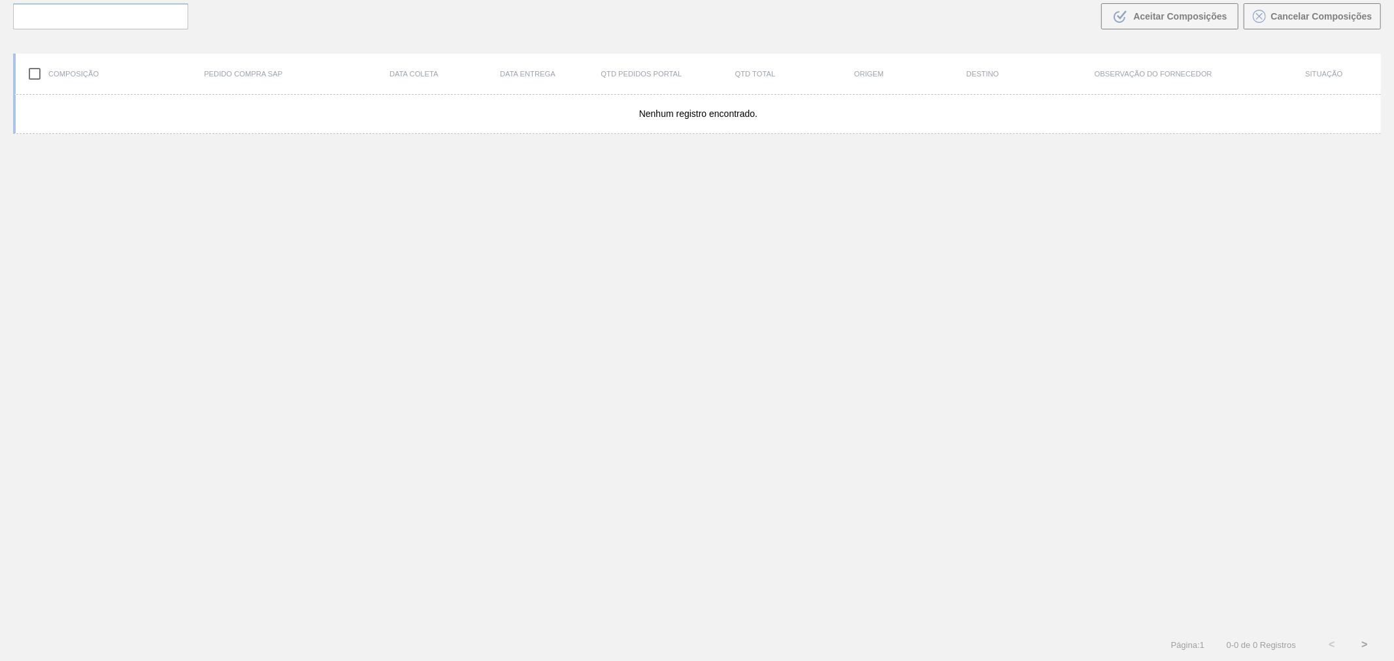
scroll to position [94, 0]
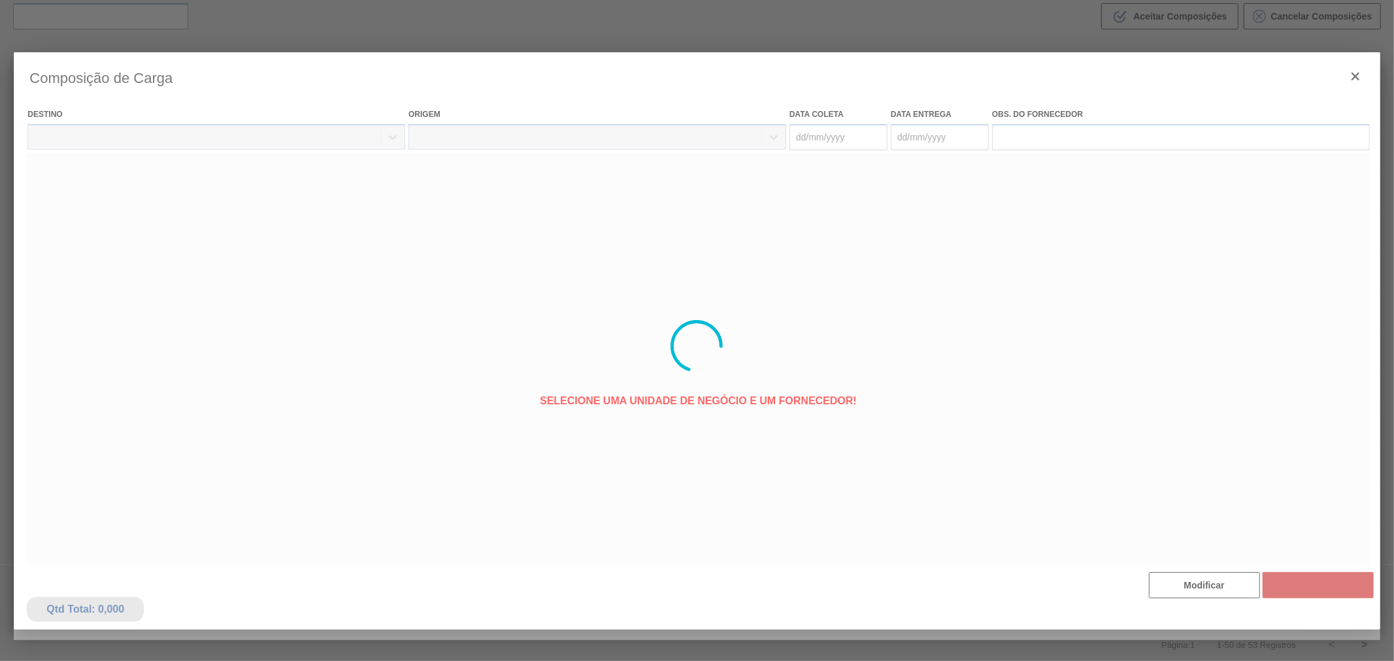
type coleta "[DATE]"
type Entrega "[DATE]"
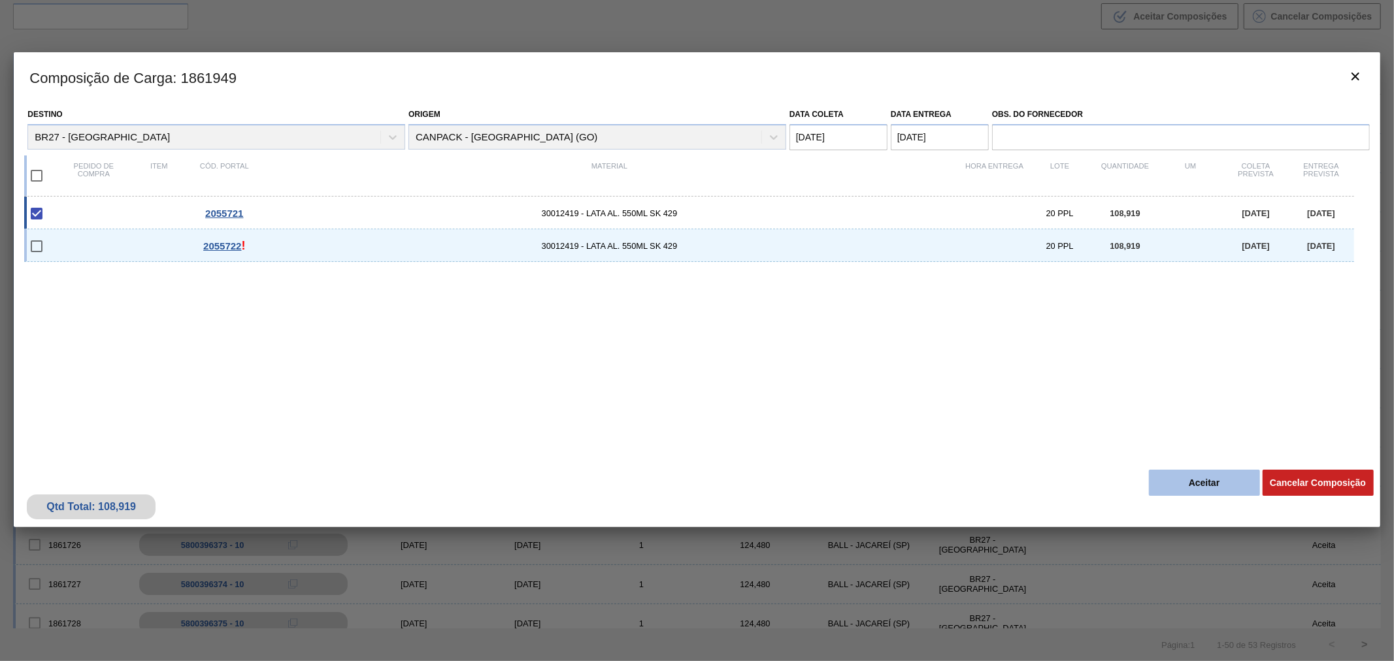
click at [1191, 491] on button "Aceitar" at bounding box center [1204, 483] width 111 height 26
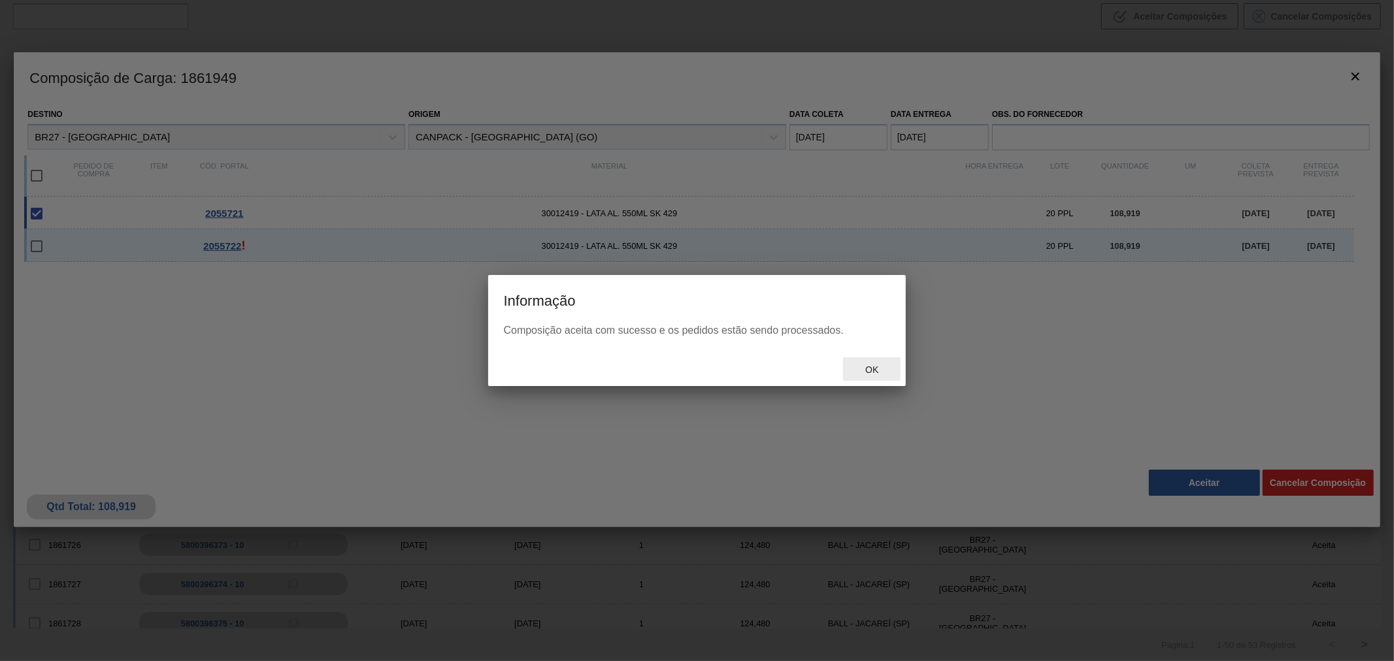
click at [872, 371] on span "Ok" at bounding box center [872, 370] width 34 height 10
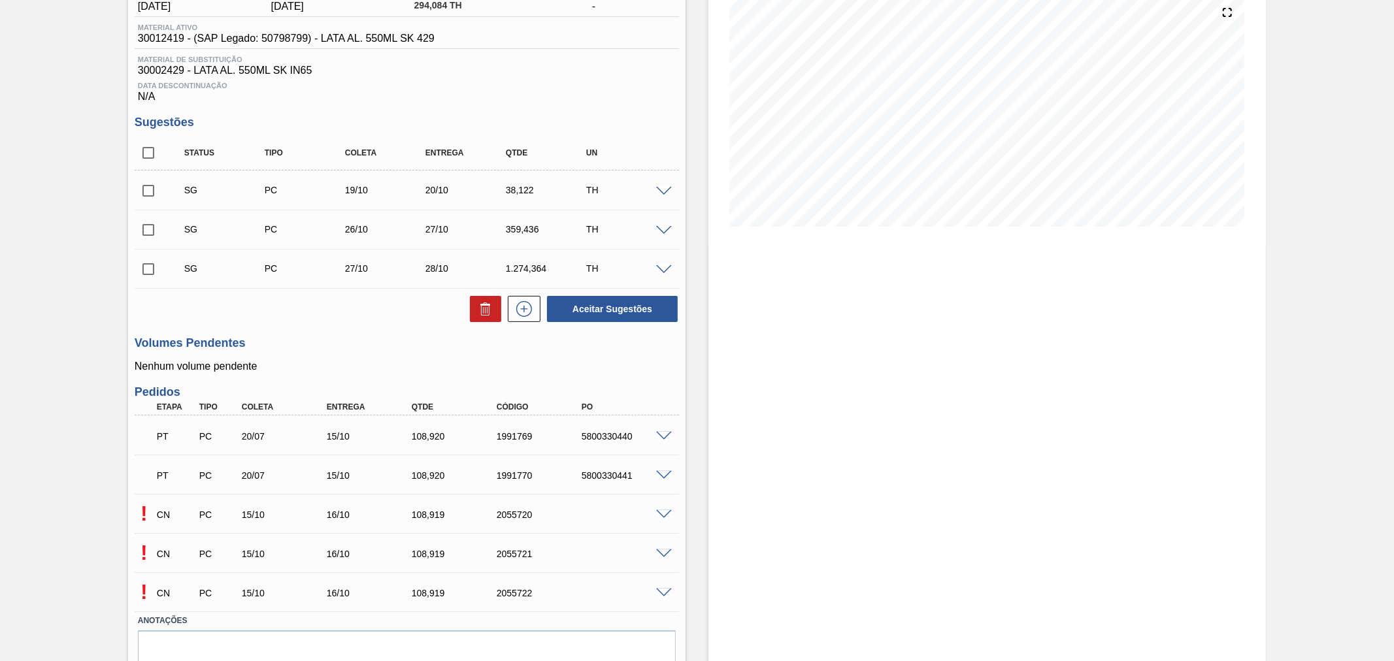
scroll to position [212, 0]
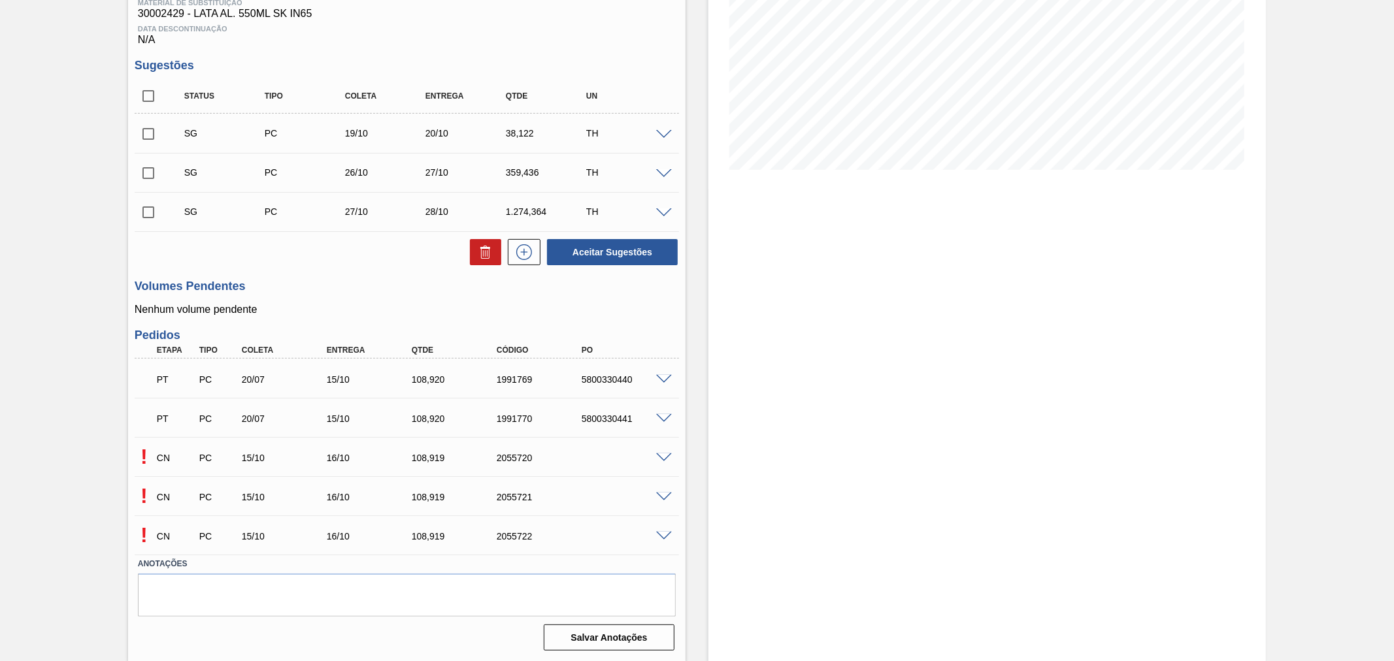
click at [660, 531] on div at bounding box center [666, 536] width 26 height 10
click at [662, 535] on span at bounding box center [664, 537] width 16 height 10
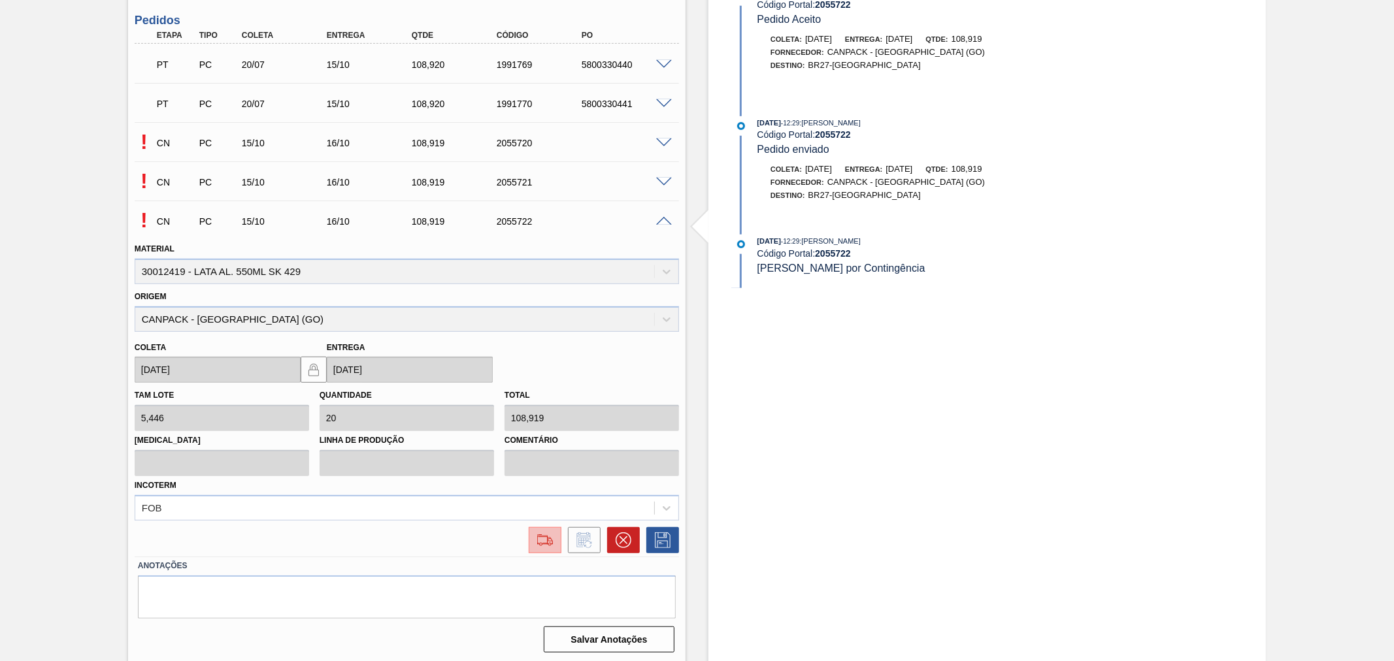
click at [544, 549] on button at bounding box center [545, 540] width 33 height 26
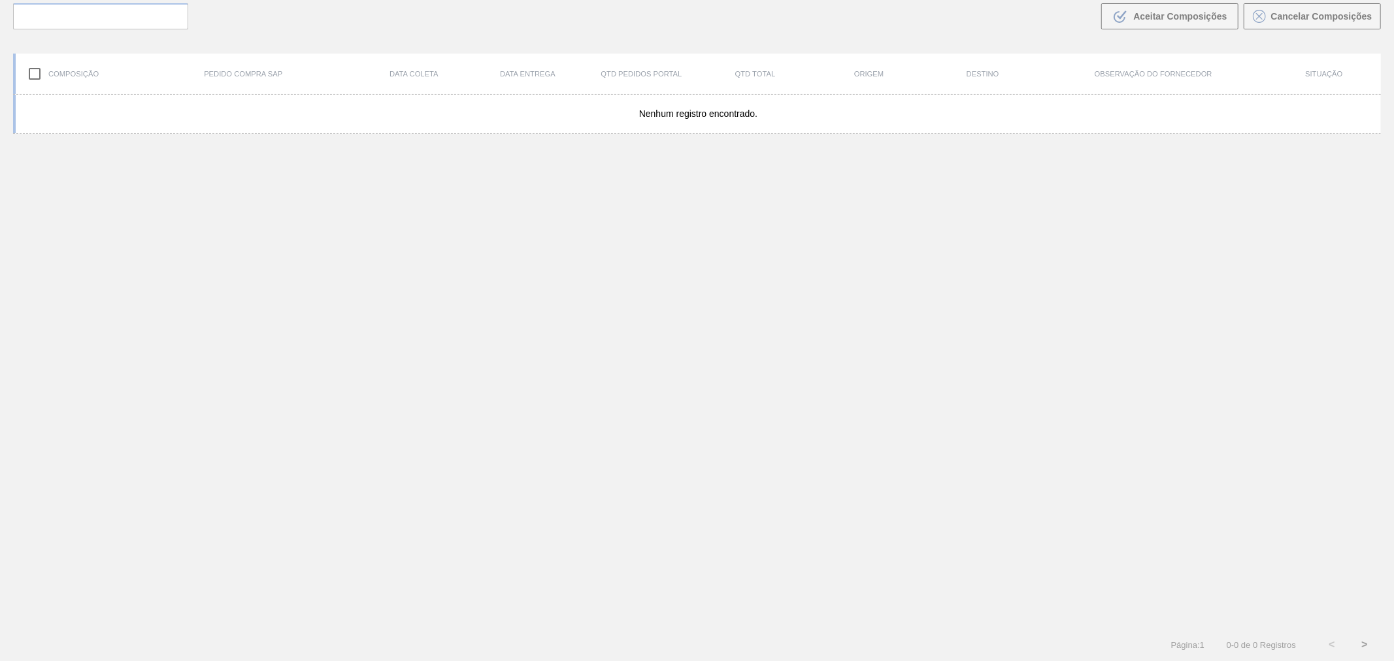
scroll to position [94, 0]
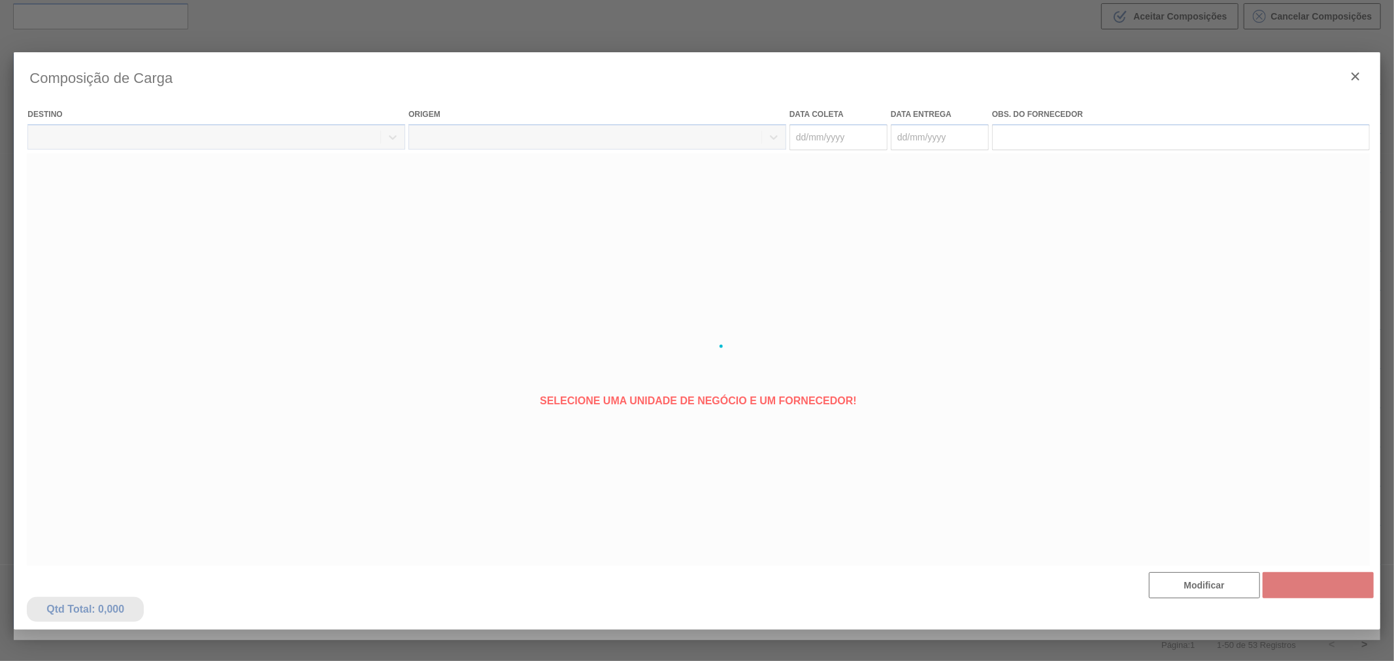
type coleta "[DATE]"
type Entrega "[DATE]"
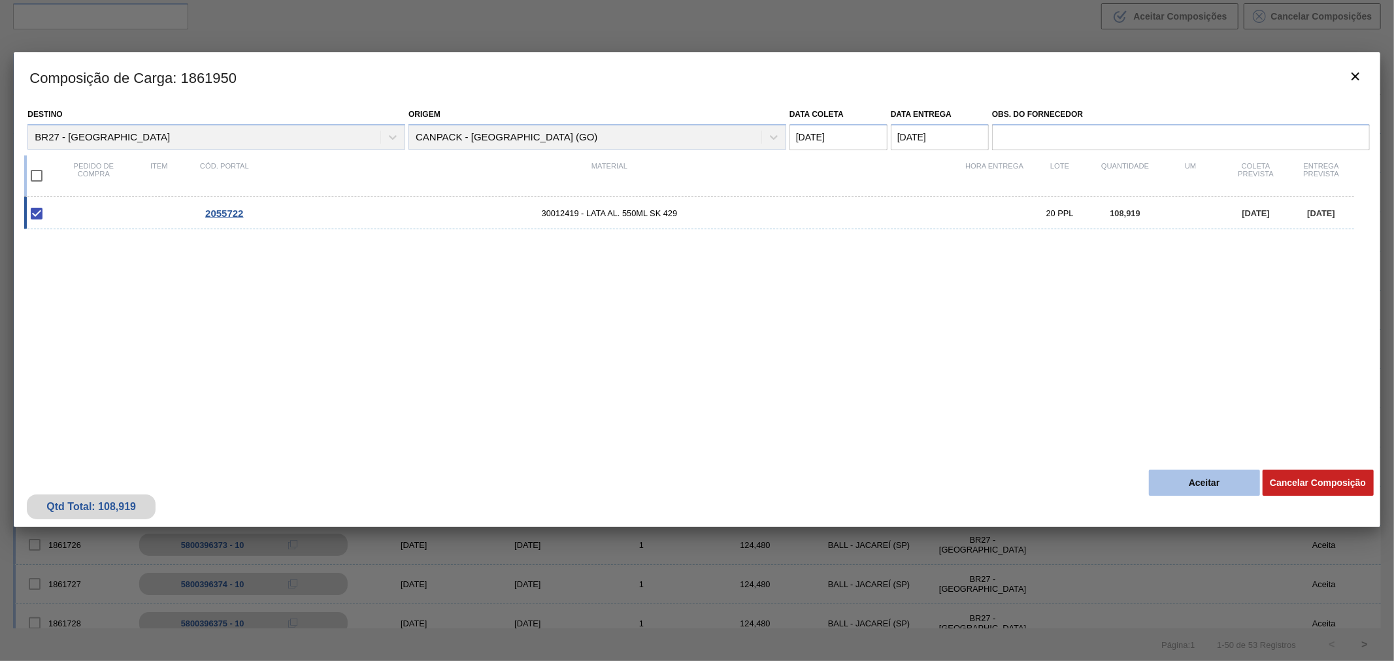
click at [1191, 487] on button "Aceitar" at bounding box center [1204, 483] width 111 height 26
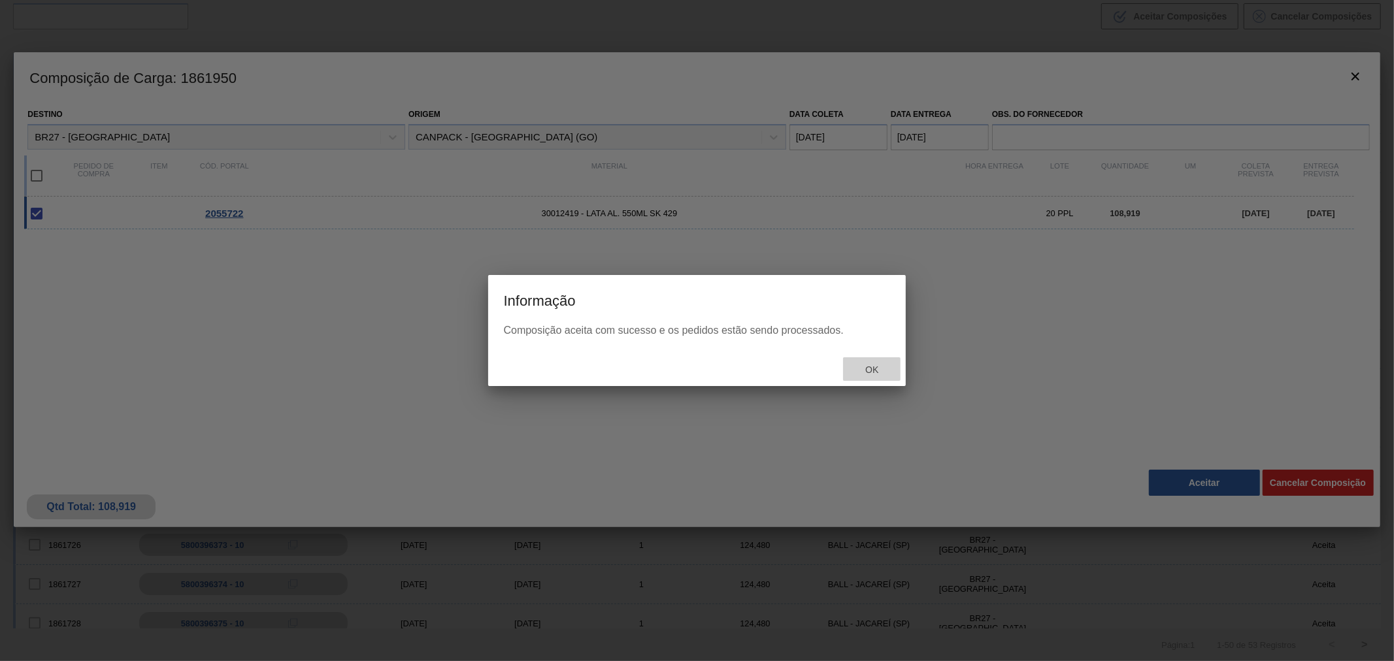
click at [858, 380] on div "Ok" at bounding box center [872, 369] width 58 height 24
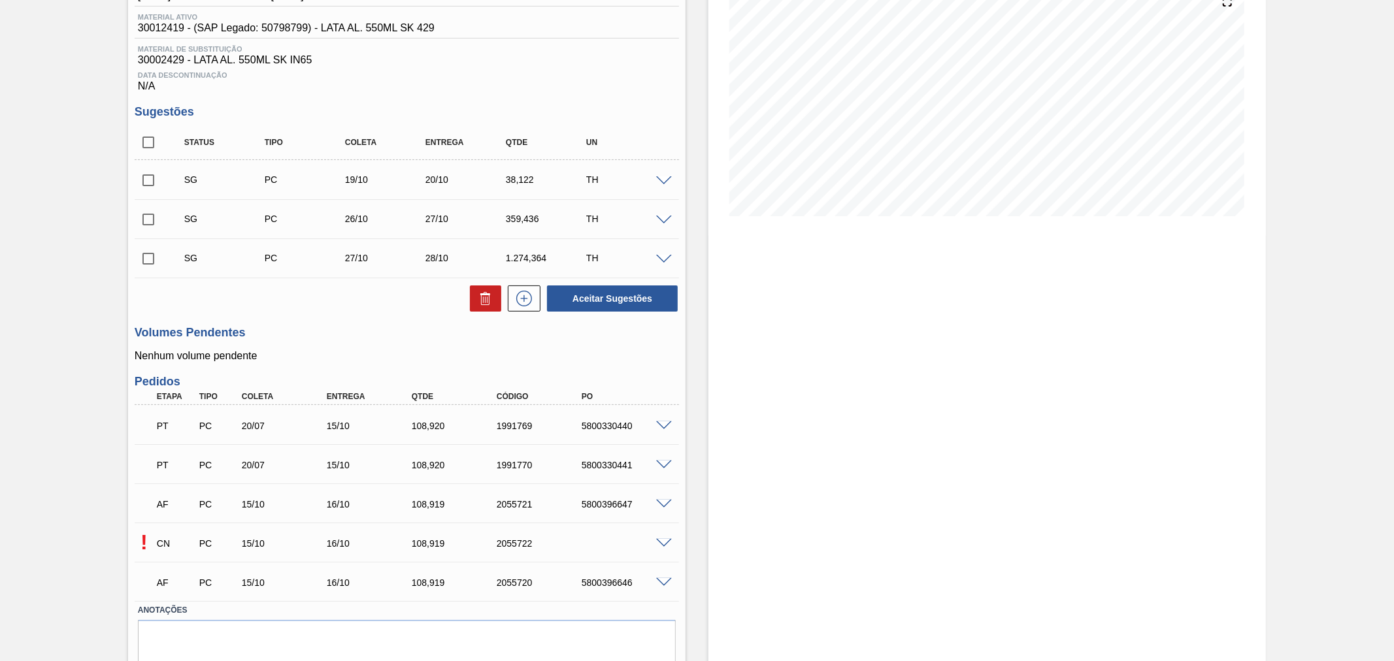
scroll to position [212, 0]
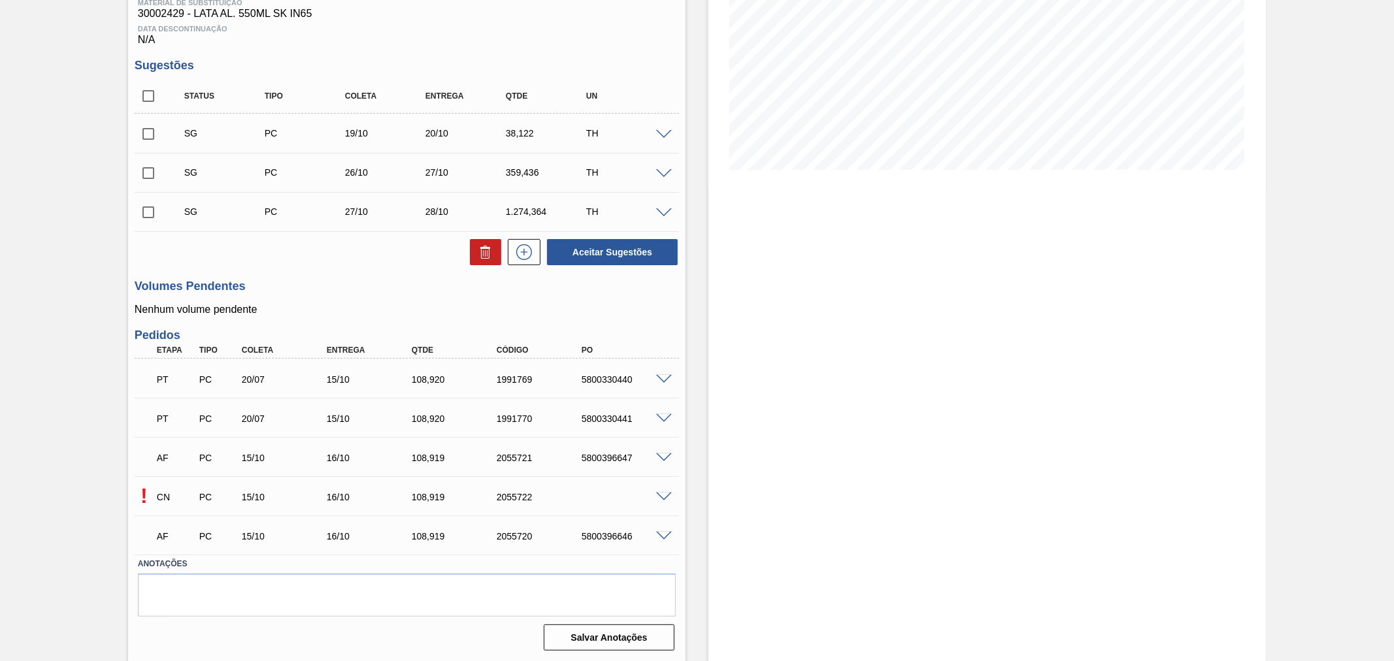
click at [665, 493] on span at bounding box center [664, 498] width 16 height 10
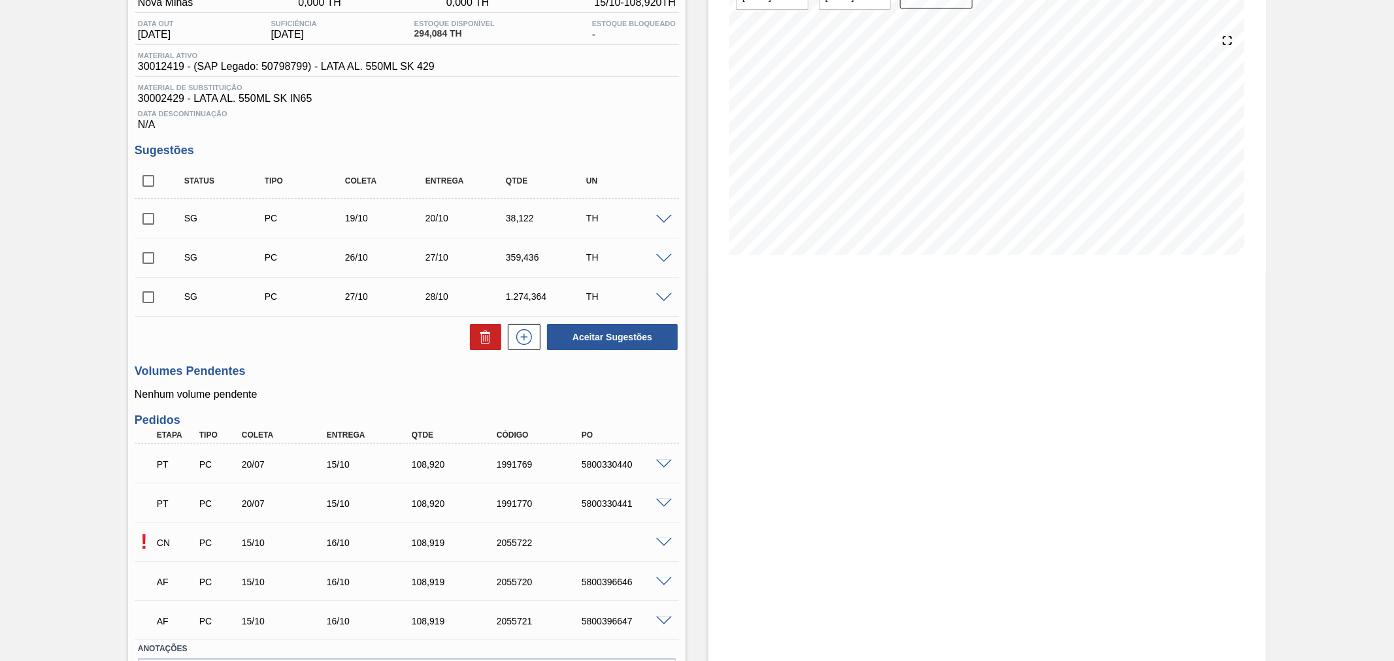
scroll to position [212, 0]
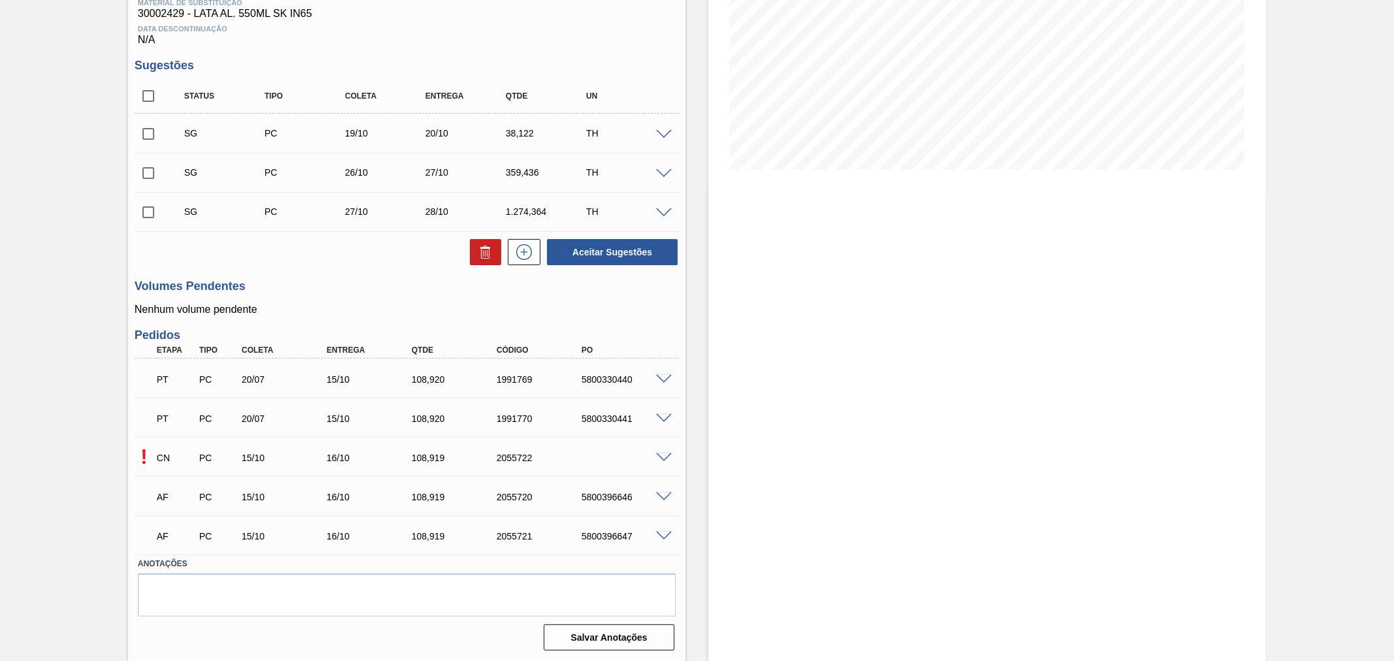
click at [596, 489] on div "AF PC 15/10 16/10 108,919 2055720 5800396646" at bounding box center [403, 496] width 510 height 26
copy div "5800396646"
click at [616, 536] on div "5800396647" at bounding box center [626, 536] width 96 height 10
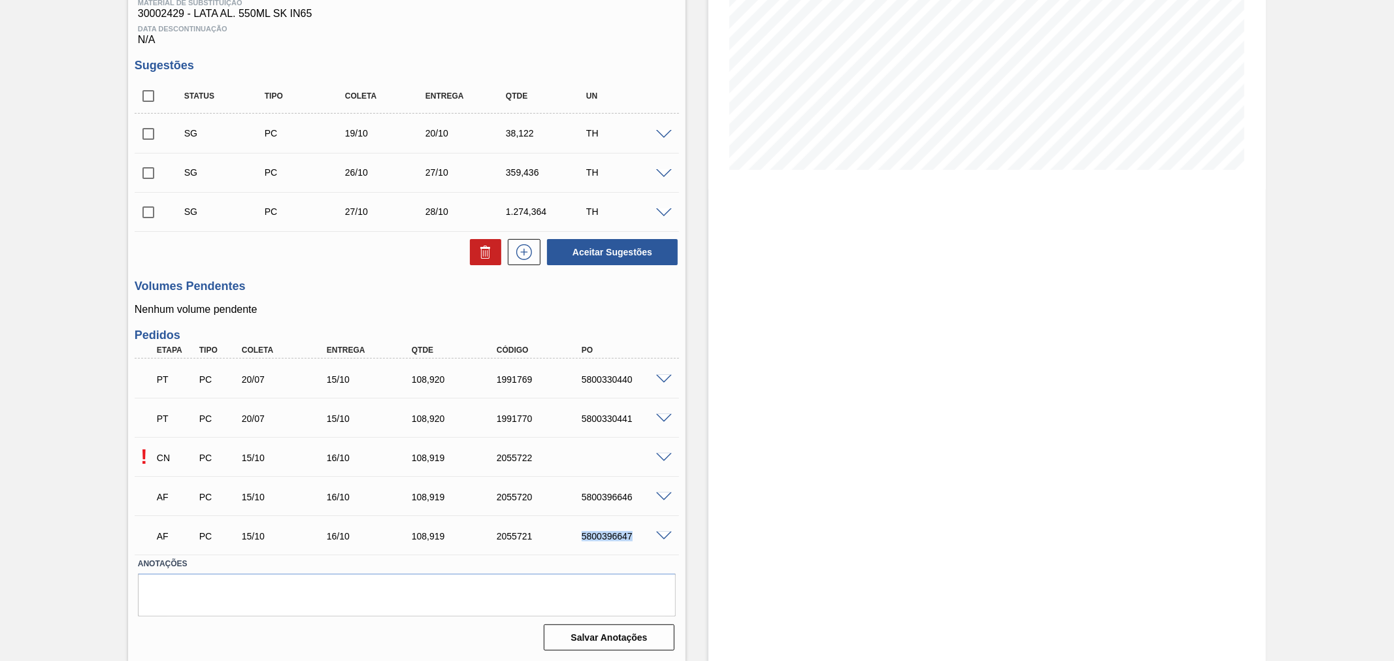
copy div "5800396647"
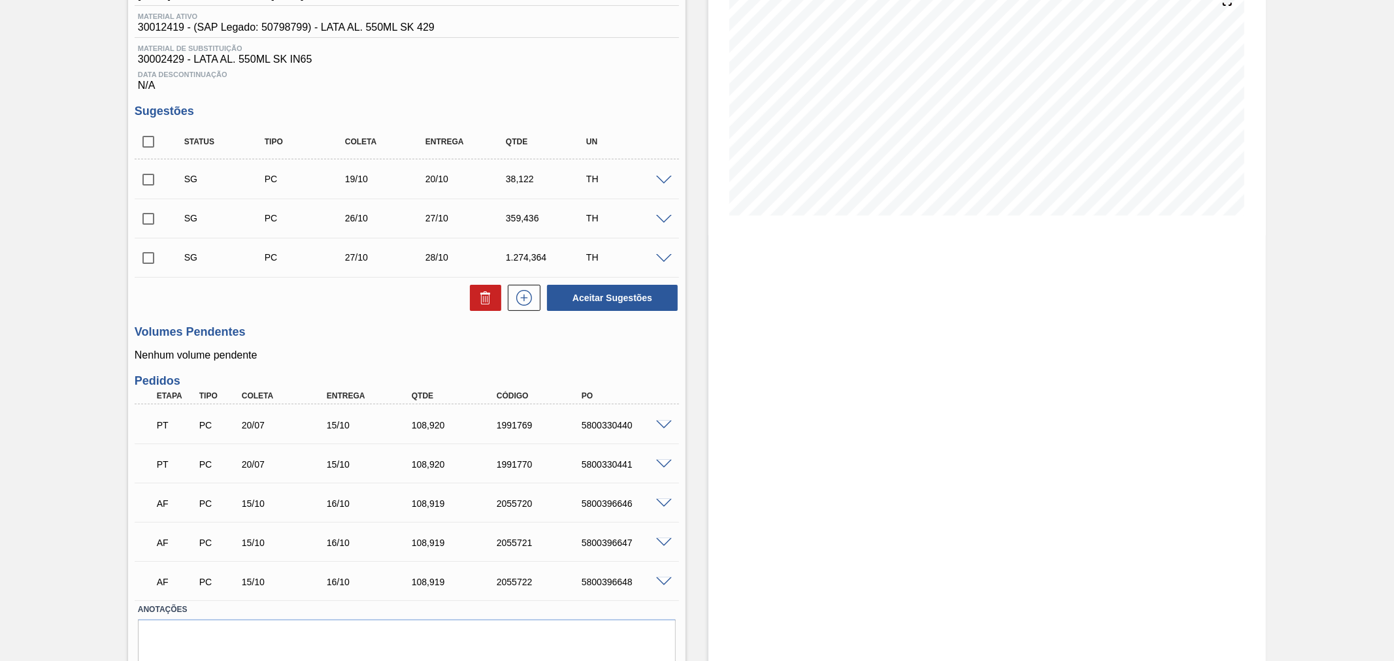
scroll to position [212, 0]
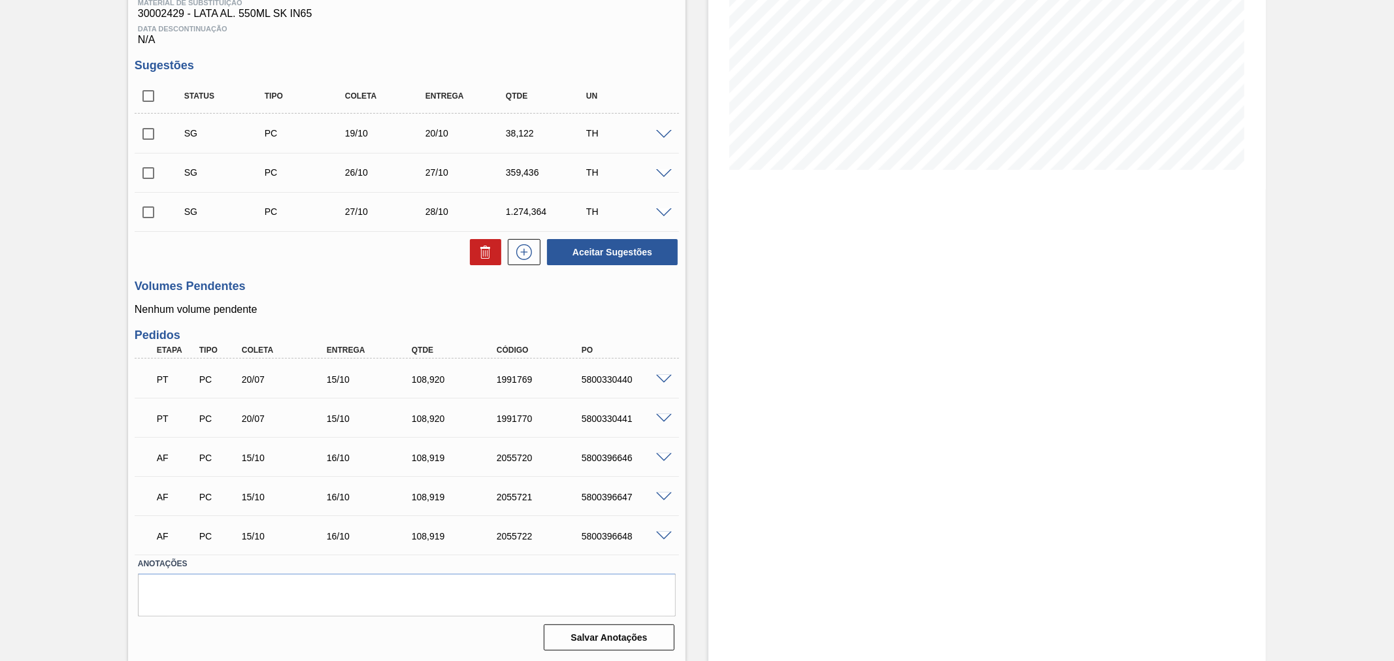
click at [599, 529] on div "AF PC 15/10 16/10 108,[PHONE_NUMBER] 5800396648" at bounding box center [403, 535] width 510 height 26
click at [599, 531] on div "5800396648" at bounding box center [626, 536] width 96 height 10
copy div "5800396648"
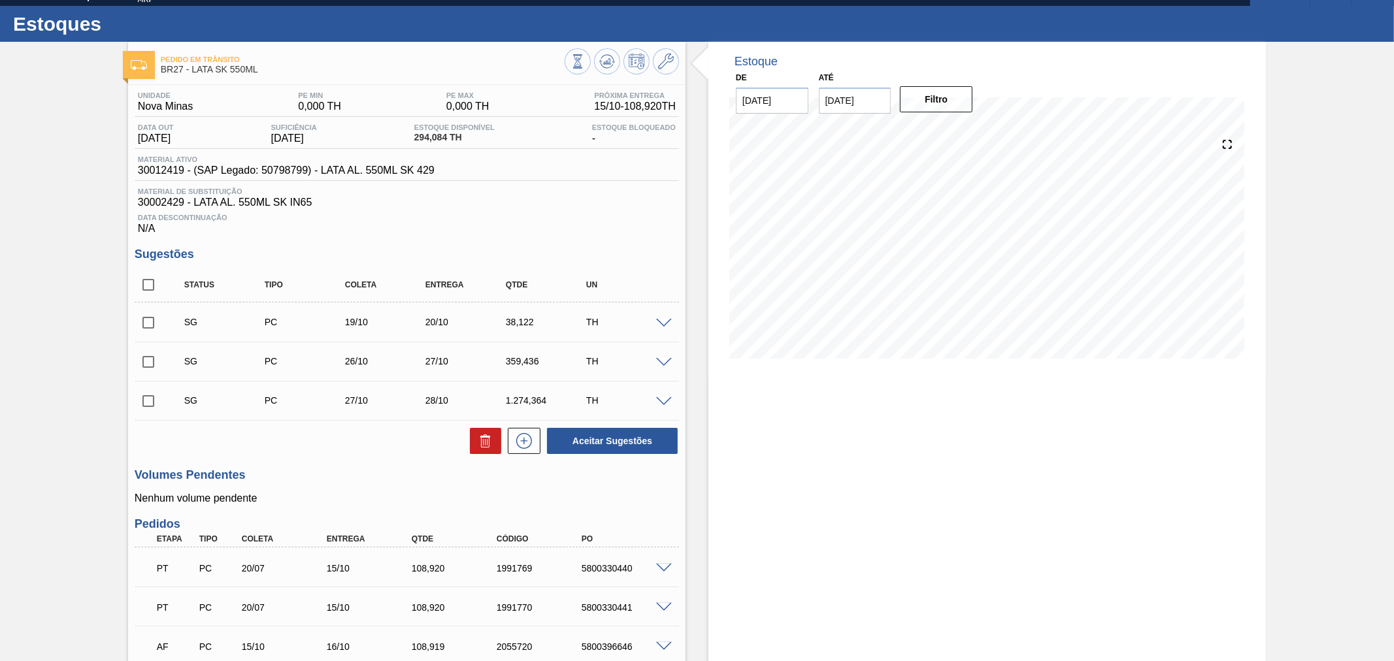
scroll to position [0, 0]
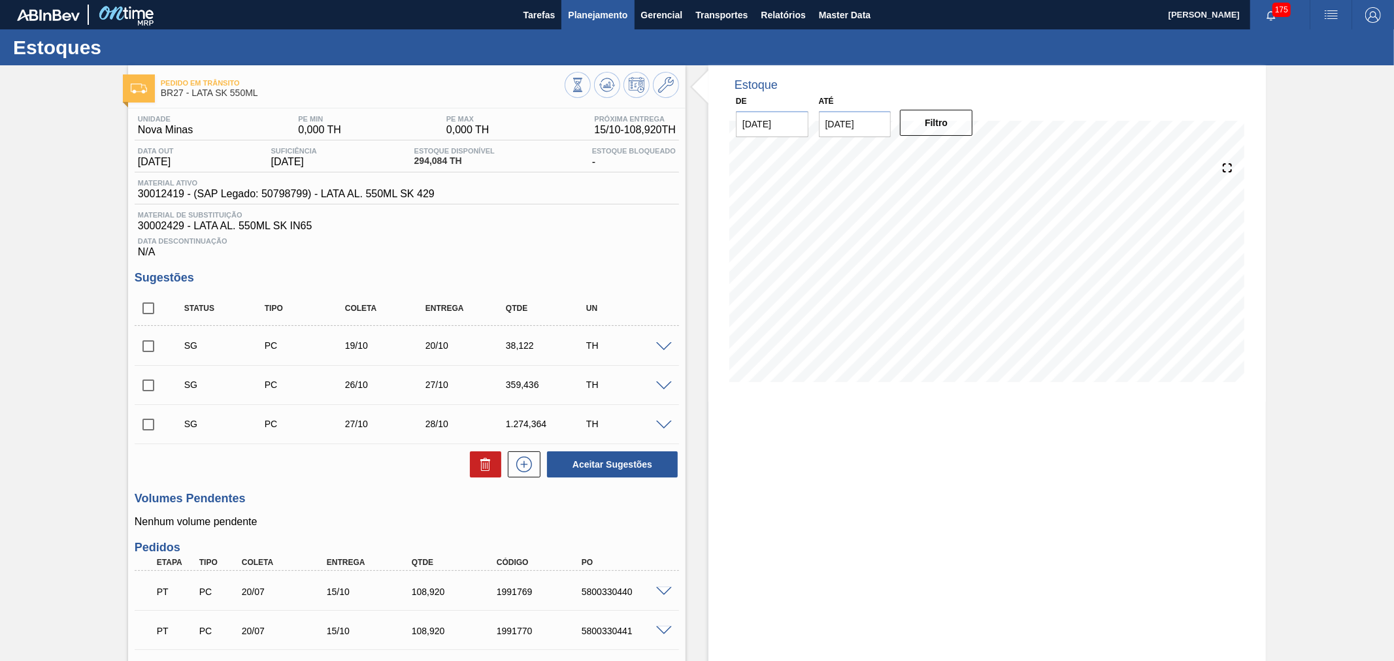
click at [602, 14] on span "Planejamento" at bounding box center [597, 15] width 59 height 16
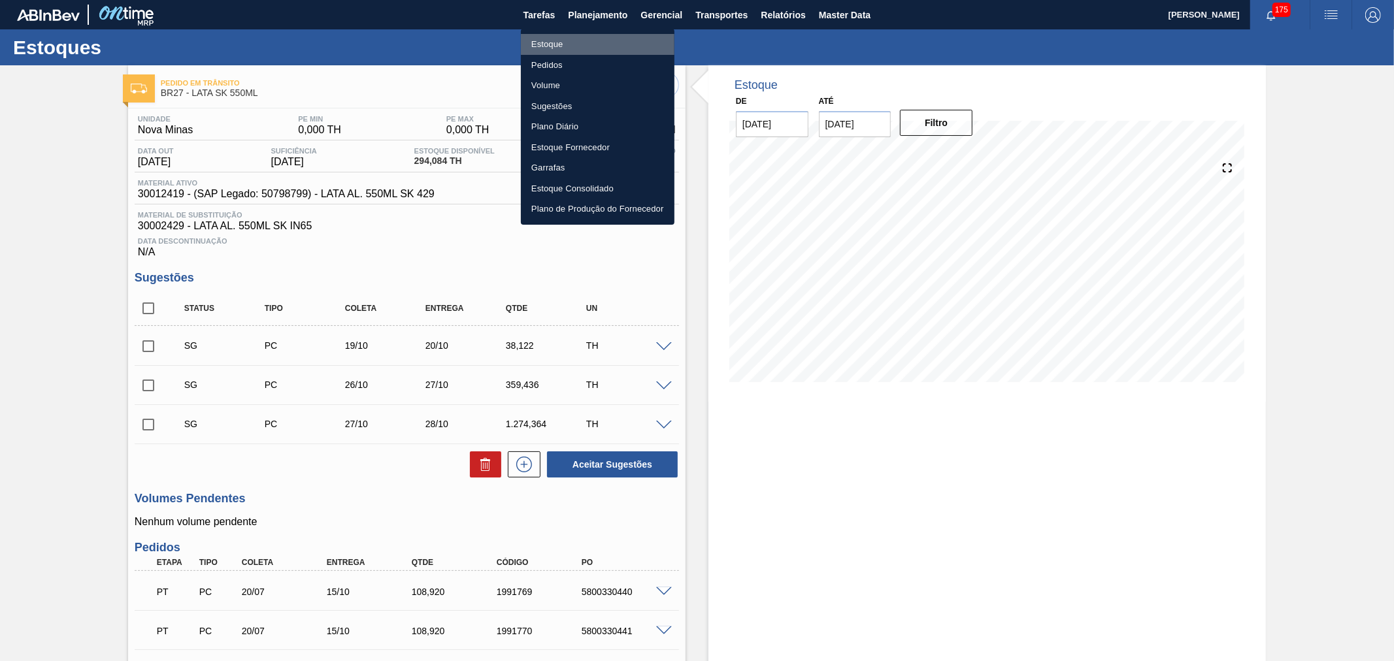
click at [538, 42] on li "Estoque" at bounding box center [598, 44] width 154 height 21
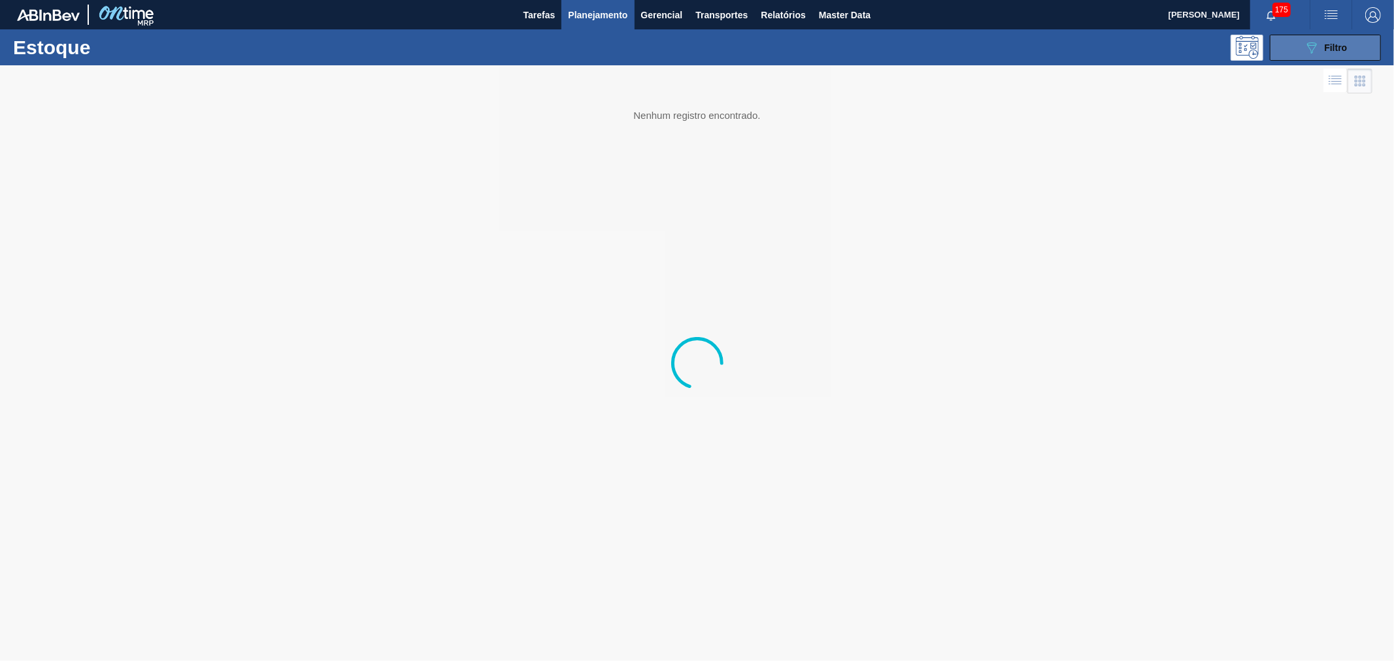
click at [1356, 41] on button "089F7B8B-B2A5-4AFE-B5C0-19BA573D28AC Filtro" at bounding box center [1325, 48] width 111 height 26
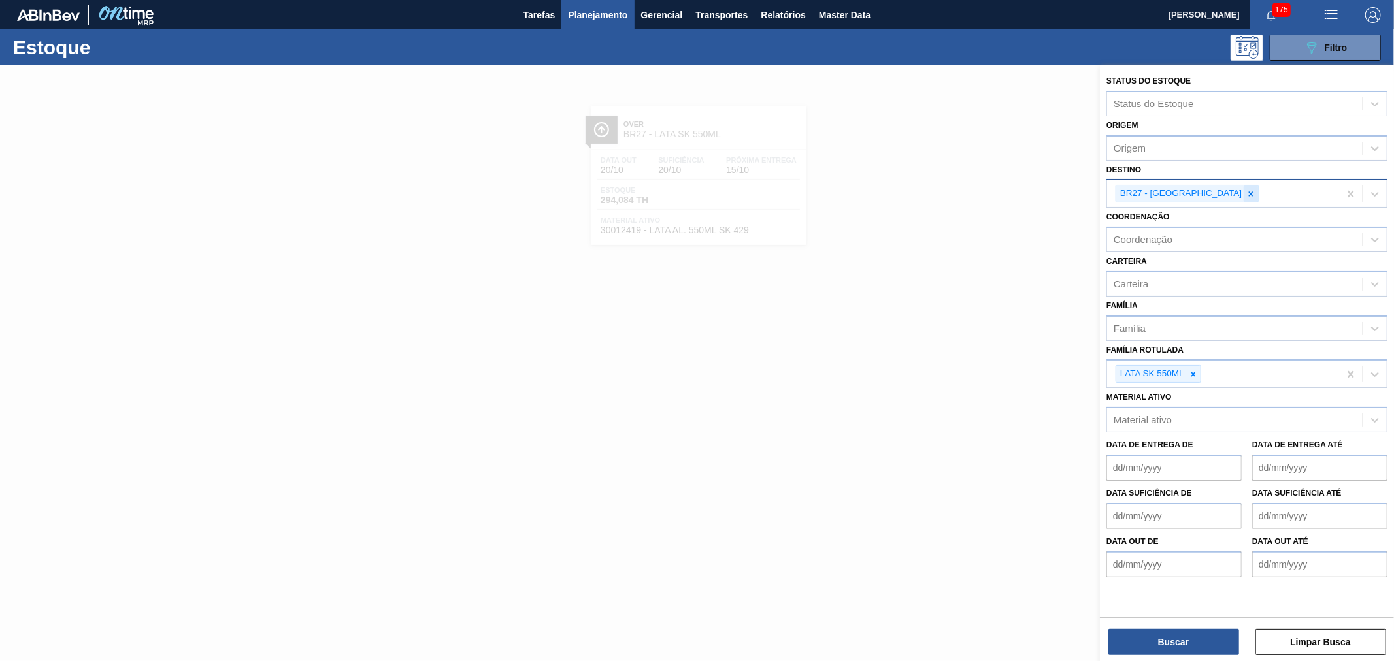
click at [1246, 193] on icon at bounding box center [1250, 193] width 9 height 9
type input "ube"
click at [1174, 223] on div "BR26 - [GEOGRAPHIC_DATA]" at bounding box center [1246, 224] width 281 height 24
click at [1193, 366] on div at bounding box center [1193, 374] width 14 height 16
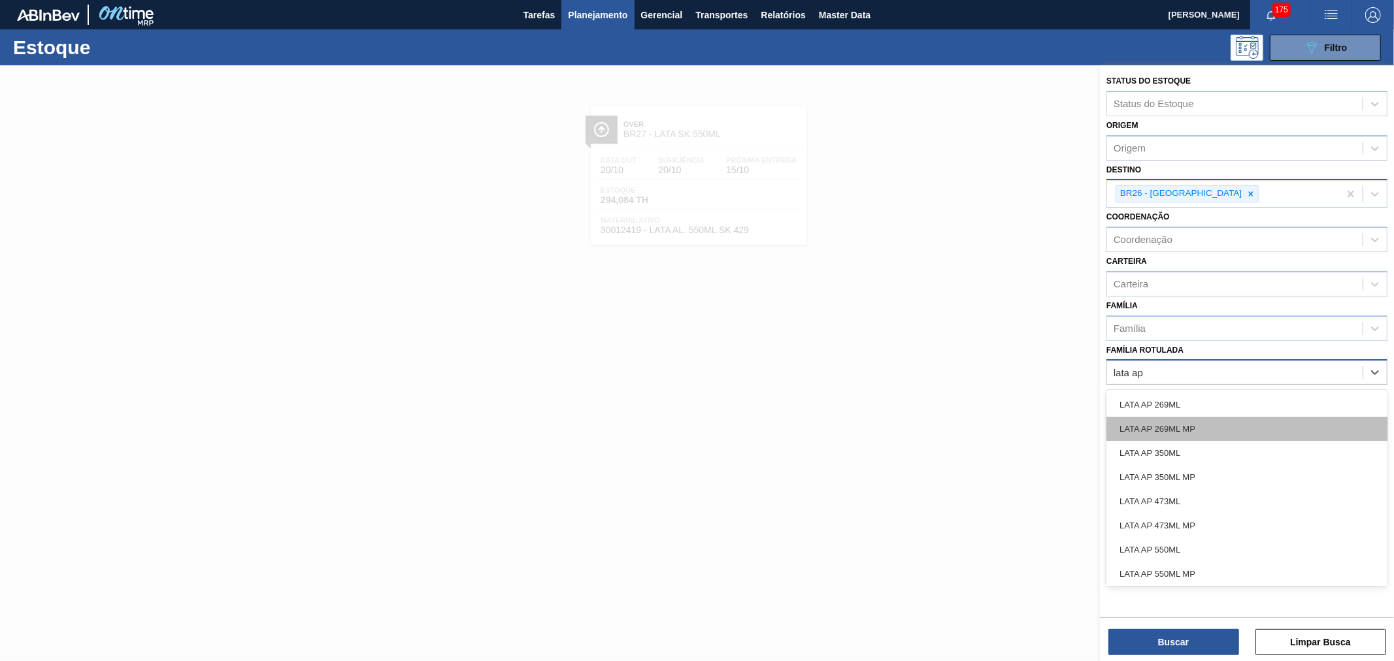
type Rotulada "lata ap 2"
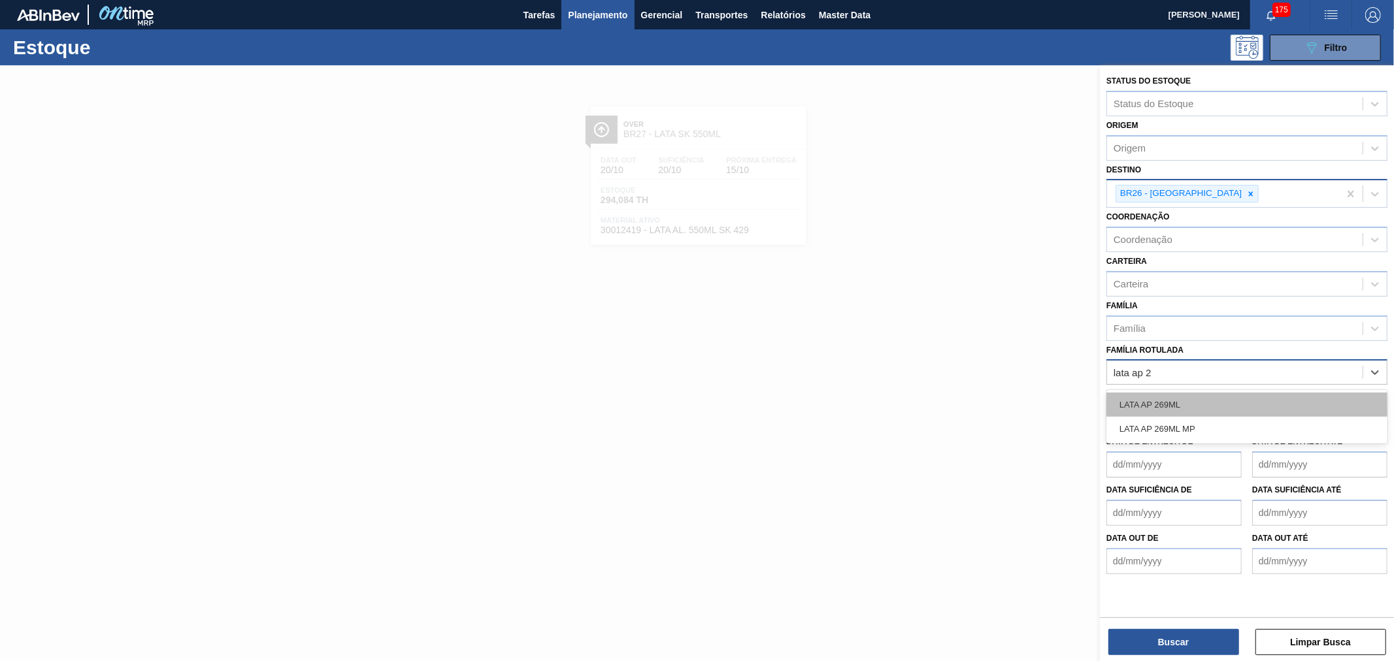
click at [1201, 397] on div "LATA AP 269ML" at bounding box center [1246, 405] width 281 height 24
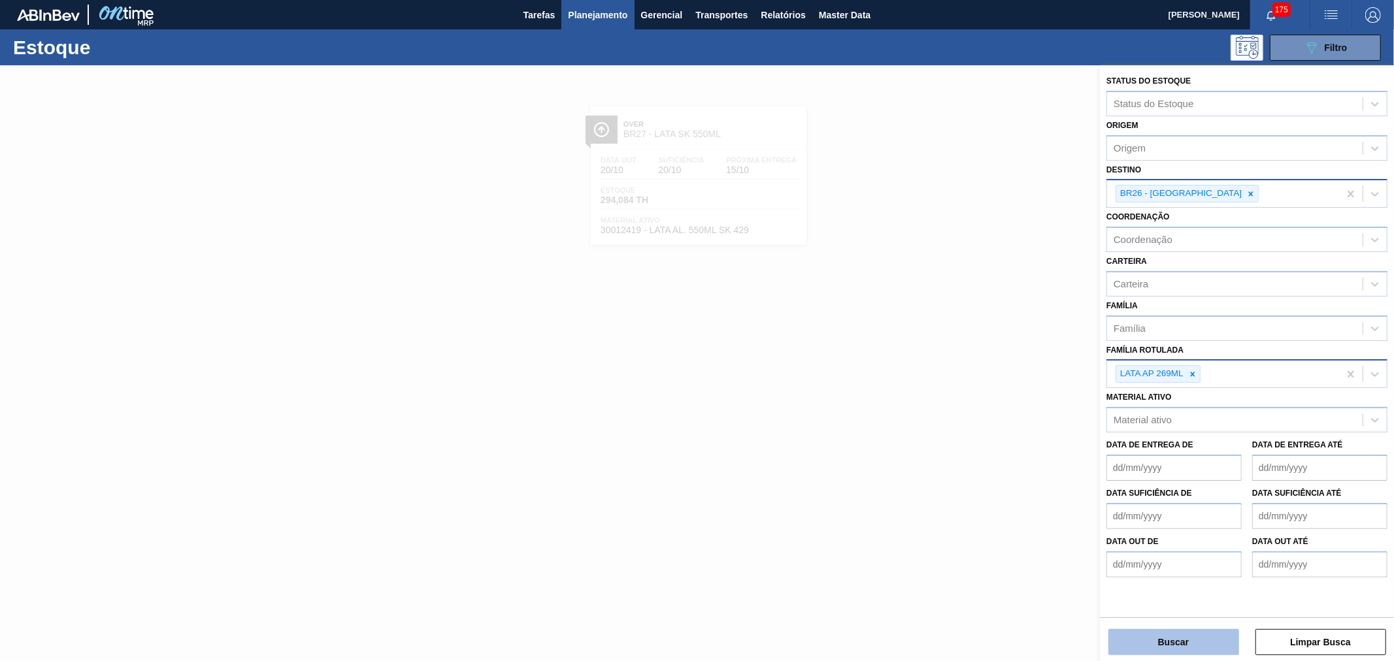
click at [1211, 644] on button "Buscar" at bounding box center [1173, 642] width 131 height 26
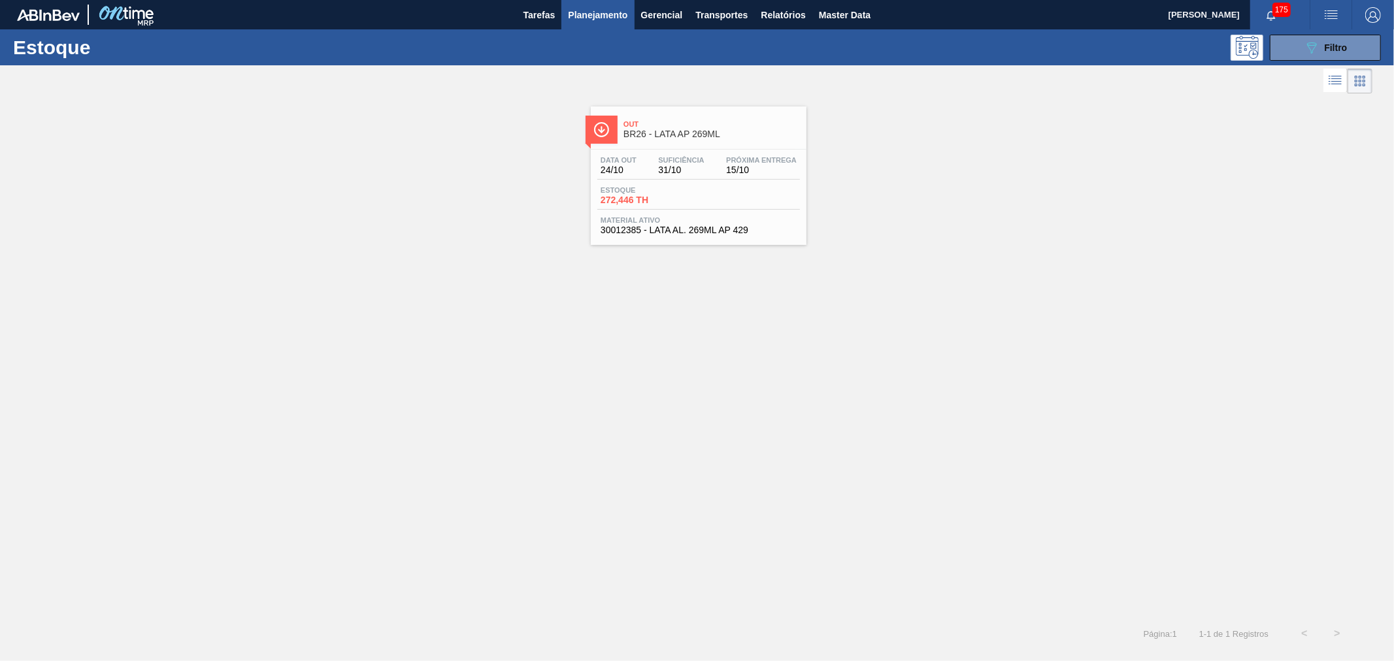
click at [672, 132] on span "BR26 - LATA AP 269ML" at bounding box center [711, 134] width 176 height 10
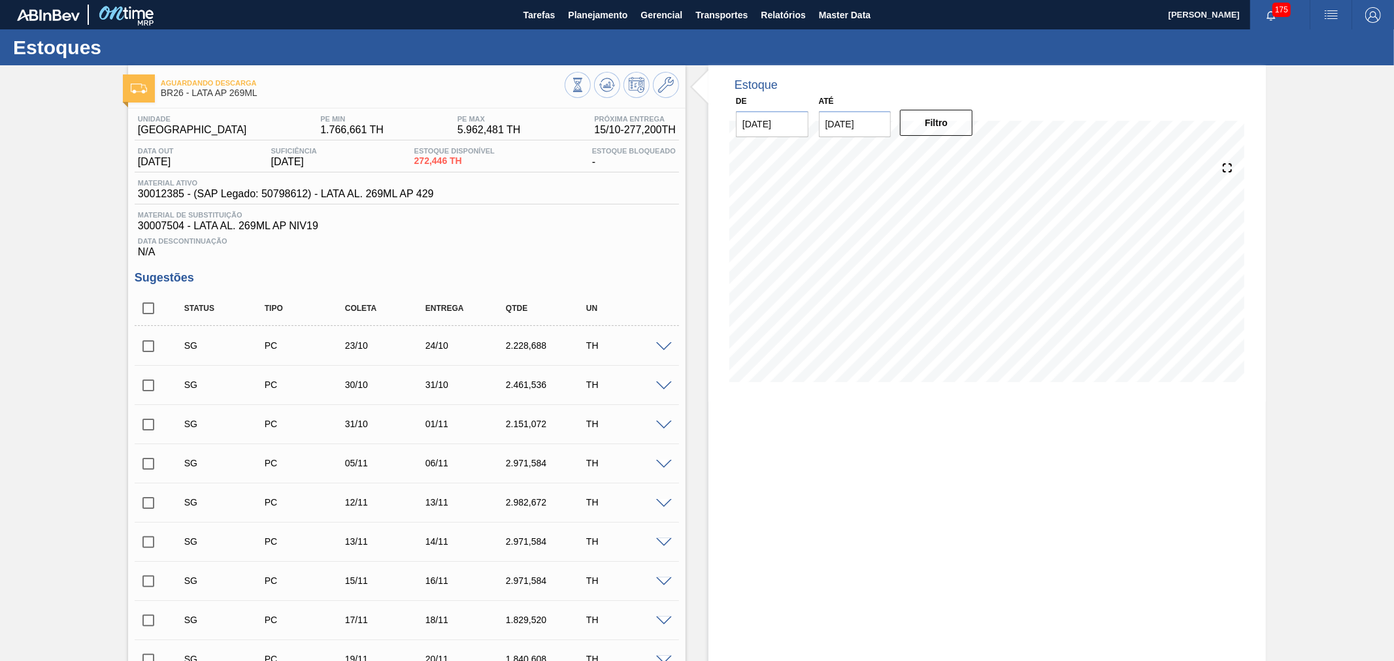
click at [1321, 10] on span "button" at bounding box center [1330, 15] width 31 height 16
click at [1321, 47] on li "Pedido Contingência" at bounding box center [1324, 47] width 120 height 24
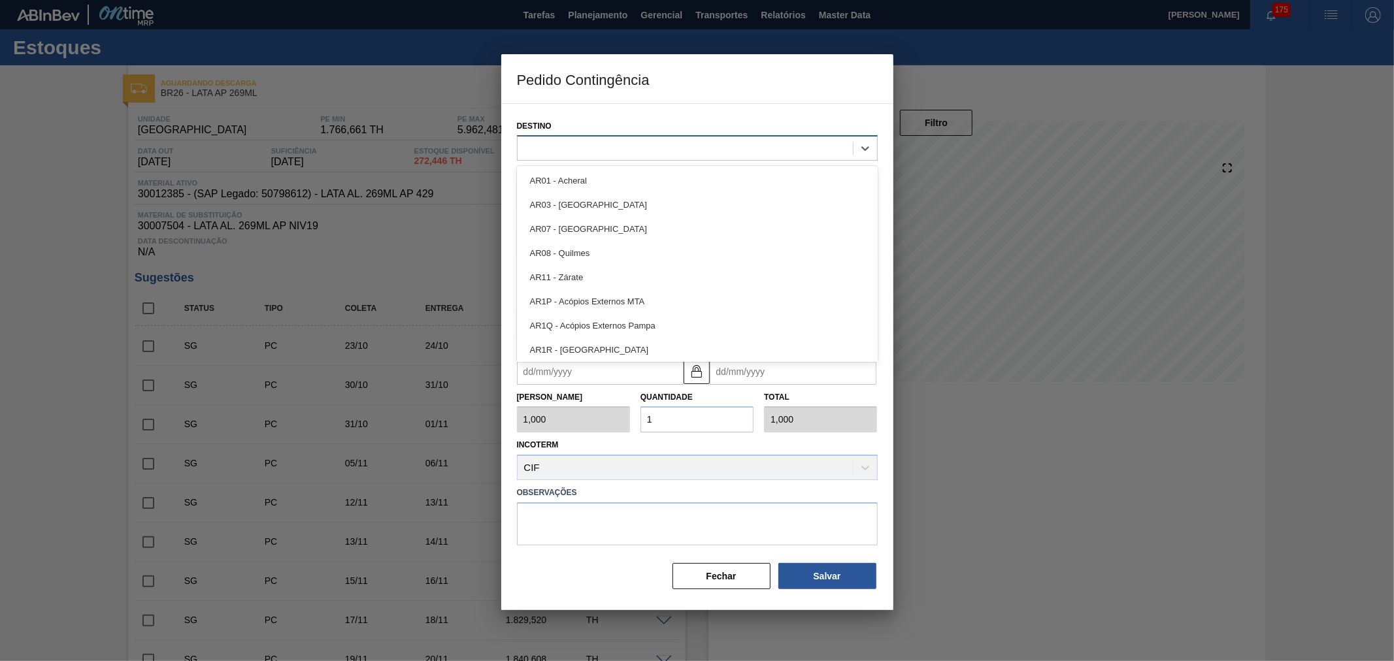
click at [720, 147] on div at bounding box center [685, 148] width 335 height 19
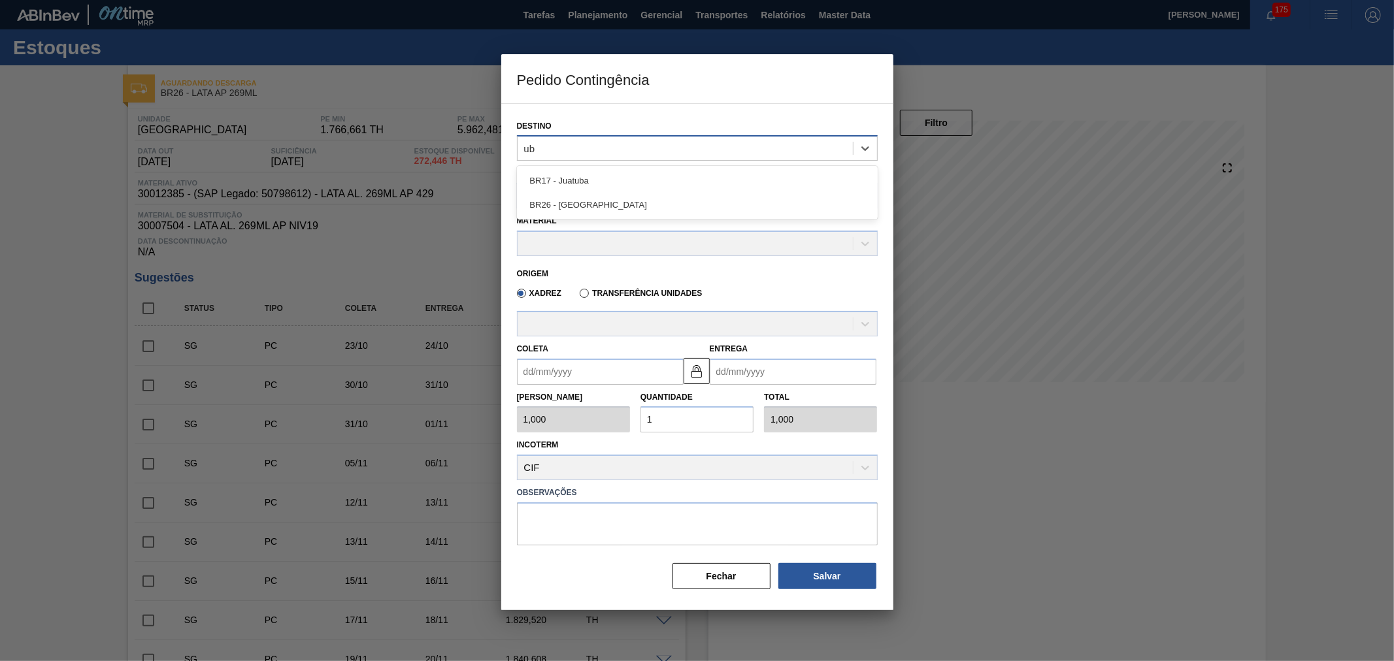
type input "ube"
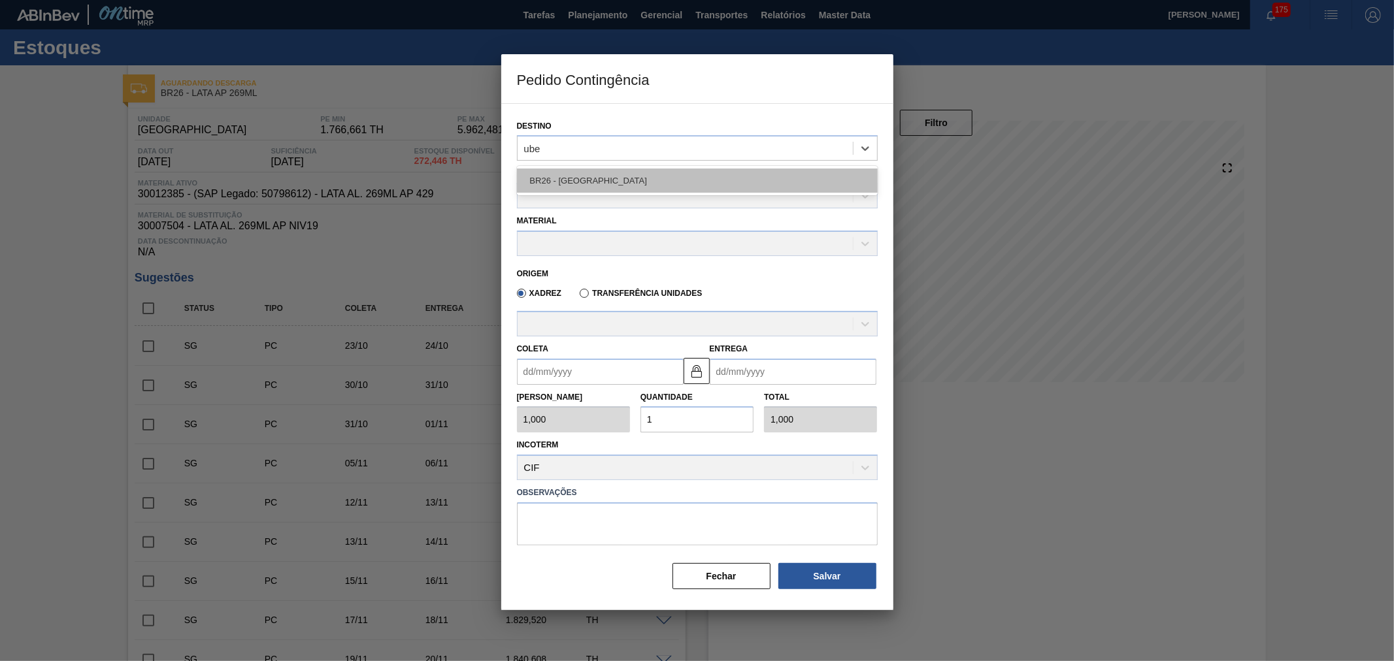
click at [612, 187] on div "BR26 - [GEOGRAPHIC_DATA]" at bounding box center [697, 181] width 361 height 24
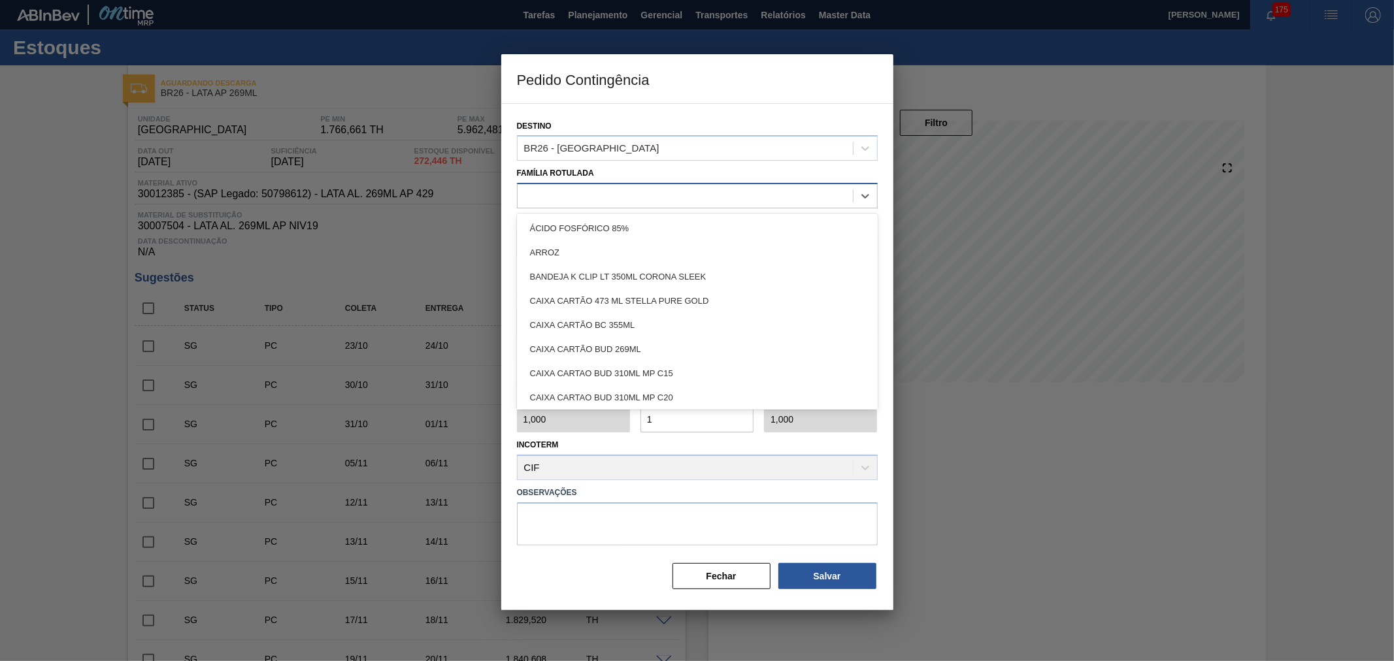
click at [599, 191] on div at bounding box center [685, 196] width 335 height 19
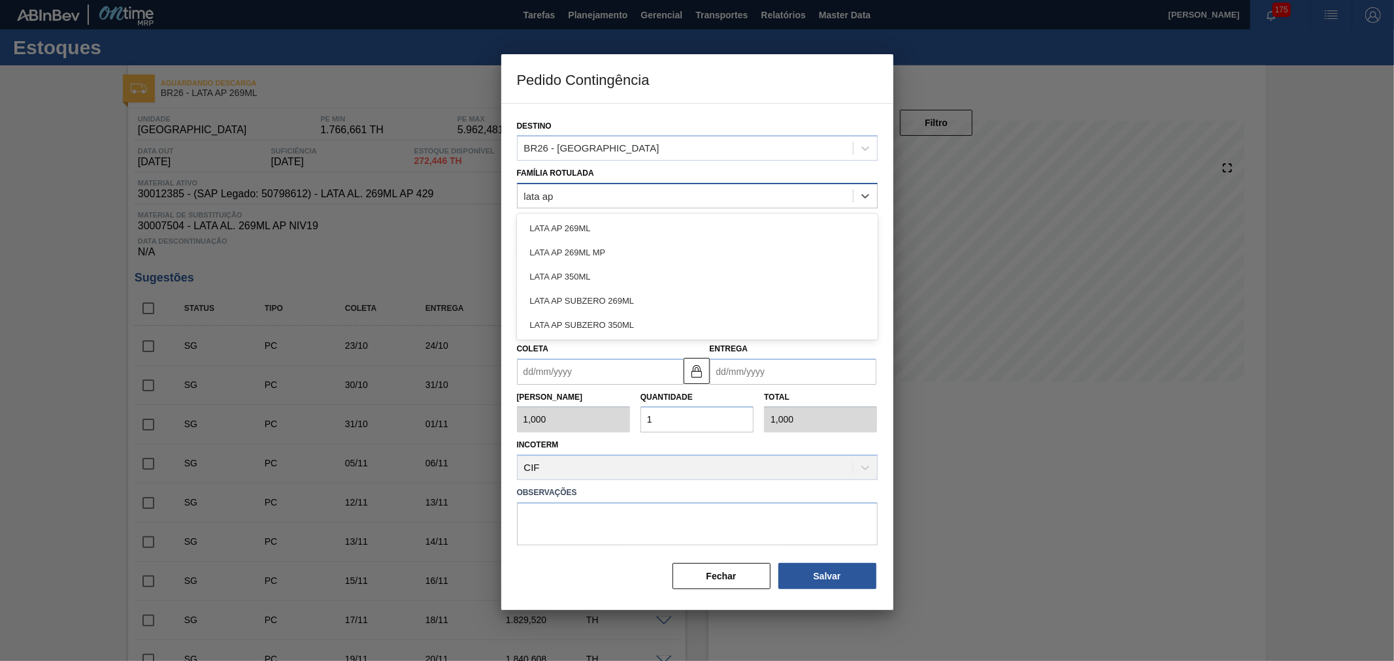
type Rotulada "lata ap 2"
click at [593, 231] on div "LATA AP 269ML" at bounding box center [697, 228] width 361 height 24
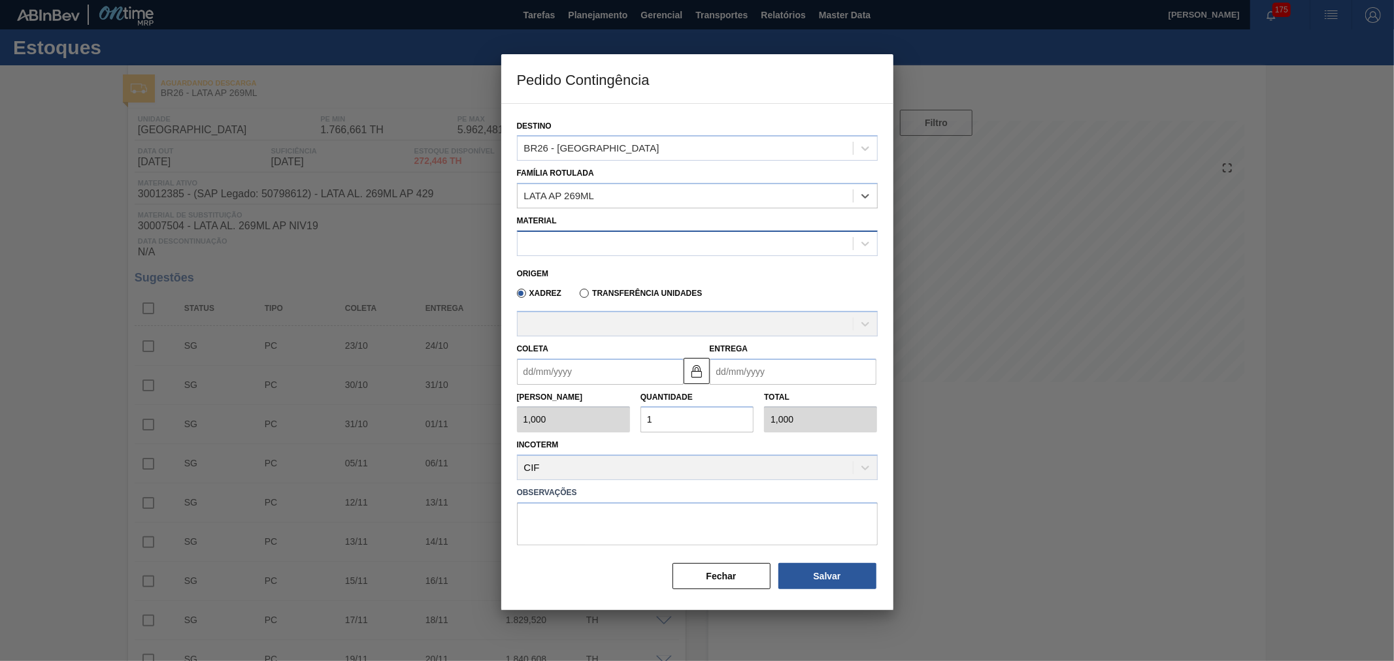
click at [586, 246] on div at bounding box center [685, 243] width 335 height 19
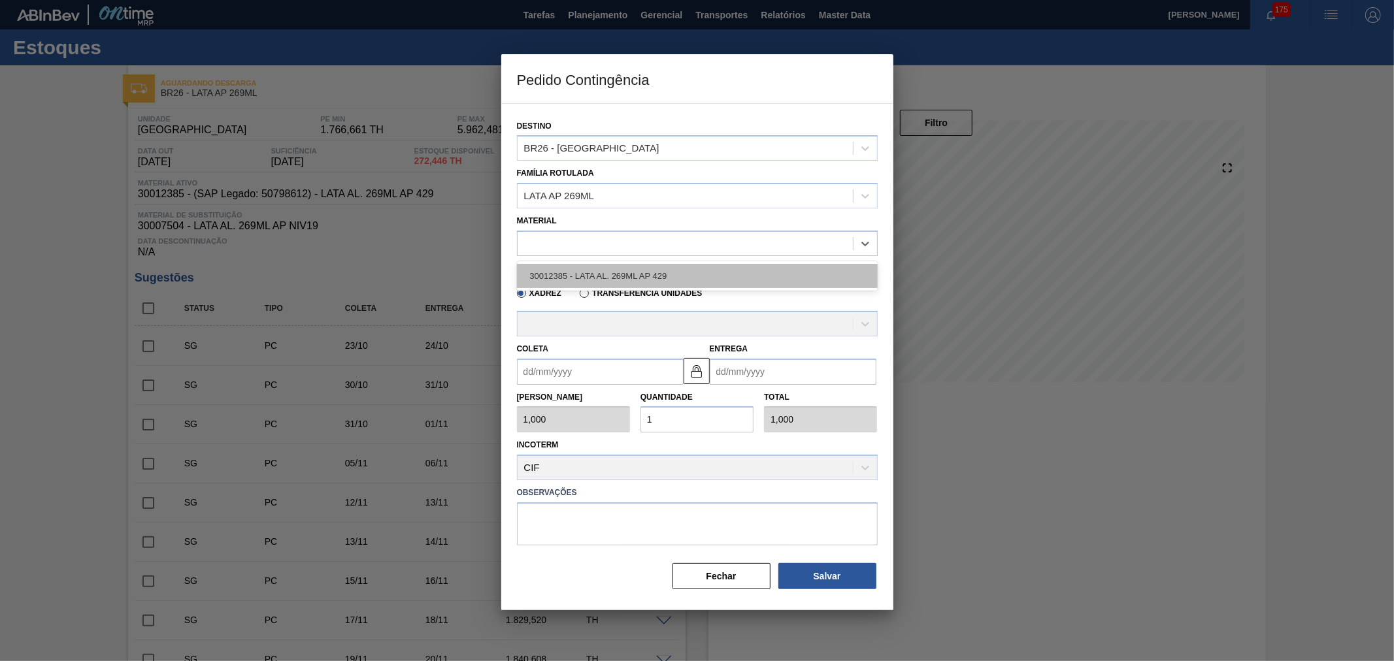
click at [597, 279] on div "30012385 - LATA AL. 269ML AP 429" at bounding box center [697, 276] width 361 height 24
type input "11,088"
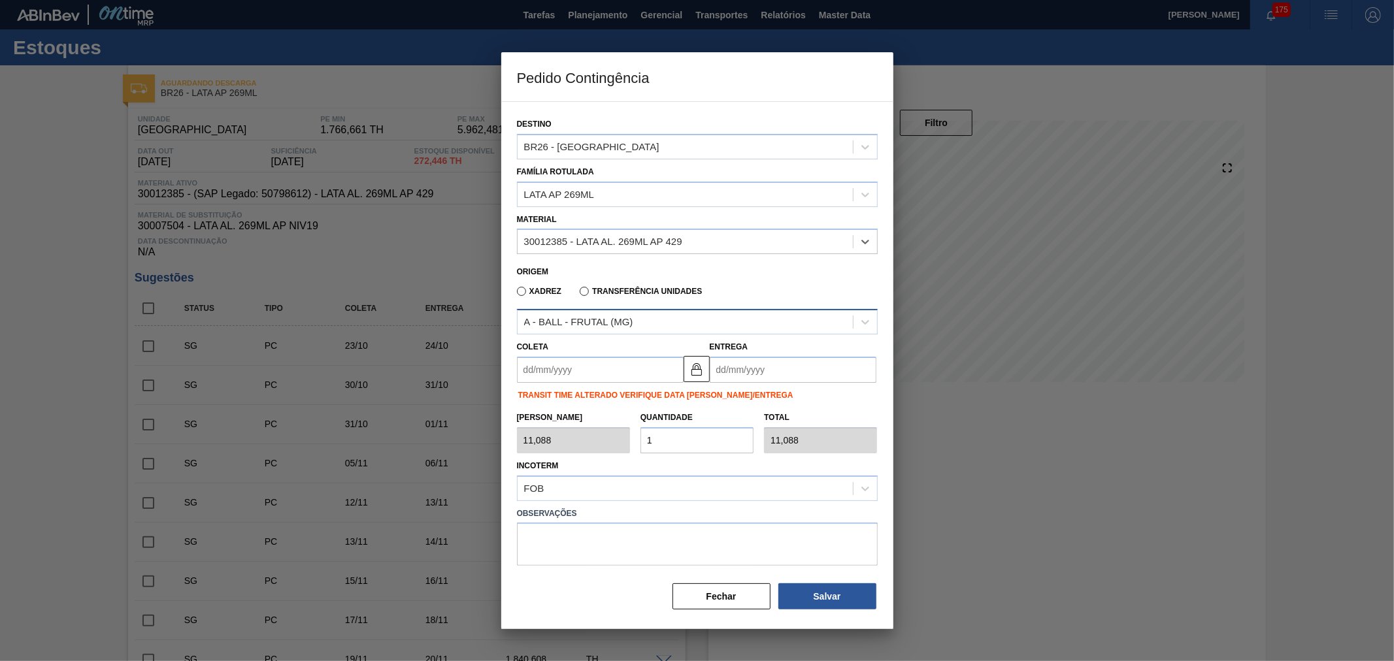
click at [580, 317] on div "A - BALL - FRUTAL (MG)" at bounding box center [578, 322] width 109 height 11
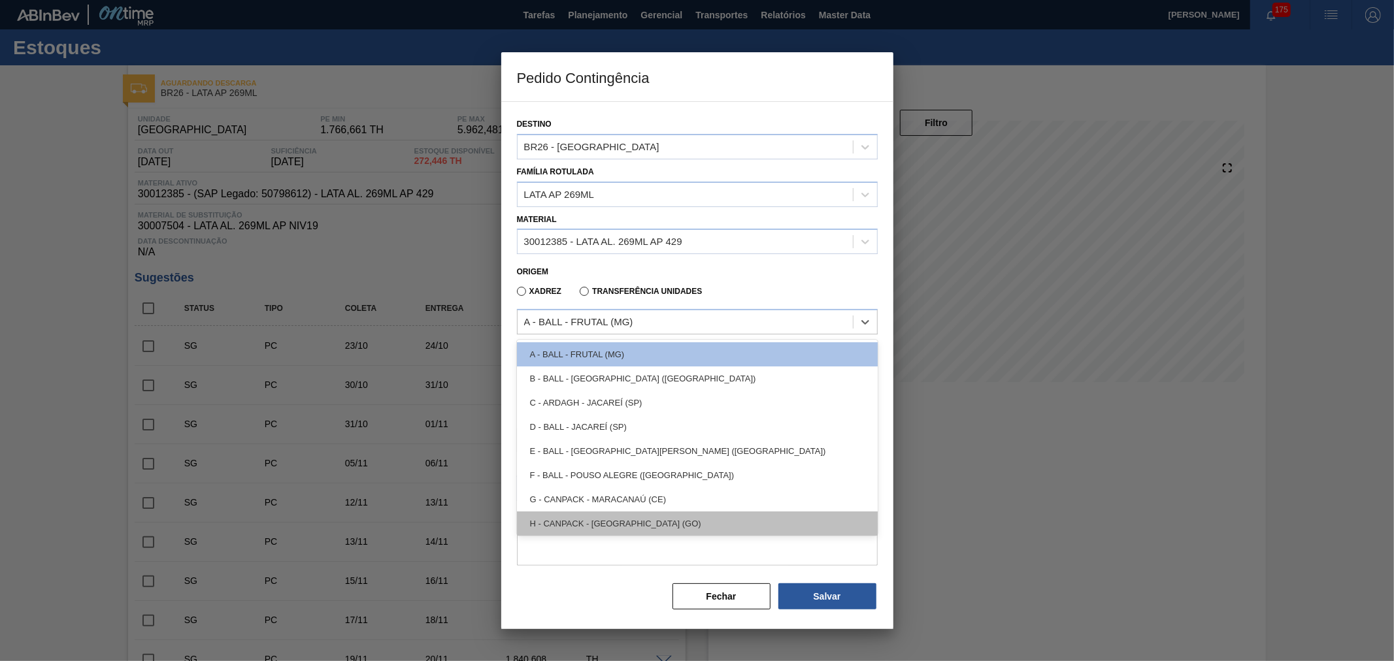
click at [599, 515] on div "H - CANPACK - ITUMBIARA (GO)" at bounding box center [697, 524] width 361 height 24
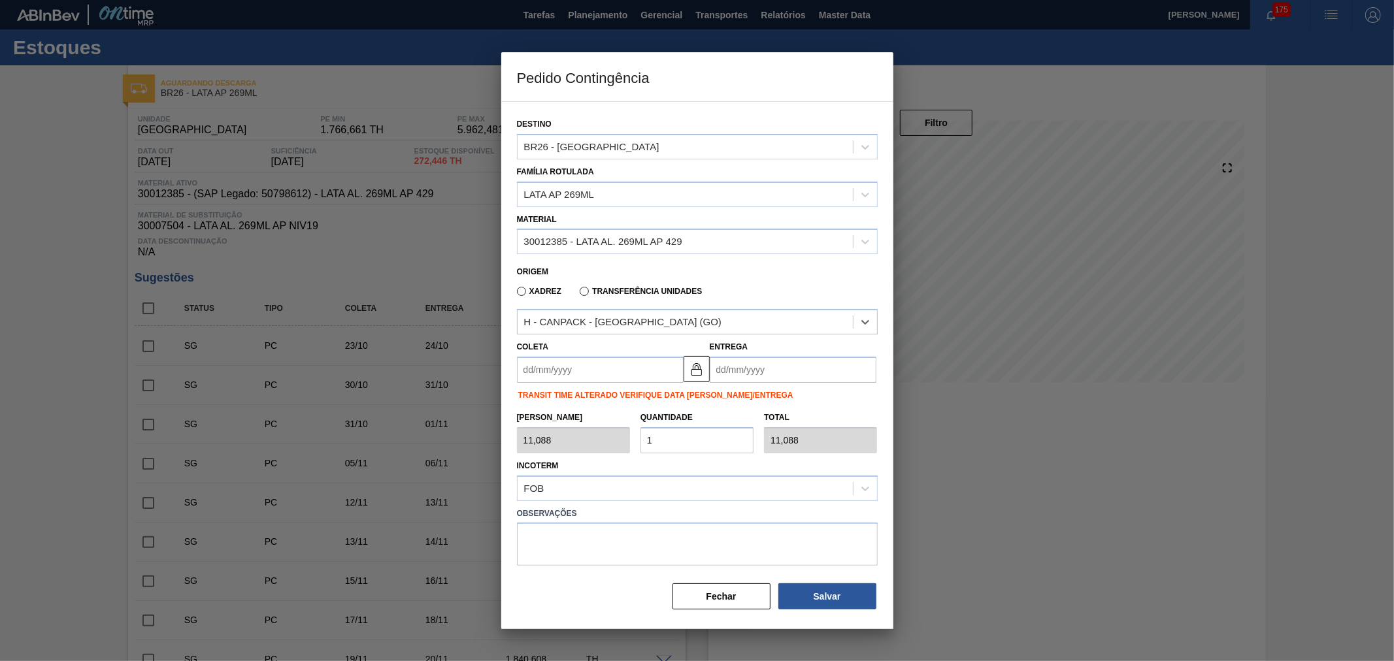
click at [599, 365] on input "Coleta" at bounding box center [600, 370] width 167 height 26
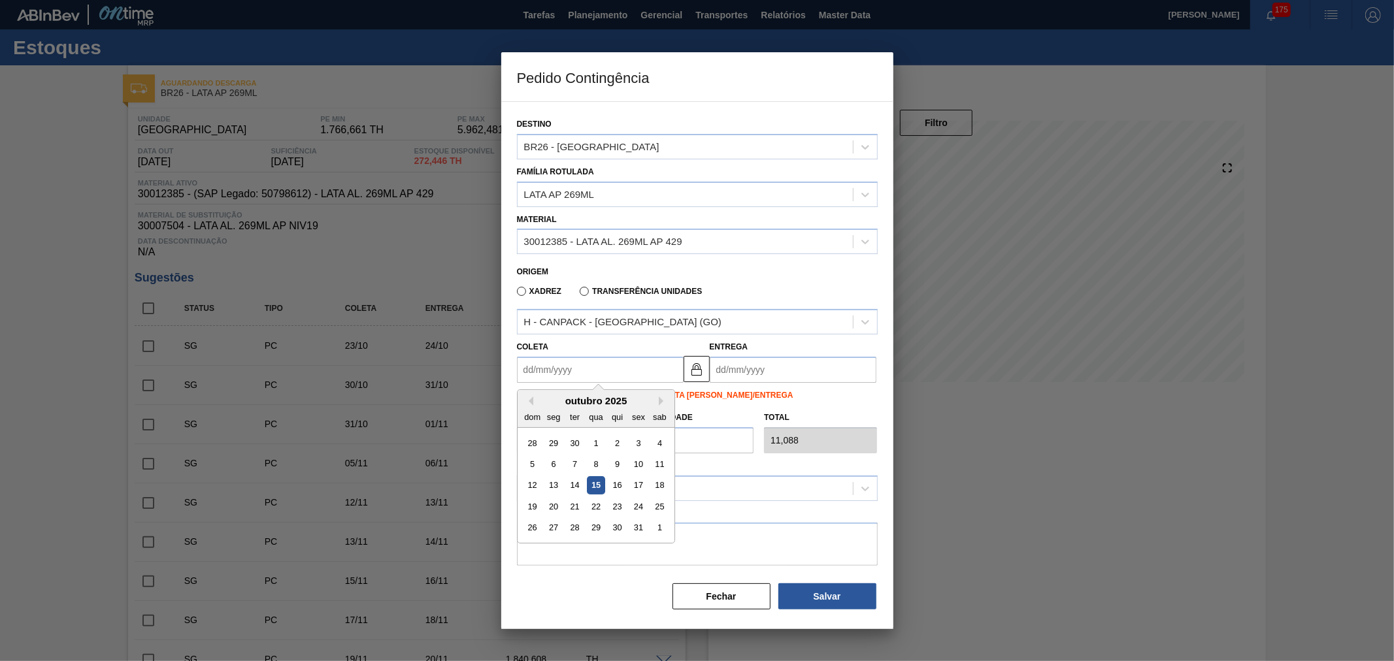
type input "[DATE]"
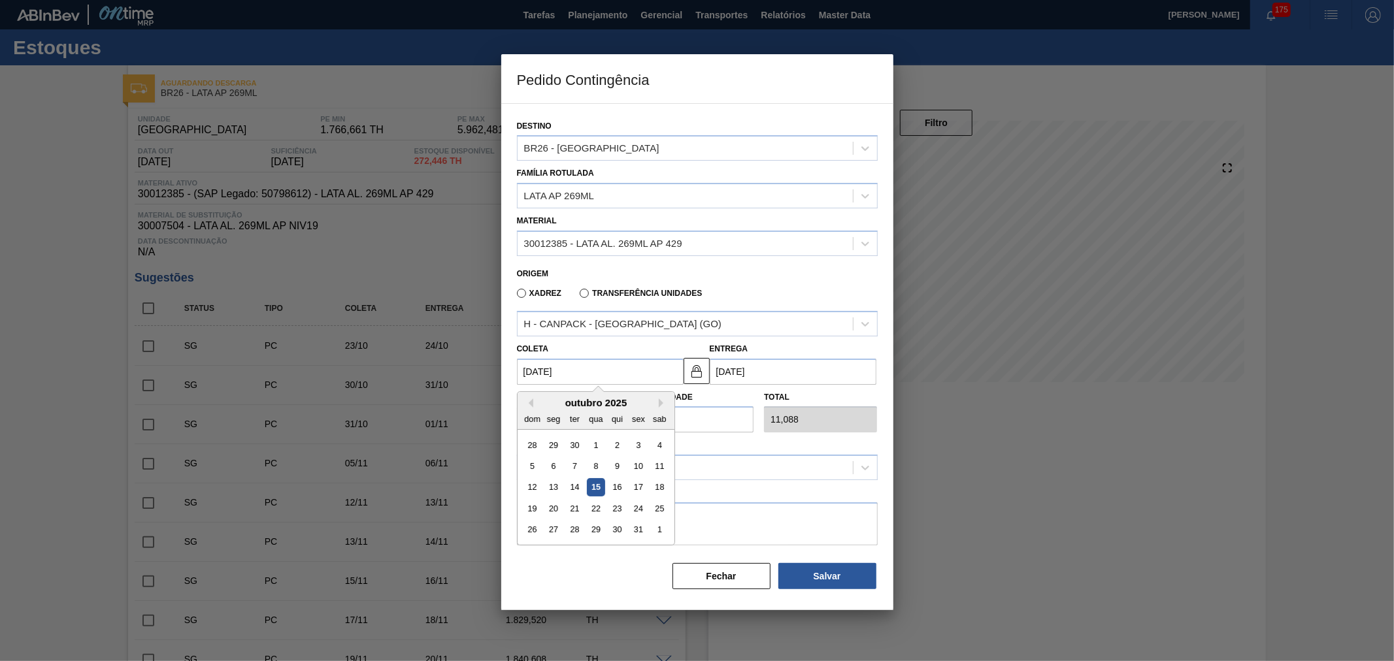
click at [588, 484] on div "15" at bounding box center [596, 487] width 18 height 18
click at [676, 417] on input "1" at bounding box center [696, 419] width 113 height 26
click at [612, 404] on div "Tam Lote 11,088 Quantidade 1 Total 11,088" at bounding box center [697, 409] width 371 height 48
type input "2"
type input "22,176"
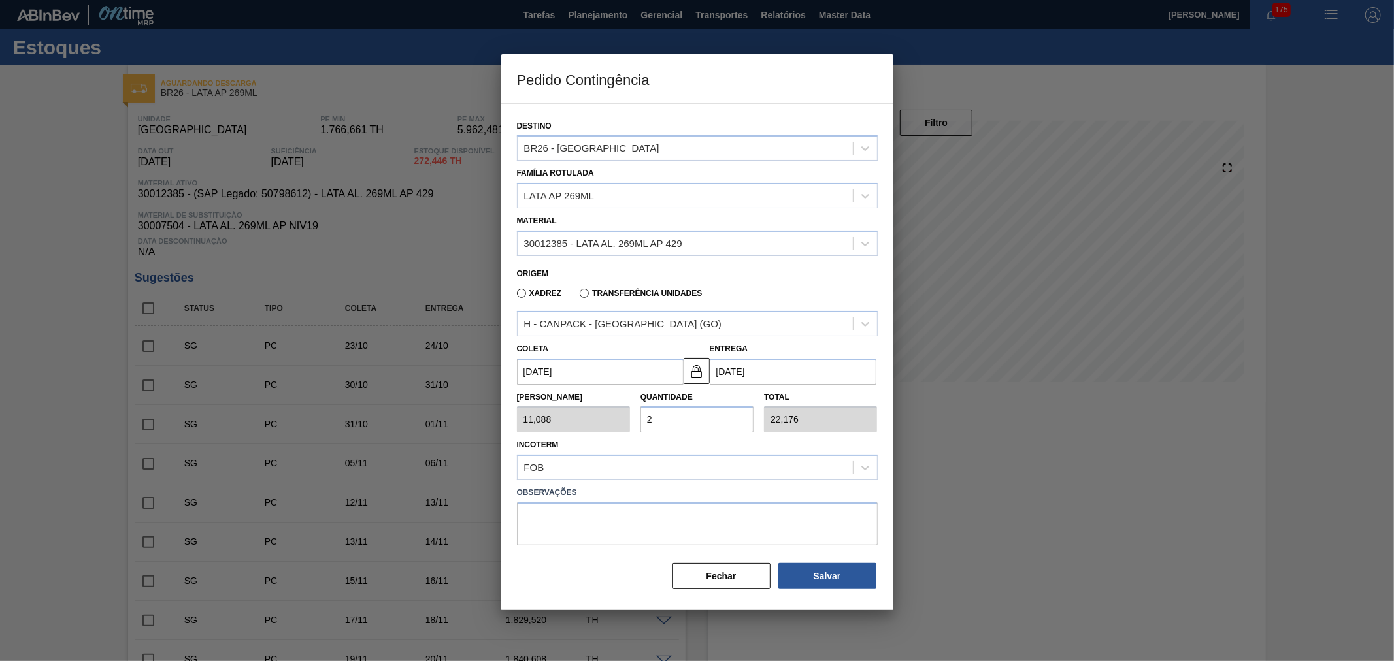
type input "25"
type input "277,200"
type input "25"
click at [706, 450] on div "Incoterm FOB" at bounding box center [697, 458] width 361 height 44
click at [695, 433] on div "Incoterm FOB" at bounding box center [697, 457] width 371 height 48
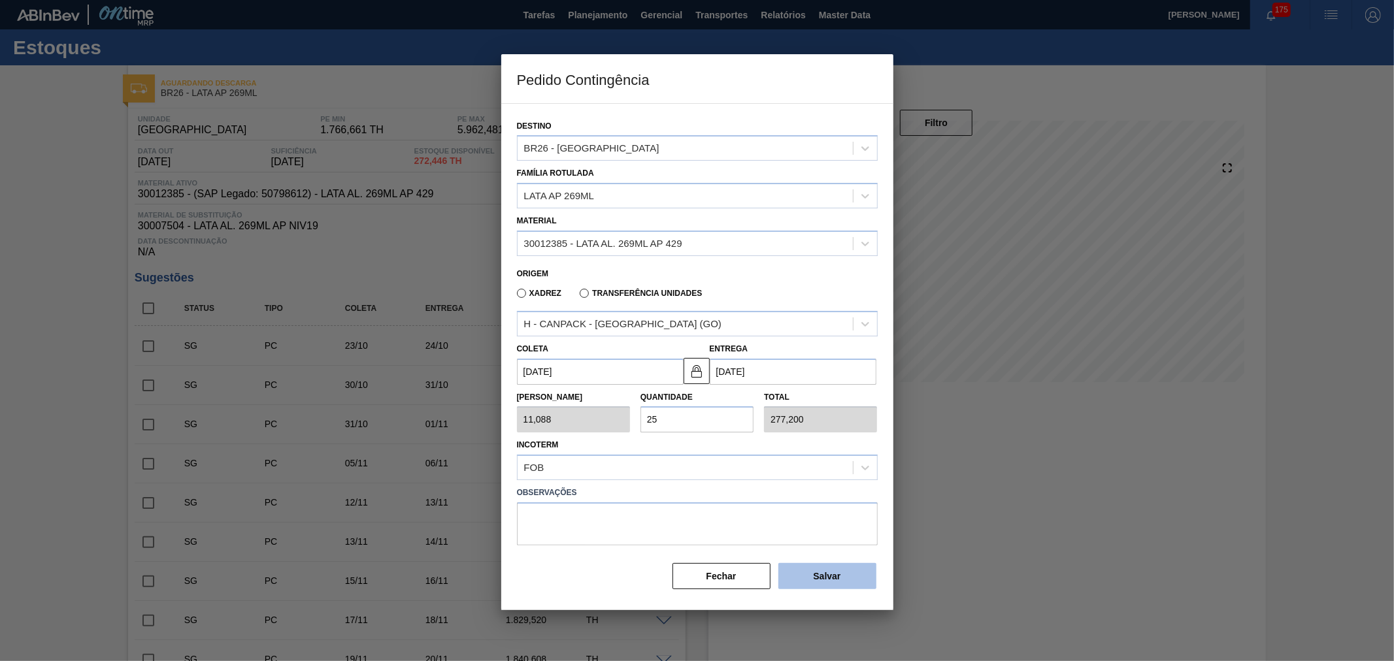
click at [839, 578] on button "Salvar" at bounding box center [827, 576] width 98 height 26
type input "1,000"
type input "1"
type input "1,000"
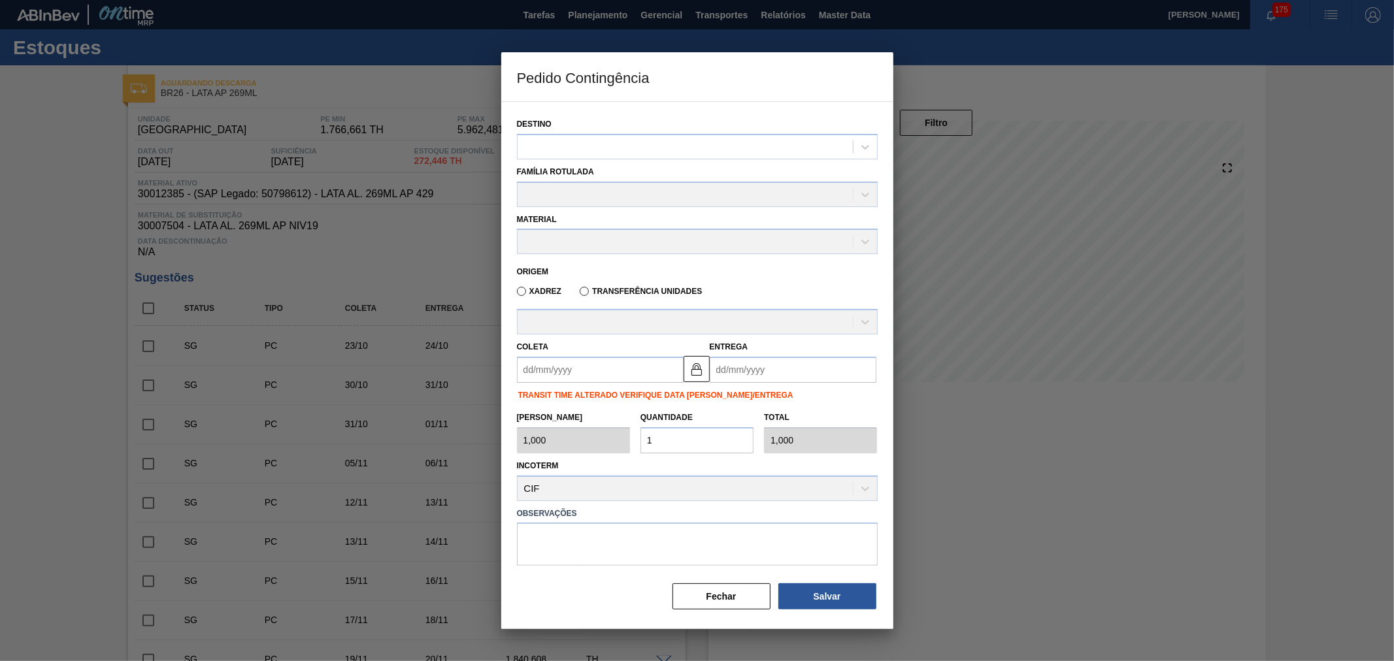
click at [853, 501] on div "Observações" at bounding box center [697, 533] width 371 height 65
click at [853, 511] on label "Observações" at bounding box center [697, 513] width 361 height 19
click at [723, 590] on button "Fechar" at bounding box center [721, 597] width 98 height 26
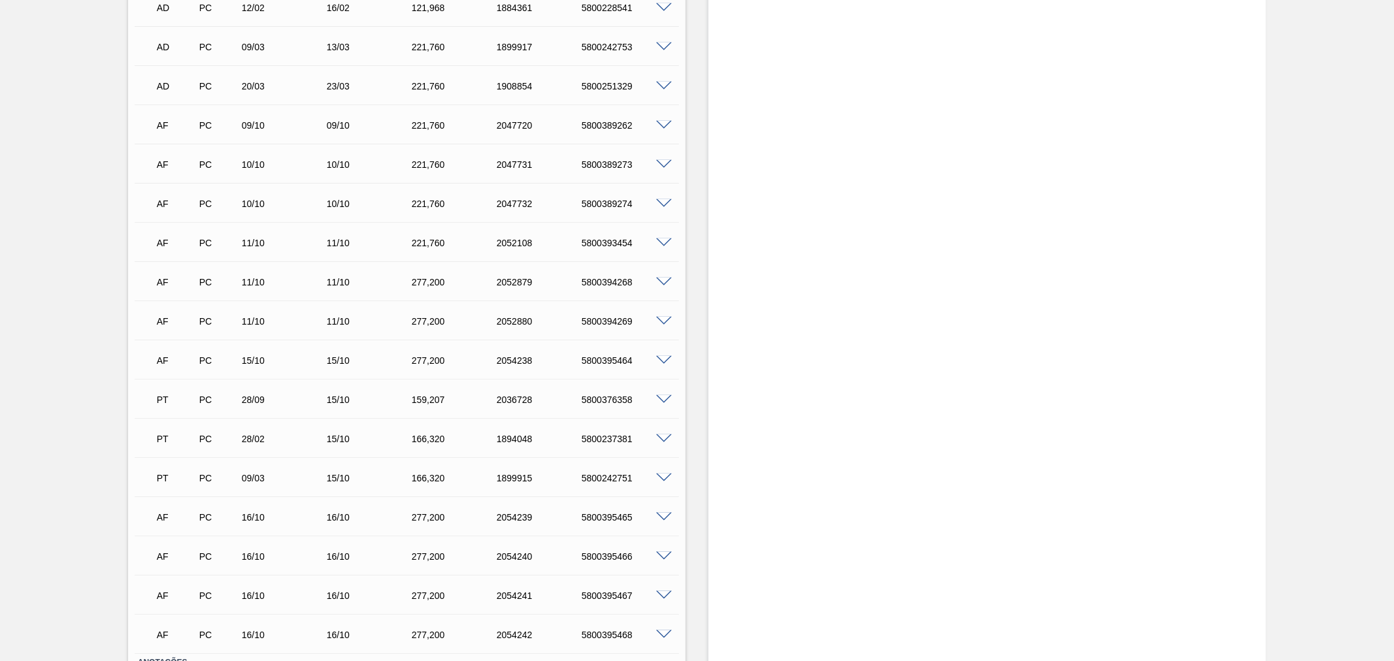
scroll to position [1187, 0]
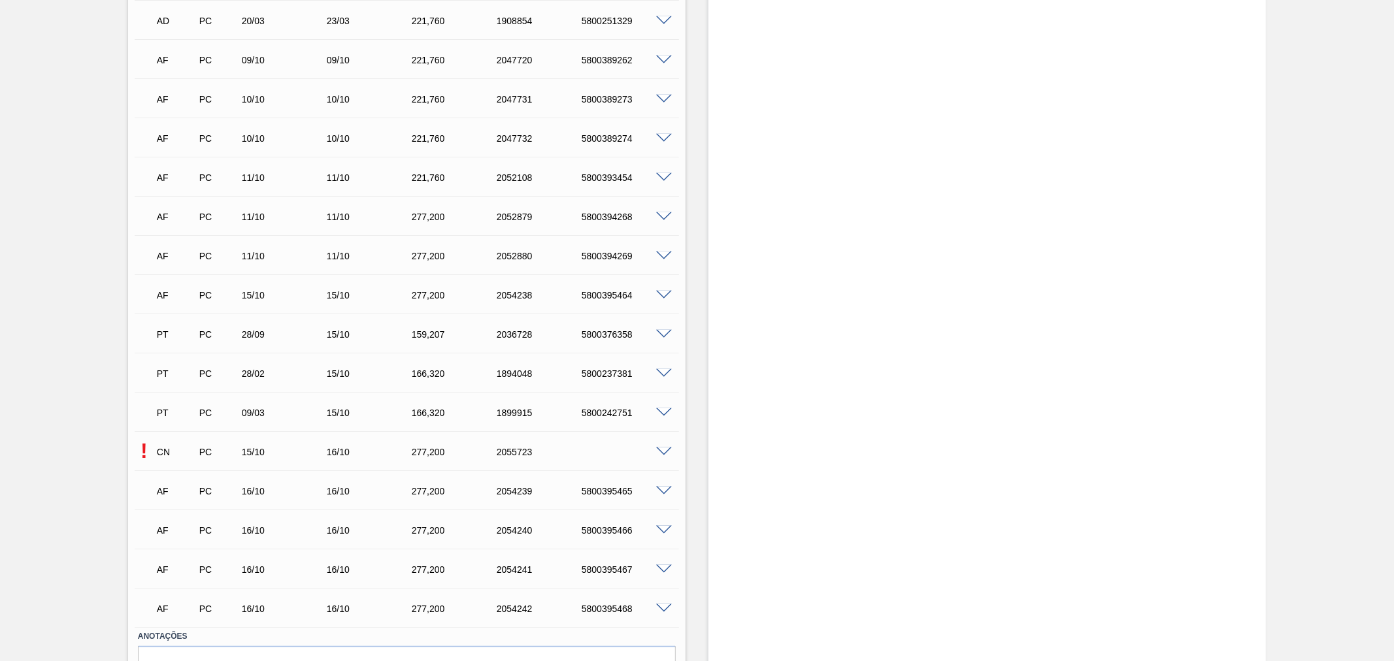
scroll to position [1160, 0]
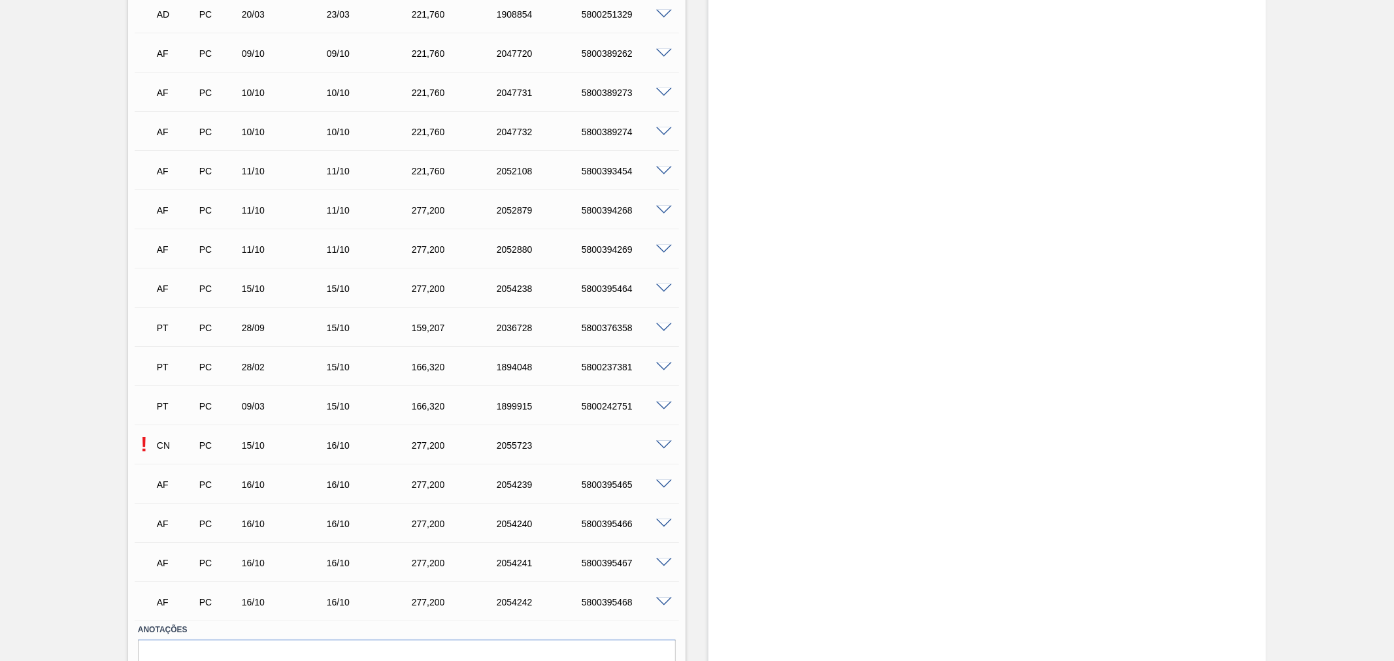
click at [672, 440] on div at bounding box center [666, 445] width 26 height 10
click at [665, 441] on span at bounding box center [664, 446] width 16 height 10
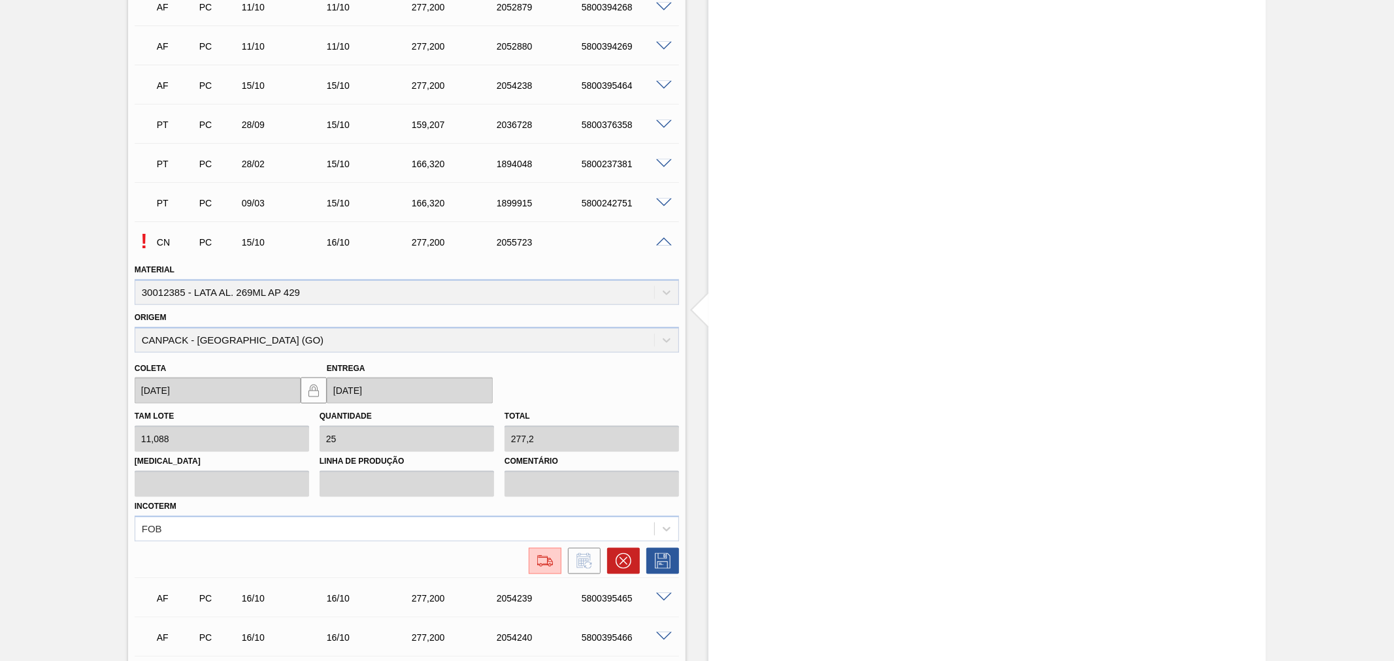
scroll to position [1541, 0]
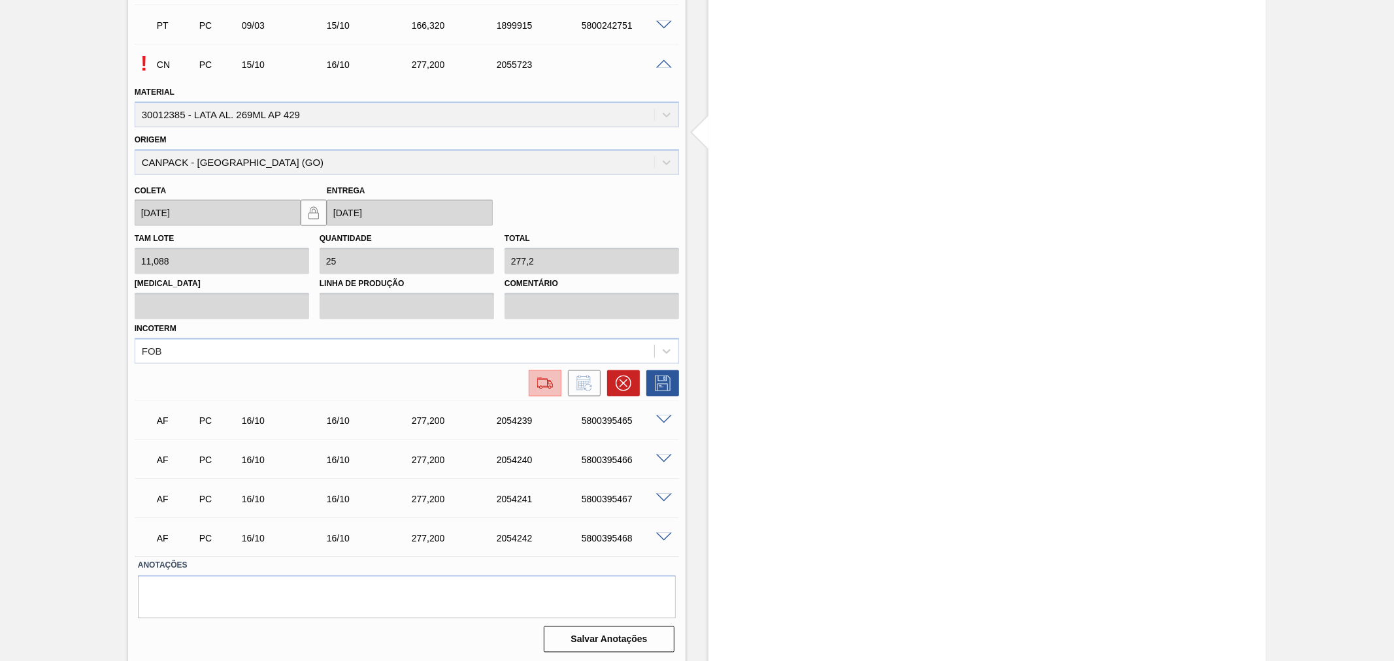
click at [550, 381] on img at bounding box center [545, 384] width 21 height 16
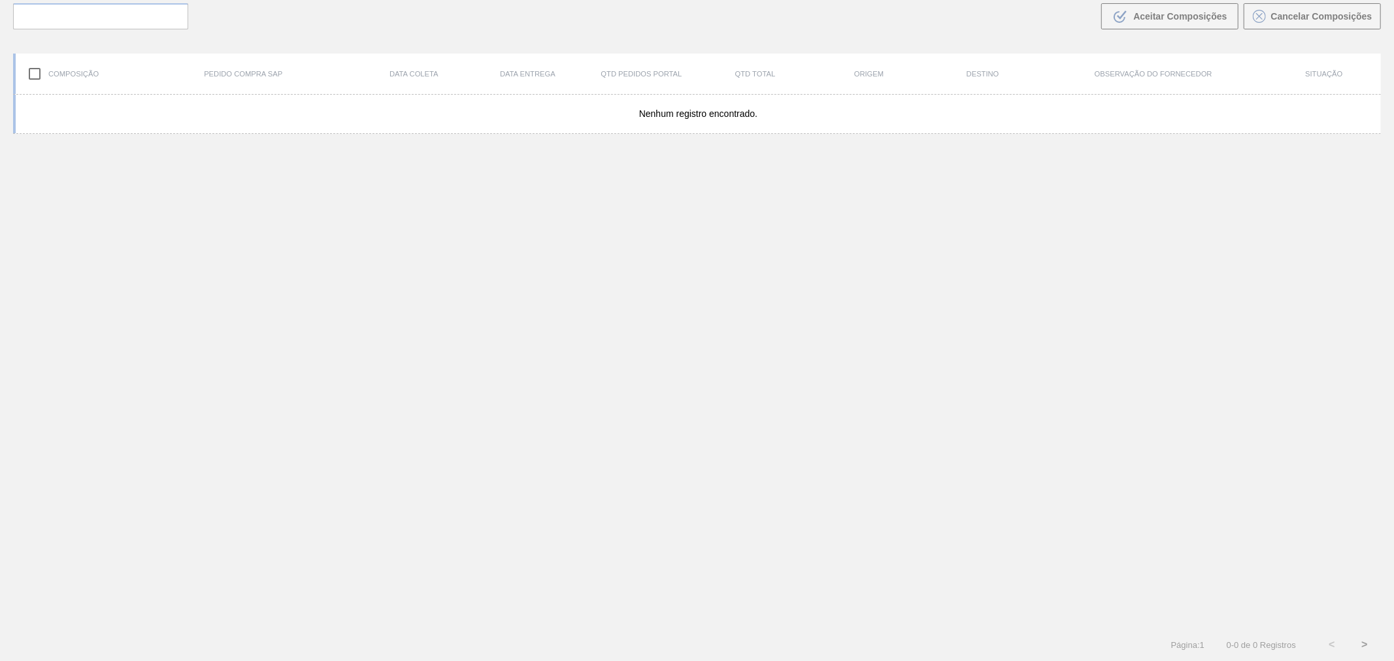
scroll to position [94, 0]
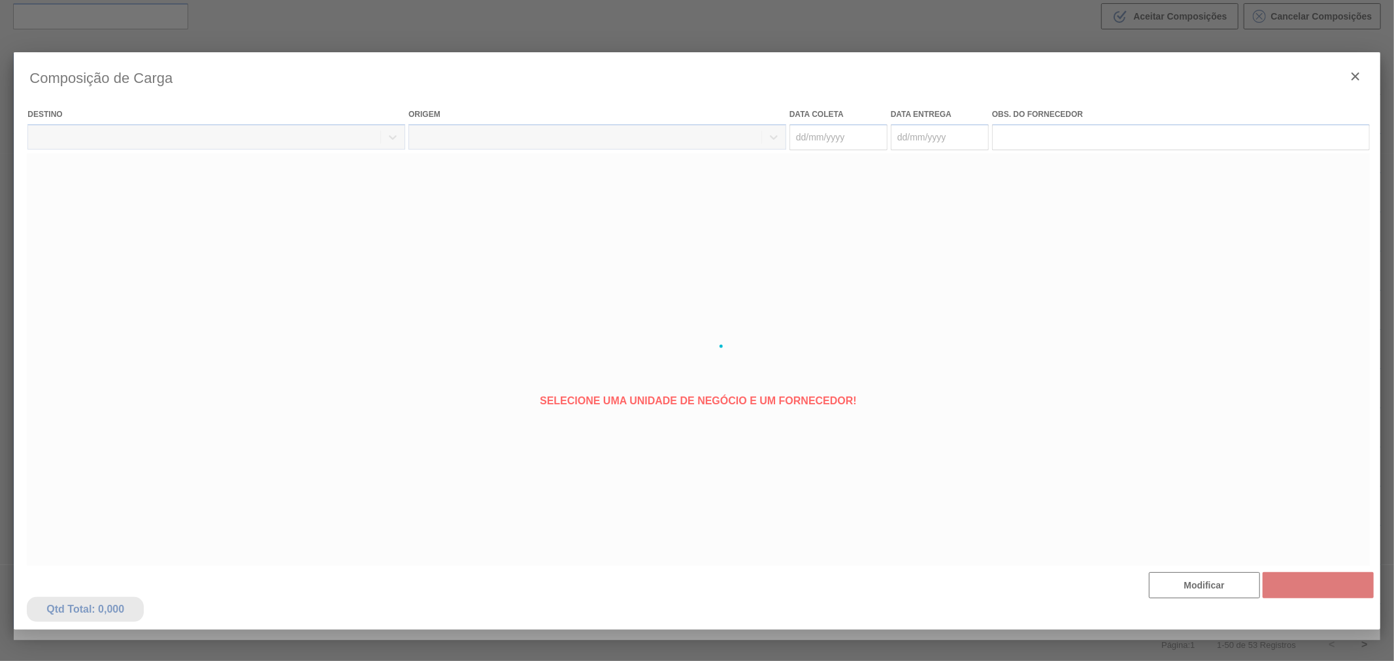
type coleta "[DATE]"
type Entrega "[DATE]"
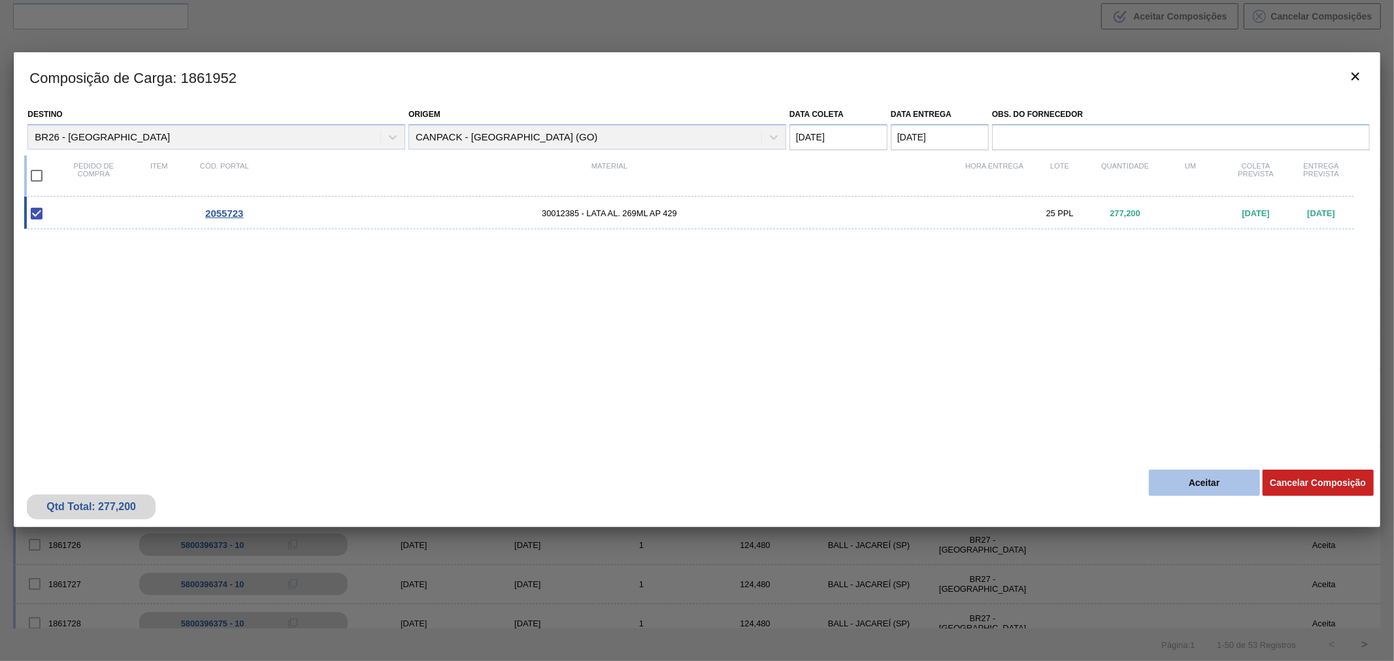
click at [1200, 480] on button "Aceitar" at bounding box center [1204, 483] width 111 height 26
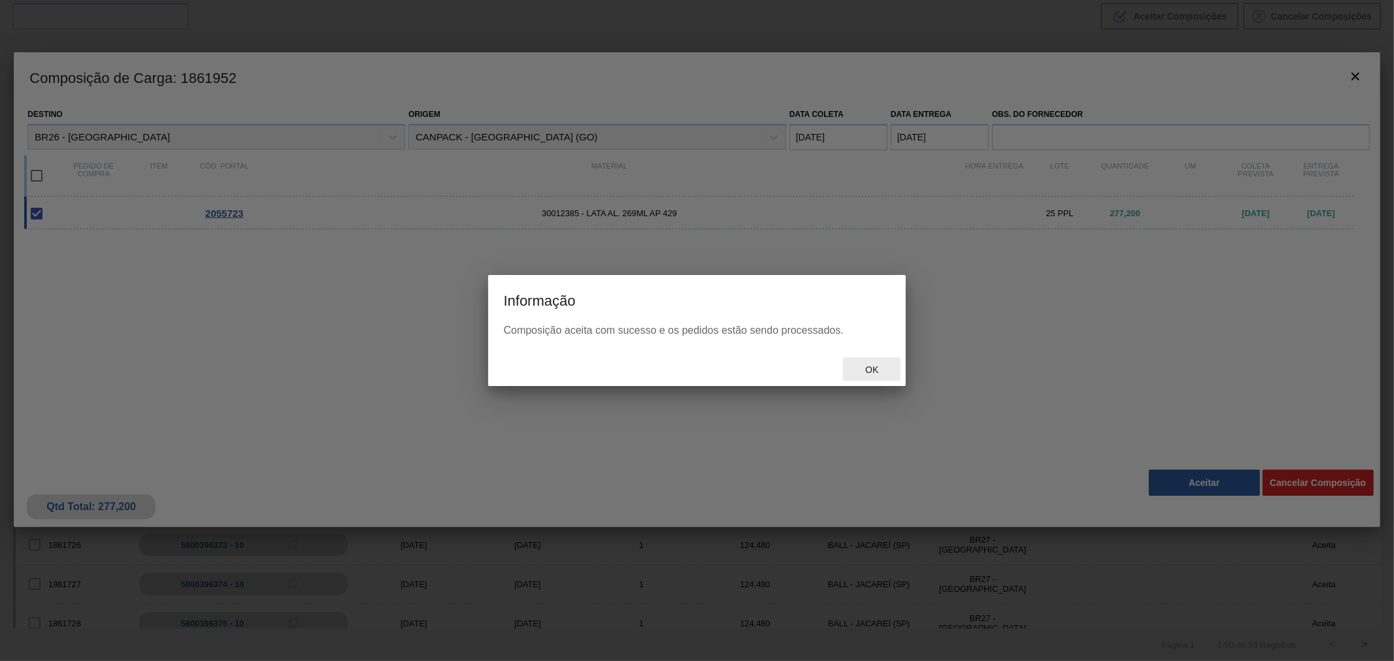
click at [866, 374] on span "Ok" at bounding box center [872, 370] width 34 height 10
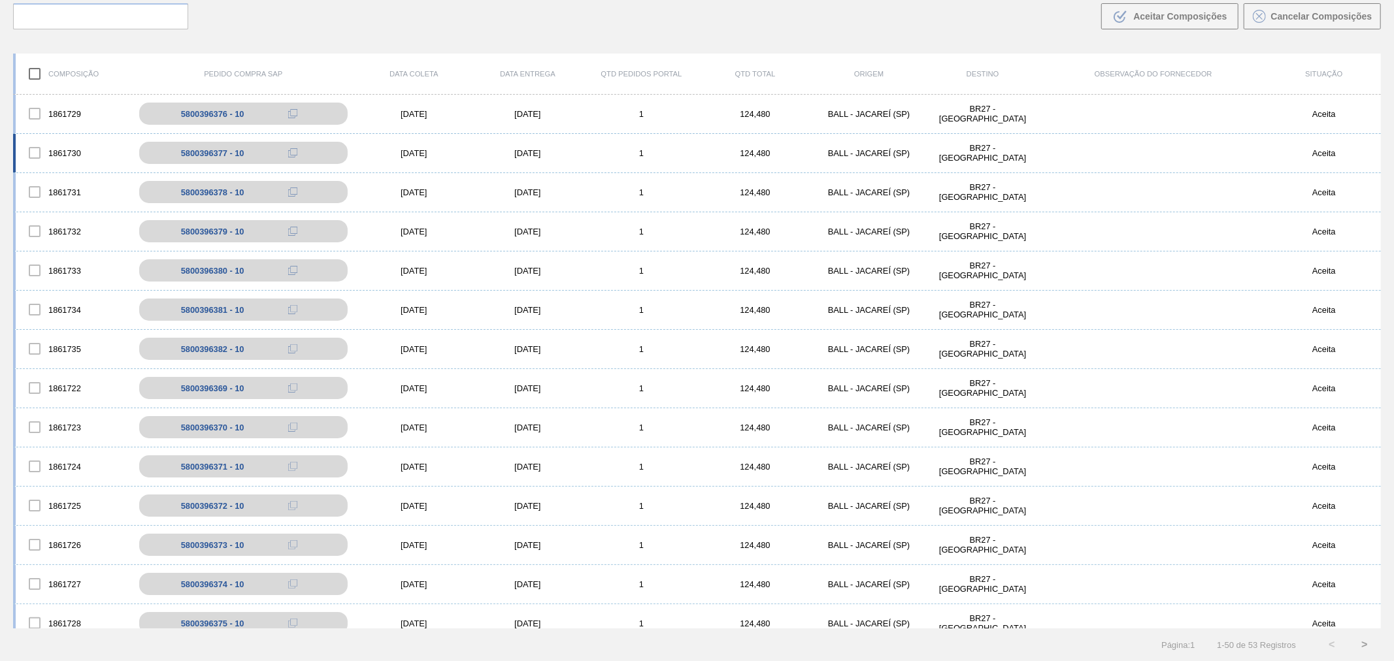
scroll to position [74, 0]
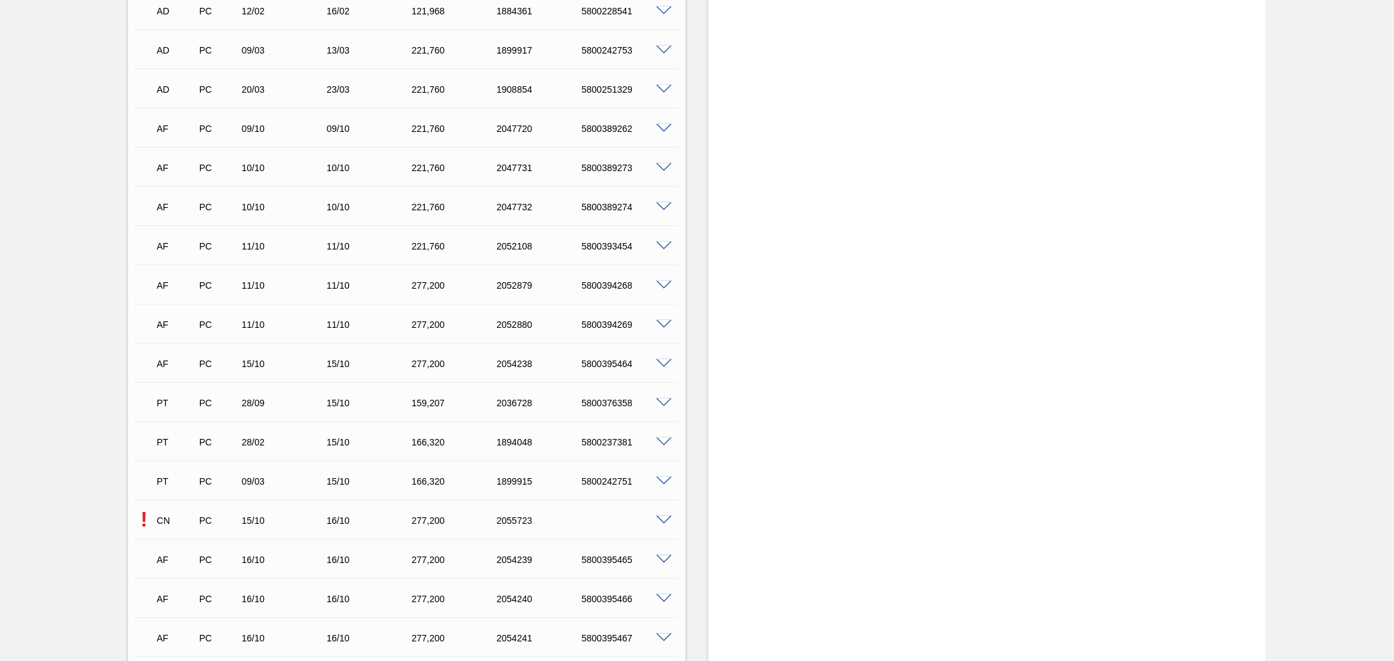
scroll to position [1226, 0]
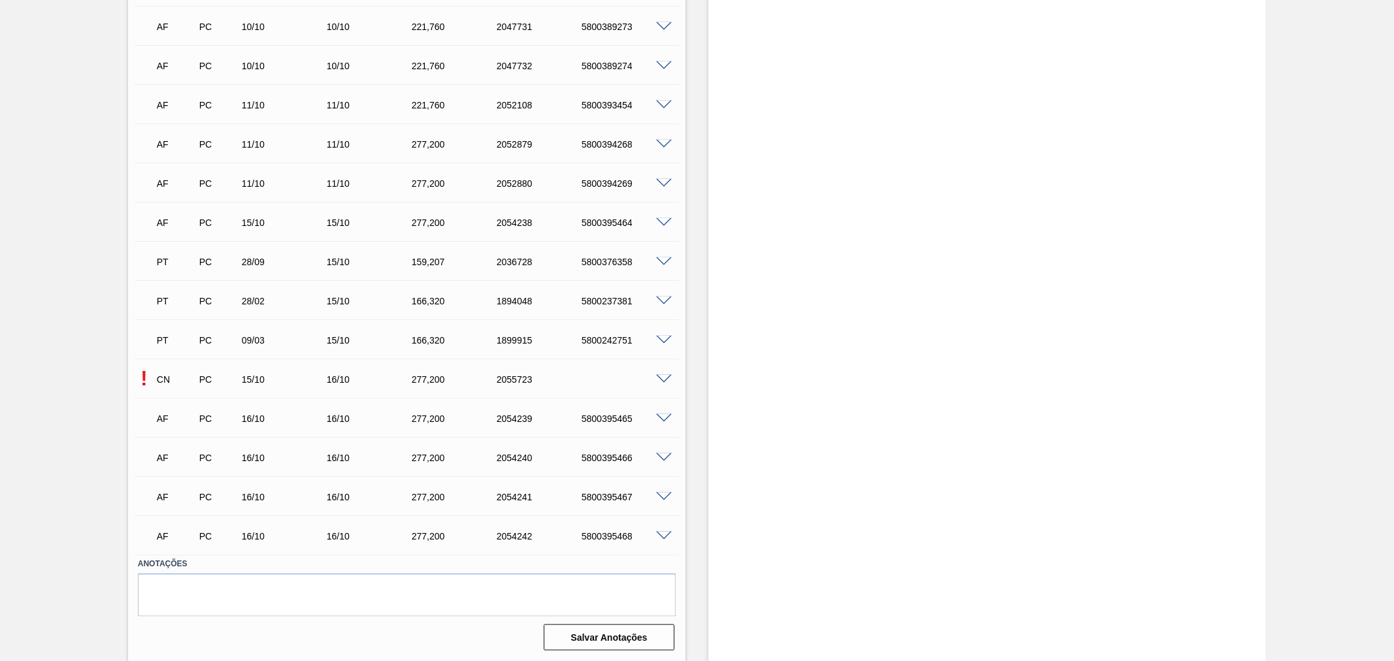
click at [662, 375] on span at bounding box center [664, 380] width 16 height 10
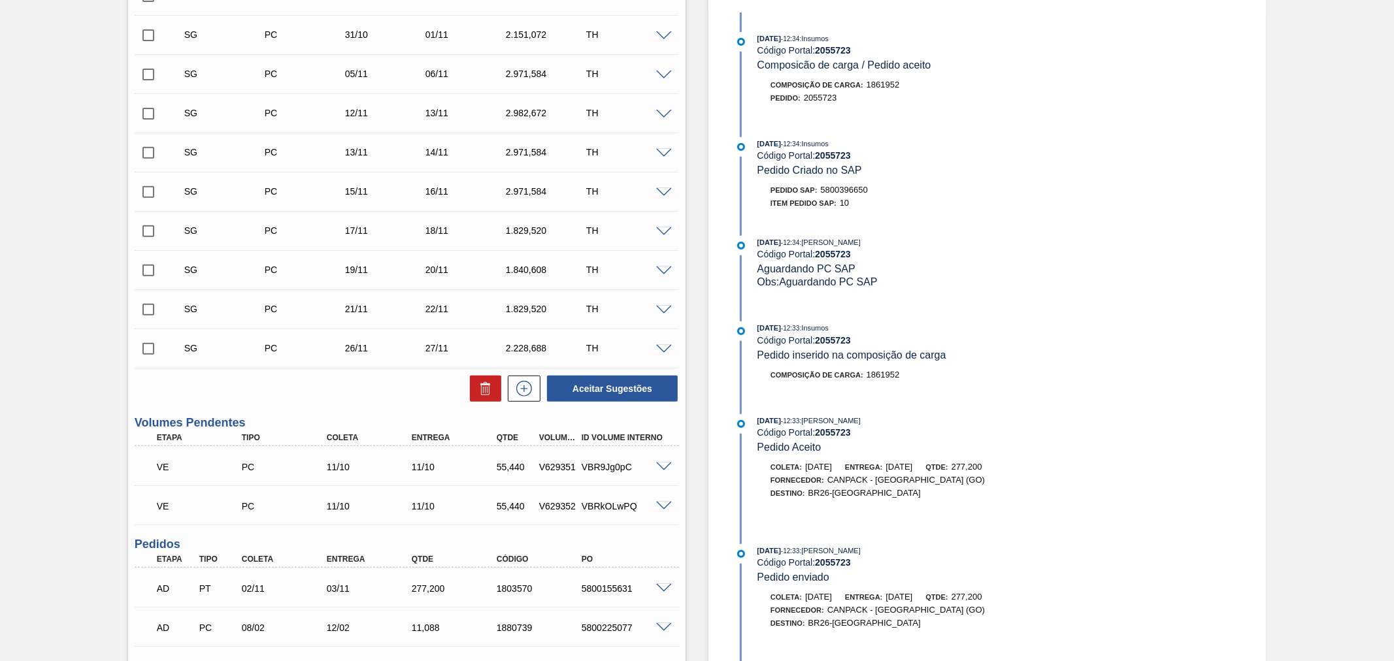
scroll to position [387, 0]
click at [844, 190] on span "5800396650" at bounding box center [844, 193] width 47 height 10
copy span "5800396650"
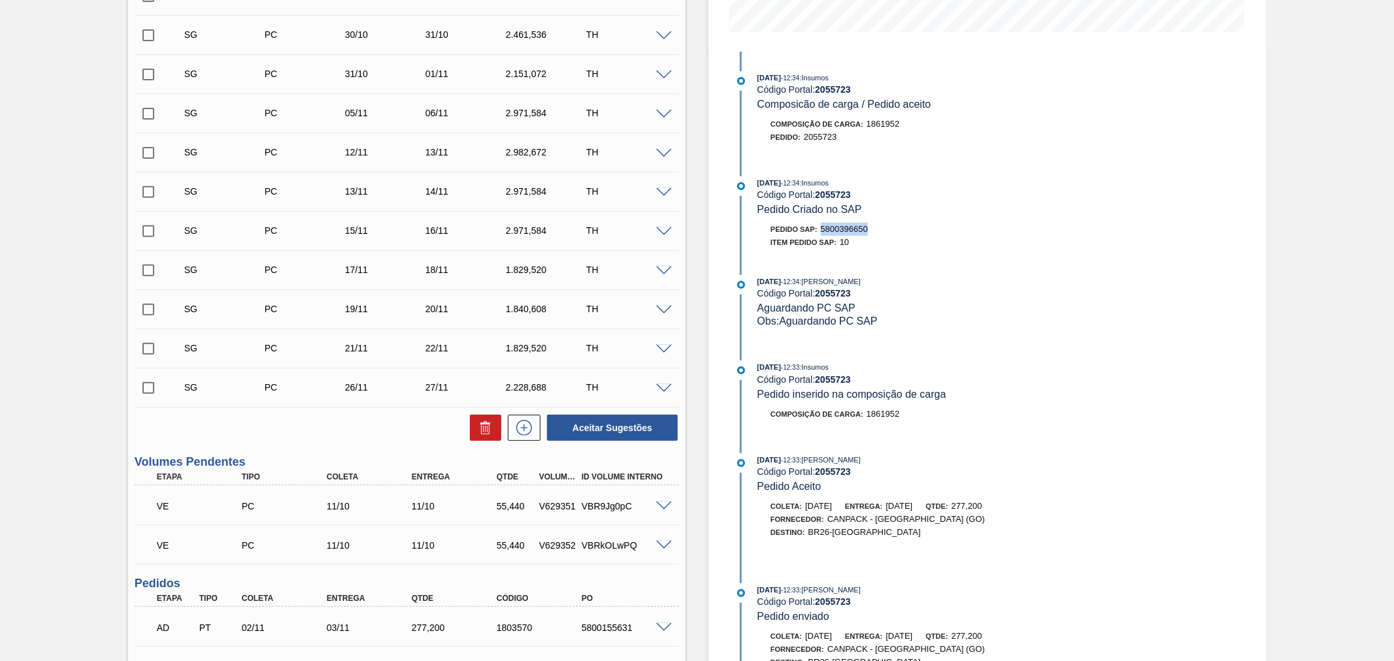
scroll to position [0, 0]
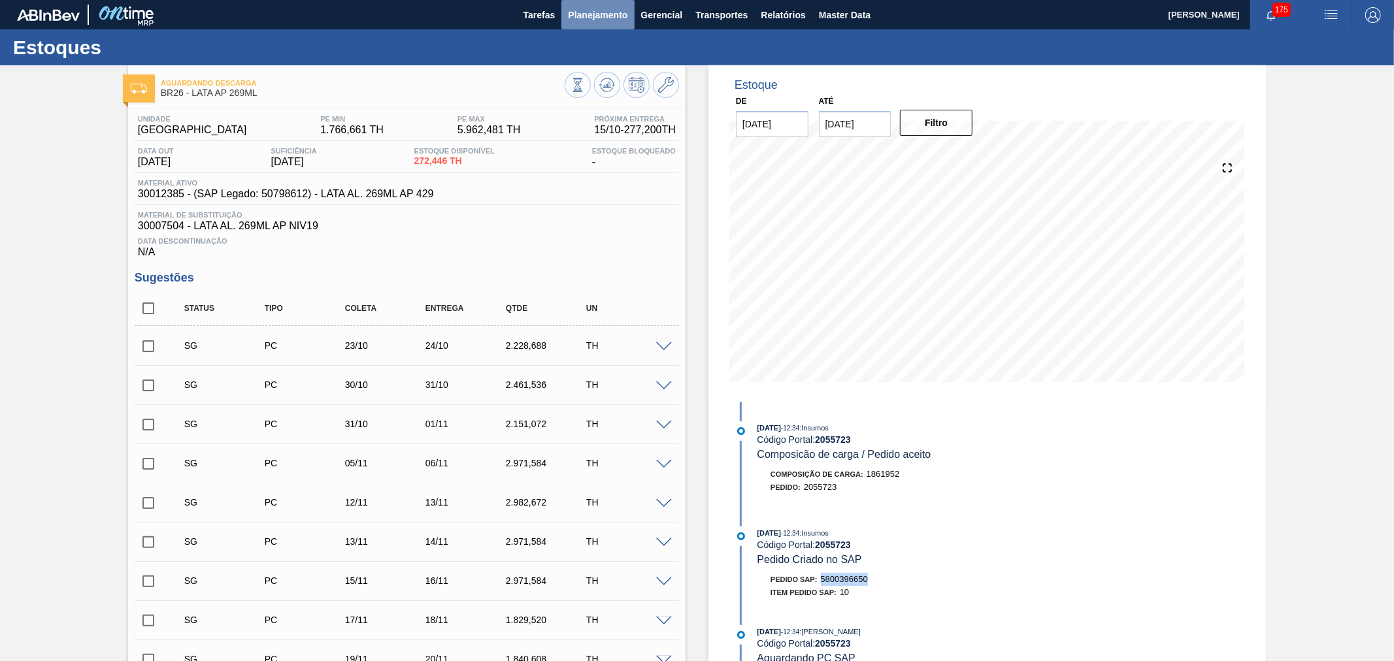
click at [608, 3] on button "Planejamento" at bounding box center [597, 14] width 73 height 29
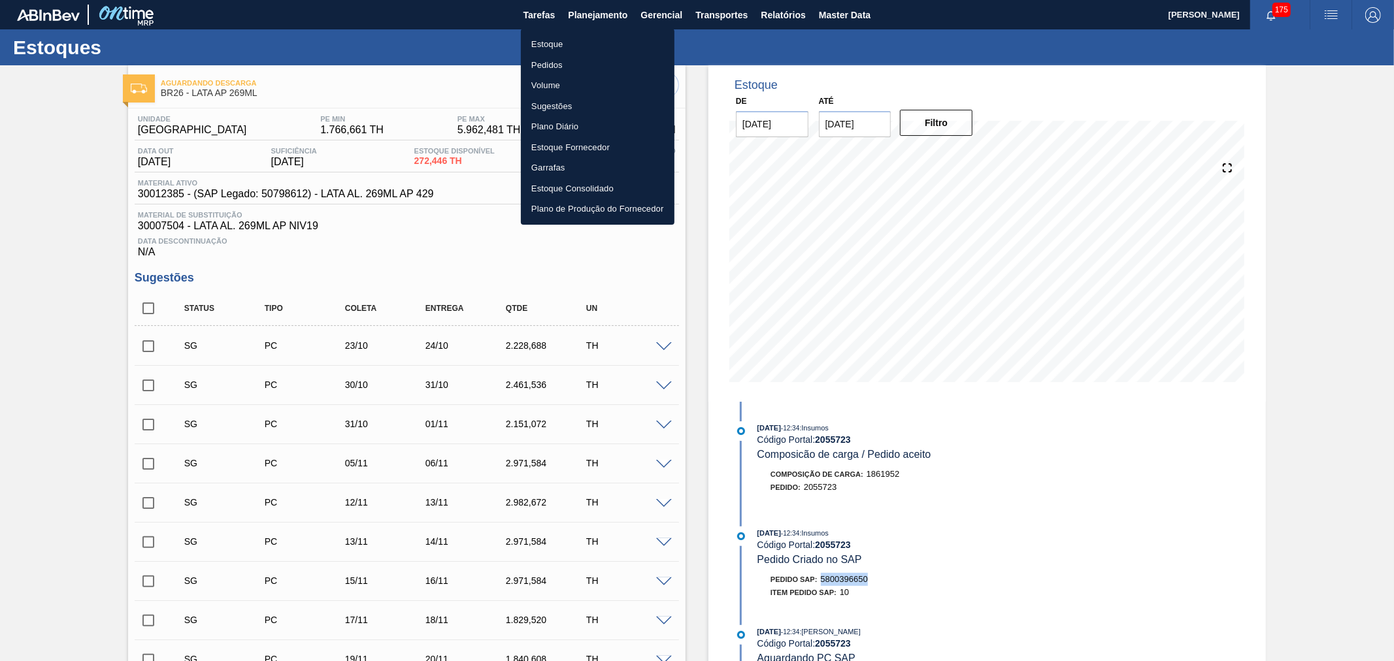
click at [544, 42] on li "Estoque" at bounding box center [598, 44] width 154 height 21
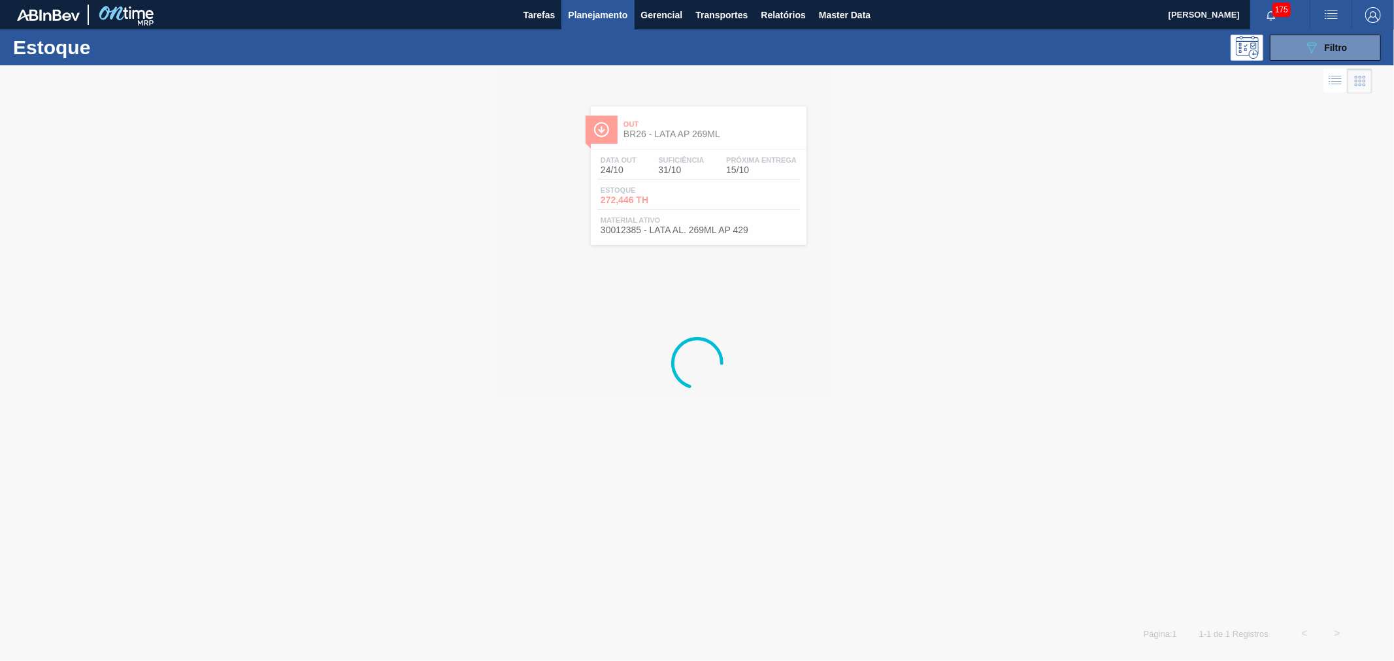
click at [1340, 14] on span "button" at bounding box center [1330, 15] width 31 height 16
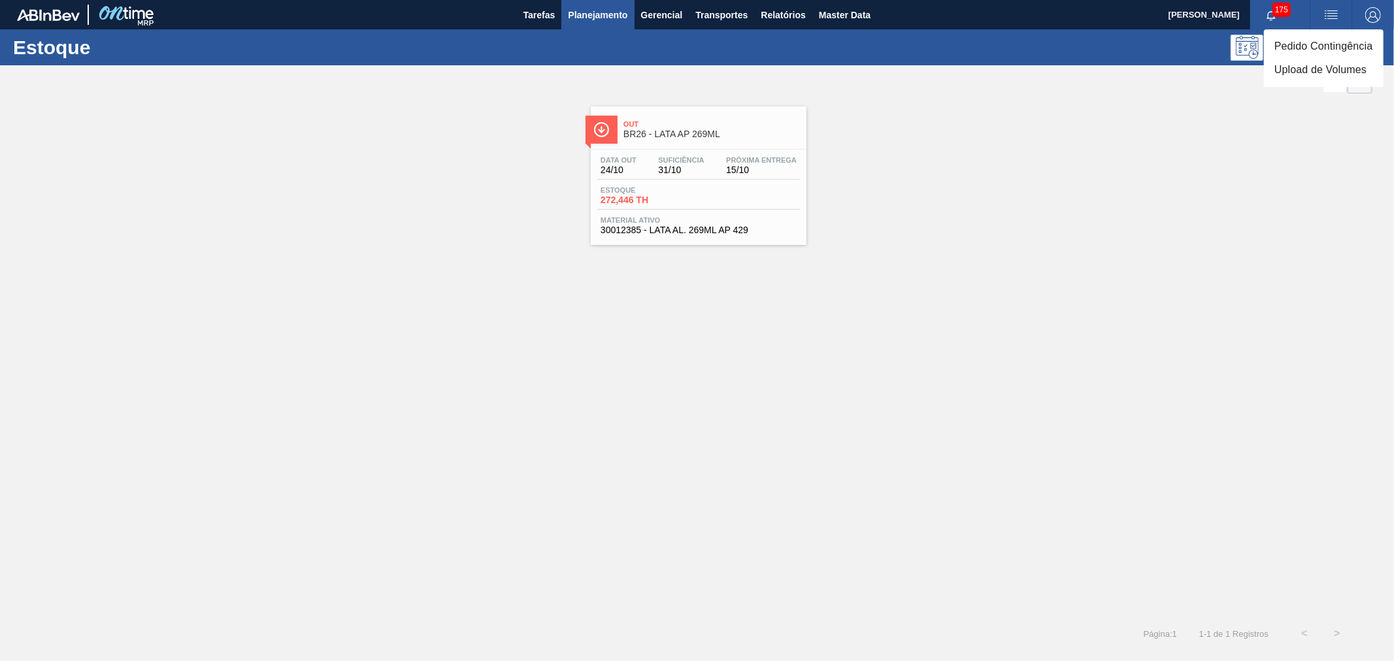
drag, startPoint x: 1184, startPoint y: 121, endPoint x: 1206, endPoint y: 106, distance: 26.8
click at [1185, 119] on div at bounding box center [697, 330] width 1394 height 661
click at [1315, 55] on icon "089F7B8B-B2A5-4AFE-B5C0-19BA573D28AC" at bounding box center [1312, 48] width 16 height 16
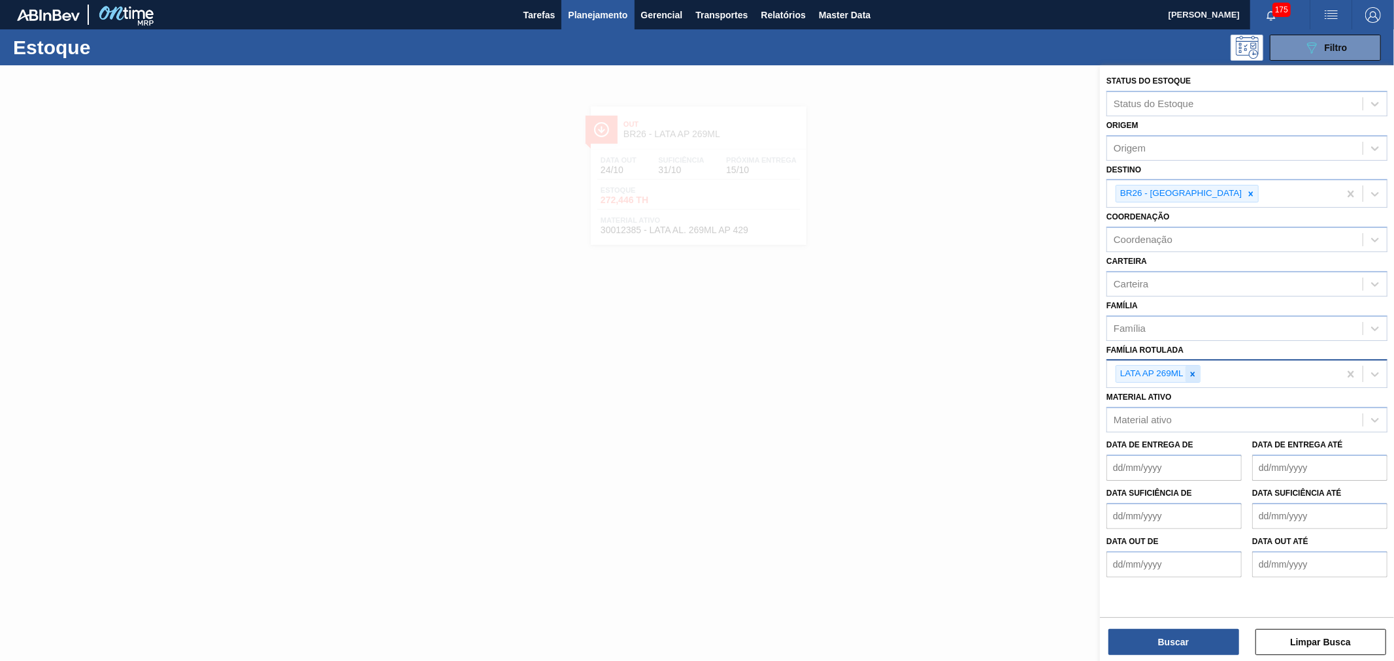
click at [1186, 373] on div at bounding box center [1192, 374] width 14 height 16
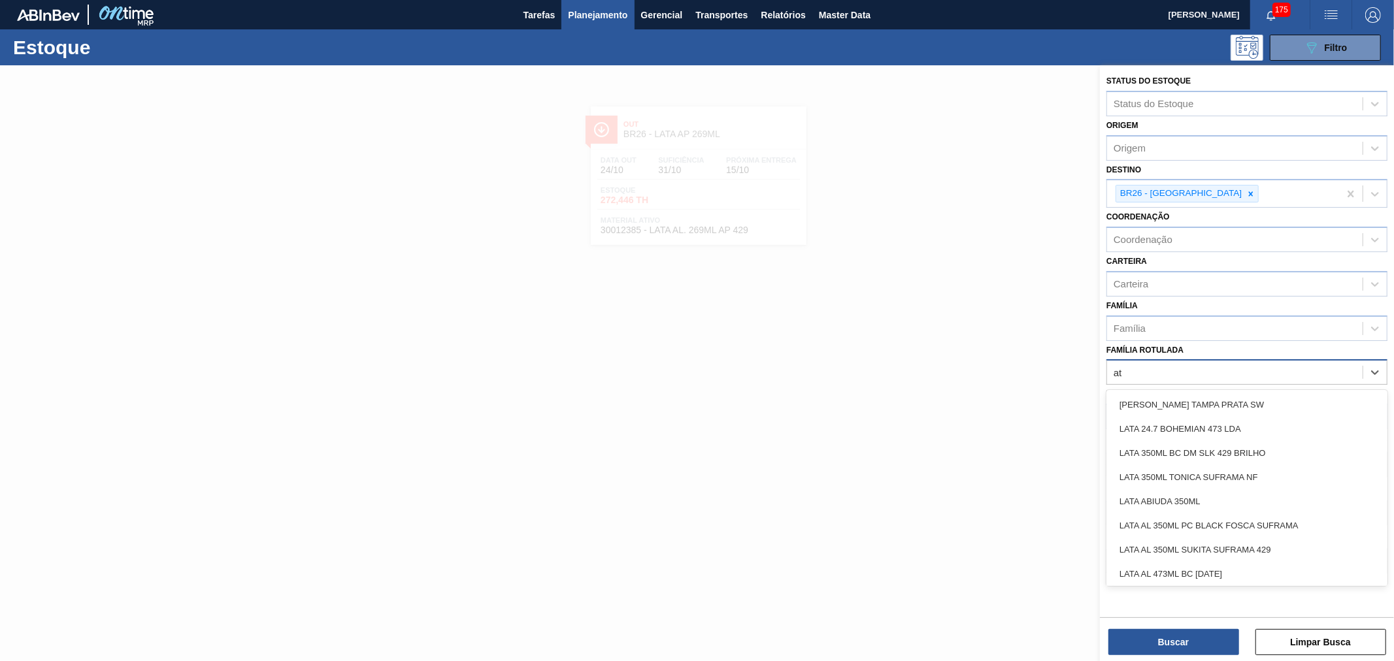
type Rotulada "a"
type Rotulada "lata bc dm"
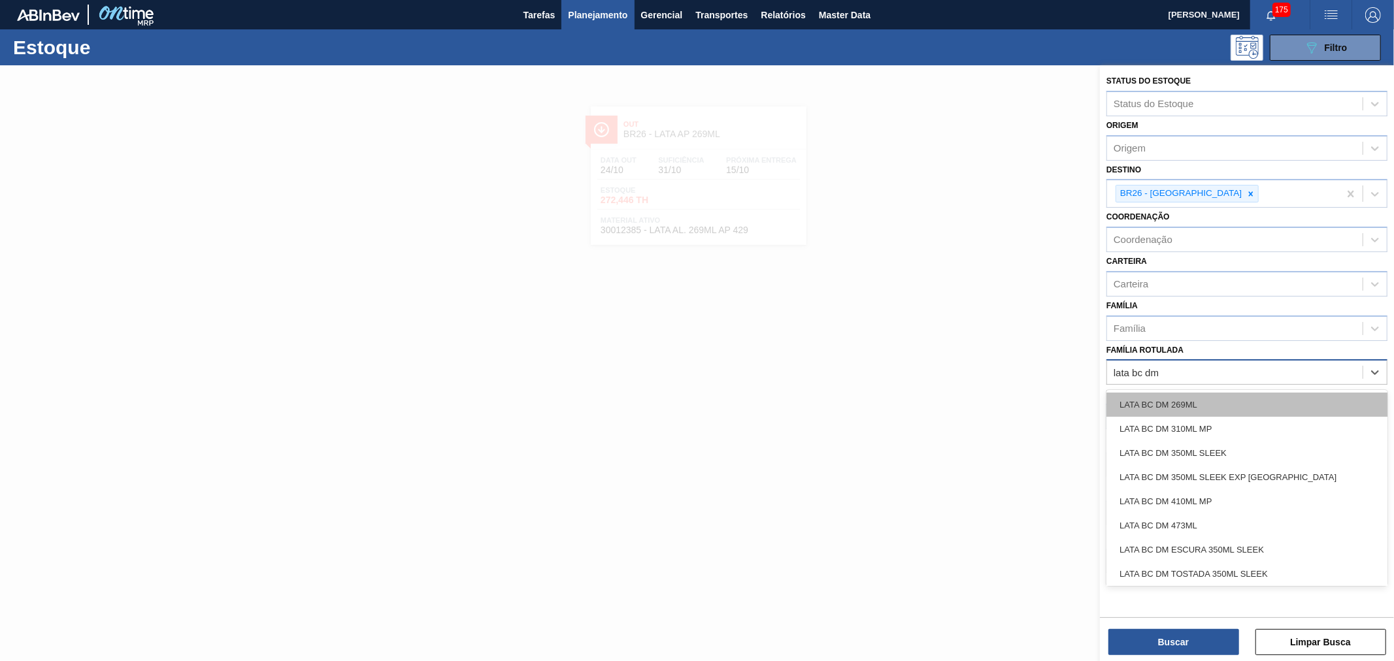
click at [1205, 396] on div "LATA BC DM 269ML" at bounding box center [1246, 405] width 281 height 24
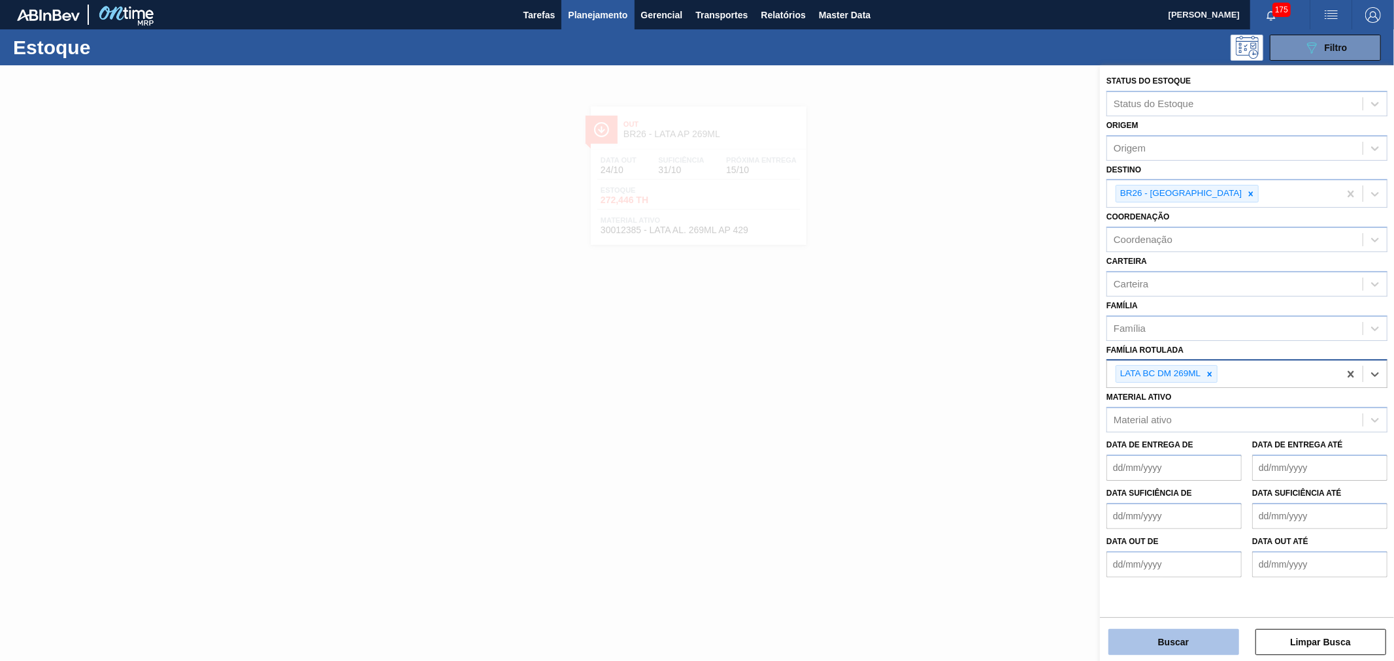
click at [1200, 630] on button "Buscar" at bounding box center [1173, 642] width 131 height 26
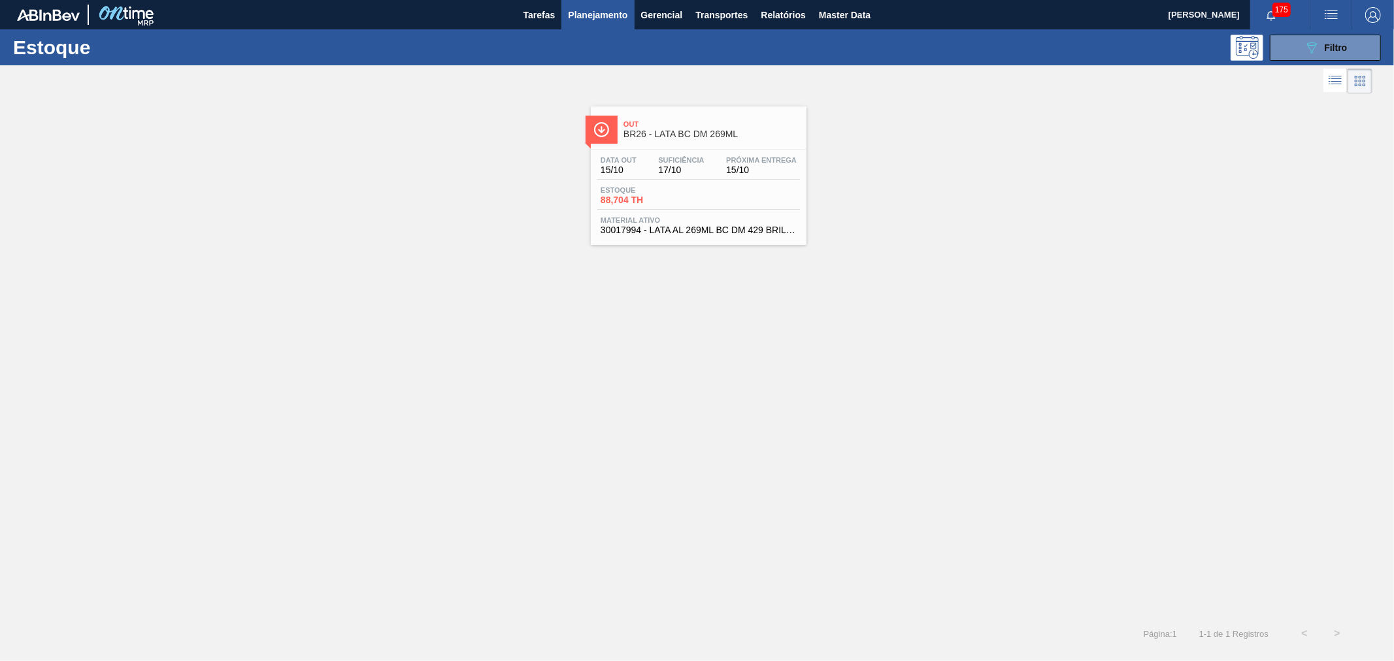
click at [686, 137] on span "BR26 - LATA BC DM 269ML" at bounding box center [711, 134] width 176 height 10
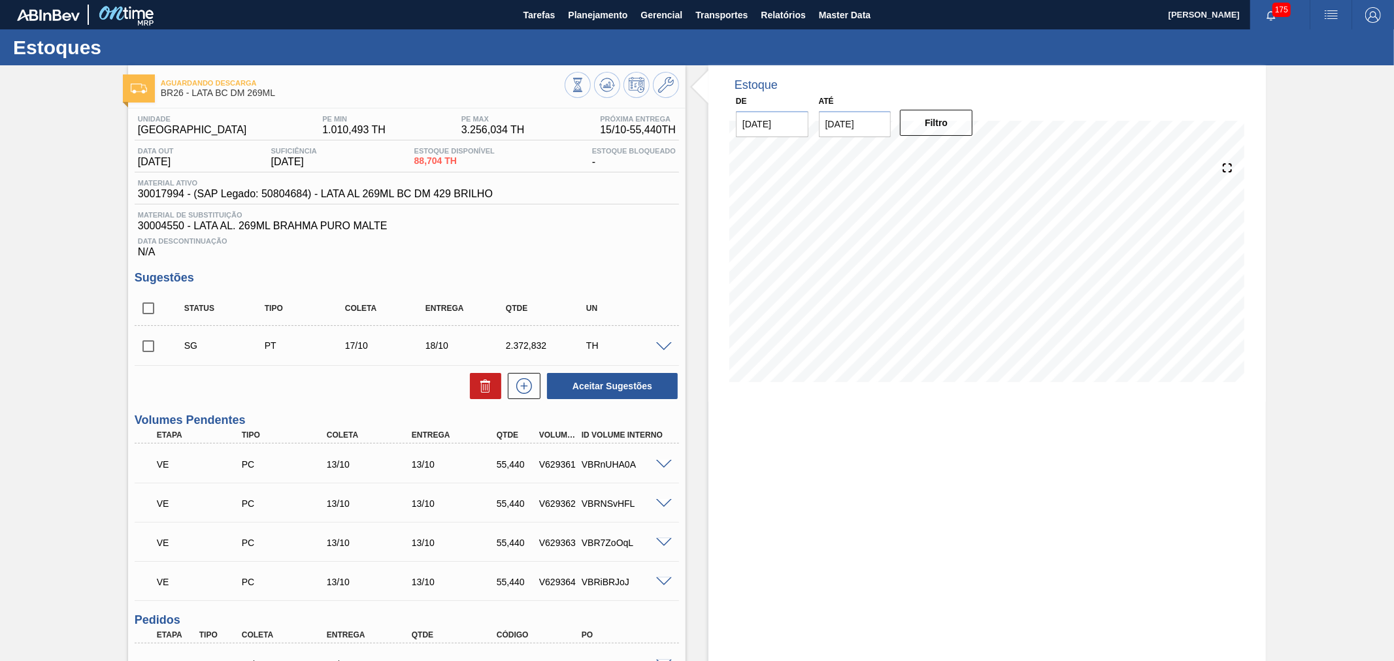
click at [1325, 18] on img "button" at bounding box center [1331, 15] width 16 height 16
click at [1285, 43] on li "Pedido Contingência" at bounding box center [1324, 47] width 120 height 24
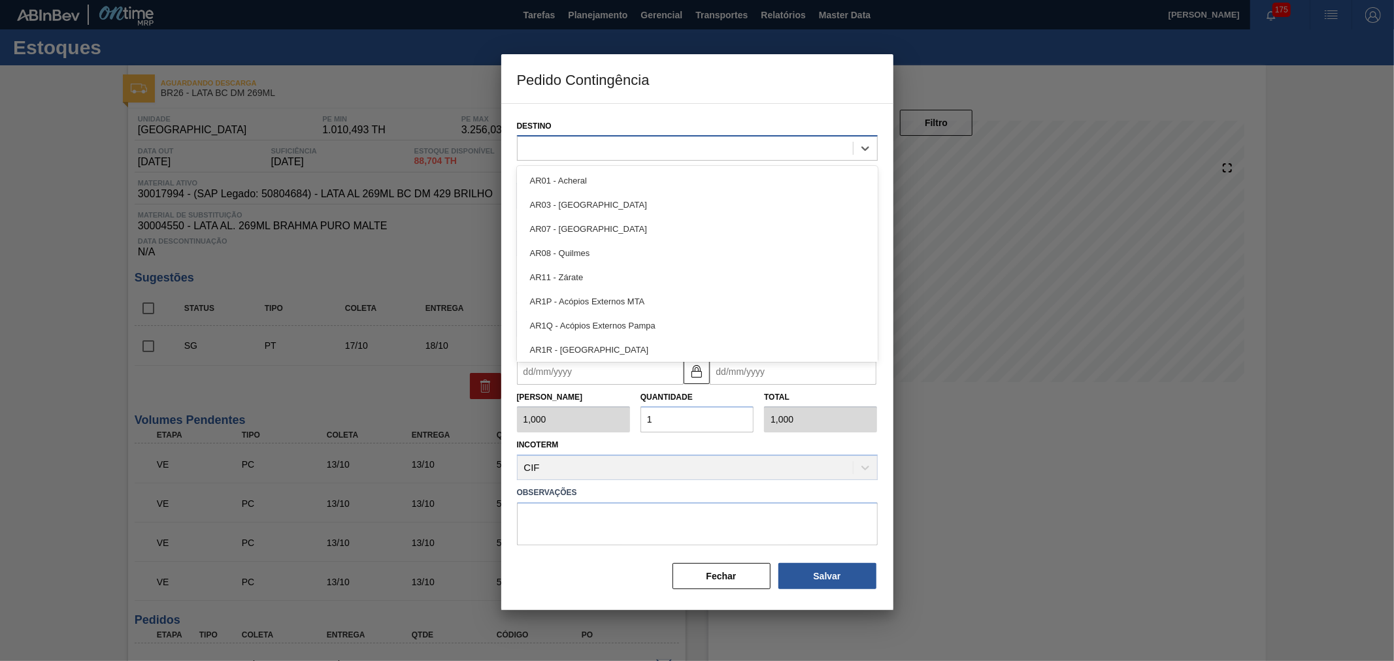
click at [630, 147] on div at bounding box center [685, 148] width 335 height 19
type input "n"
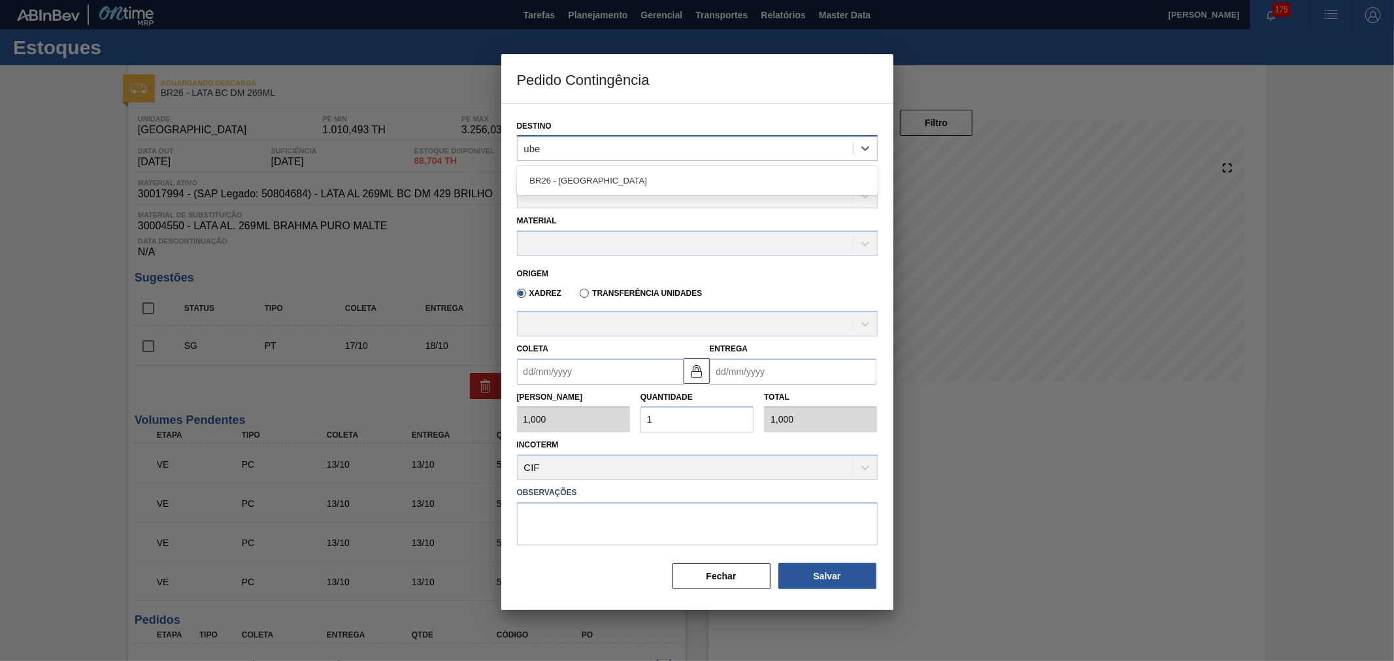
type input "uber"
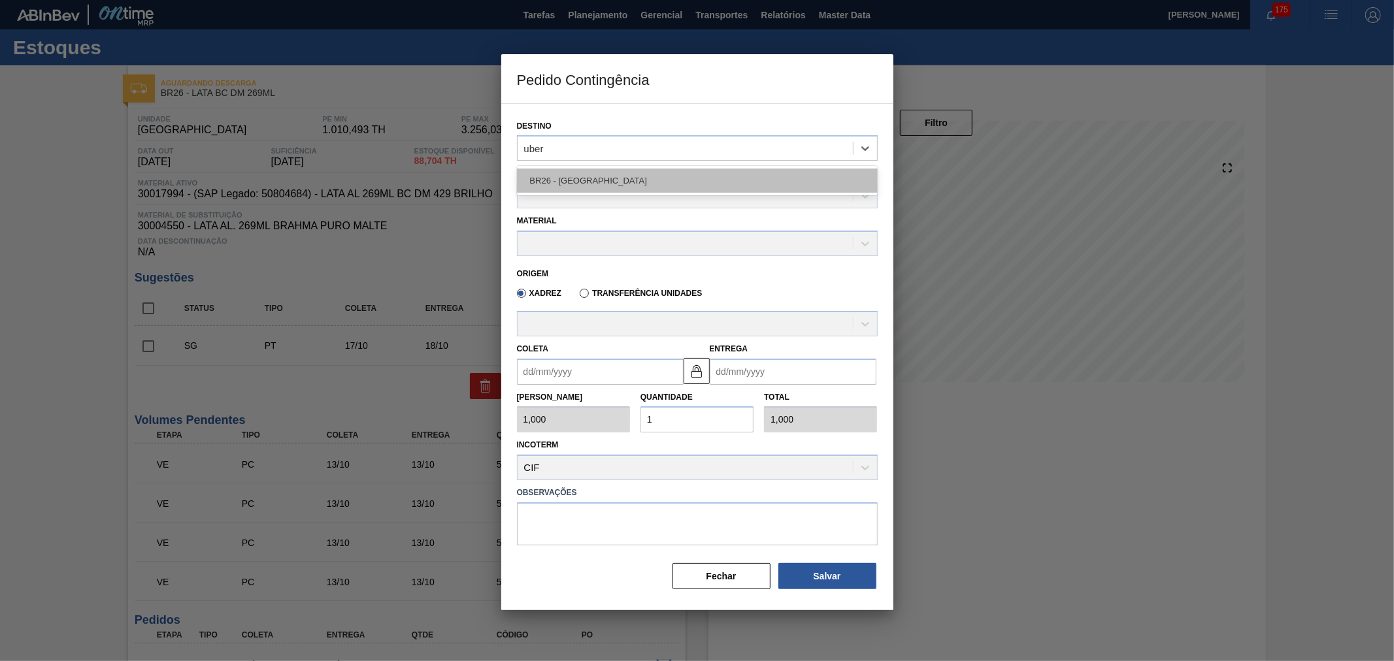
click at [610, 173] on div "BR26 - [GEOGRAPHIC_DATA]" at bounding box center [697, 181] width 361 height 24
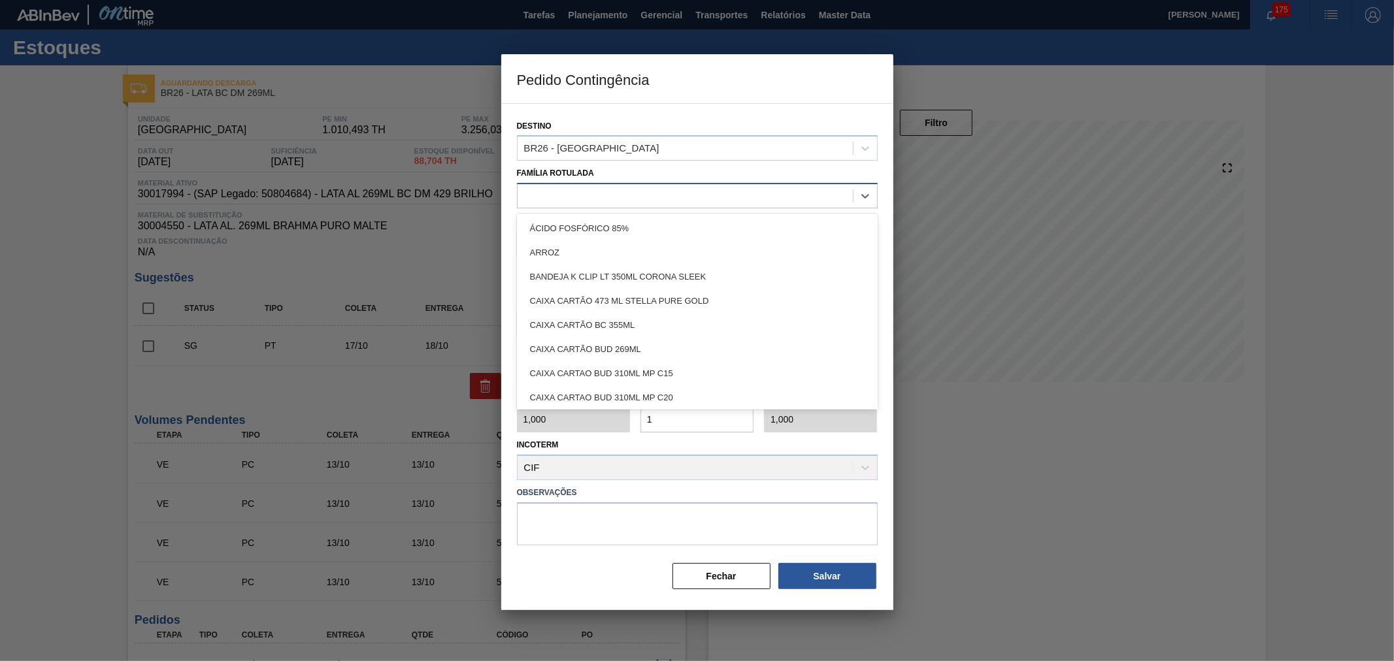
click at [604, 188] on div at bounding box center [685, 196] width 335 height 19
type Rotulada "lata bc dm"
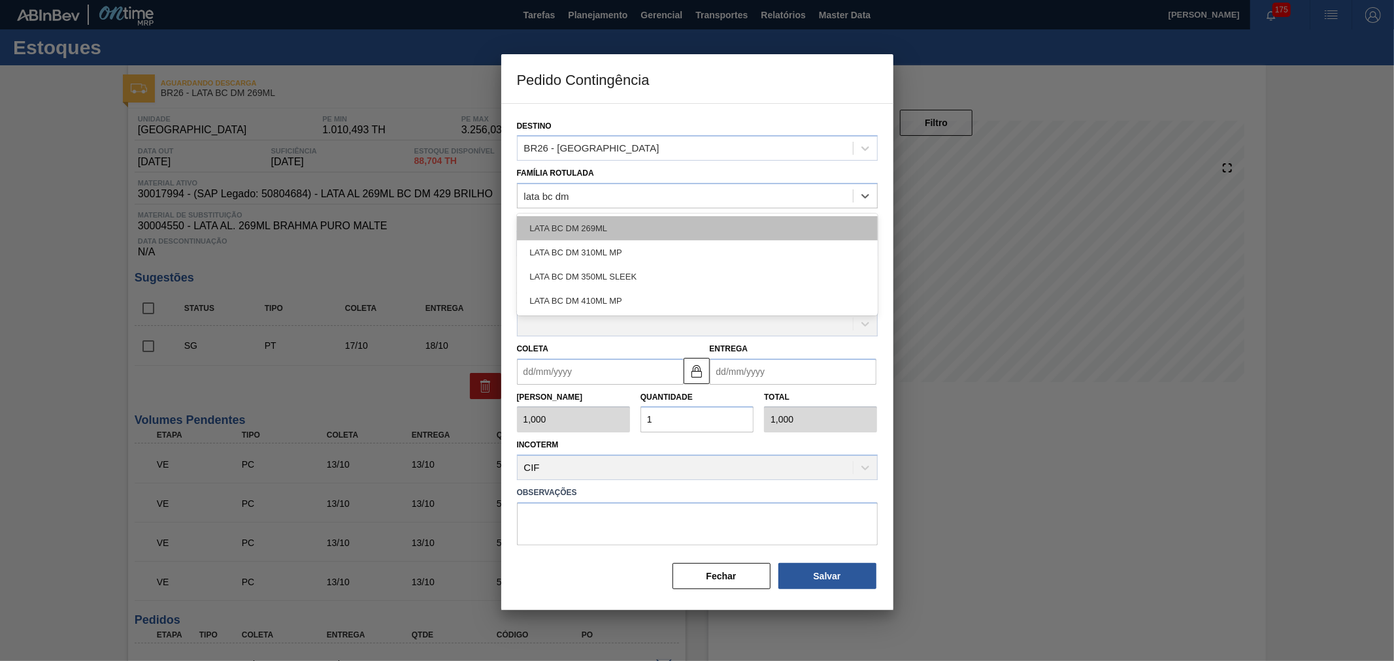
click at [619, 237] on div "LATA BC DM 269ML" at bounding box center [697, 228] width 361 height 24
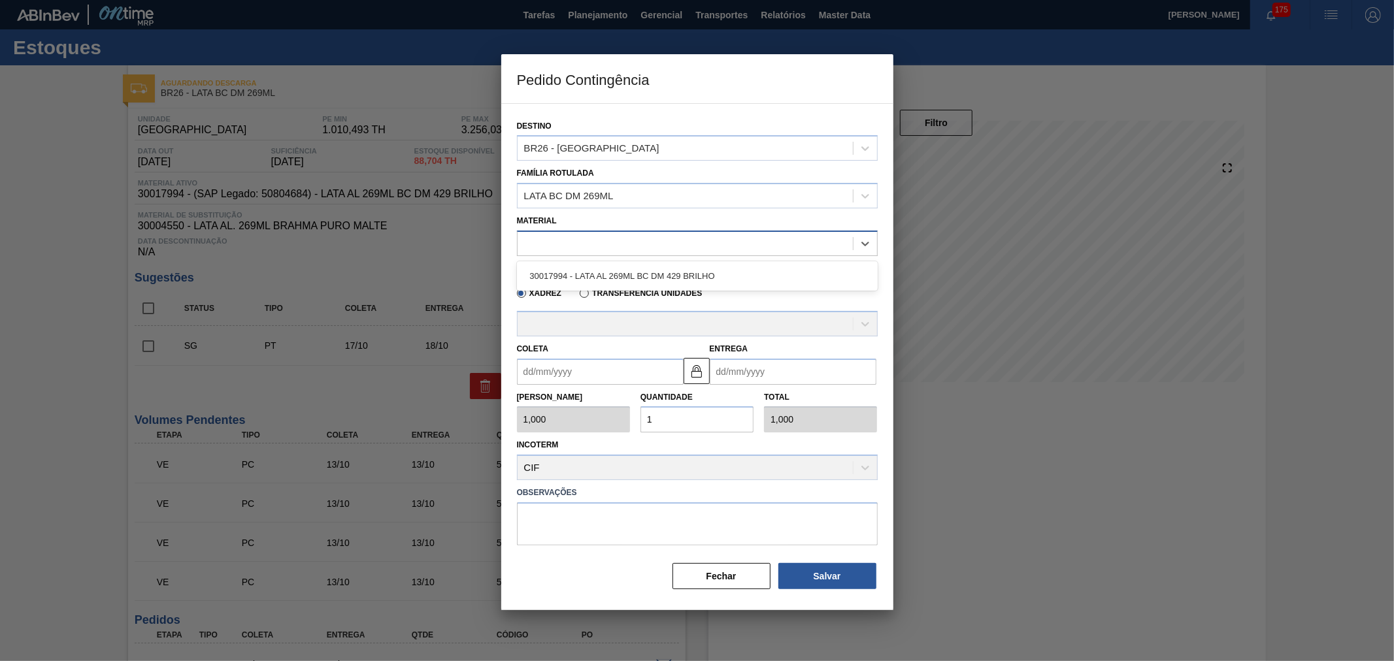
click at [600, 246] on div at bounding box center [685, 243] width 335 height 19
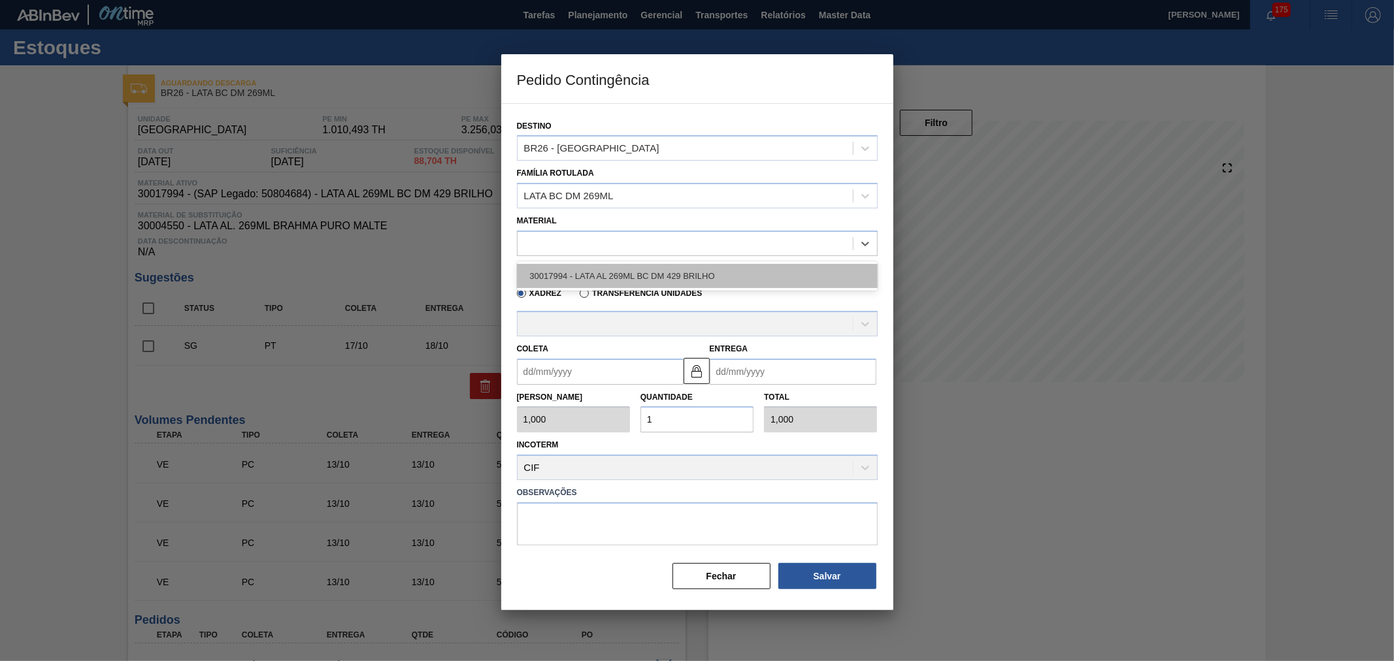
click at [584, 271] on div "30017994 - LATA AL 269ML BC DM 429 BRILHO" at bounding box center [697, 276] width 361 height 24
type input "11,088"
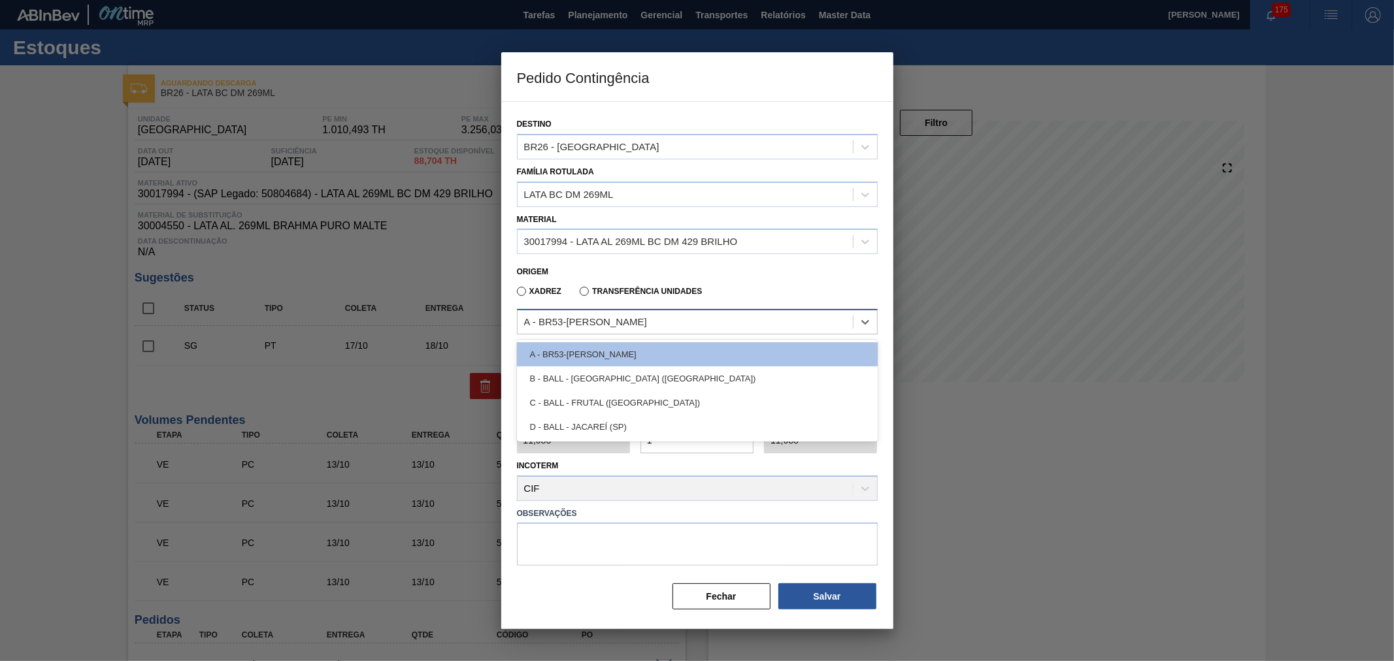
click at [592, 325] on div "A - BR53-Latas Minas" at bounding box center [685, 322] width 335 height 19
click at [454, 327] on div at bounding box center [697, 330] width 1394 height 661
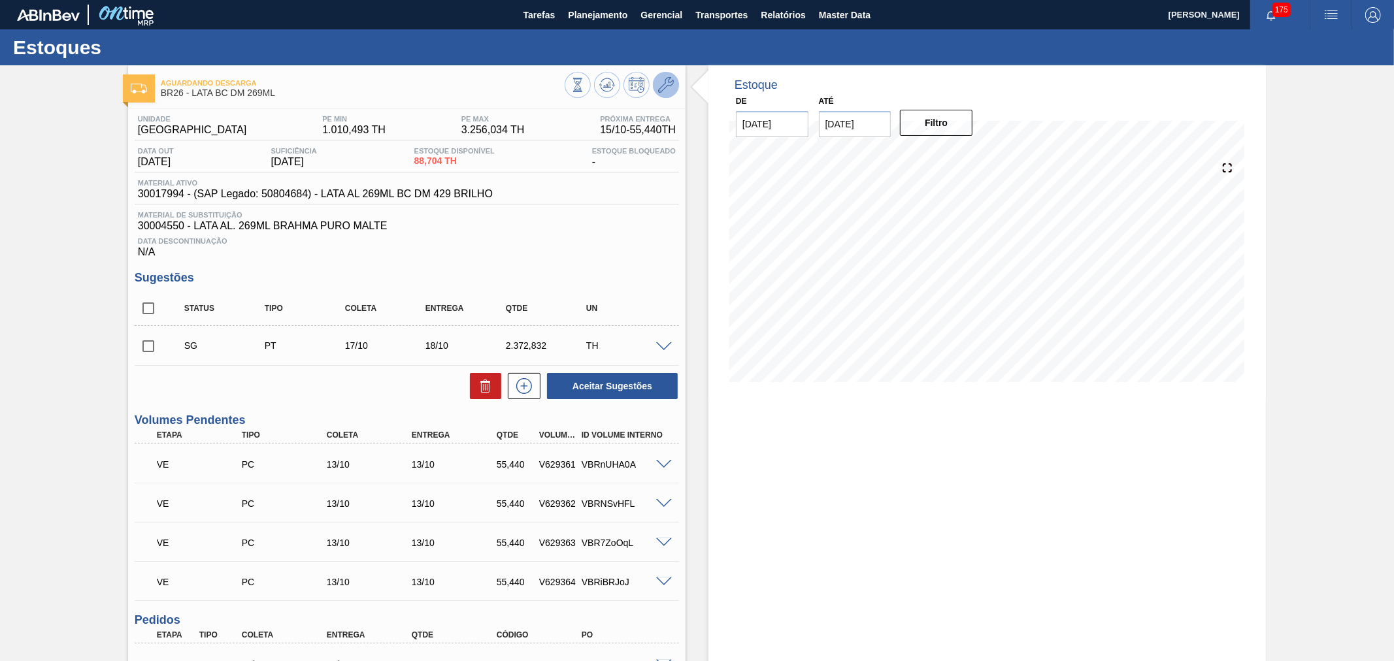
click at [662, 81] on icon at bounding box center [666, 85] width 16 height 16
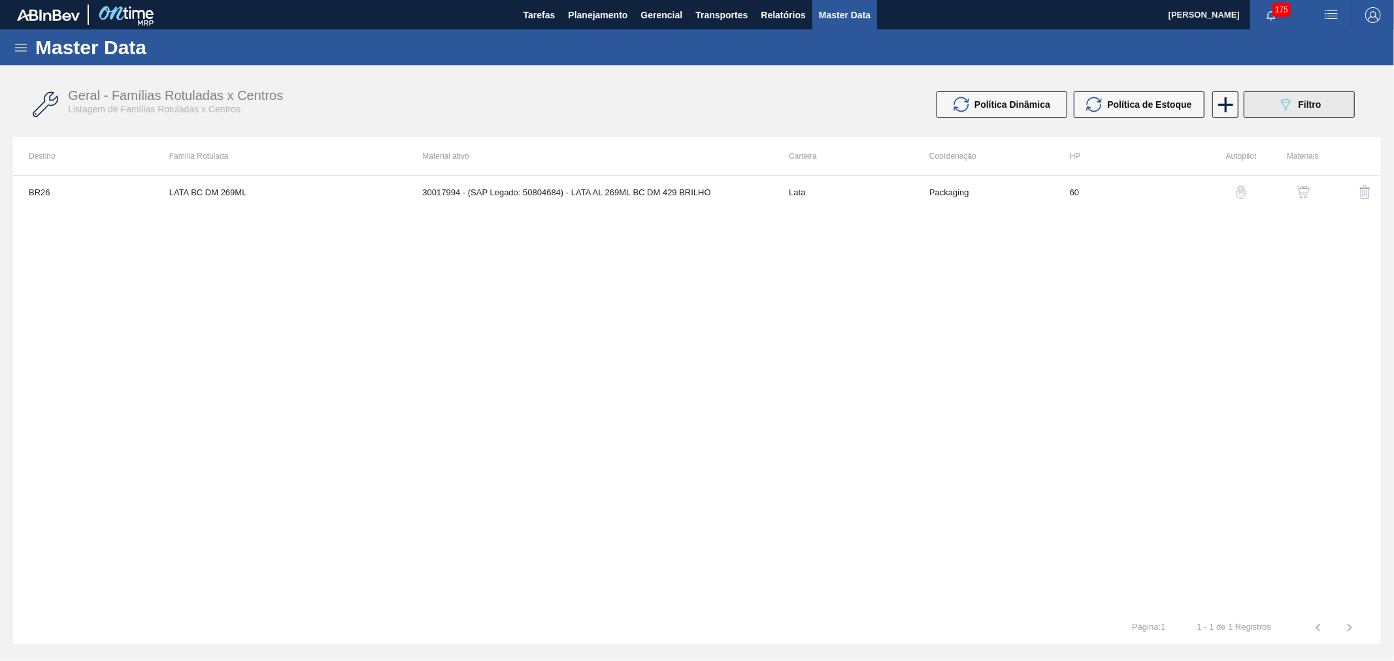
click at [1298, 108] on span "Filtro" at bounding box center [1309, 104] width 23 height 10
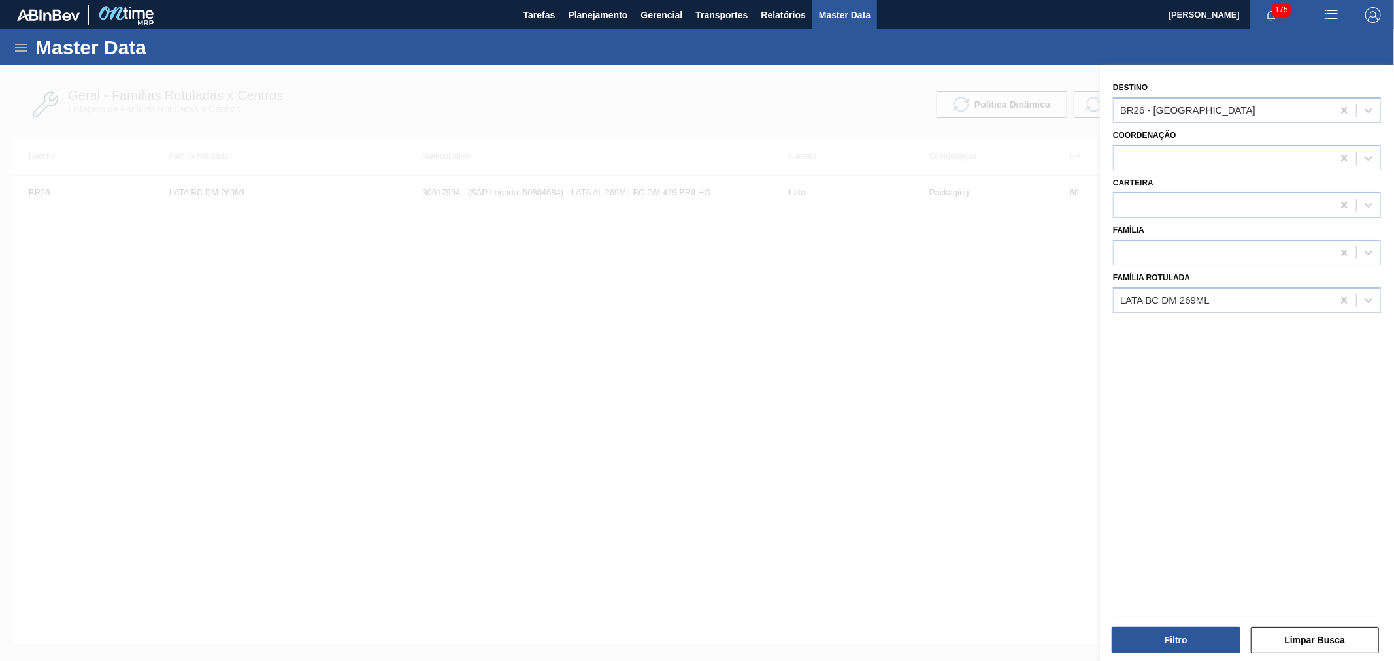
click at [952, 312] on div at bounding box center [697, 395] width 1394 height 661
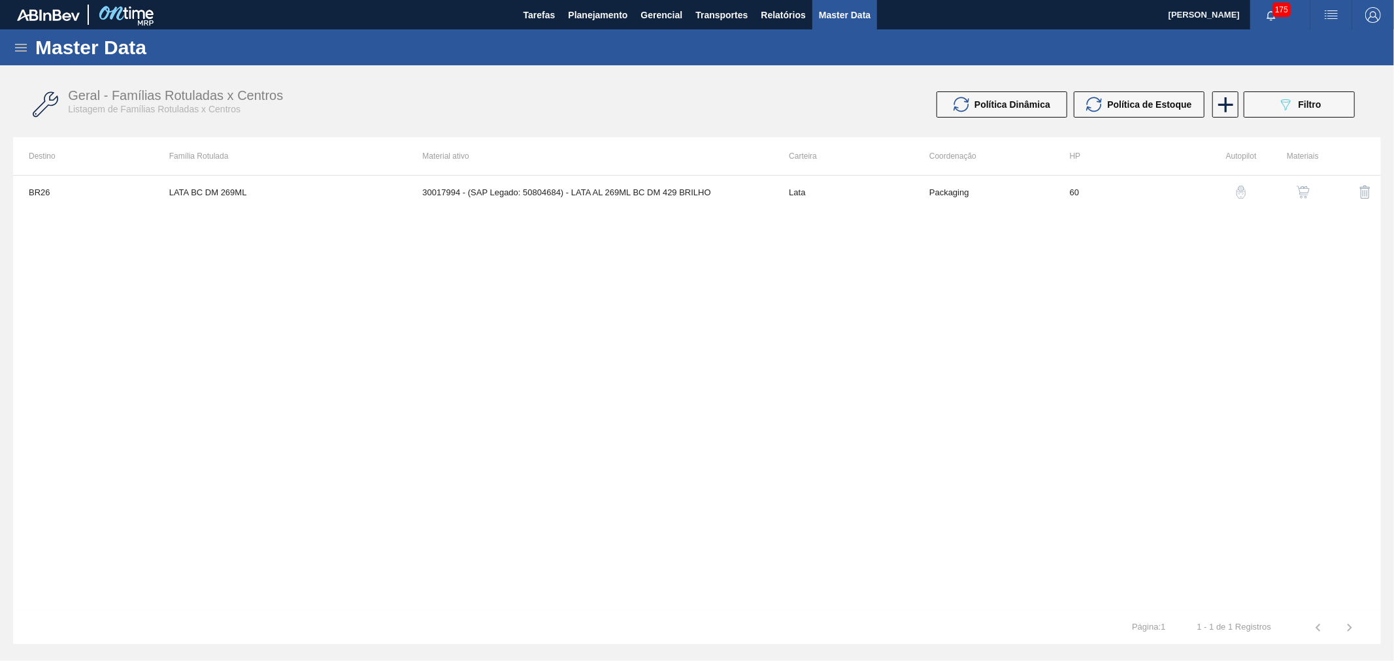
click at [1296, 191] on img "button" at bounding box center [1302, 192] width 13 height 13
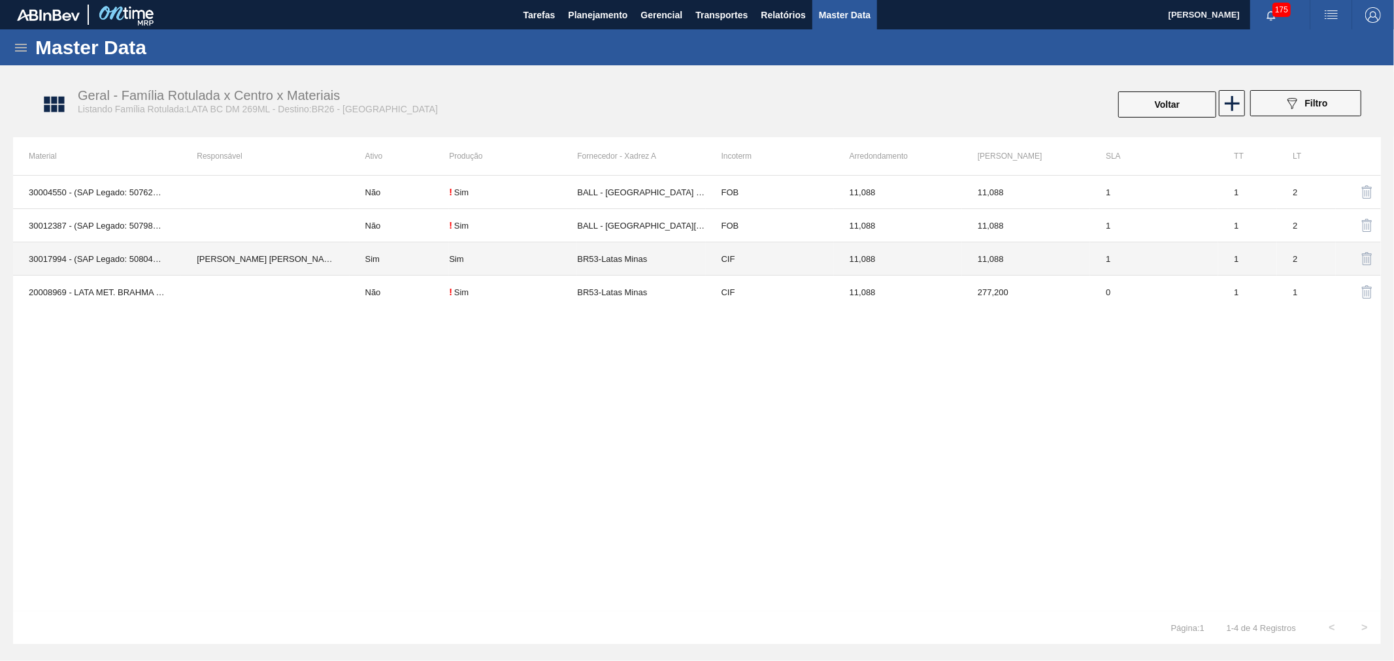
click at [302, 265] on td "Bruno de Mello Duarte" at bounding box center [265, 258] width 168 height 33
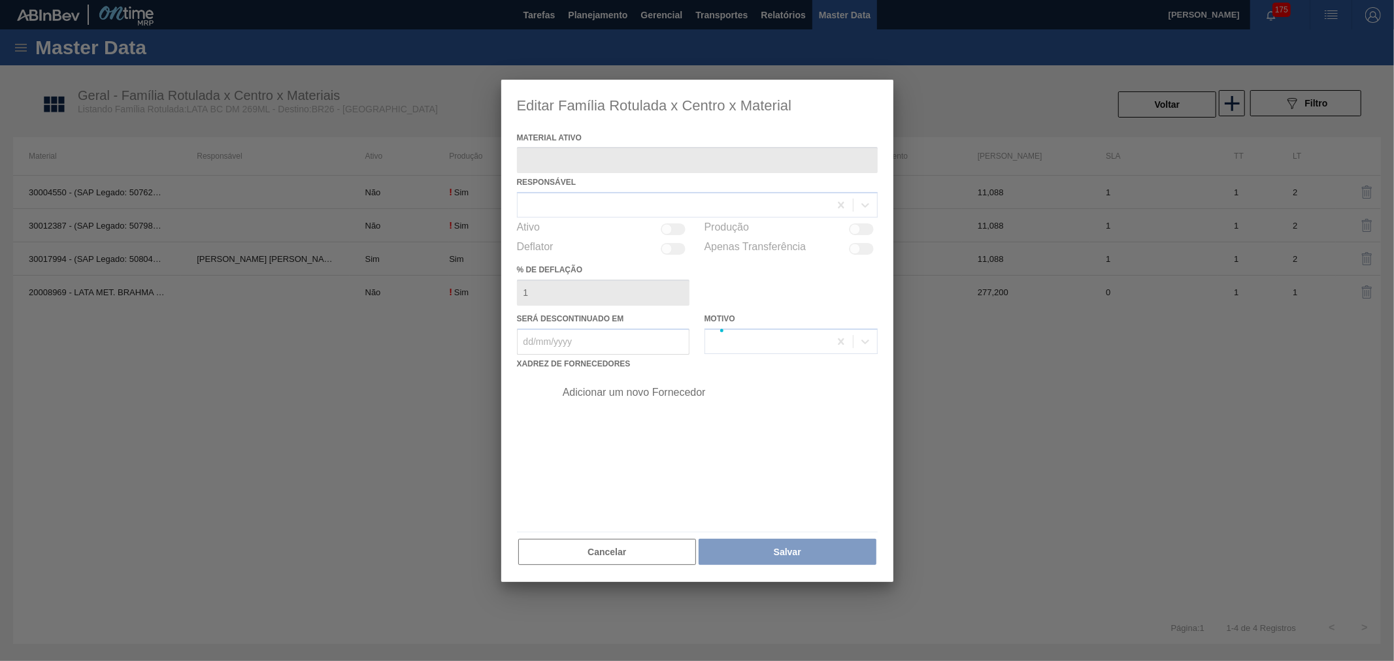
type ativo "30017994 - (SAP Legado: 50804684) - LATA AL 269ML BC DM 429 BRILHO"
checkbox input "true"
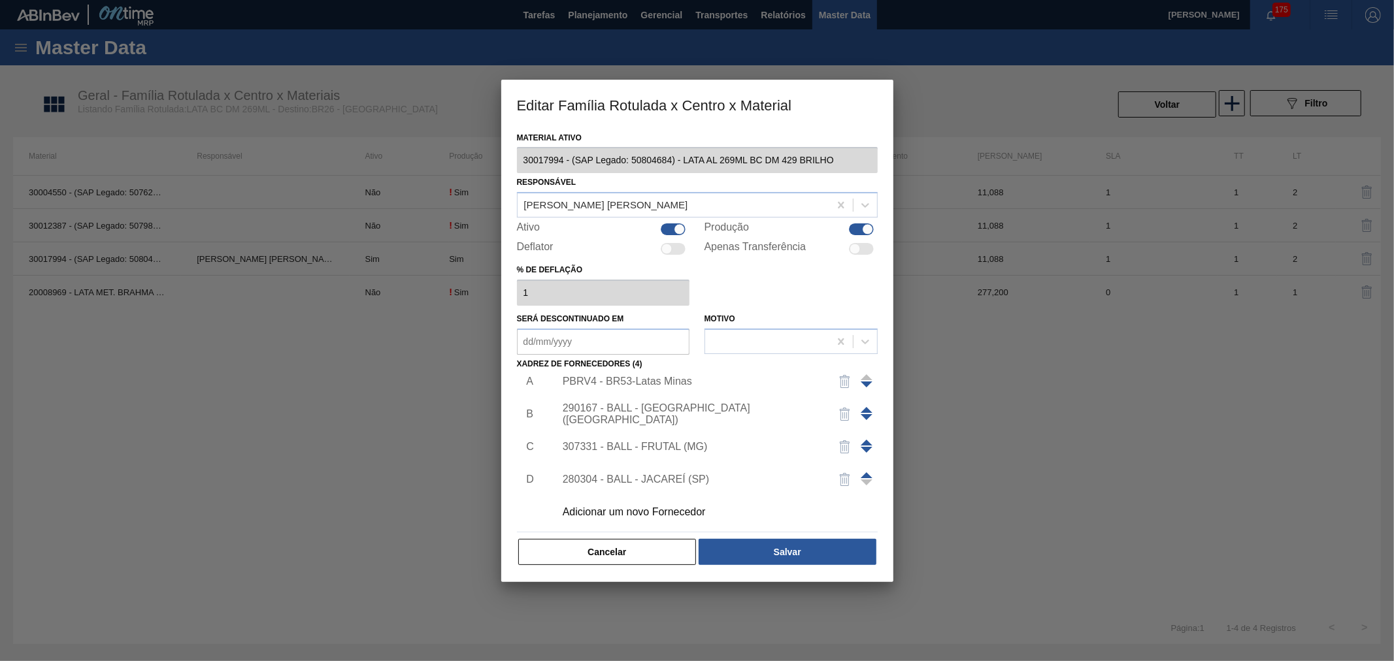
scroll to position [13, 0]
click at [638, 510] on div "Adicionar um novo Fornecedor" at bounding box center [691, 510] width 256 height 12
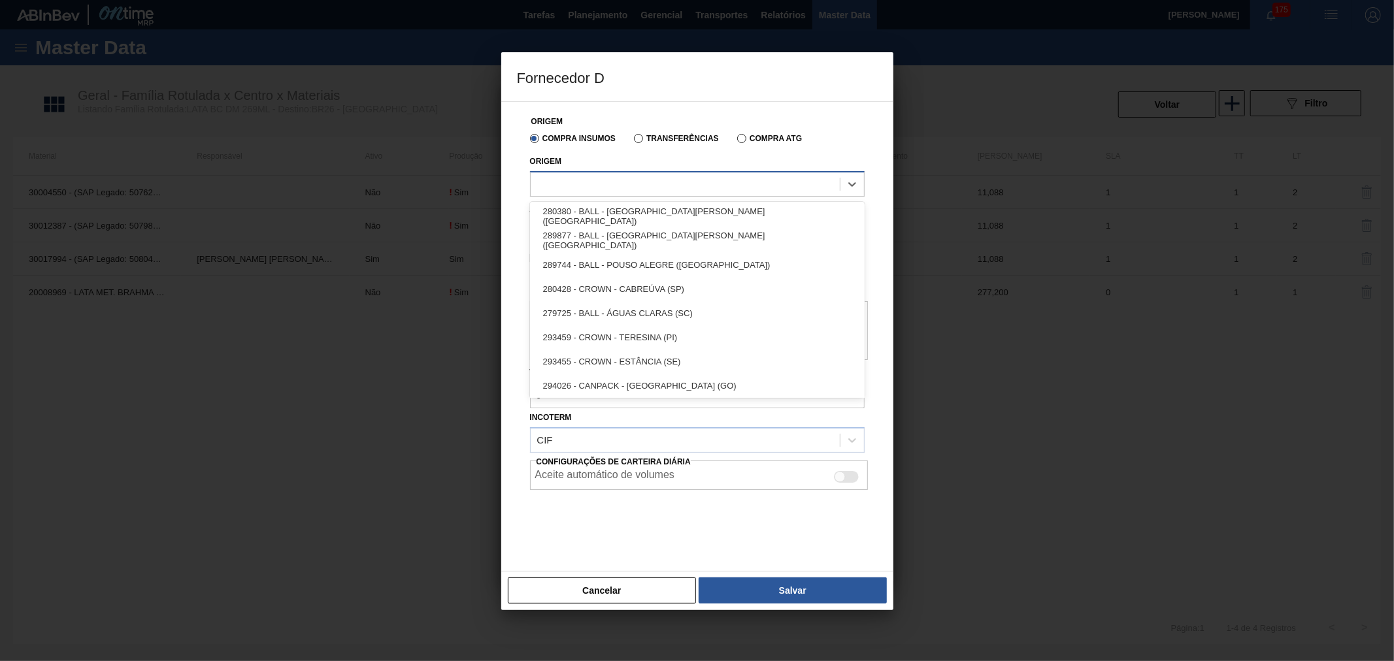
click at [658, 184] on div at bounding box center [685, 183] width 309 height 19
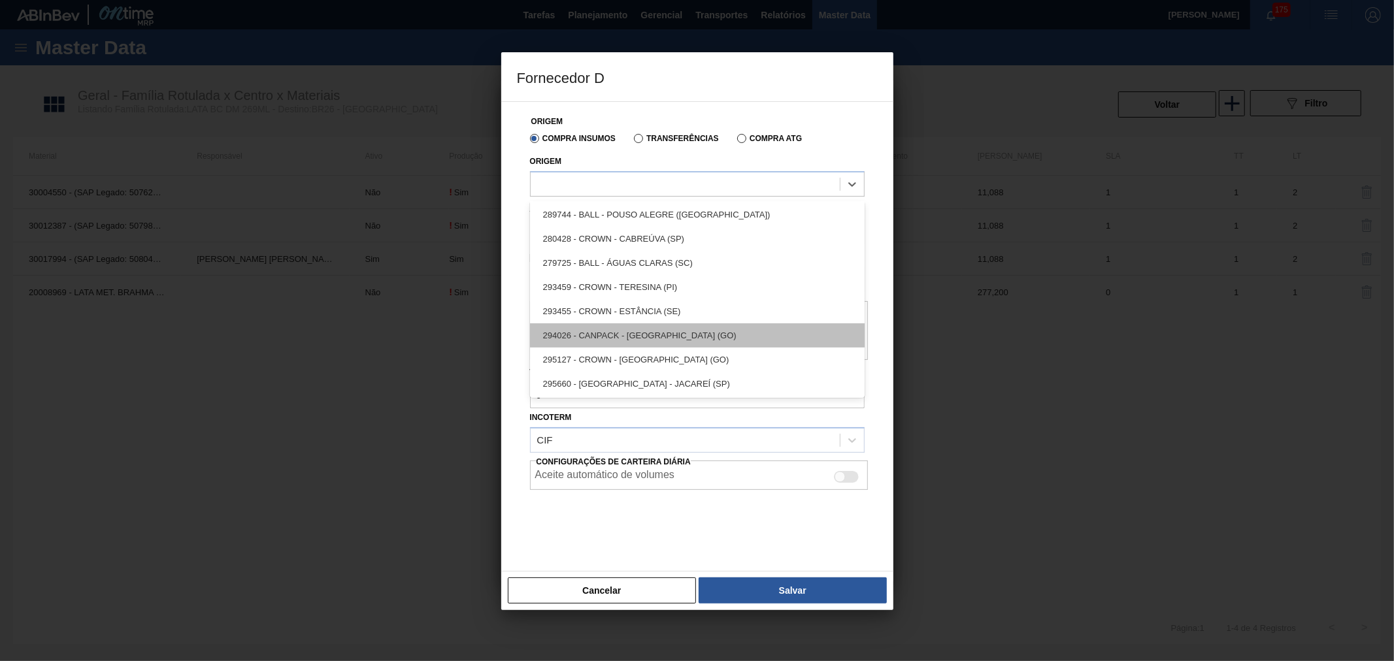
click at [667, 335] on div "294026 - CANPACK - ITUMBIARA (GO)" at bounding box center [697, 335] width 335 height 24
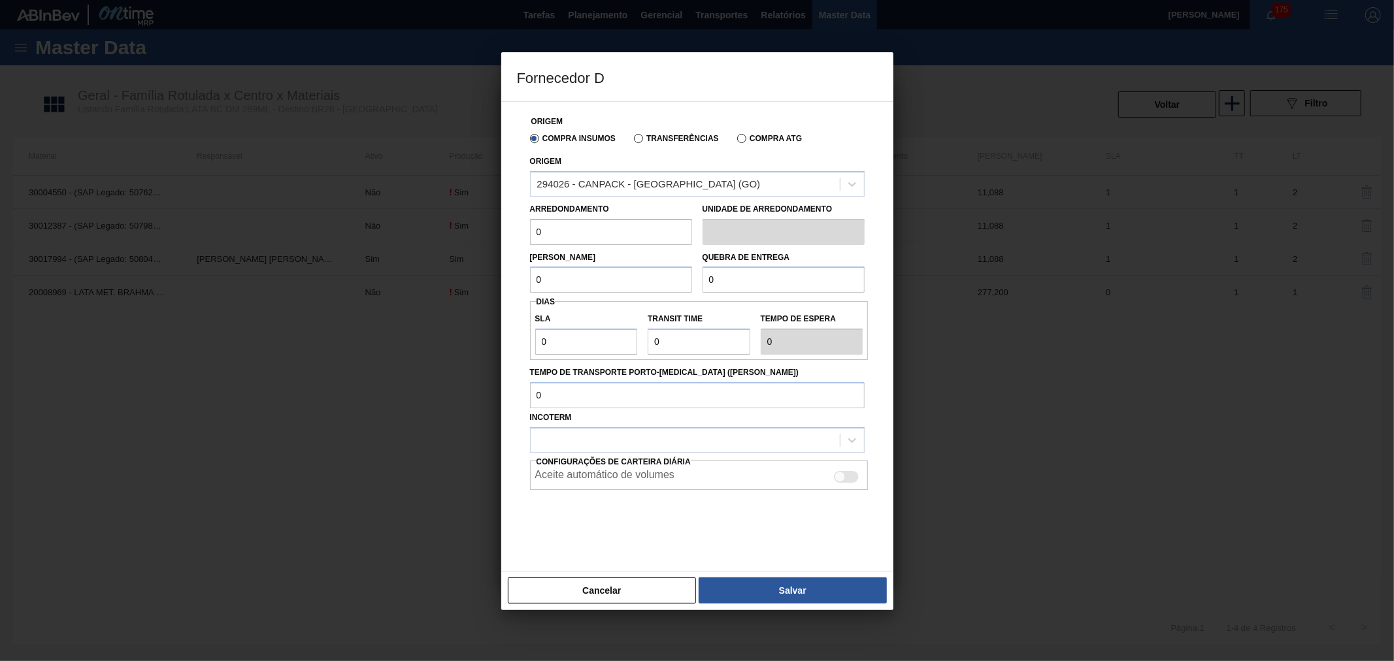
drag, startPoint x: 584, startPoint y: 231, endPoint x: 478, endPoint y: 231, distance: 105.9
click at [475, 227] on div "Fornecedor D Origem Compra Insumos Transferências Compra ATG Origem 294026 - CA…" at bounding box center [697, 330] width 1394 height 661
type input "11,088"
drag, startPoint x: 597, startPoint y: 271, endPoint x: 512, endPoint y: 269, distance: 85.6
click at [503, 263] on div "Origem Compra Insumos Transferências Compra ATG Origem 294026 - CANPACK - ITUMB…" at bounding box center [697, 336] width 392 height 470
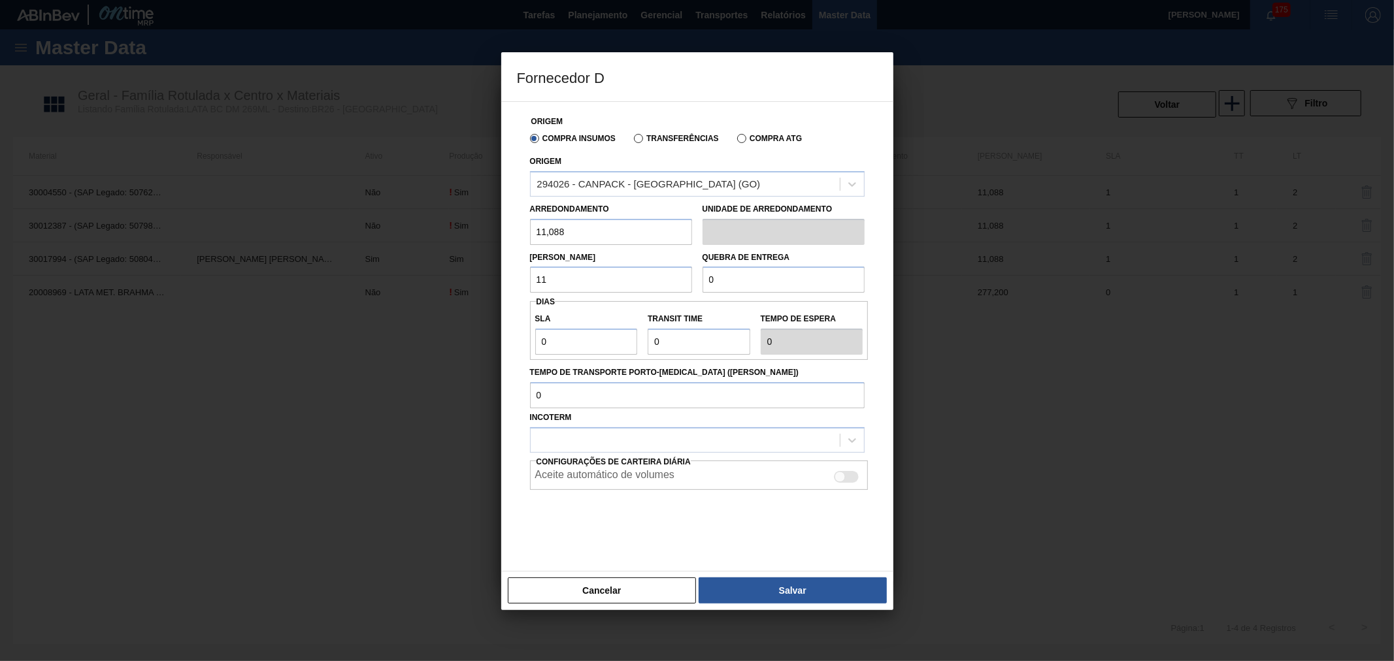
type input "11,088"
drag, startPoint x: 758, startPoint y: 277, endPoint x: 702, endPoint y: 284, distance: 56.6
click at [658, 274] on div "Lote Mínimo 11,088 Quebra de entrega 0" at bounding box center [697, 269] width 345 height 48
type input "277,2"
drag, startPoint x: 591, startPoint y: 342, endPoint x: 445, endPoint y: 331, distance: 146.1
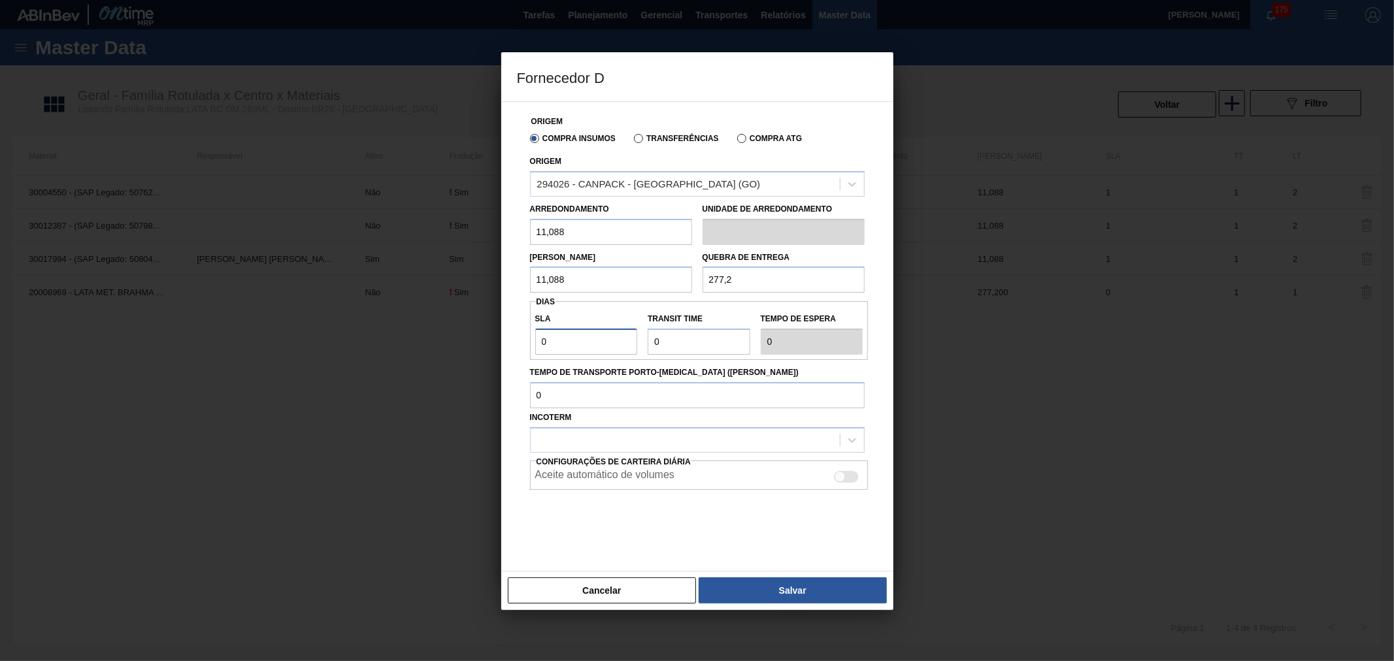
click at [450, 332] on div "Fornecedor D Origem Compra Insumos Transferências Compra ATG Origem 294026 - CA…" at bounding box center [697, 330] width 1394 height 661
type input "2"
click at [683, 345] on input "Transit Time" at bounding box center [699, 342] width 103 height 26
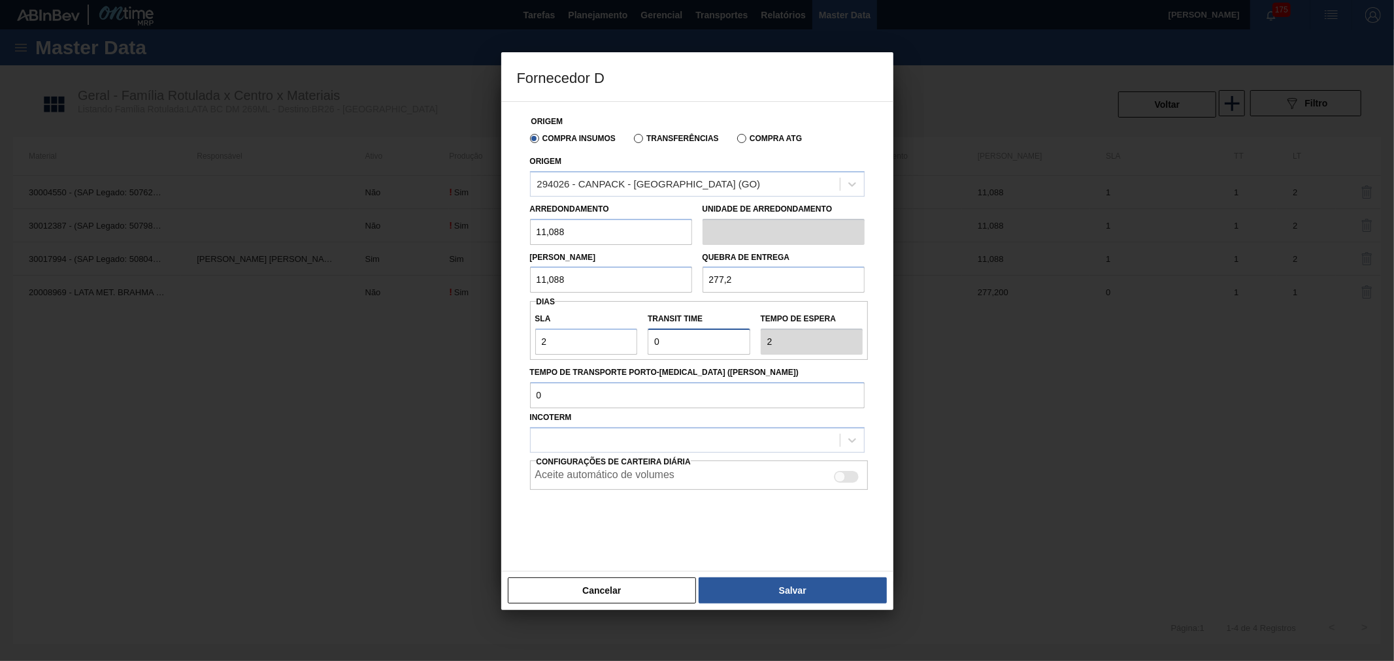
drag, startPoint x: 723, startPoint y: 338, endPoint x: 595, endPoint y: 337, distance: 128.1
click at [596, 337] on div "SLA 2 Transit Time Tempo de espera 2" at bounding box center [699, 330] width 338 height 48
type input "1"
type input "3"
type input "1"
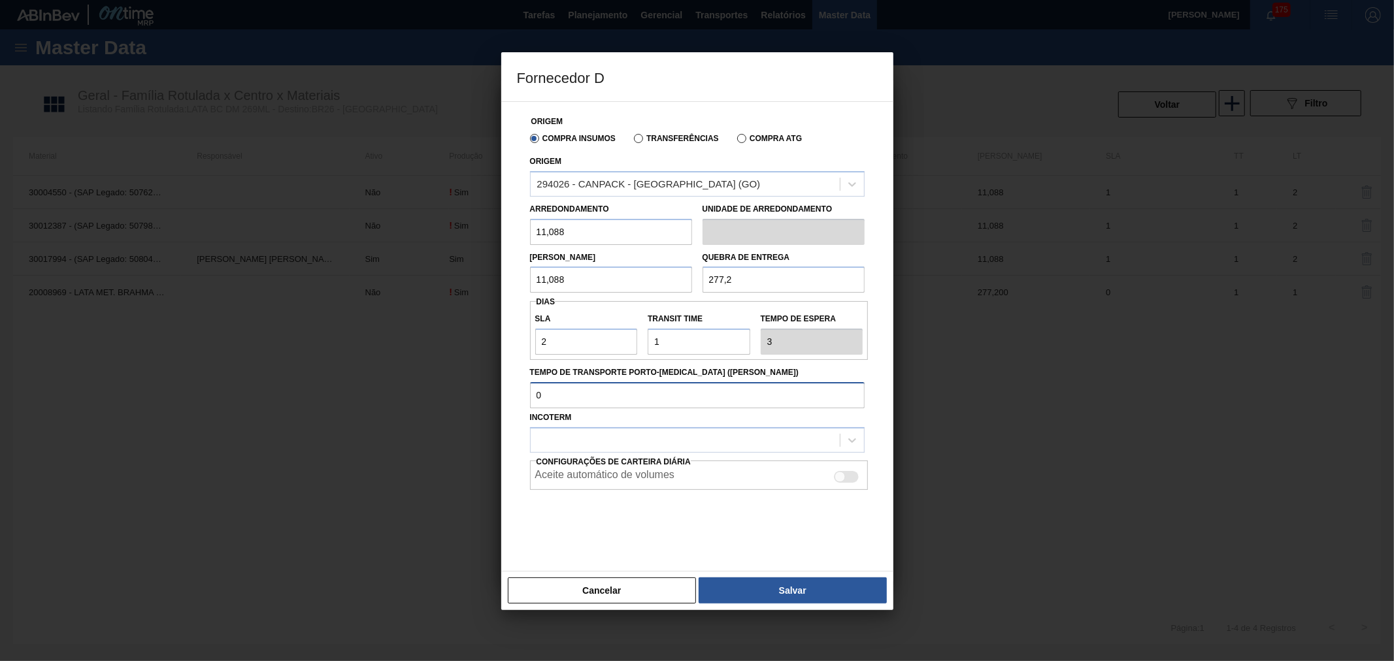
click at [591, 387] on input "Tempo de Transporte Porto-Doca (dias)" at bounding box center [697, 395] width 335 height 26
click at [627, 433] on div at bounding box center [685, 440] width 309 height 19
drag, startPoint x: 567, startPoint y: 495, endPoint x: 612, endPoint y: 484, distance: 46.4
click at [567, 495] on div "FOB" at bounding box center [697, 497] width 335 height 24
click at [824, 474] on div "Aceite automático de volumes" at bounding box center [699, 477] width 328 height 16
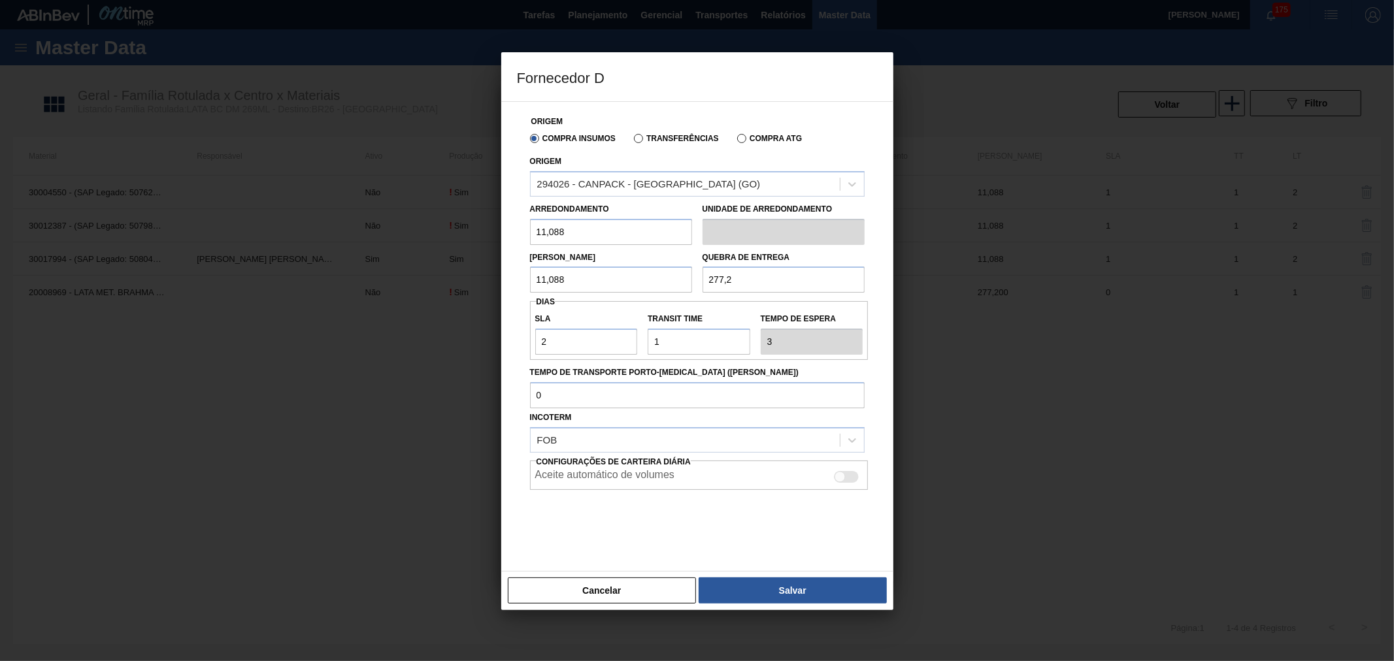
click at [853, 480] on div at bounding box center [846, 477] width 25 height 12
checkbox input "true"
click at [798, 584] on button "Salvar" at bounding box center [793, 591] width 188 height 26
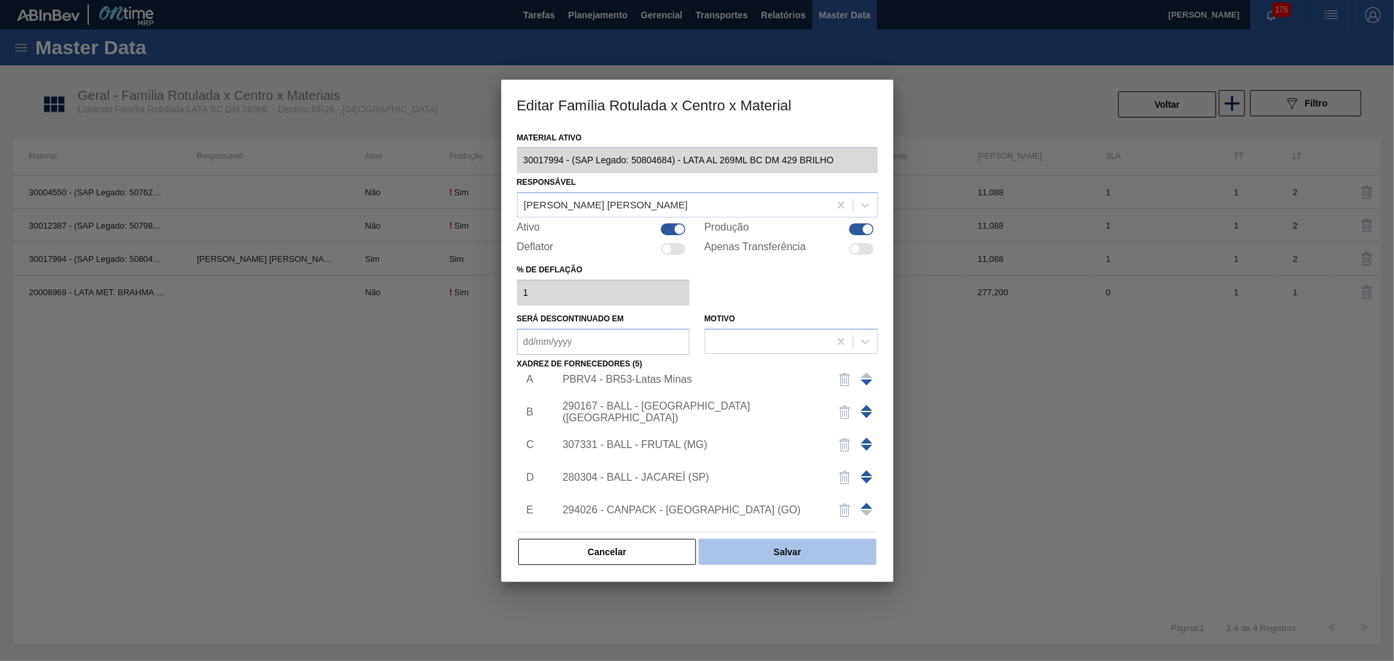
click at [812, 548] on button "Salvar" at bounding box center [787, 552] width 177 height 26
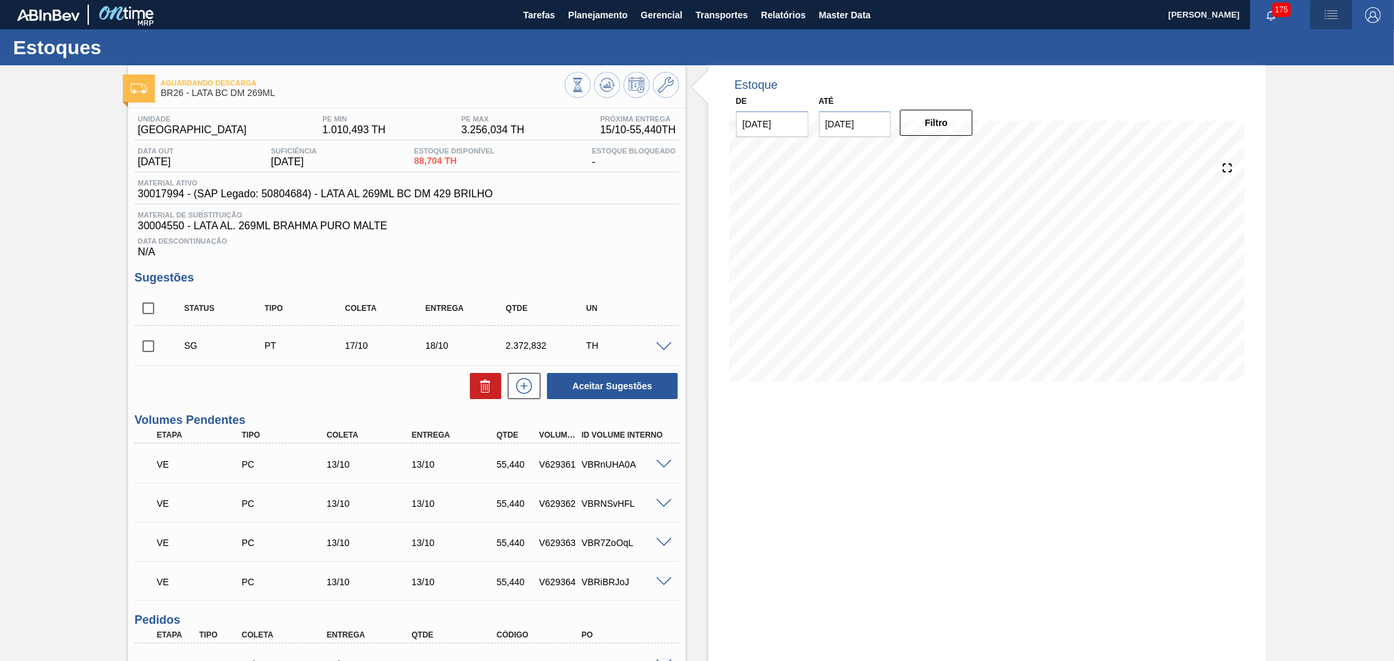
click at [1330, 15] on img "button" at bounding box center [1331, 15] width 16 height 16
click at [1347, 42] on li "Pedido Contingência" at bounding box center [1324, 47] width 120 height 24
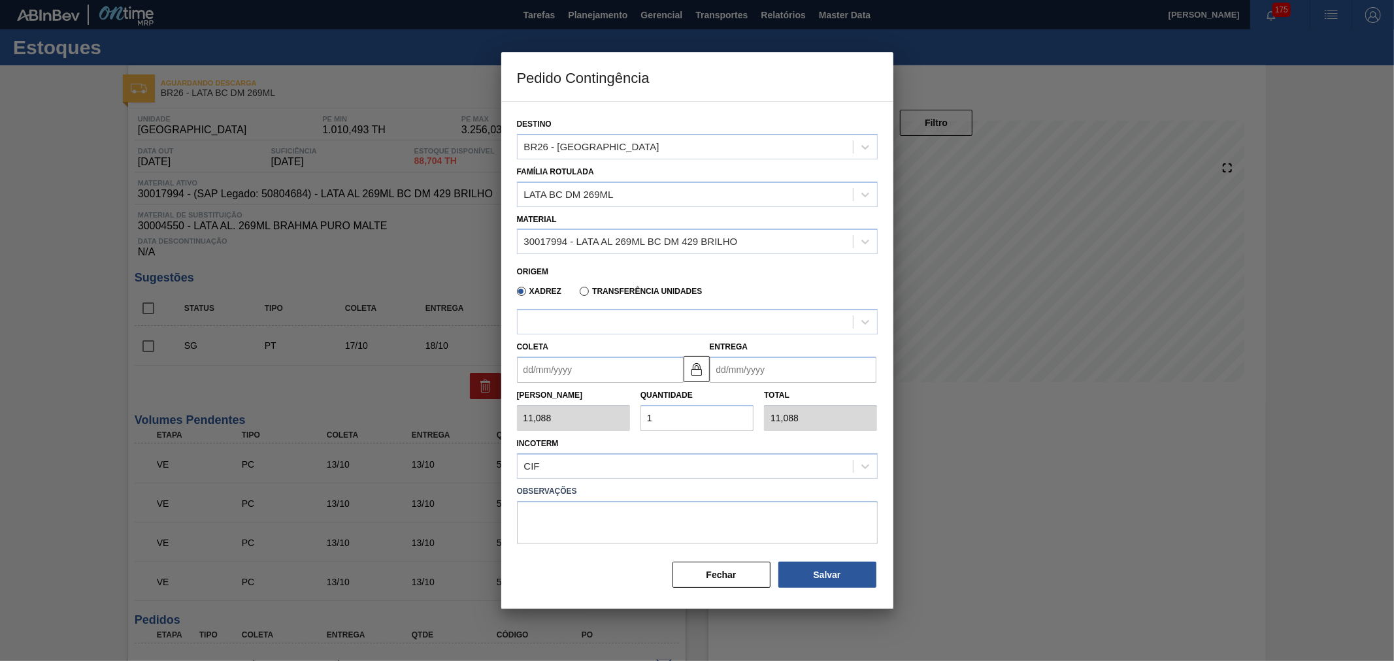
click at [664, 265] on div "Origem" at bounding box center [692, 270] width 350 height 12
click at [582, 329] on div at bounding box center [697, 321] width 361 height 25
click at [593, 318] on div at bounding box center [685, 322] width 335 height 19
click at [640, 238] on div "30017994 - LATA AL 269ML BC DM 429 BRILHO" at bounding box center [631, 242] width 214 height 11
click at [625, 264] on div "30017994 - LATA AL 269ML BC DM 429 BRILHO" at bounding box center [697, 274] width 361 height 24
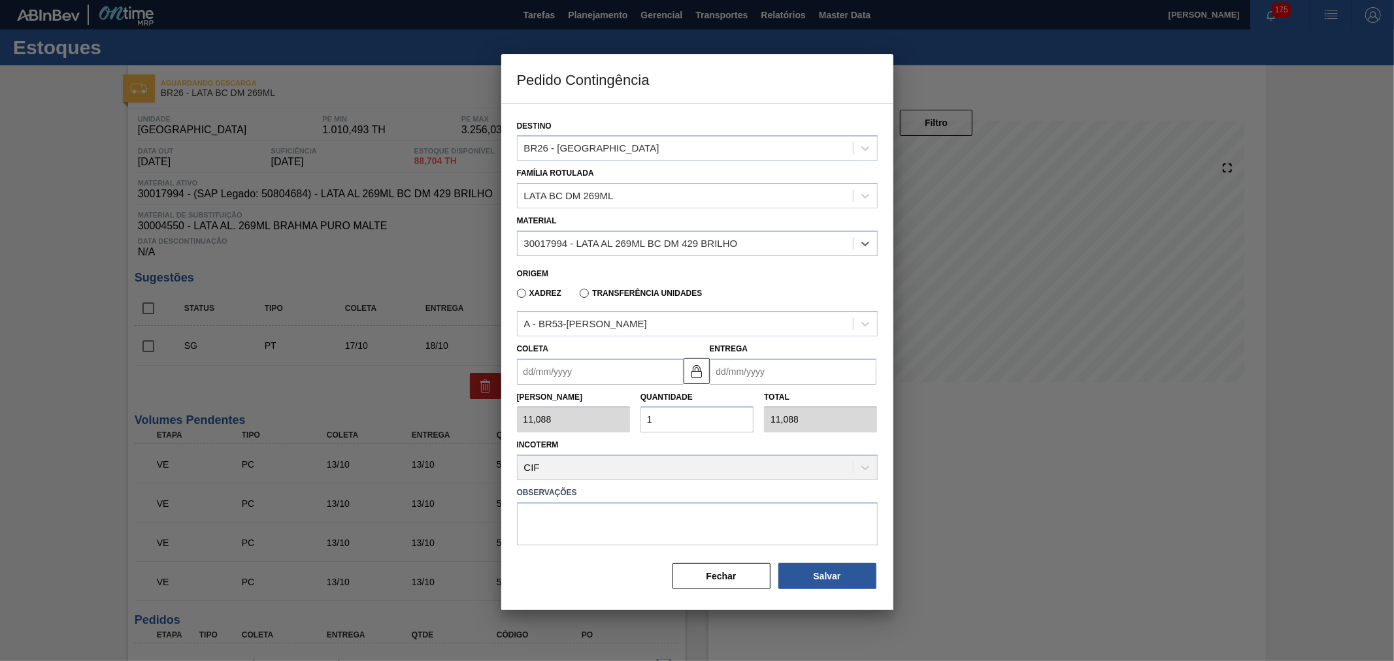
click at [588, 337] on div "Coleta Entrega" at bounding box center [697, 361] width 371 height 48
click at [590, 321] on div "A - BR53-Latas Minas" at bounding box center [585, 323] width 123 height 11
click at [696, 278] on div "Xadrez Transferência Unidades" at bounding box center [692, 290] width 350 height 25
click at [734, 573] on button "Fechar" at bounding box center [721, 576] width 98 height 26
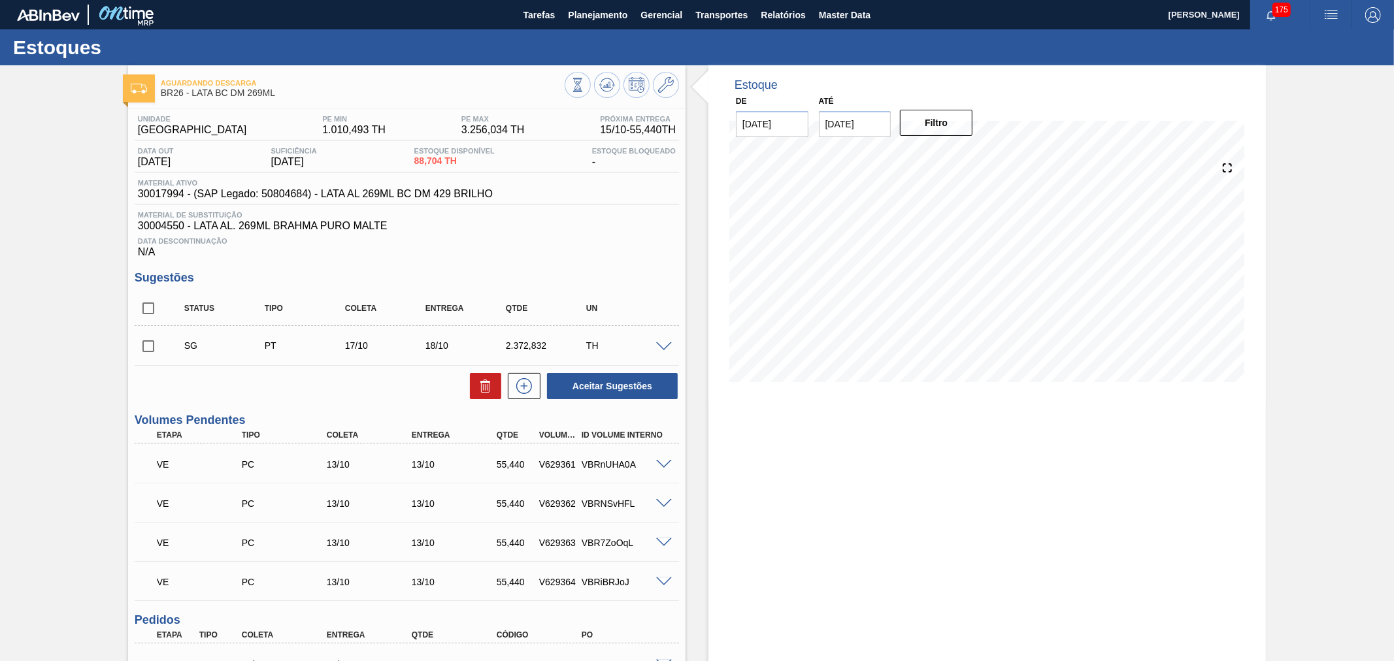
click at [1328, 5] on button "button" at bounding box center [1331, 14] width 42 height 29
click at [1282, 40] on li "Pedido Contingência" at bounding box center [1324, 47] width 120 height 24
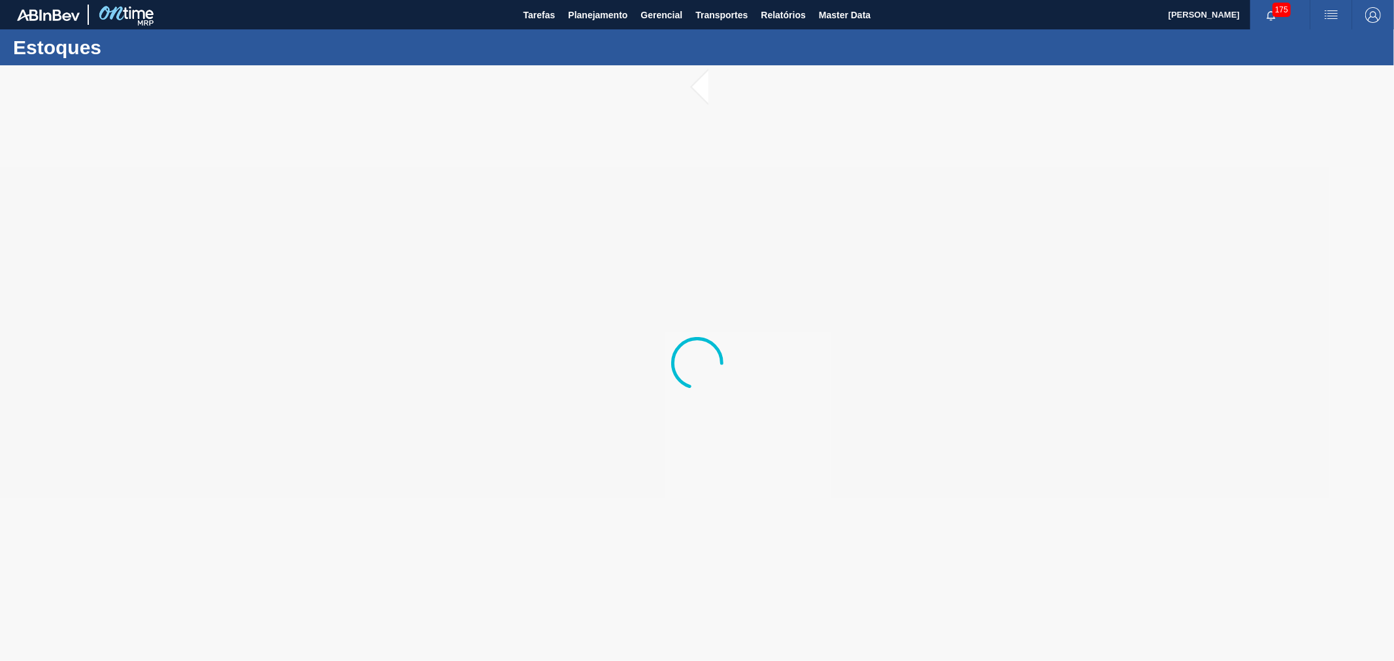
click at [1325, 8] on img "button" at bounding box center [1331, 15] width 16 height 16
click at [1330, 42] on li "Pedido Contingência" at bounding box center [1324, 47] width 120 height 24
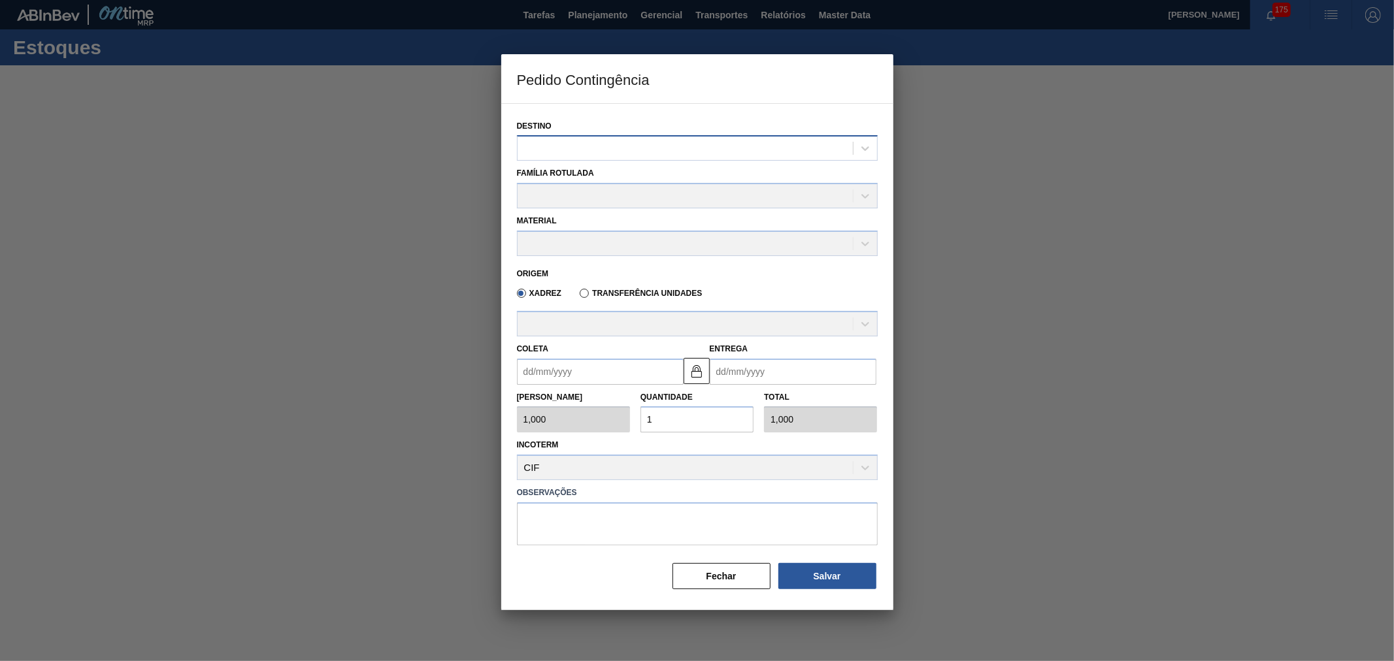
drag, startPoint x: 604, startPoint y: 161, endPoint x: 603, endPoint y: 152, distance: 9.2
click at [604, 159] on div "Destino Família Rotulada Material Origem Xadrez Transferência Unidades [PERSON_…" at bounding box center [697, 349] width 361 height 484
click at [602, 150] on div at bounding box center [685, 148] width 335 height 19
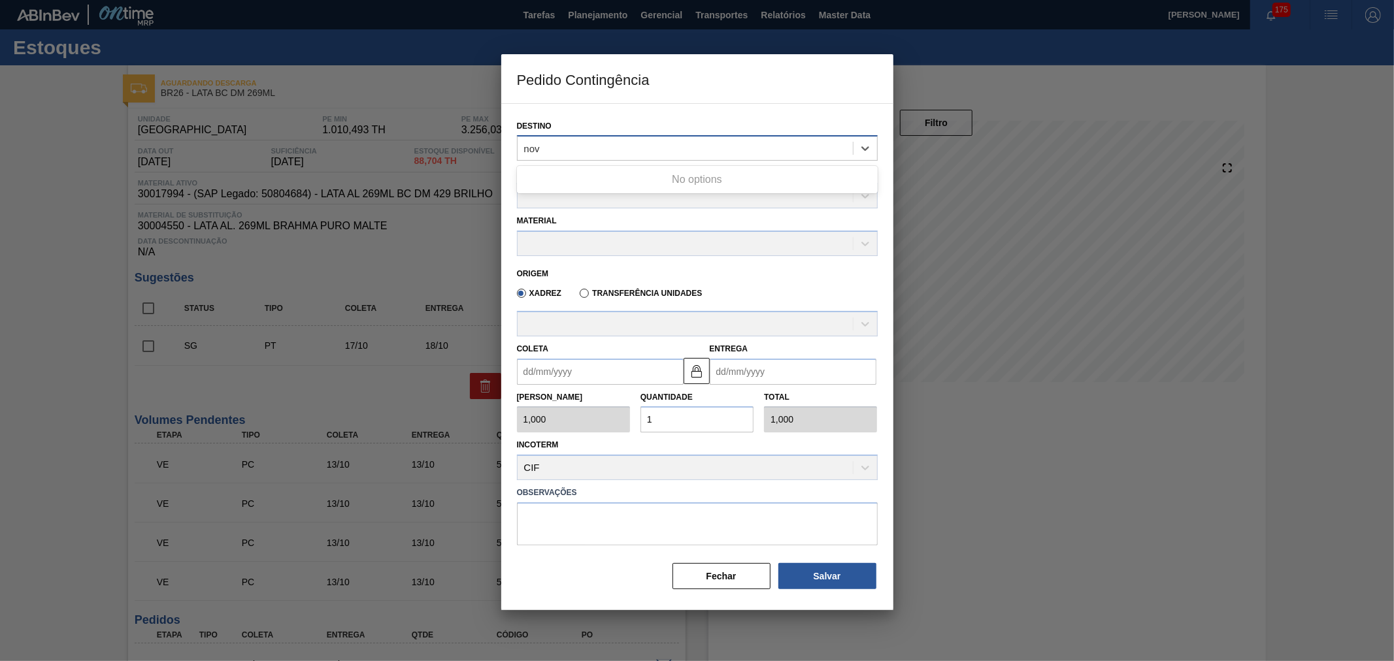
type input "nova"
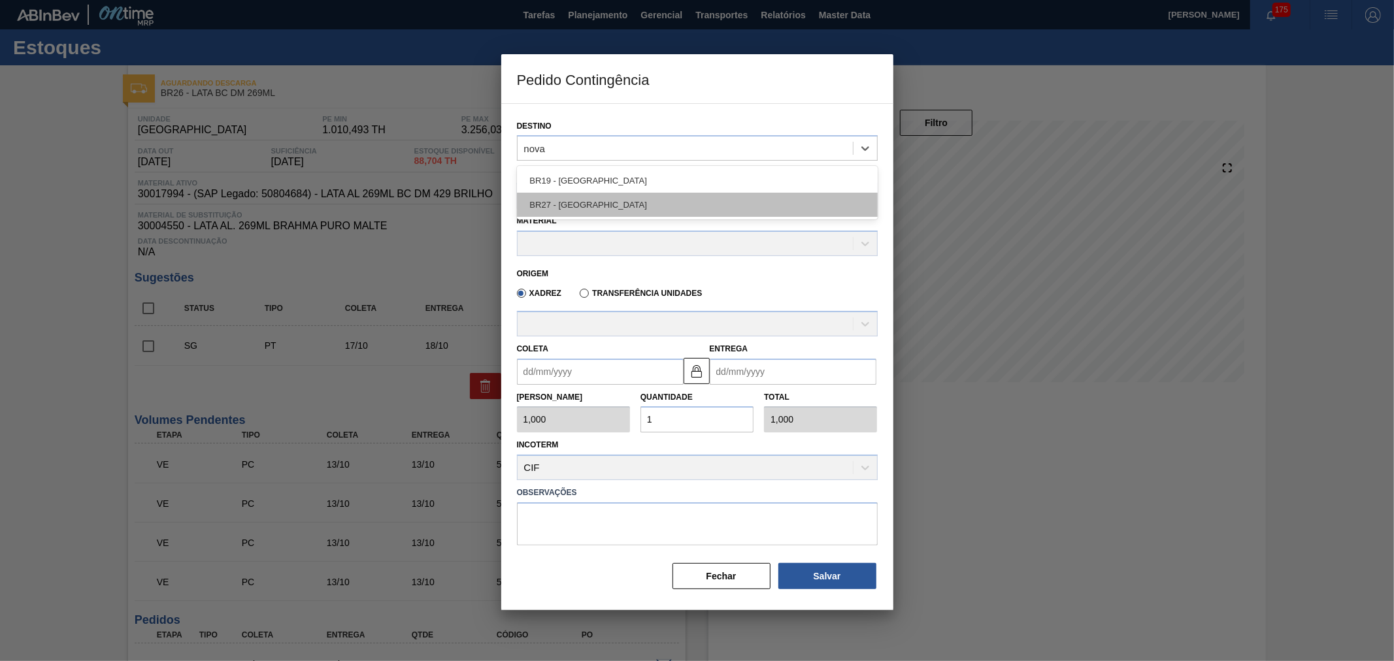
click at [595, 216] on div "BR27 - [GEOGRAPHIC_DATA]" at bounding box center [697, 205] width 361 height 24
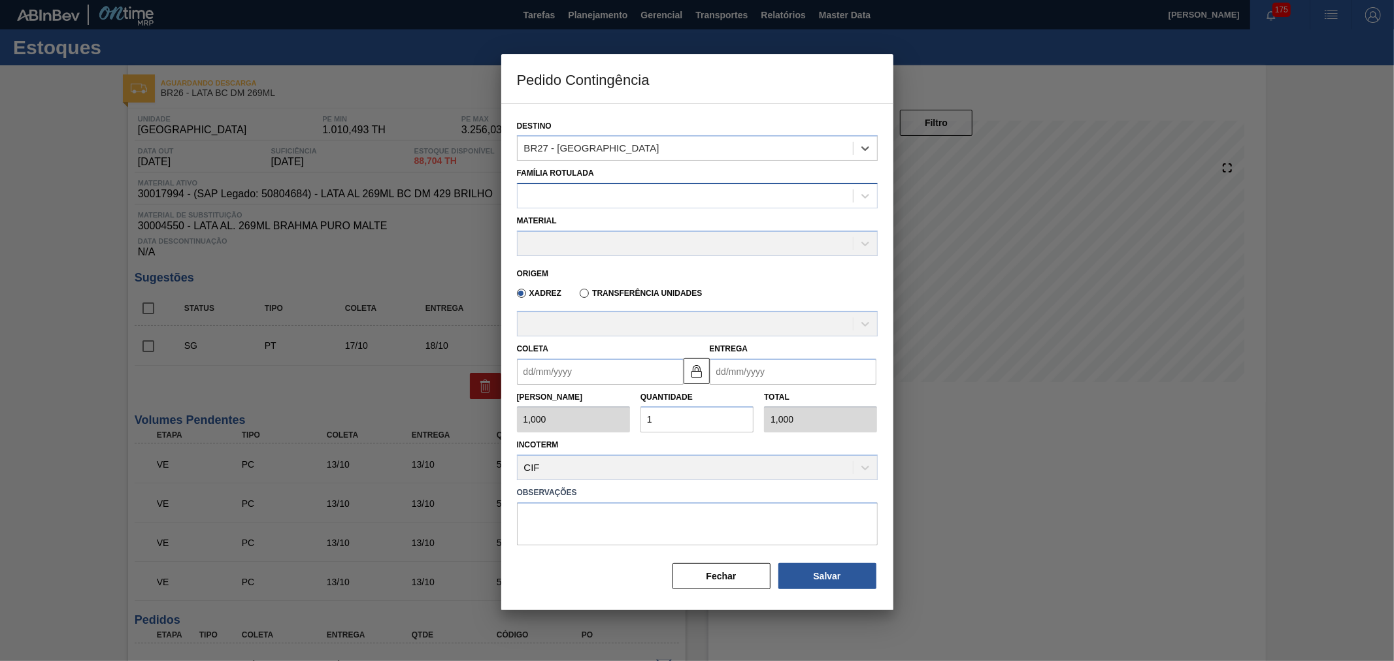
click at [592, 190] on div at bounding box center [685, 196] width 335 height 19
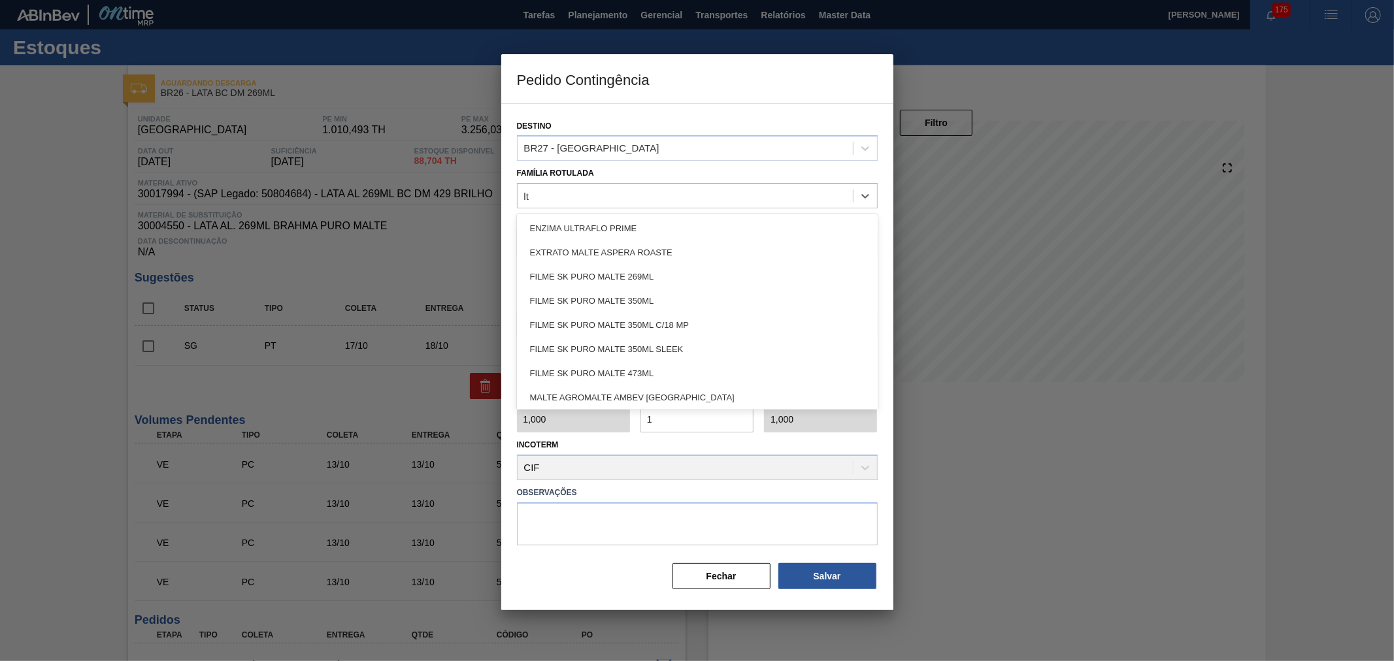
type Rotulada "l"
type Rotulada "LATA BC DM"
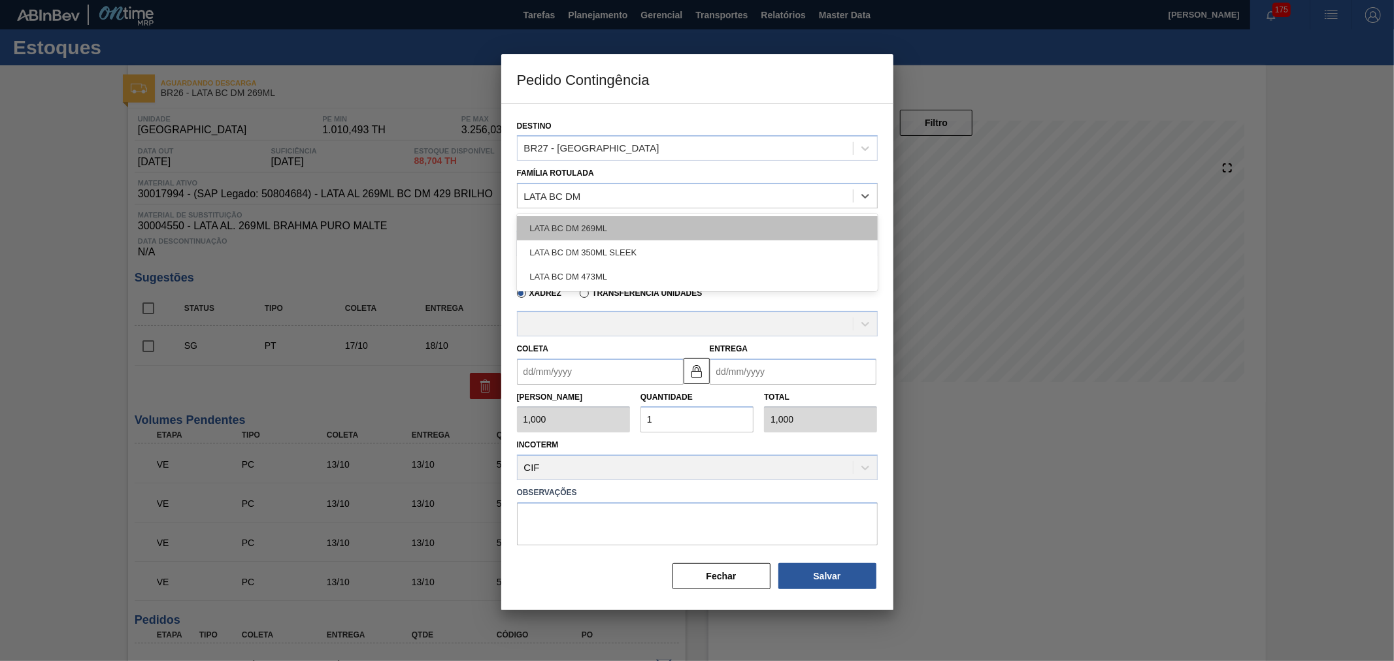
click at [625, 229] on div "LATA BC DM 269ML" at bounding box center [697, 228] width 361 height 24
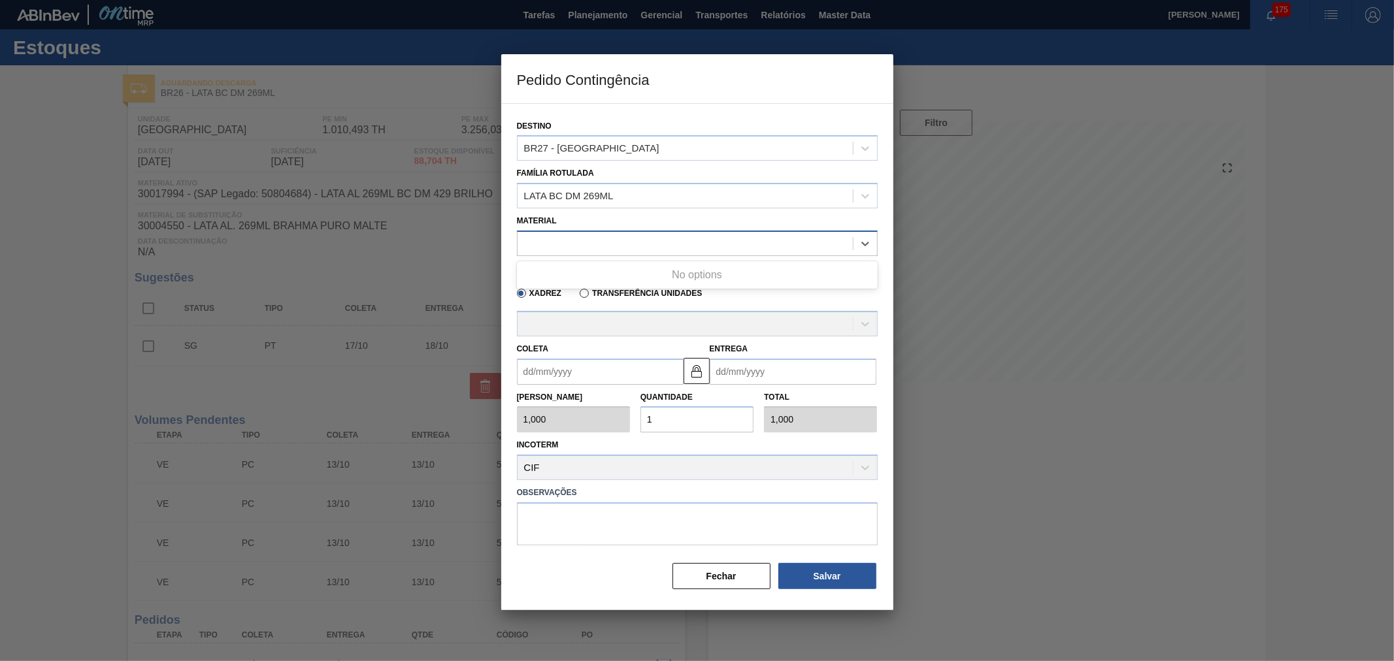
click at [613, 236] on div at bounding box center [685, 243] width 335 height 19
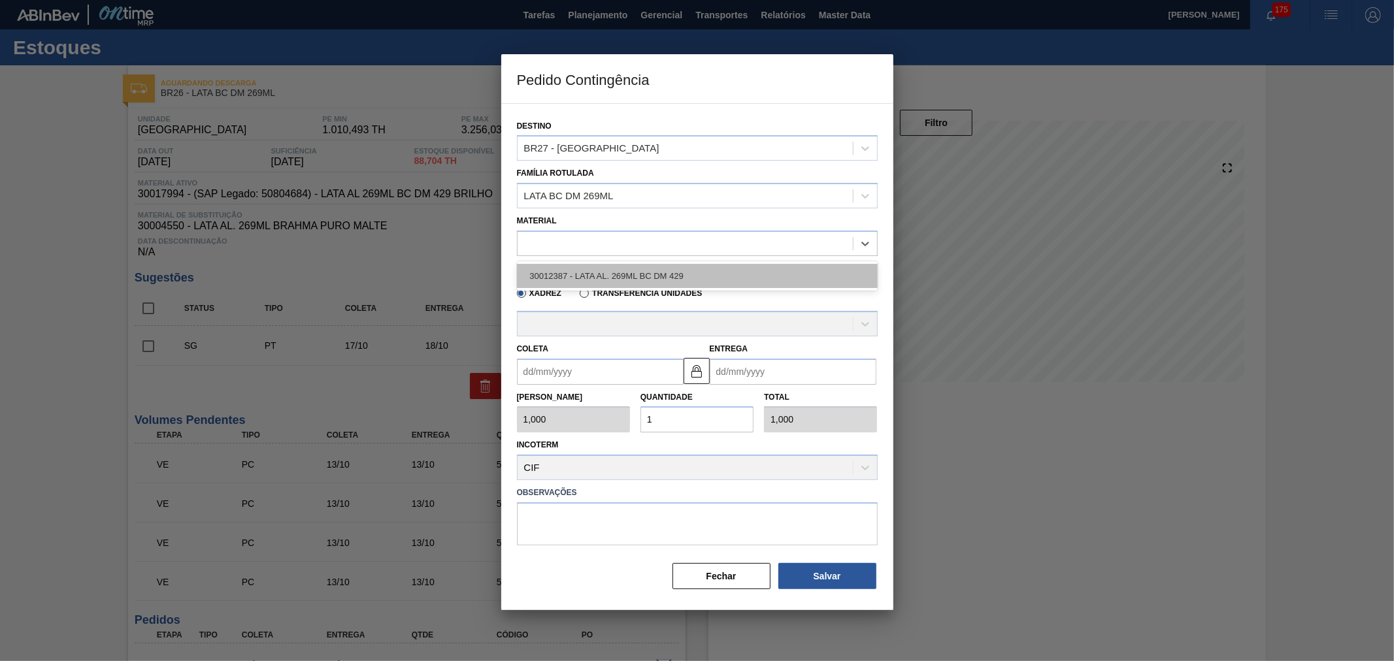
click at [595, 278] on div "30012387 - LATA AL. 269ML BC DM 429" at bounding box center [697, 276] width 361 height 24
type input "11,088"
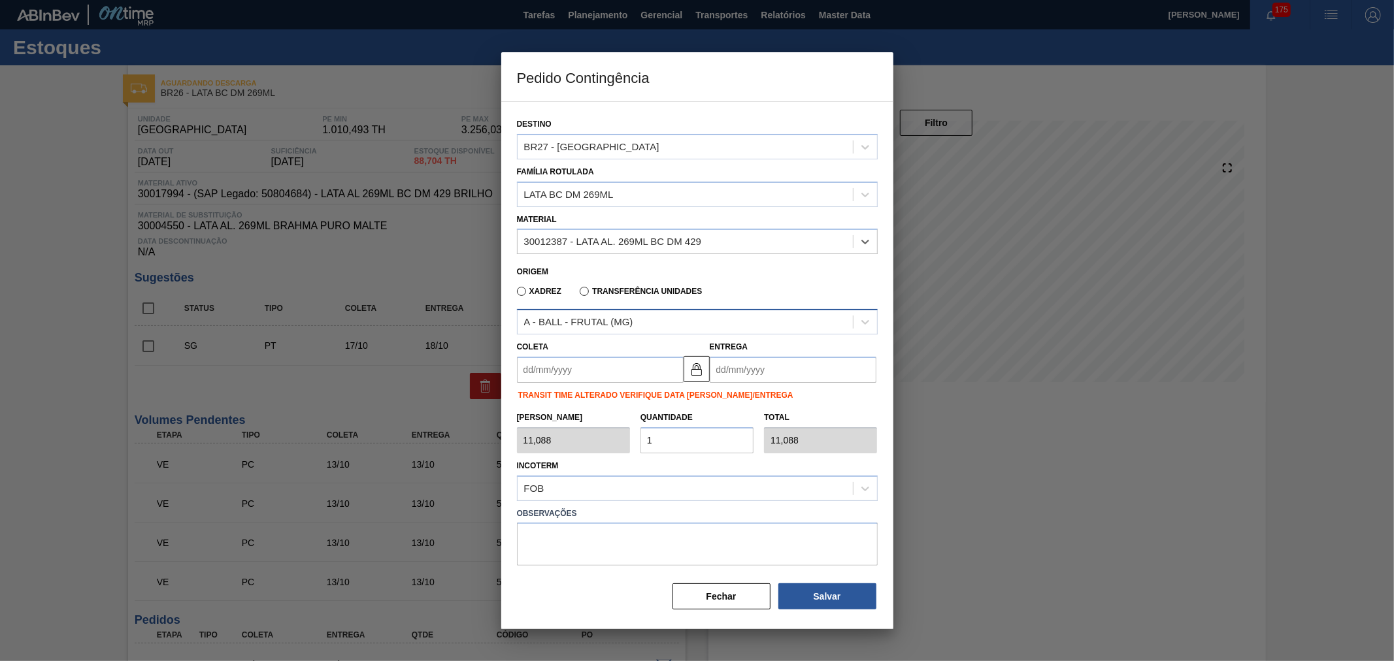
click at [580, 318] on div "A - BALL - FRUTAL (MG)" at bounding box center [578, 322] width 109 height 11
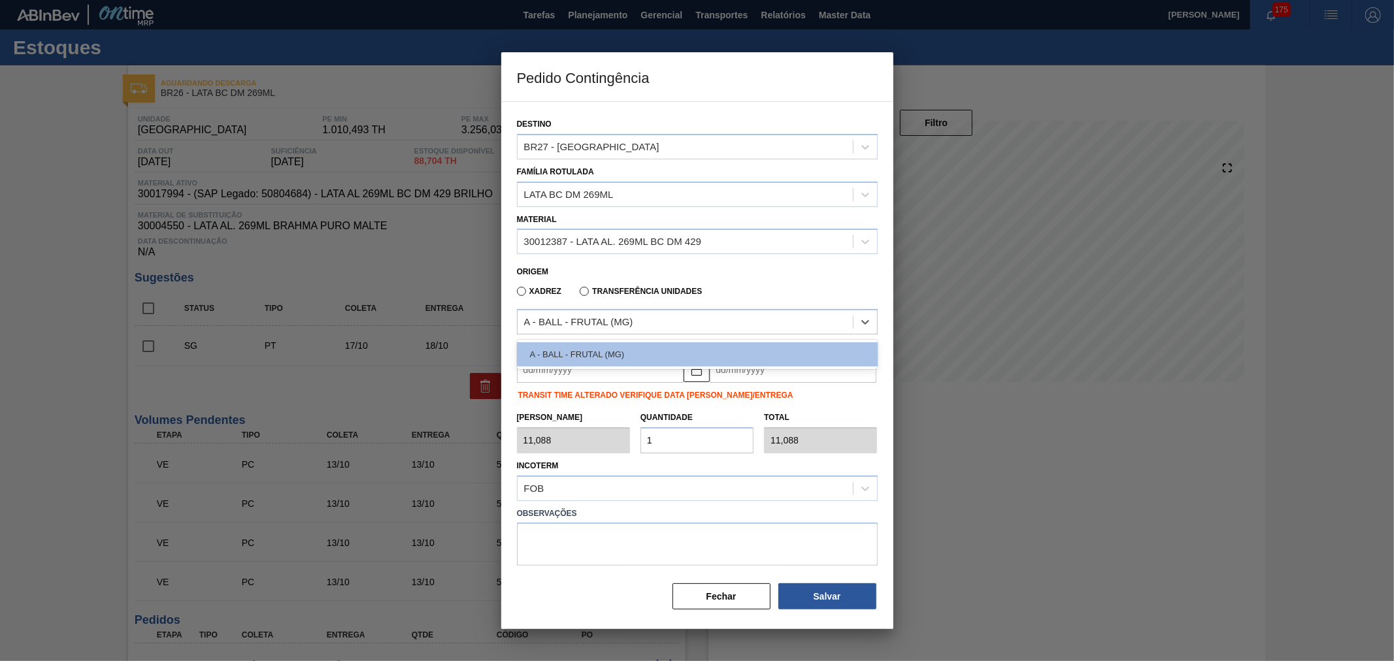
click at [719, 272] on div "Origem" at bounding box center [692, 270] width 350 height 12
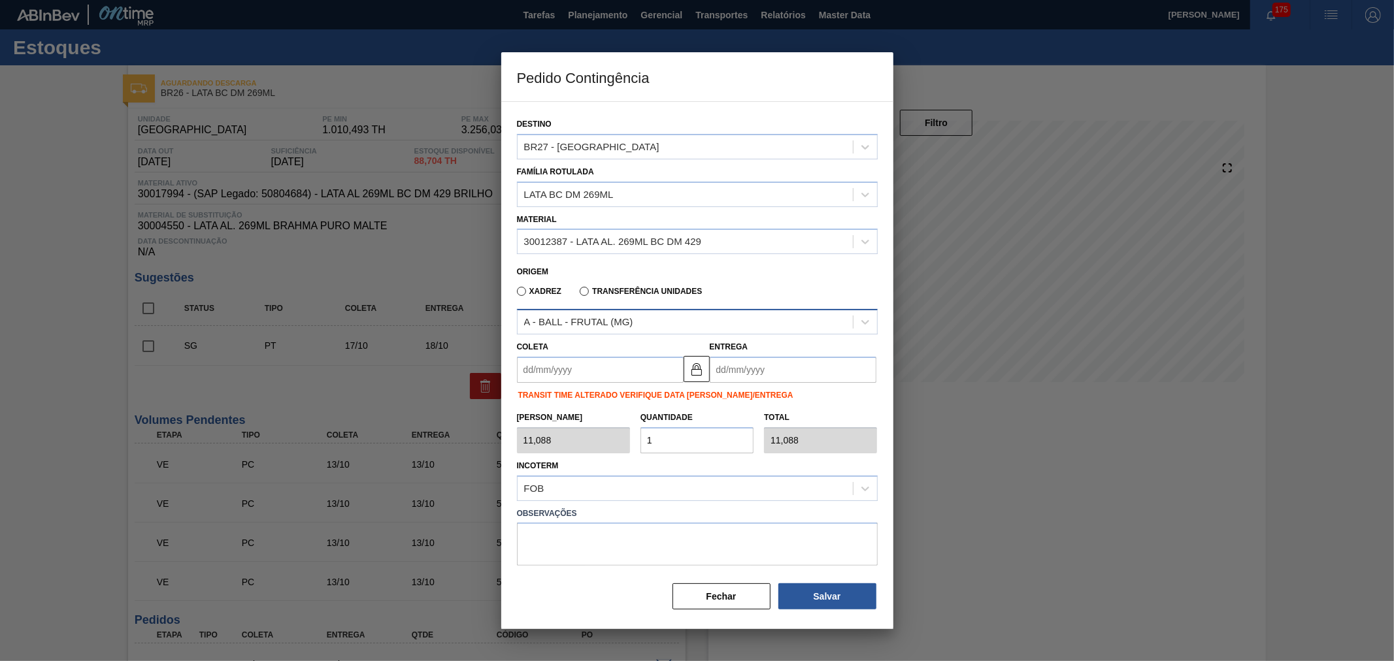
click at [562, 317] on div "A - BALL - FRUTAL (MG)" at bounding box center [578, 322] width 109 height 11
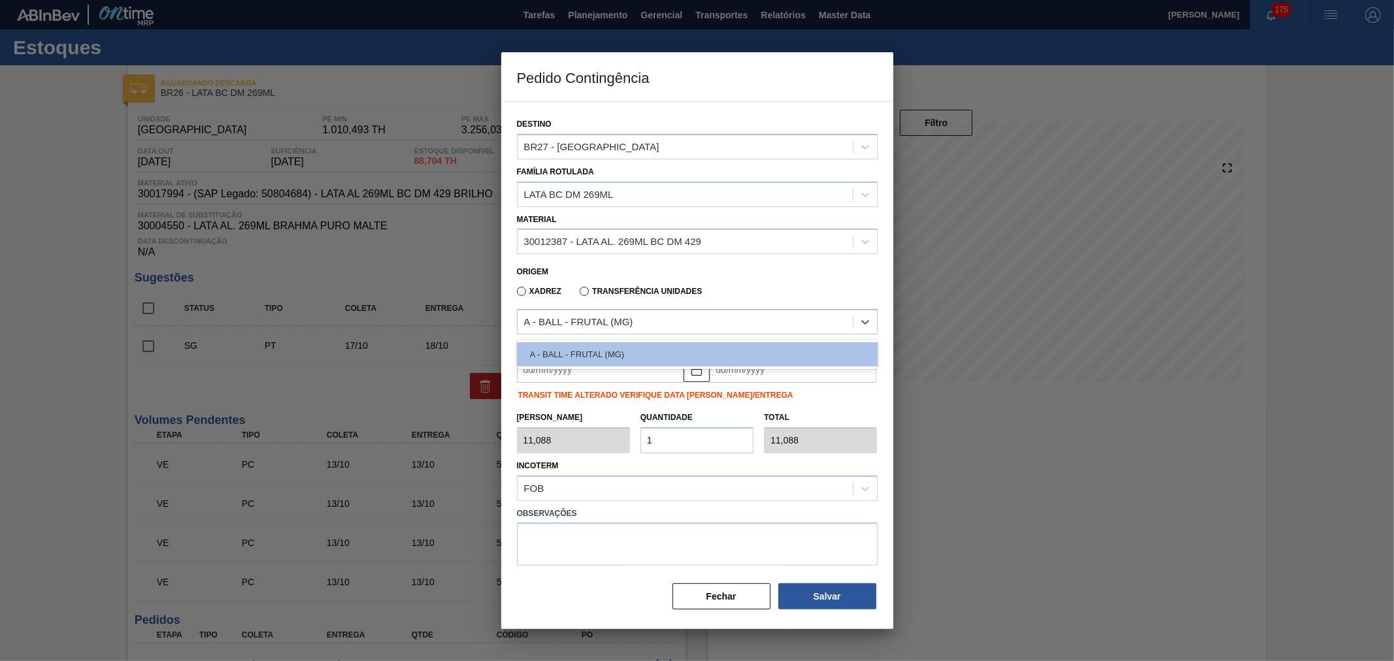
click at [736, 285] on div "Xadrez Transferência Unidades" at bounding box center [692, 288] width 350 height 25
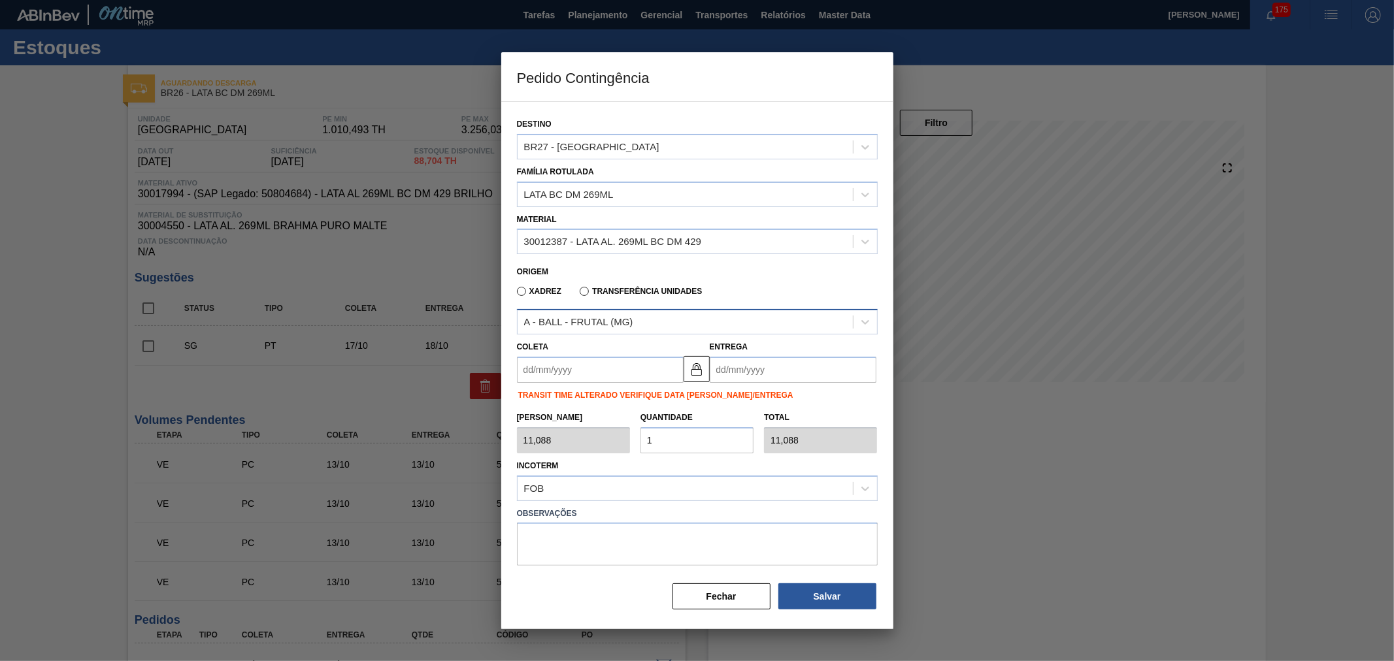
click at [589, 317] on div "A - BALL - FRUTAL (MG)" at bounding box center [578, 322] width 109 height 11
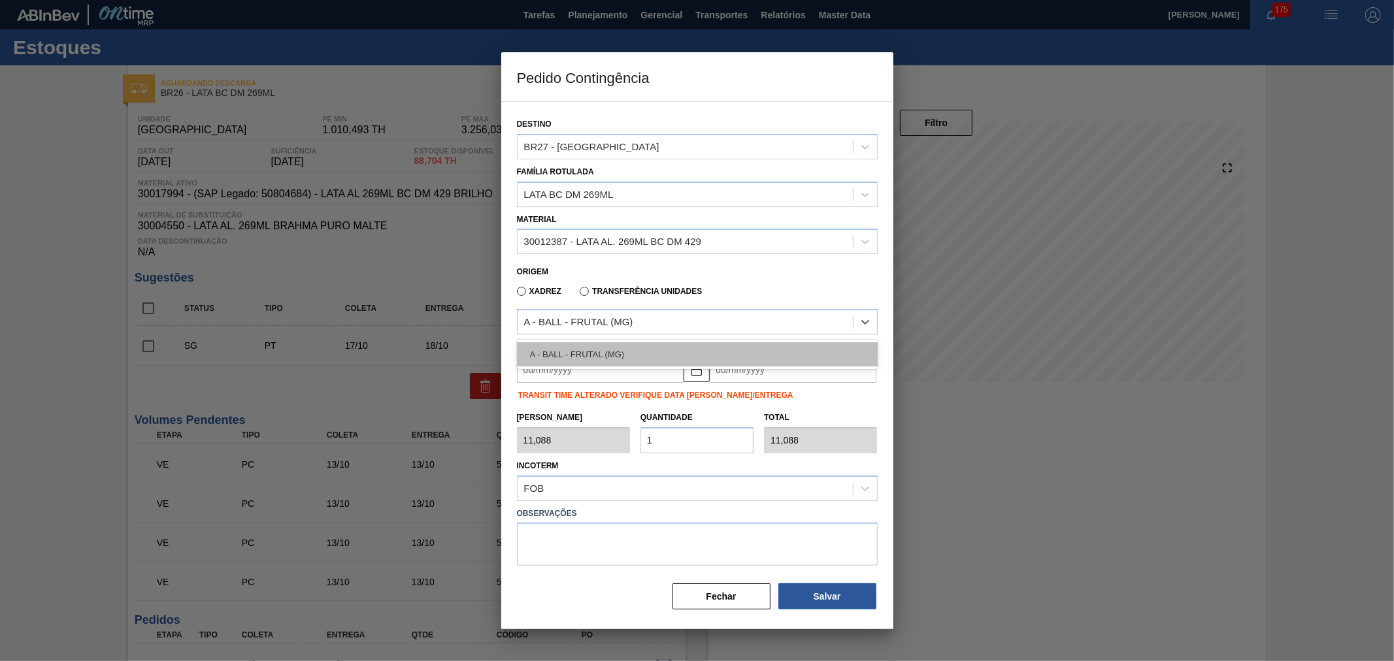
click at [578, 350] on div "A - BALL - FRUTAL (MG)" at bounding box center [697, 354] width 361 height 24
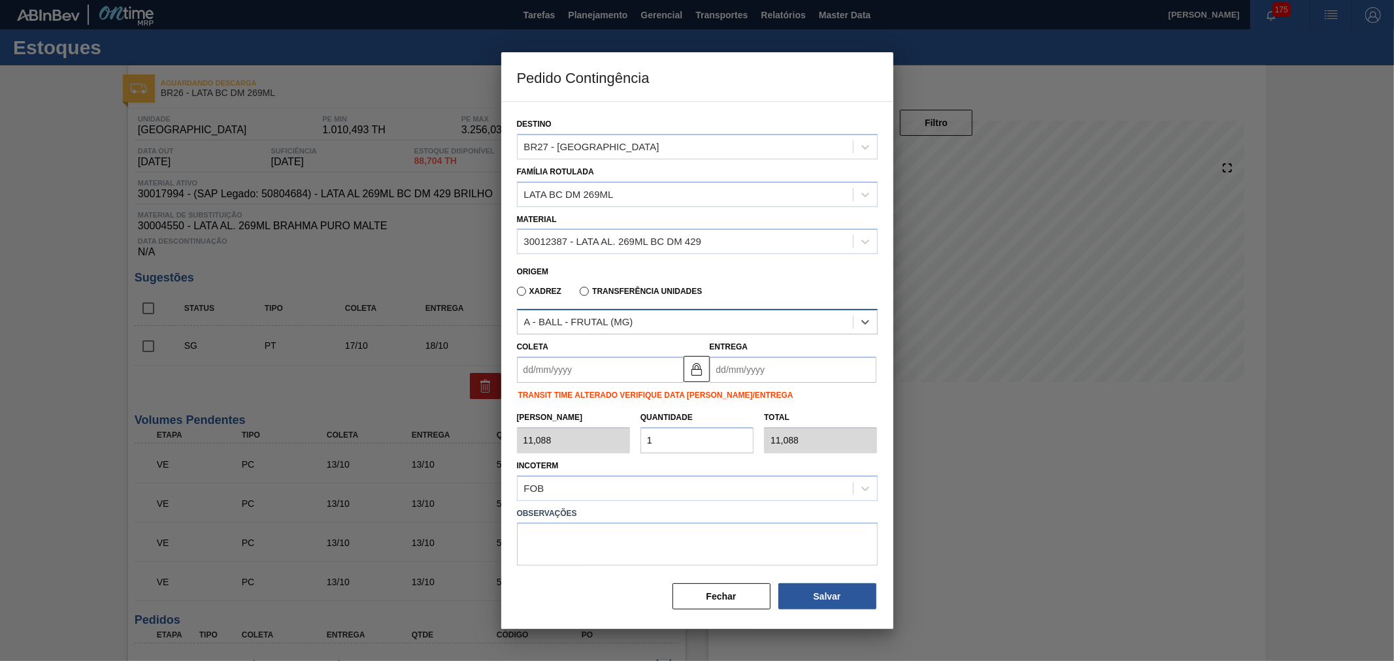
click at [615, 323] on div "A - BALL - FRUTAL (MG)" at bounding box center [578, 322] width 109 height 11
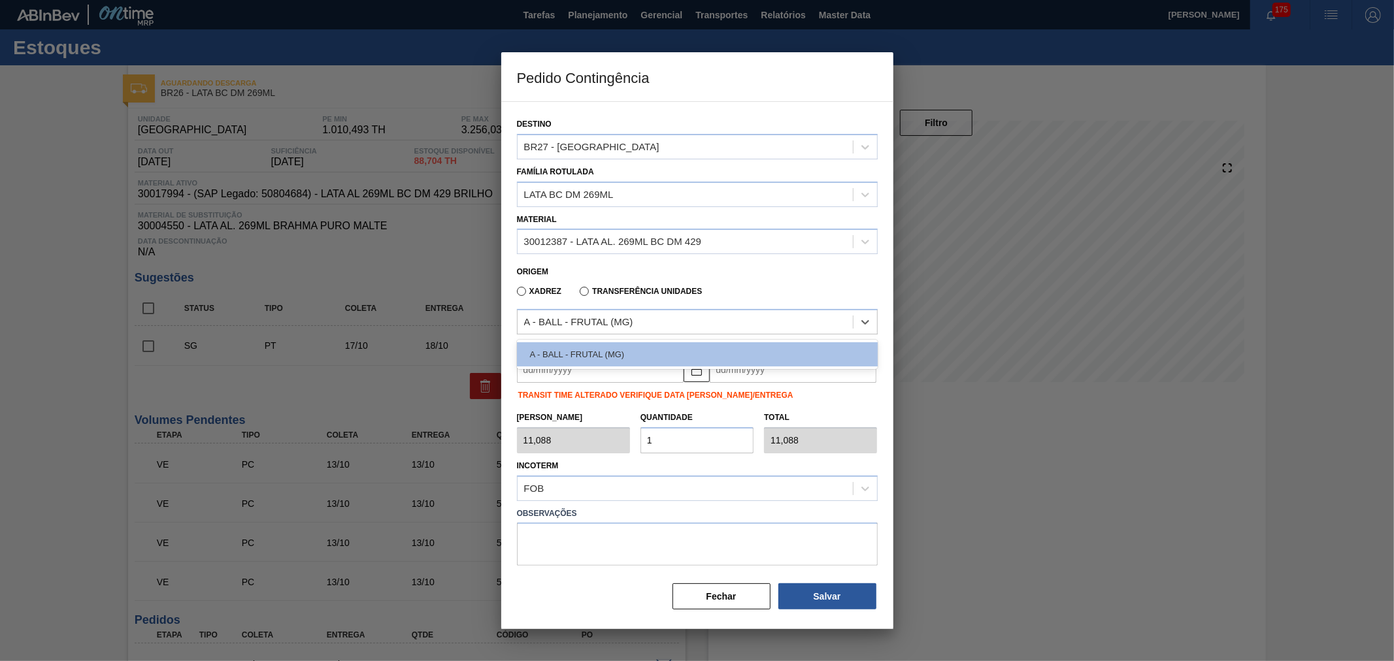
click at [606, 287] on label "Transferência Unidades" at bounding box center [641, 291] width 122 height 9
click at [578, 294] on input "Transferência Unidades" at bounding box center [578, 294] width 0 height 0
type input "1,000"
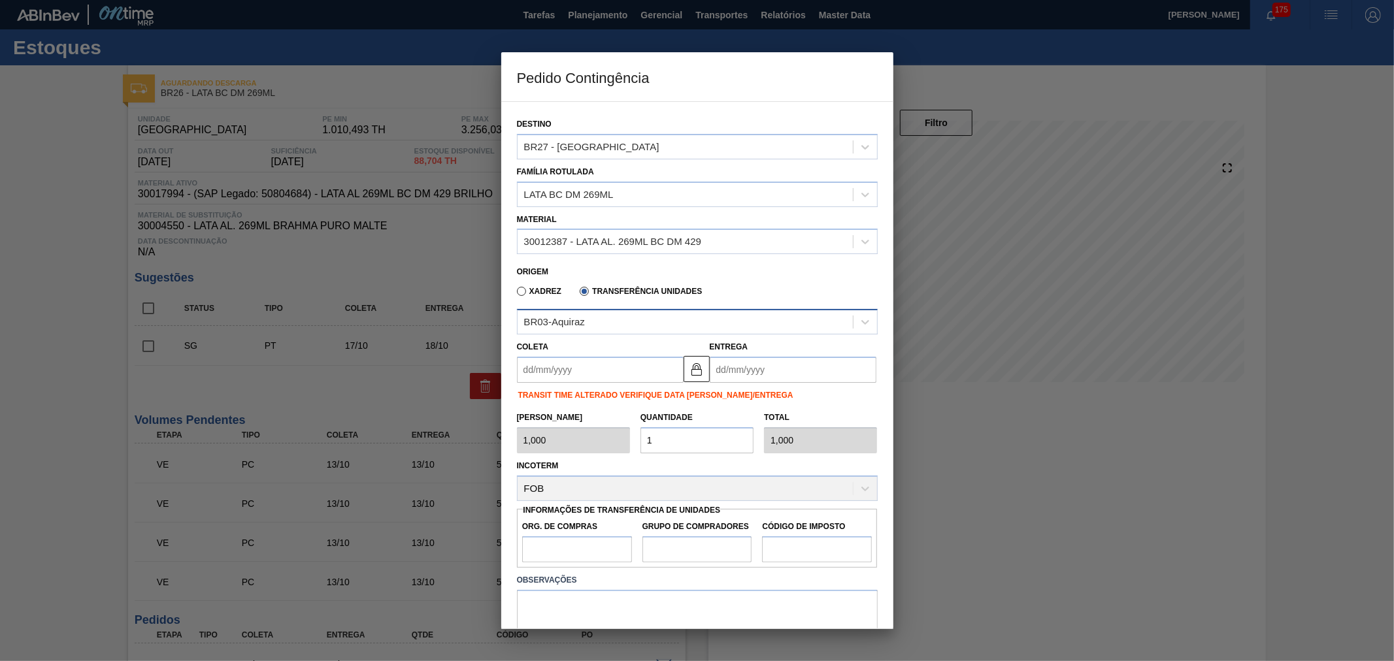
click at [590, 316] on div "BR03-Aquiraz" at bounding box center [685, 322] width 335 height 19
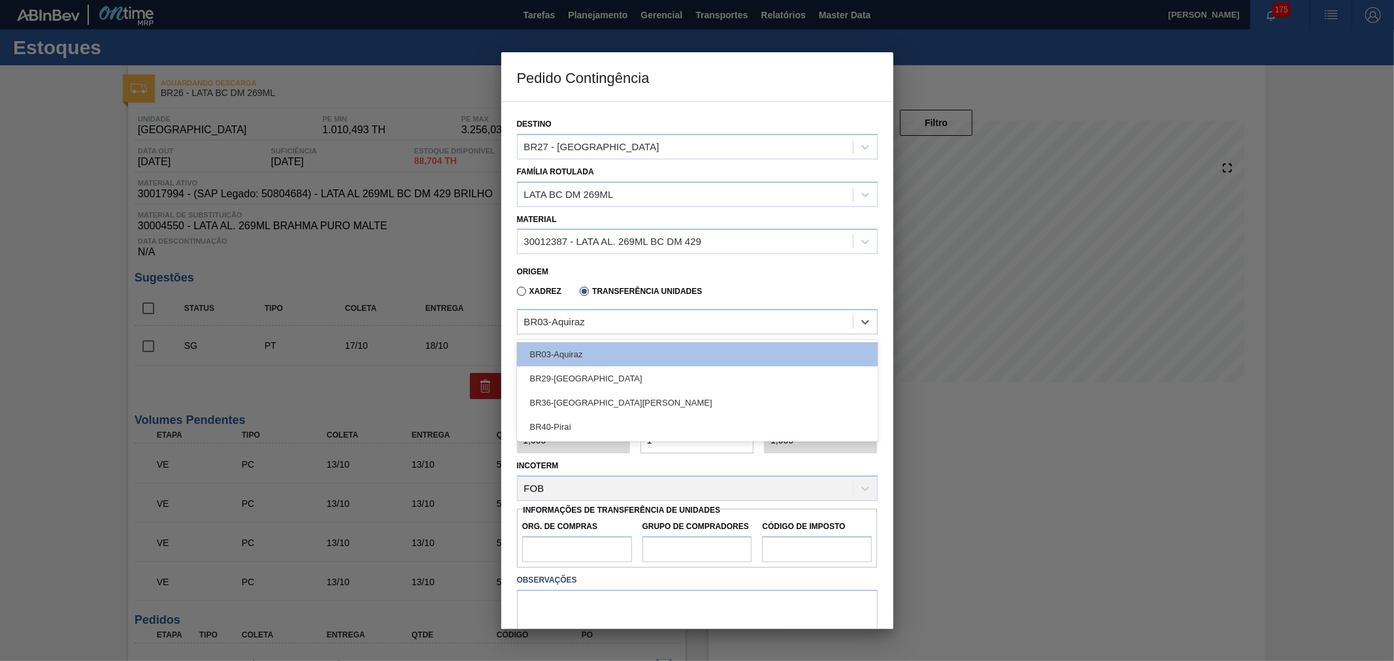
click at [527, 288] on label "Xadrez" at bounding box center [539, 291] width 45 height 9
click at [515, 294] on input "Xadrez" at bounding box center [515, 294] width 0 height 0
type input "11,088"
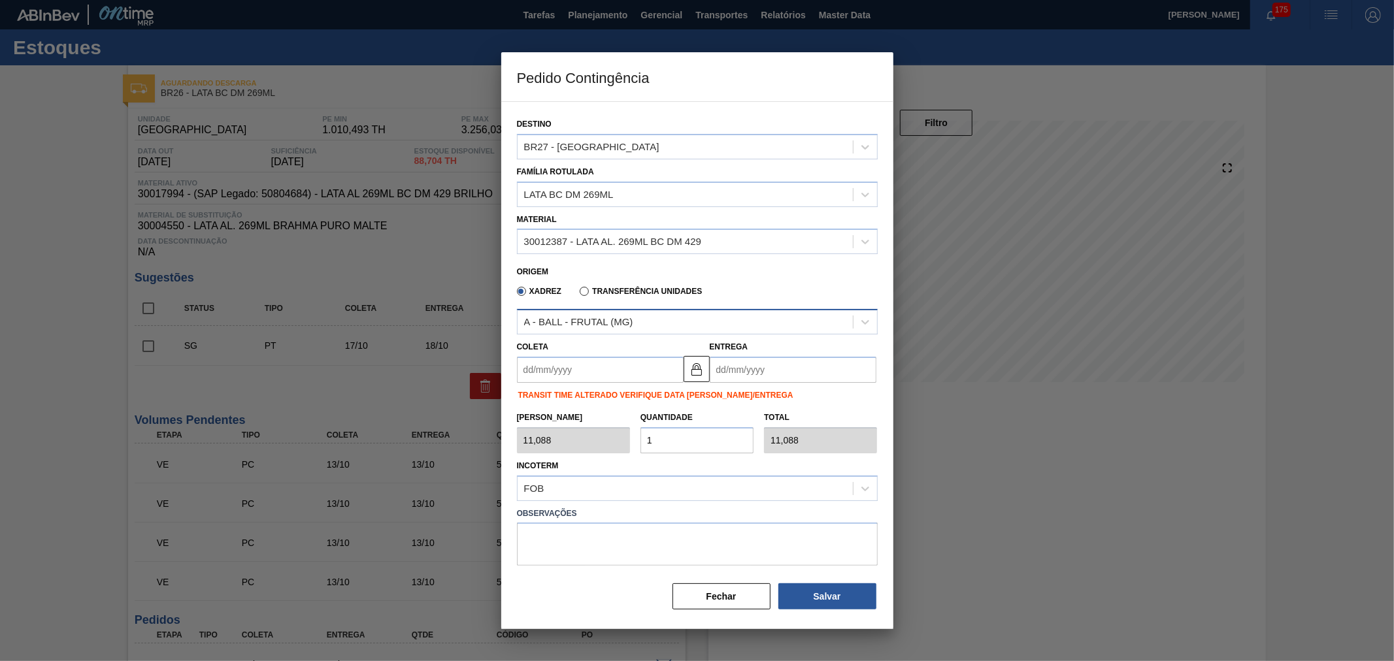
click at [578, 317] on div "A - BALL - FRUTAL (MG)" at bounding box center [578, 322] width 109 height 11
click at [641, 271] on div "Origem" at bounding box center [692, 270] width 350 height 12
click at [606, 144] on div "BR27 - [GEOGRAPHIC_DATA]" at bounding box center [591, 146] width 135 height 11
type input "UBE"
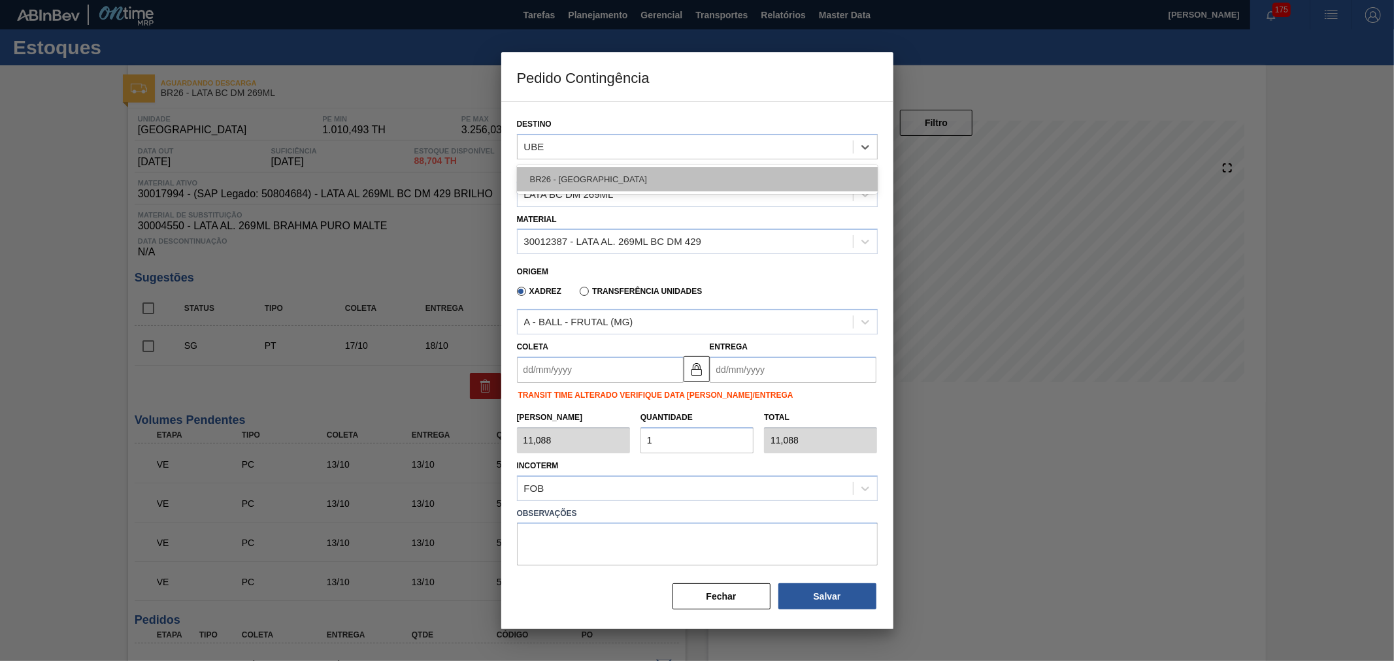
click at [632, 177] on div "BR26 - [GEOGRAPHIC_DATA]" at bounding box center [697, 179] width 361 height 24
type input "1,000"
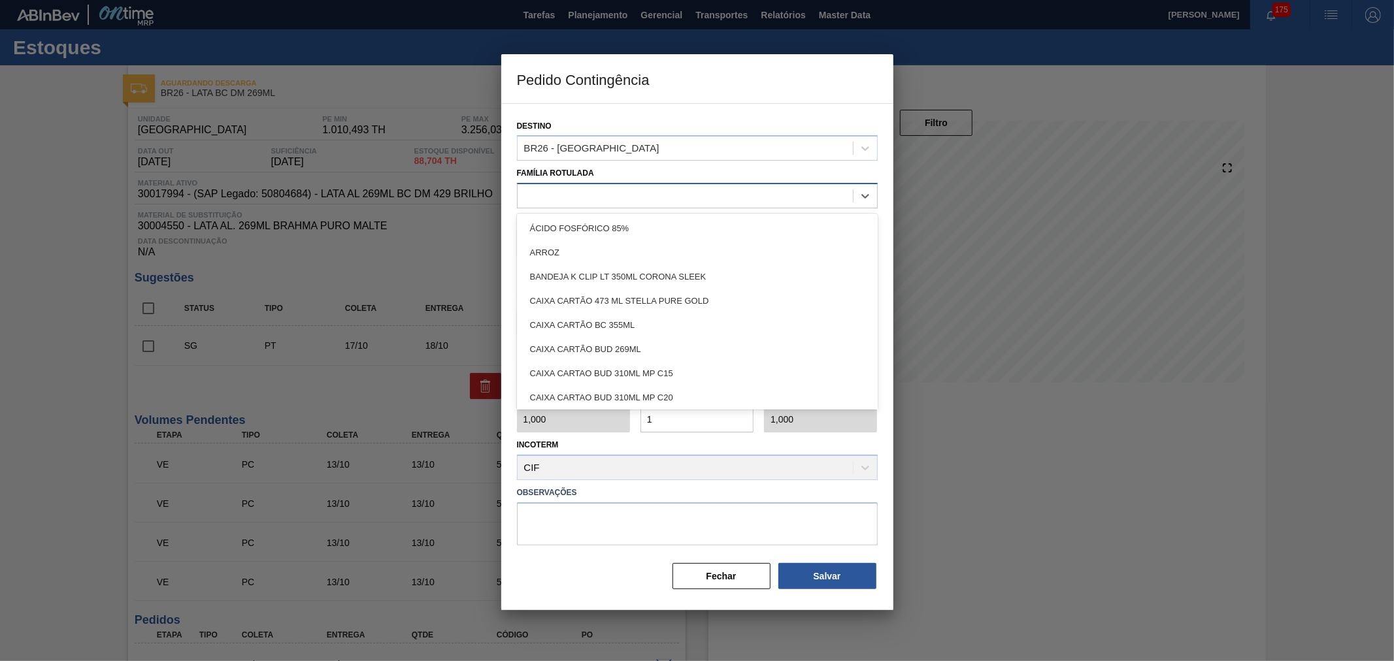
click at [586, 187] on div at bounding box center [685, 196] width 335 height 19
type Rotulada "LATA BC D"
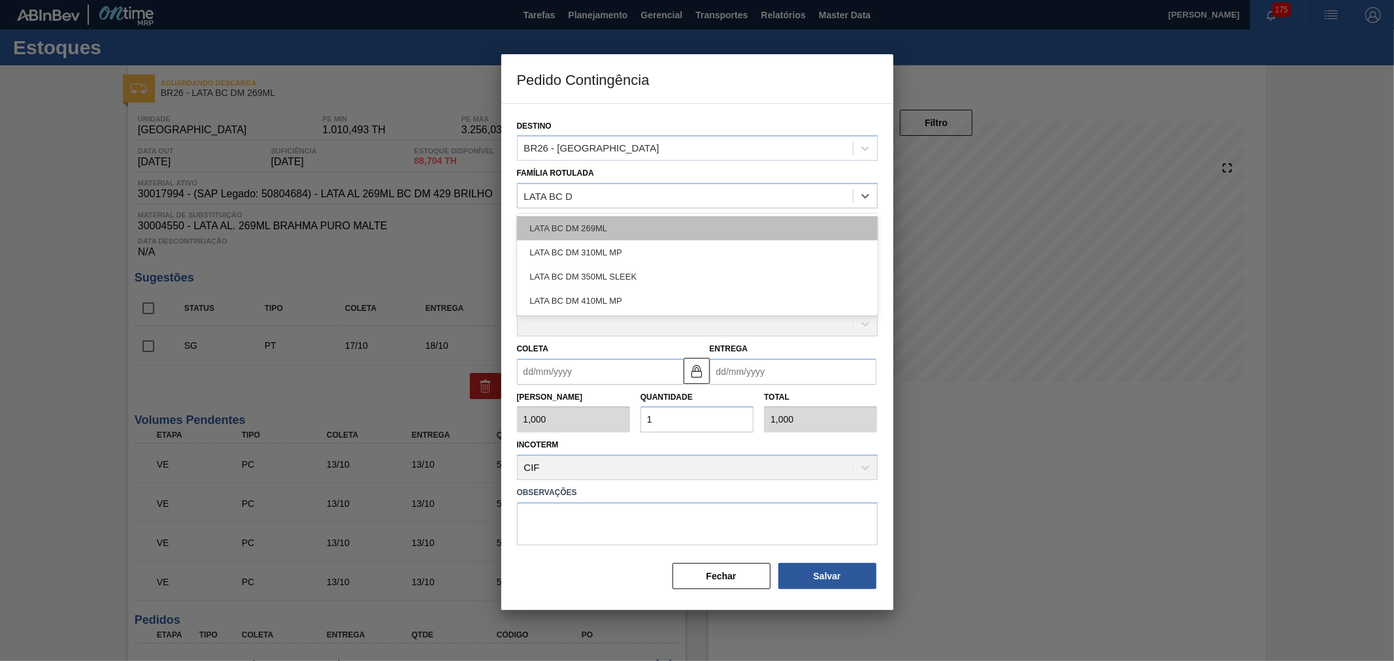
click at [583, 223] on div "LATA BC DM 269ML" at bounding box center [697, 228] width 361 height 24
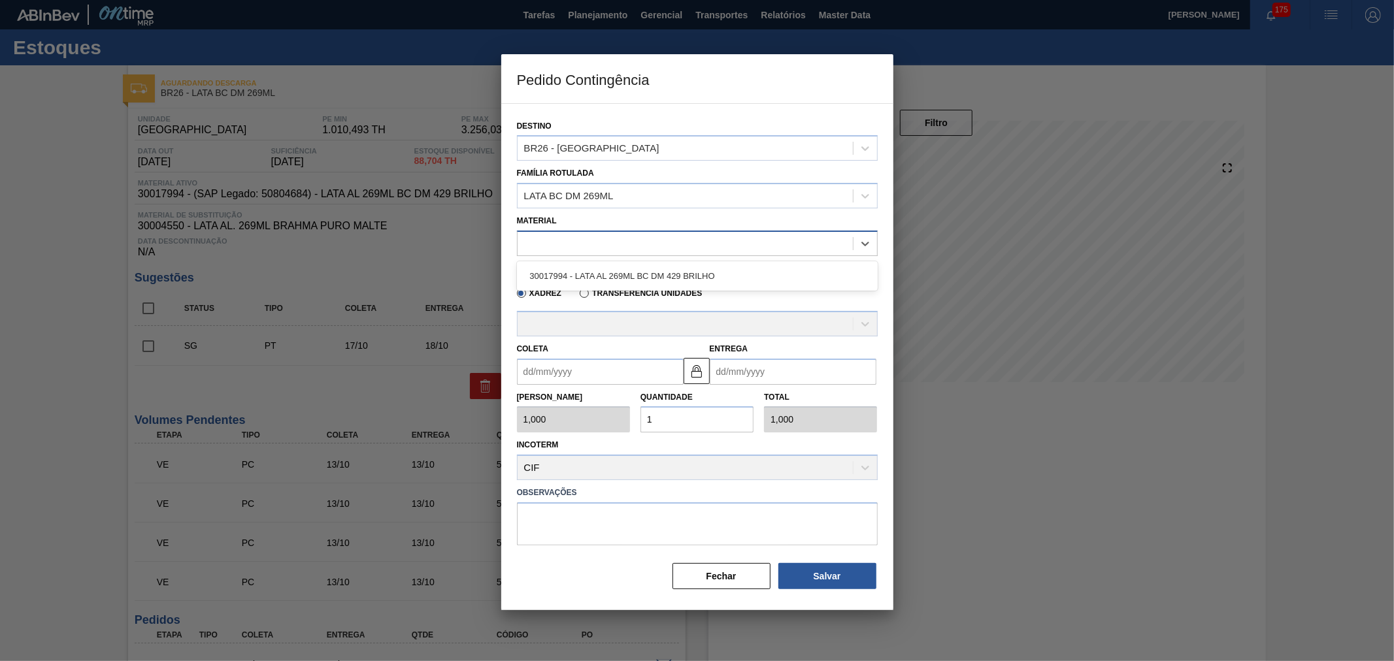
click at [578, 240] on div at bounding box center [685, 243] width 335 height 19
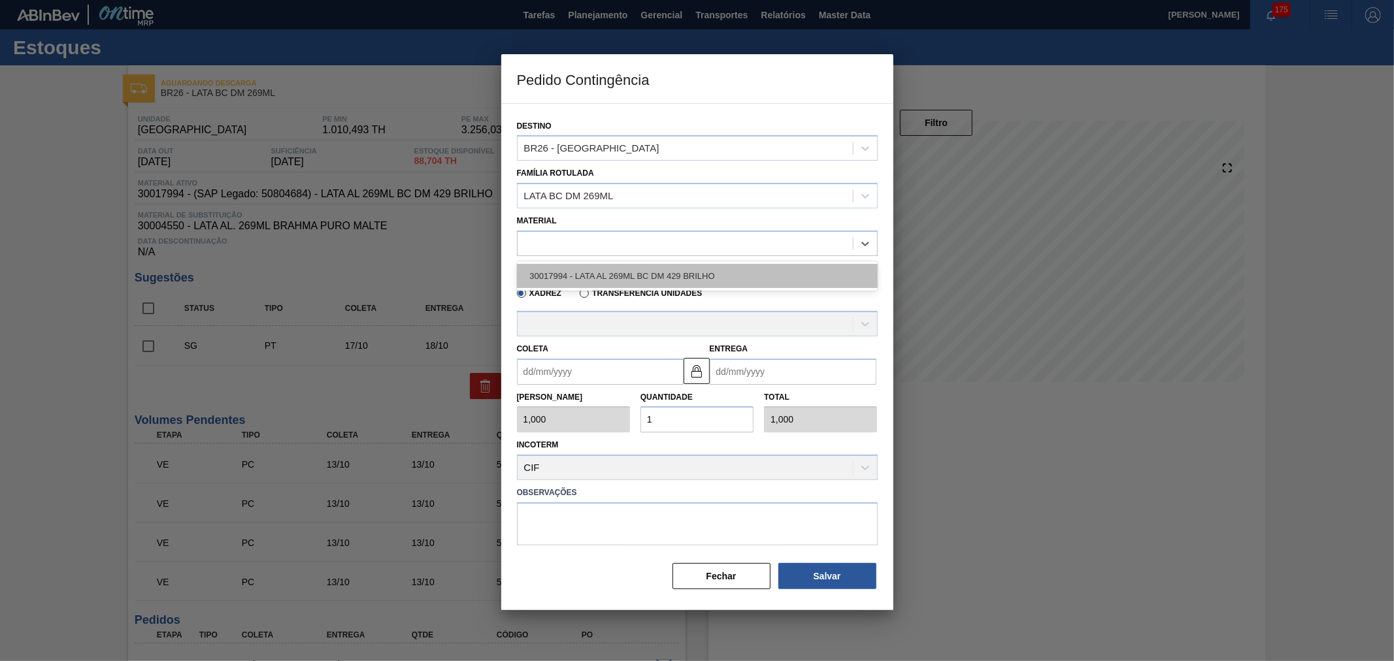
click at [589, 277] on div "30017994 - LATA AL 269ML BC DM 429 BRILHO" at bounding box center [697, 276] width 361 height 24
type input "11,088"
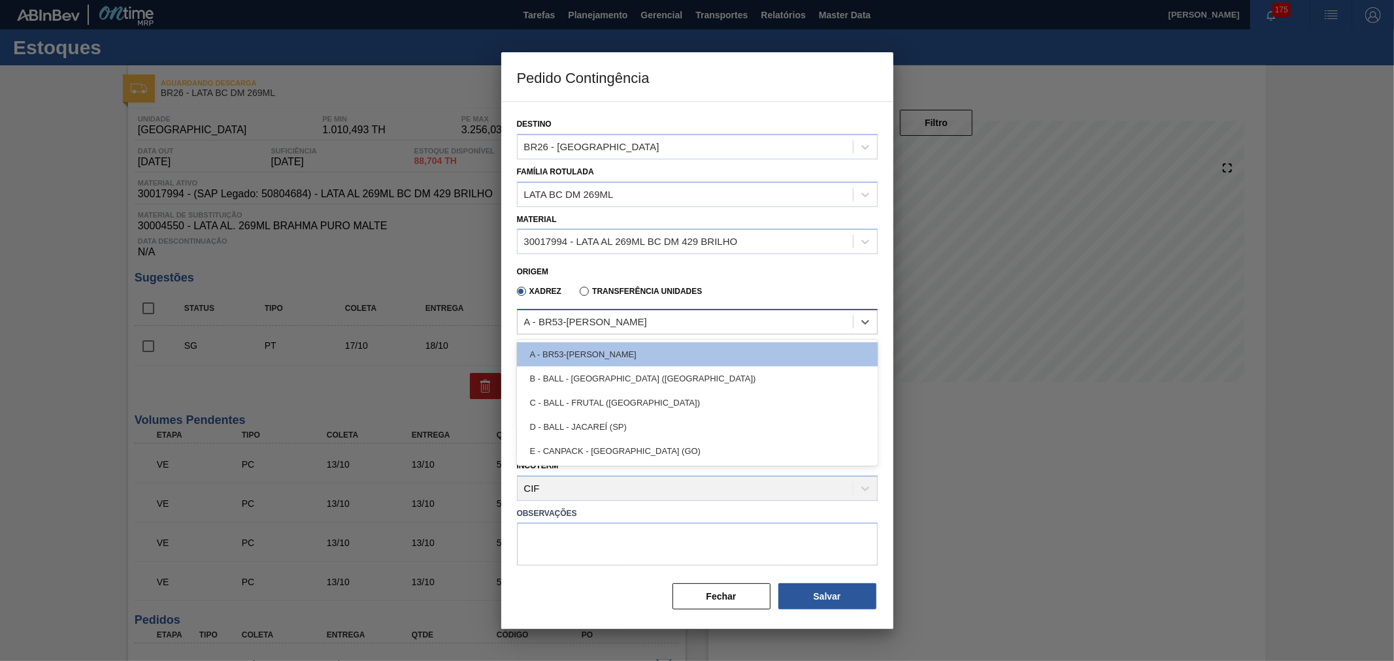
click at [578, 321] on div "A - BR53-Latas Minas" at bounding box center [585, 322] width 123 height 11
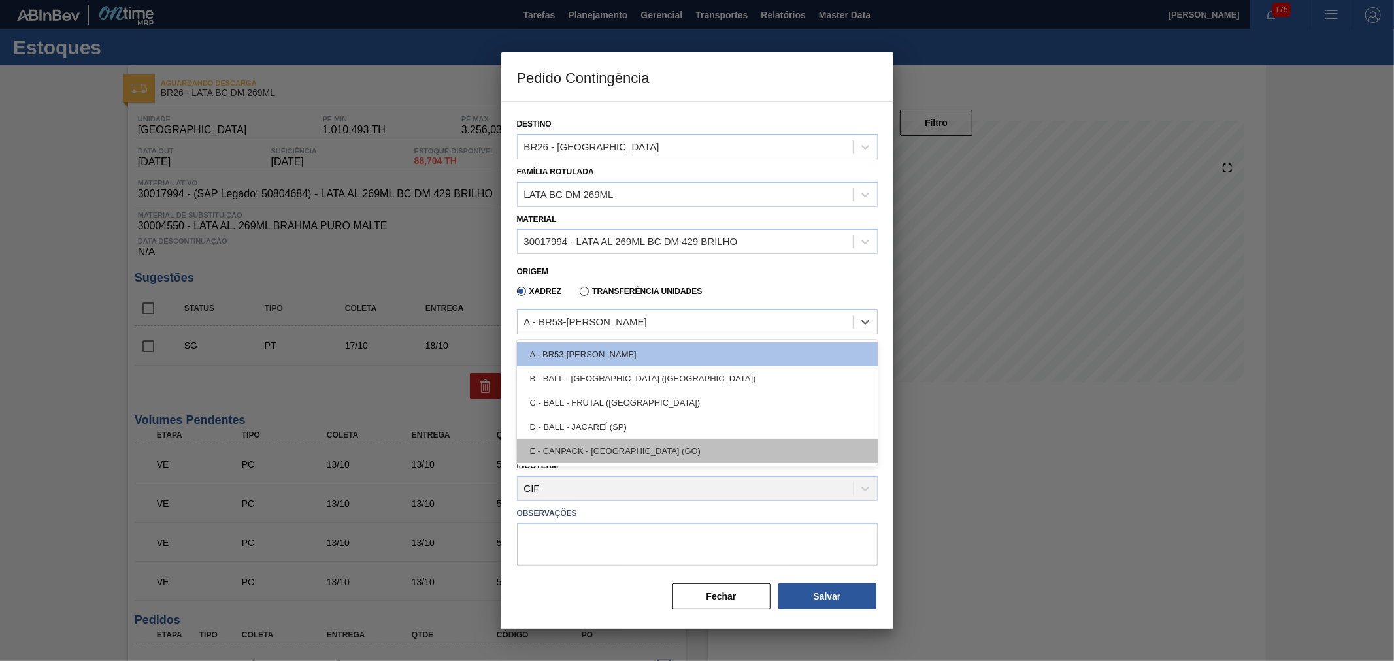
click at [621, 452] on div "E - CANPACK - ITUMBIARA (GO)" at bounding box center [697, 451] width 361 height 24
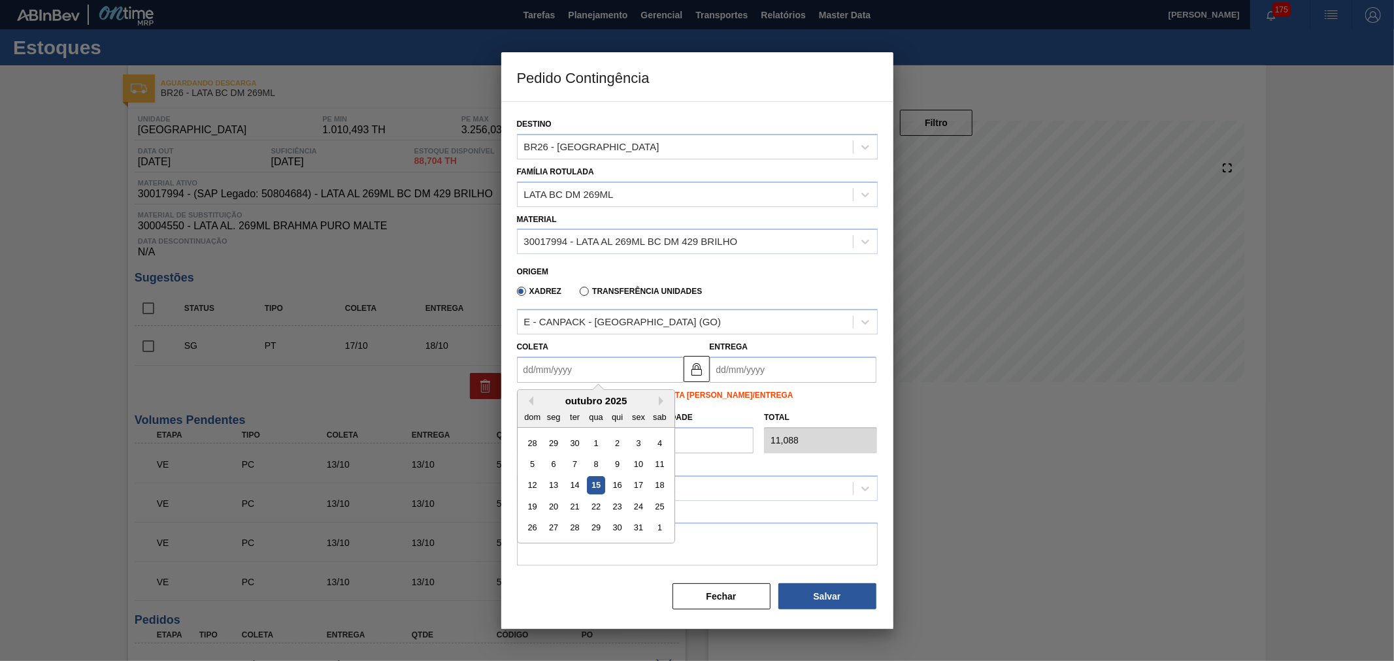
click at [582, 369] on input "Coleta" at bounding box center [600, 370] width 167 height 26
click at [587, 486] on div "15" at bounding box center [596, 486] width 18 height 18
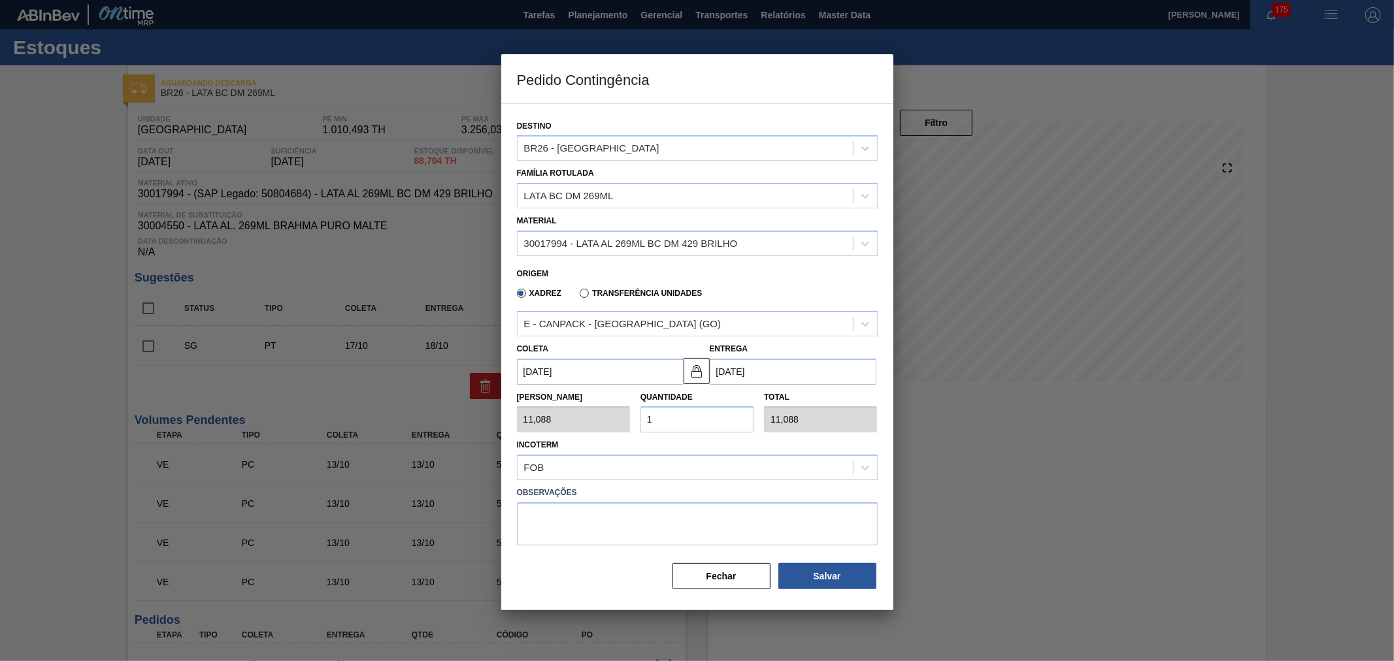
type input "[DATE]"
click at [584, 415] on div "Tam Lote 11,088 Quantidade 1 Total 11,088" at bounding box center [697, 409] width 371 height 48
type input "2"
type input "22,176"
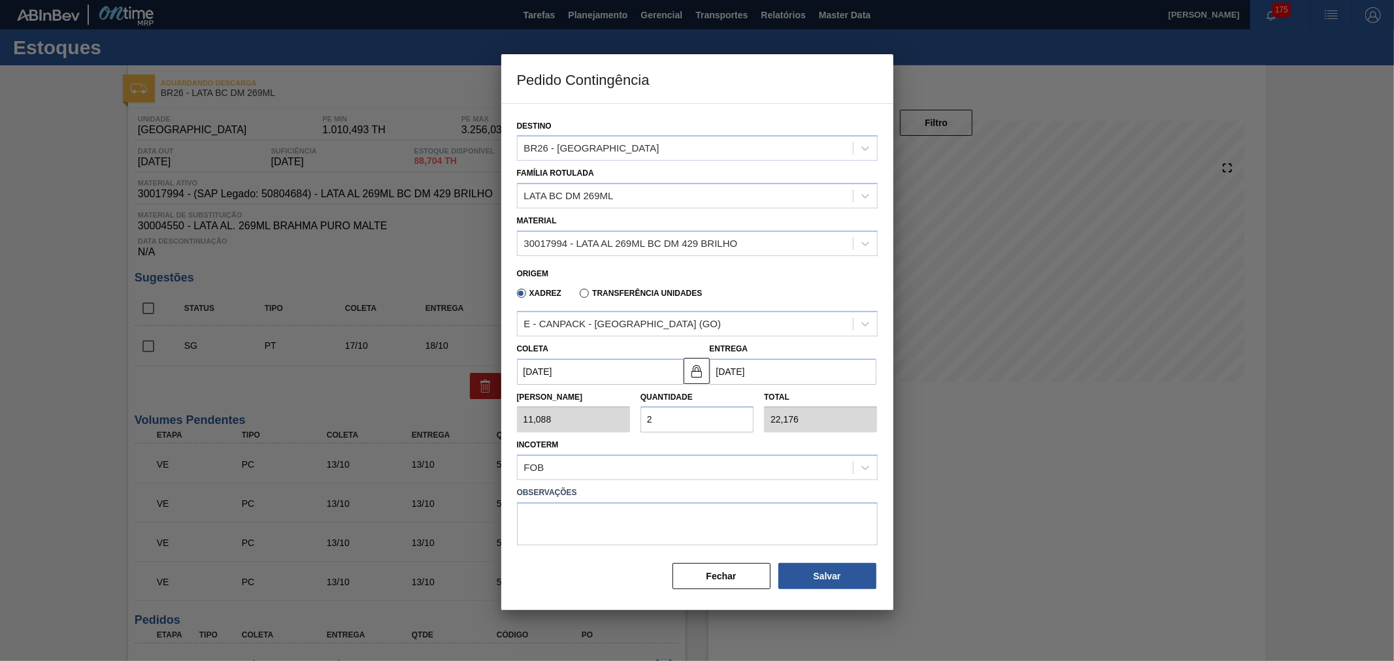
type input "25"
type input "277,200"
click at [798, 563] on button "Salvar" at bounding box center [827, 576] width 98 height 26
type input "1,000"
type input "1"
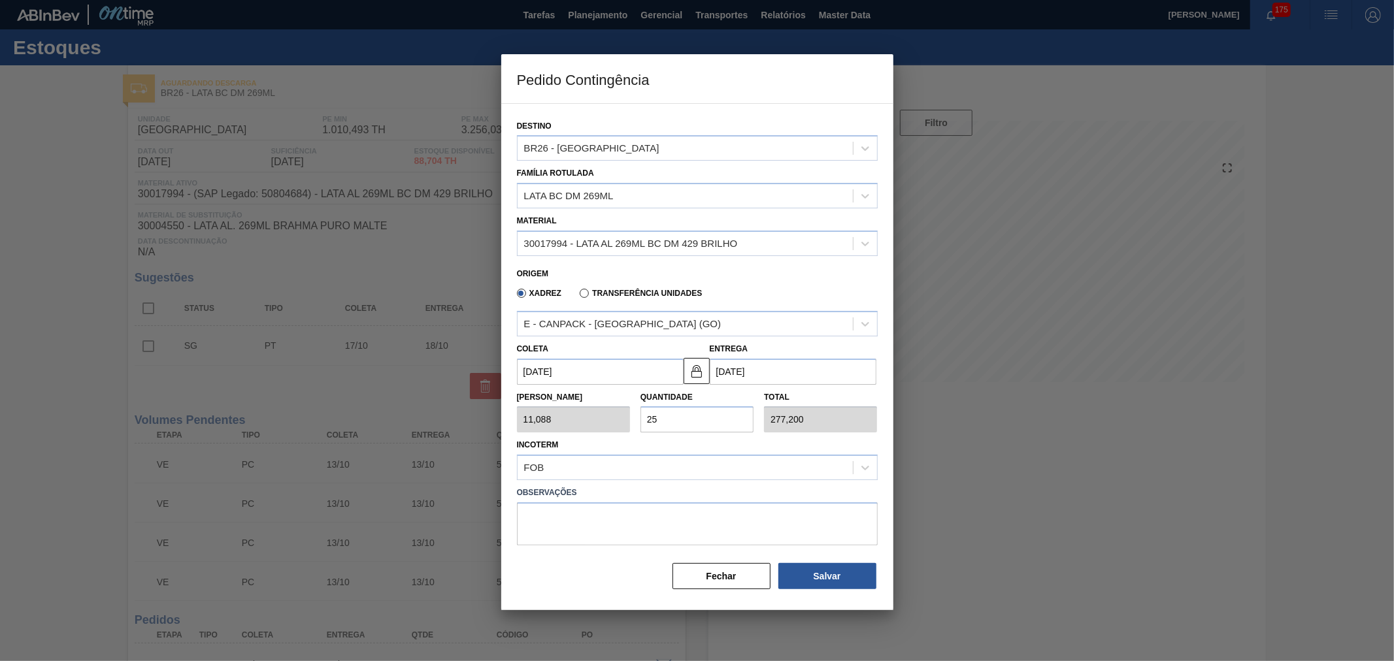
type input "1,000"
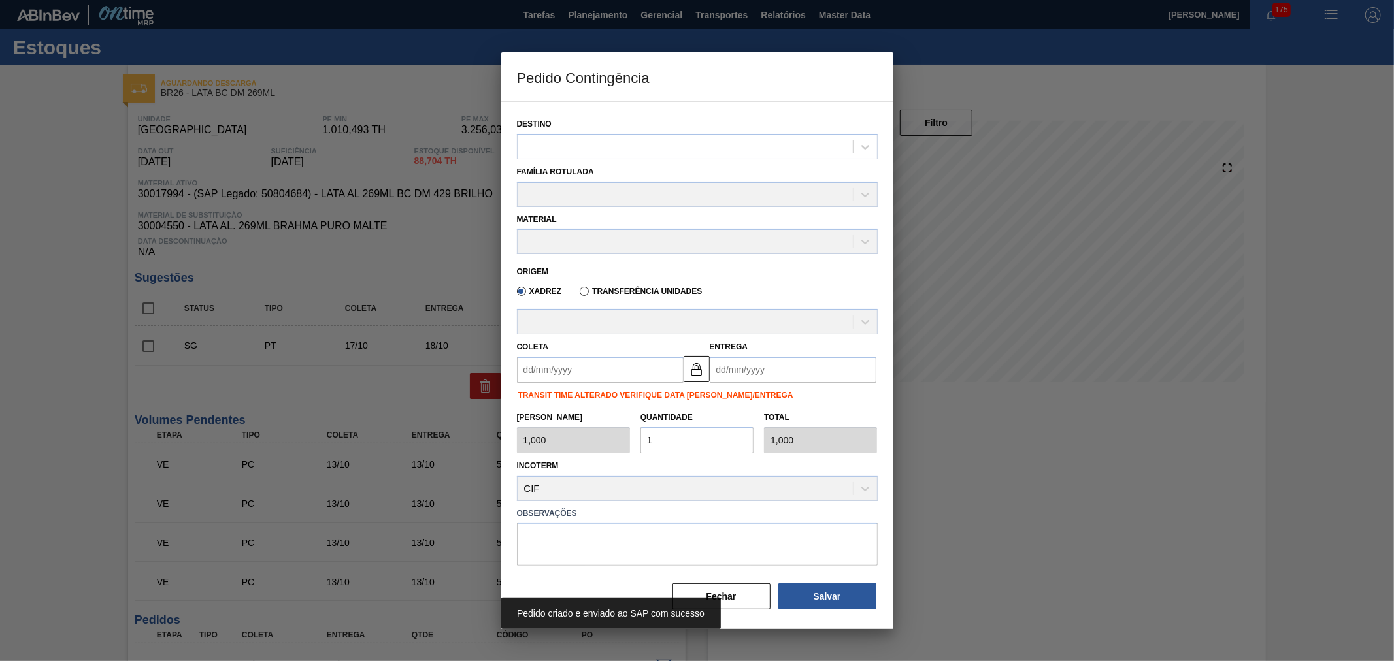
click at [744, 598] on div "Pedido criado e enviado ao SAP com sucesso" at bounding box center [697, 613] width 392 height 31
click at [755, 599] on div "Pedido criado e enviado ao SAP com sucesso" at bounding box center [697, 613] width 392 height 31
click at [748, 593] on button "Fechar" at bounding box center [721, 597] width 98 height 26
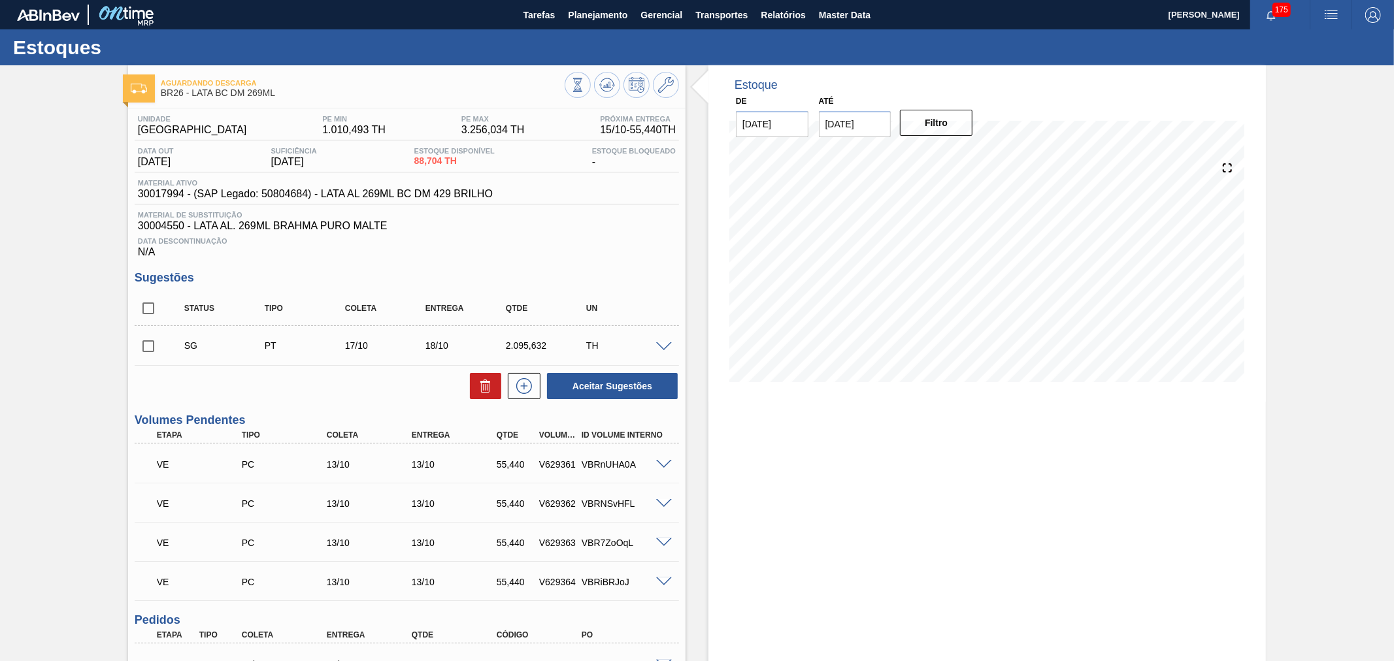
scroll to position [285, 0]
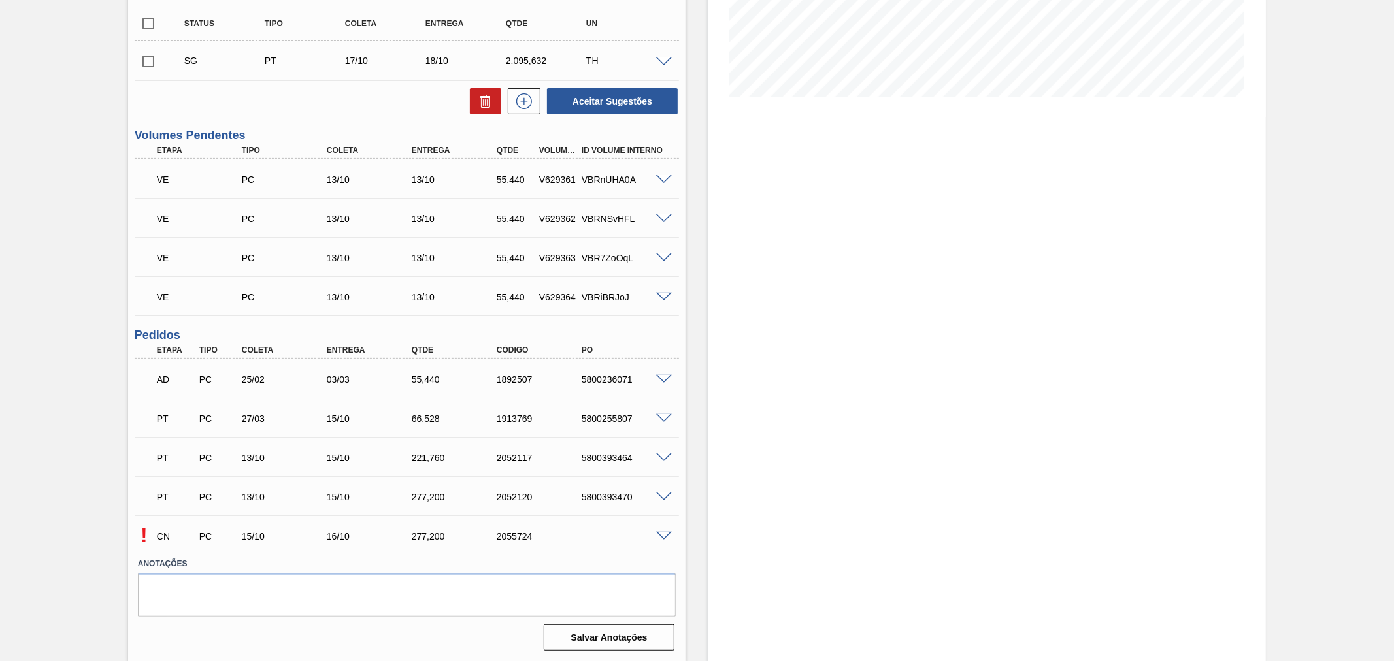
click at [657, 526] on div "! CN PC 15/10 16/10 277,[PHONE_NUMBER]" at bounding box center [407, 535] width 544 height 33
click at [660, 538] on span at bounding box center [664, 537] width 16 height 10
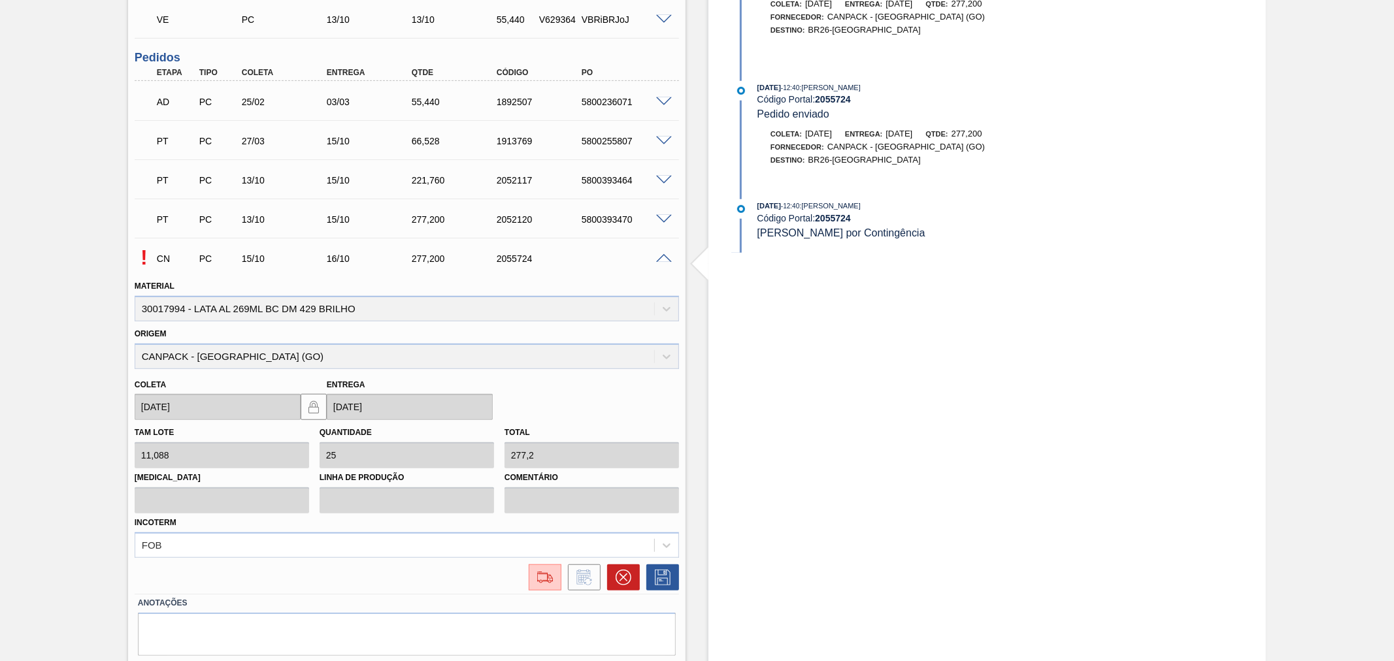
scroll to position [600, 0]
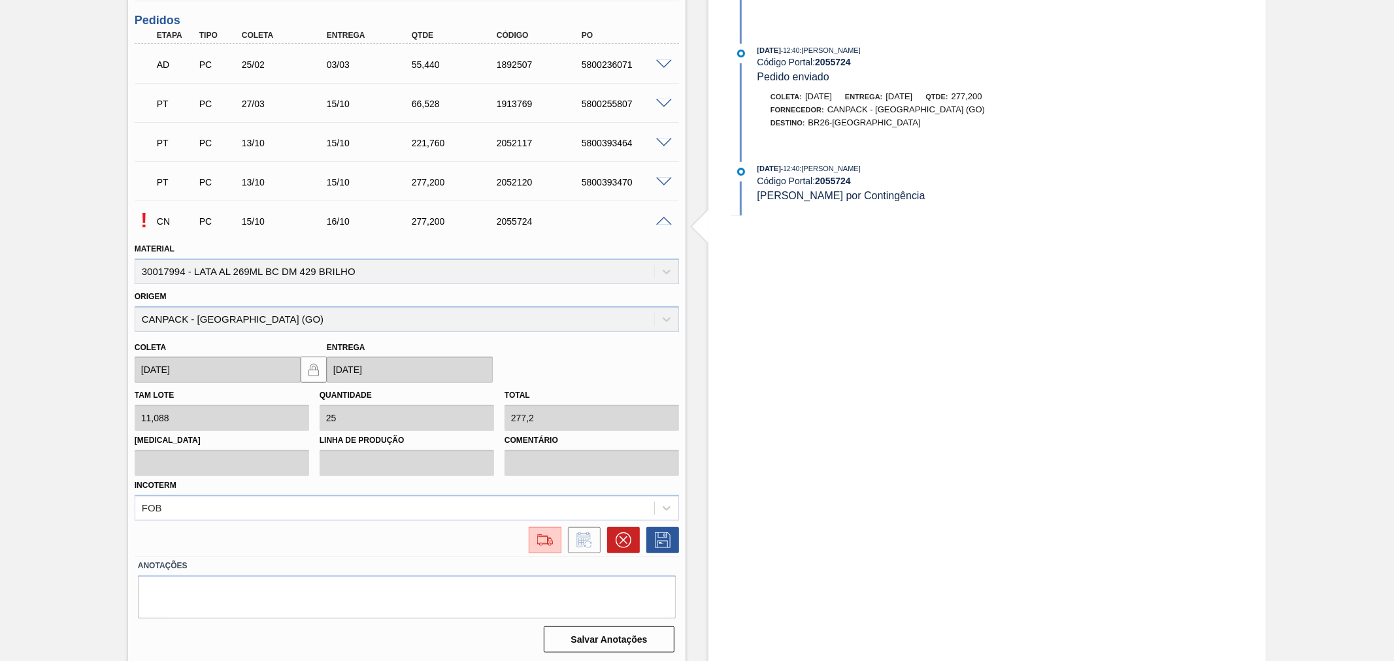
click at [522, 533] on div at bounding box center [541, 540] width 39 height 26
click at [536, 540] on img at bounding box center [545, 541] width 21 height 16
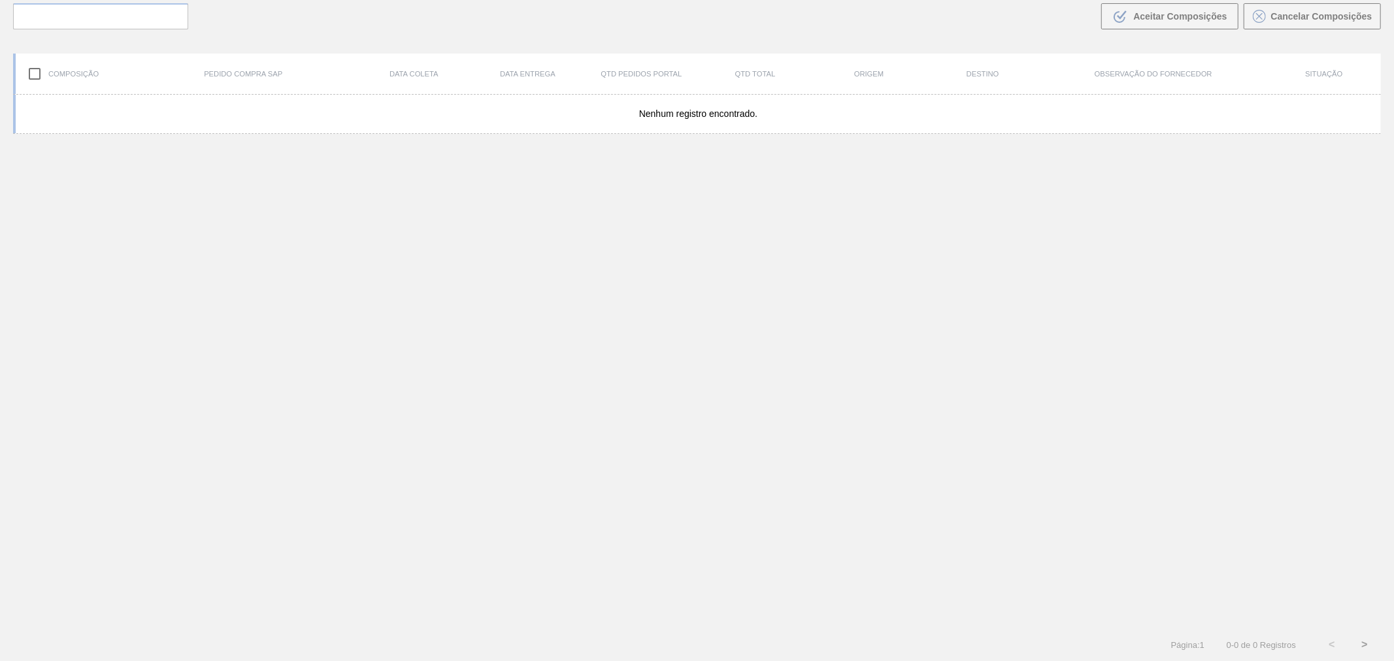
scroll to position [94, 0]
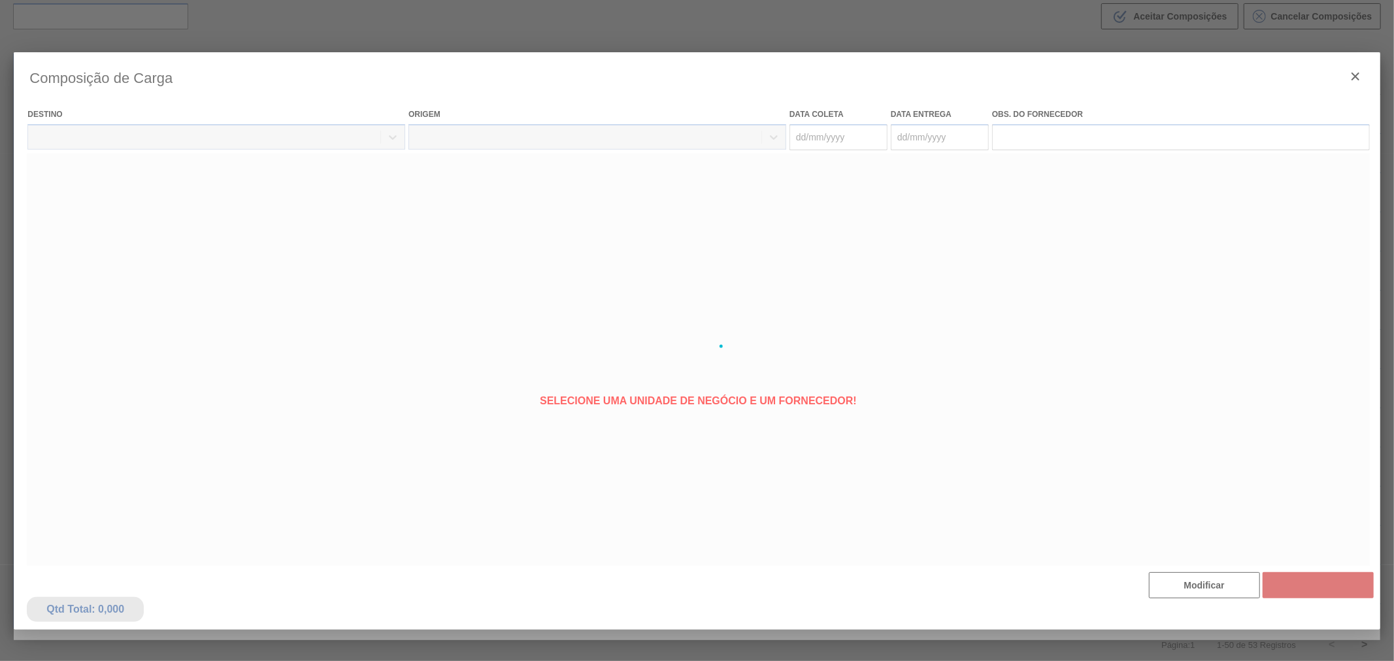
type coleta "[DATE]"
type Entrega "[DATE]"
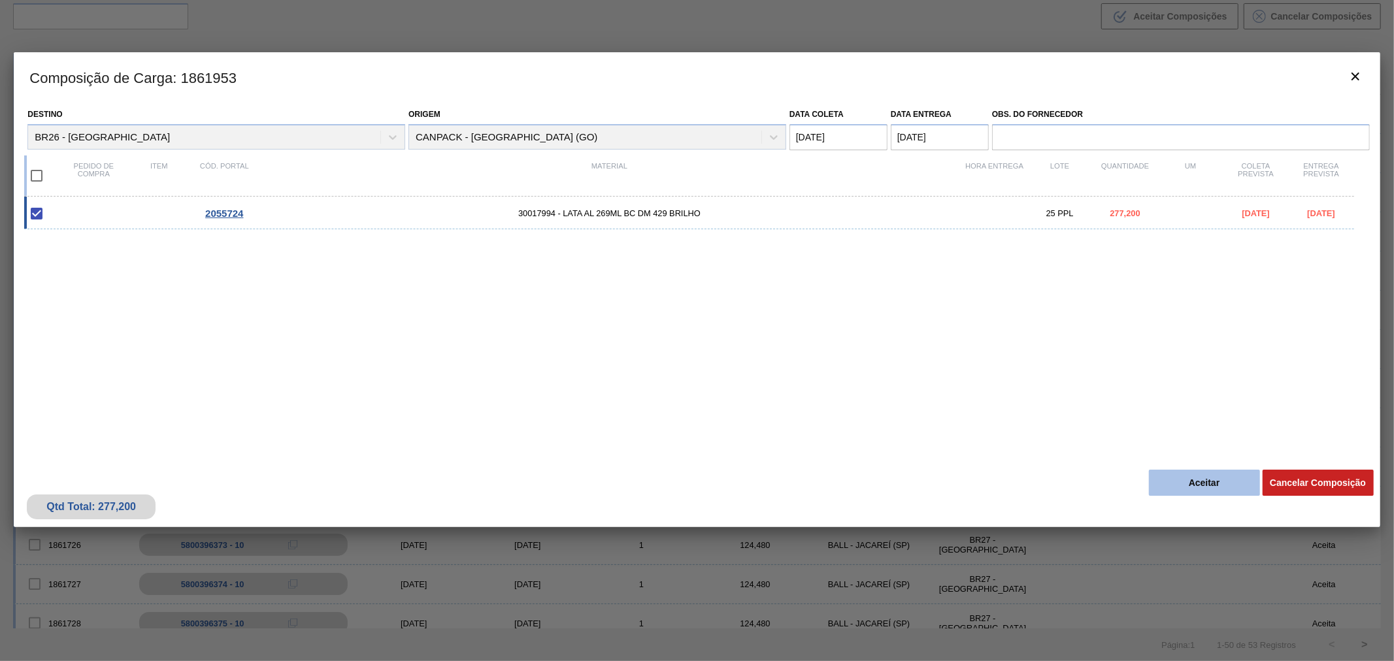
click at [1208, 494] on button "Aceitar" at bounding box center [1204, 483] width 111 height 26
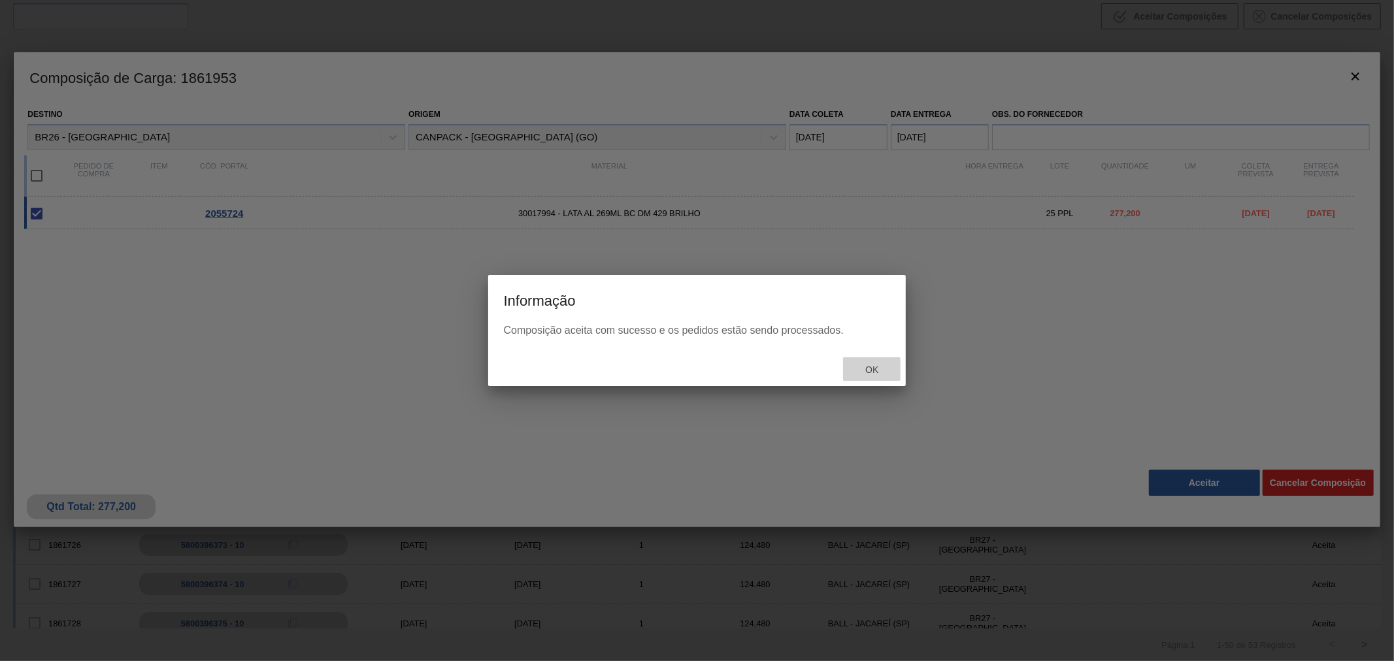
click at [870, 370] on span "Ok" at bounding box center [872, 370] width 34 height 10
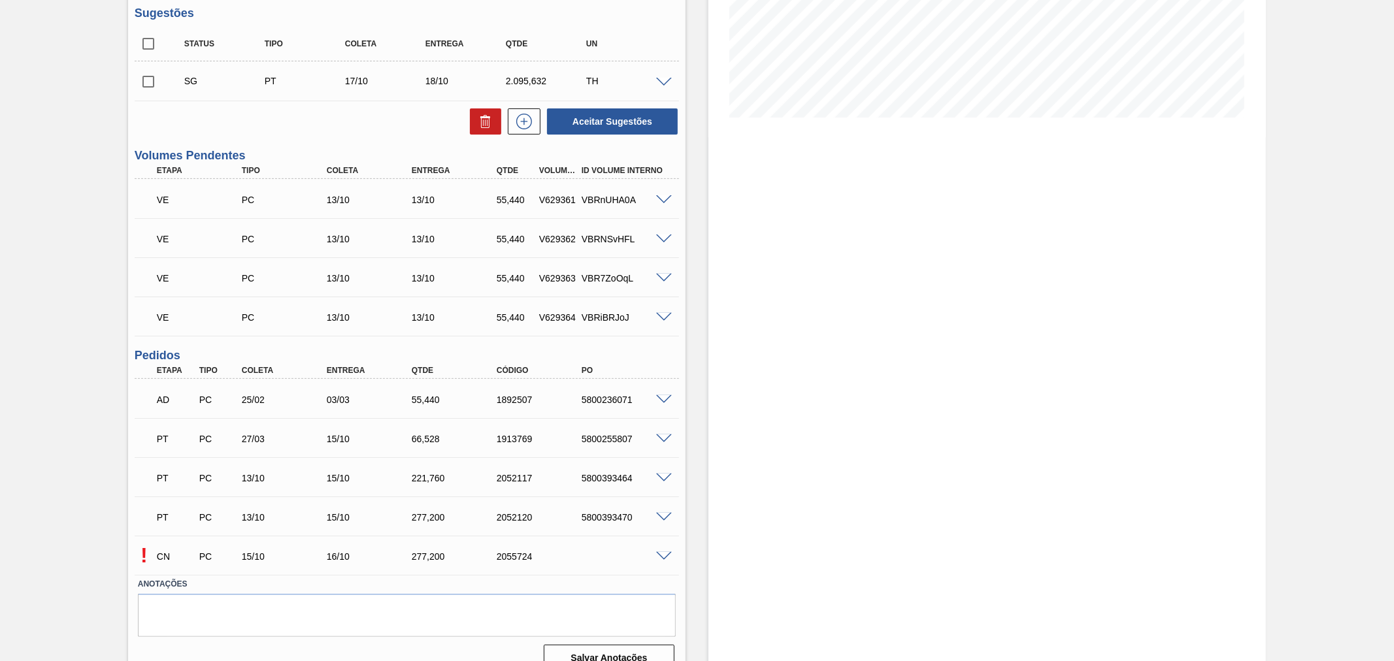
scroll to position [285, 0]
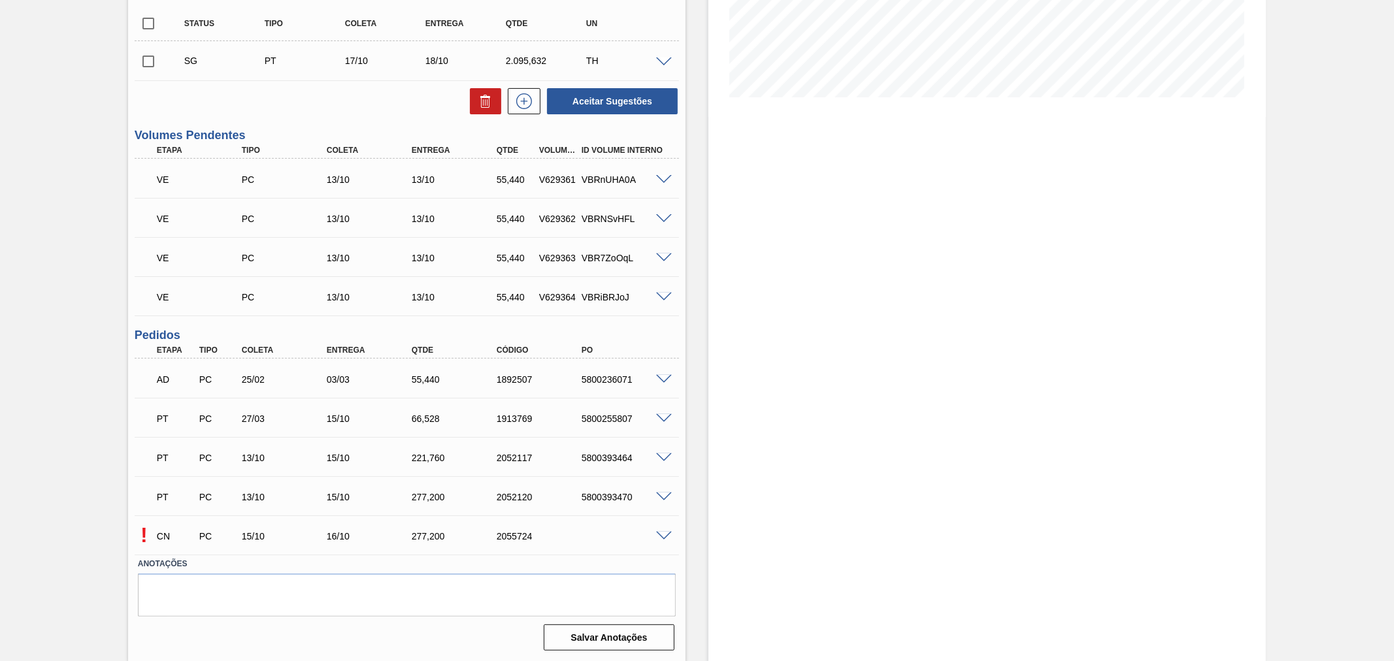
click at [661, 535] on span at bounding box center [664, 537] width 16 height 10
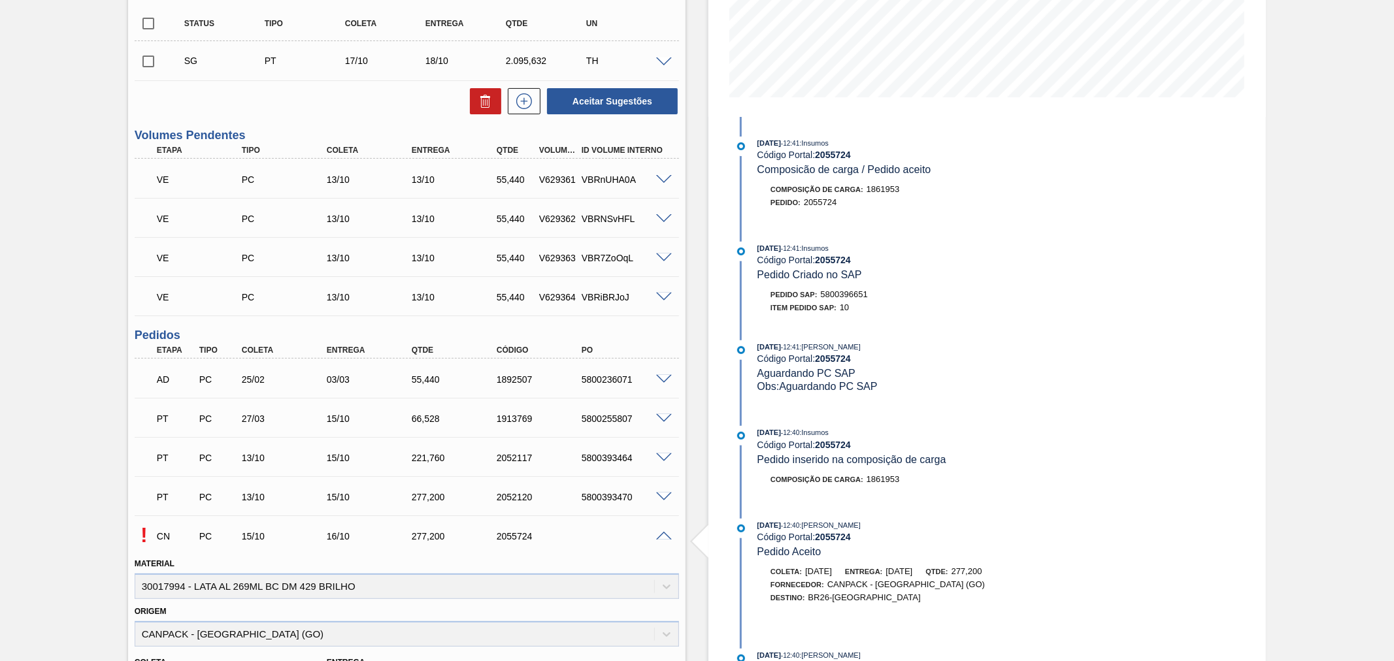
click at [856, 298] on span "5800396651" at bounding box center [844, 294] width 47 height 10
click at [856, 297] on span "5800396651" at bounding box center [844, 294] width 47 height 10
copy span "5800396651"
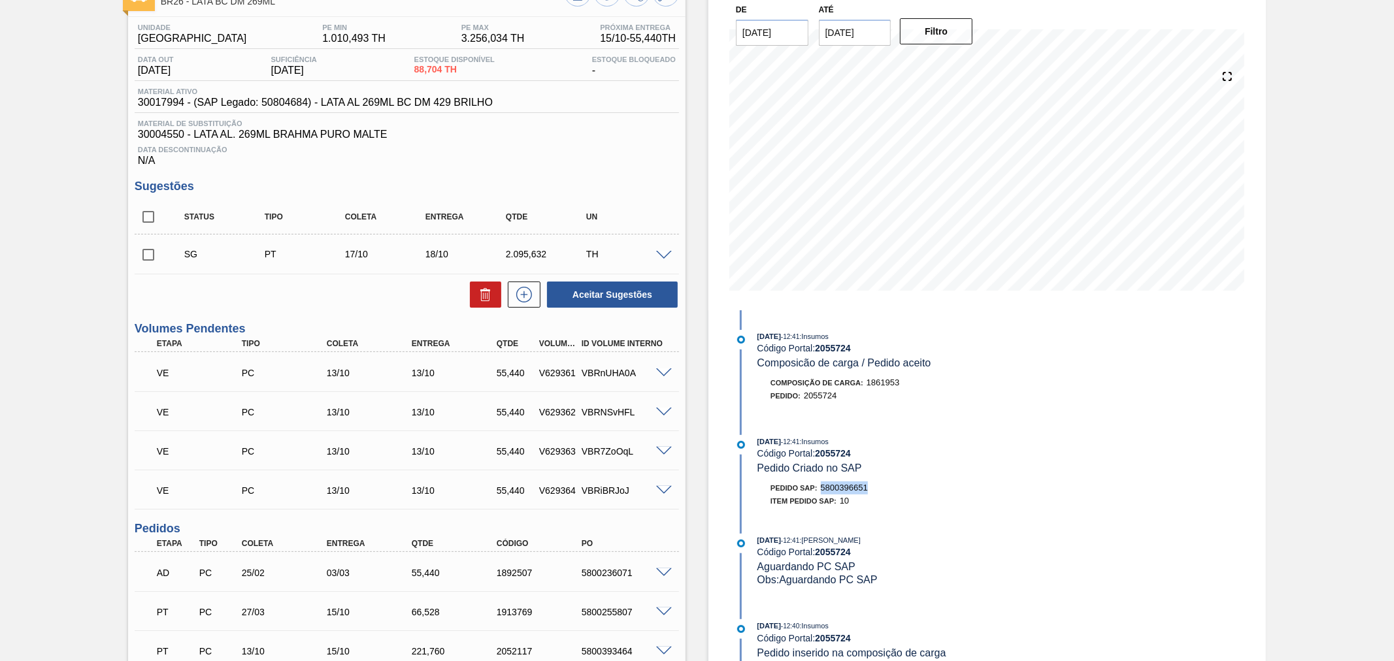
scroll to position [0, 0]
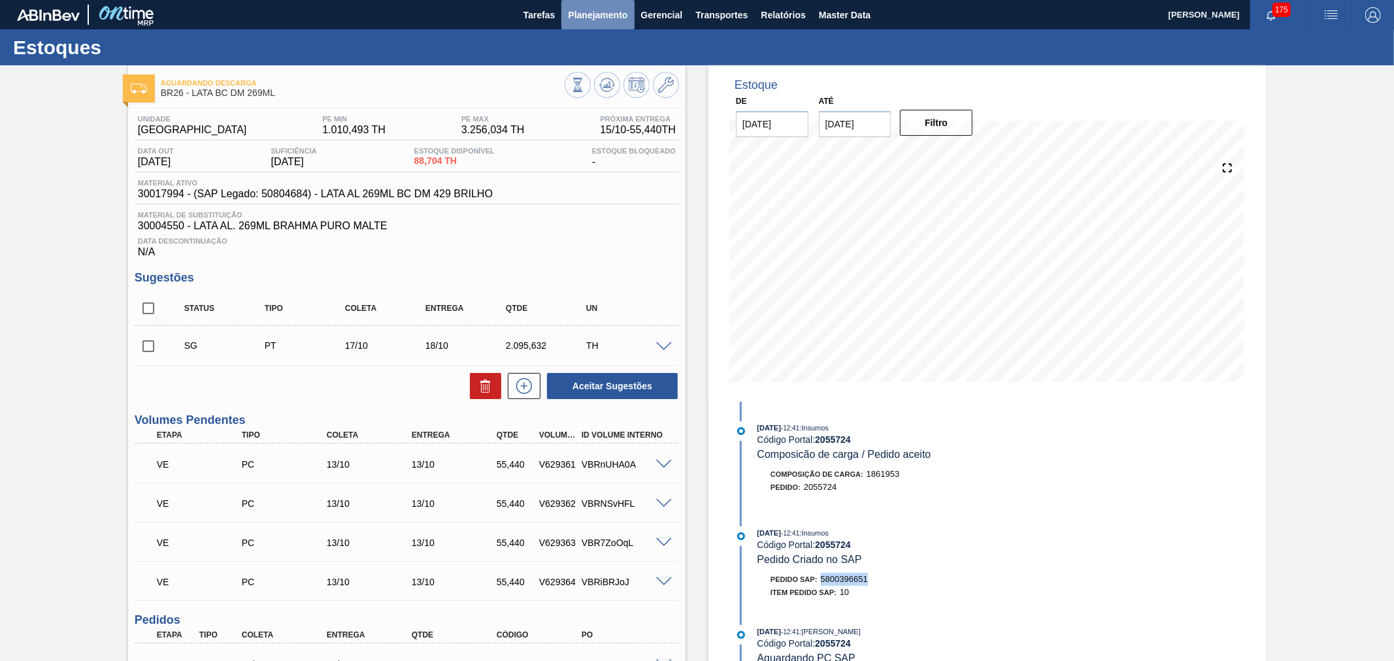
click at [614, 7] on span "Planejamento" at bounding box center [597, 15] width 59 height 16
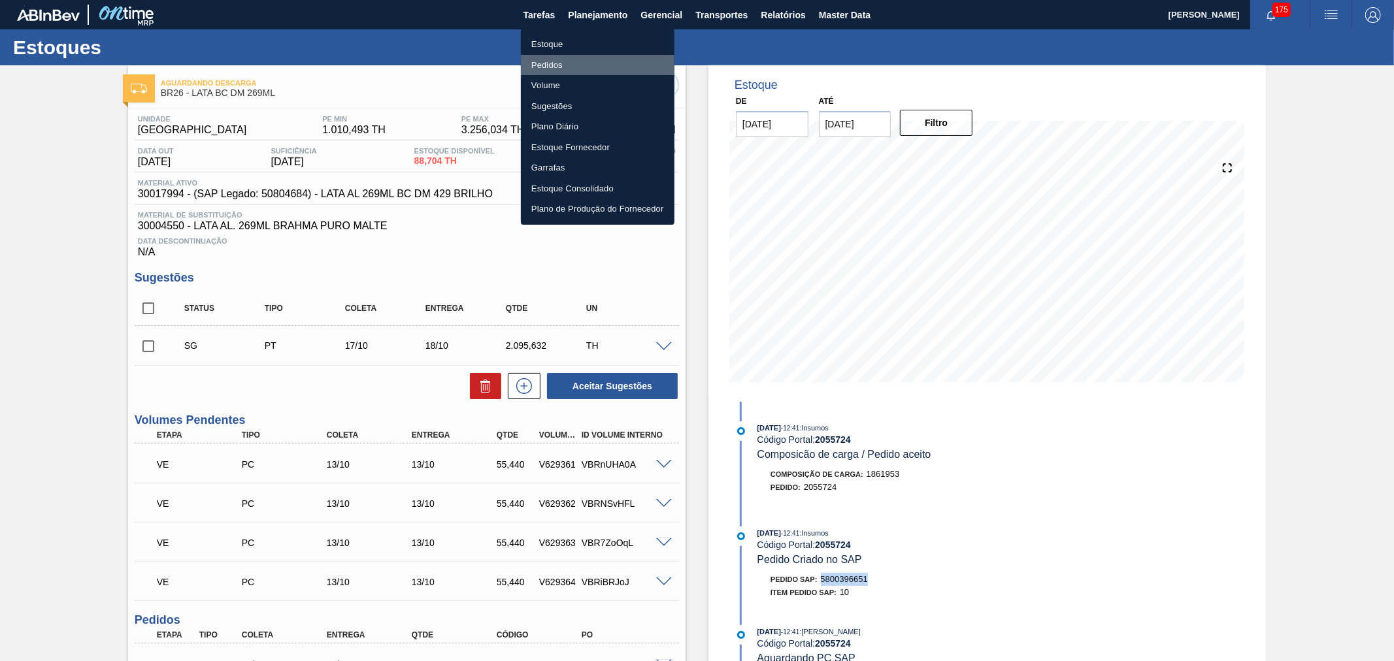
click at [549, 66] on li "Pedidos" at bounding box center [598, 65] width 154 height 21
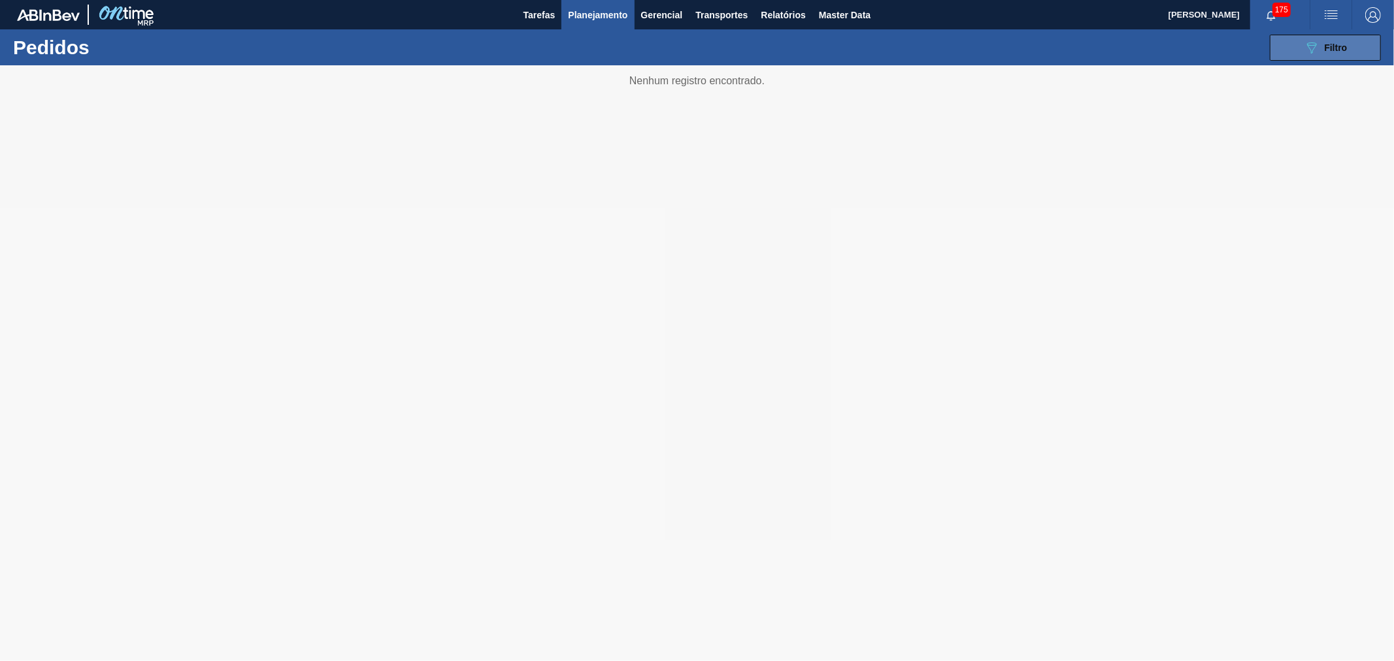
click at [1317, 56] on button "089F7B8B-B2A5-4AFE-B5C0-19BA573D28AC Filtro" at bounding box center [1325, 48] width 111 height 26
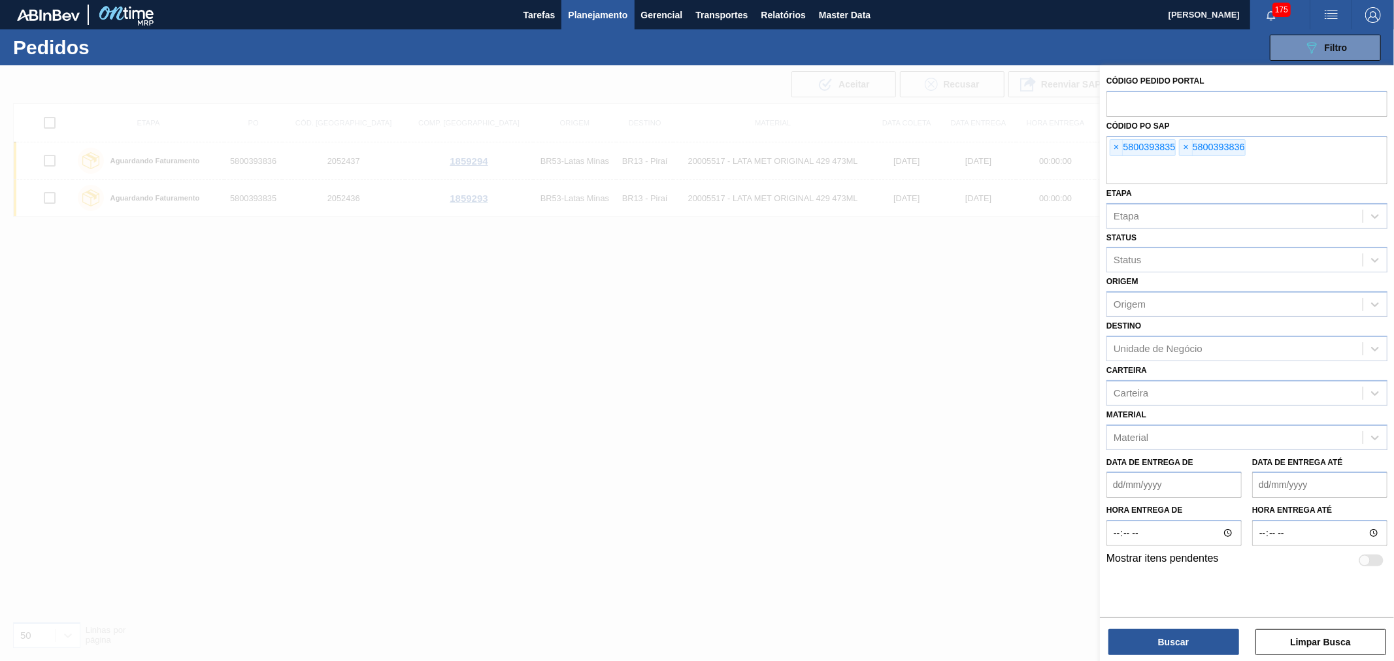
click at [1114, 149] on span "×" at bounding box center [1116, 148] width 12 height 16
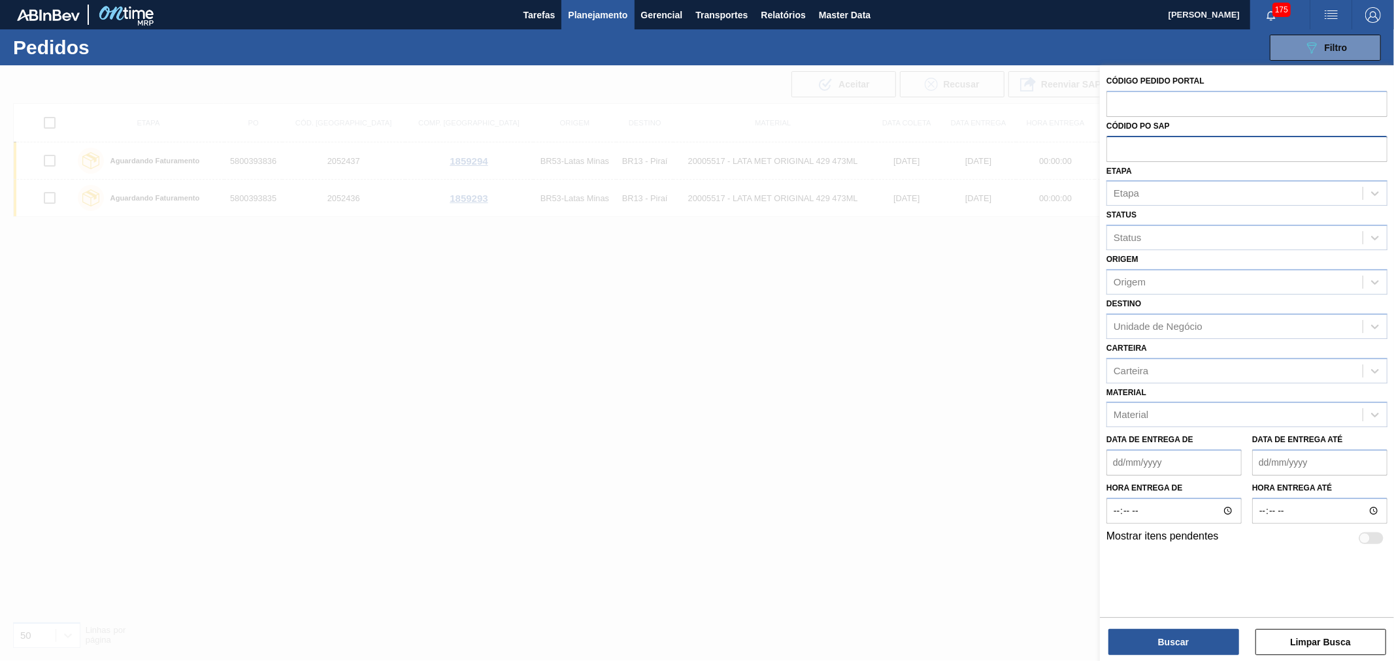
click at [1114, 149] on input "text" at bounding box center [1246, 148] width 281 height 25
paste input "5800394339"
type input "5800394339"
click at [1173, 627] on div "Buscar Limpar Busca" at bounding box center [1247, 635] width 294 height 37
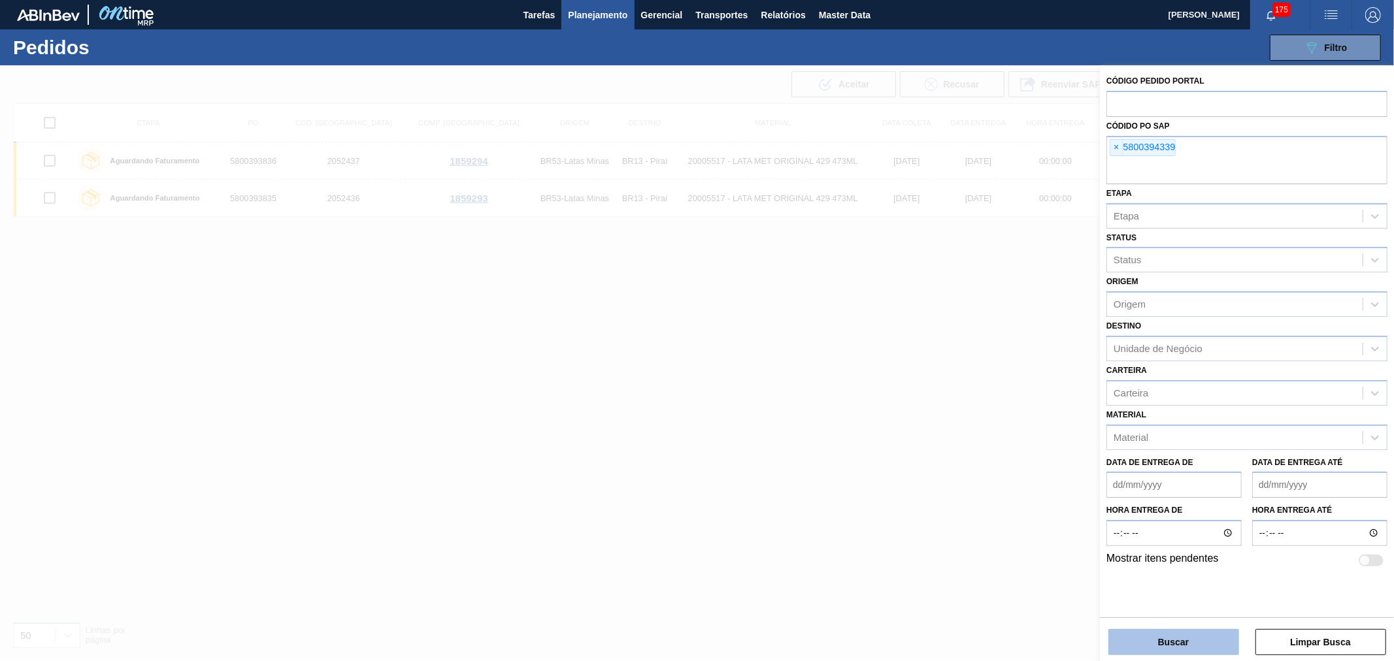
click at [1173, 637] on button "Buscar" at bounding box center [1173, 642] width 131 height 26
